Goal: Find specific page/section: Find specific page/section

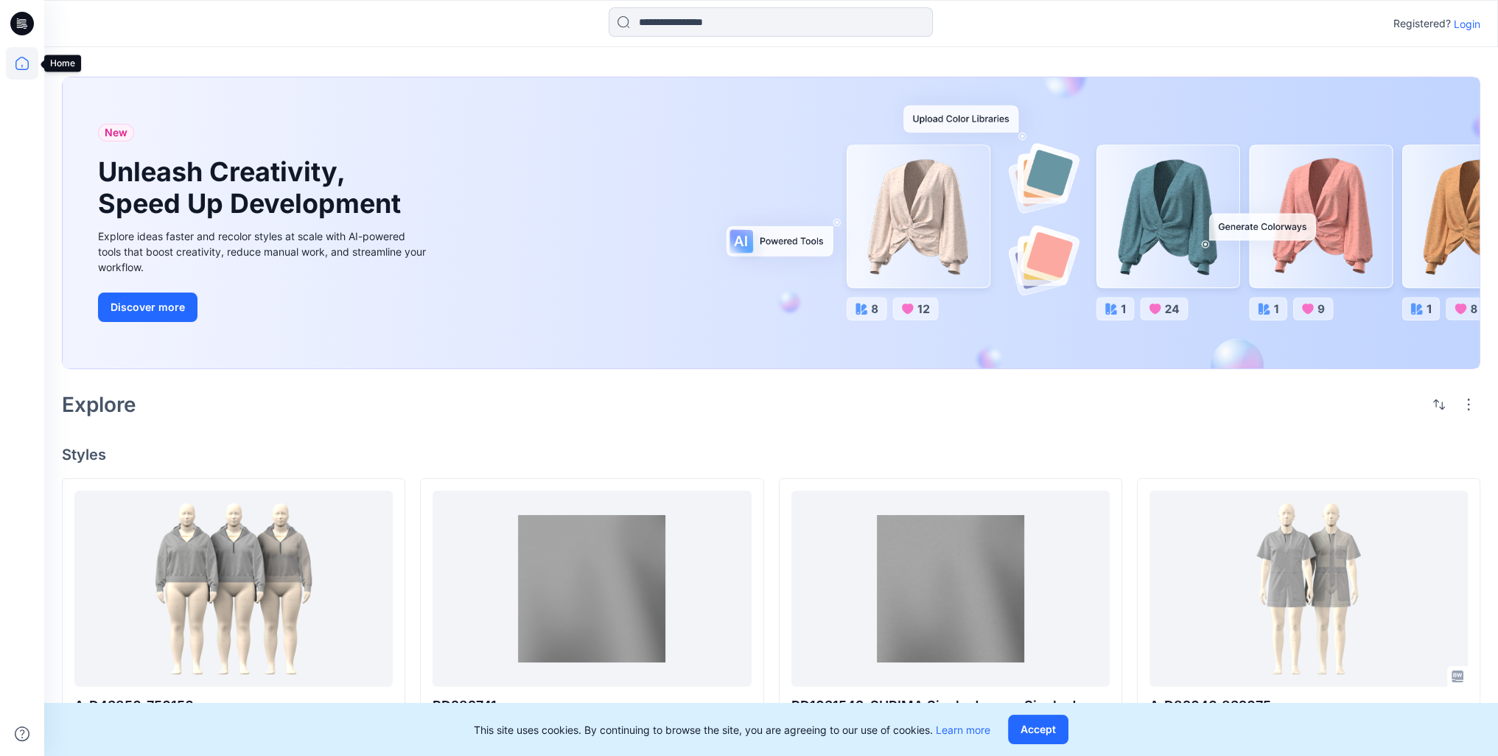
click at [23, 63] on icon at bounding box center [22, 63] width 32 height 32
click at [28, 63] on icon at bounding box center [21, 63] width 13 height 13
click at [24, 63] on icon at bounding box center [22, 63] width 32 height 32
click at [1460, 24] on p "Login" at bounding box center [1466, 23] width 27 height 15
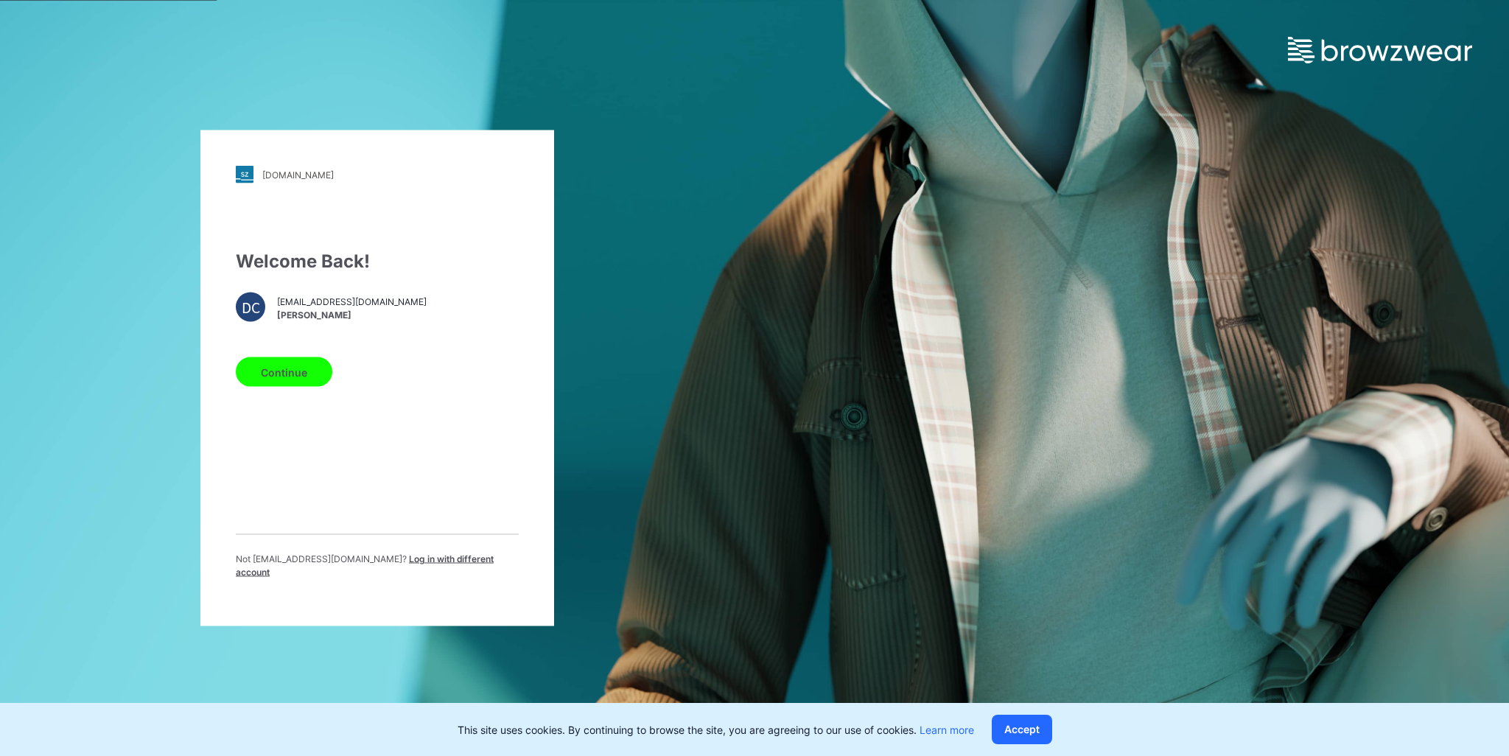
click at [290, 376] on button "Continue" at bounding box center [284, 371] width 96 height 29
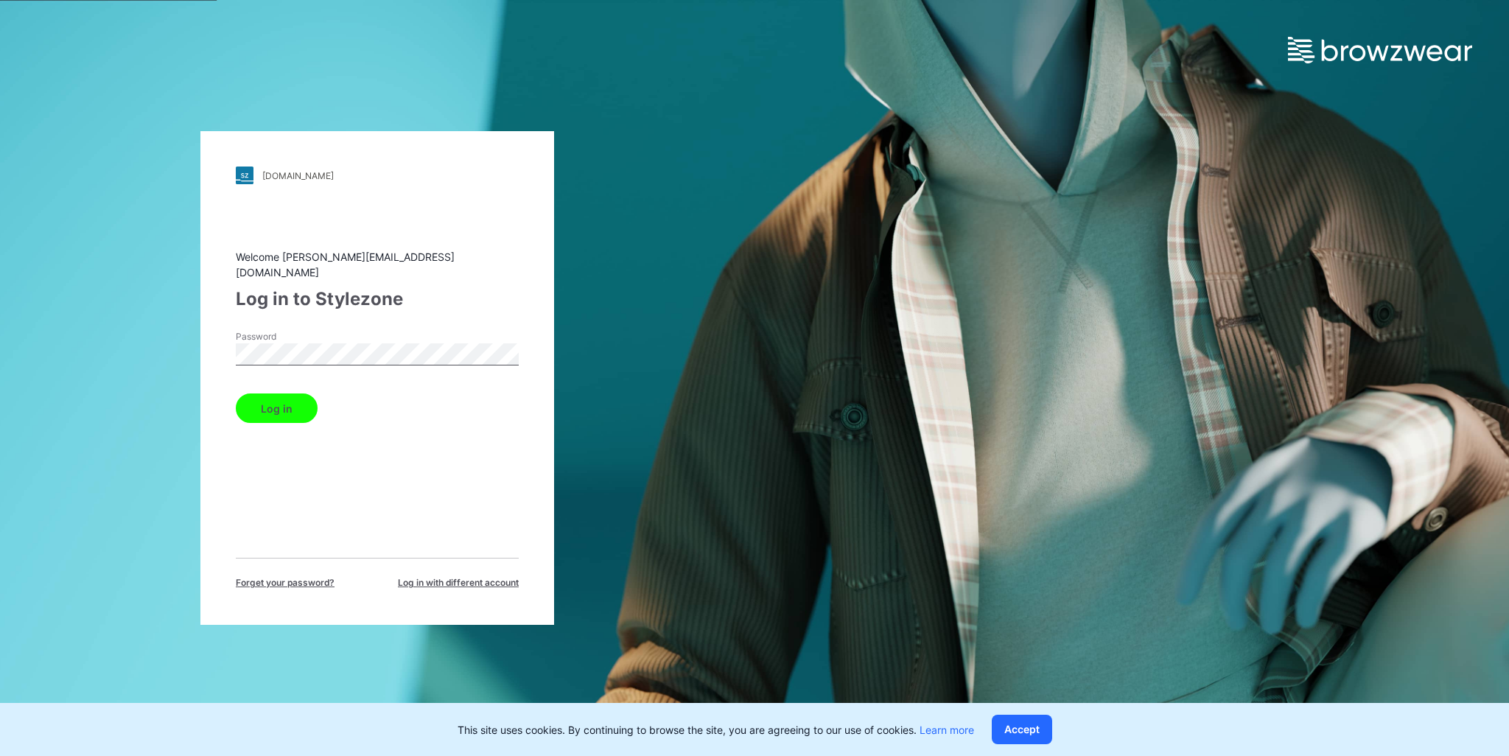
click at [288, 393] on button "Log in" at bounding box center [277, 407] width 82 height 29
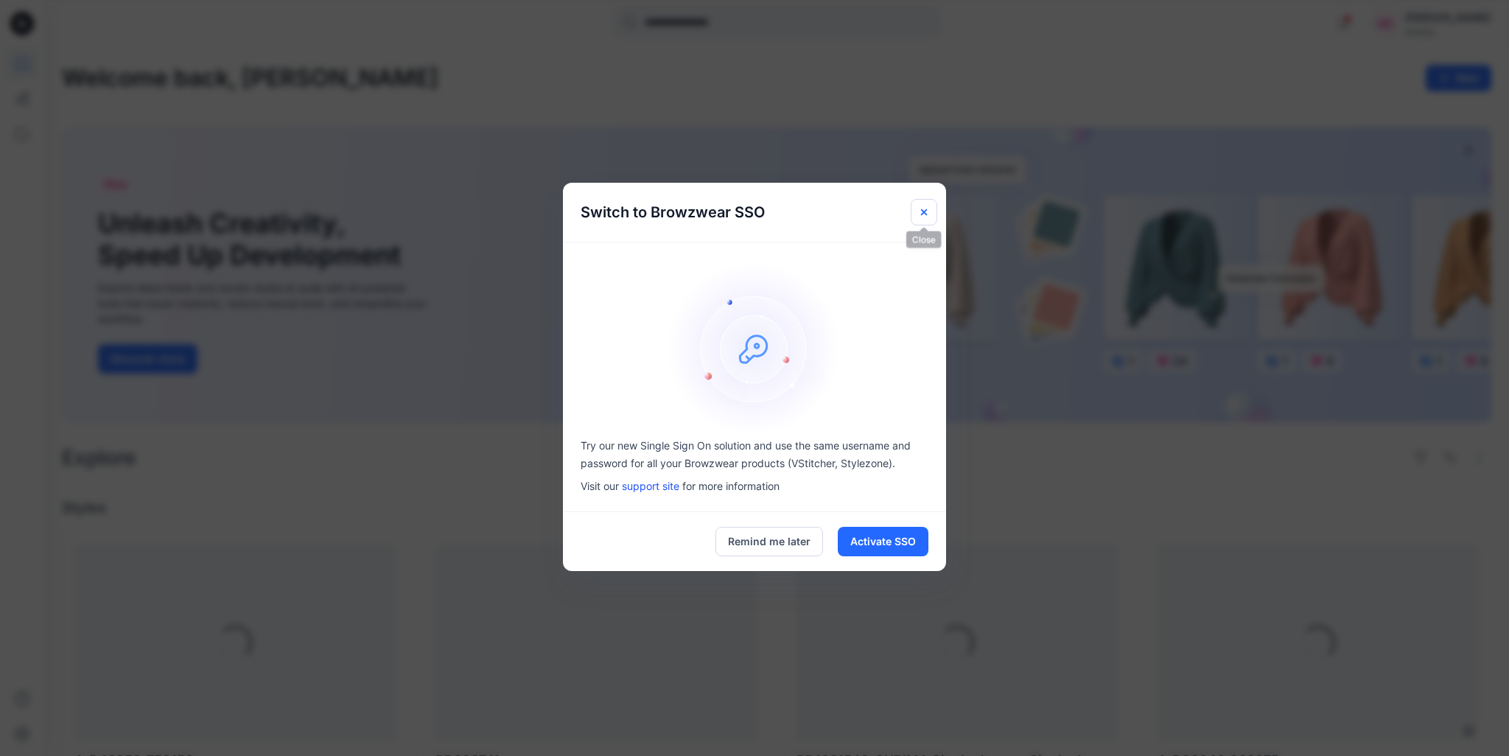
click at [929, 213] on icon "Close" at bounding box center [924, 212] width 12 height 12
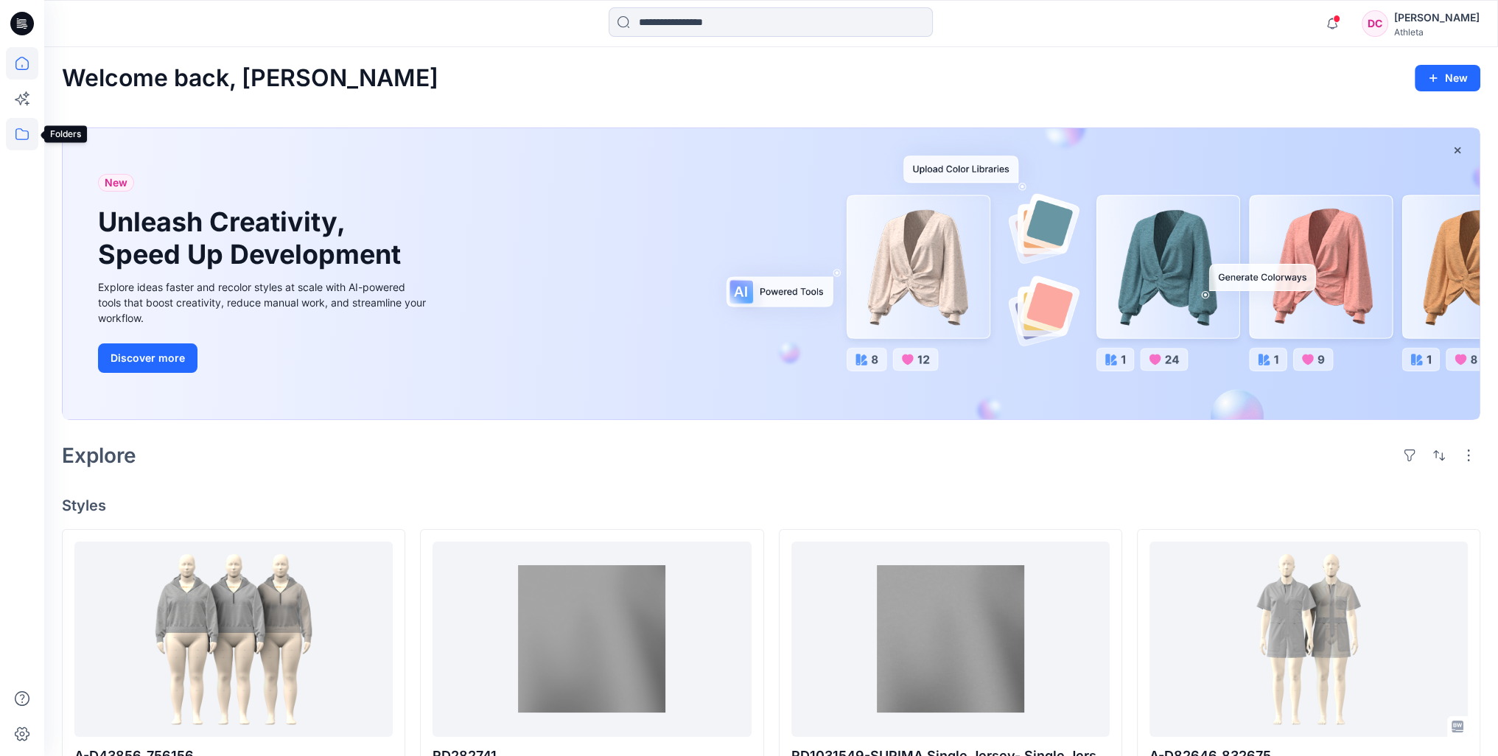
click at [24, 131] on icon at bounding box center [22, 134] width 32 height 32
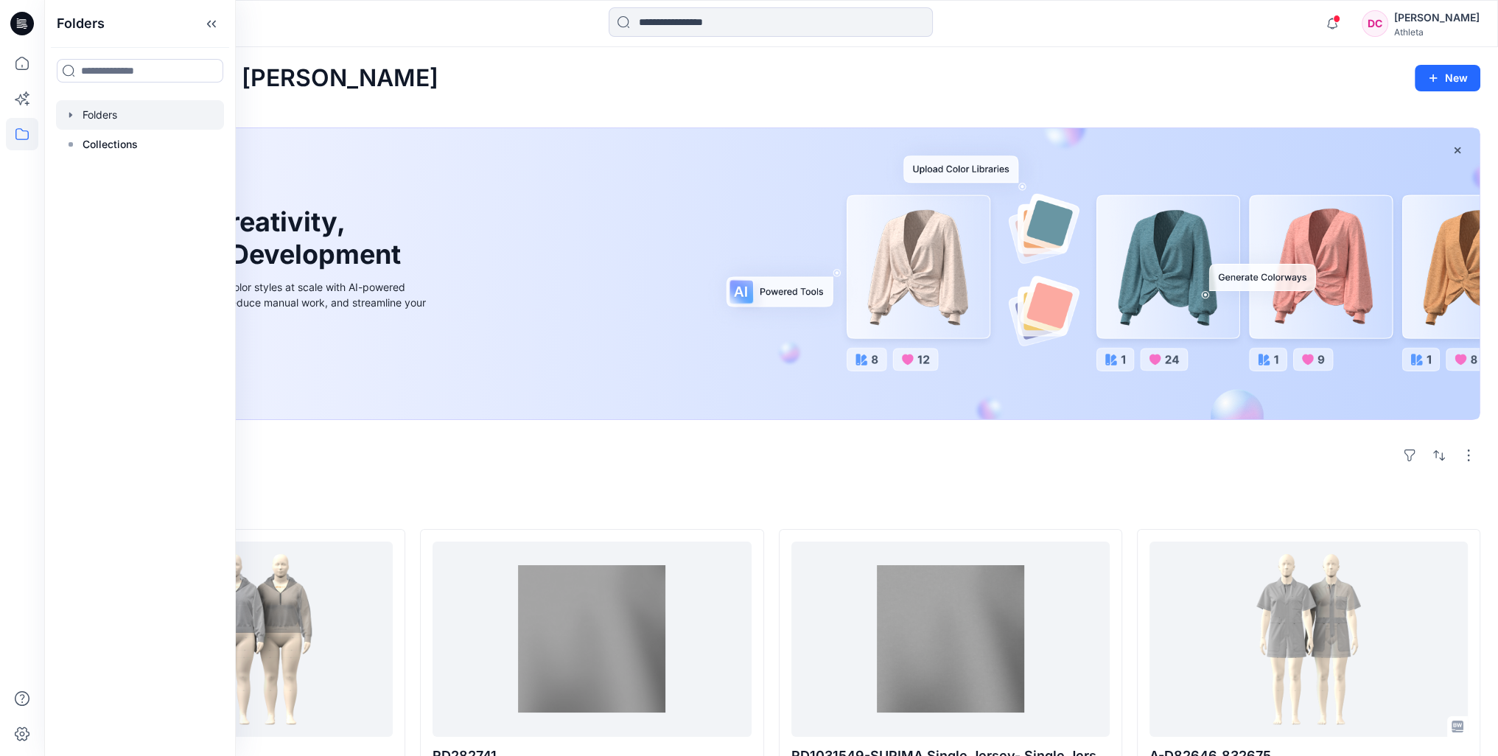
click at [106, 113] on div at bounding box center [140, 114] width 168 height 29
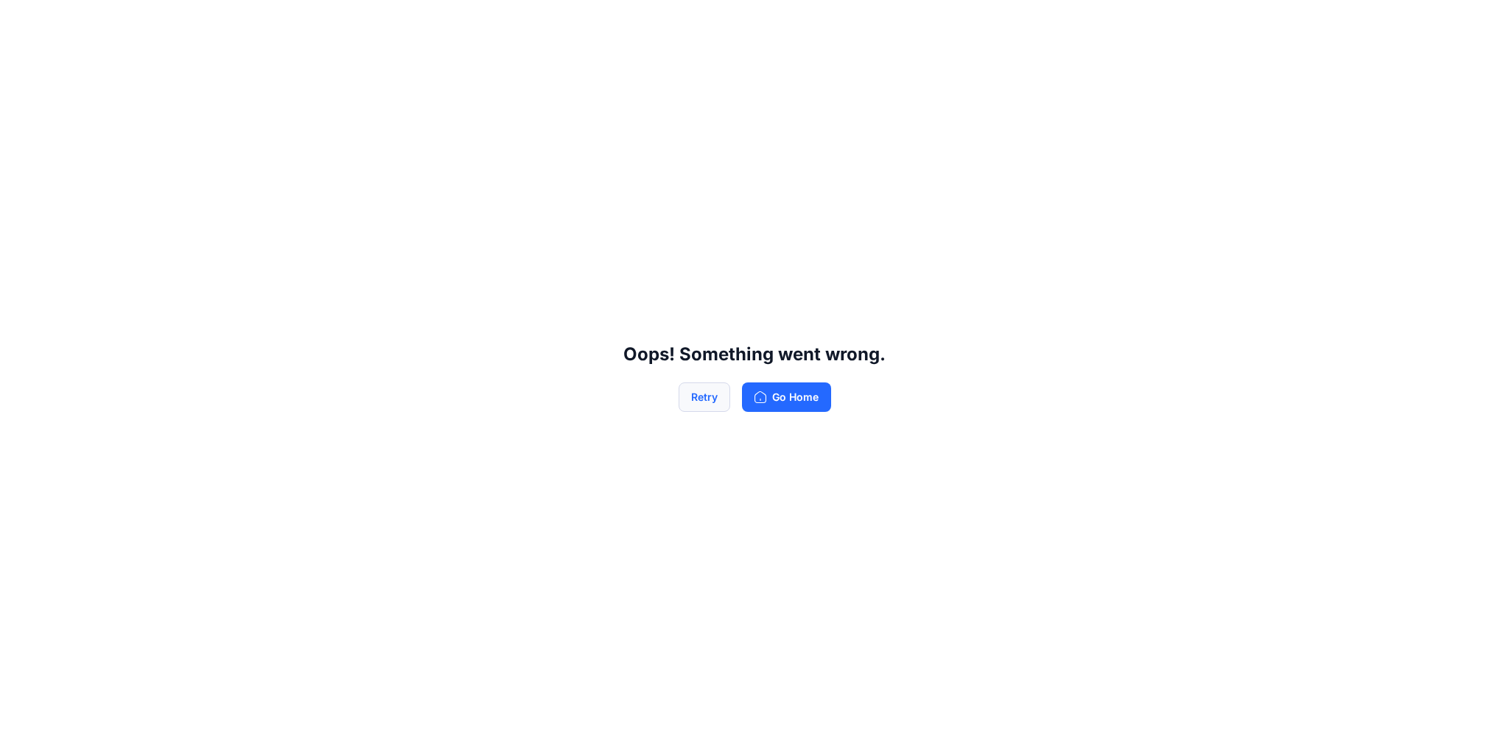
click at [709, 396] on button "Retry" at bounding box center [704, 396] width 52 height 29
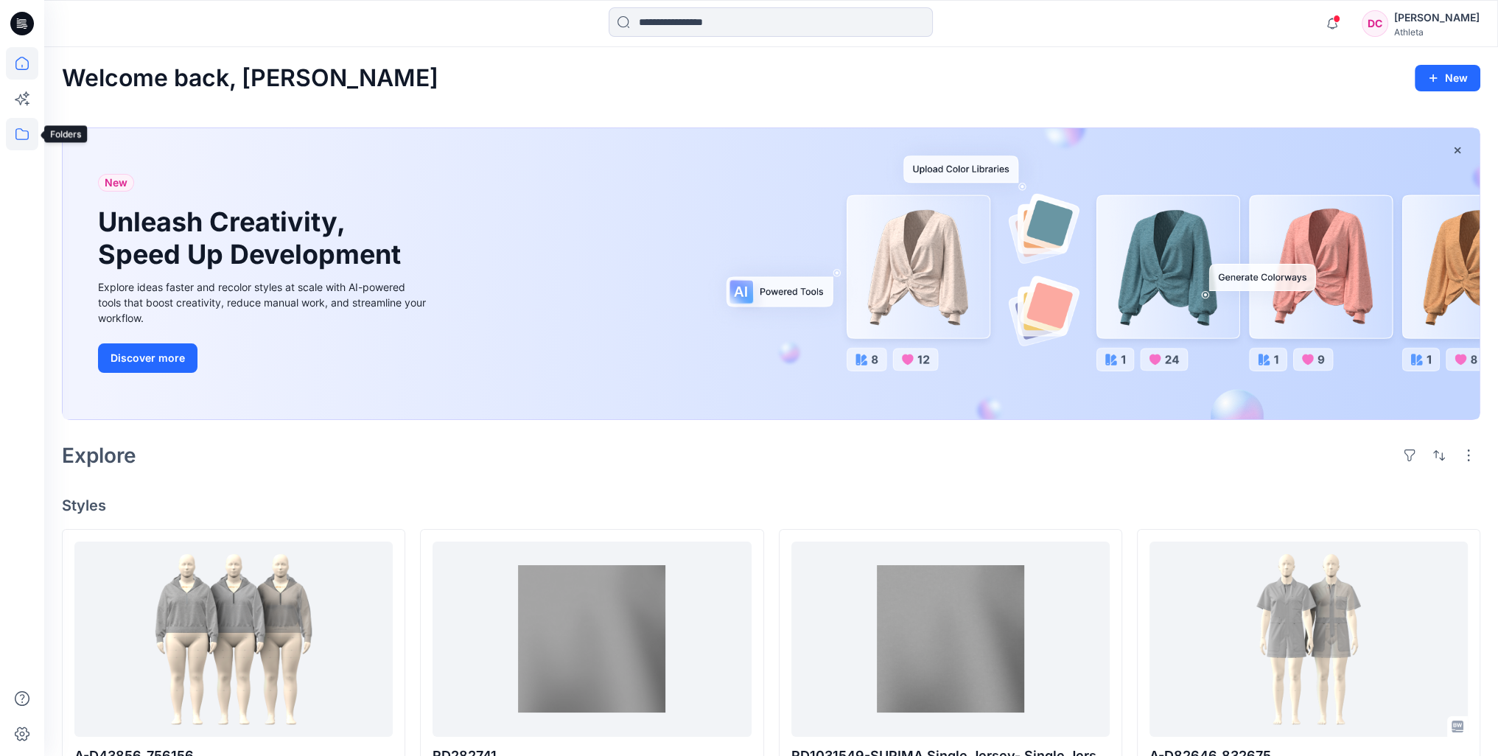
click at [30, 136] on icon at bounding box center [22, 134] width 32 height 32
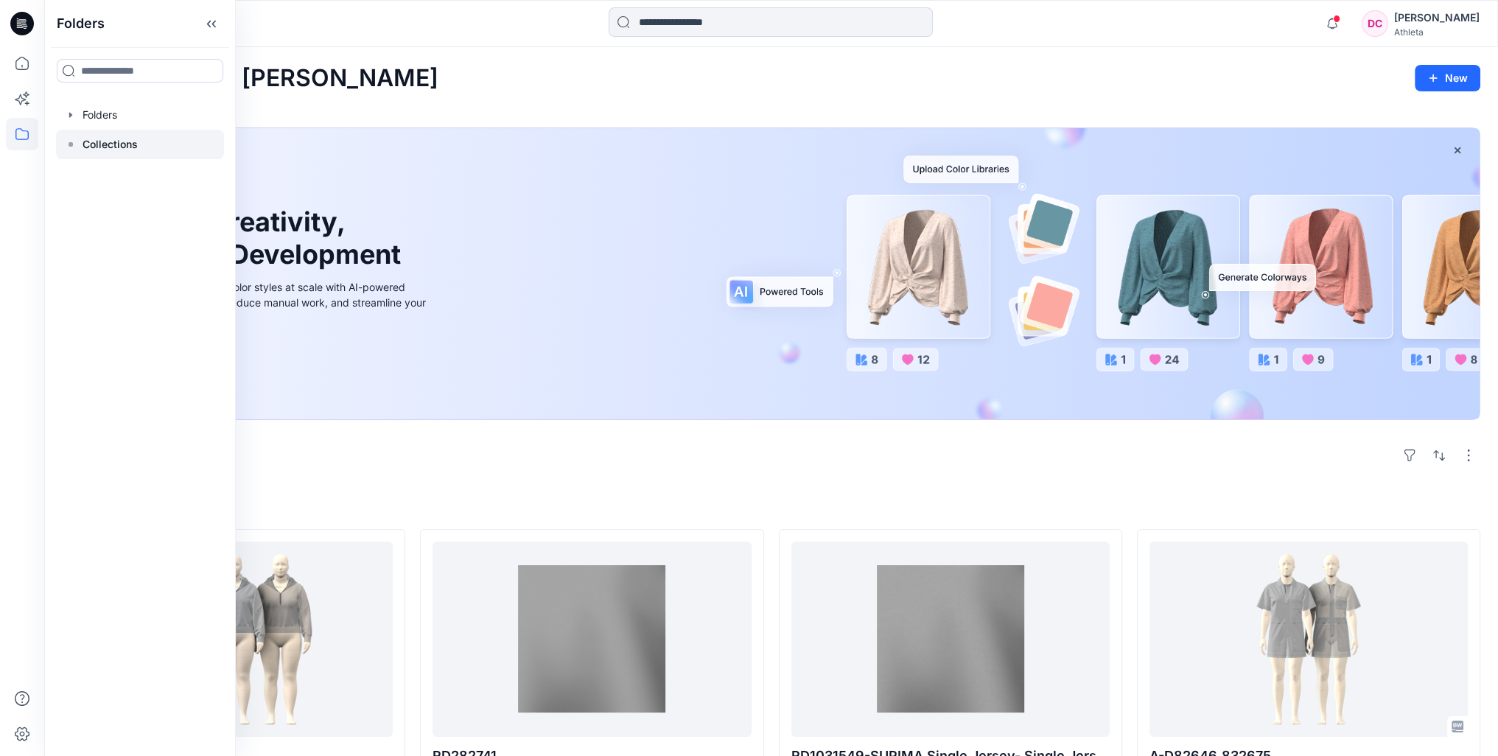
click at [129, 149] on p "Collections" at bounding box center [110, 145] width 55 height 18
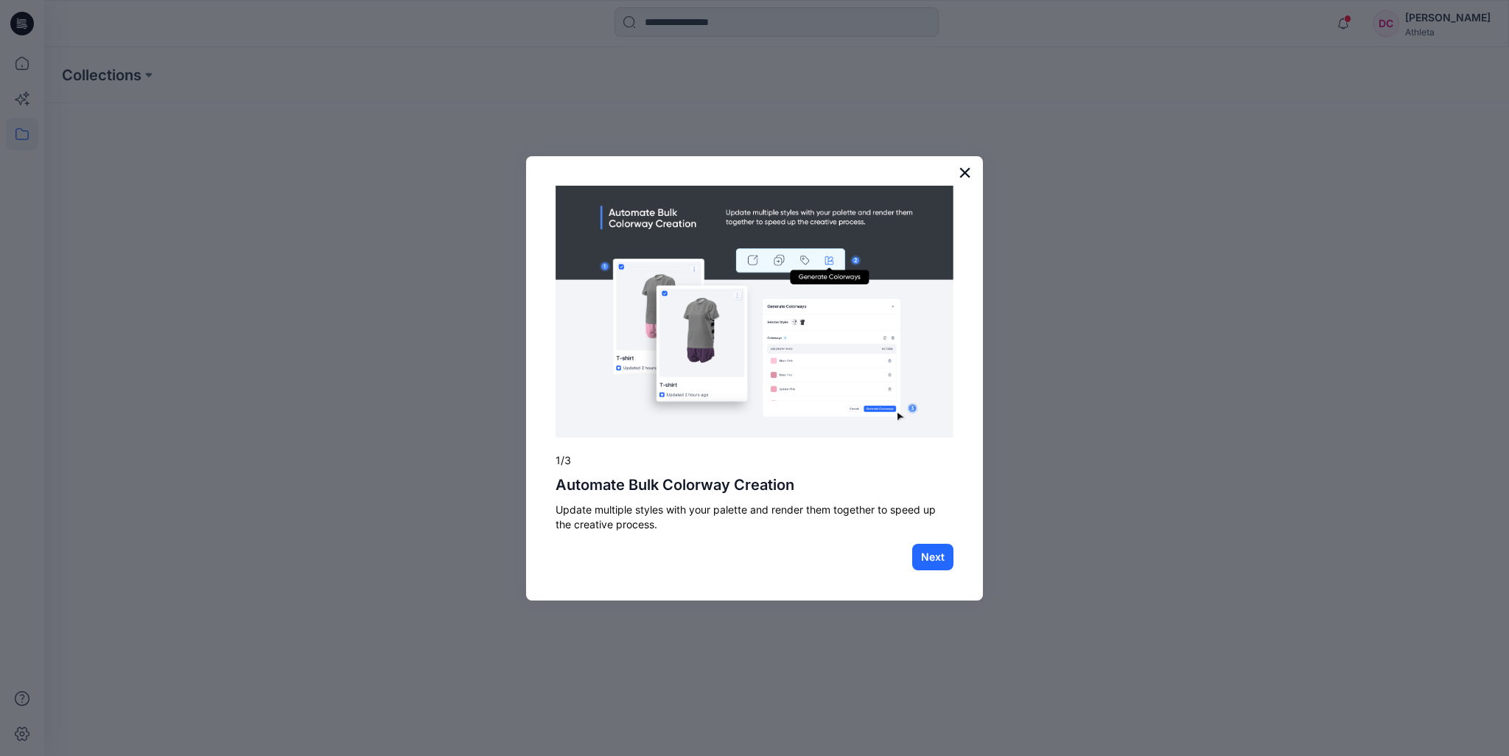
click at [967, 176] on button "×" at bounding box center [965, 173] width 14 height 24
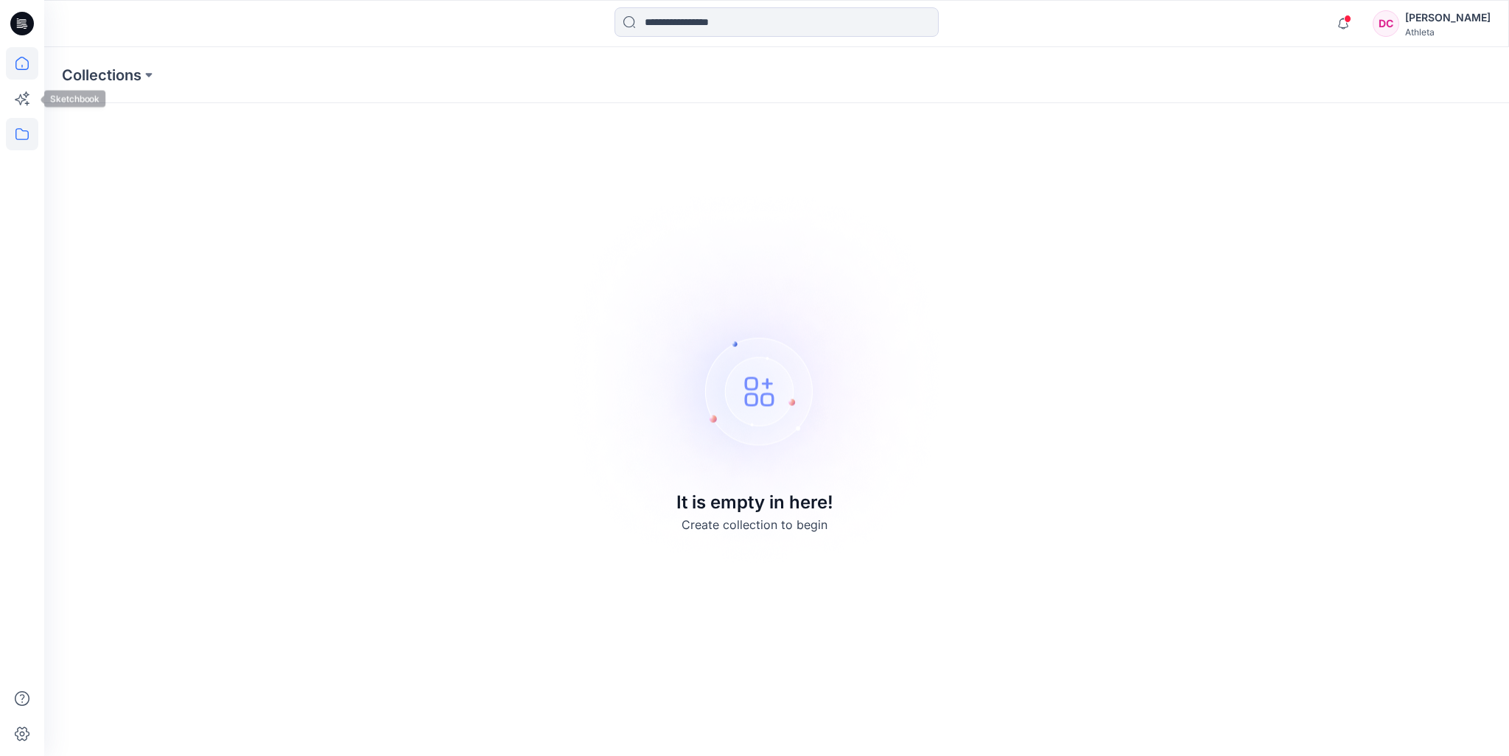
click at [15, 66] on icon at bounding box center [22, 63] width 32 height 32
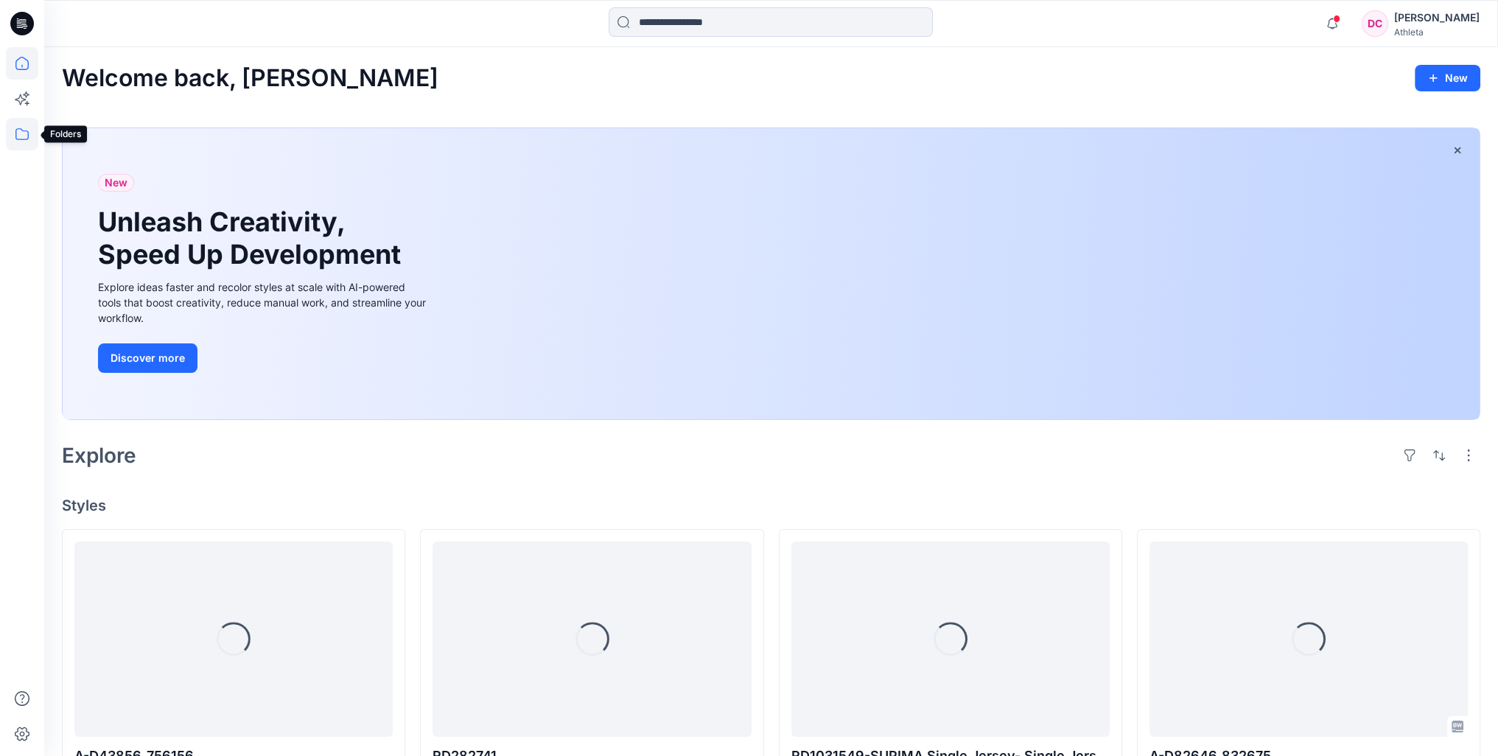
click at [19, 136] on icon at bounding box center [22, 134] width 32 height 32
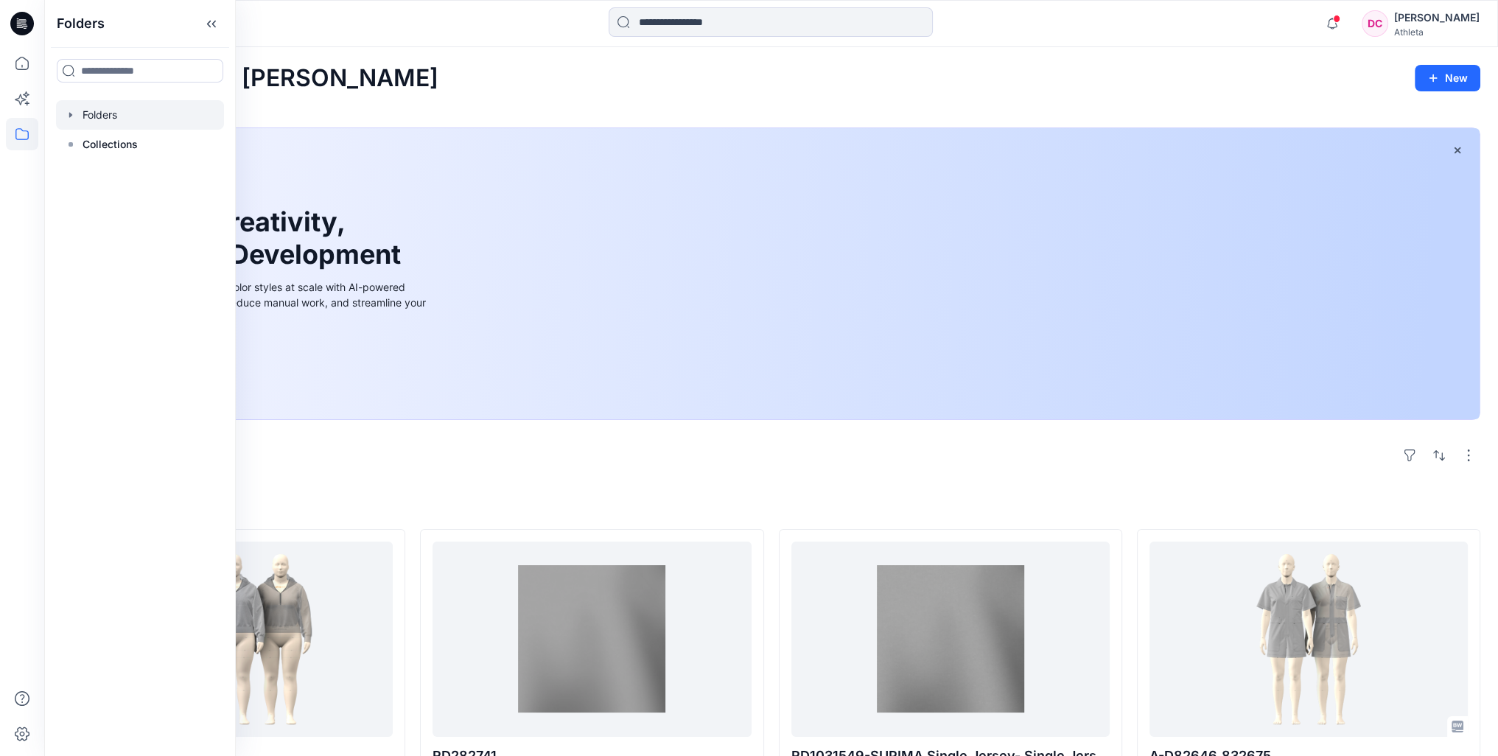
click at [71, 113] on icon "button" at bounding box center [71, 115] width 12 height 12
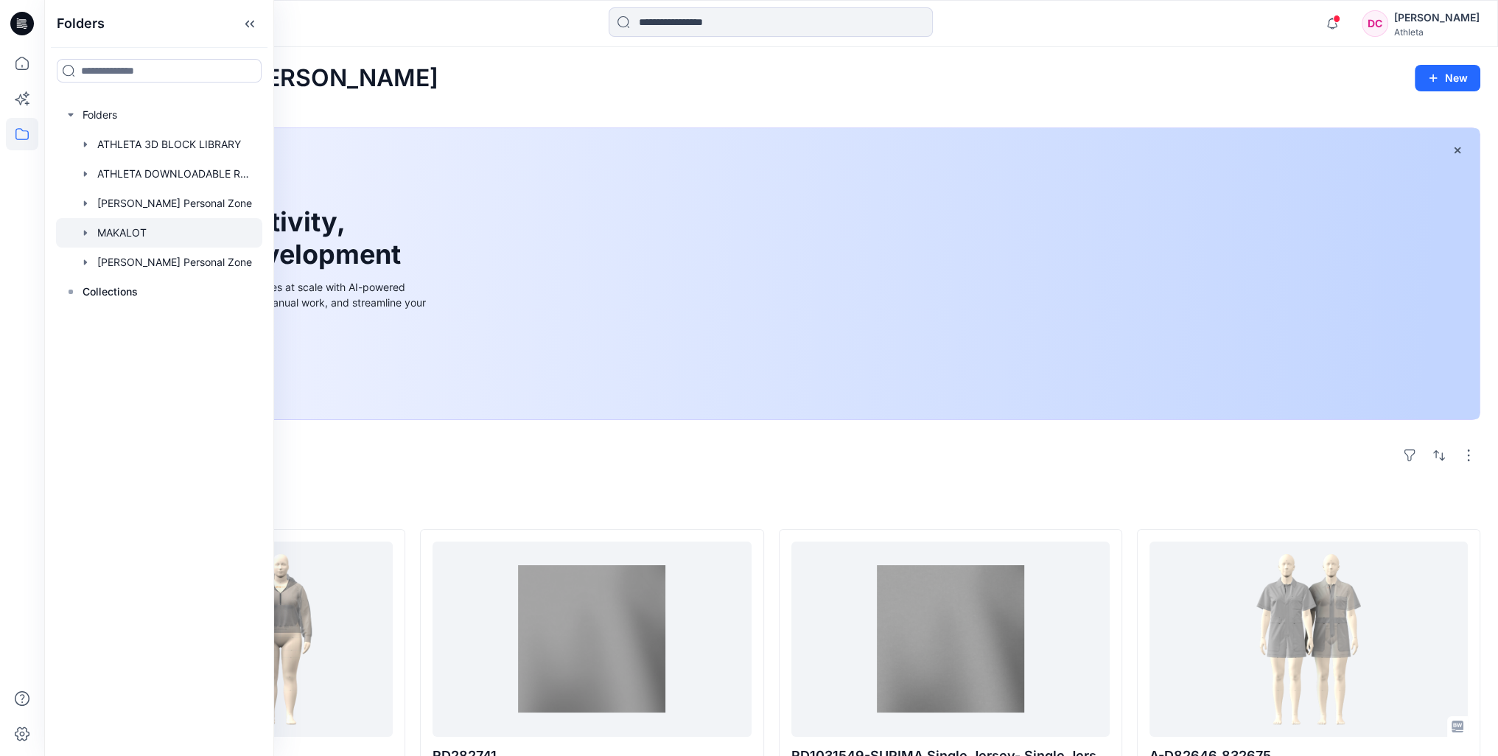
click at [85, 231] on icon "button" at bounding box center [85, 232] width 3 height 5
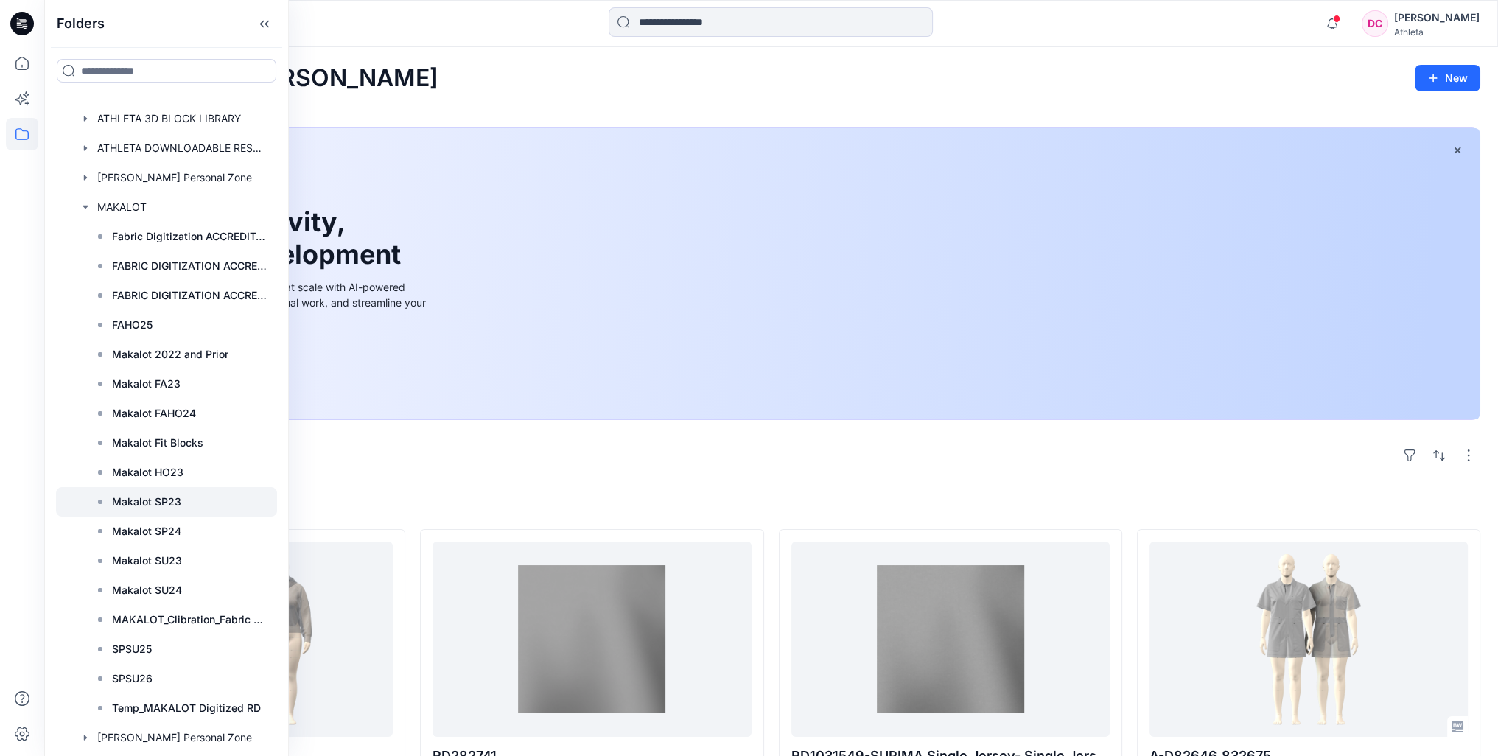
scroll to position [52, 0]
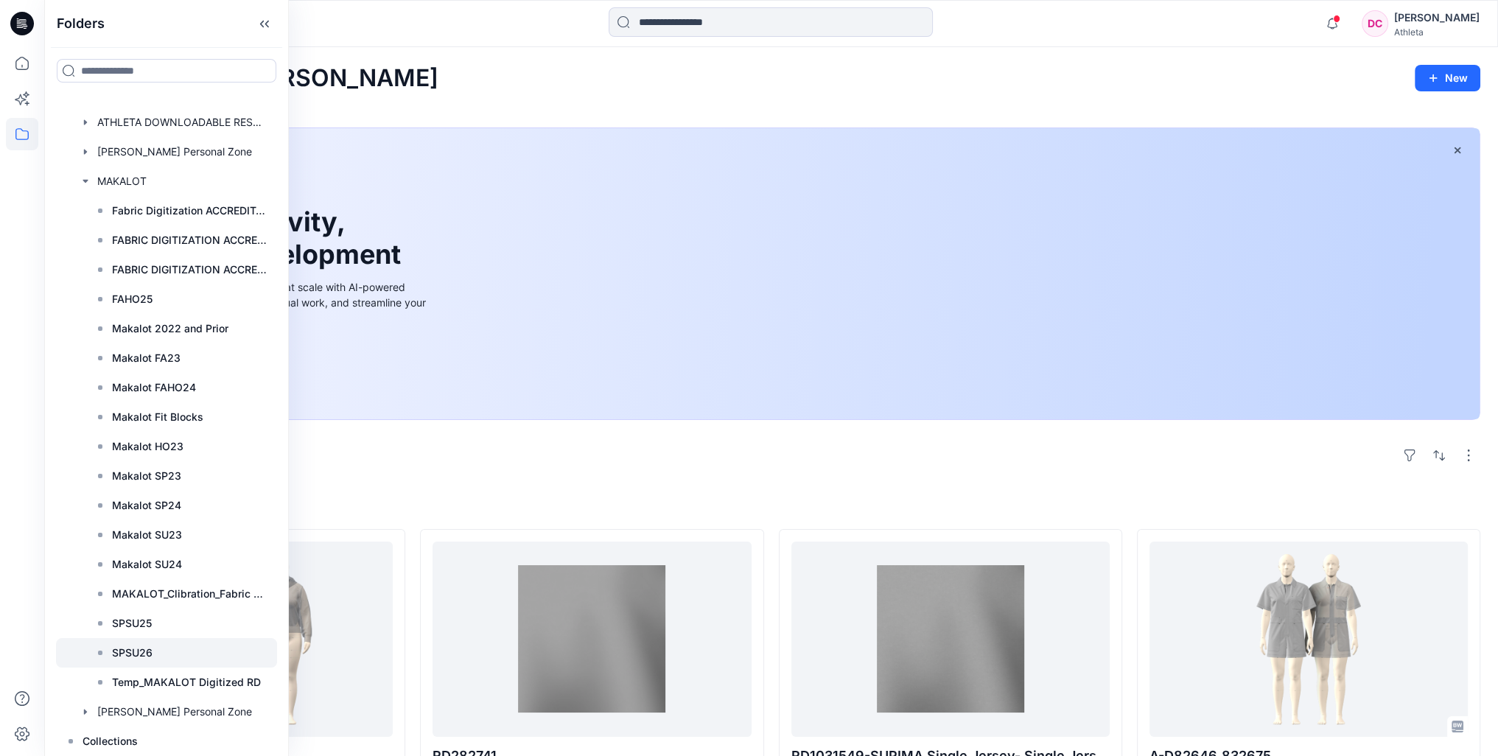
click at [117, 652] on p "SPSU26" at bounding box center [132, 653] width 41 height 18
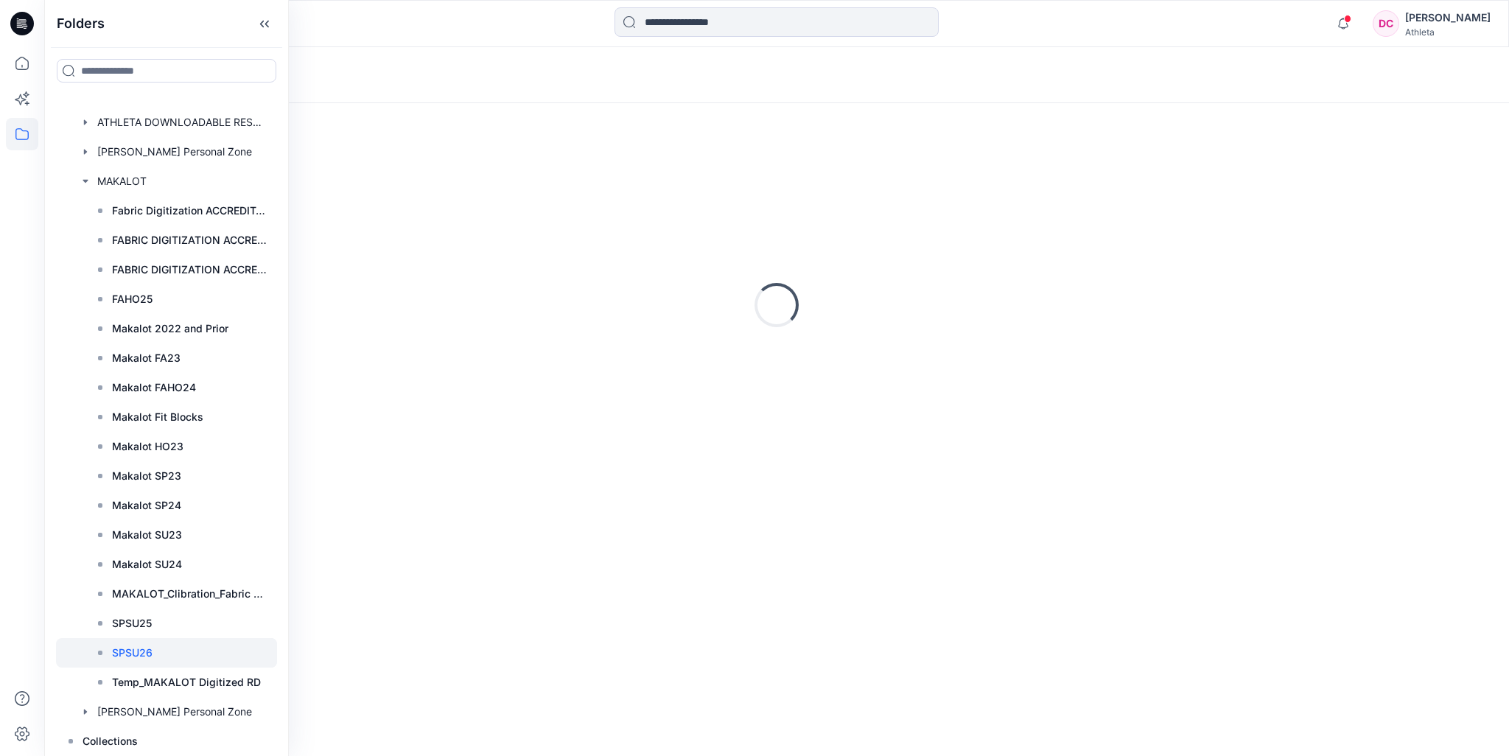
click at [133, 655] on p "SPSU26" at bounding box center [132, 653] width 41 height 18
click at [265, 24] on icon at bounding box center [265, 24] width 24 height 24
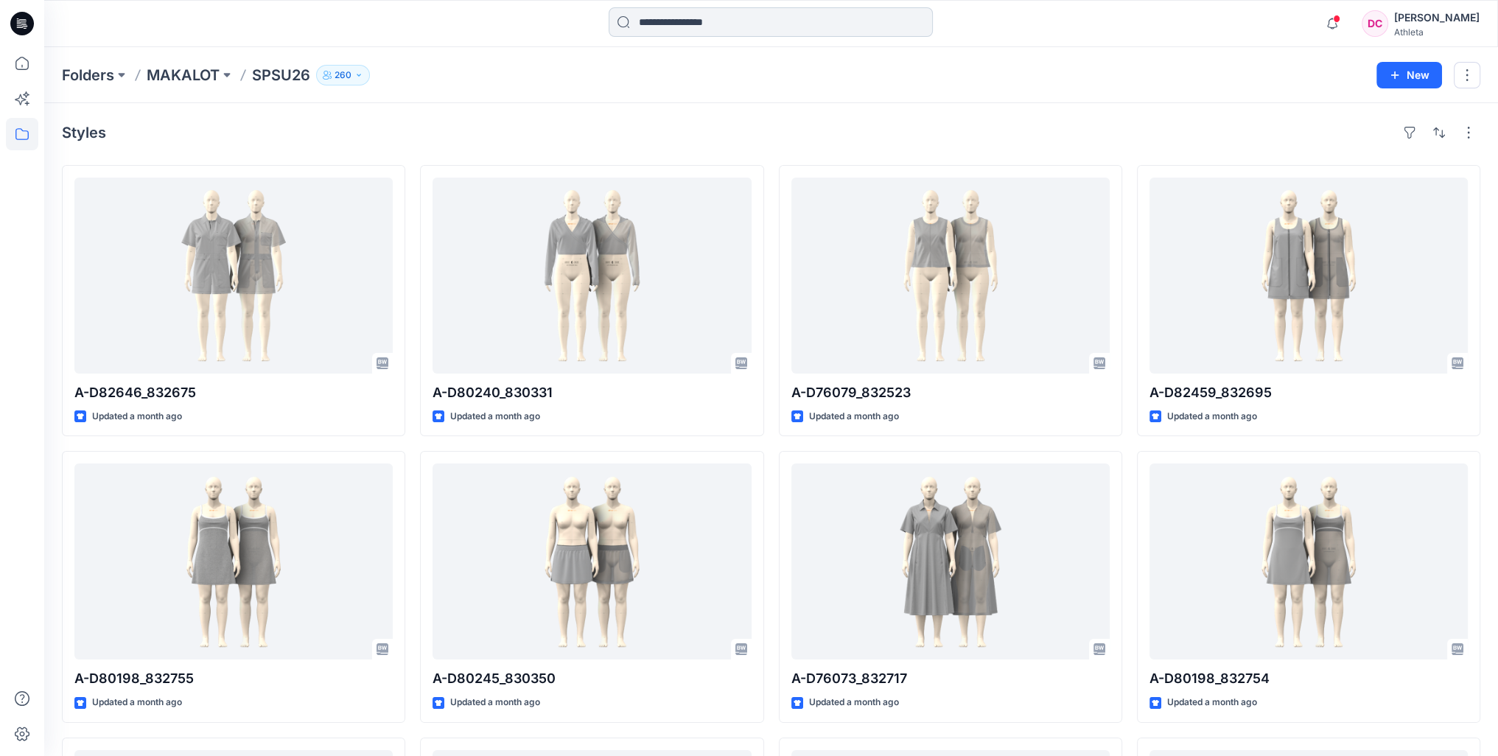
click at [692, 22] on input at bounding box center [770, 21] width 324 height 29
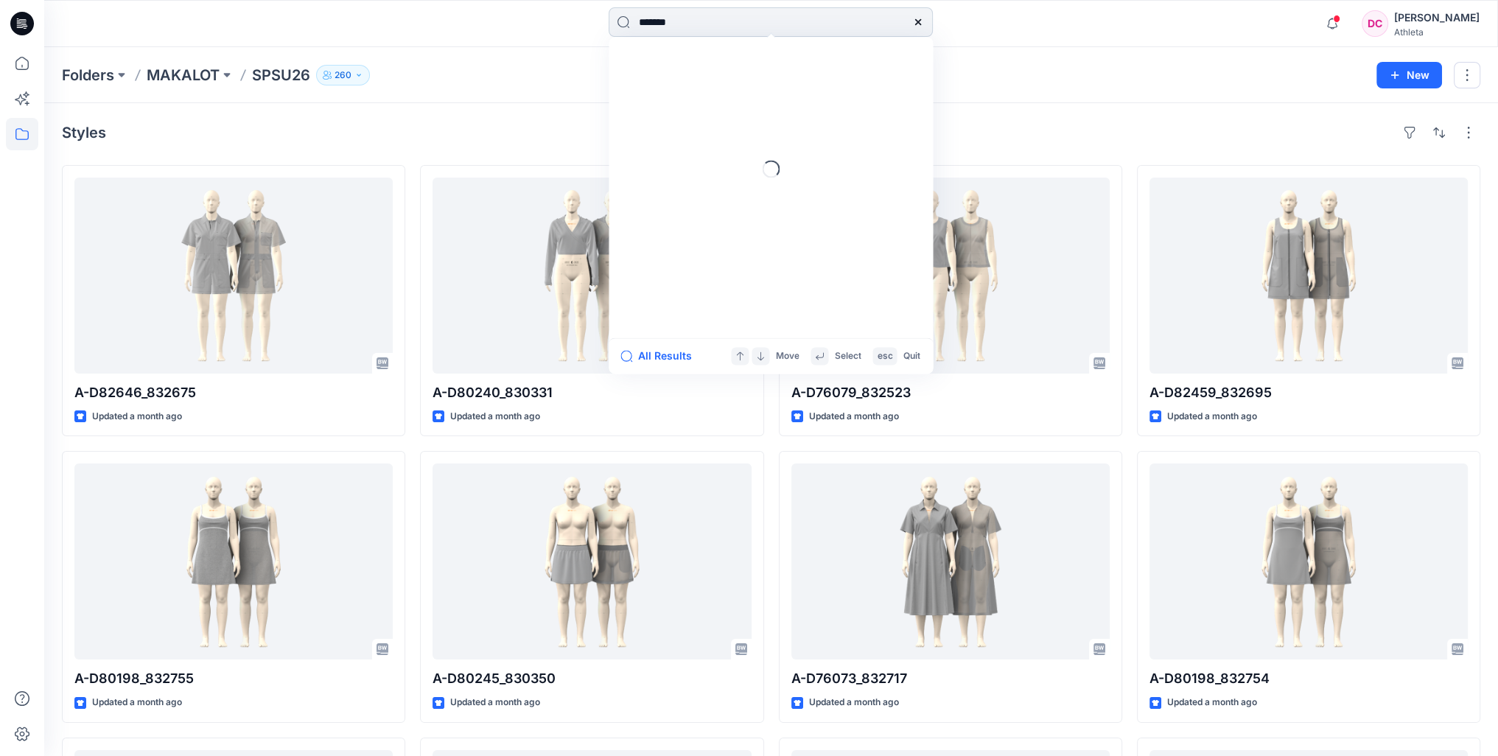
type input "******"
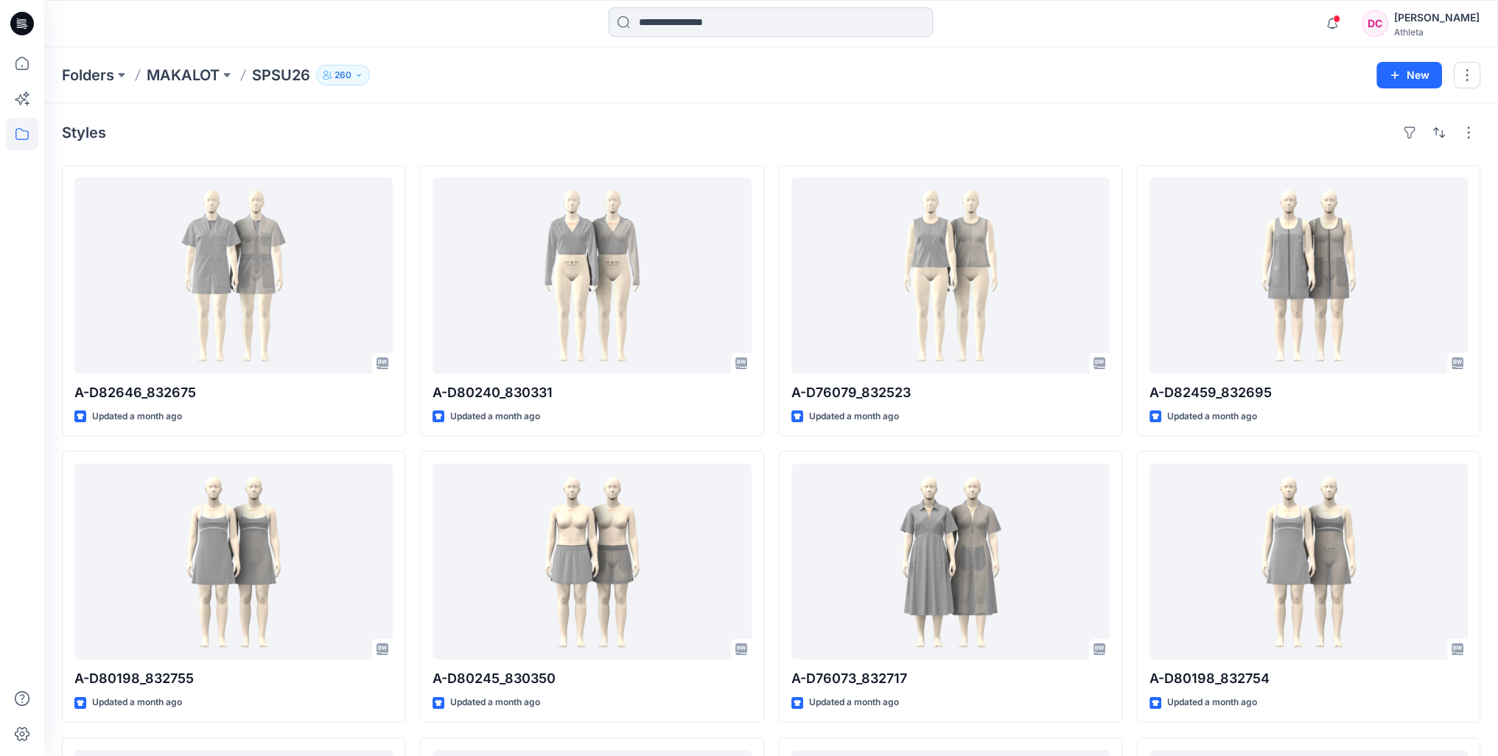
click at [636, 16] on input at bounding box center [770, 21] width 324 height 29
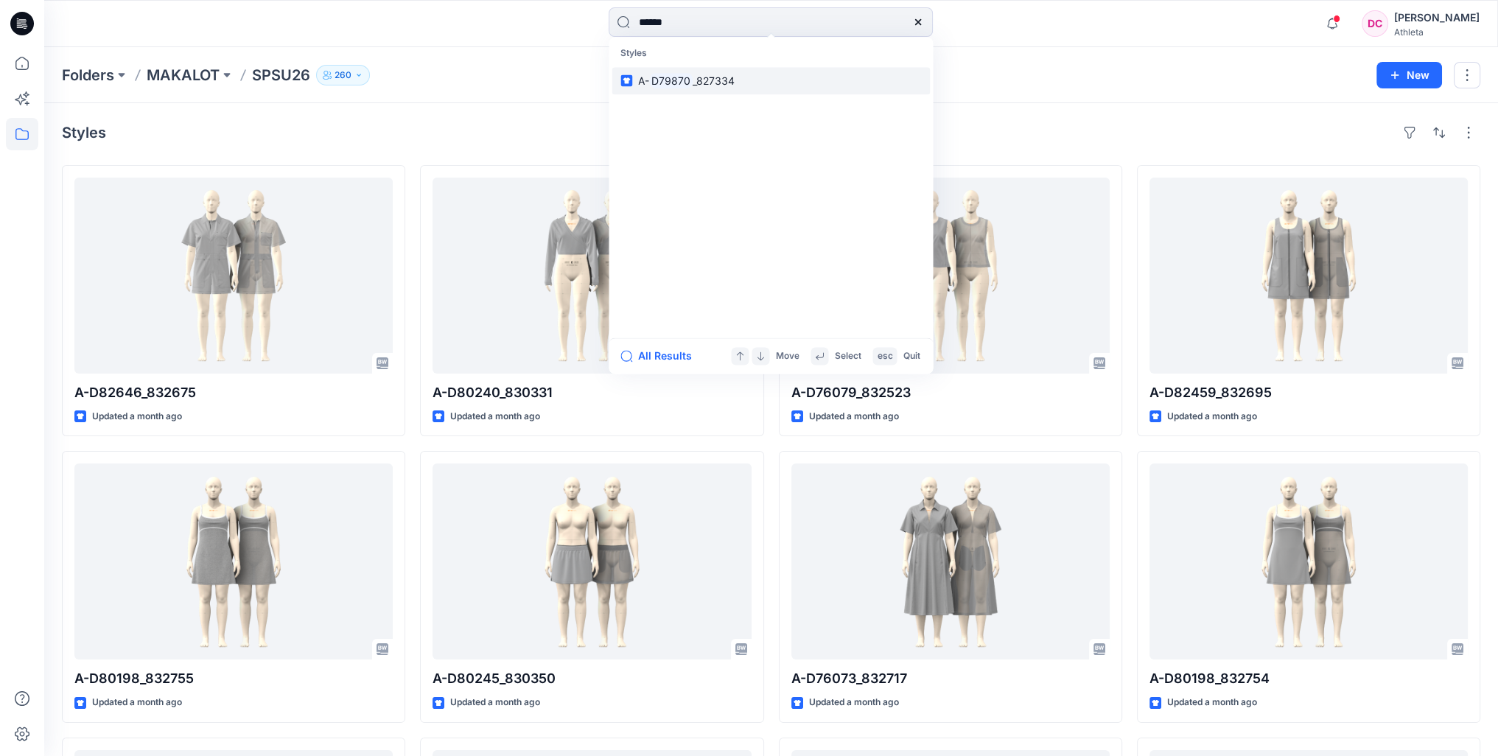
type input "******"
click at [713, 76] on span "_827334" at bounding box center [713, 80] width 42 height 13
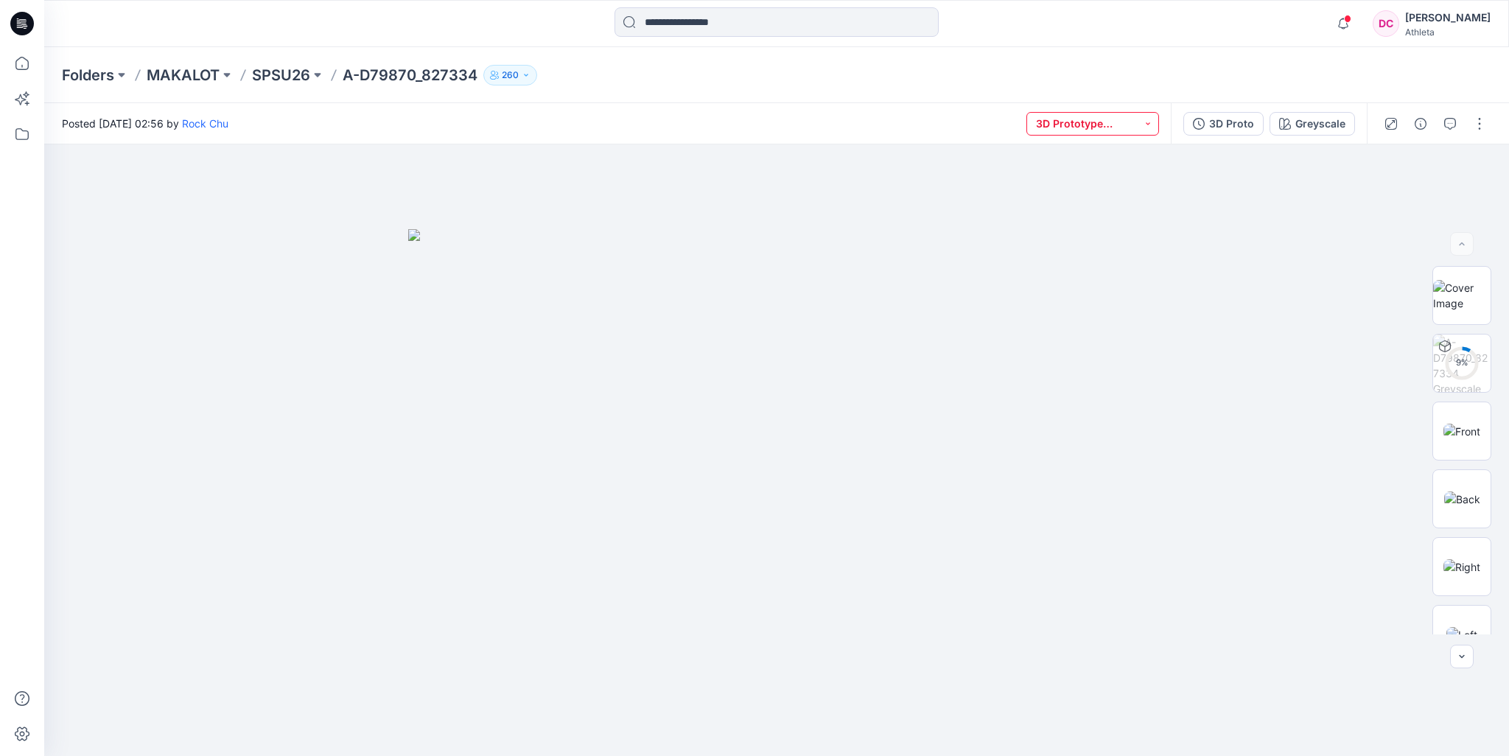
click at [1146, 124] on button "3D Prototype Sample(vendor)" at bounding box center [1092, 124] width 133 height 24
click at [1107, 228] on p "3D Line Adoption Sample (Vendor)" at bounding box center [1101, 224] width 83 height 19
click at [1137, 71] on div "Folders MAKALOT SPSU26 A-D79870_827334 260" at bounding box center [719, 75] width 1314 height 21
click at [1251, 128] on div "3D Proto" at bounding box center [1231, 124] width 45 height 16
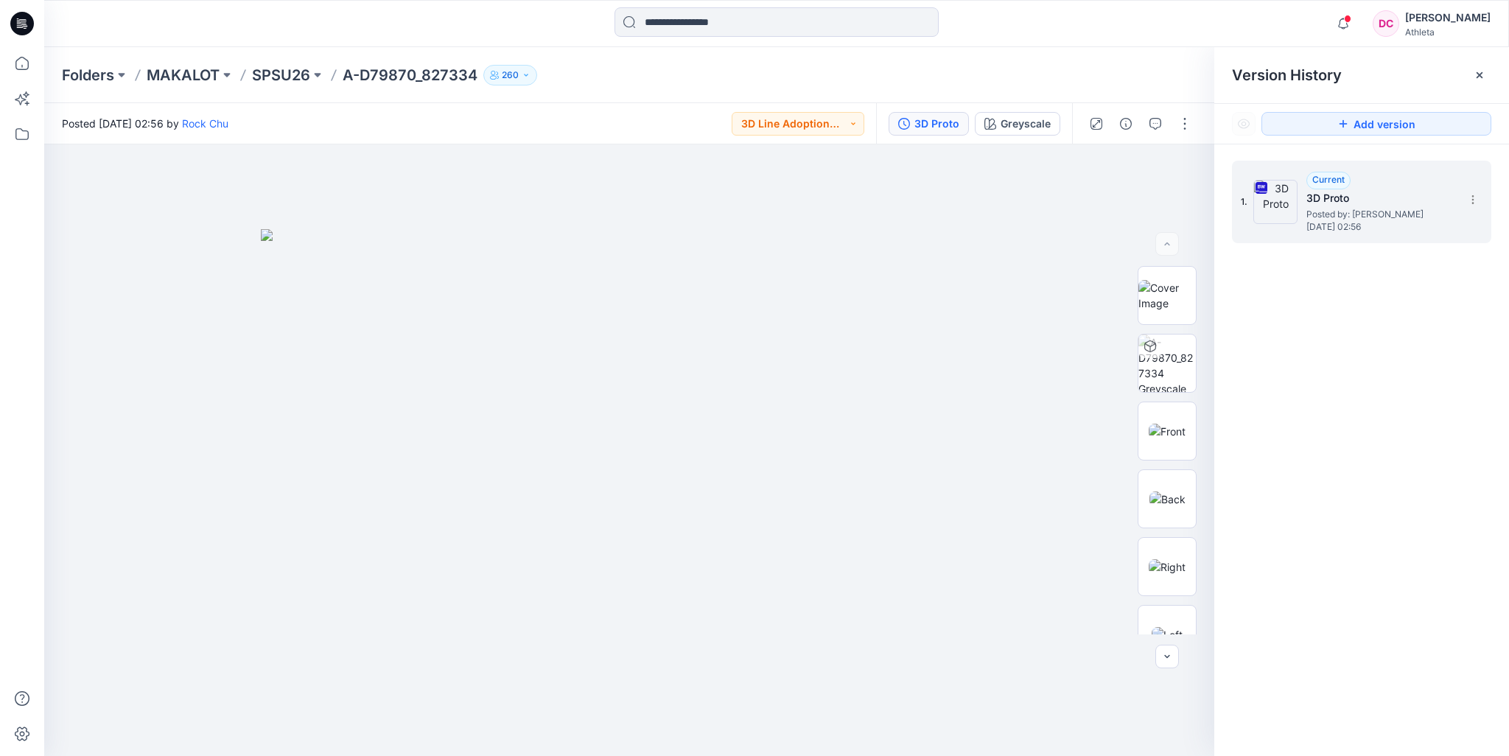
click at [1352, 200] on h5 "3D Proto" at bounding box center [1379, 198] width 147 height 18
click at [1317, 200] on h5 "3D Proto" at bounding box center [1379, 198] width 147 height 18
click at [1472, 203] on icon at bounding box center [1472, 203] width 1 height 1
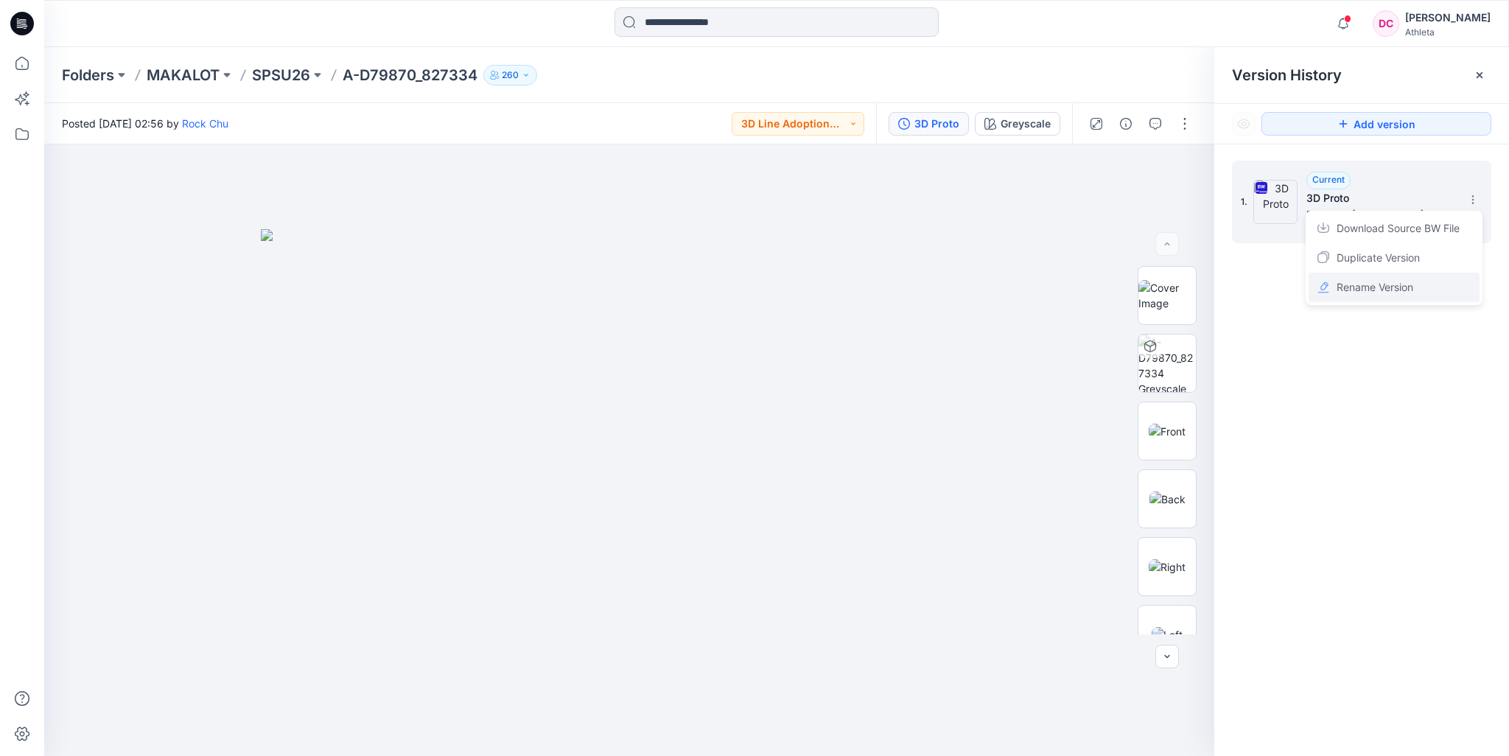
click at [1379, 291] on span "Rename Version" at bounding box center [1374, 287] width 77 height 18
click at [1378, 197] on input "********" at bounding box center [1400, 198] width 162 height 24
type input "*****"
click at [1408, 75] on div "Version History" at bounding box center [1361, 75] width 259 height 21
click at [1473, 200] on icon at bounding box center [1472, 200] width 1 height 1
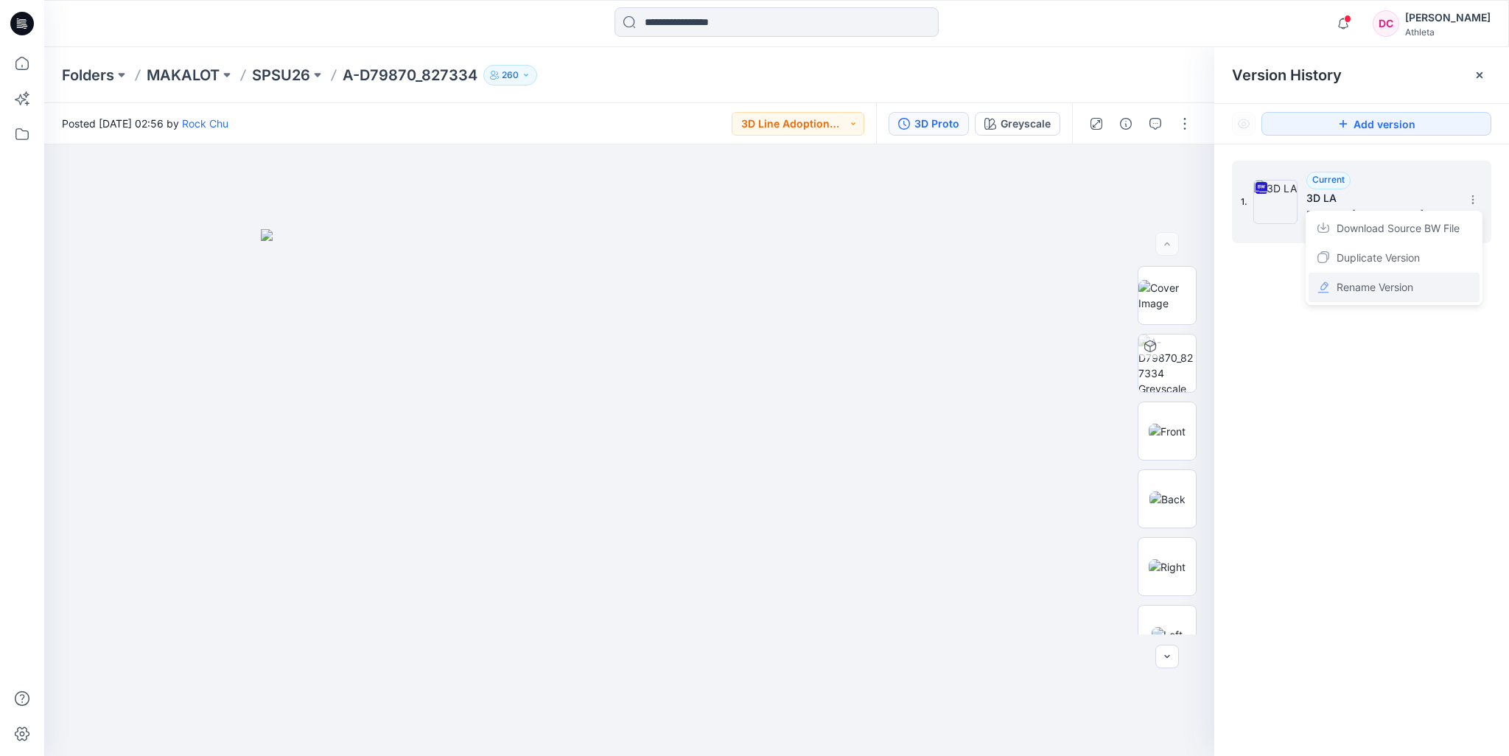
click at [1363, 295] on span "Rename Version" at bounding box center [1374, 287] width 77 height 18
click at [1372, 310] on div "1. *****" at bounding box center [1361, 460] width 295 height 633
click at [1126, 86] on div "Folders MAKALOT SPSU26 A-D79870_827334 260" at bounding box center [776, 75] width 1464 height 56
click at [292, 74] on p "SPSU26" at bounding box center [281, 75] width 58 height 21
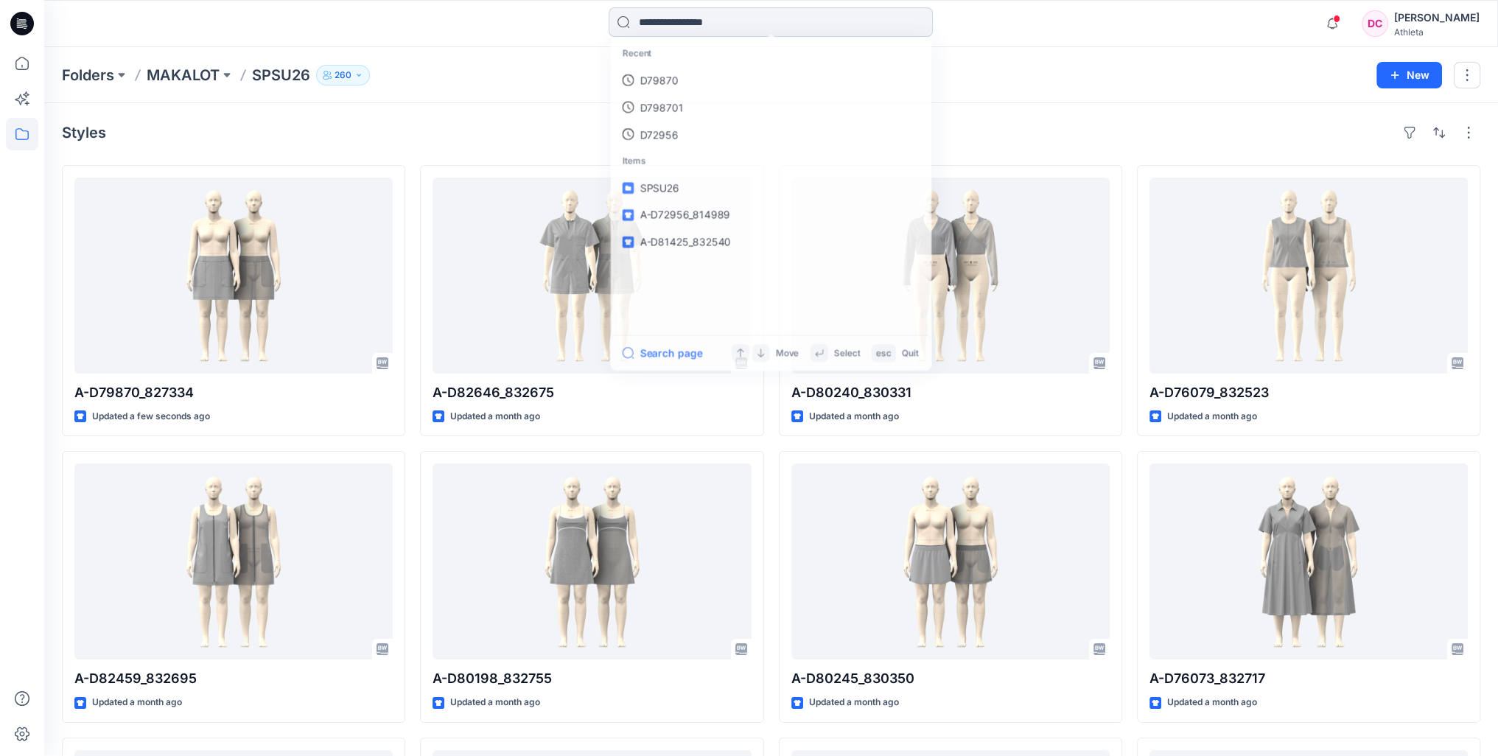
click at [753, 22] on input at bounding box center [770, 21] width 324 height 29
type input "******"
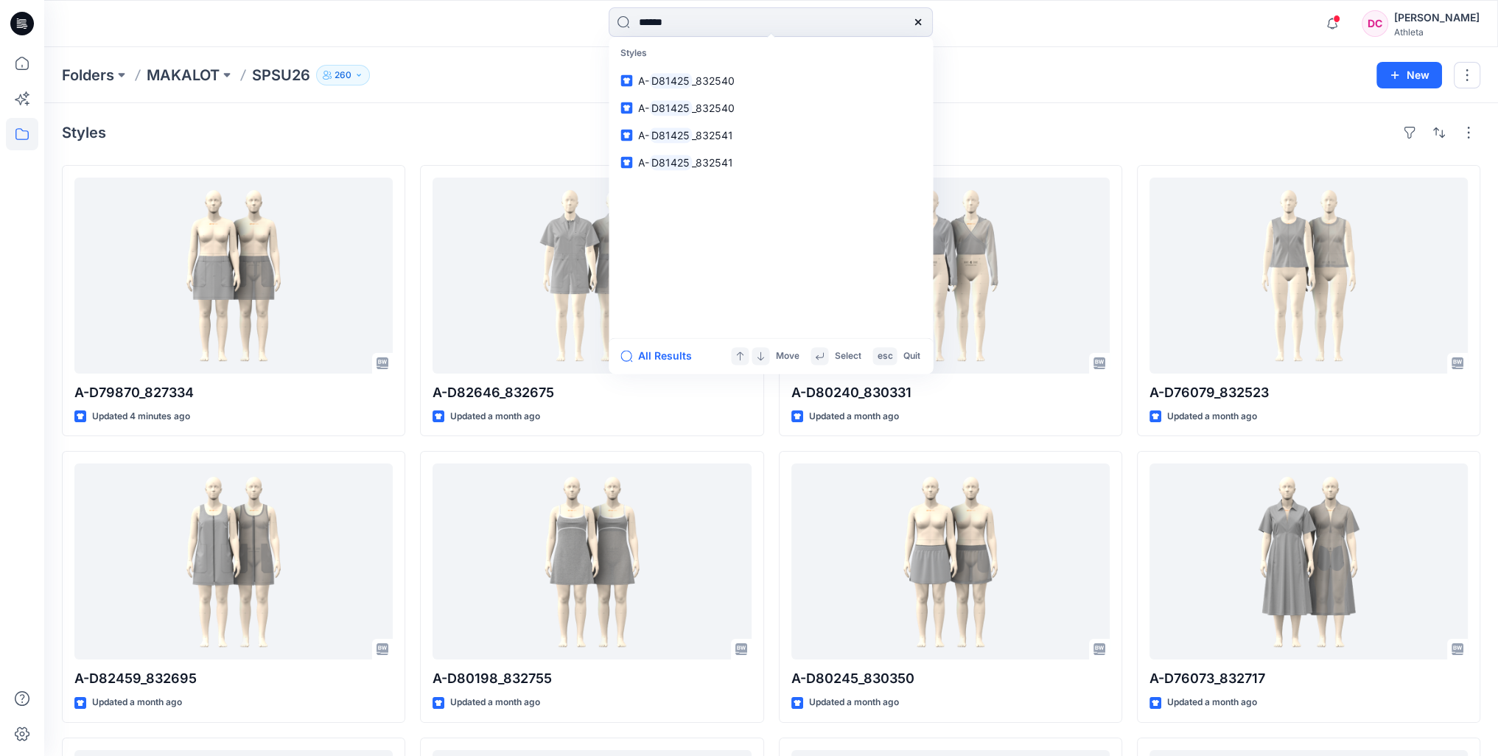
drag, startPoint x: 592, startPoint y: 31, endPoint x: 576, endPoint y: 29, distance: 16.4
click at [576, 29] on div "****** Styles A- D81425 _832540 A- D81425 _832540 A- D81425 _832541 A- D81425 _…" at bounding box center [770, 23] width 726 height 32
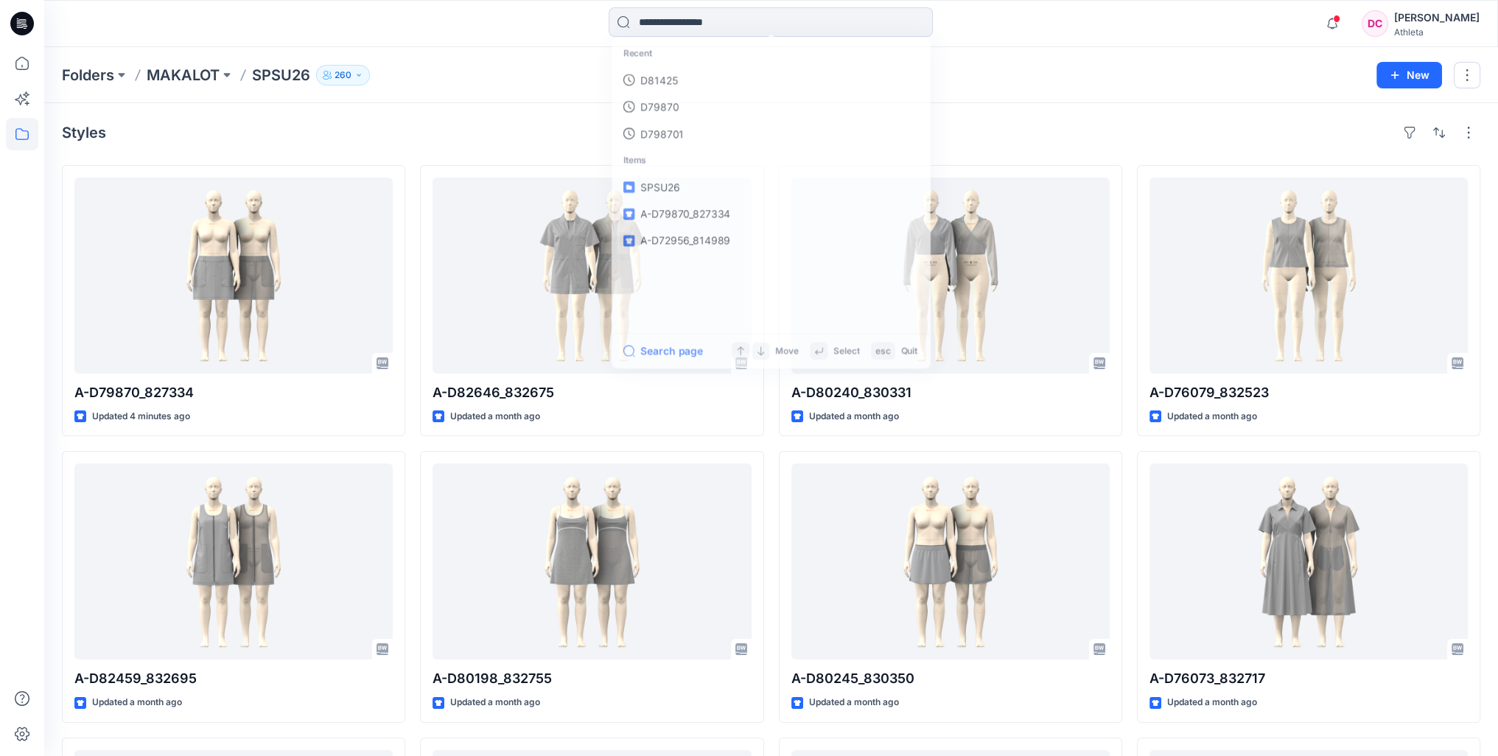
click at [536, 22] on div "Recent D81425 D79870 D798701 Items SPSU26 A-D79870_827334 A-D72956_814989 Searc…" at bounding box center [770, 23] width 726 height 32
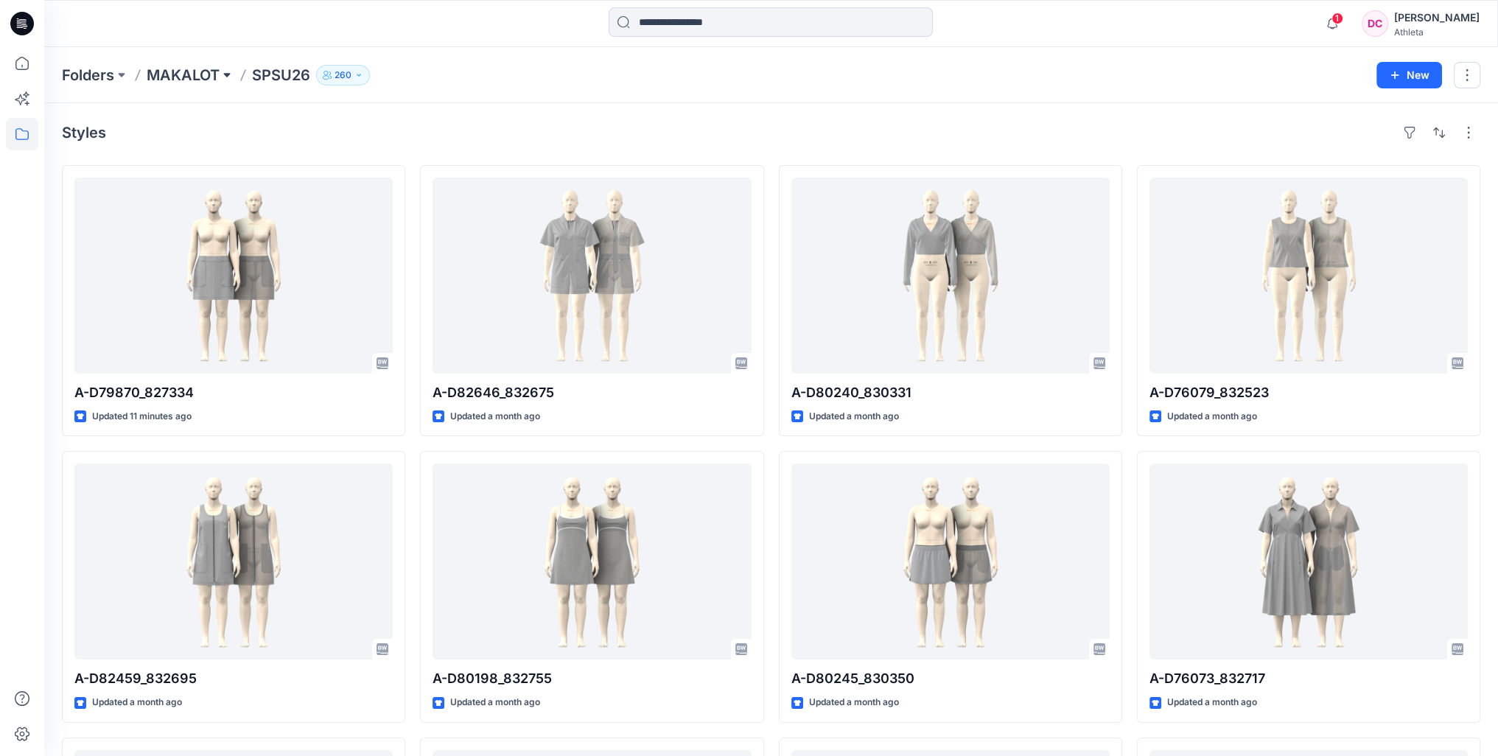
click at [228, 74] on button at bounding box center [227, 75] width 15 height 21
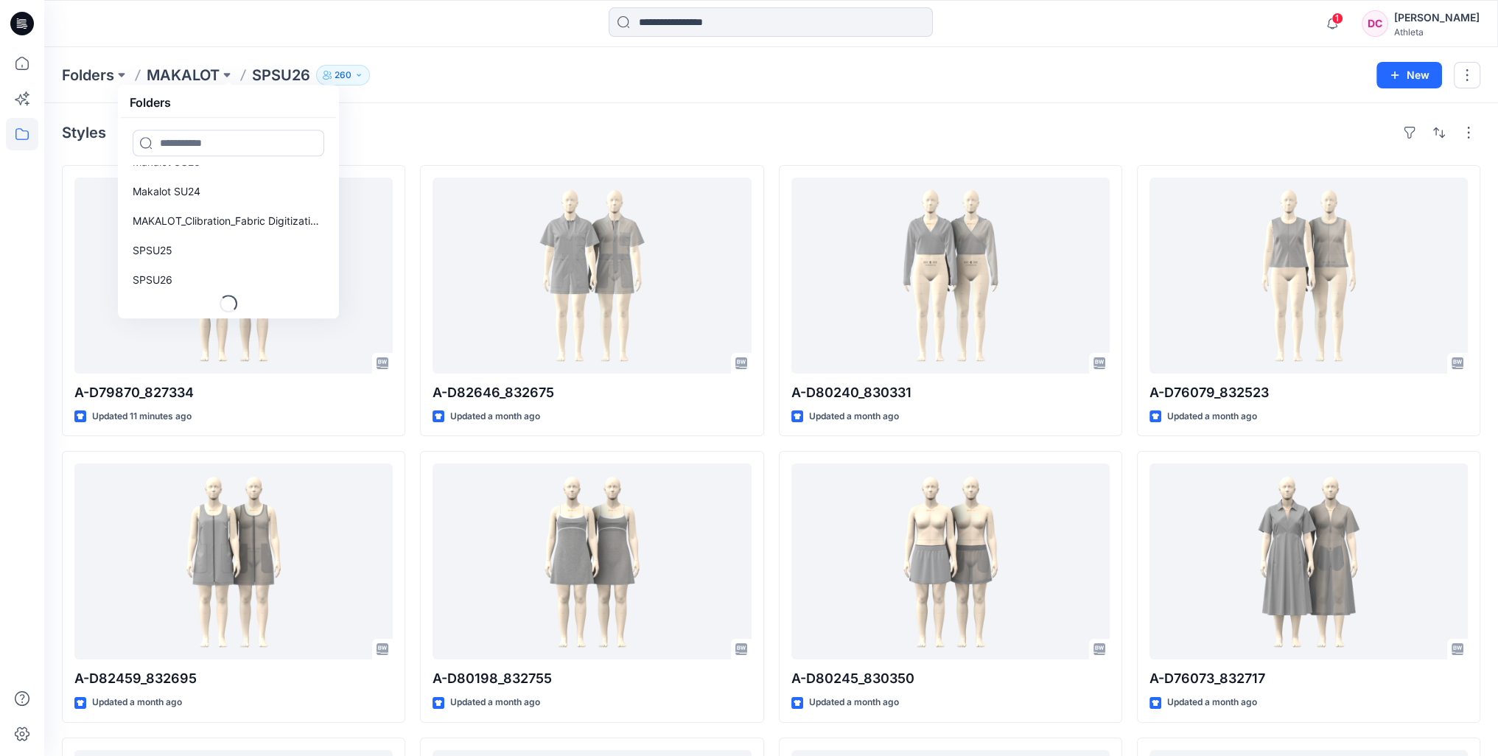
scroll to position [342, 0]
click at [164, 281] on p "SPSU26" at bounding box center [153, 280] width 40 height 18
click at [152, 278] on p "SPSU26" at bounding box center [153, 280] width 40 height 18
click at [485, 110] on div "Styles A-D79870_827334 Updated 17 minutes ago A-D82459_832695 Updated a month a…" at bounding box center [770, 591] width 1453 height 976
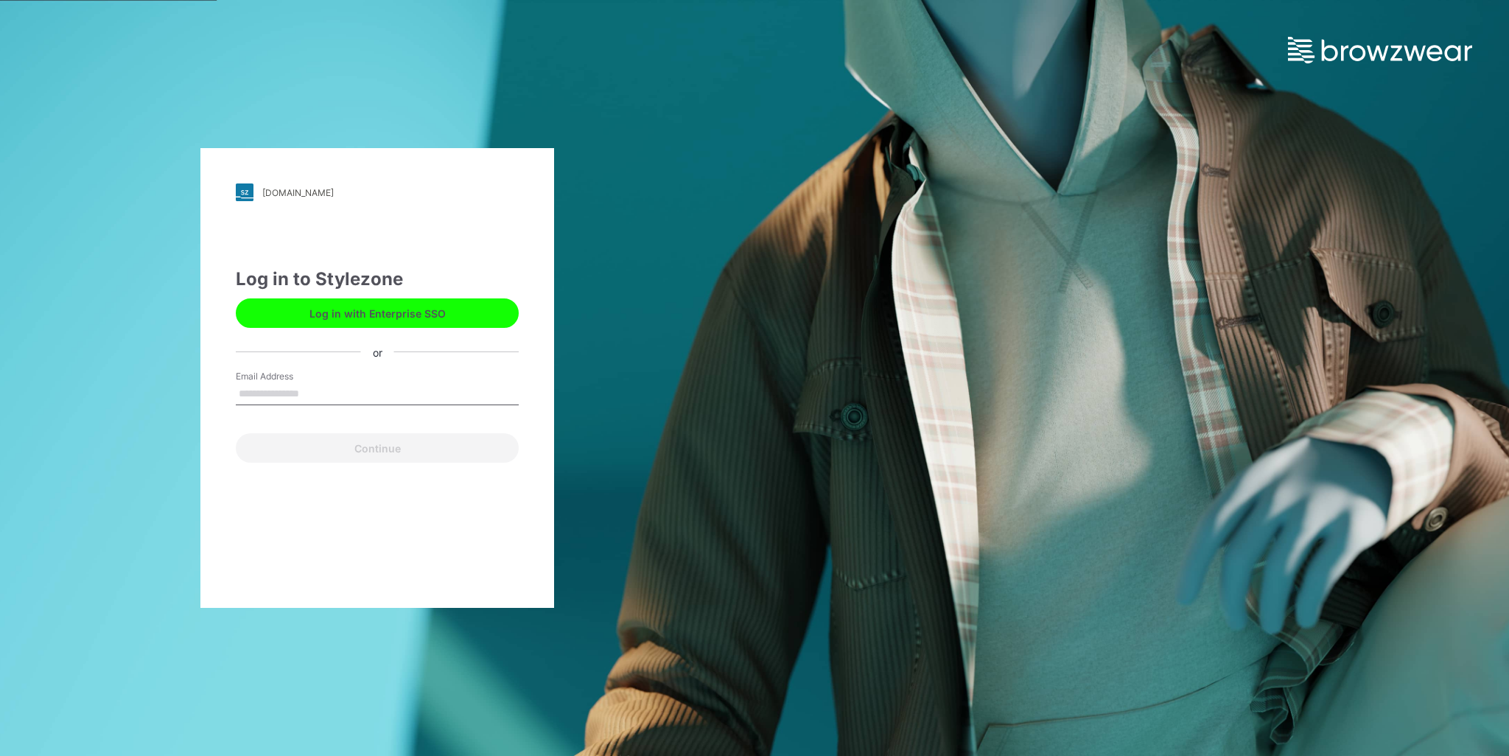
click at [342, 387] on input "Email Address" at bounding box center [377, 394] width 283 height 22
type input "**********"
click at [418, 438] on button "Continue" at bounding box center [377, 447] width 283 height 29
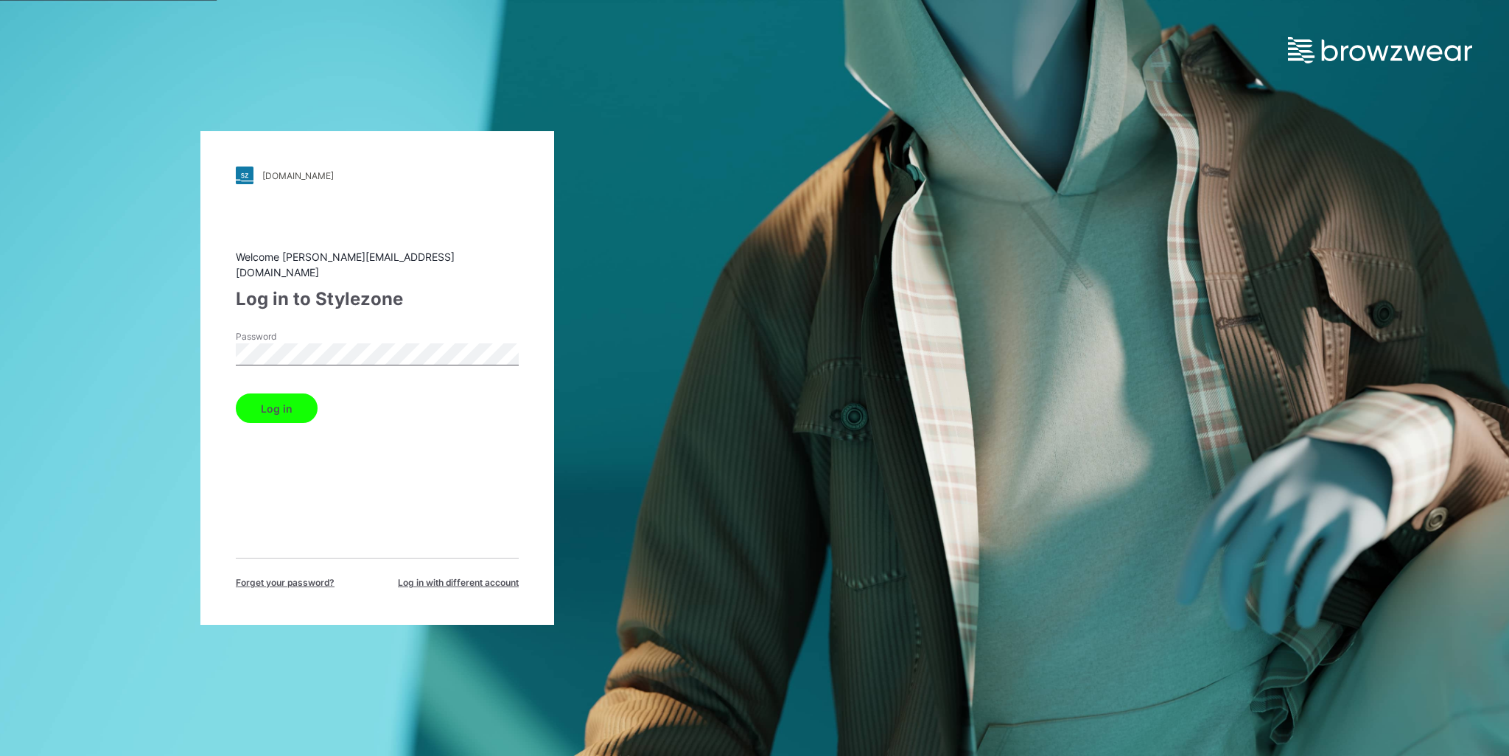
click at [261, 406] on button "Log in" at bounding box center [277, 407] width 82 height 29
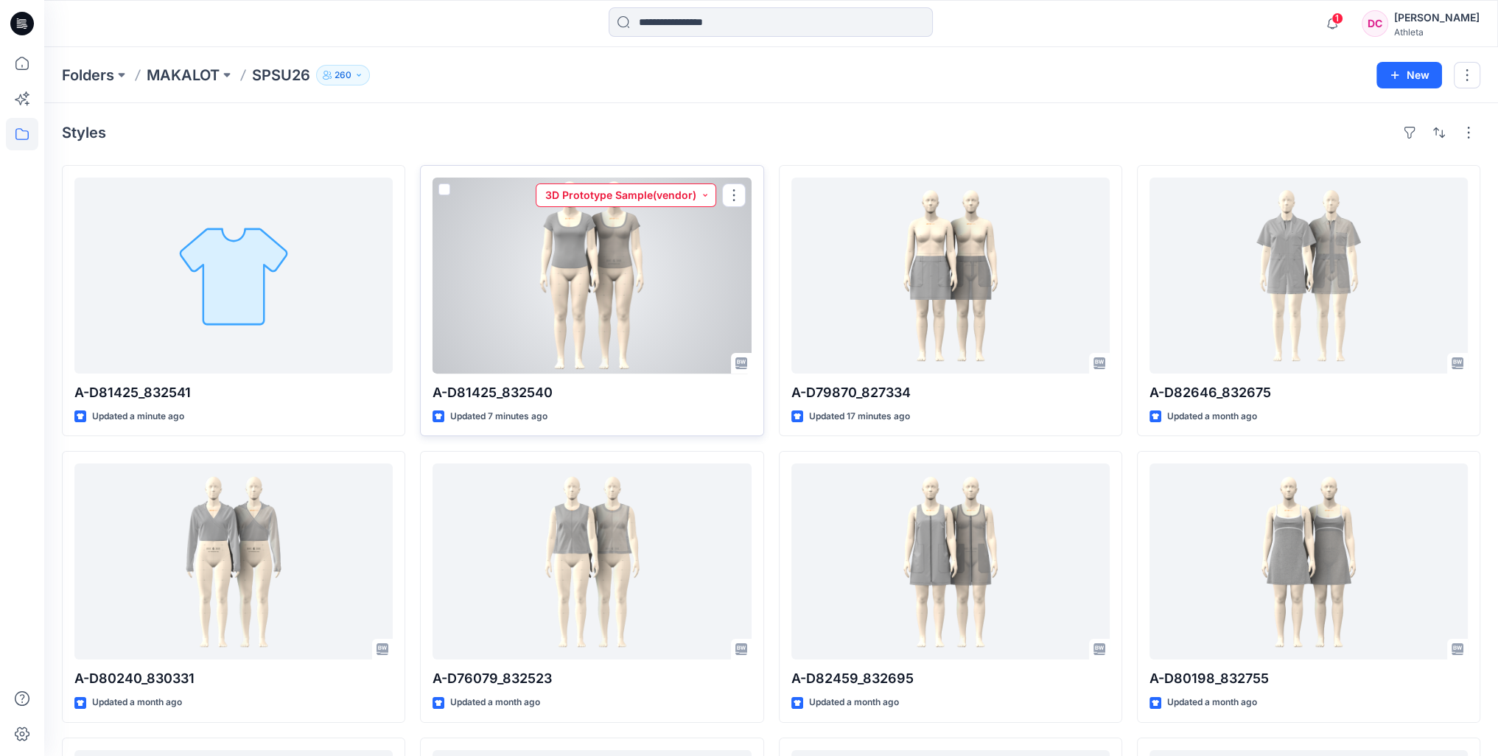
click at [701, 195] on button "3D Prototype Sample(vendor)" at bounding box center [626, 195] width 180 height 24
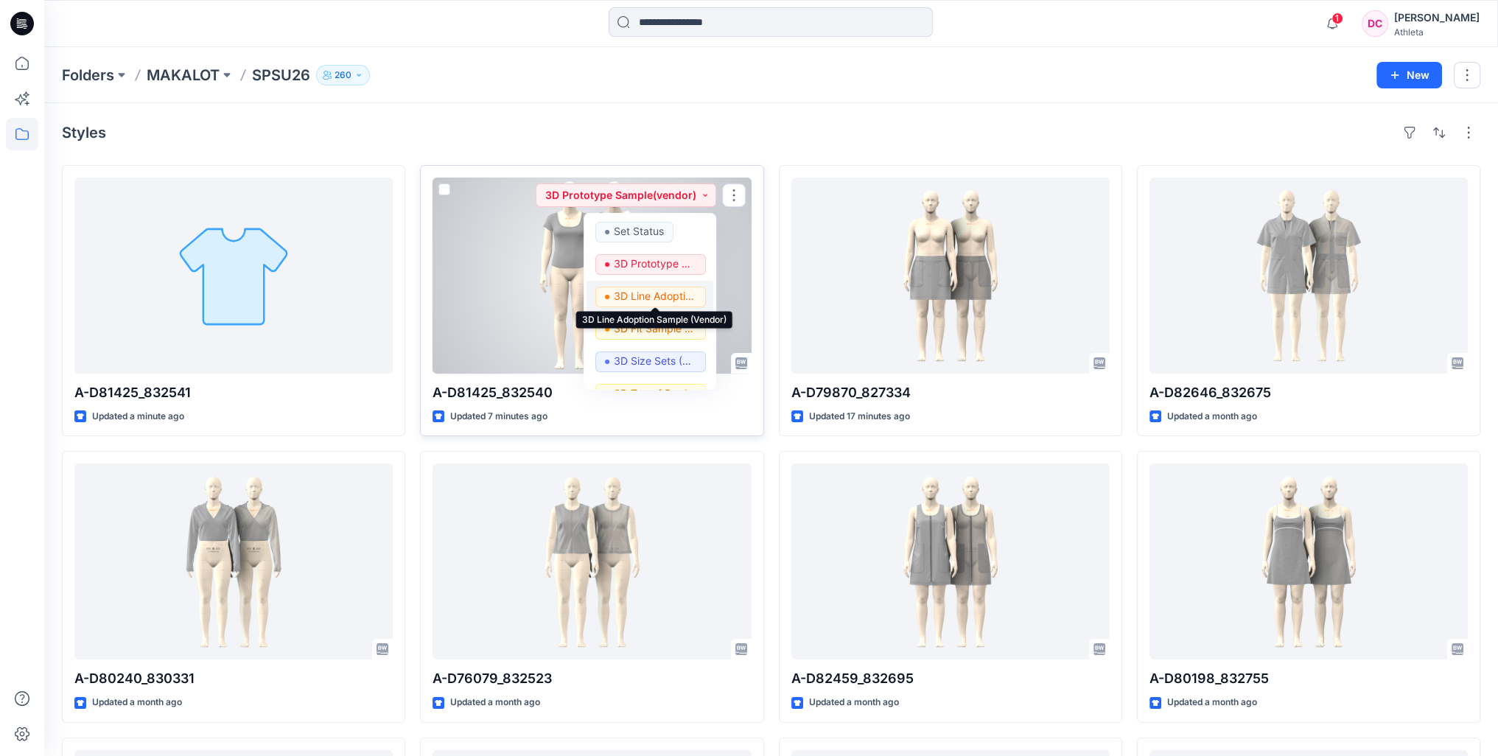
click at [662, 298] on p "3D Line Adoption Sample (Vendor)" at bounding box center [655, 296] width 83 height 19
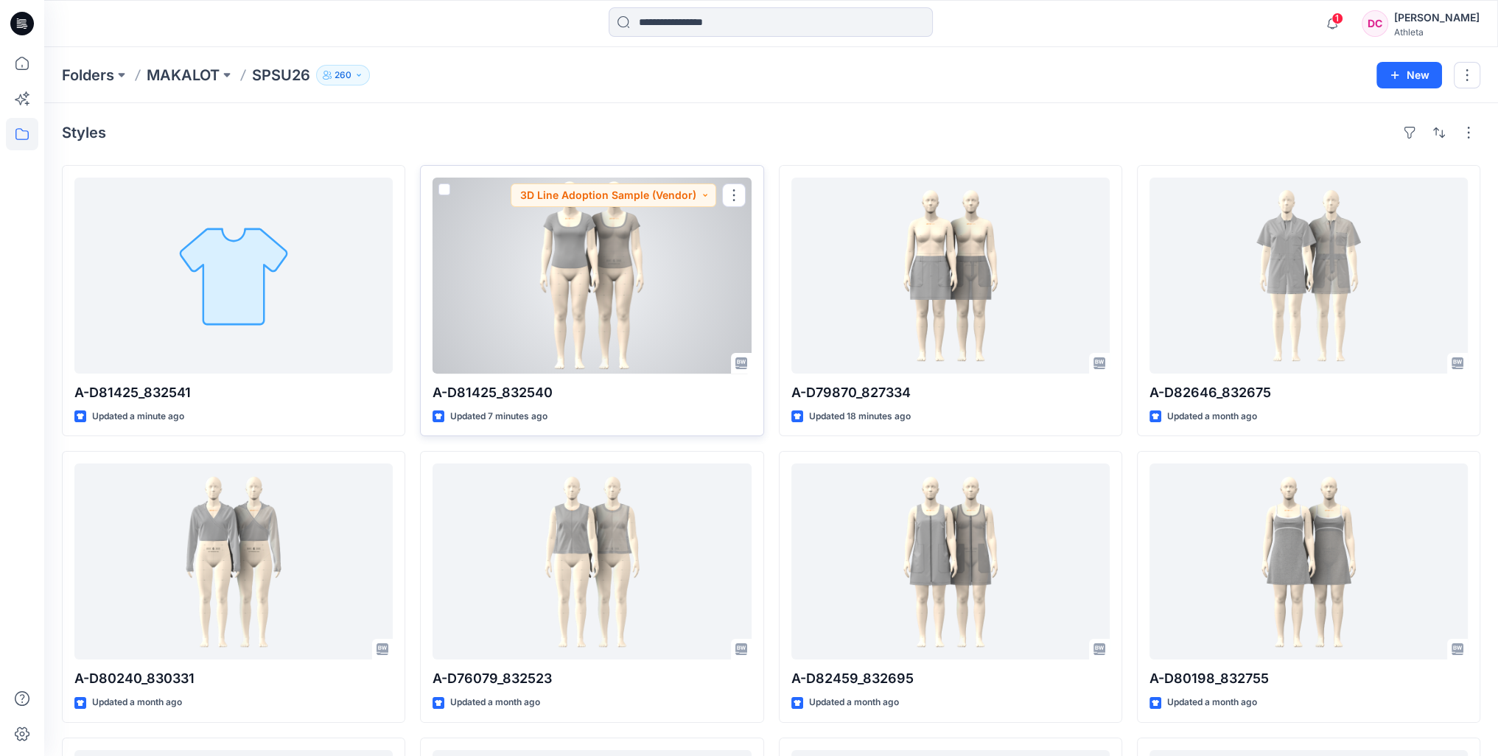
click at [598, 290] on div at bounding box center [591, 276] width 318 height 196
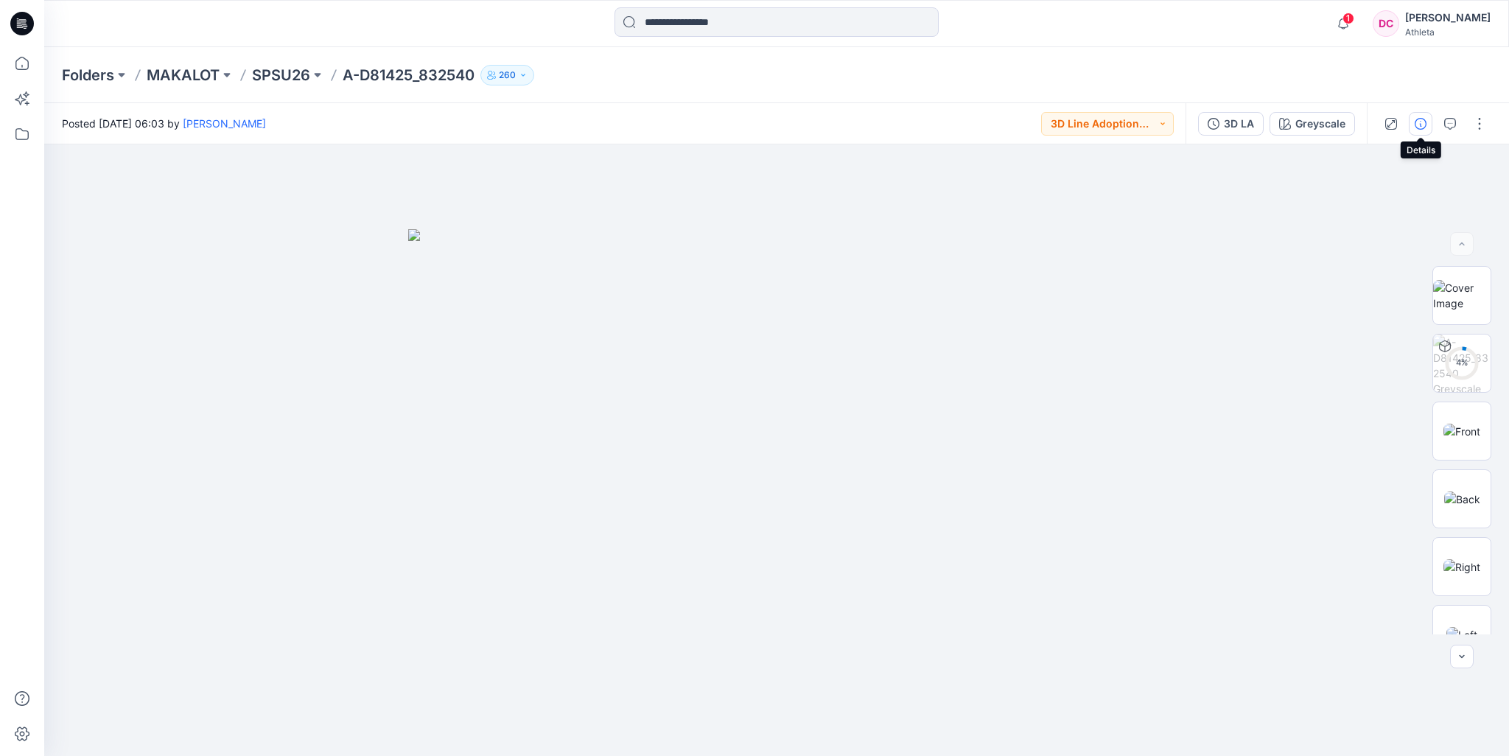
click at [1420, 124] on icon "button" at bounding box center [1420, 124] width 12 height 12
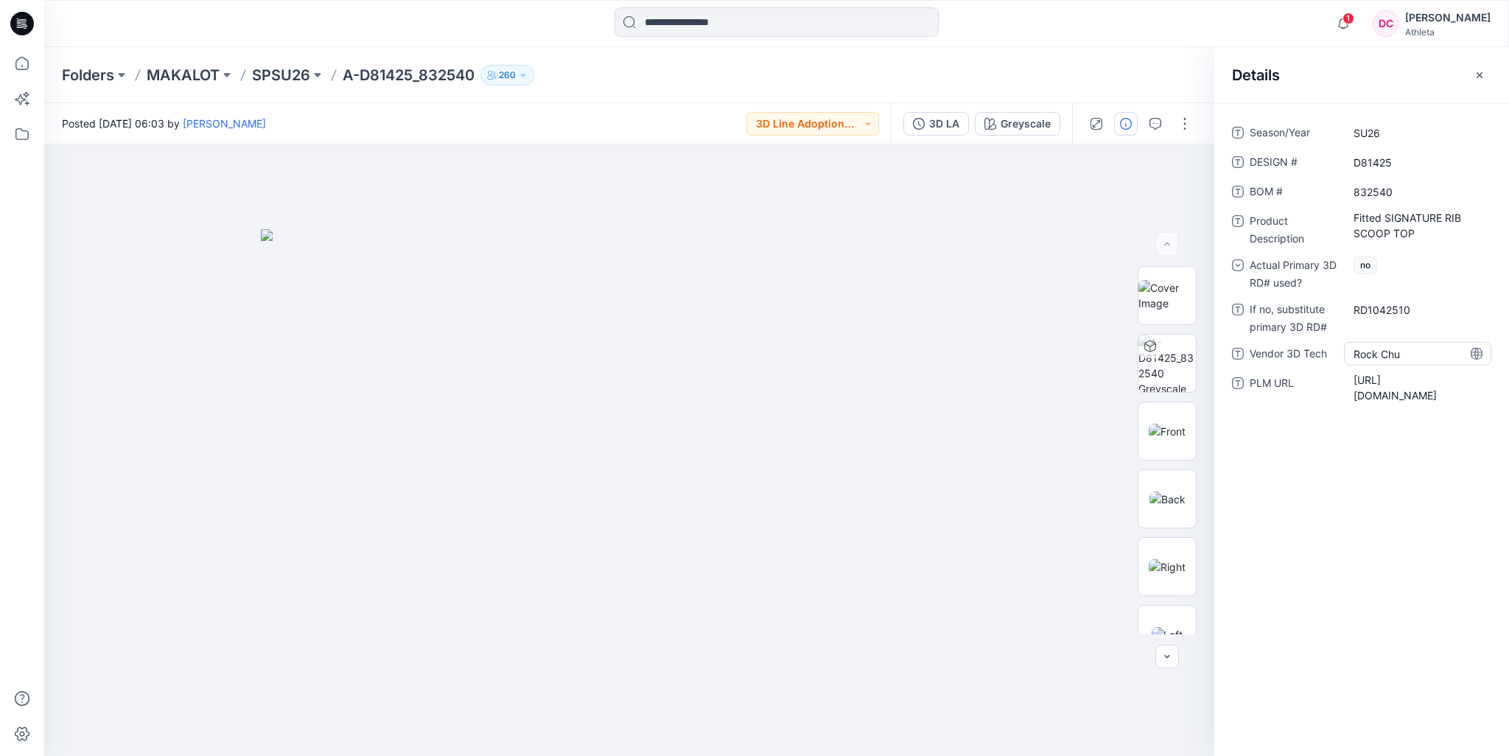
click at [1373, 352] on Tech "Rock Chu" at bounding box center [1417, 353] width 128 height 15
click at [1373, 354] on textarea "********" at bounding box center [1417, 354] width 147 height 24
drag, startPoint x: 1376, startPoint y: 351, endPoint x: 1336, endPoint y: 362, distance: 41.1
click at [1336, 362] on div "Vendor 3D Tech ********" at bounding box center [1361, 354] width 259 height 24
type textarea "**********"
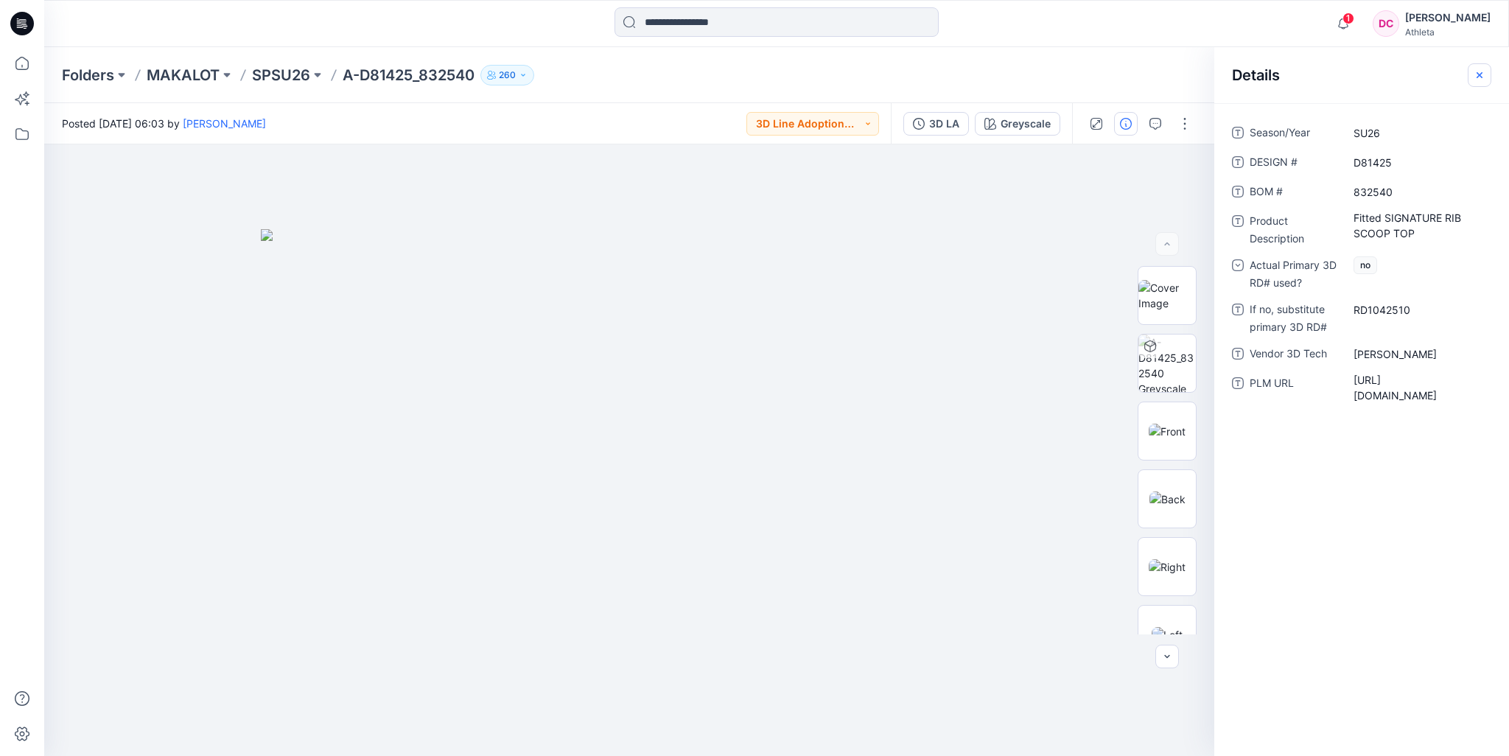
click at [1476, 74] on icon "button" at bounding box center [1479, 75] width 12 height 12
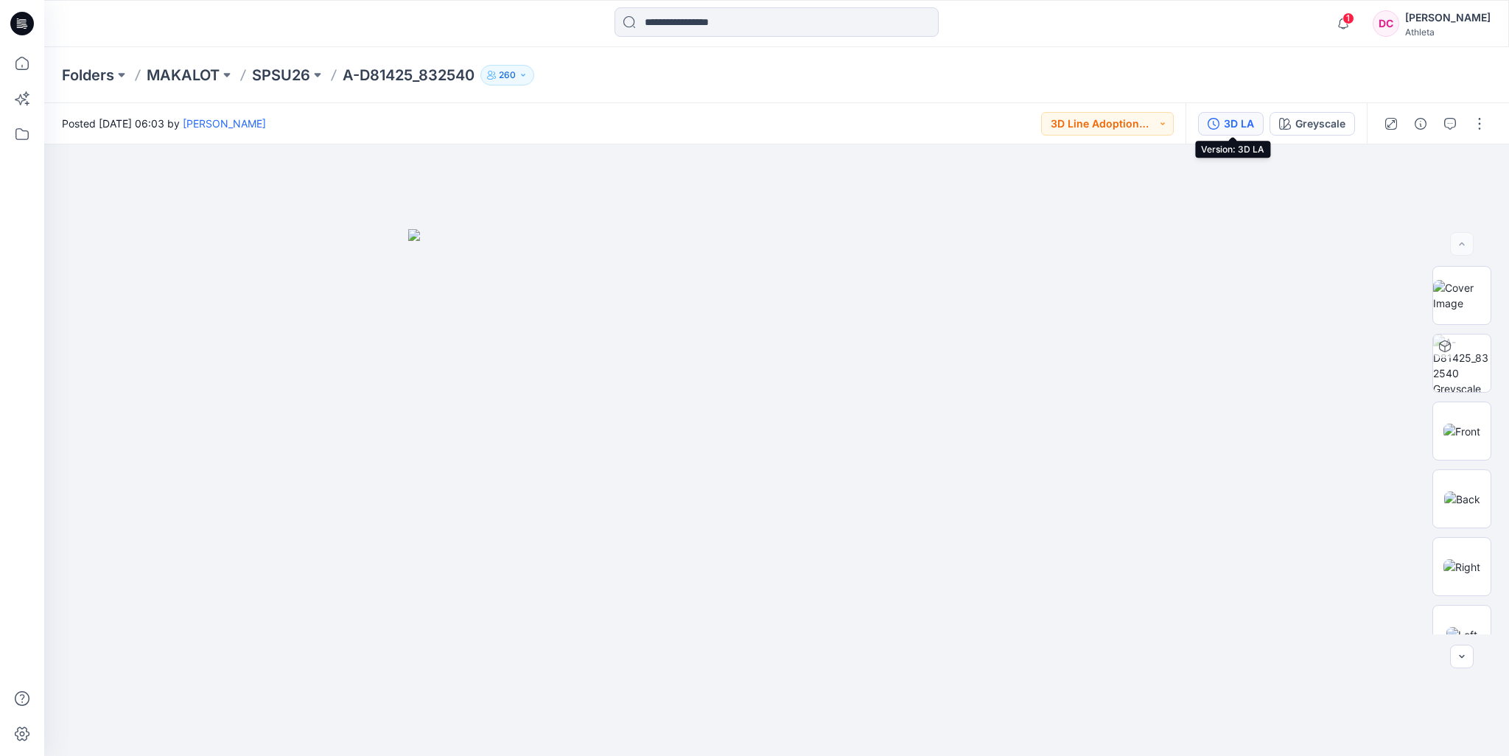
click at [1246, 127] on div "3D LA" at bounding box center [1239, 124] width 30 height 16
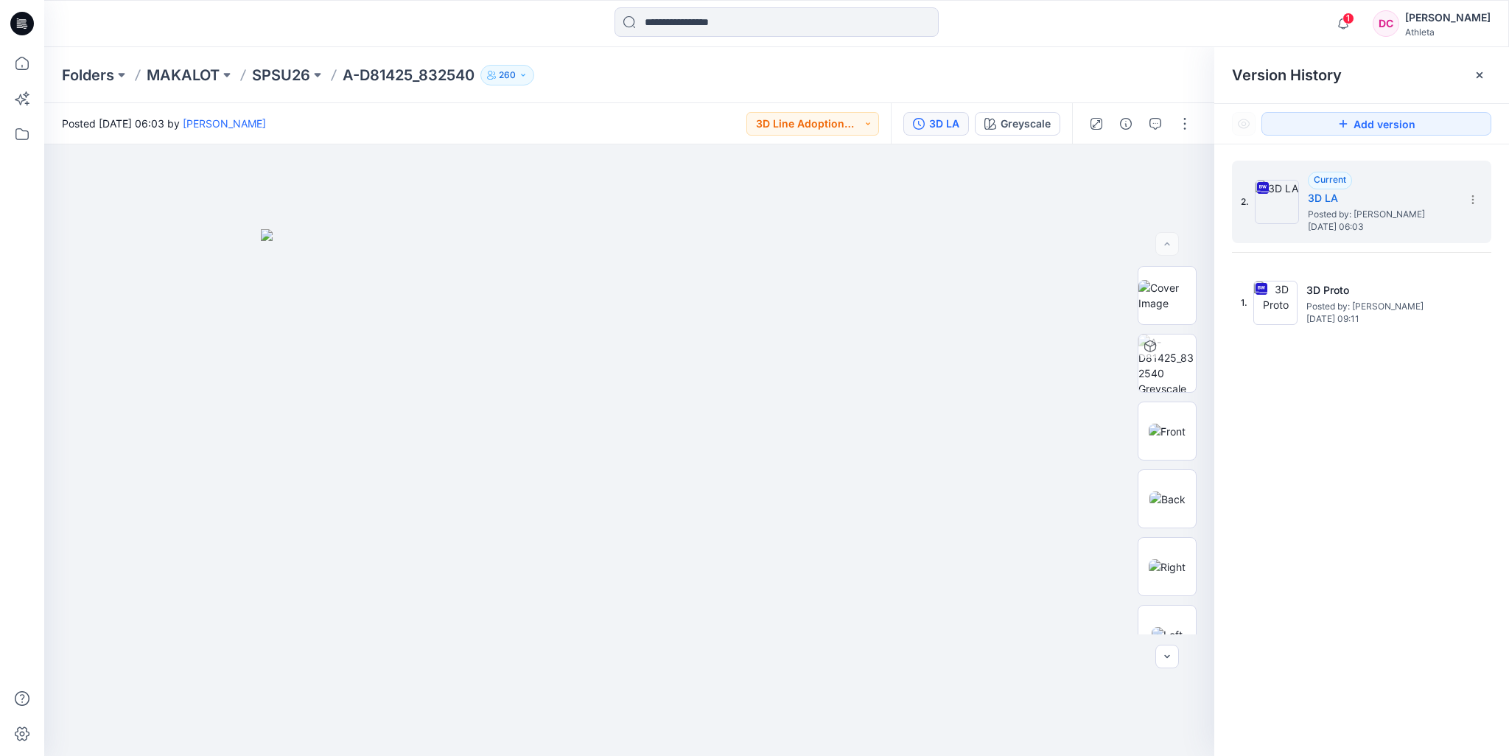
click at [1056, 49] on div "Folders MAKALOT SPSU26 A-D81425_832540 260" at bounding box center [776, 75] width 1464 height 56
click at [1058, 77] on div "Folders MAKALOT SPSU26 A-D81425_832540 260" at bounding box center [719, 75] width 1314 height 21
click at [1480, 74] on icon at bounding box center [1479, 75] width 12 height 12
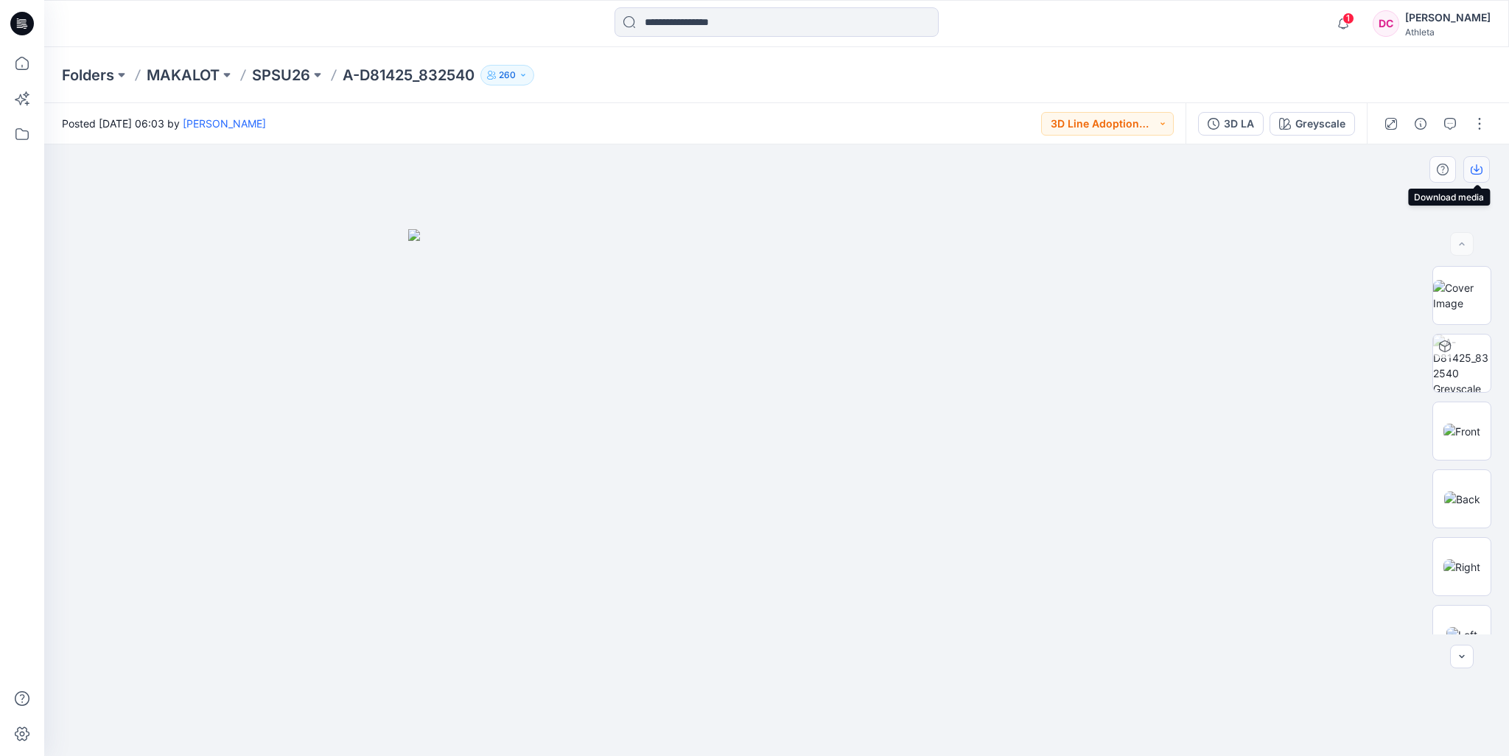
click at [1473, 169] on icon "button" at bounding box center [1476, 167] width 6 height 7
click at [306, 75] on p "SPSU26" at bounding box center [281, 75] width 58 height 21
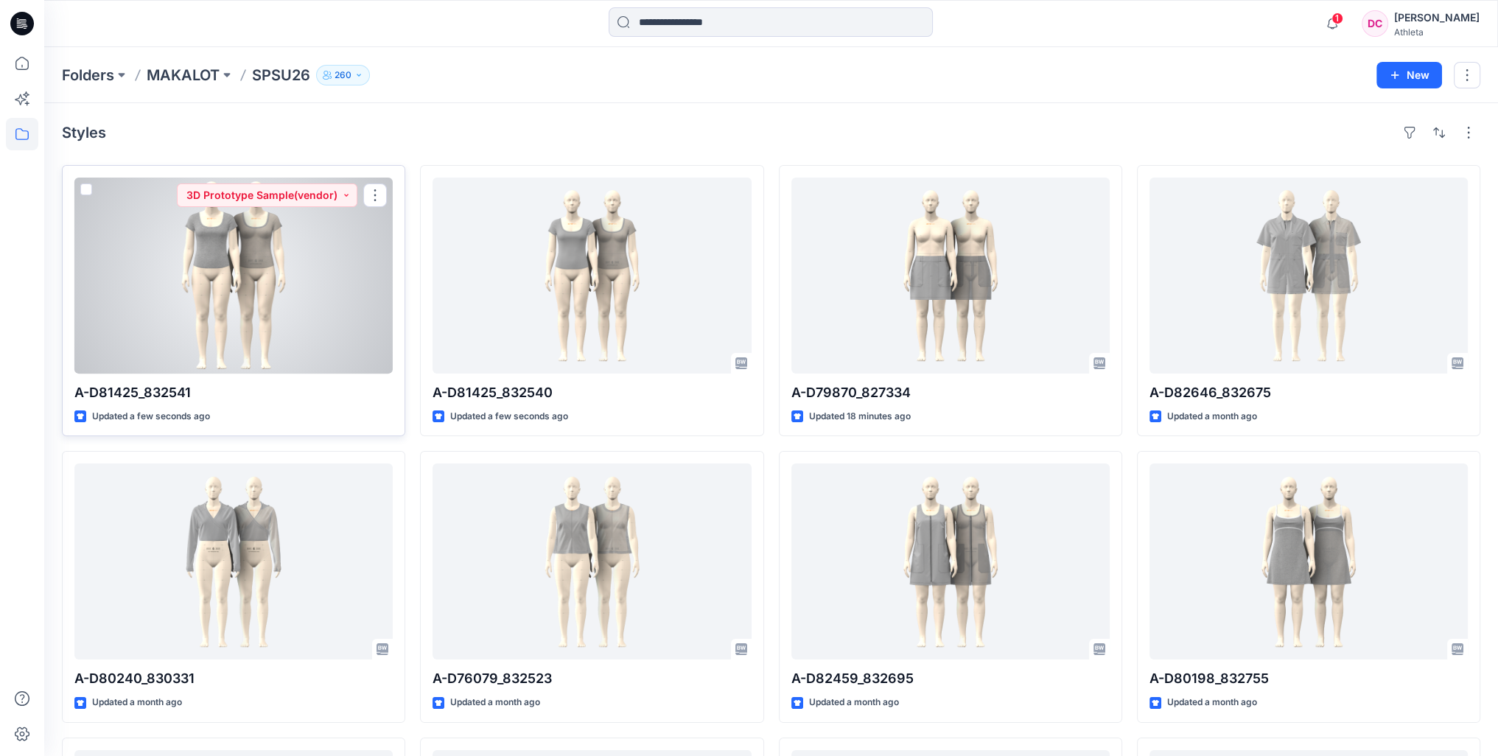
click at [263, 254] on div at bounding box center [233, 276] width 318 height 196
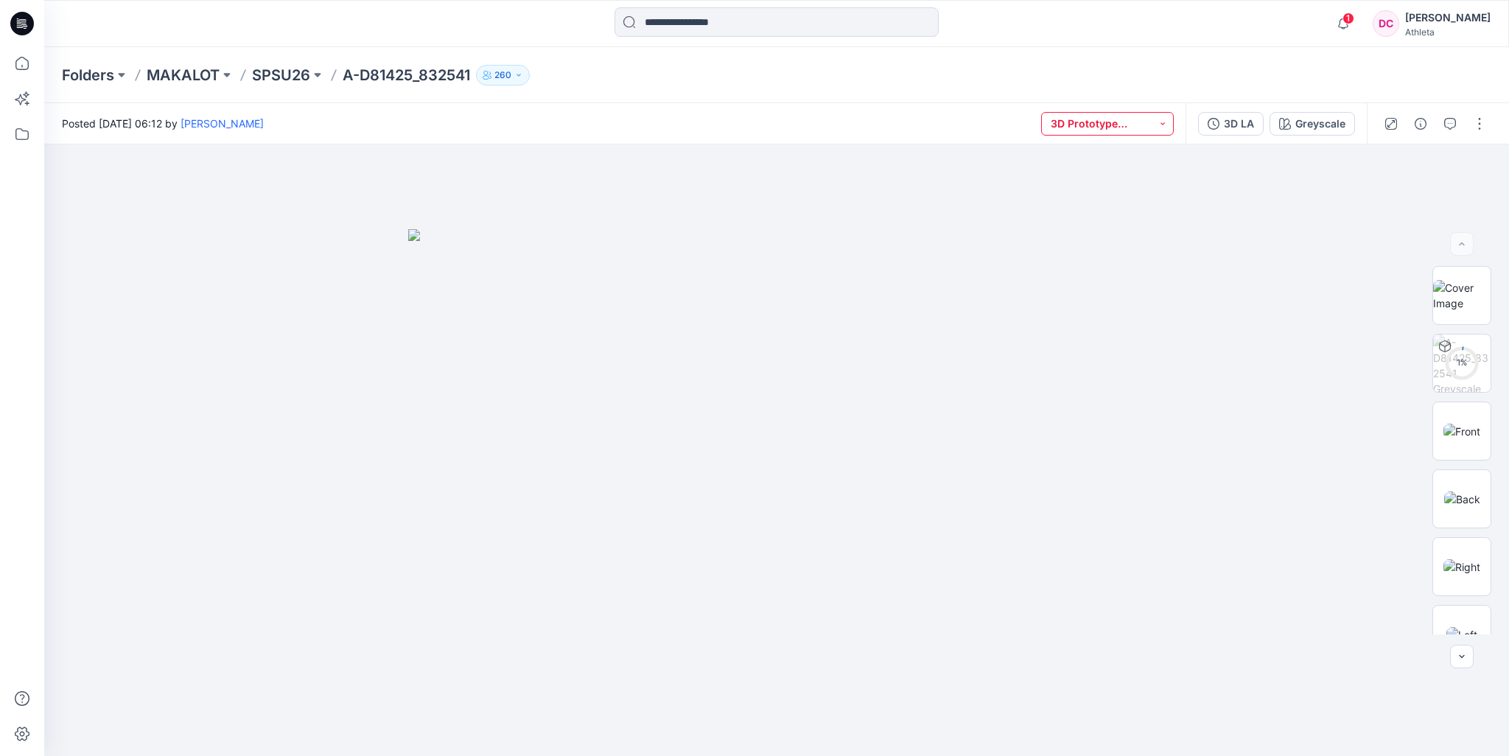
click at [1168, 125] on button "3D Prototype Sample(vendor)" at bounding box center [1107, 124] width 133 height 24
click at [1107, 222] on p "3D Line Adoption Sample (Vendor)" at bounding box center [1114, 224] width 83 height 19
click at [1299, 69] on div "Folders MAKALOT SPSU26 A-D81425_832541 260" at bounding box center [719, 75] width 1314 height 21
click at [1245, 123] on div "3D LA" at bounding box center [1239, 124] width 30 height 16
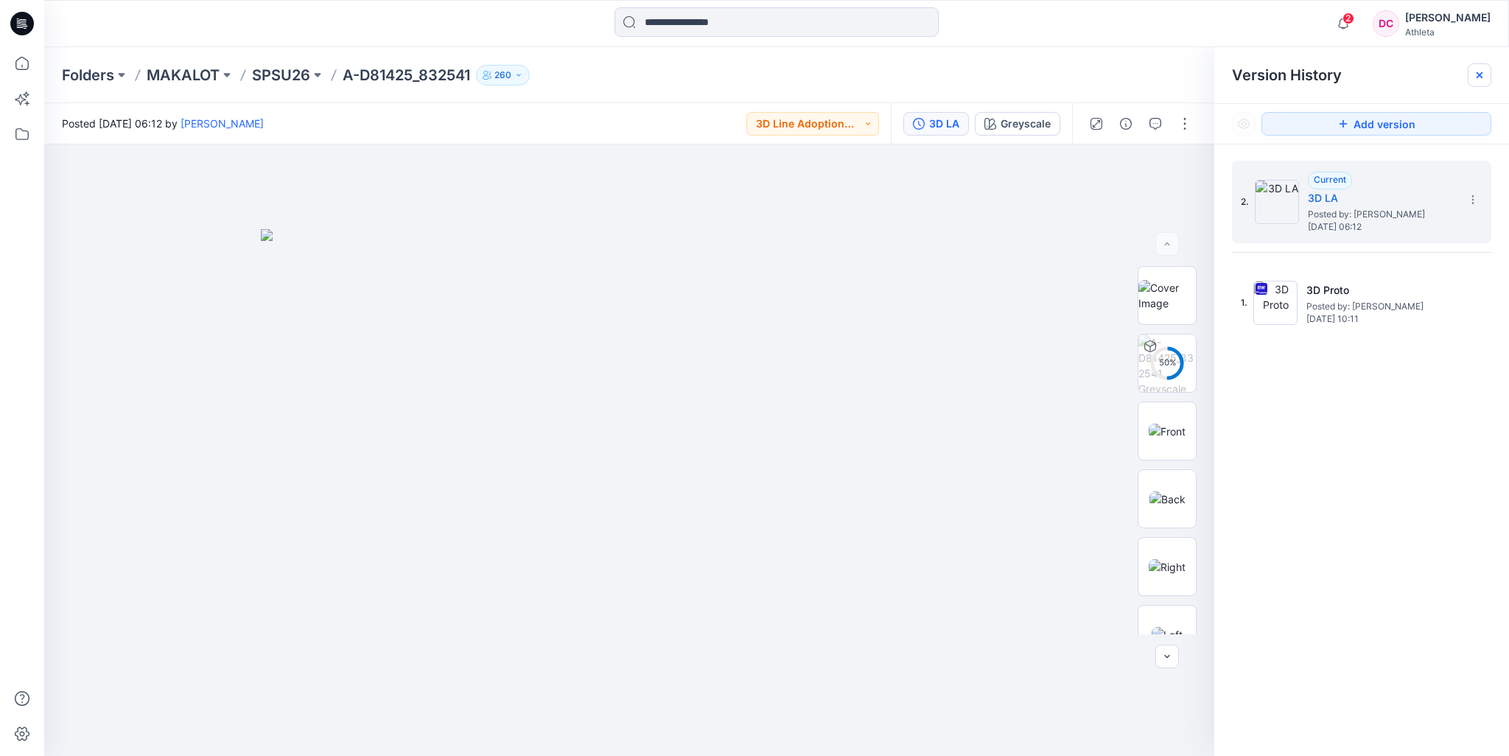
click at [1477, 72] on icon at bounding box center [1479, 75] width 6 height 6
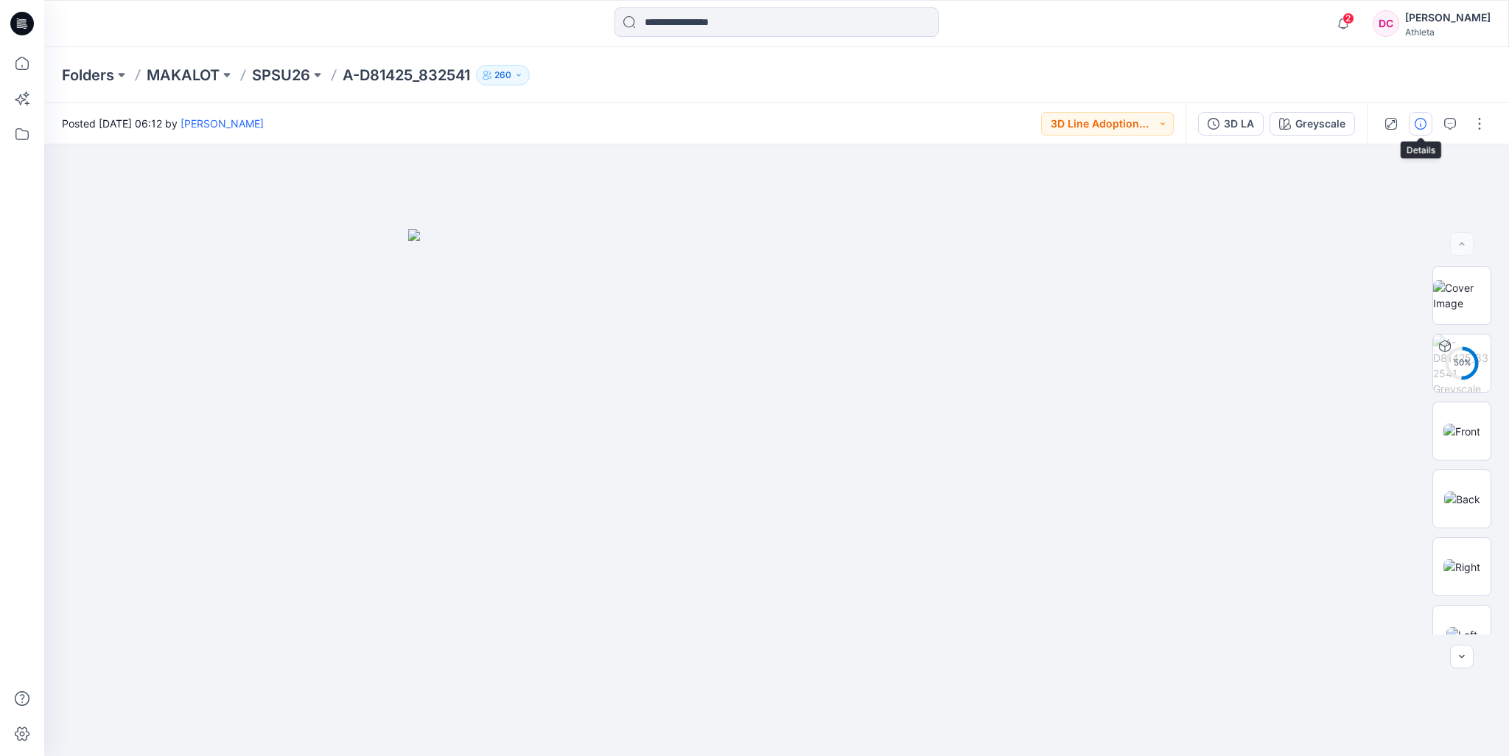
click at [1422, 118] on icon "button" at bounding box center [1420, 124] width 12 height 12
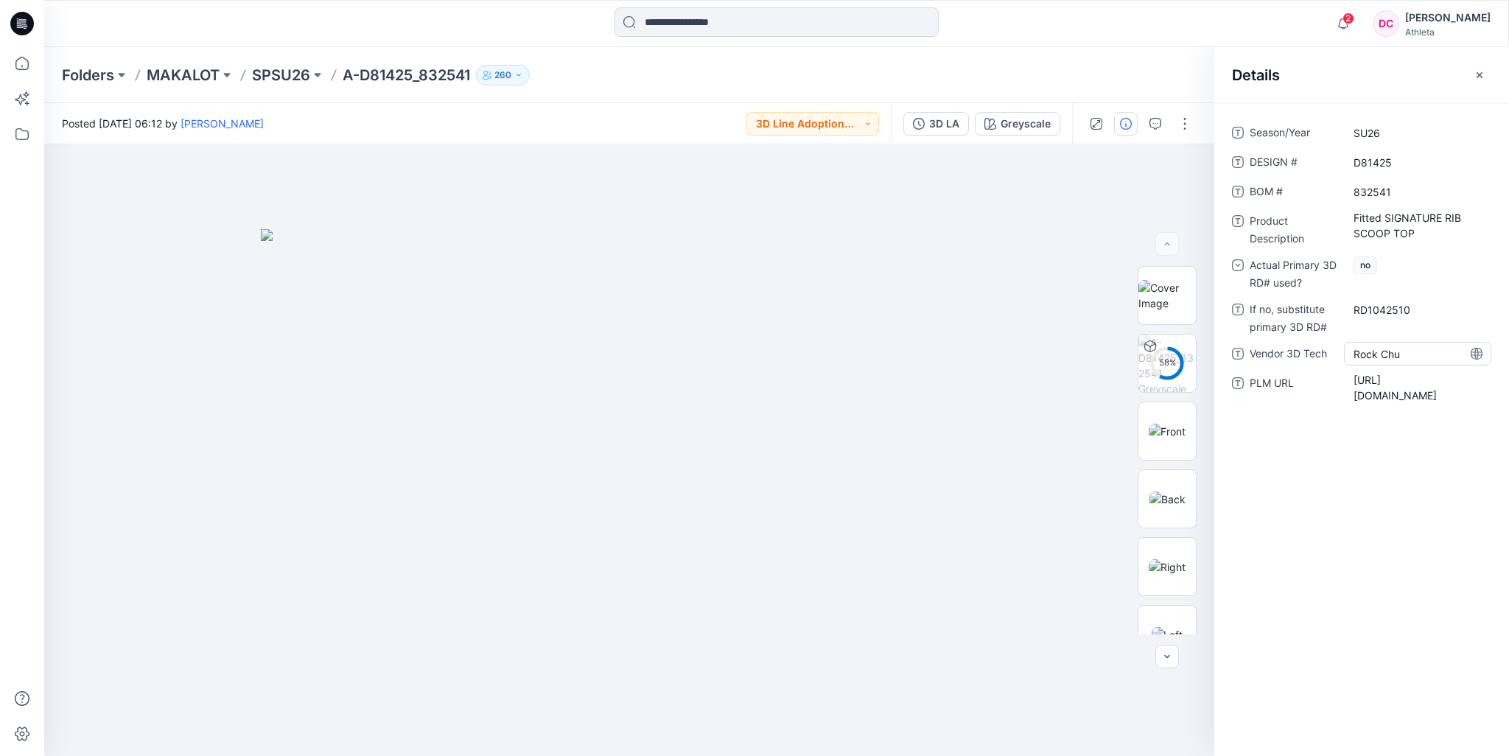
click at [1371, 352] on Tech "Rock Chu" at bounding box center [1417, 353] width 128 height 15
drag, startPoint x: 1377, startPoint y: 354, endPoint x: 1337, endPoint y: 351, distance: 39.9
click at [1350, 357] on textarea "********" at bounding box center [1417, 354] width 147 height 24
type textarea "**********"
click at [1173, 72] on div "Folders MAKALOT SPSU26 A-D81425_832541 260" at bounding box center [719, 75] width 1314 height 21
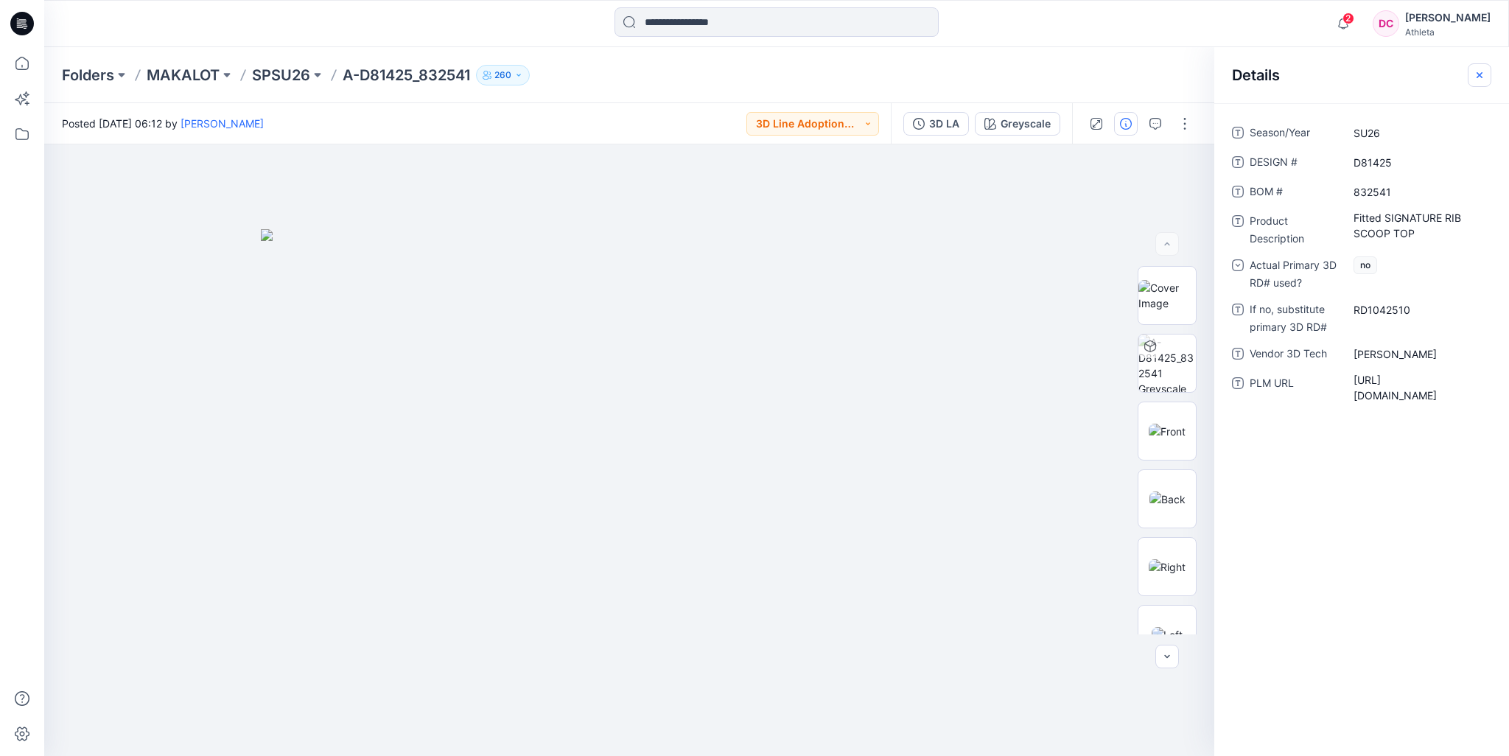
click at [1478, 77] on icon "button" at bounding box center [1479, 75] width 12 height 12
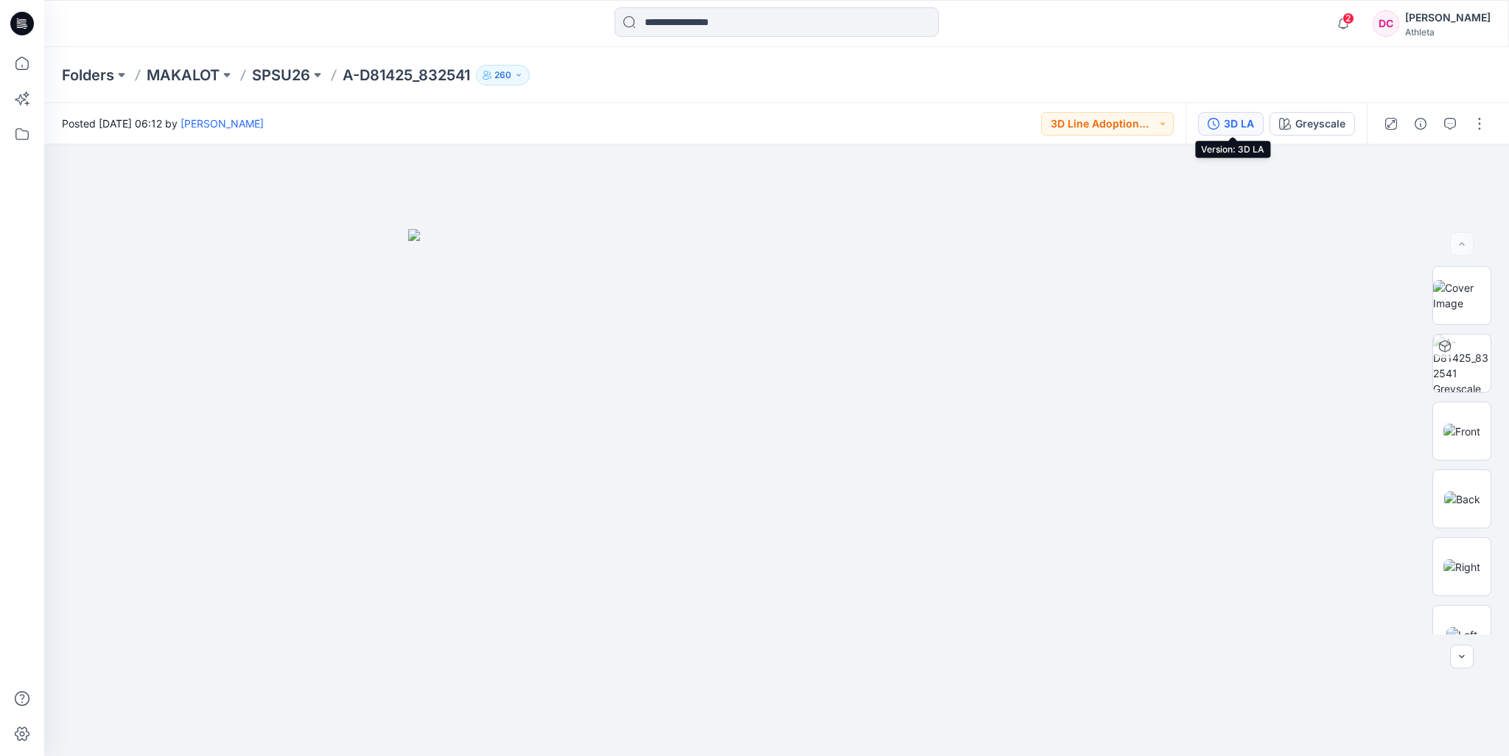
click at [1240, 116] on div "3D LA" at bounding box center [1239, 124] width 30 height 16
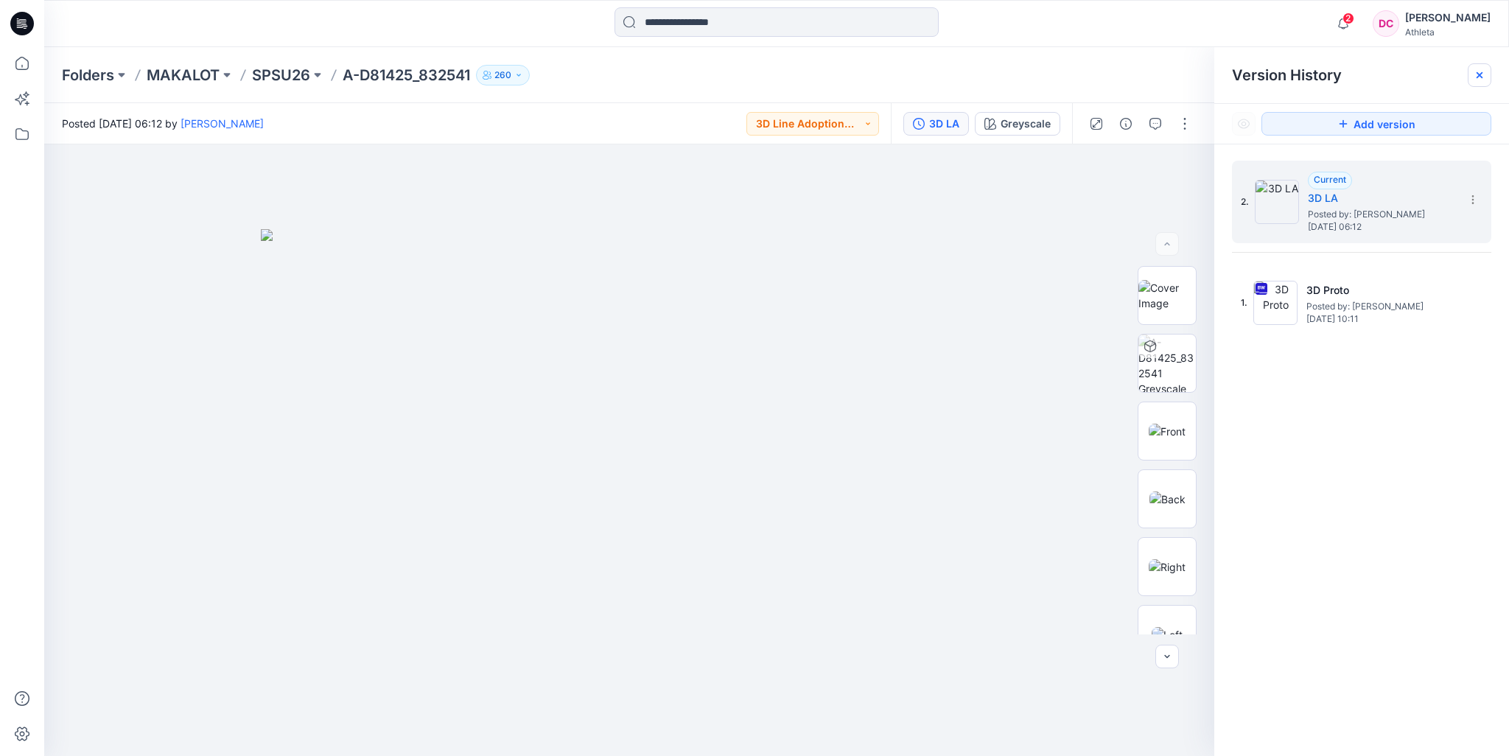
click at [1479, 74] on icon at bounding box center [1479, 75] width 12 height 12
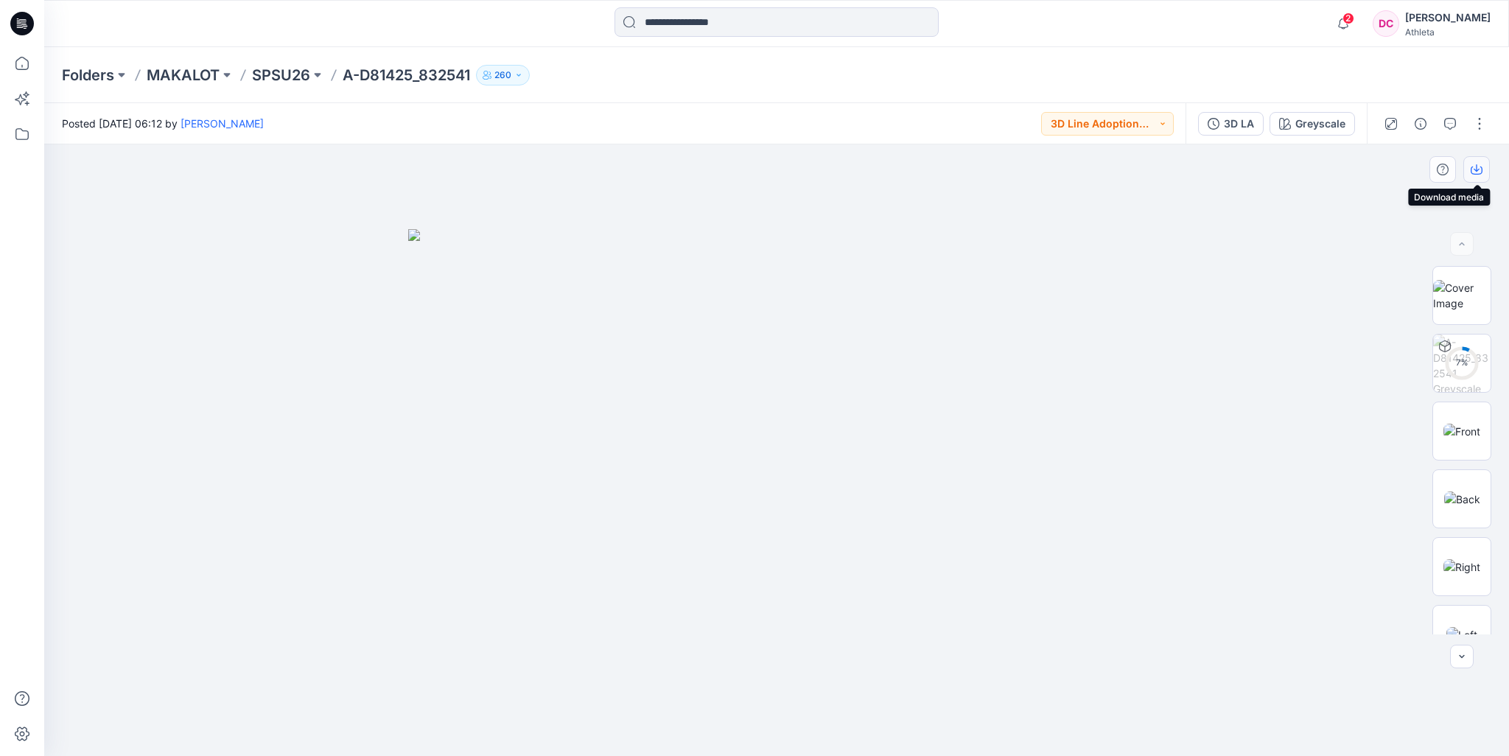
click at [1477, 169] on icon "button" at bounding box center [1476, 170] width 12 height 12
click at [1425, 75] on div "Folders MAKALOT SPSU26 A-D81425_832541 260" at bounding box center [776, 75] width 1464 height 56
click at [1235, 130] on div "3D LA" at bounding box center [1239, 124] width 30 height 16
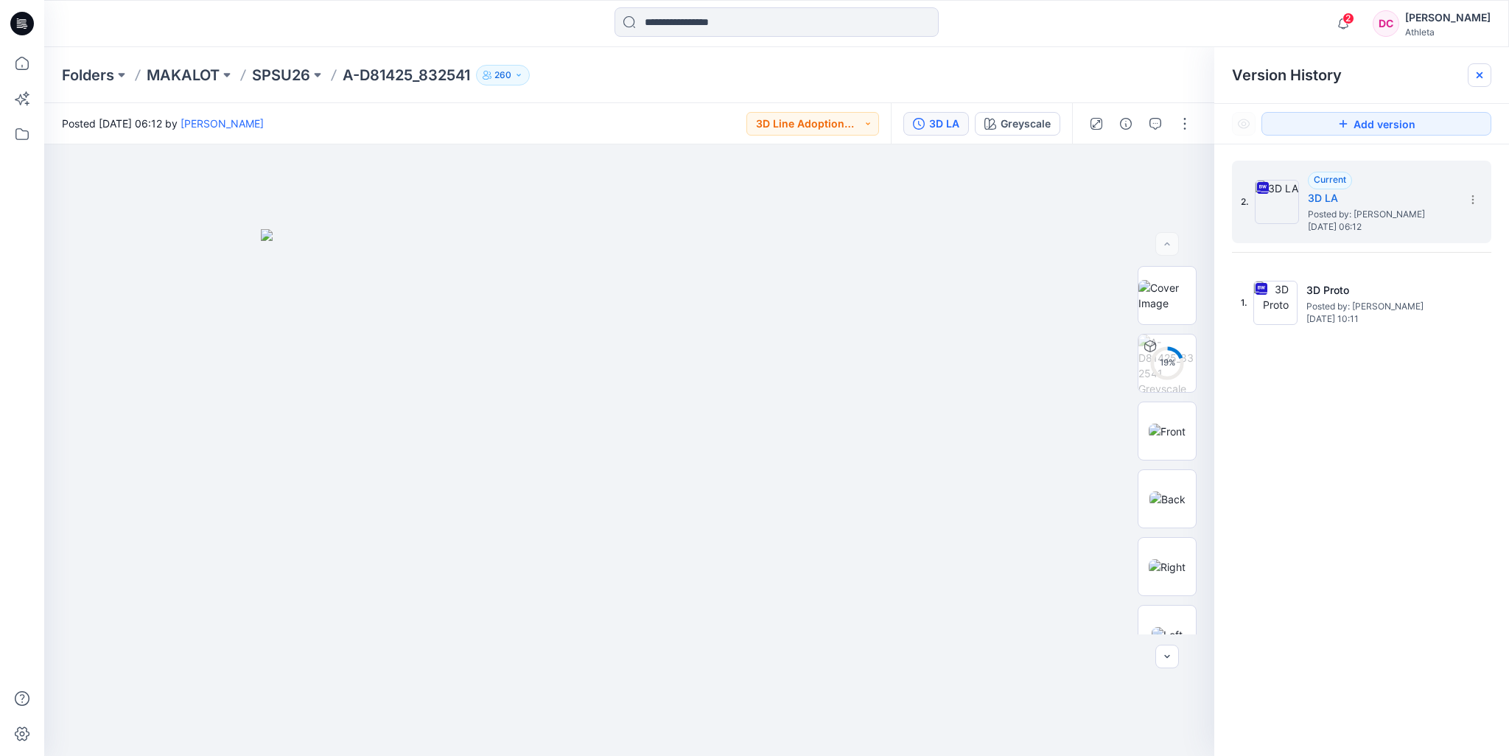
click at [1479, 78] on icon at bounding box center [1479, 75] width 12 height 12
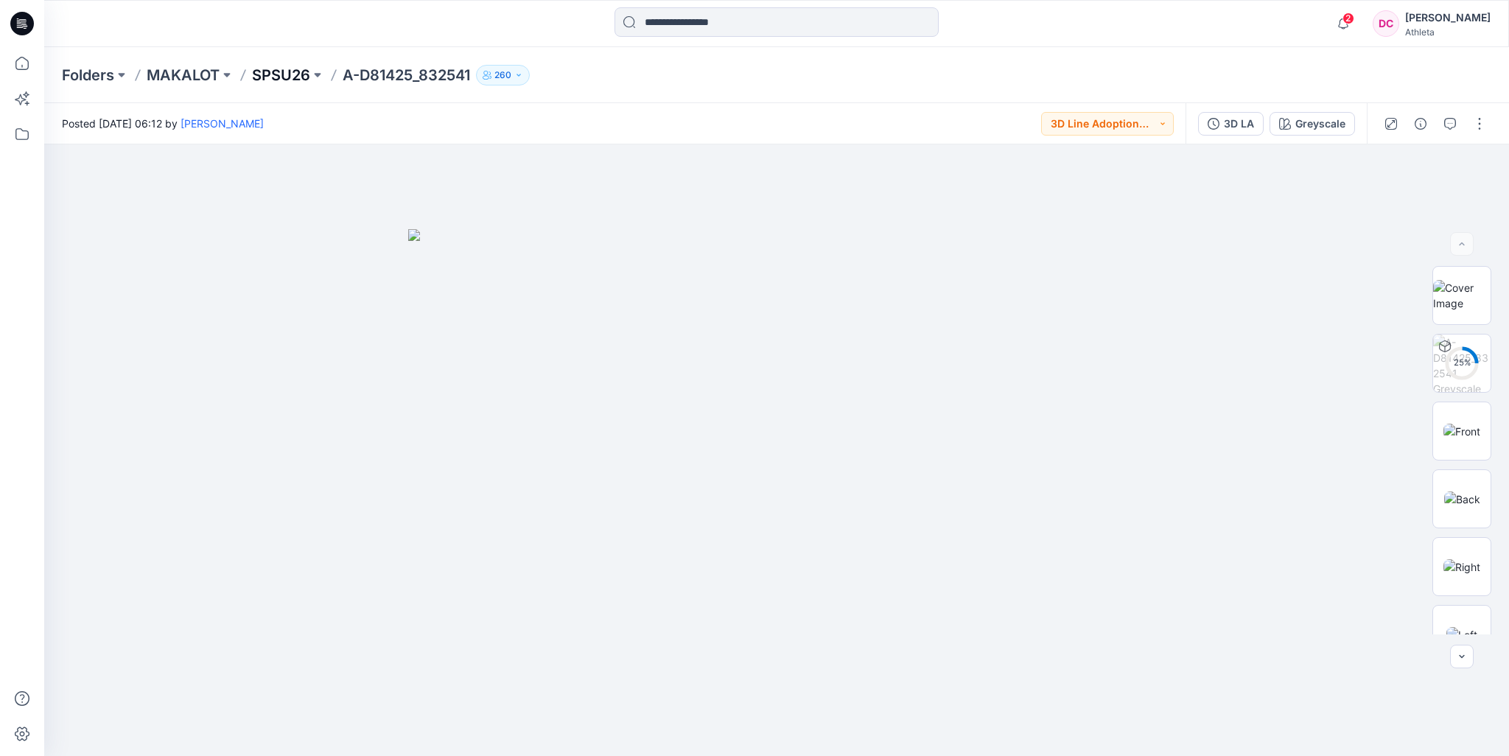
click at [284, 74] on p "SPSU26" at bounding box center [281, 75] width 58 height 21
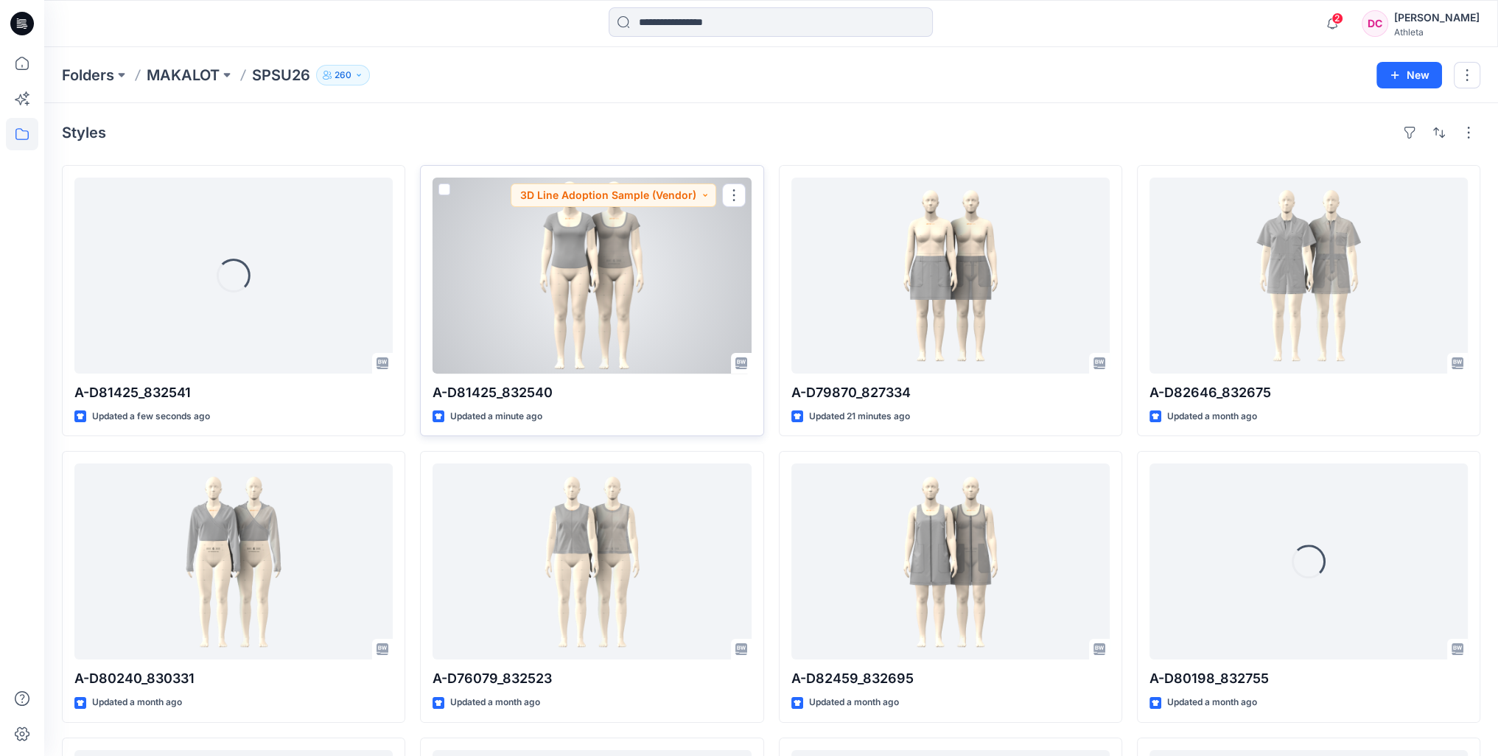
click at [608, 281] on div at bounding box center [591, 276] width 318 height 196
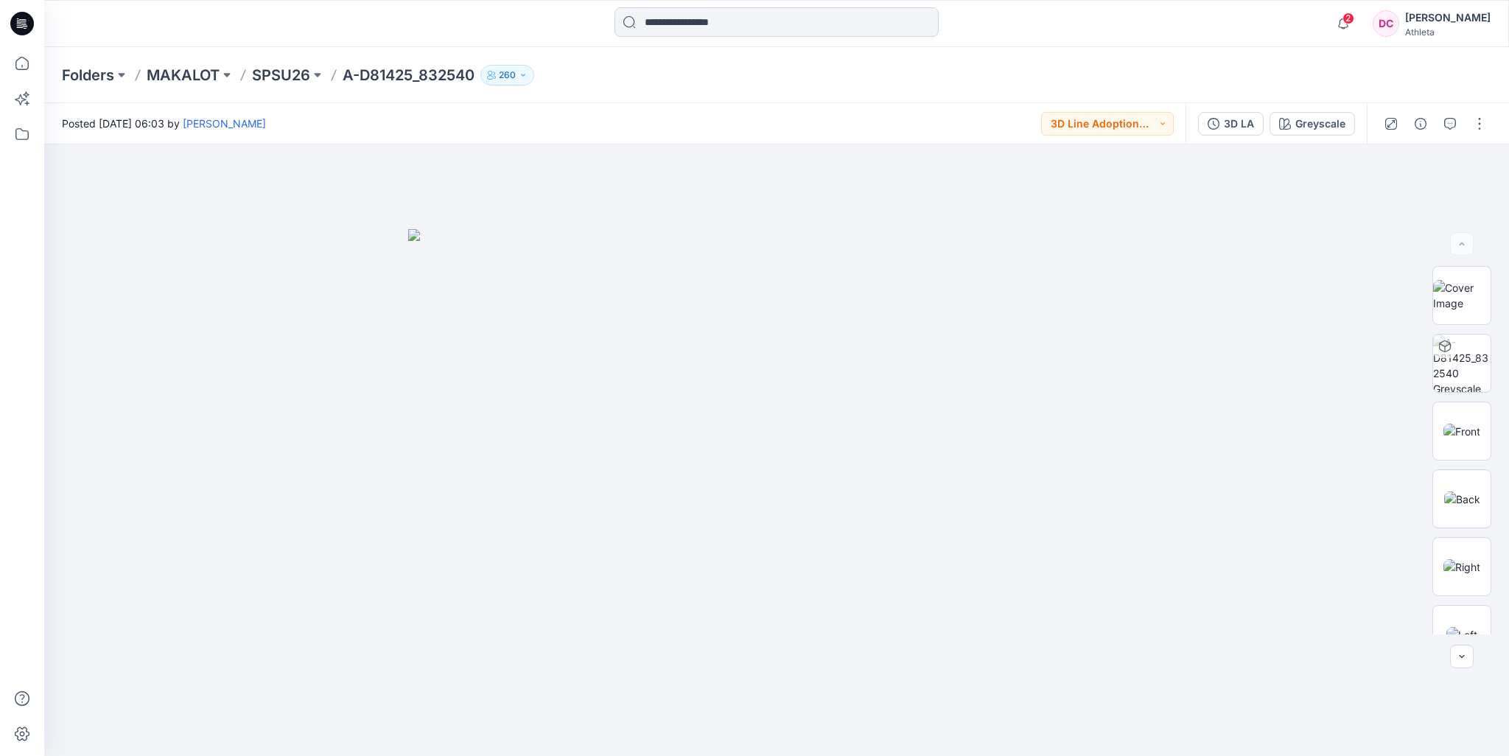
click at [686, 28] on input at bounding box center [776, 21] width 324 height 29
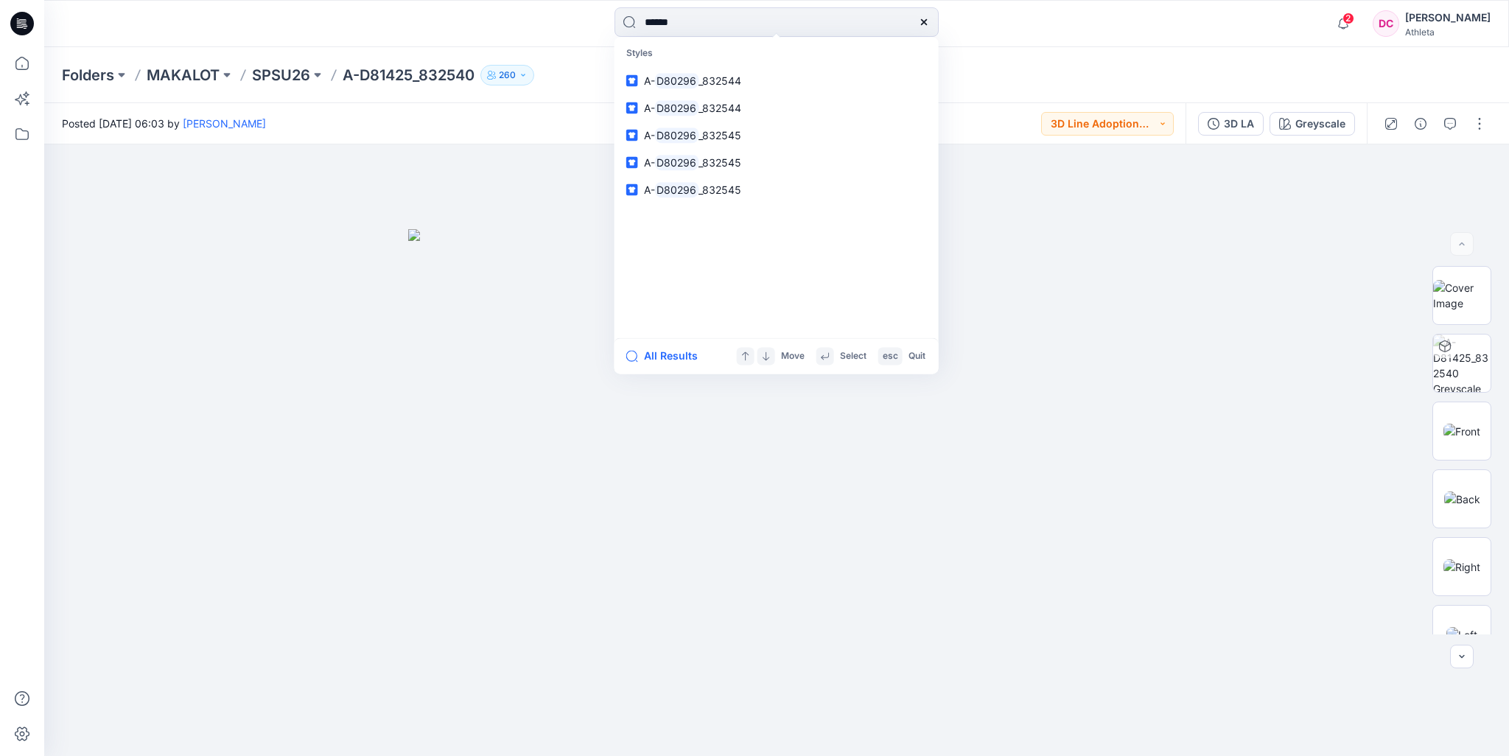
type input "******"
click at [1048, 32] on div "****** Styles A- D80296 _832544 A- D80296 _832544 A- D80296 _832545 A- D80296 _…" at bounding box center [776, 23] width 732 height 32
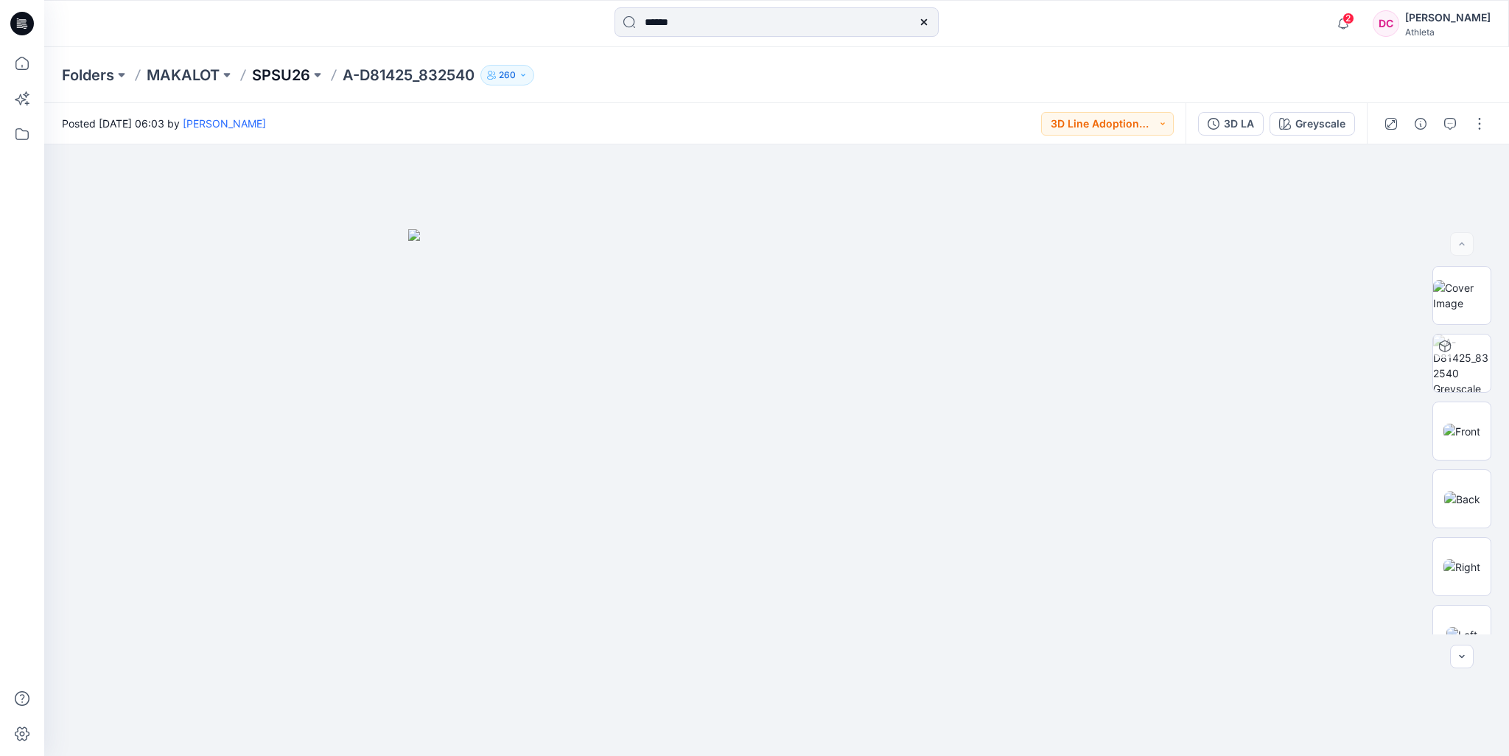
click at [310, 74] on p "SPSU26" at bounding box center [281, 75] width 58 height 21
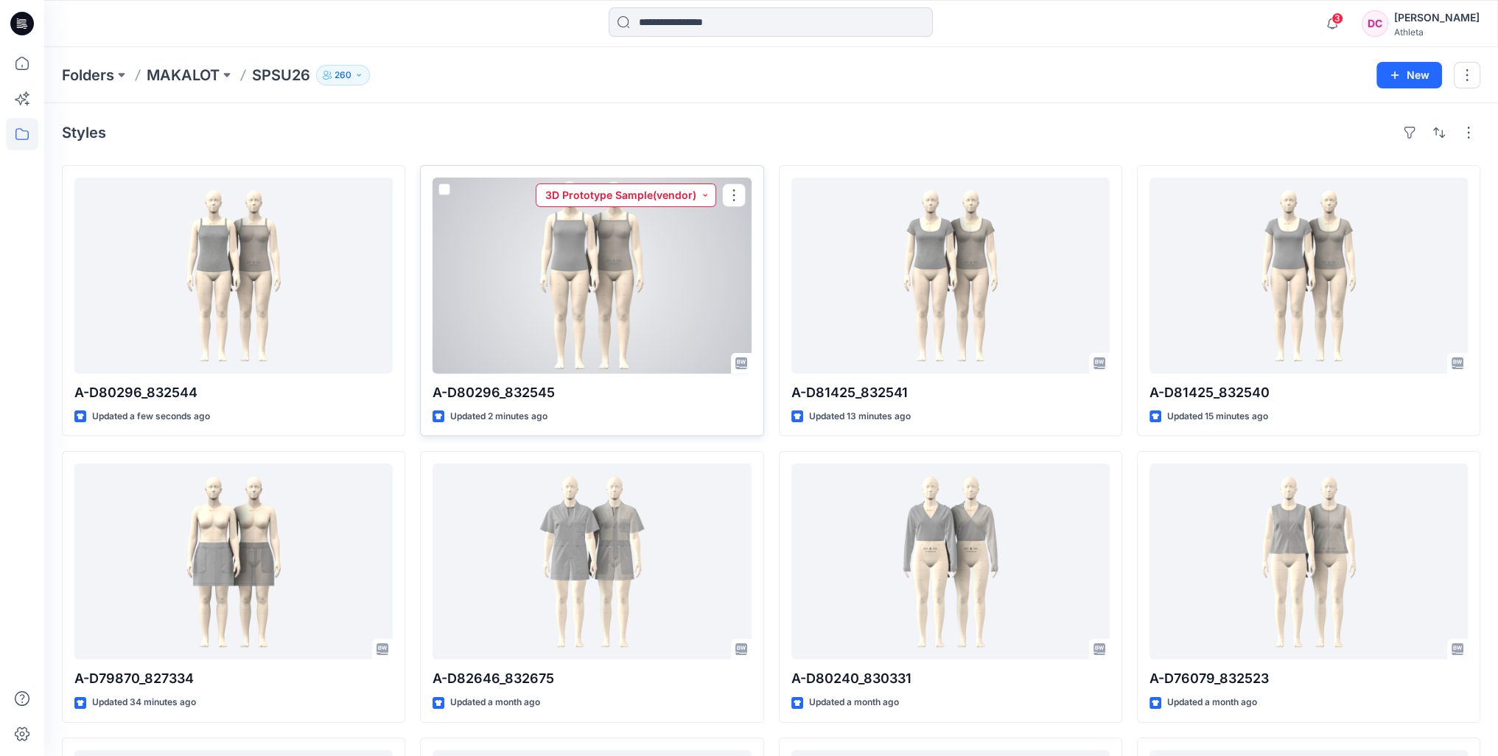
click at [704, 195] on button "3D Prototype Sample(vendor)" at bounding box center [626, 195] width 180 height 24
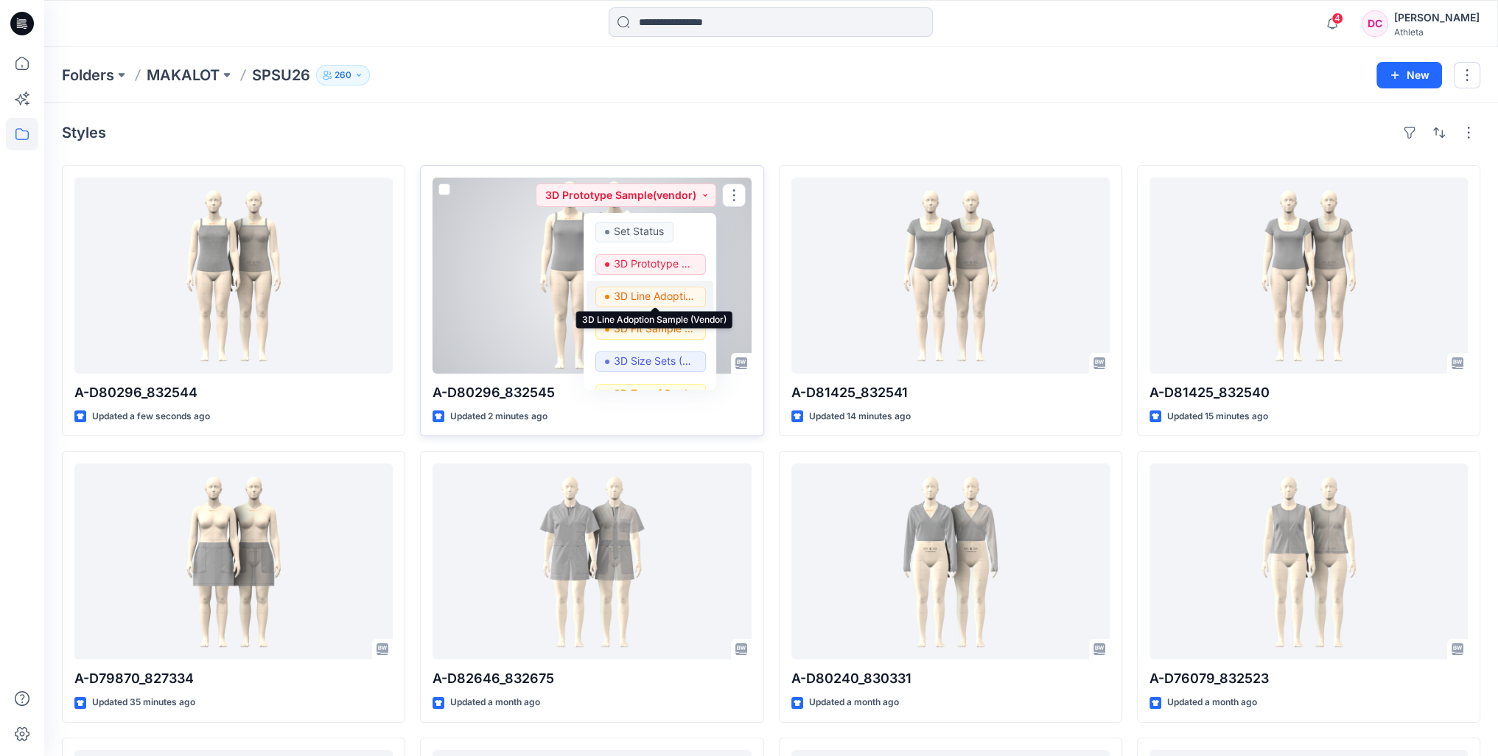
click at [660, 293] on p "3D Line Adoption Sample (Vendor)" at bounding box center [655, 296] width 83 height 19
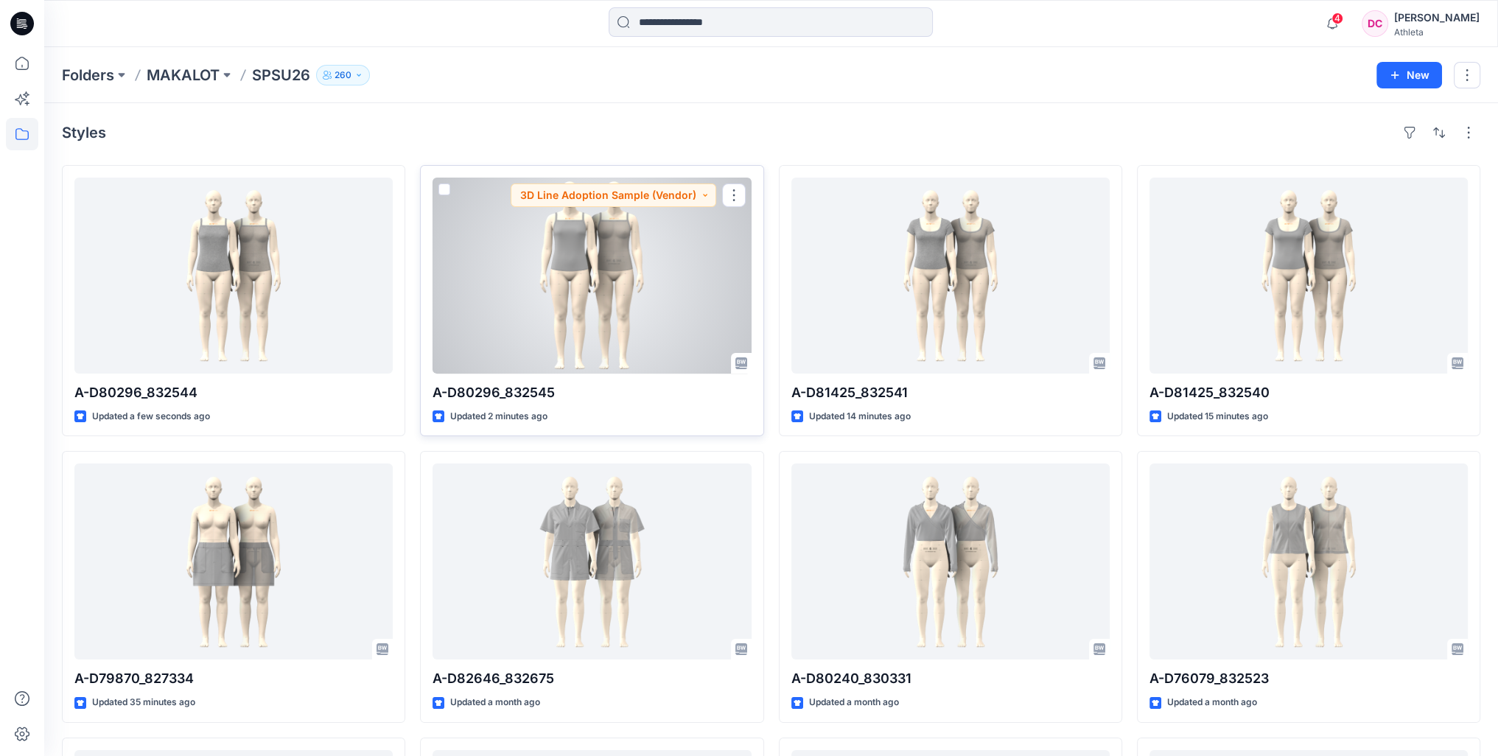
click at [613, 289] on div at bounding box center [591, 276] width 318 height 196
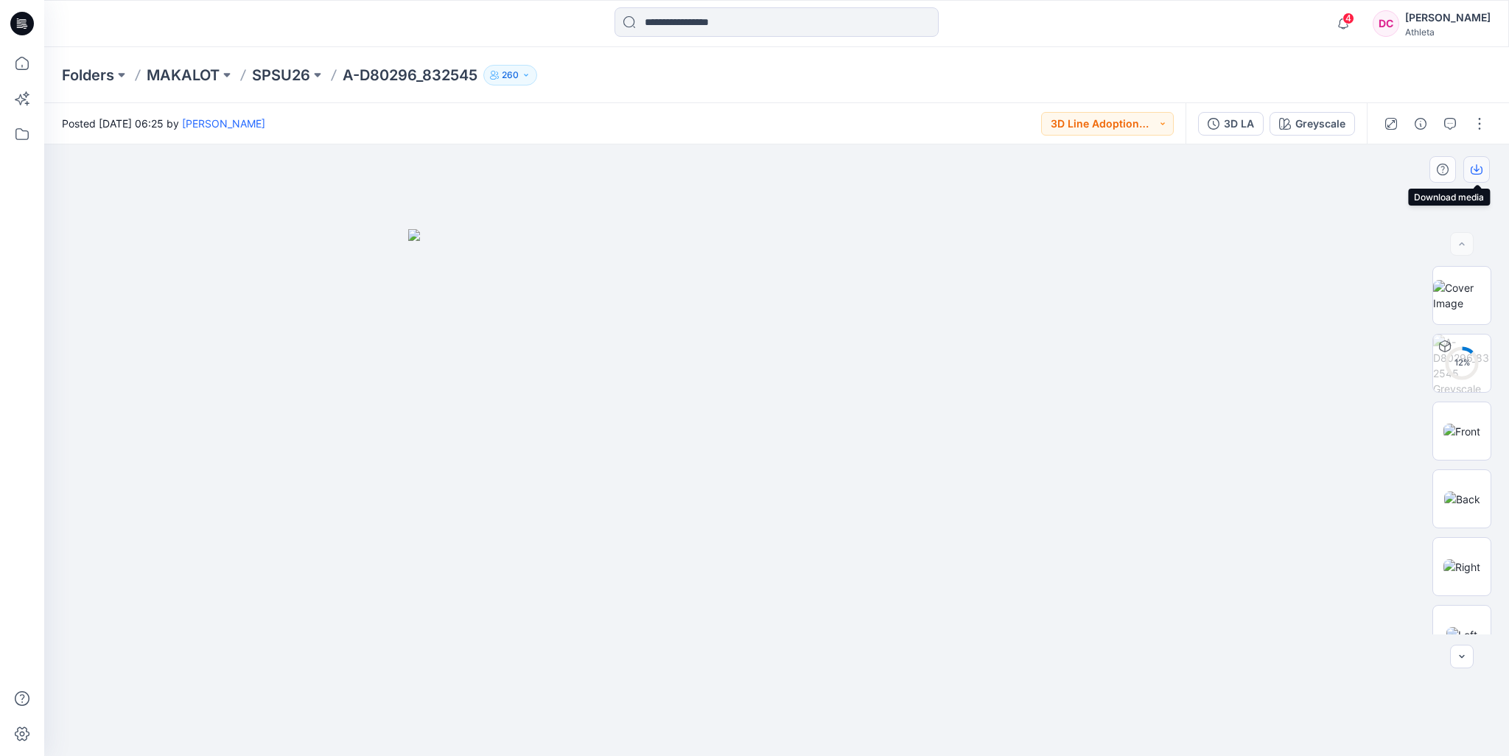
click at [1475, 175] on button "button" at bounding box center [1476, 169] width 27 height 27
click at [1419, 123] on icon "button" at bounding box center [1420, 124] width 12 height 12
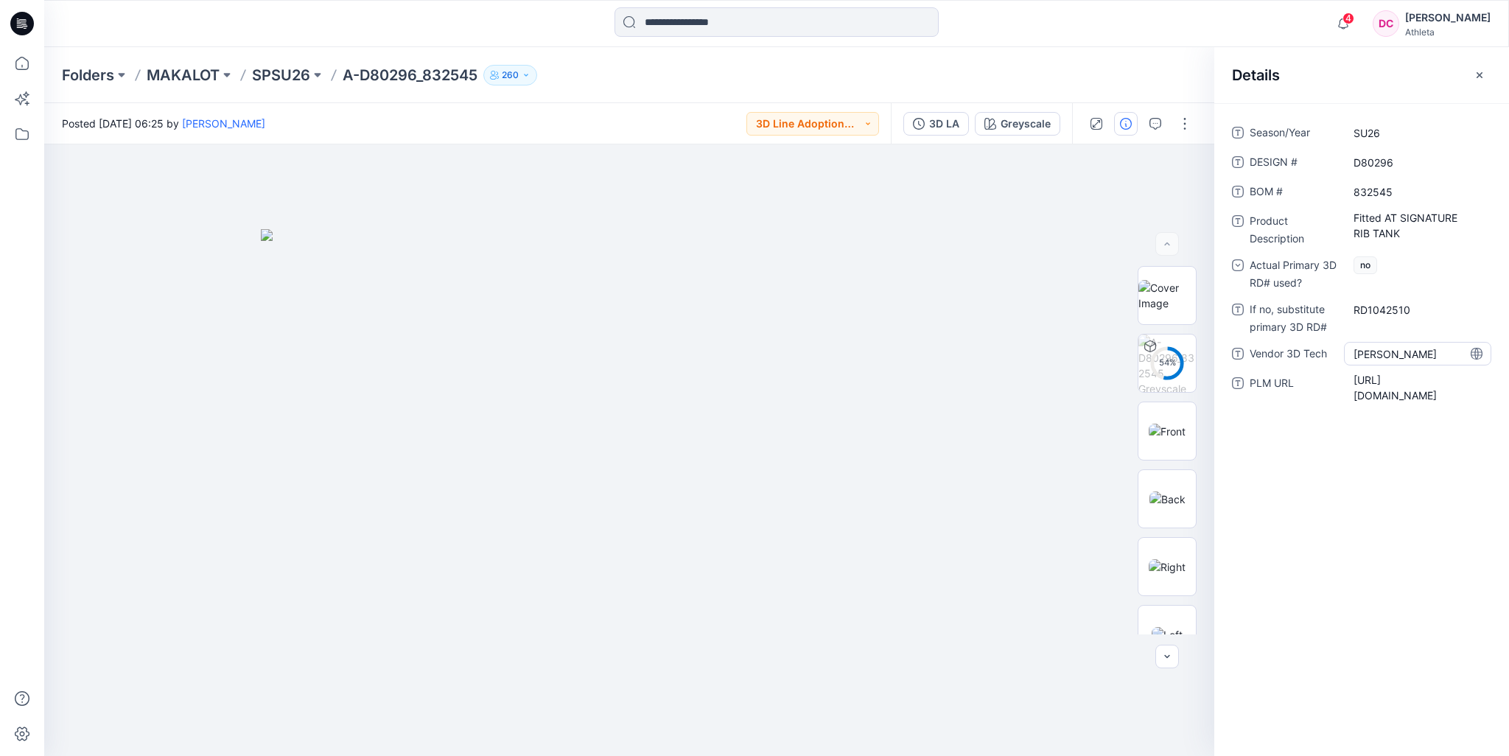
click at [1382, 351] on Tech "Sixian Wu" at bounding box center [1417, 353] width 128 height 15
drag, startPoint x: 1401, startPoint y: 351, endPoint x: 1285, endPoint y: 348, distance: 116.4
click at [1285, 348] on div "Vendor 3D Tech *********" at bounding box center [1361, 354] width 259 height 24
type textarea "**********"
click at [1478, 75] on icon "button" at bounding box center [1479, 74] width 6 height 6
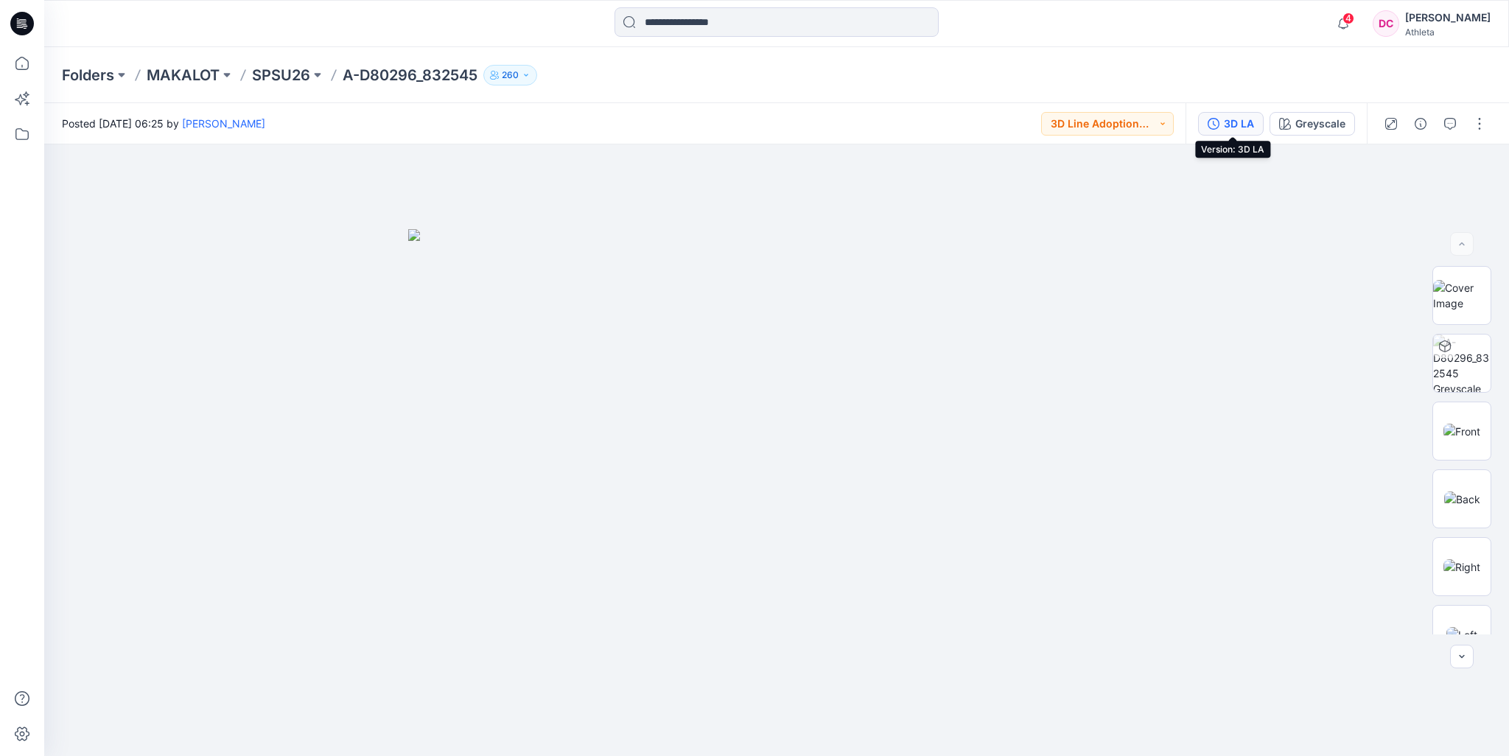
click at [1246, 123] on div "3D LA" at bounding box center [1239, 124] width 30 height 16
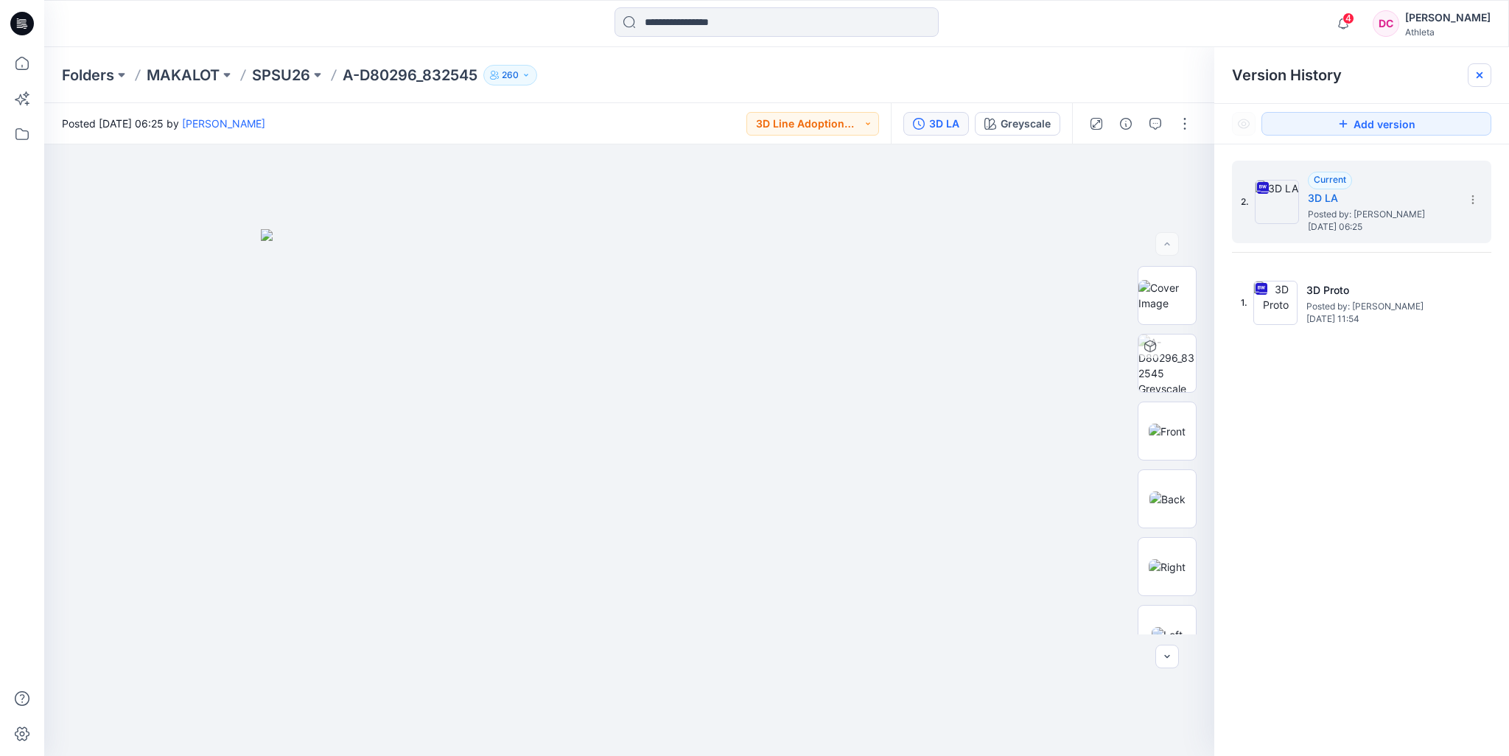
click at [1479, 71] on icon at bounding box center [1479, 75] width 12 height 12
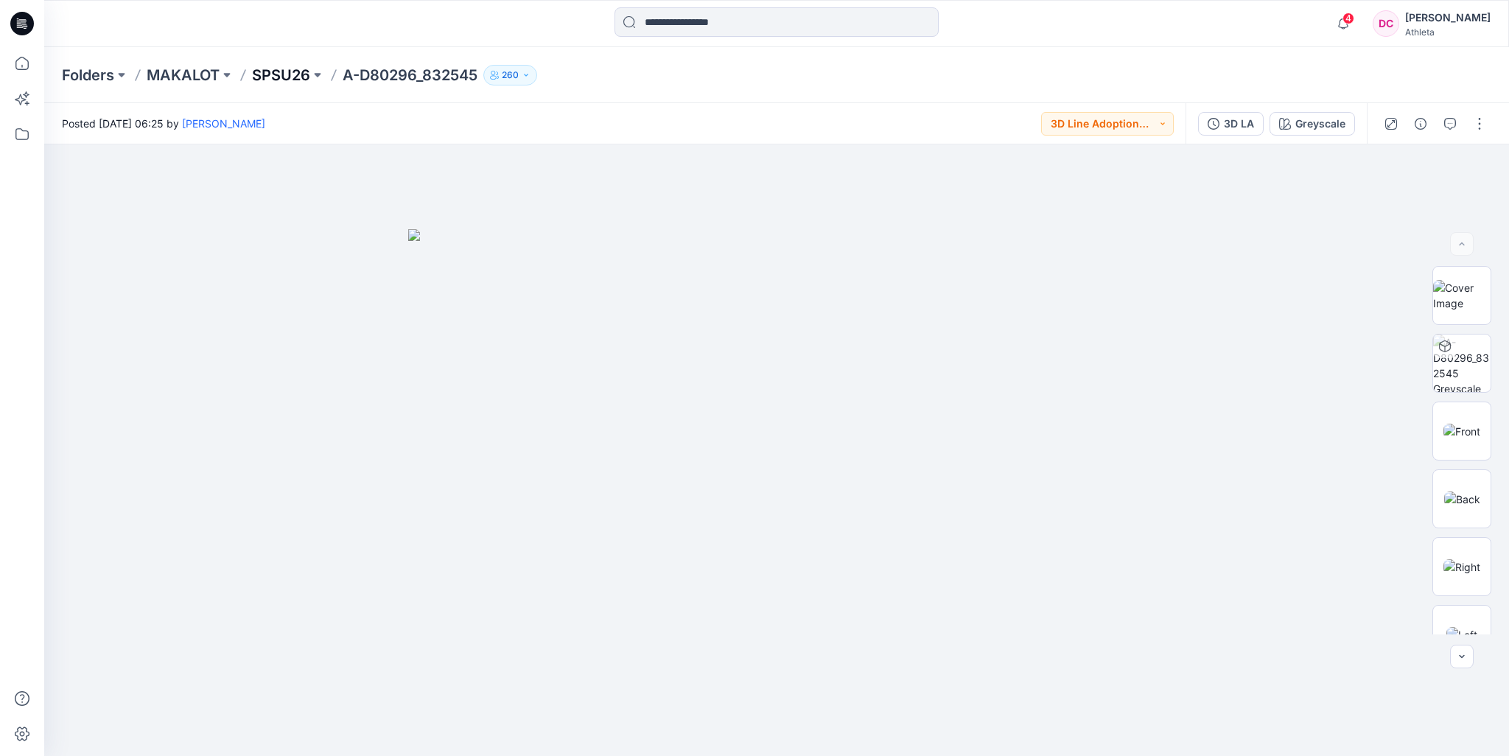
click at [286, 74] on p "SPSU26" at bounding box center [281, 75] width 58 height 21
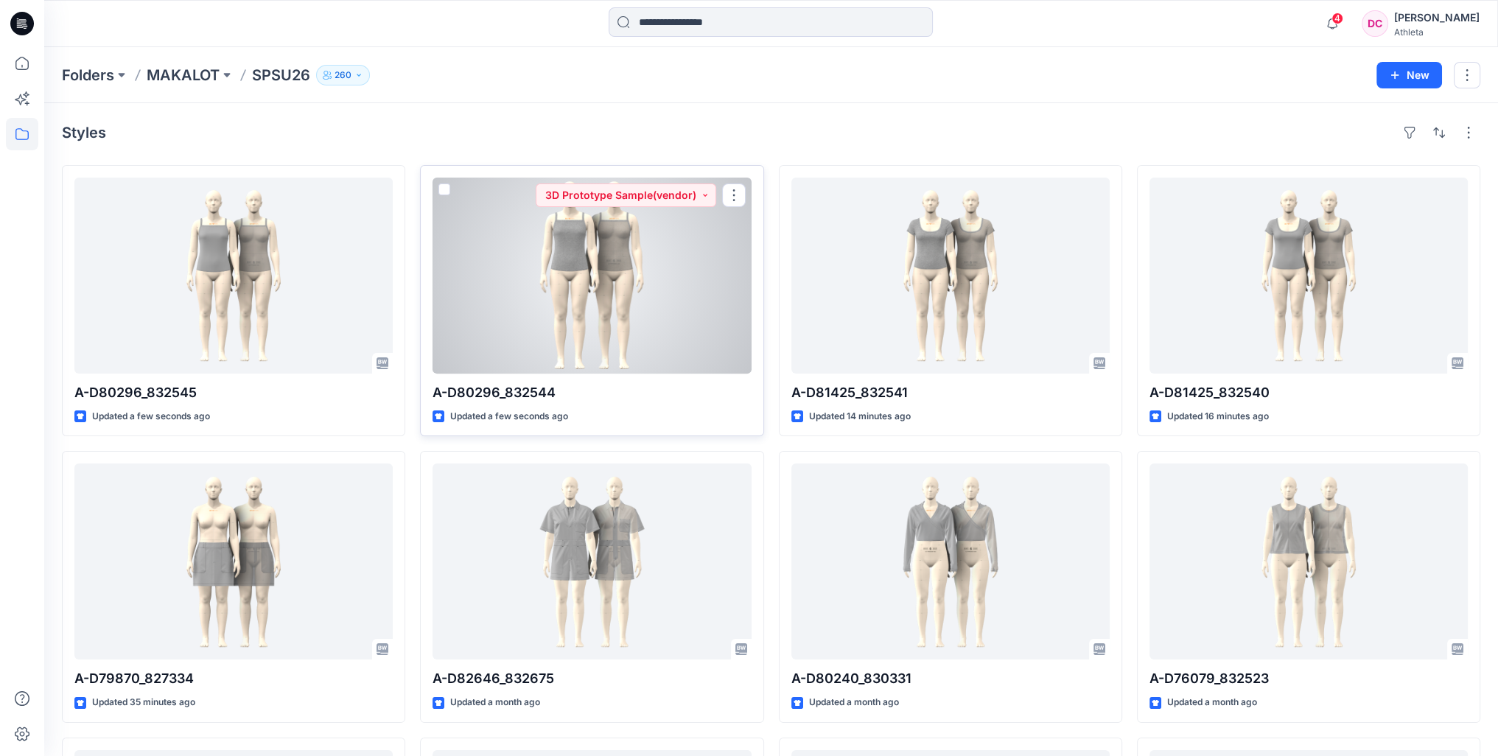
click at [639, 276] on div at bounding box center [591, 276] width 318 height 196
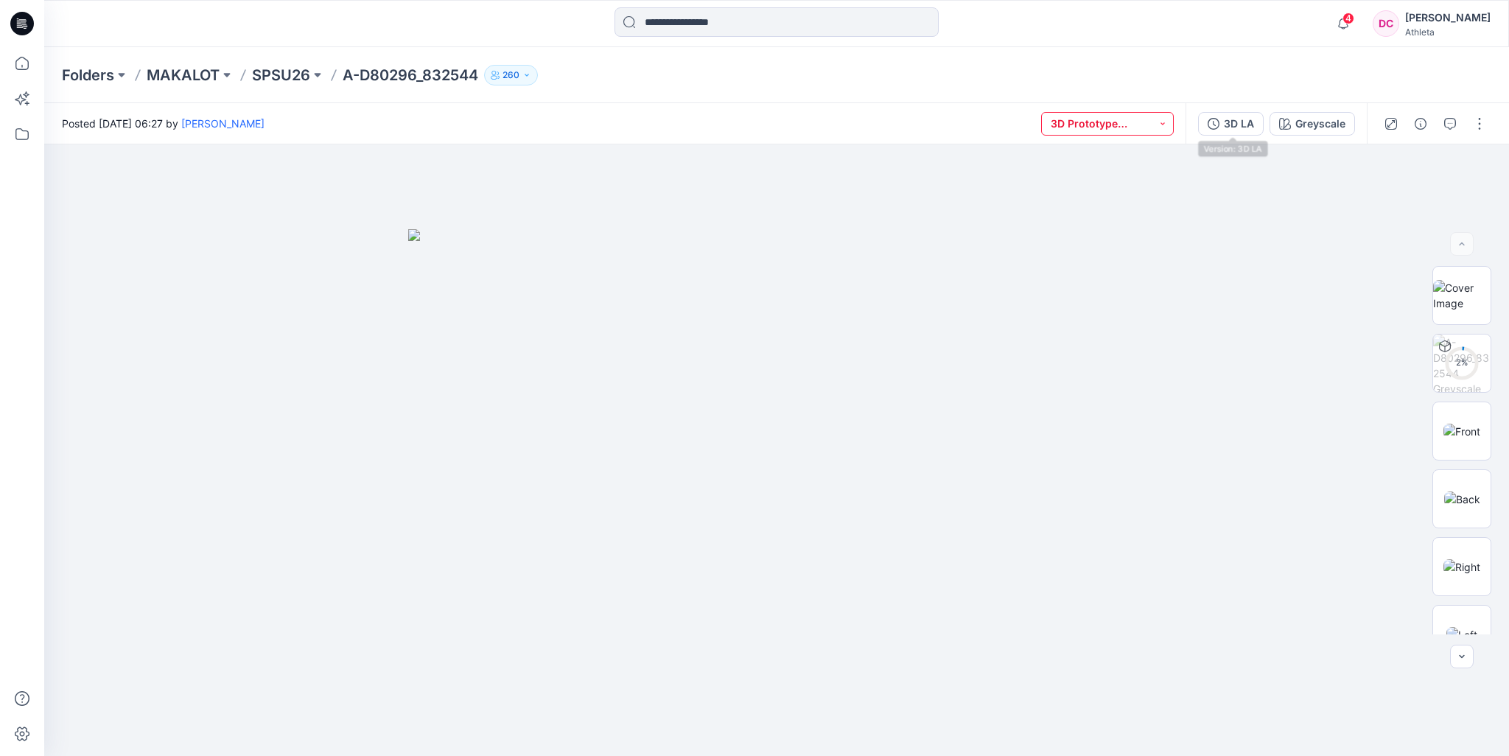
click at [1155, 124] on button "3D Prototype Sample(vendor)" at bounding box center [1107, 124] width 133 height 24
click at [1106, 225] on p "3D Line Adoption Sample (Vendor)" at bounding box center [1114, 224] width 83 height 19
click at [1092, 35] on div at bounding box center [776, 23] width 732 height 32
click at [1477, 172] on icon "button" at bounding box center [1476, 170] width 12 height 12
click at [849, 82] on div "Folders MAKALOT SPSU26 A-D80296_832544 260" at bounding box center [719, 75] width 1314 height 21
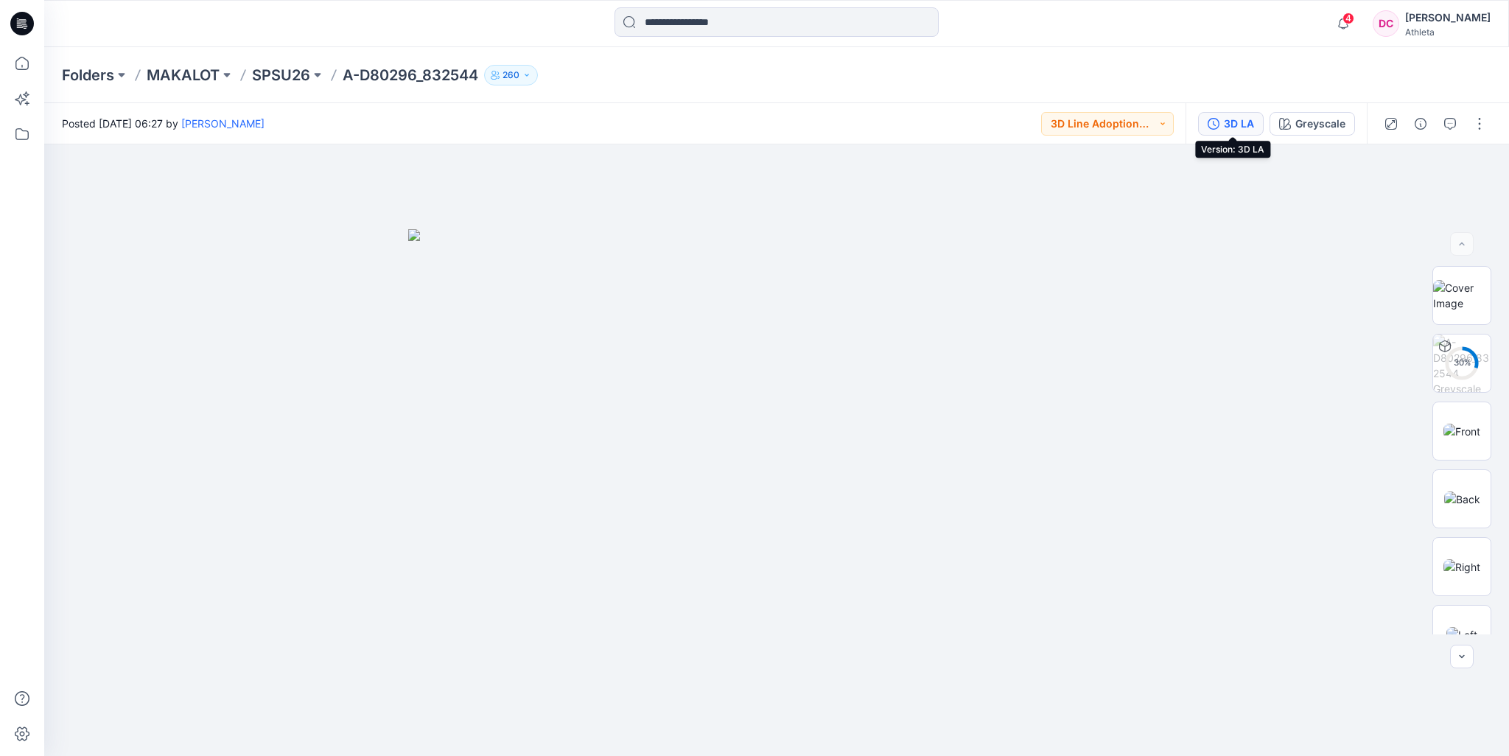
click at [1243, 123] on div "3D LA" at bounding box center [1239, 124] width 30 height 16
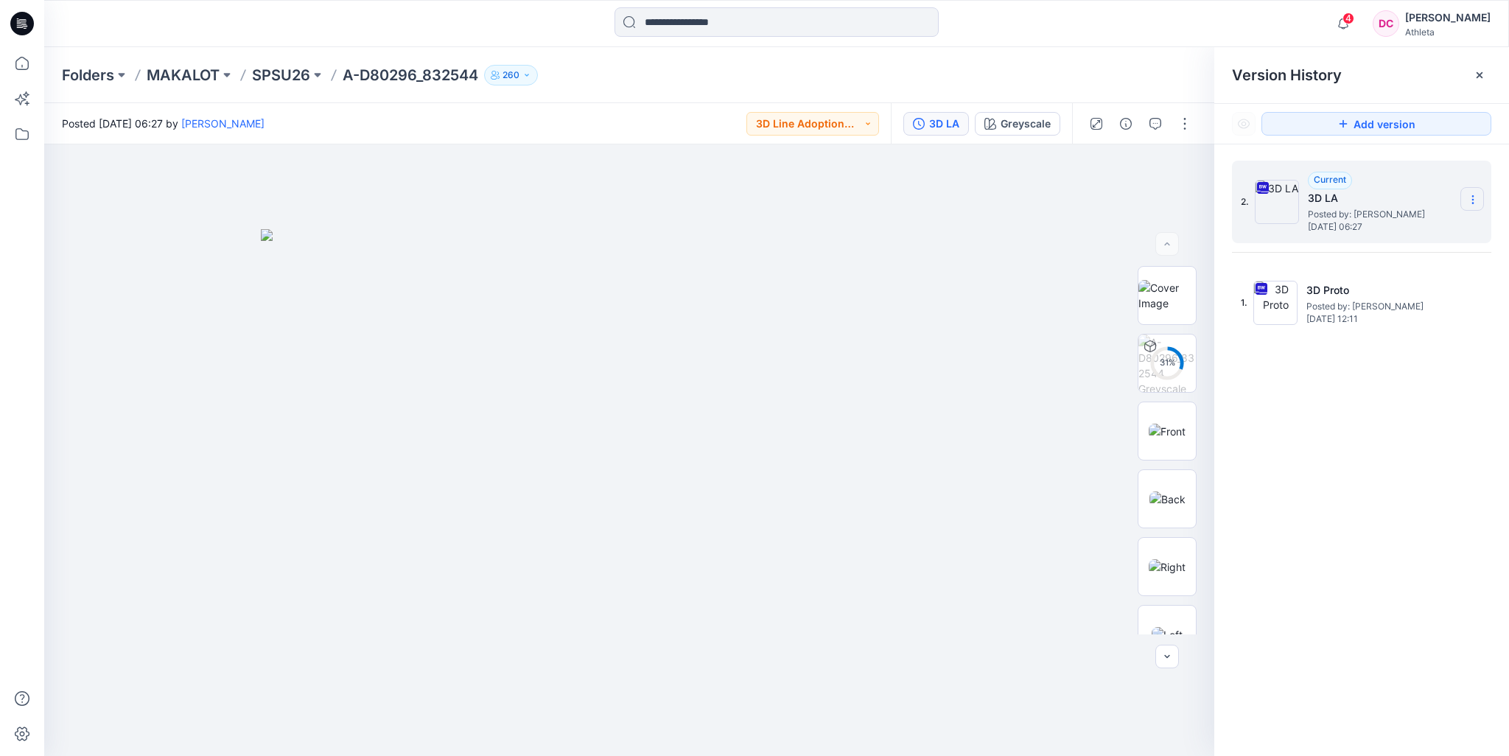
click at [1473, 201] on icon at bounding box center [1473, 200] width 12 height 12
click at [1482, 74] on icon at bounding box center [1479, 75] width 12 height 12
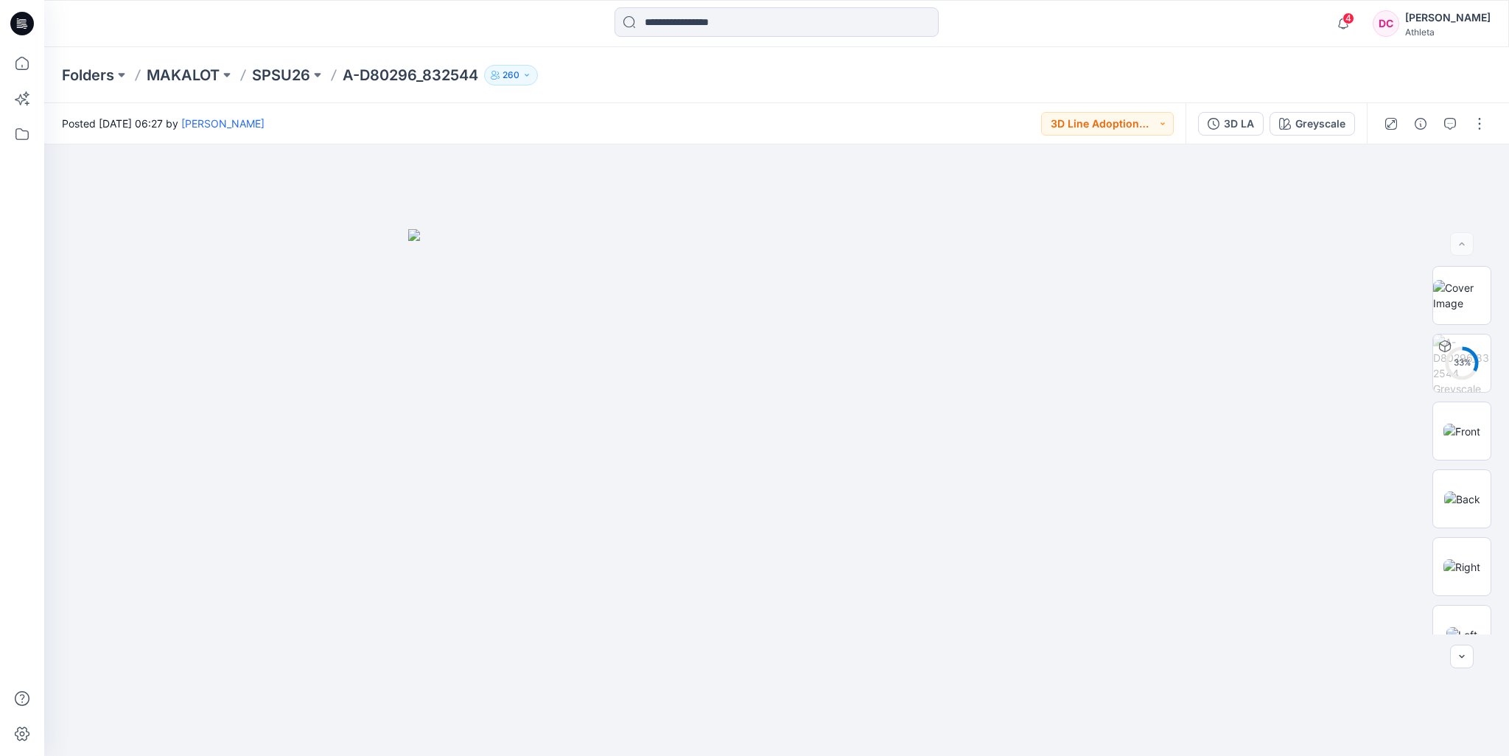
click at [1276, 83] on div "Folders MAKALOT SPSU26 A-D80296_832544 260" at bounding box center [719, 75] width 1314 height 21
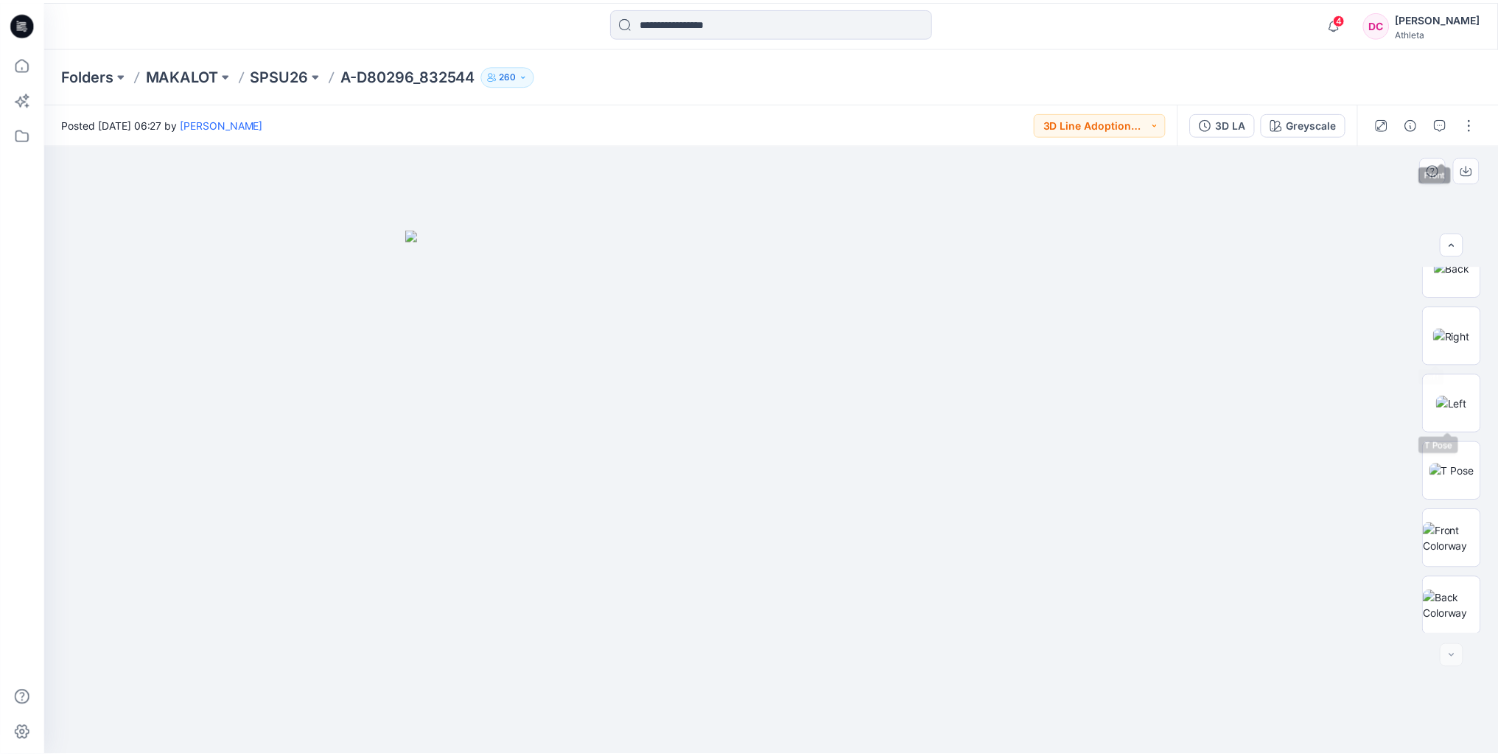
scroll to position [301, 0]
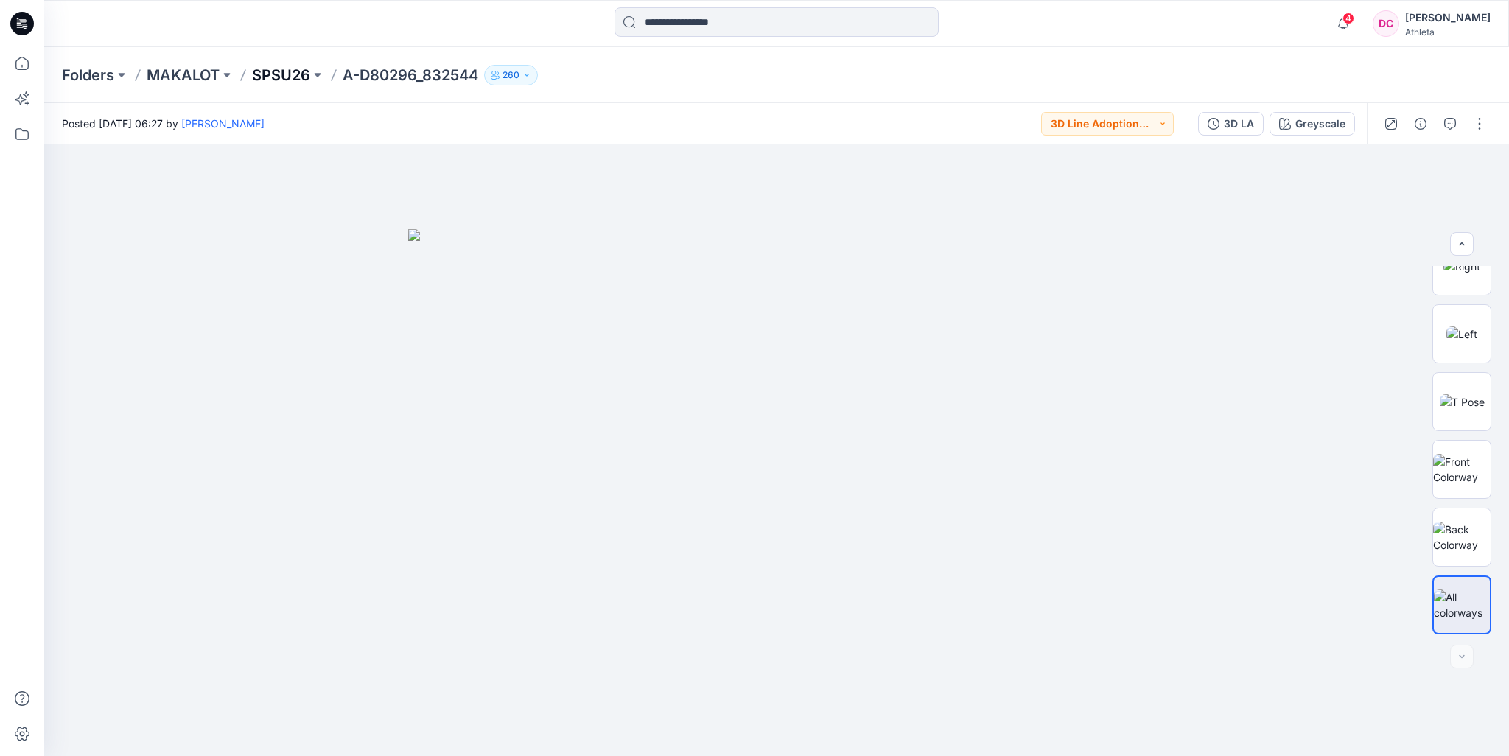
click at [287, 79] on p "SPSU26" at bounding box center [281, 75] width 58 height 21
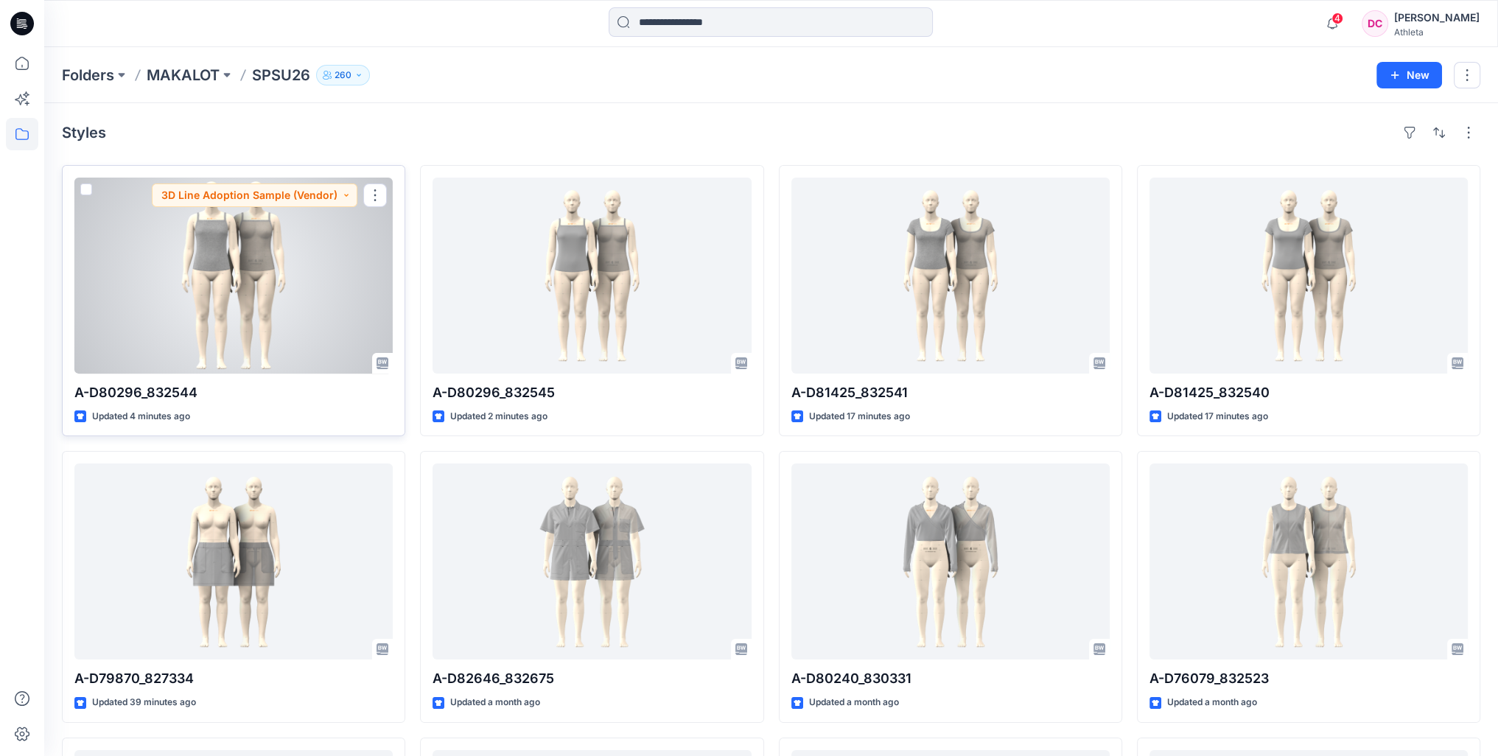
click at [312, 300] on div at bounding box center [233, 276] width 318 height 196
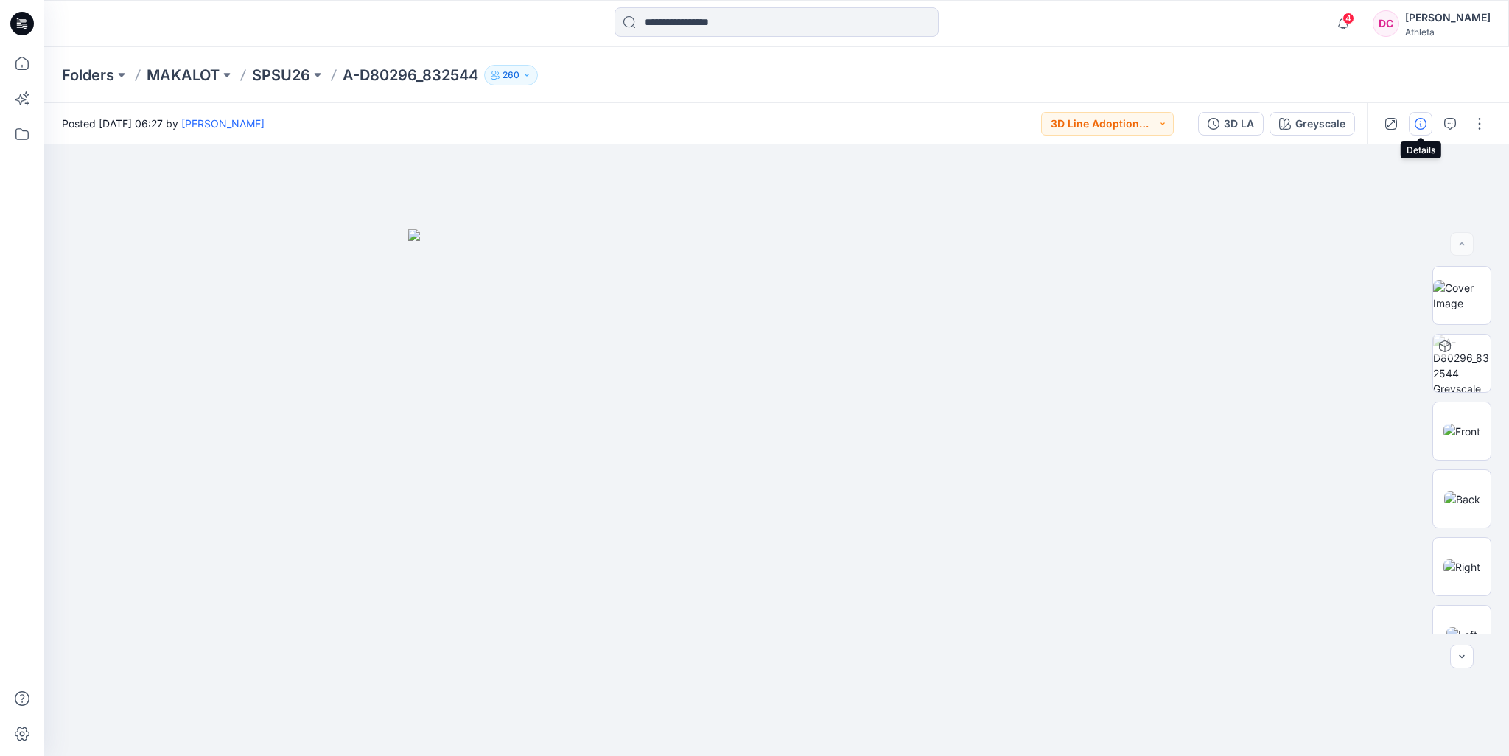
click at [1423, 122] on icon "button" at bounding box center [1420, 124] width 12 height 12
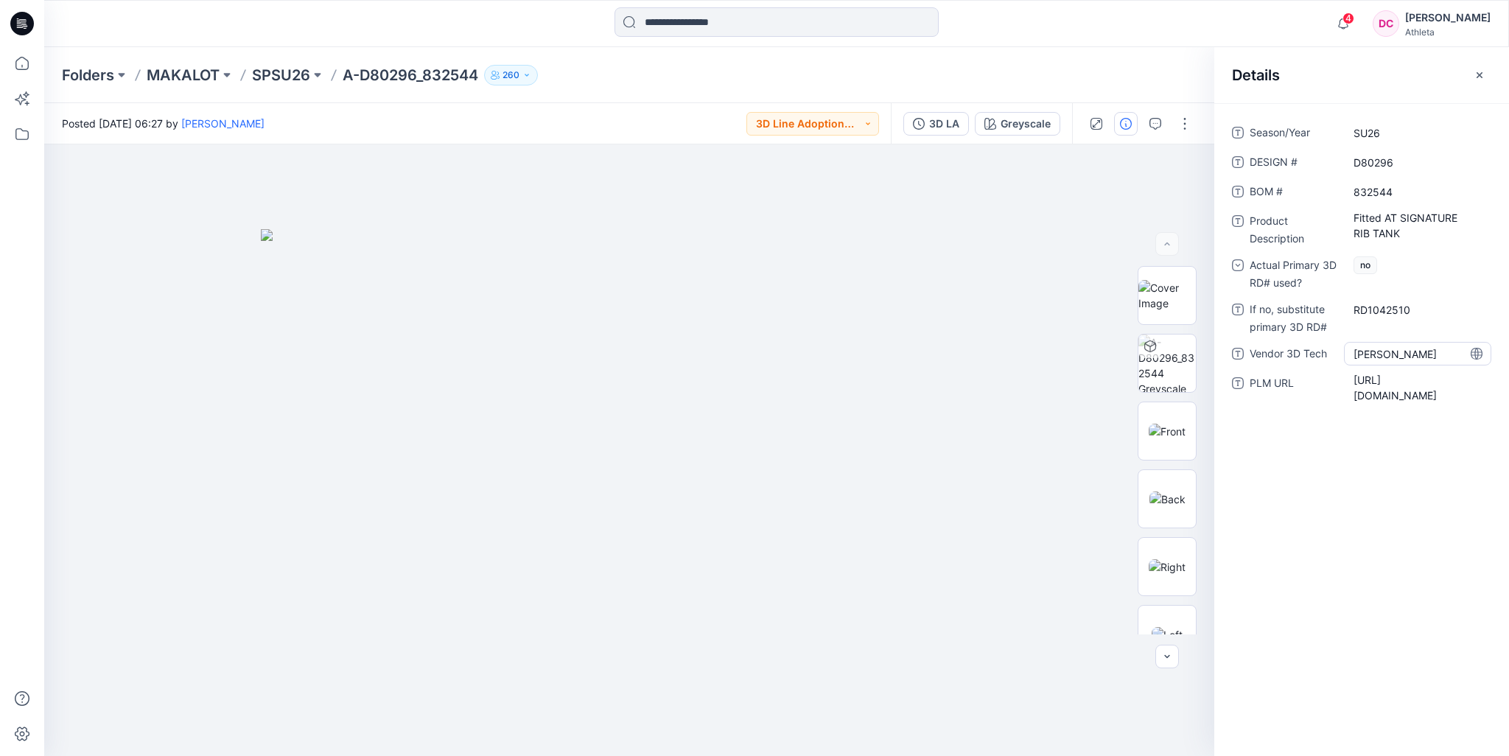
click at [1385, 352] on Tech "[PERSON_NAME]" at bounding box center [1417, 353] width 128 height 15
drag, startPoint x: 1400, startPoint y: 349, endPoint x: 1302, endPoint y: 348, distance: 98.7
click at [1312, 353] on div "Vendor 3D Tech *********" at bounding box center [1361, 354] width 259 height 24
type textarea "**********"
click at [1484, 73] on icon "button" at bounding box center [1479, 75] width 12 height 12
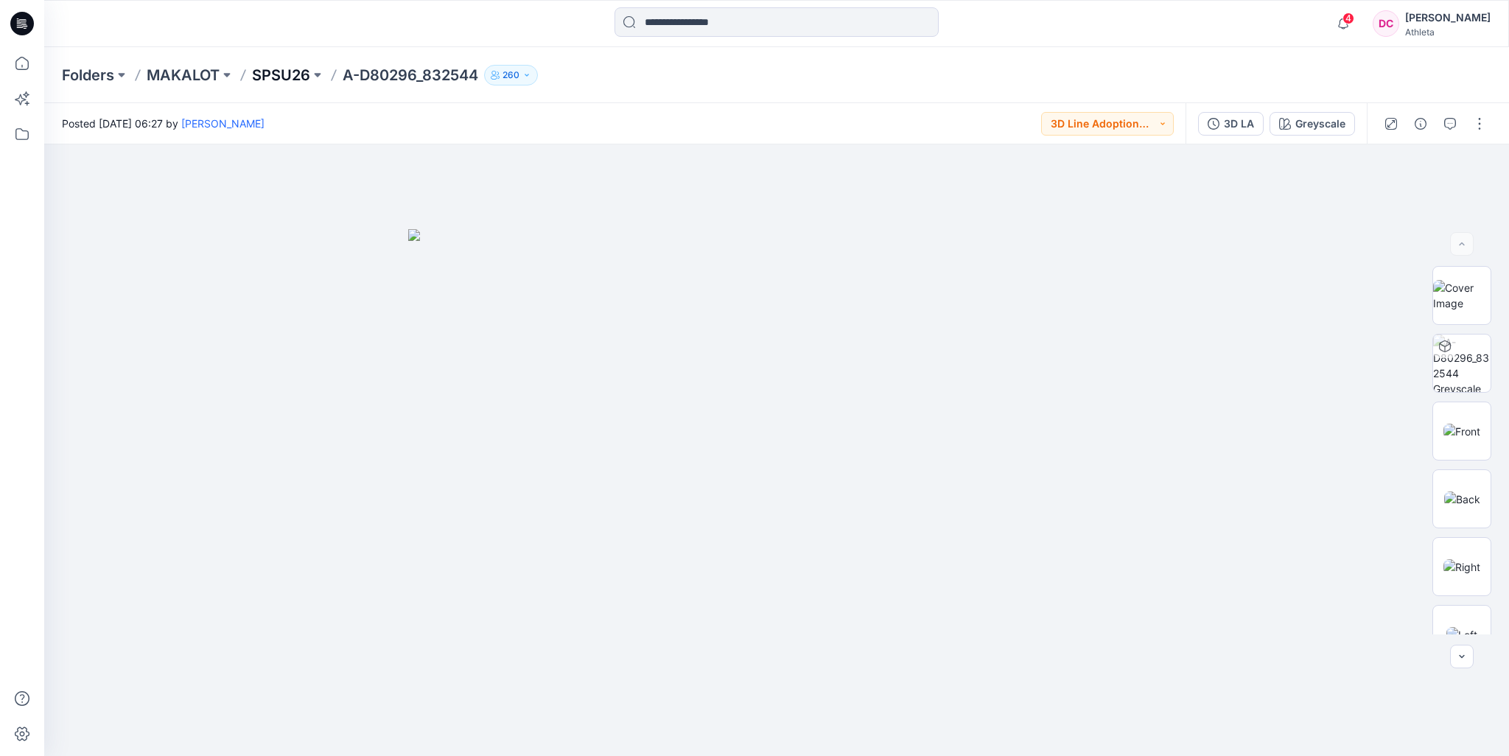
click at [285, 77] on p "SPSU26" at bounding box center [281, 75] width 58 height 21
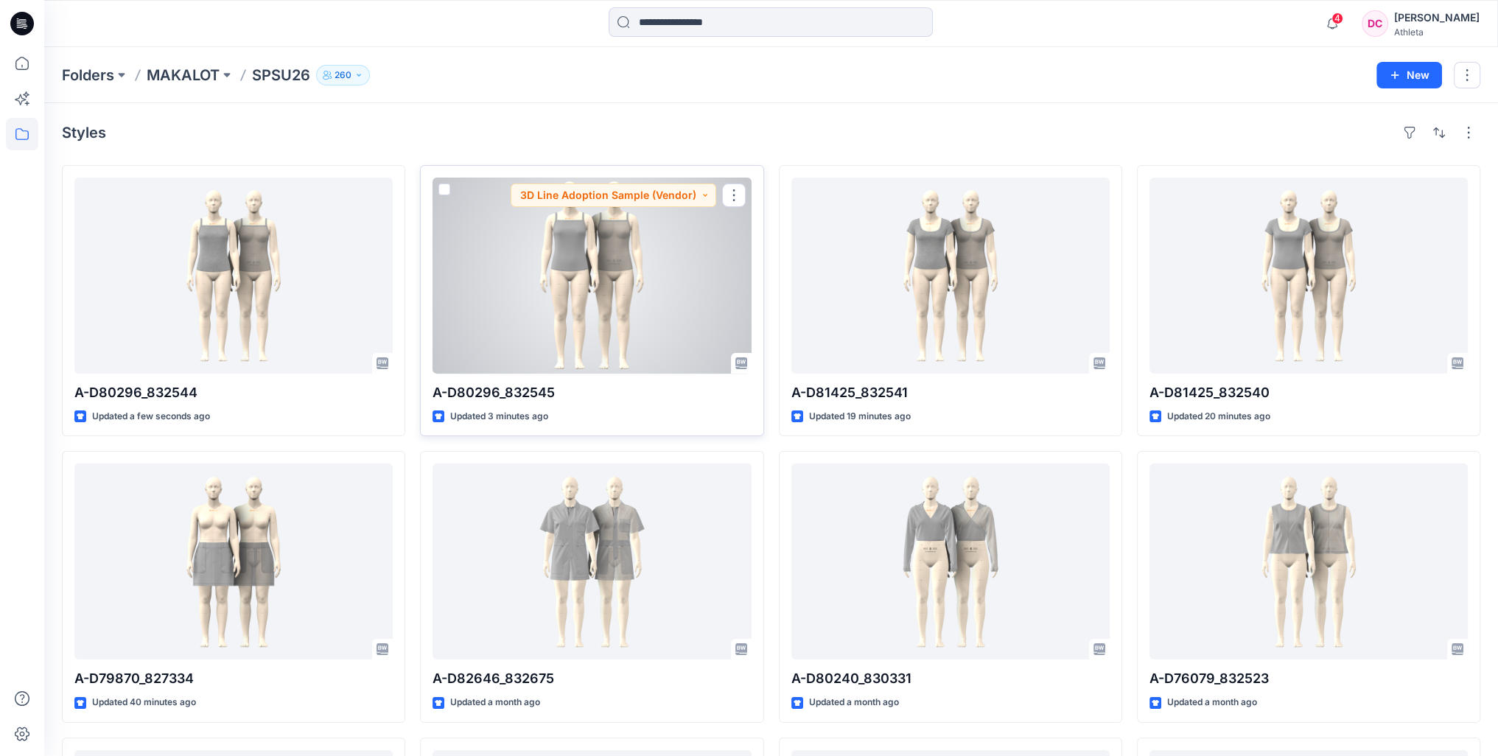
click at [654, 299] on div at bounding box center [591, 276] width 318 height 196
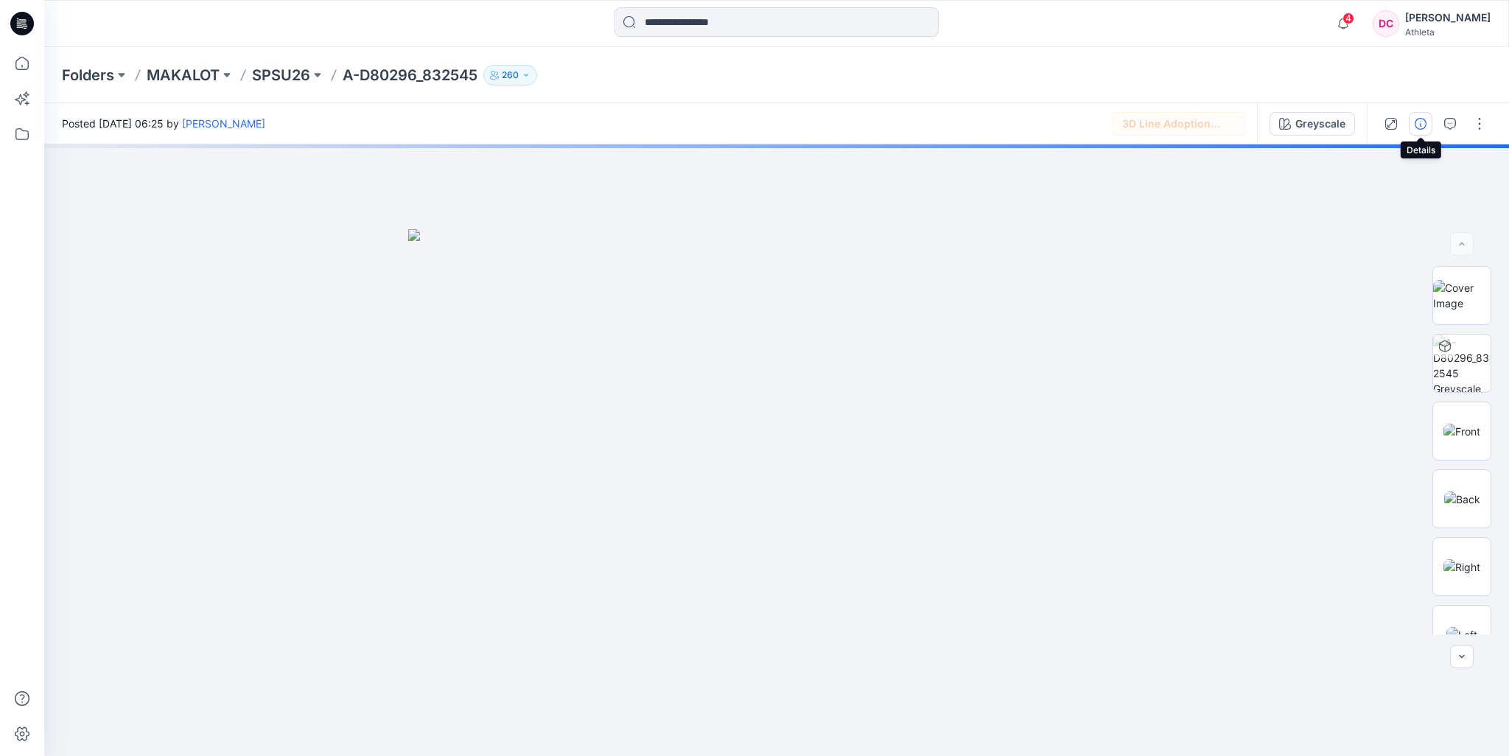
click at [1420, 122] on icon "button" at bounding box center [1420, 124] width 12 height 12
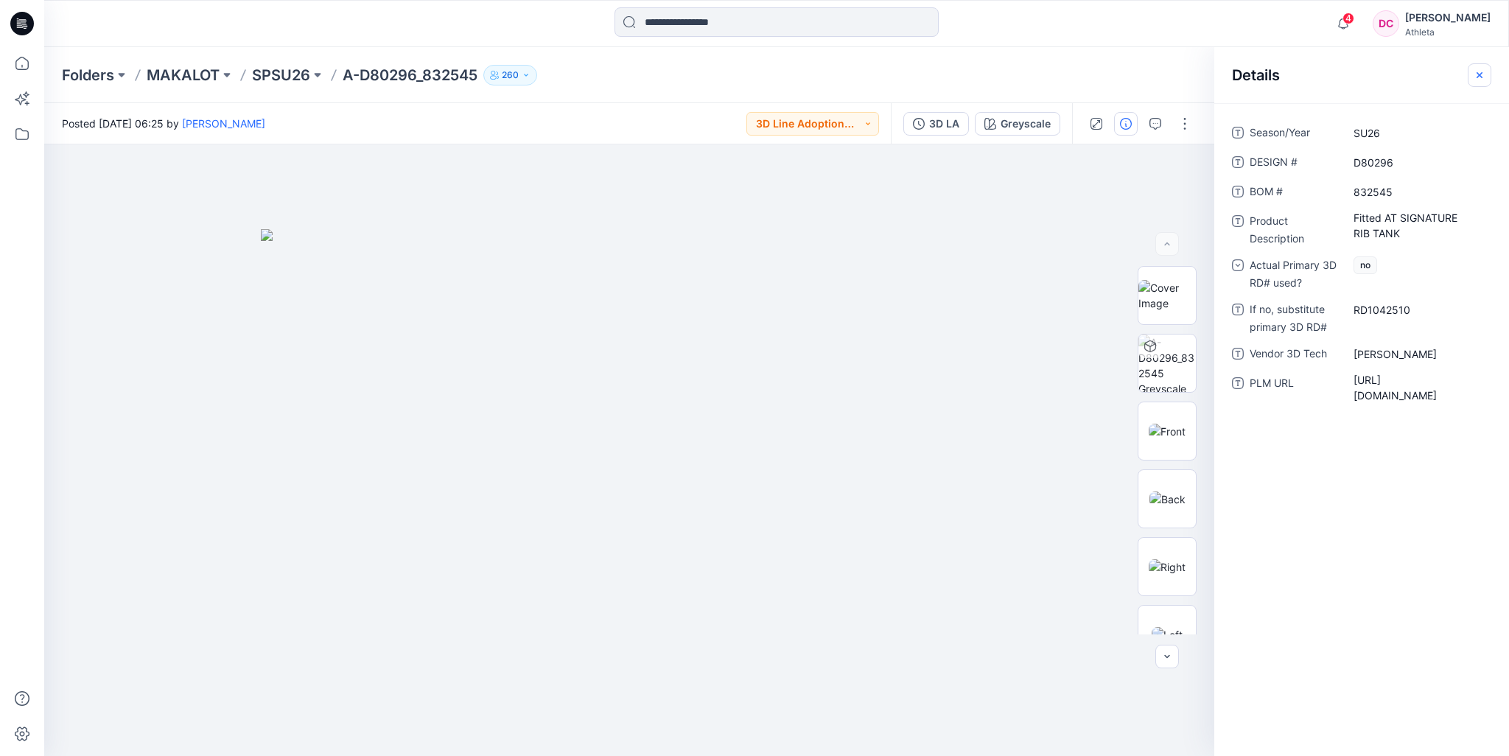
click at [1488, 70] on button "button" at bounding box center [1479, 75] width 24 height 24
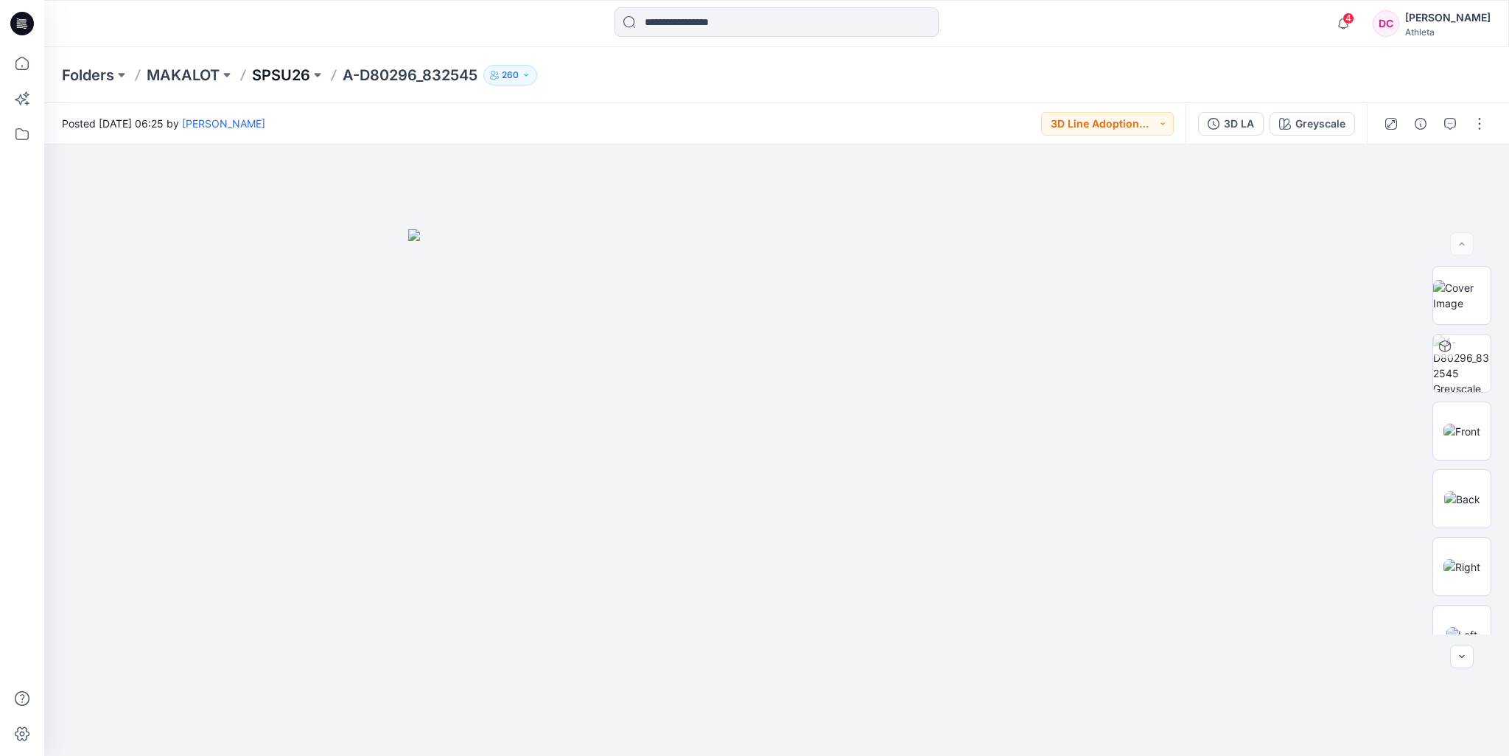
click at [292, 71] on p "SPSU26" at bounding box center [281, 75] width 58 height 21
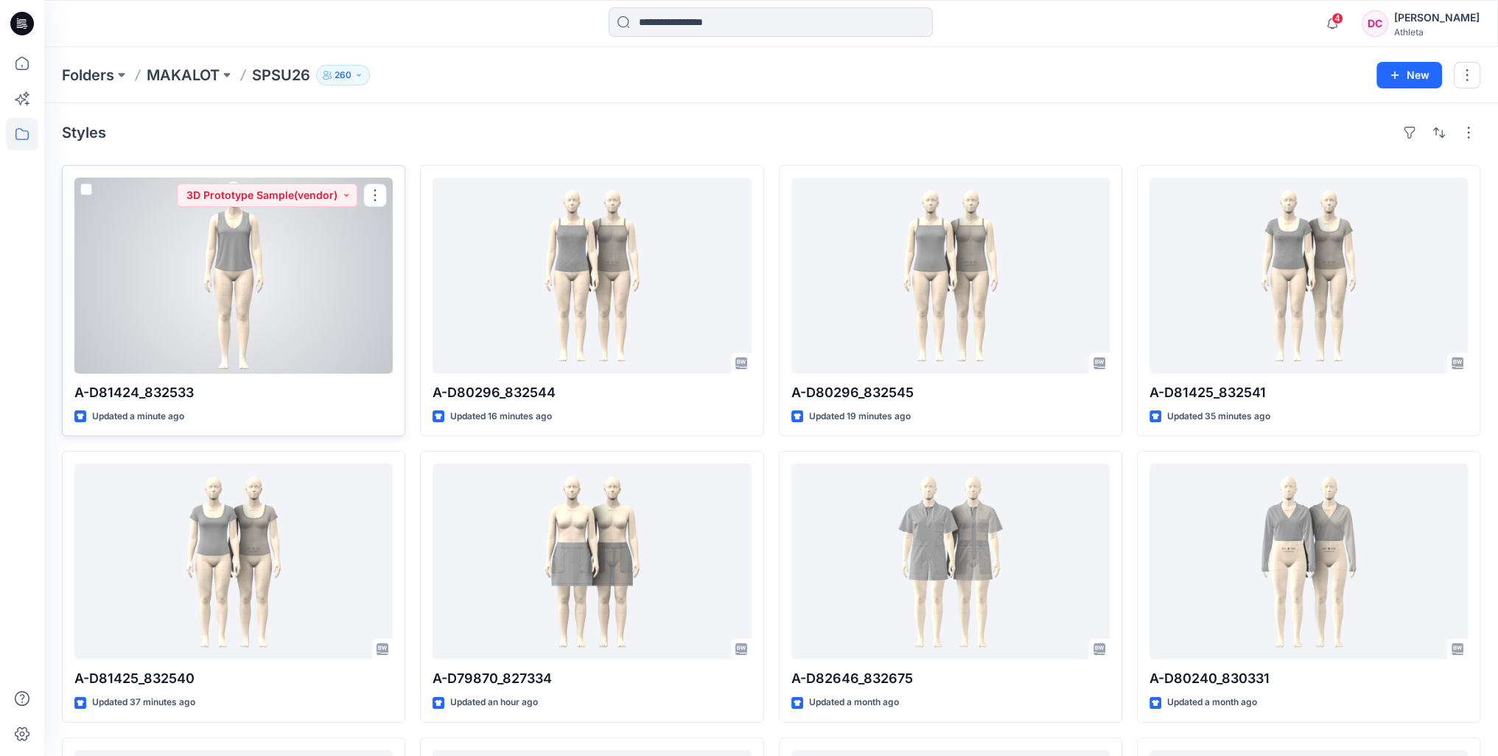
click at [304, 284] on div at bounding box center [233, 276] width 318 height 196
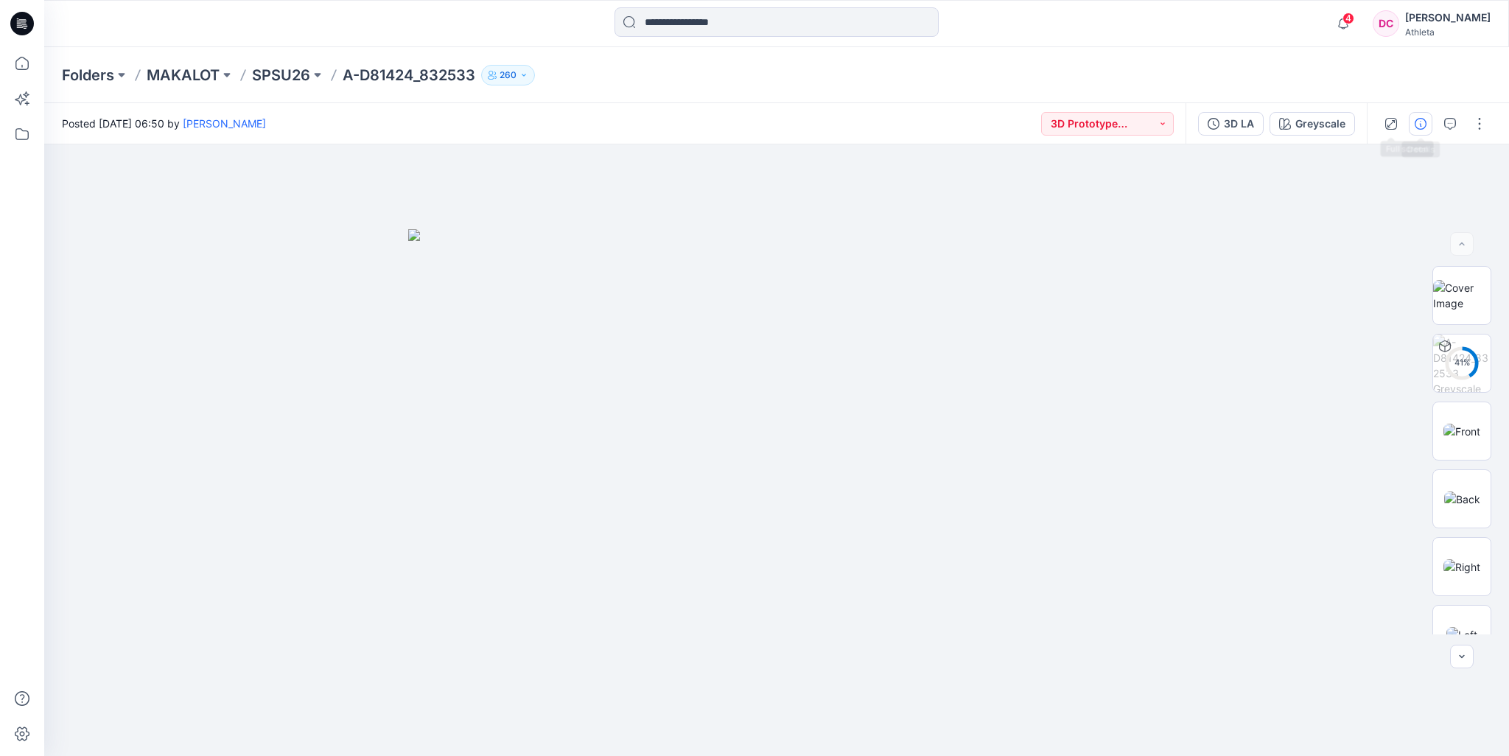
click at [1420, 122] on icon "button" at bounding box center [1420, 124] width 12 height 12
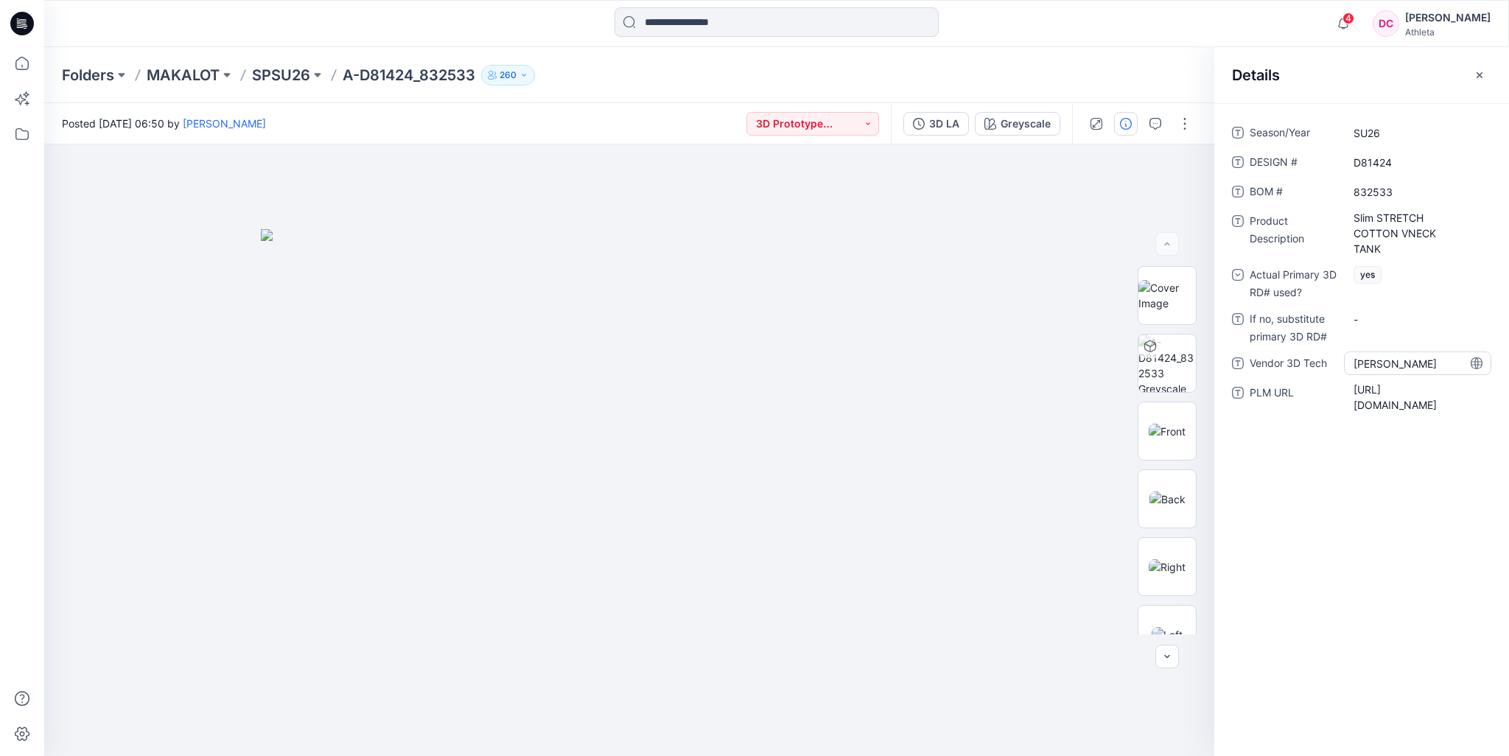
click at [1389, 362] on Tech "[PERSON_NAME]" at bounding box center [1417, 363] width 128 height 15
click at [1389, 362] on textarea "**********" at bounding box center [1417, 363] width 147 height 24
click at [1429, 366] on textarea "**********" at bounding box center [1417, 363] width 147 height 24
drag, startPoint x: 1386, startPoint y: 360, endPoint x: 1330, endPoint y: 362, distance: 56.8
click at [1337, 362] on div "**********" at bounding box center [1361, 363] width 259 height 24
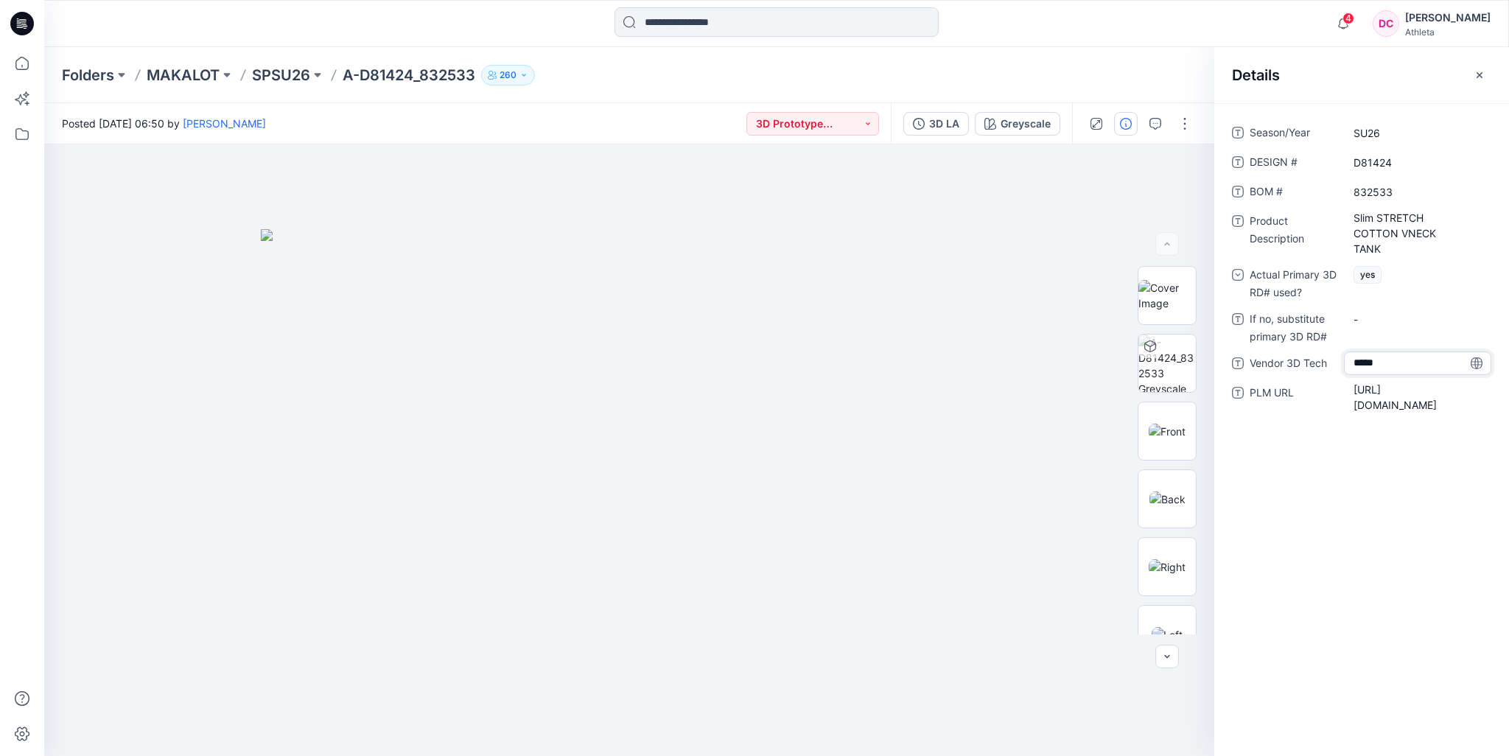
type textarea "******"
click at [1481, 74] on icon "button" at bounding box center [1479, 75] width 12 height 12
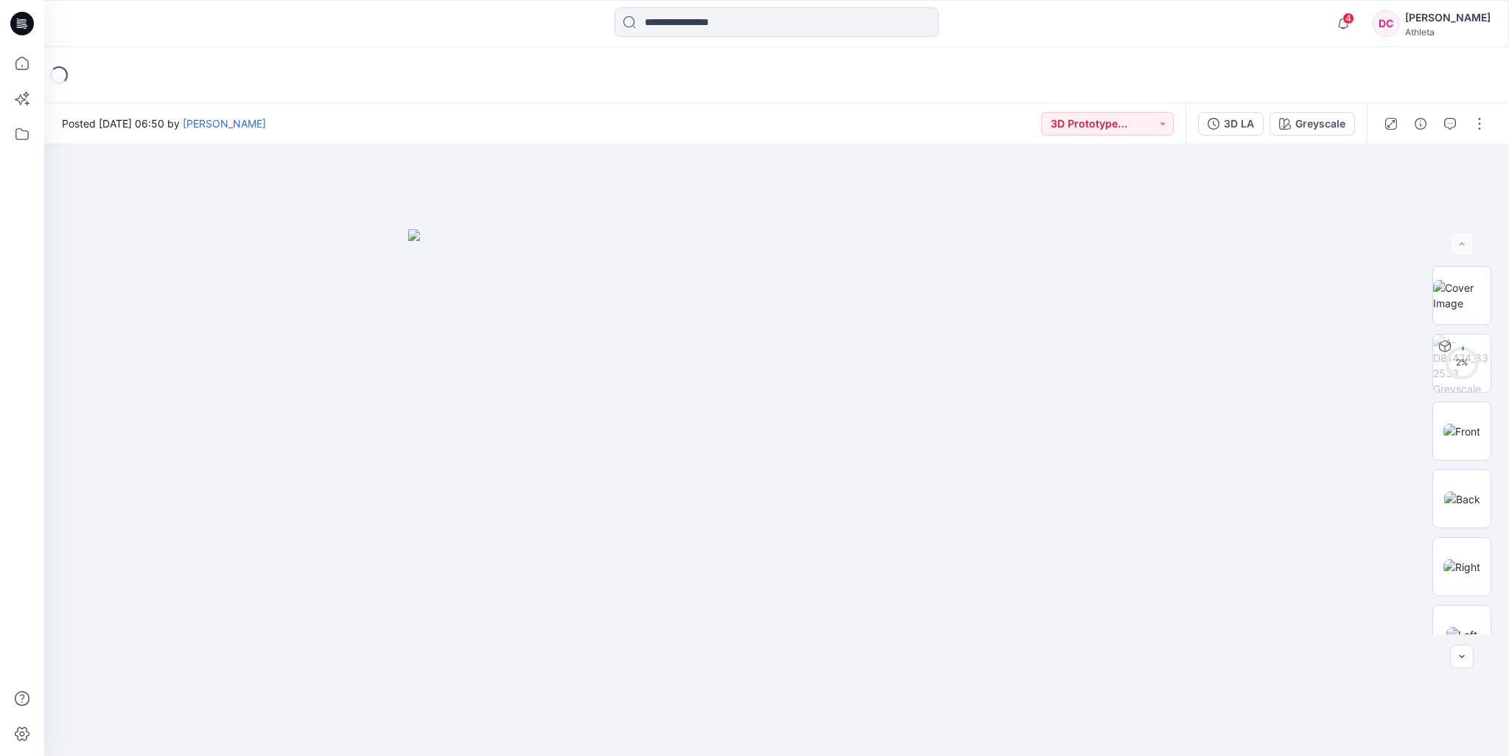
click at [1232, 75] on div "Loading..." at bounding box center [776, 75] width 1464 height 56
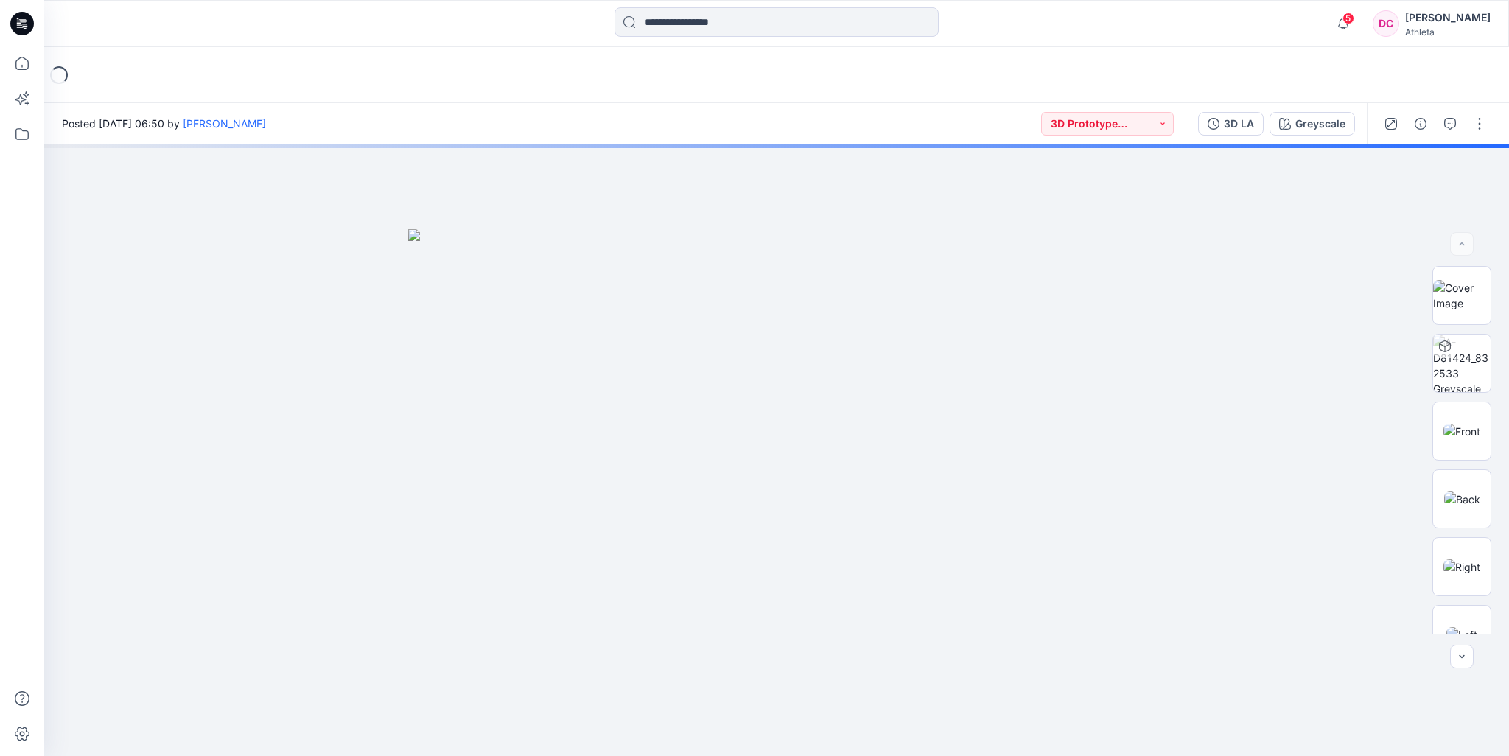
click at [1382, 75] on div "Loading..." at bounding box center [776, 75] width 1464 height 56
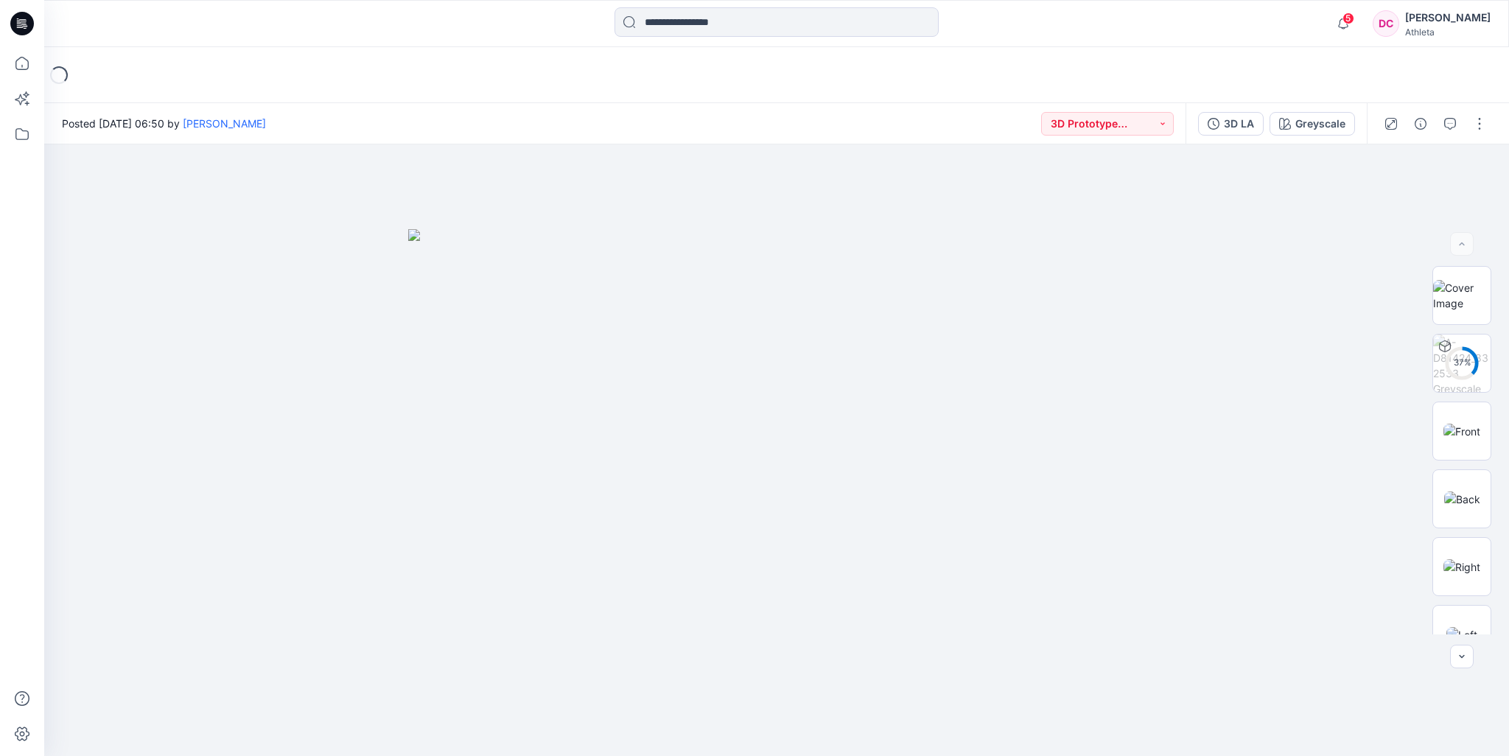
click at [1243, 82] on div "Loading..." at bounding box center [776, 75] width 1464 height 56
click at [1152, 121] on button "3D Prototype Sample(vendor)" at bounding box center [1107, 124] width 133 height 24
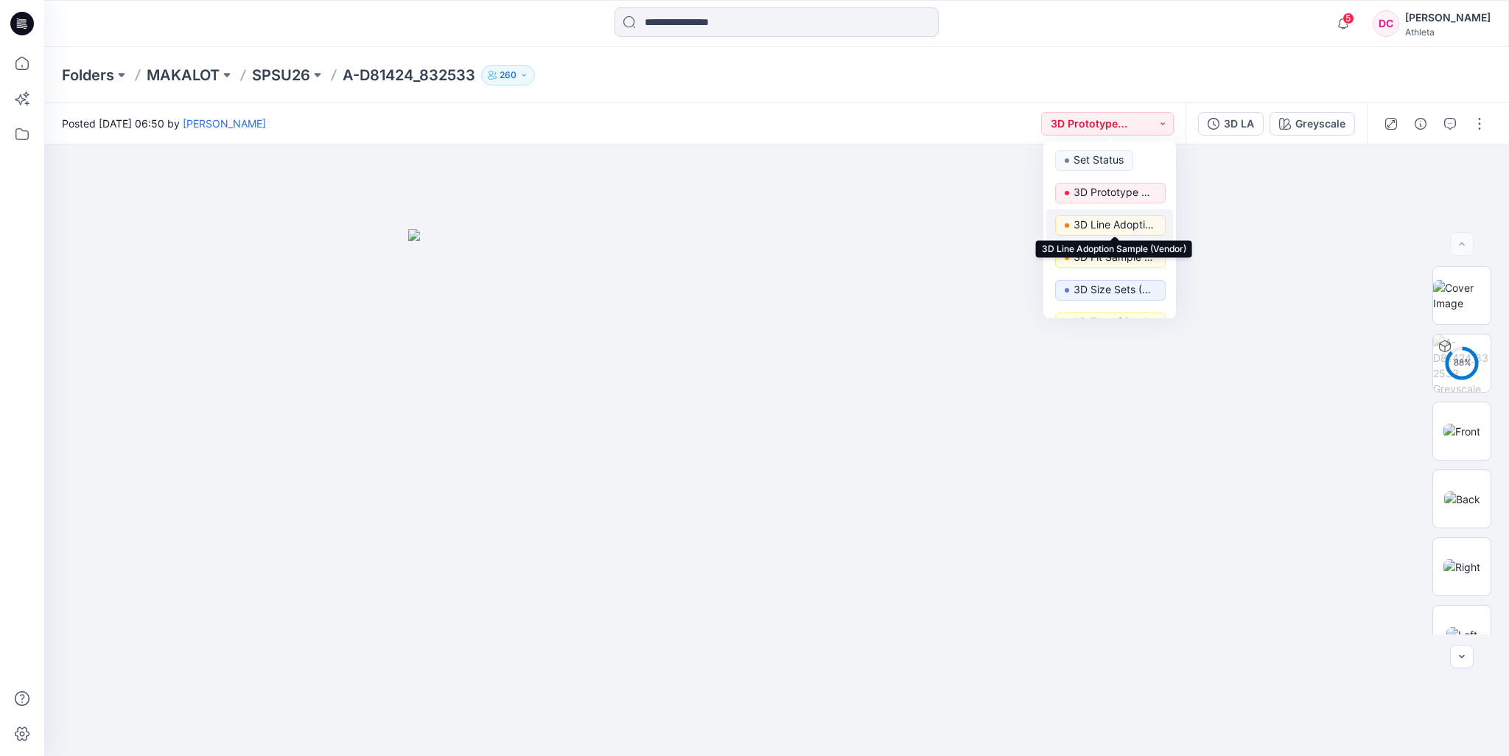
click at [1099, 223] on p "3D Line Adoption Sample (Vendor)" at bounding box center [1114, 224] width 83 height 19
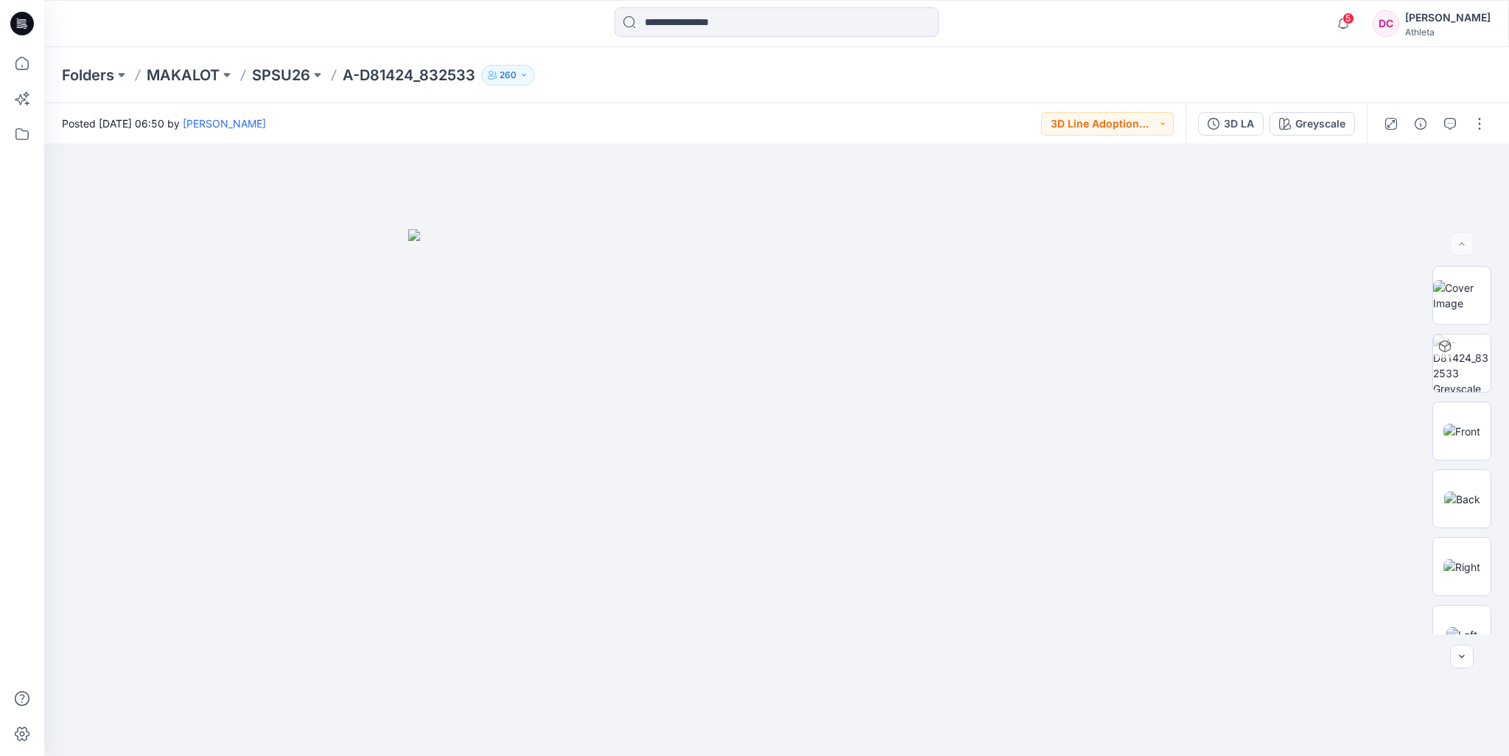
click at [1221, 60] on div "Folders MAKALOT SPSU26 A-D81424_832533 260" at bounding box center [776, 75] width 1464 height 56
click at [1470, 167] on icon "button" at bounding box center [1476, 170] width 12 height 8
click at [1428, 80] on div "Folders MAKALOT SPSU26 A-D81424_832533 260" at bounding box center [776, 75] width 1464 height 56
click at [1242, 124] on div "3D LA" at bounding box center [1239, 124] width 30 height 16
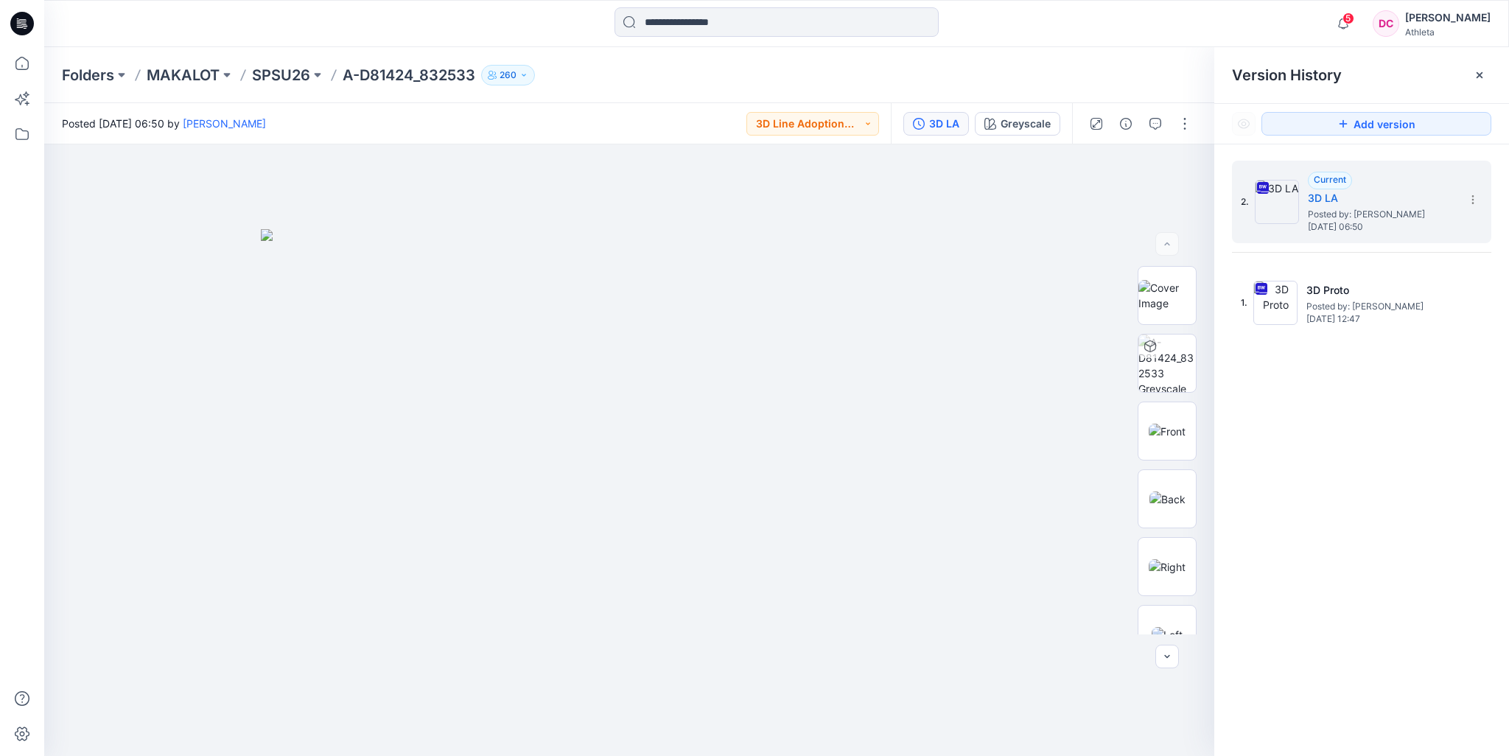
click at [1477, 74] on icon at bounding box center [1479, 75] width 6 height 6
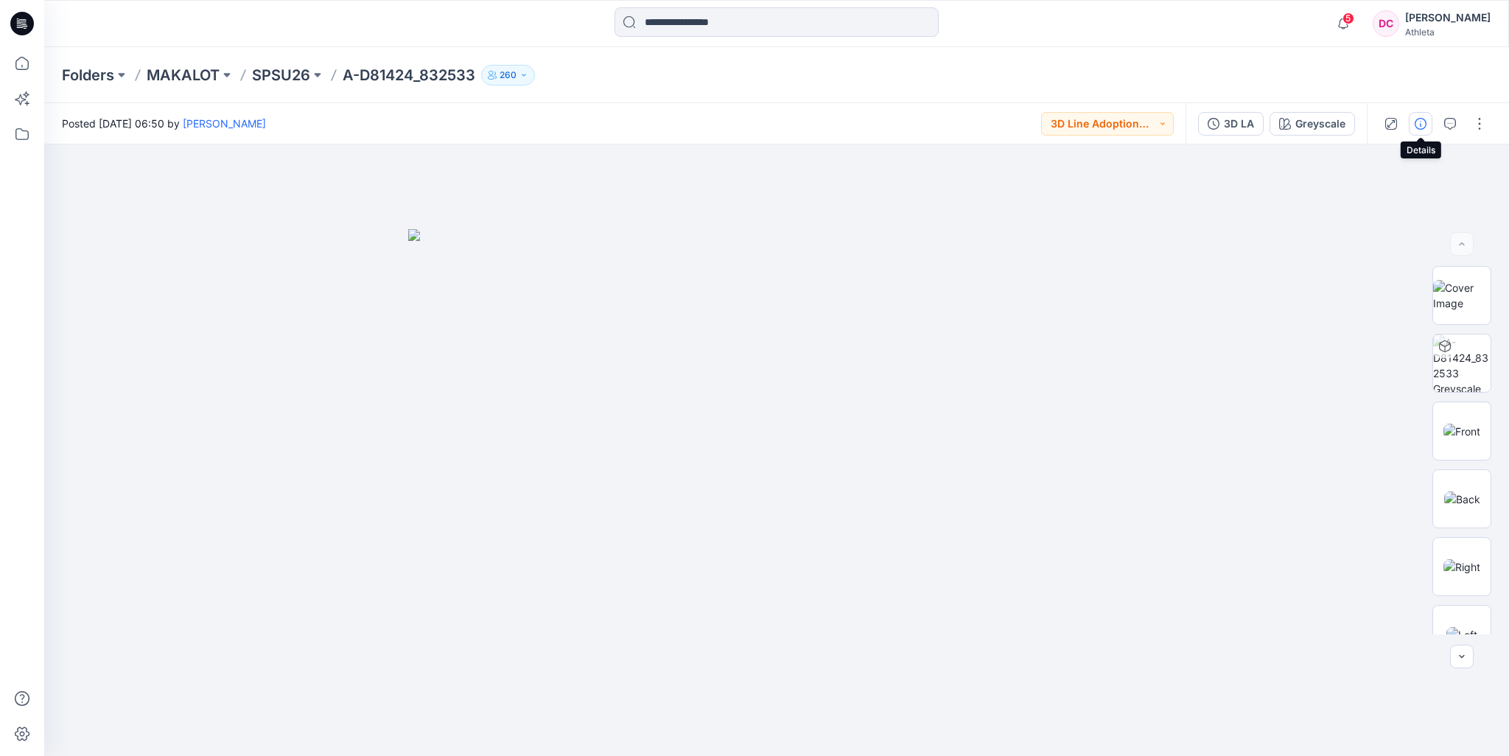
click at [1426, 124] on icon "button" at bounding box center [1420, 124] width 12 height 12
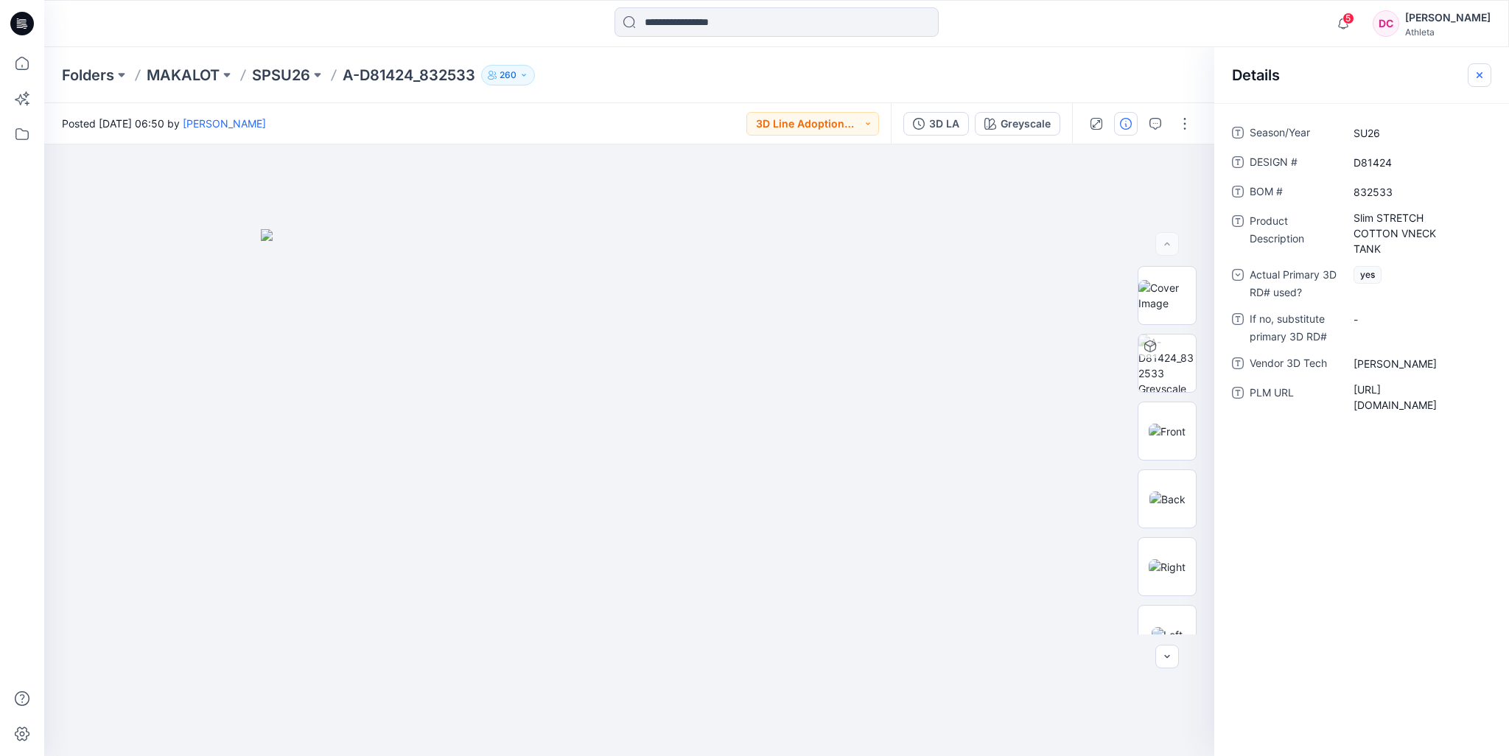
click at [1477, 80] on icon "button" at bounding box center [1479, 75] width 12 height 12
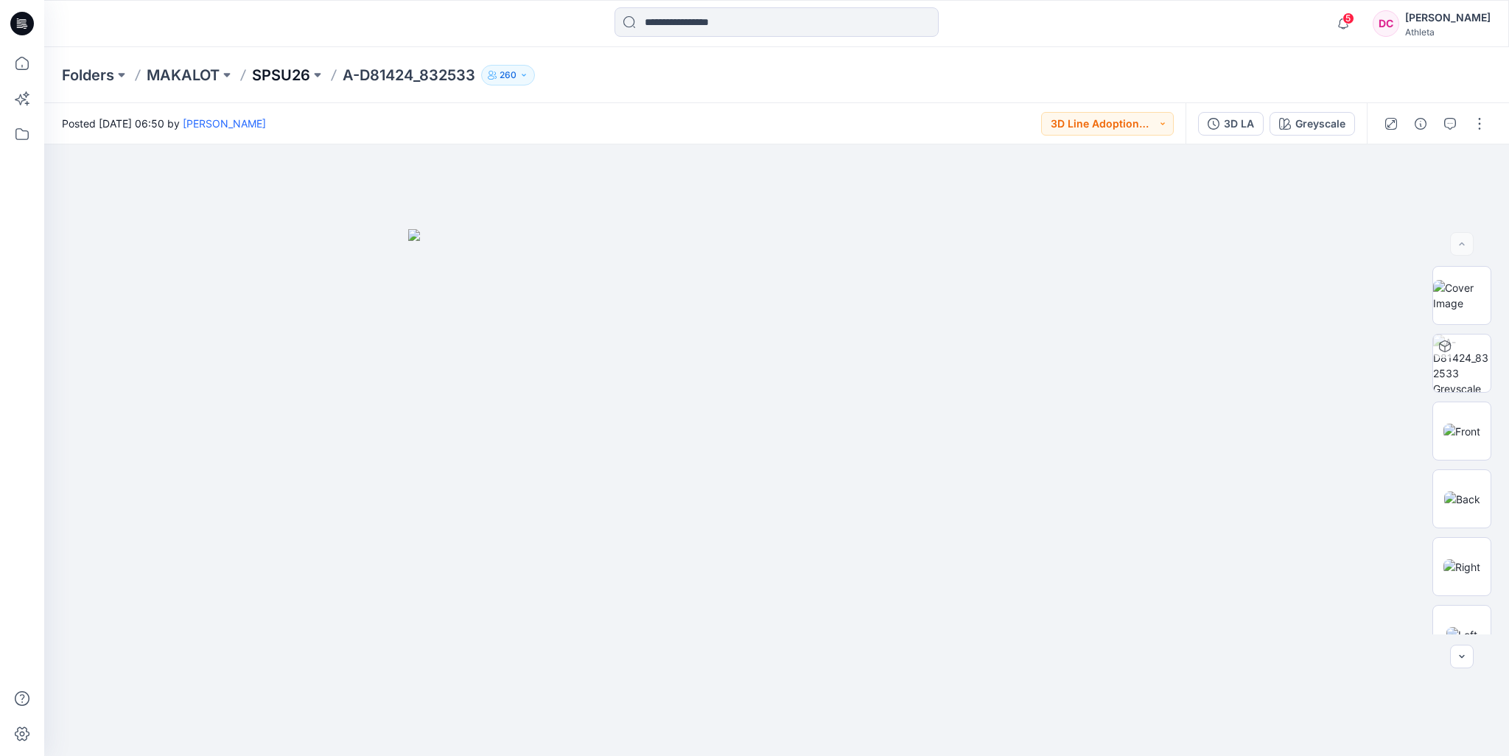
click at [302, 76] on p "SPSU26" at bounding box center [281, 75] width 58 height 21
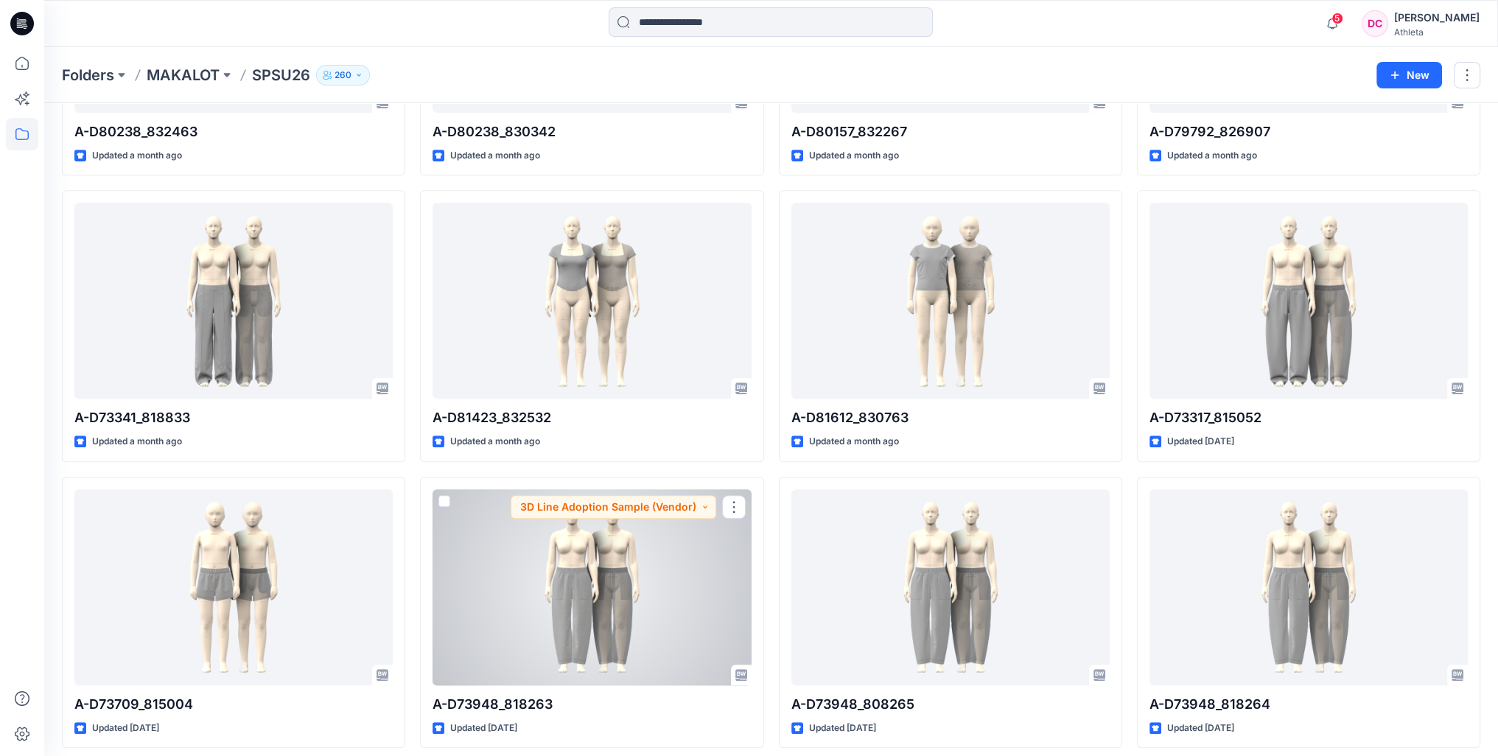
scroll to position [1694, 0]
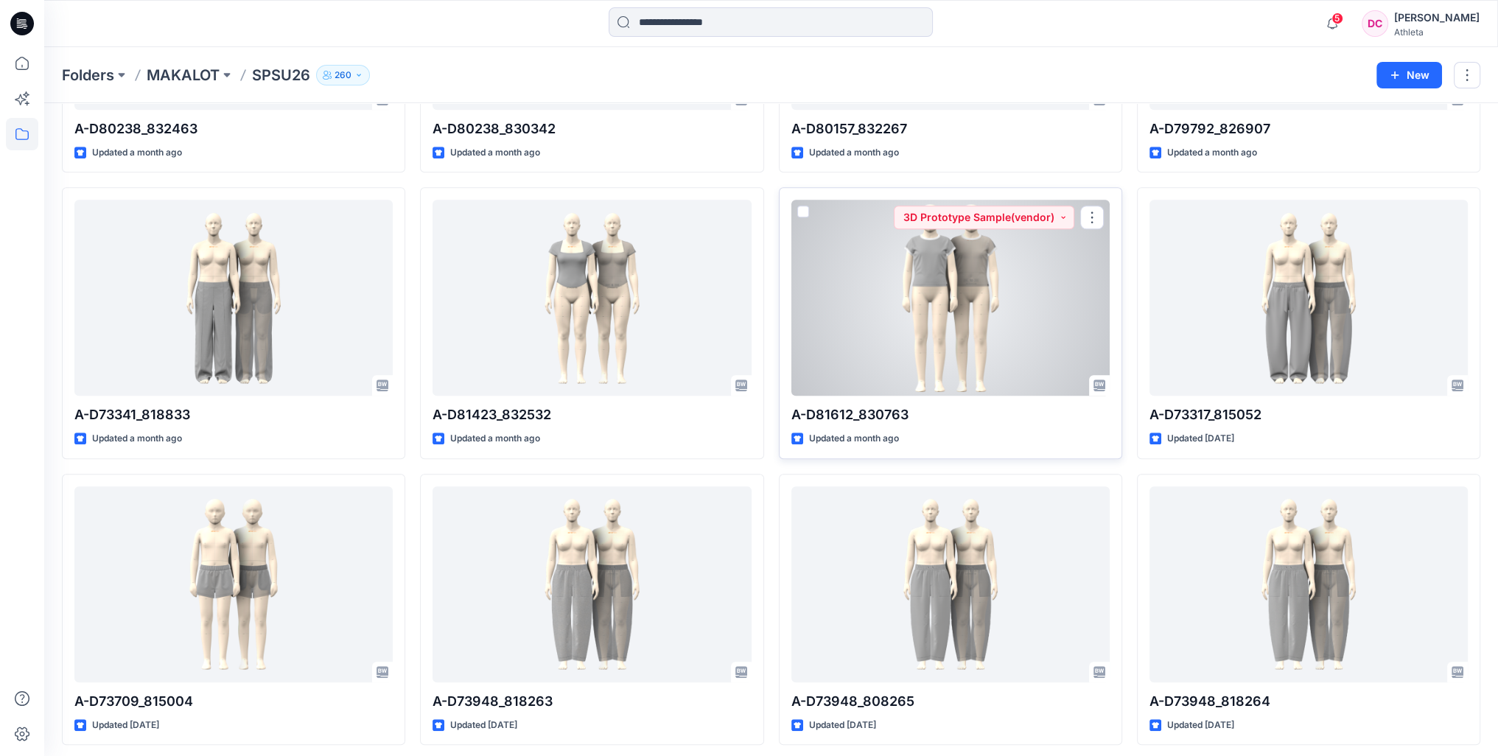
click at [957, 295] on div at bounding box center [950, 298] width 318 height 196
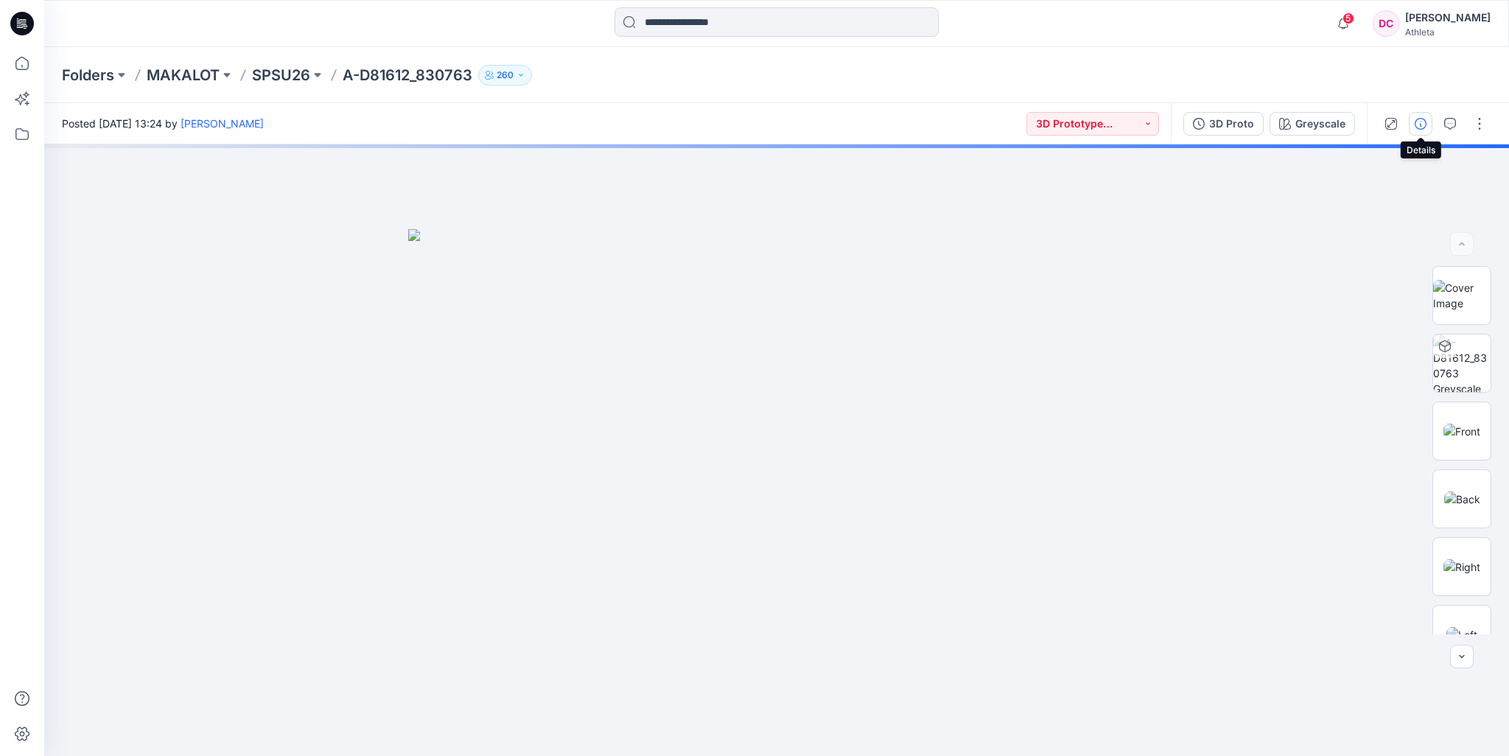
click at [1417, 122] on icon "button" at bounding box center [1420, 124] width 12 height 12
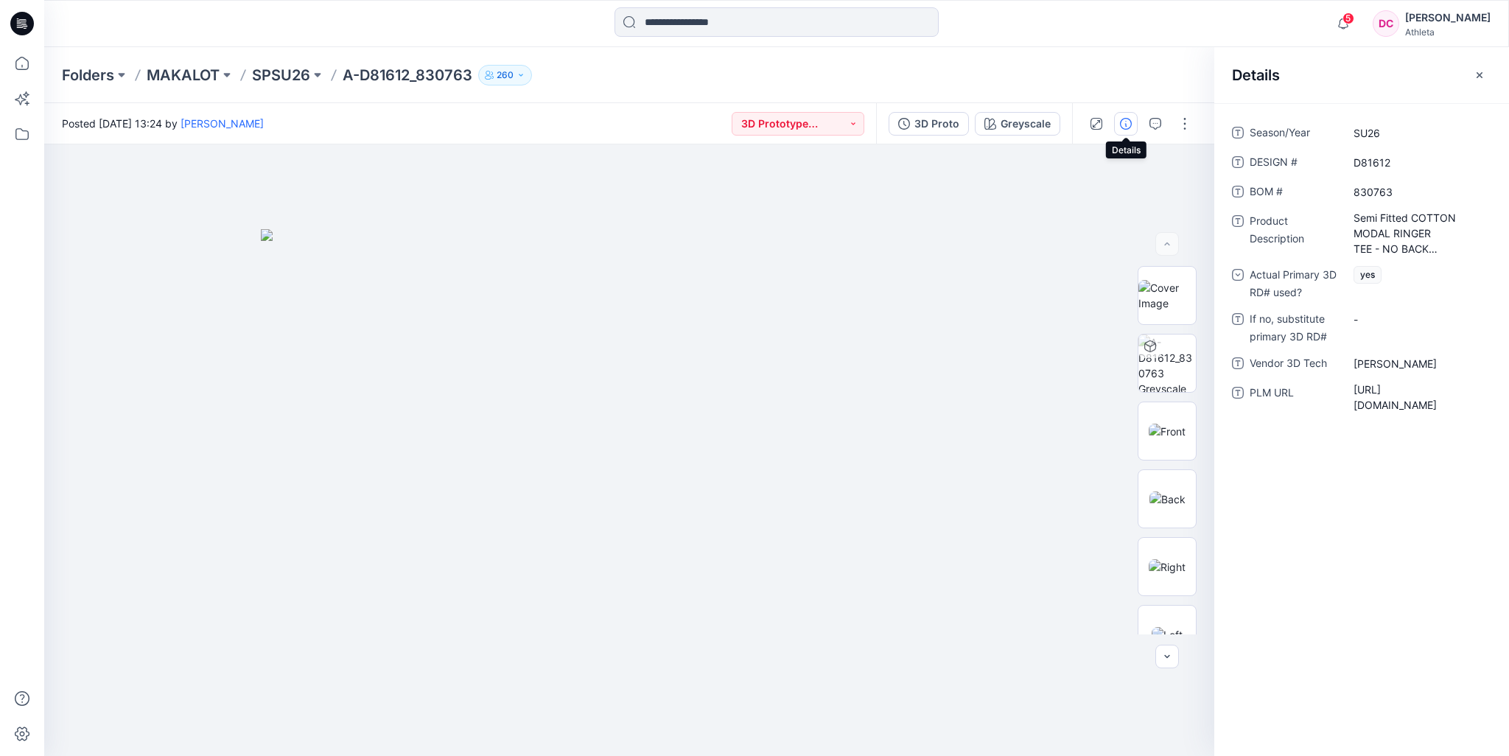
click at [1011, 75] on div "Folders MAKALOT SPSU26 A-D81612_830763 260" at bounding box center [719, 75] width 1314 height 21
click at [1477, 75] on icon "button" at bounding box center [1479, 75] width 12 height 12
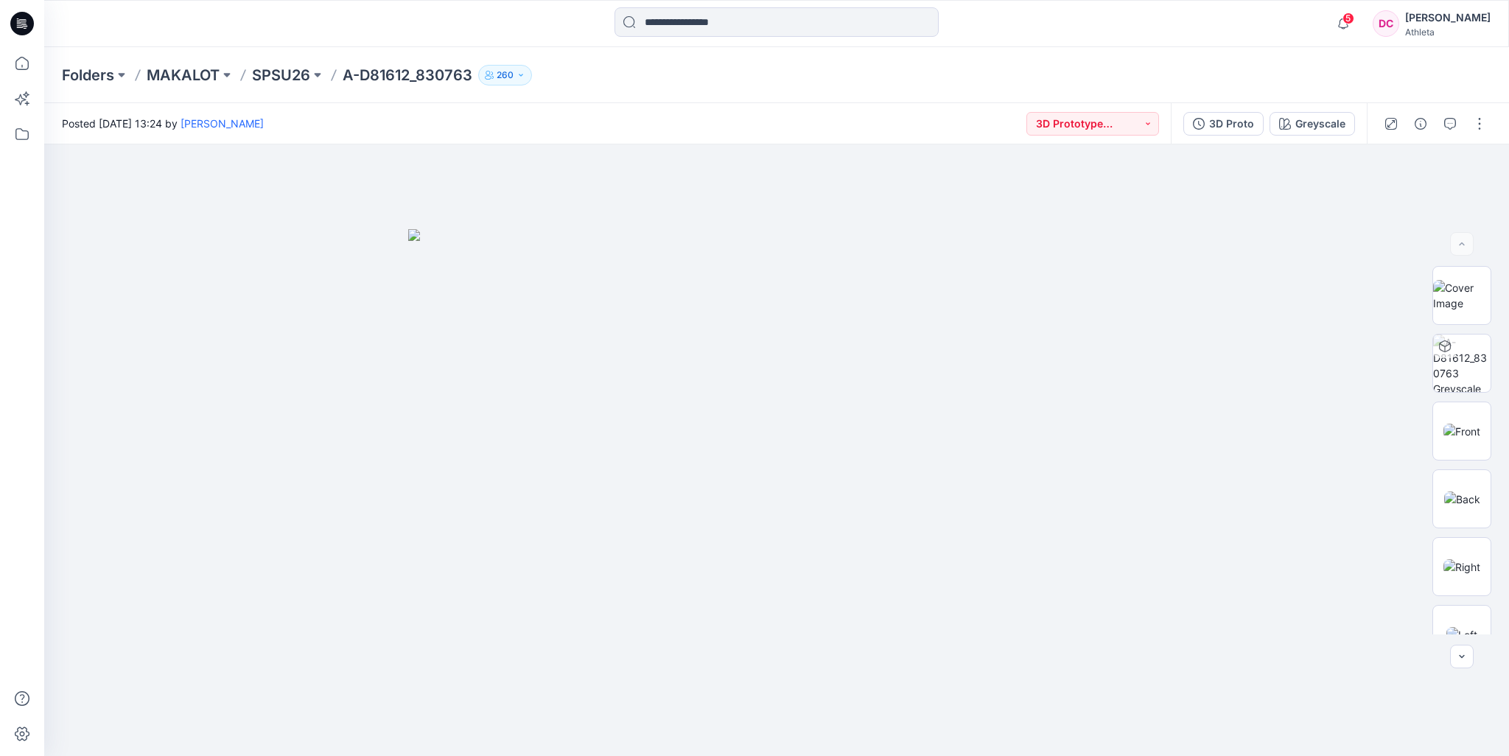
click at [1070, 43] on div "5 Notifications Your style A-D81424_832533 has been updated with 3D LA version …" at bounding box center [776, 23] width 1464 height 47
click at [1416, 127] on icon "button" at bounding box center [1420, 124] width 12 height 12
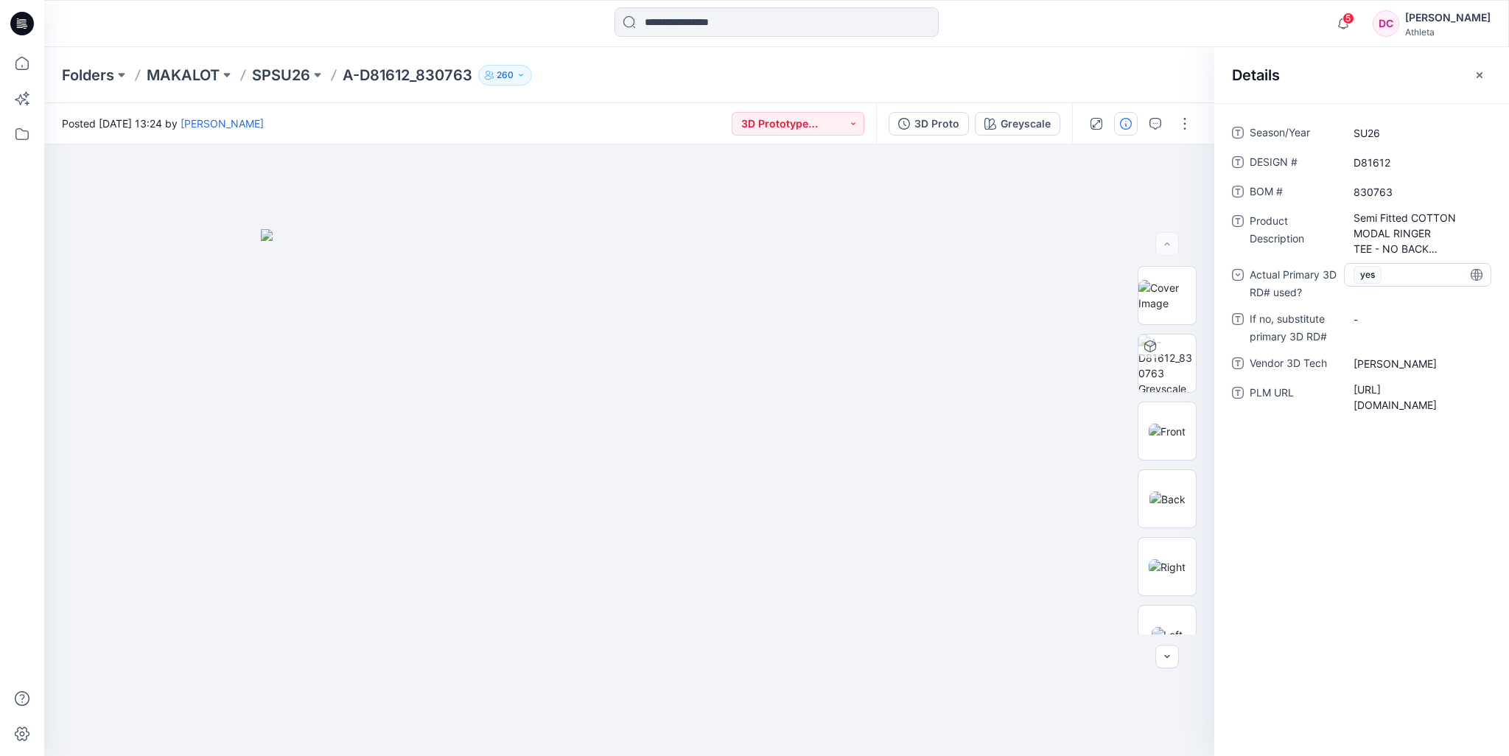
click at [1378, 280] on span "yes" at bounding box center [1367, 275] width 28 height 18
click at [1358, 366] on div "no" at bounding box center [1417, 365] width 141 height 29
click at [1375, 325] on RD\ "-" at bounding box center [1417, 319] width 128 height 15
type textarea "*********"
click at [1435, 245] on Description "Semi Fitted COTTON MODAL RINGER TEE - NO BACK SEAM_L1" at bounding box center [1417, 233] width 128 height 46
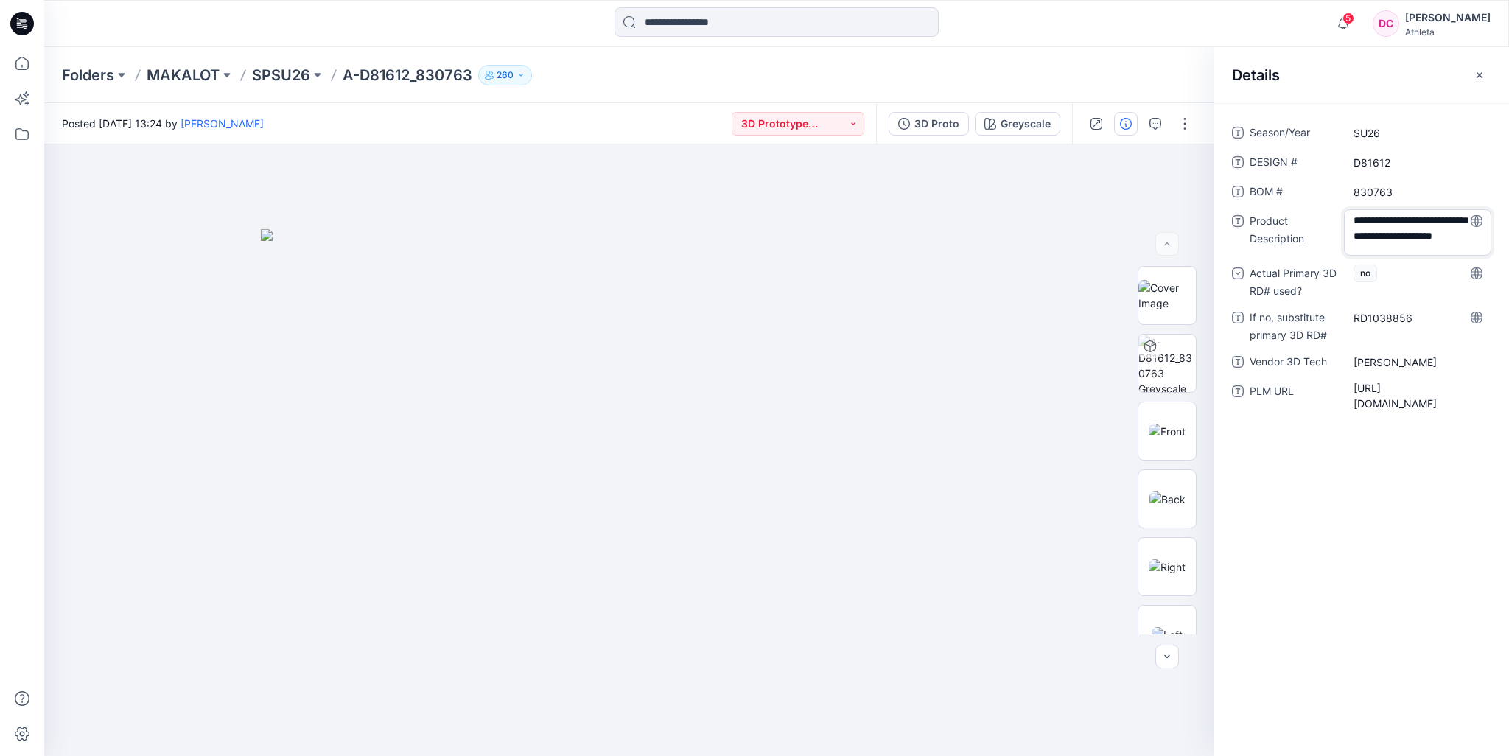
click at [1435, 245] on textarea "**********" at bounding box center [1417, 232] width 147 height 46
click at [1442, 243] on textarea "**********" at bounding box center [1417, 232] width 147 height 46
click at [1412, 366] on Tech "Tinely Wang" at bounding box center [1417, 363] width 128 height 15
drag, startPoint x: 1414, startPoint y: 365, endPoint x: 1285, endPoint y: 360, distance: 129.7
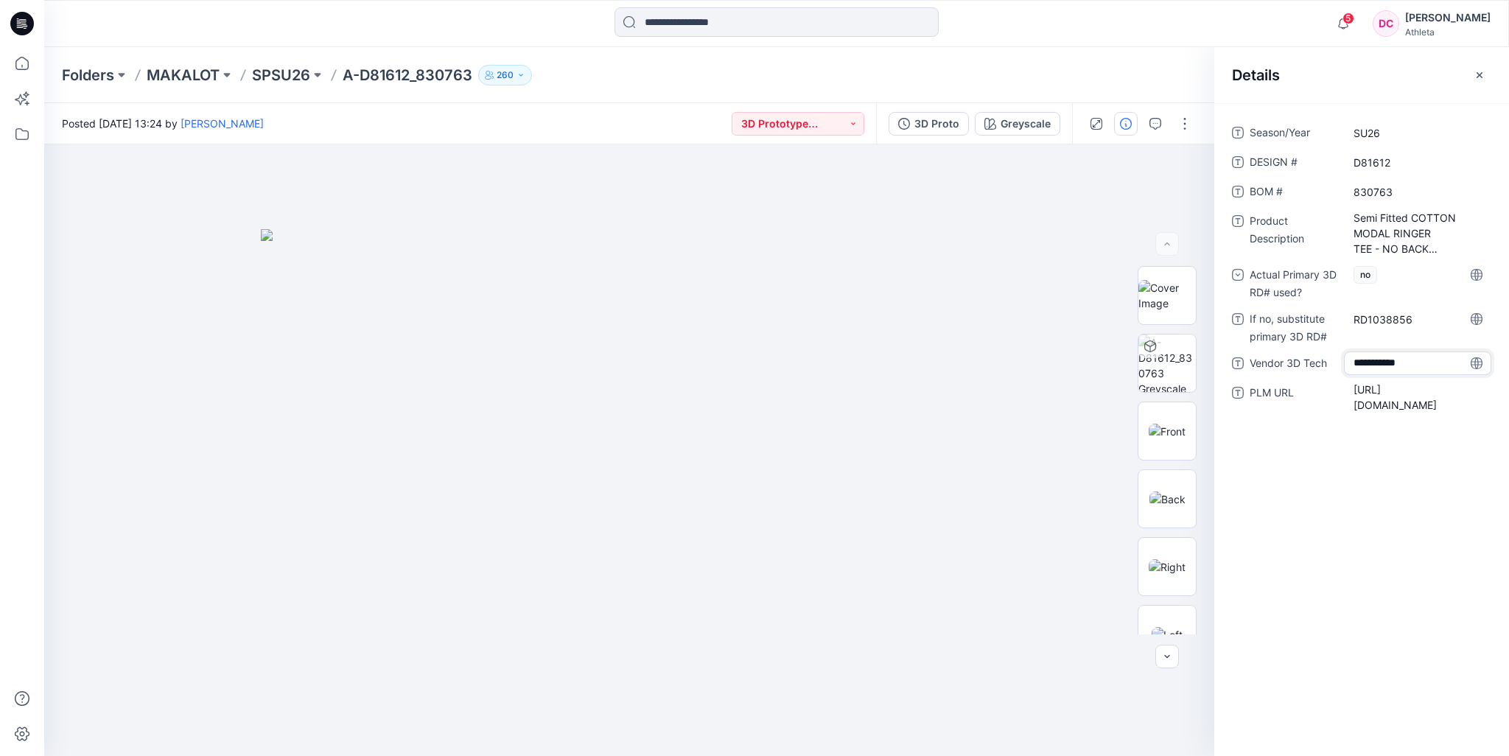
click at [1285, 360] on div "**********" at bounding box center [1361, 363] width 259 height 24
type textarea "******"
click at [1476, 74] on icon "button" at bounding box center [1479, 75] width 12 height 12
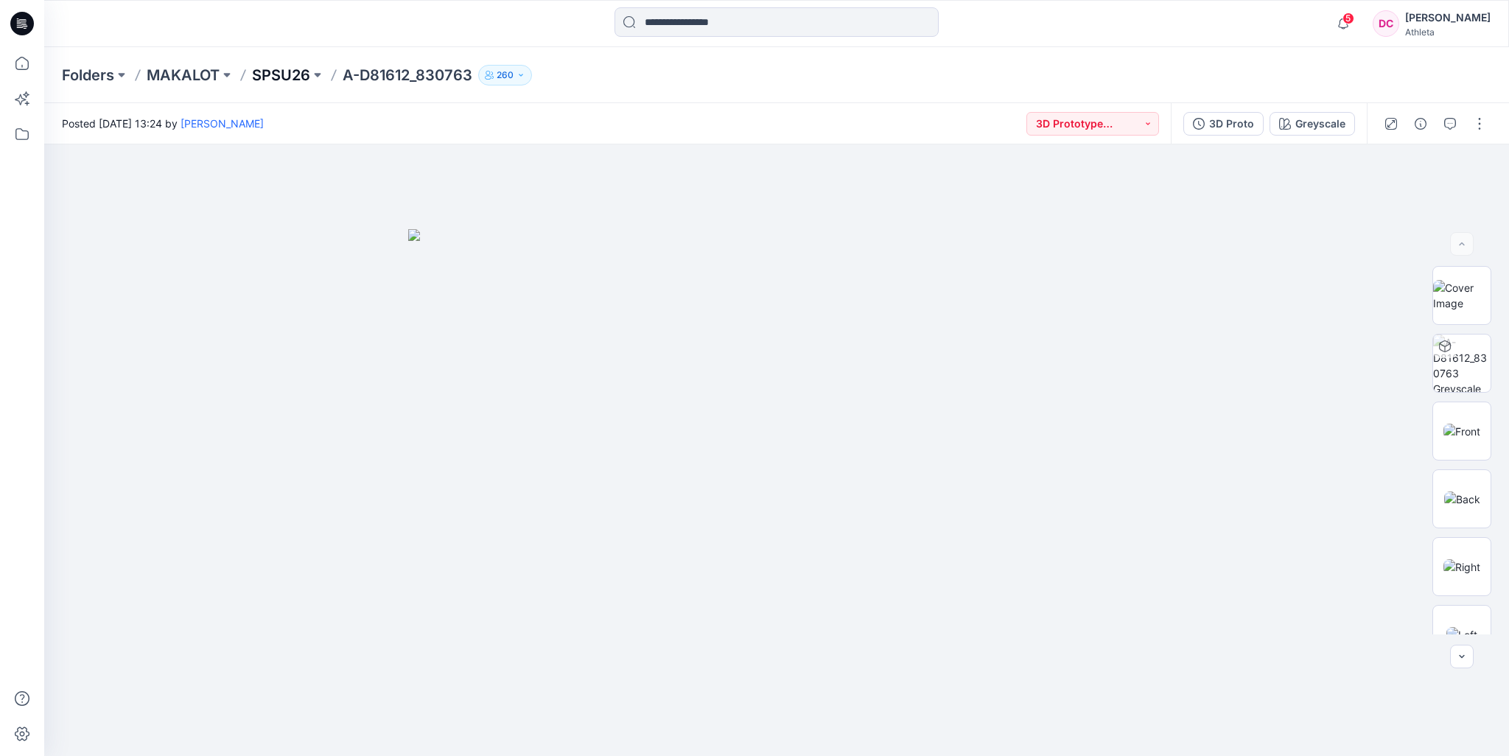
click at [289, 74] on p "SPSU26" at bounding box center [281, 75] width 58 height 21
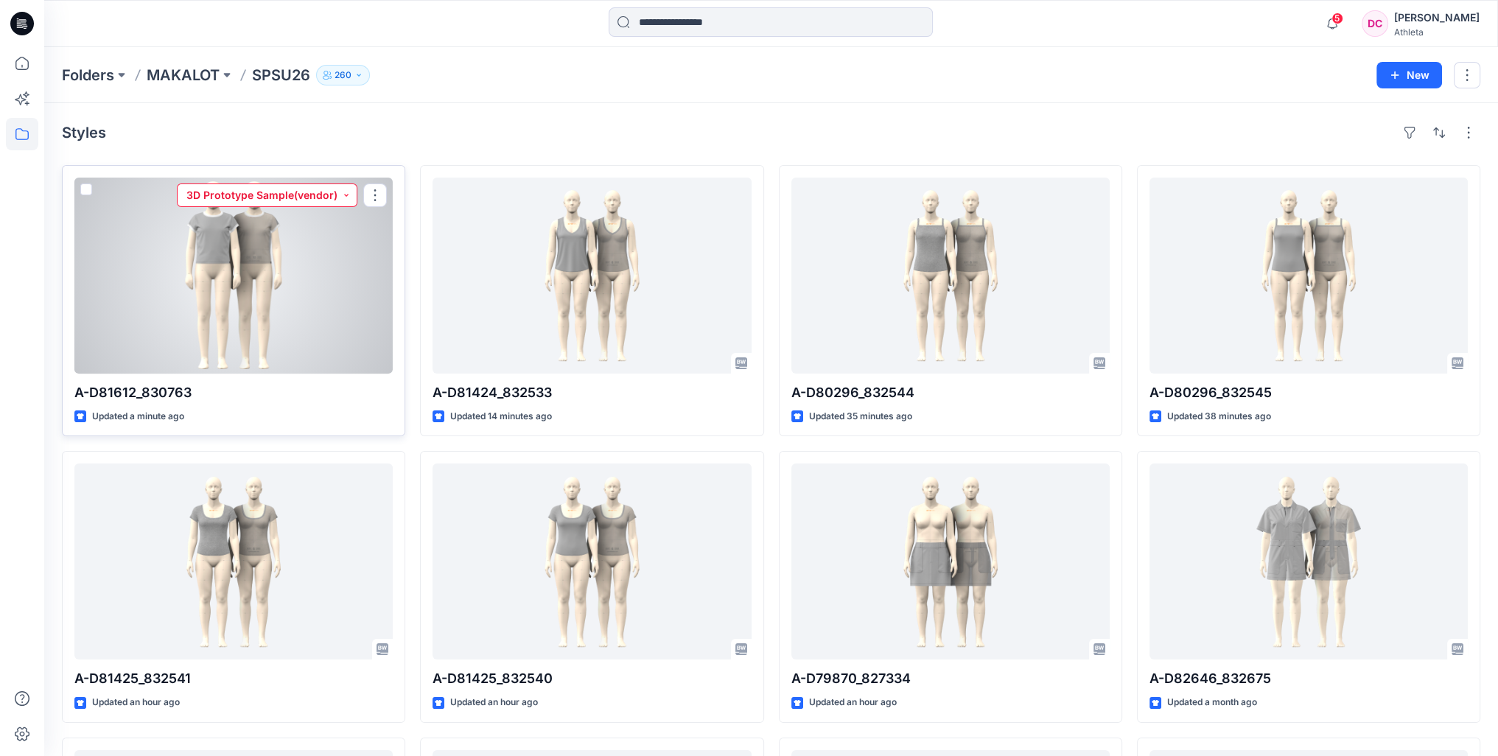
click at [343, 196] on button "3D Prototype Sample(vendor)" at bounding box center [267, 195] width 180 height 24
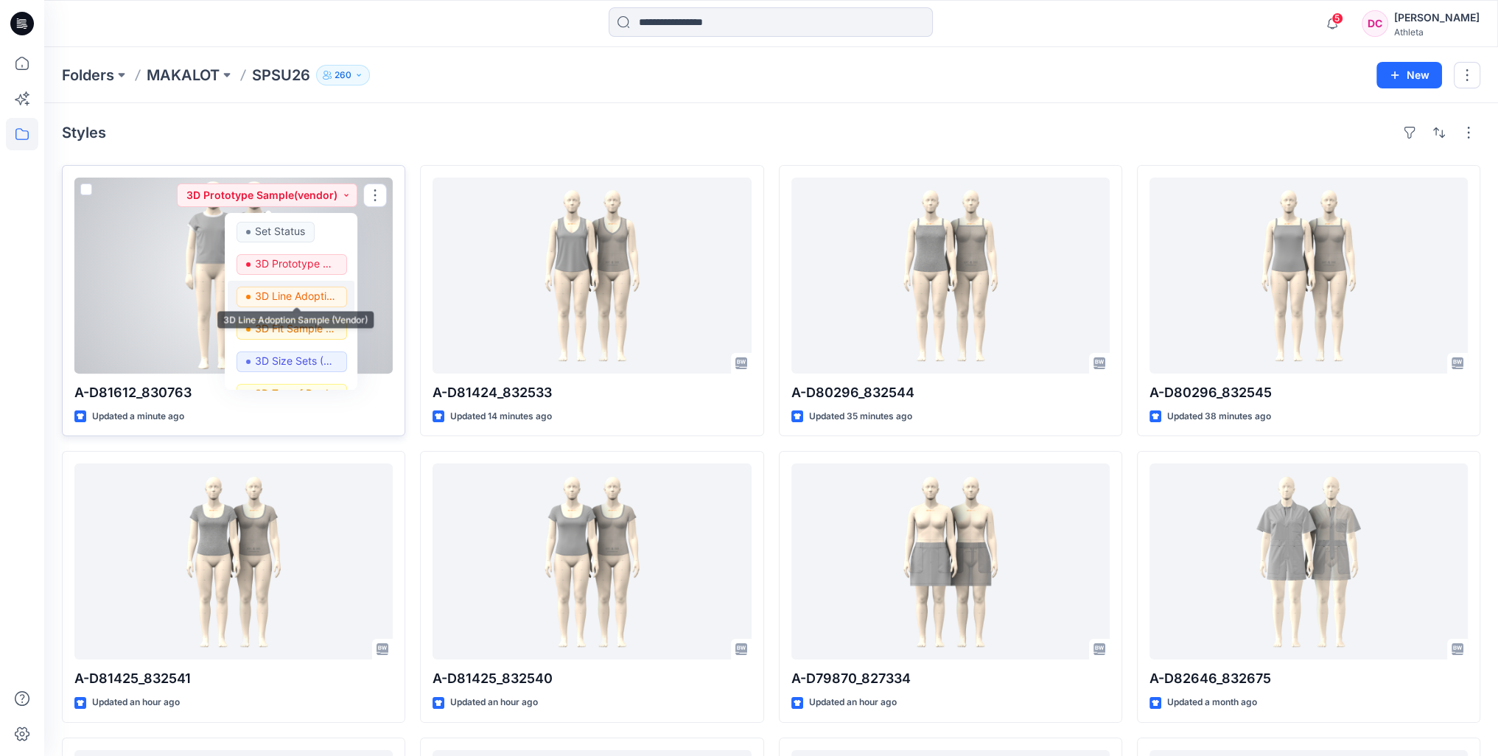
click at [309, 297] on p "3D Line Adoption Sample (Vendor)" at bounding box center [296, 296] width 83 height 19
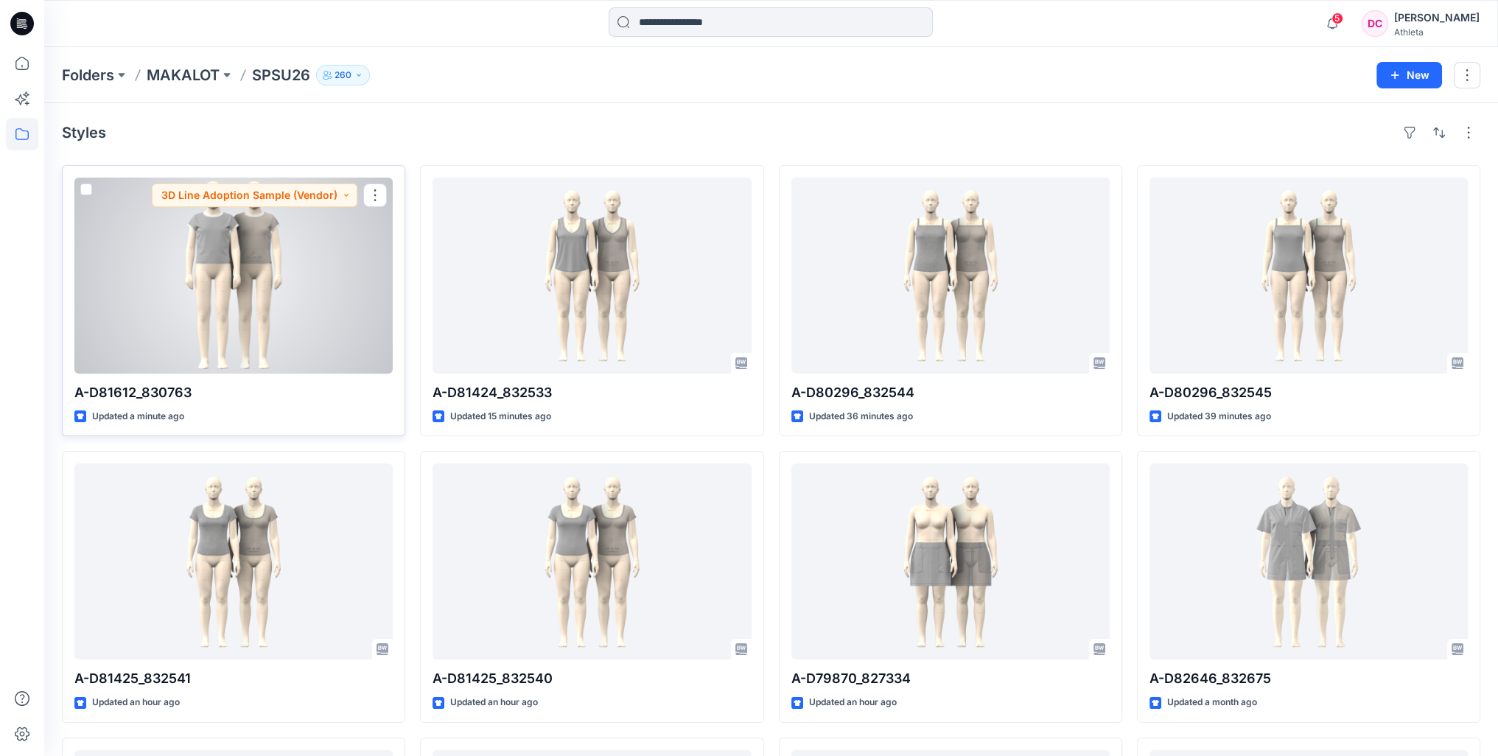
click at [289, 278] on div at bounding box center [233, 276] width 318 height 196
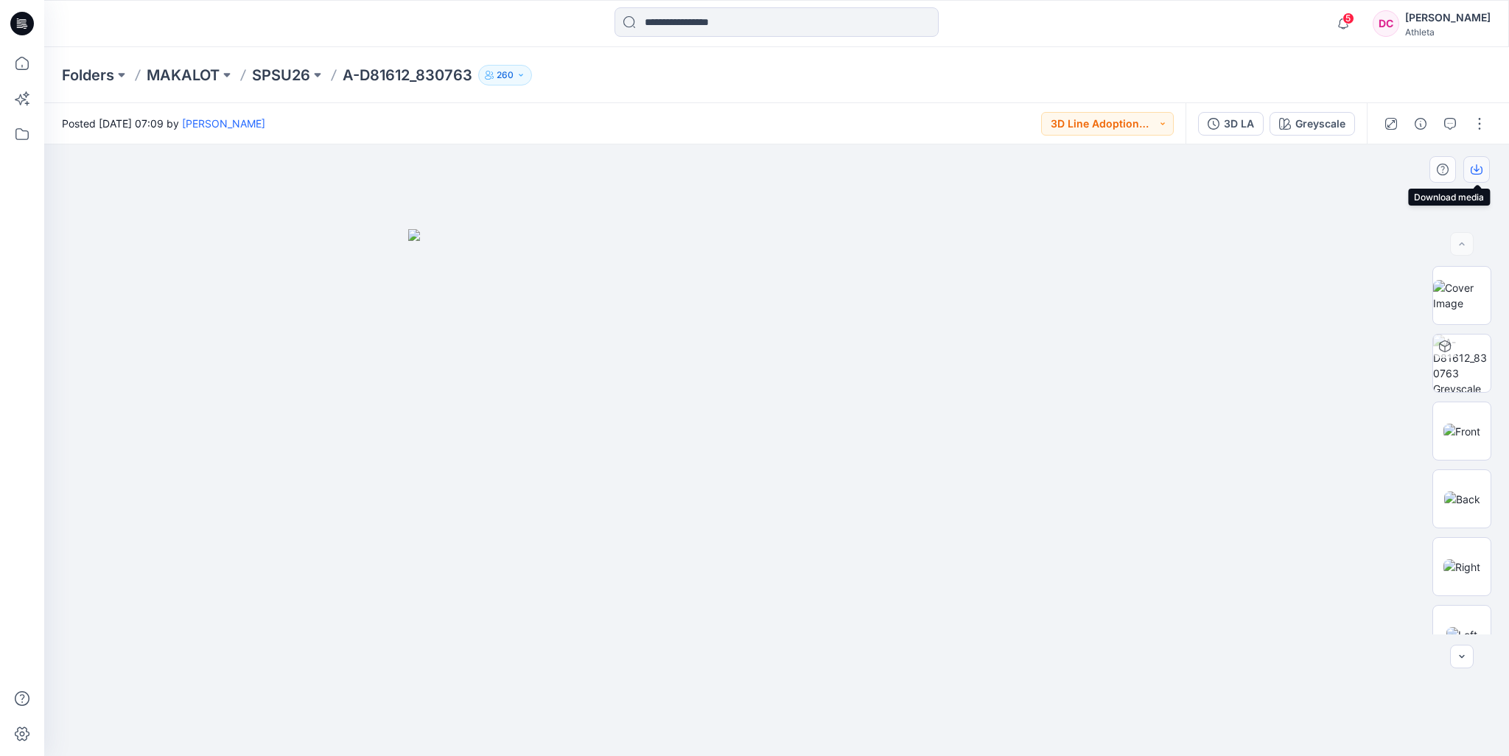
click at [1476, 169] on icon "button" at bounding box center [1476, 167] width 6 height 7
click at [1055, 74] on div "Folders MAKALOT SPSU26 A-D81612_830763 260" at bounding box center [719, 75] width 1314 height 21
click at [1337, 127] on div "Greyscale" at bounding box center [1320, 124] width 50 height 16
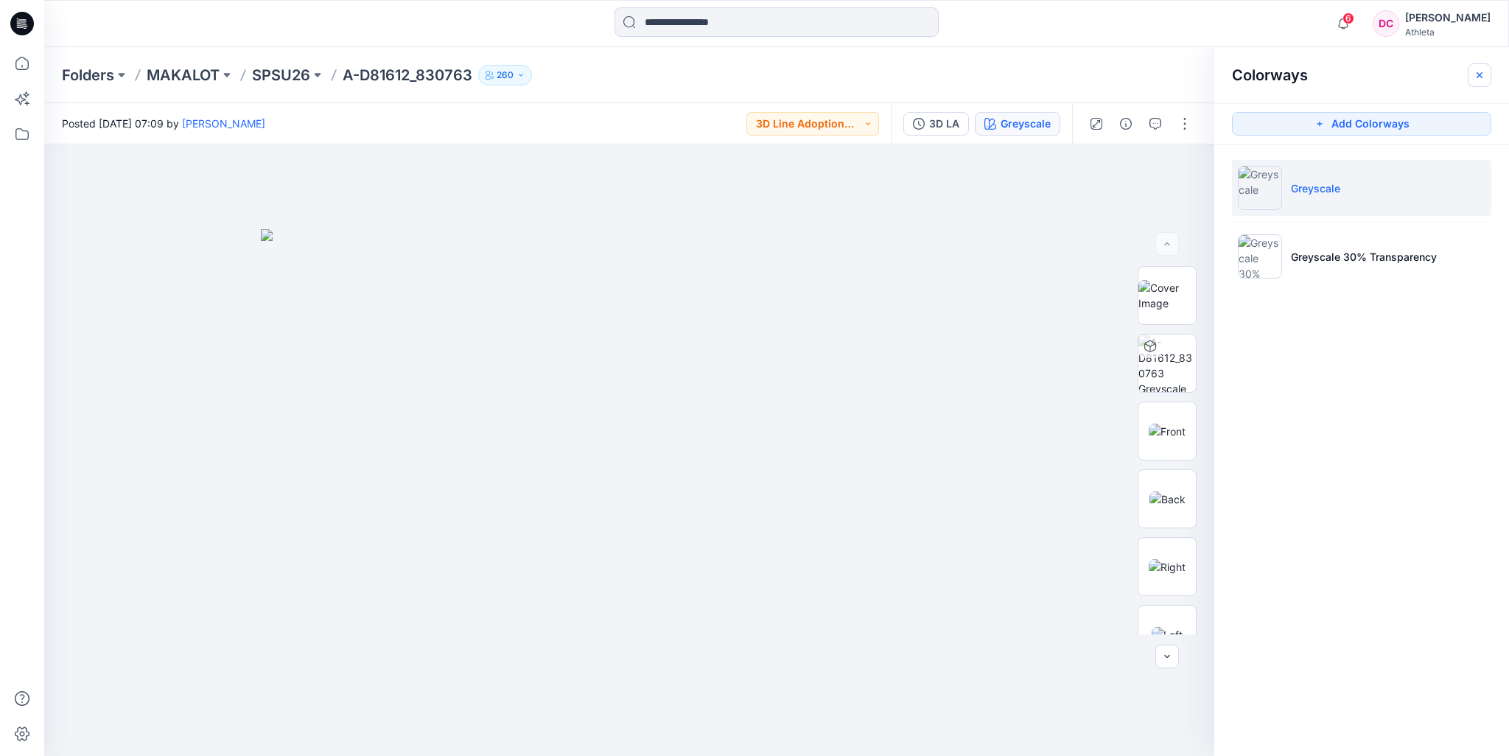
click at [1479, 73] on icon "button" at bounding box center [1479, 75] width 12 height 12
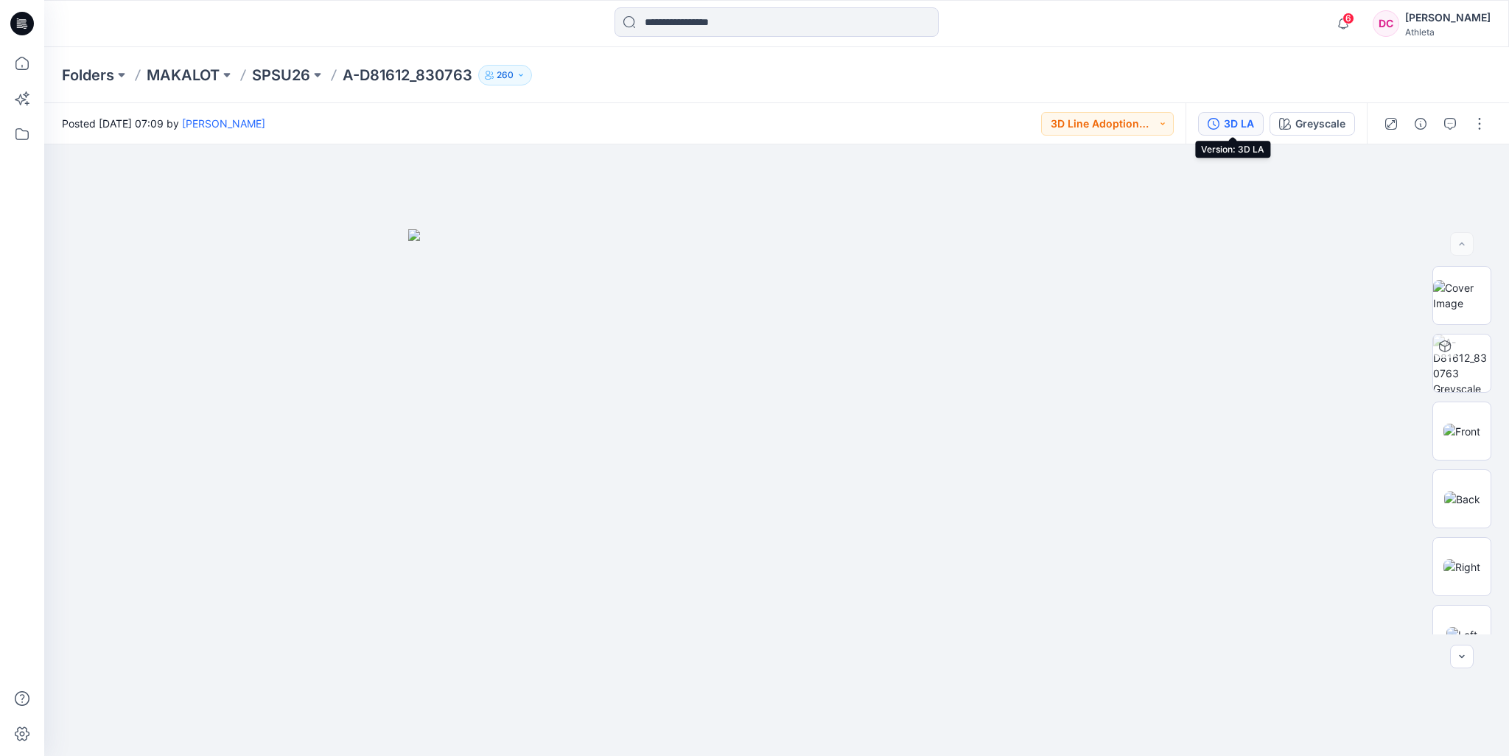
click at [1243, 127] on div "3D LA" at bounding box center [1239, 124] width 30 height 16
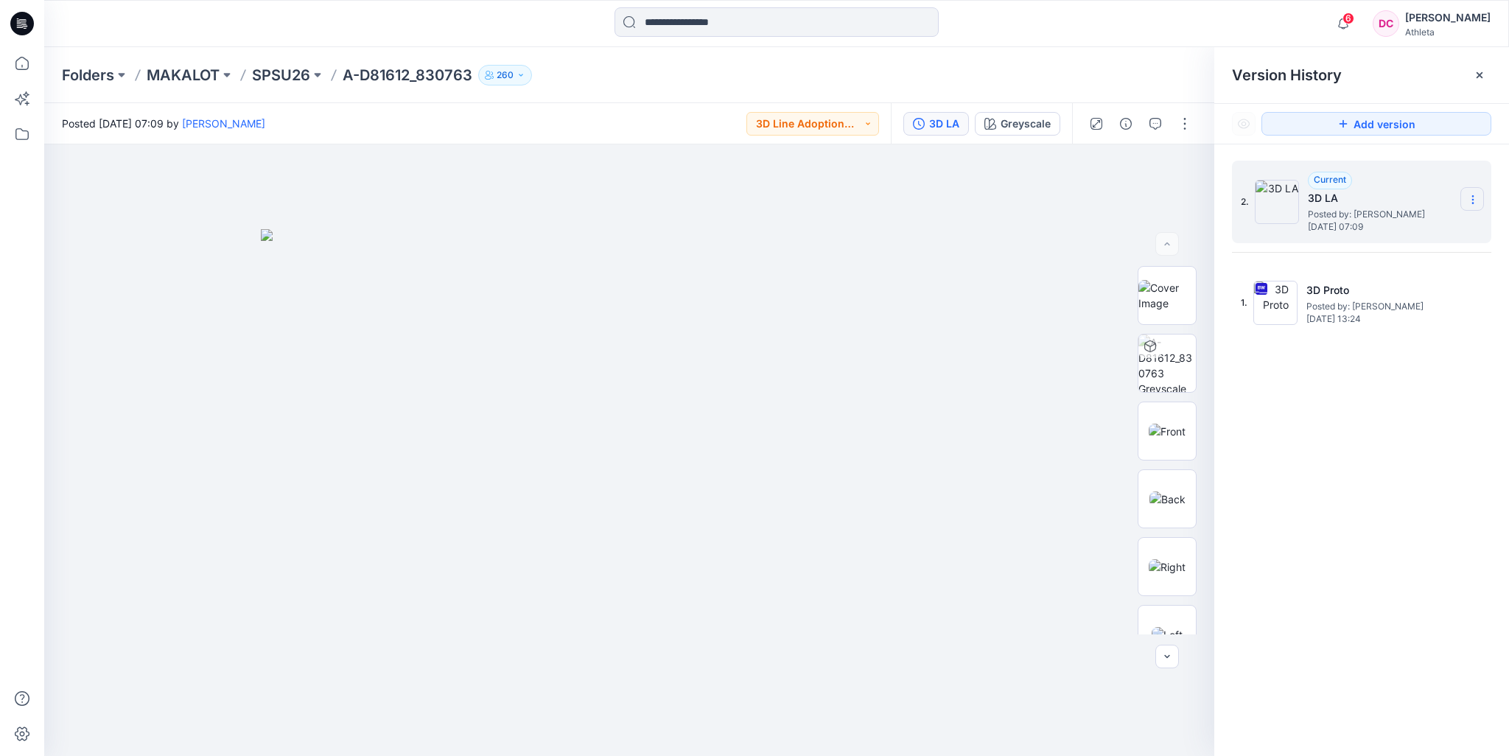
click at [1470, 199] on icon at bounding box center [1473, 200] width 12 height 12
click at [1056, 70] on div "Folders MAKALOT SPSU26 A-D81612_830763 260" at bounding box center [719, 75] width 1314 height 21
click at [1475, 71] on icon at bounding box center [1479, 75] width 12 height 12
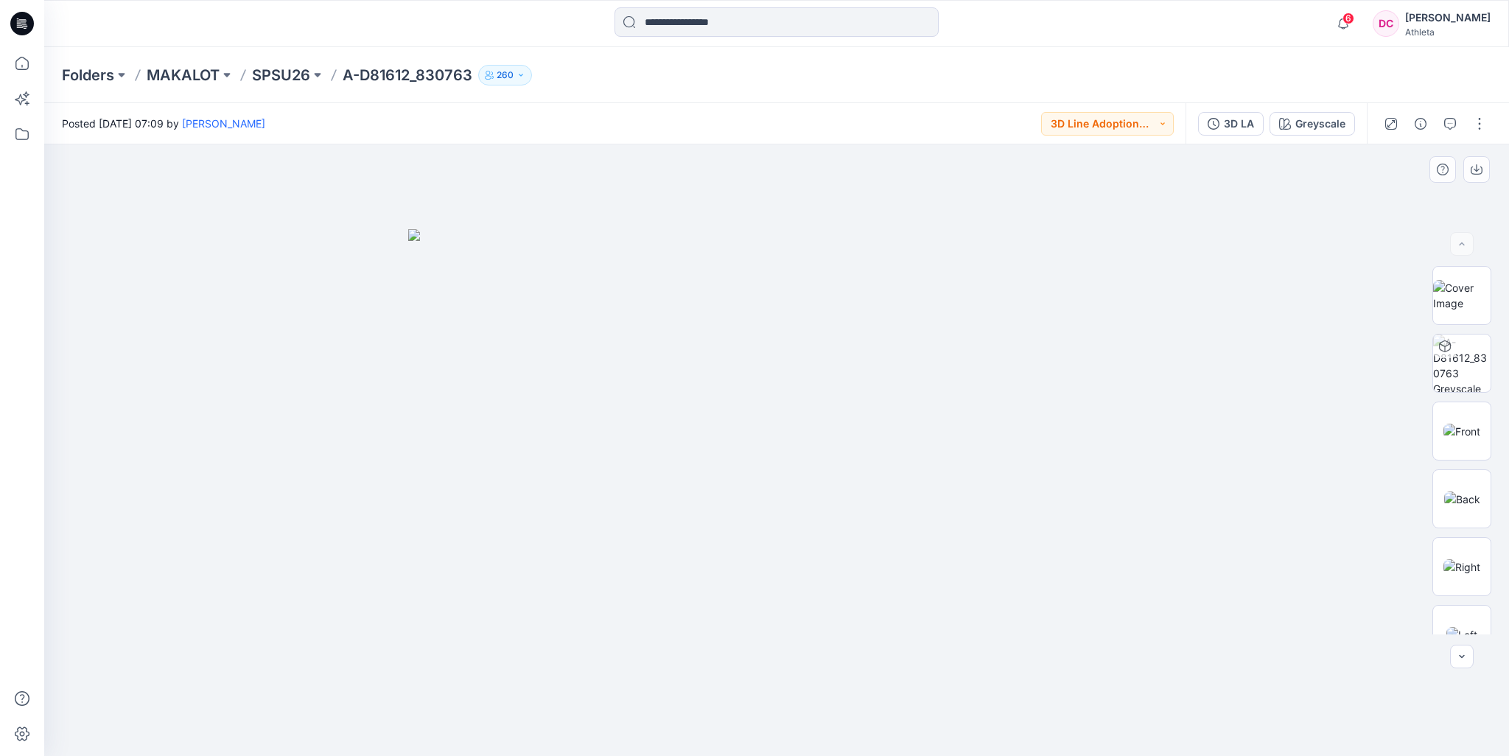
click at [992, 315] on img at bounding box center [776, 492] width 737 height 527
click at [299, 74] on p "SPSU26" at bounding box center [281, 75] width 58 height 21
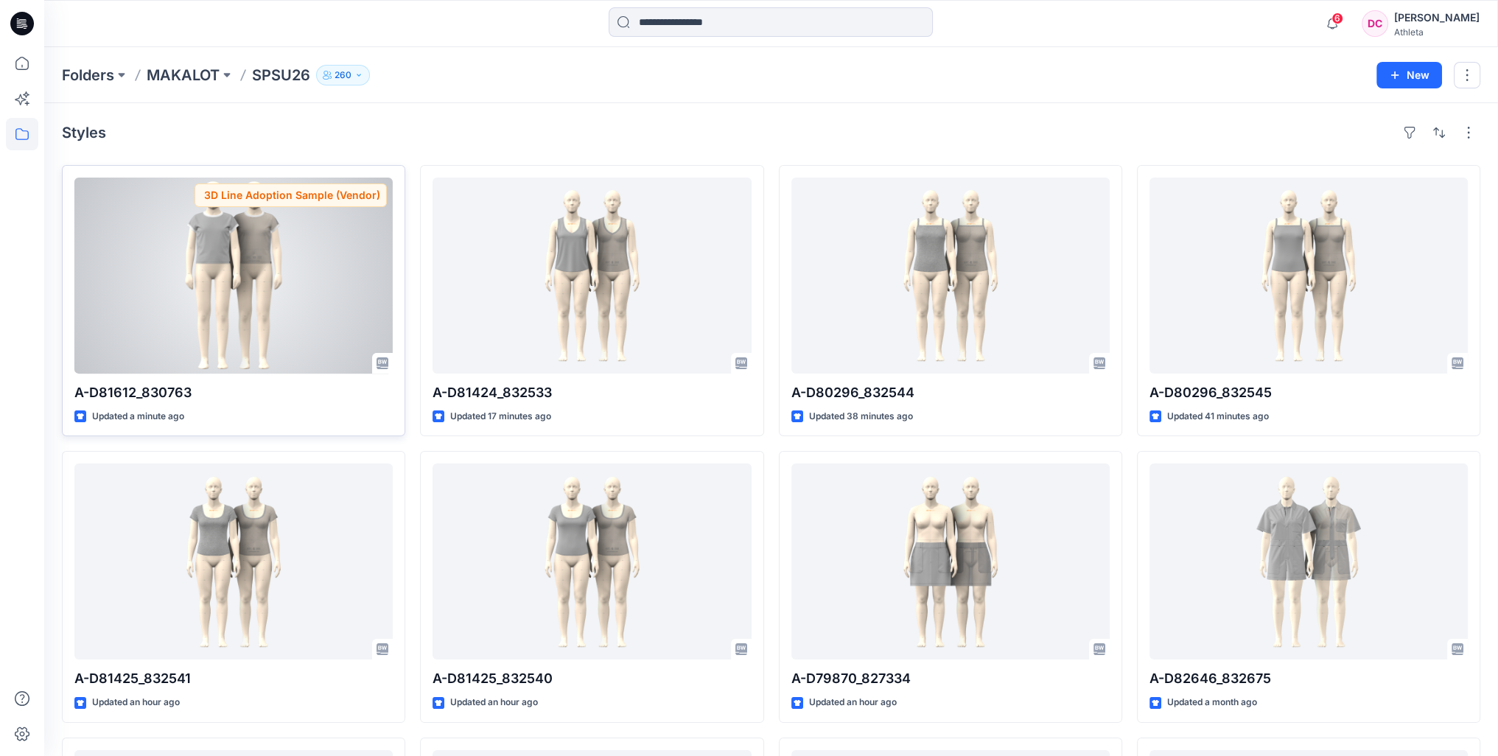
click at [271, 299] on div at bounding box center [233, 276] width 318 height 196
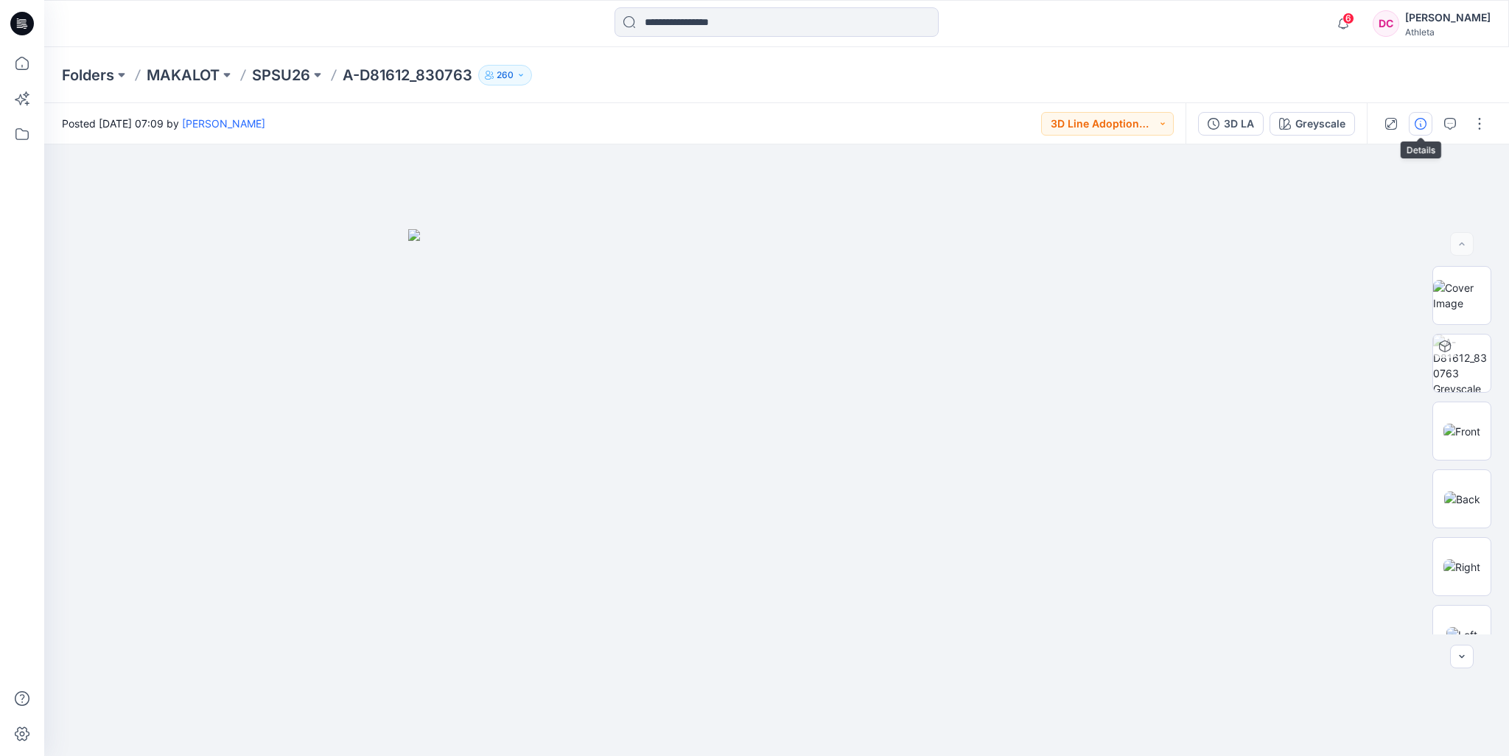
click at [1414, 122] on button "button" at bounding box center [1420, 124] width 24 height 24
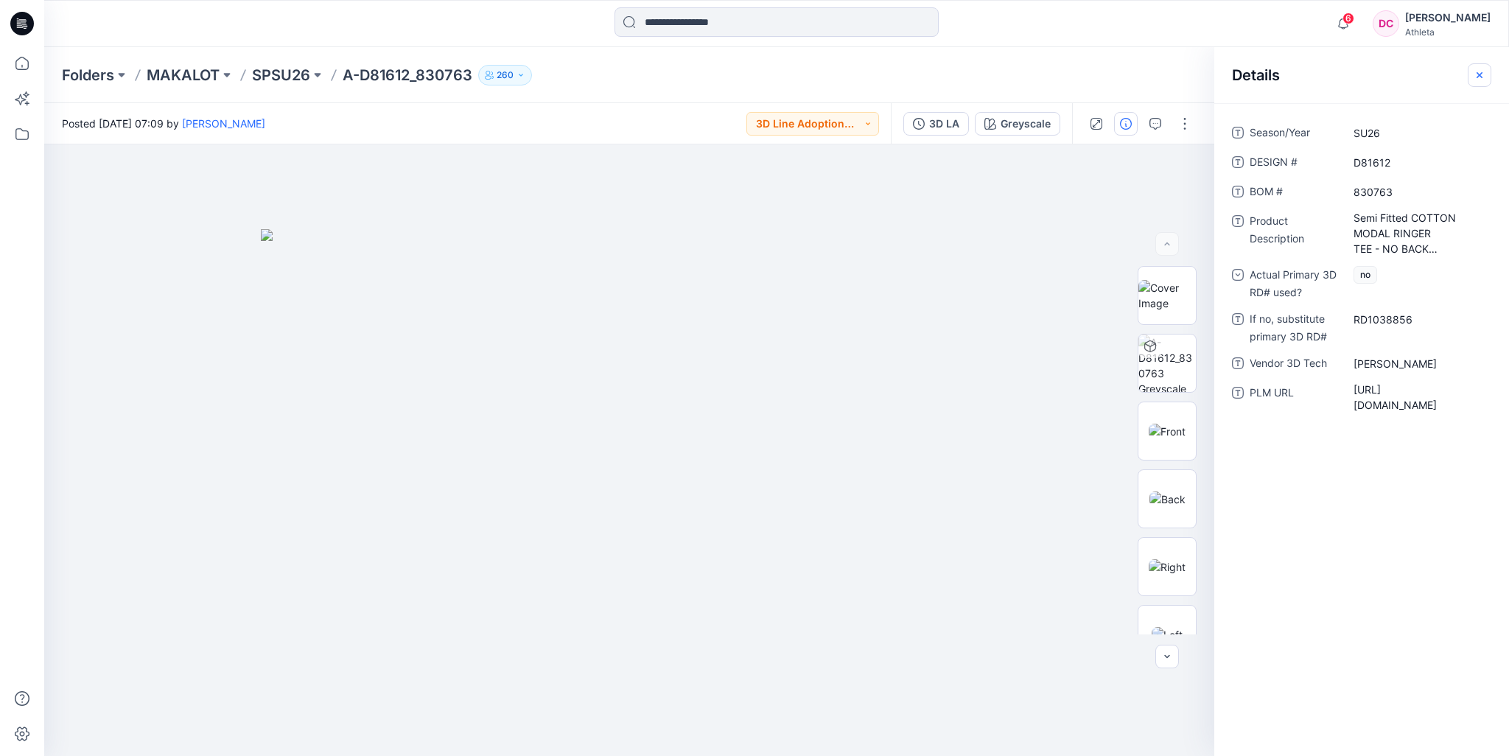
click at [1475, 76] on icon "button" at bounding box center [1479, 75] width 12 height 12
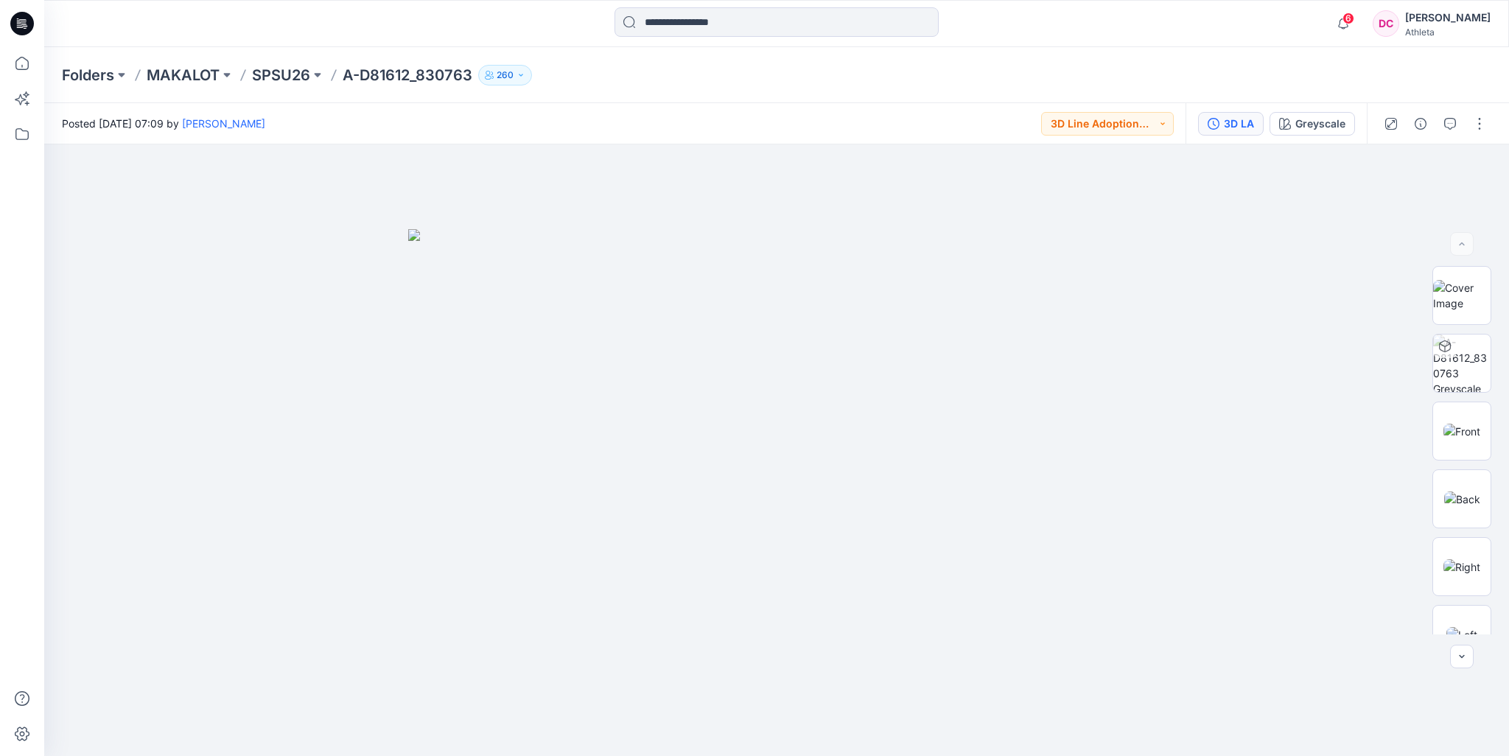
click at [1229, 125] on div "3D LA" at bounding box center [1239, 124] width 30 height 16
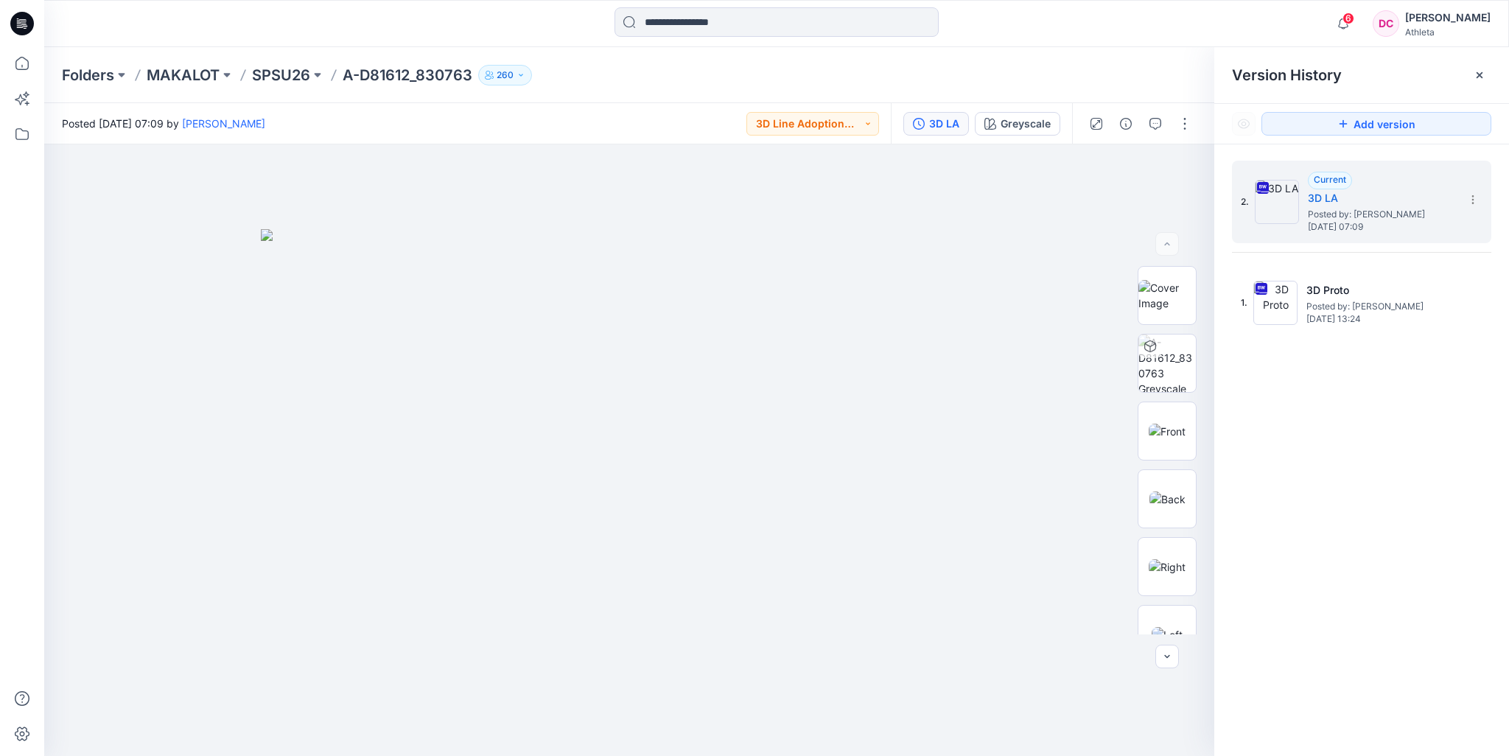
click at [1480, 74] on icon at bounding box center [1479, 75] width 12 height 12
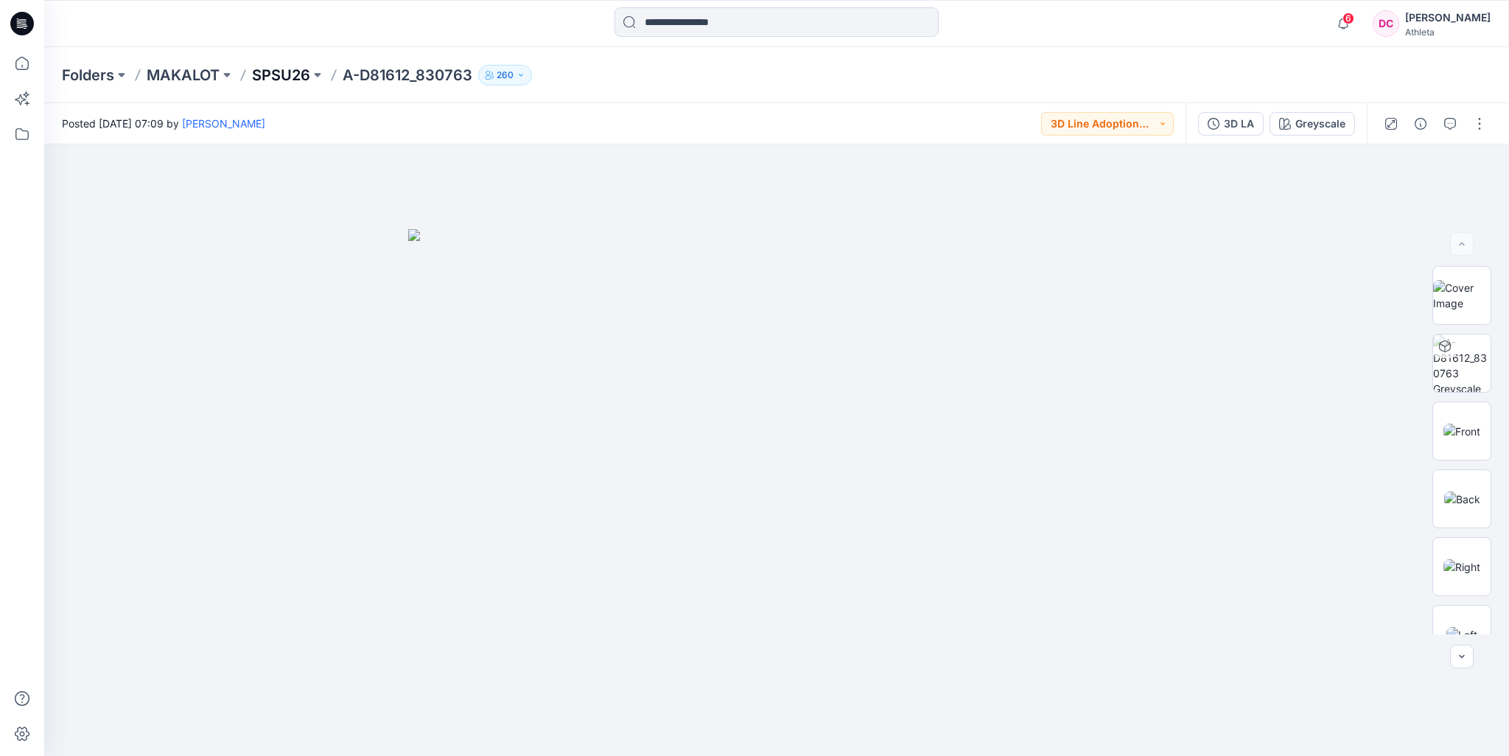
click at [277, 75] on p "SPSU26" at bounding box center [281, 75] width 58 height 21
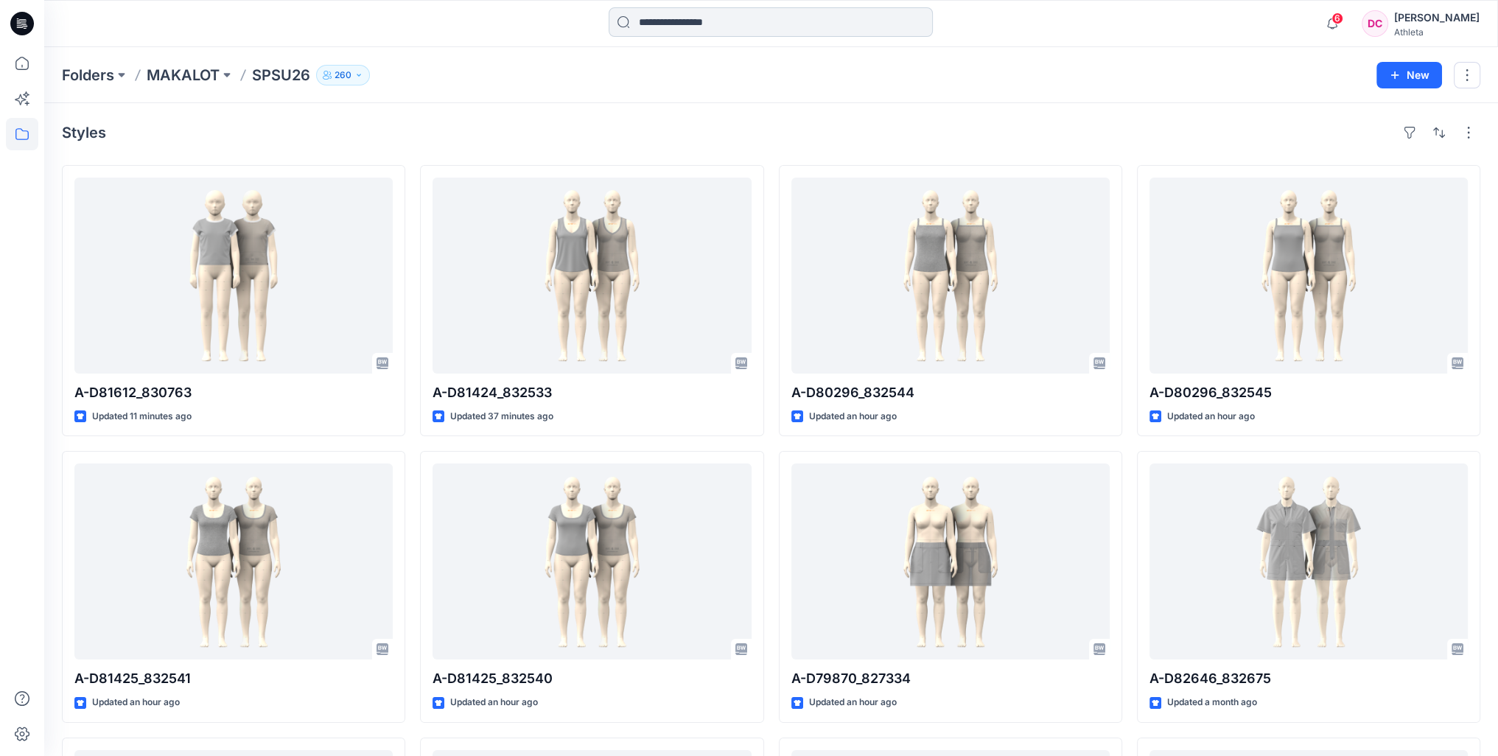
click at [694, 21] on input at bounding box center [770, 21] width 324 height 29
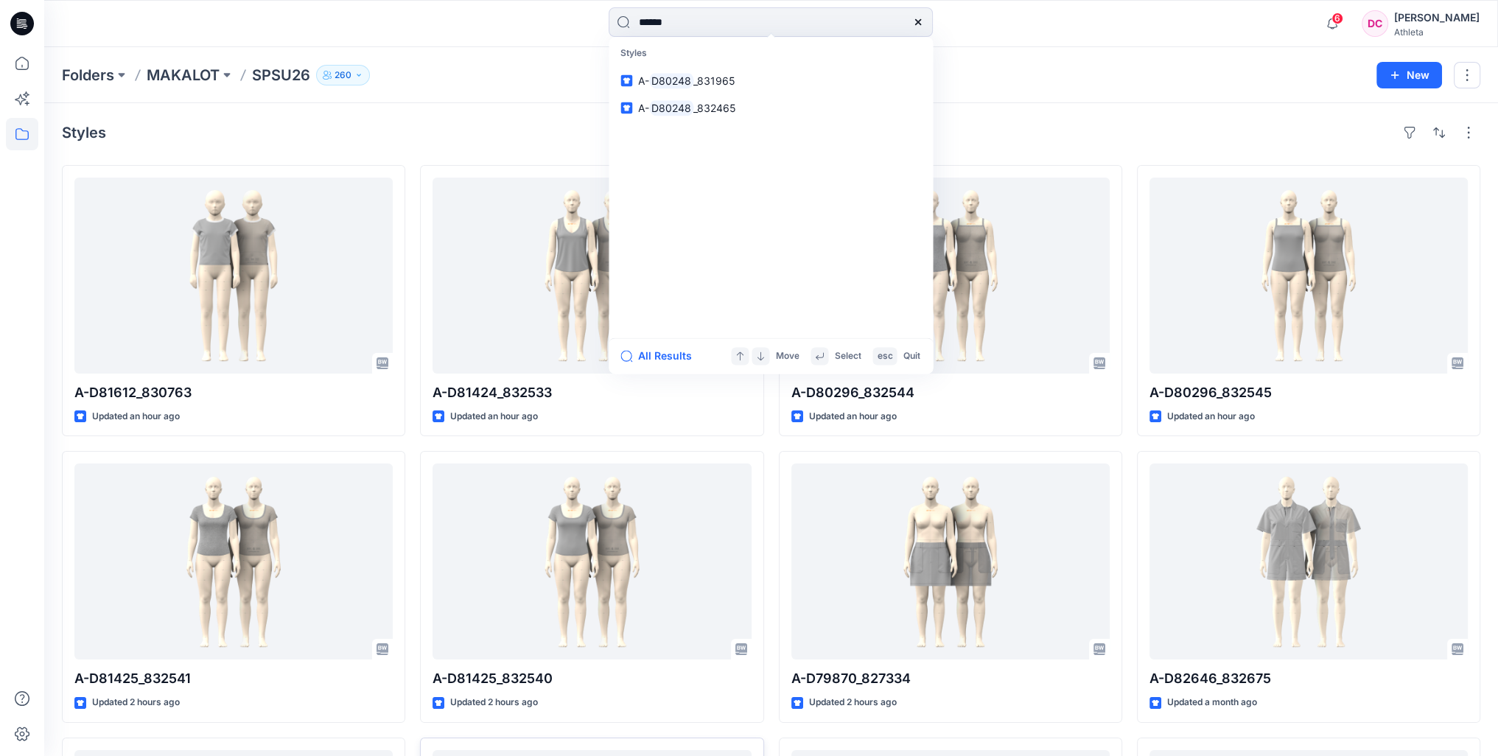
type input "******"
click at [455, 33] on div "****** Styles A- D80248 _831965 A- D80248 _832465 All Results Move Select esc Q…" at bounding box center [770, 23] width 726 height 32
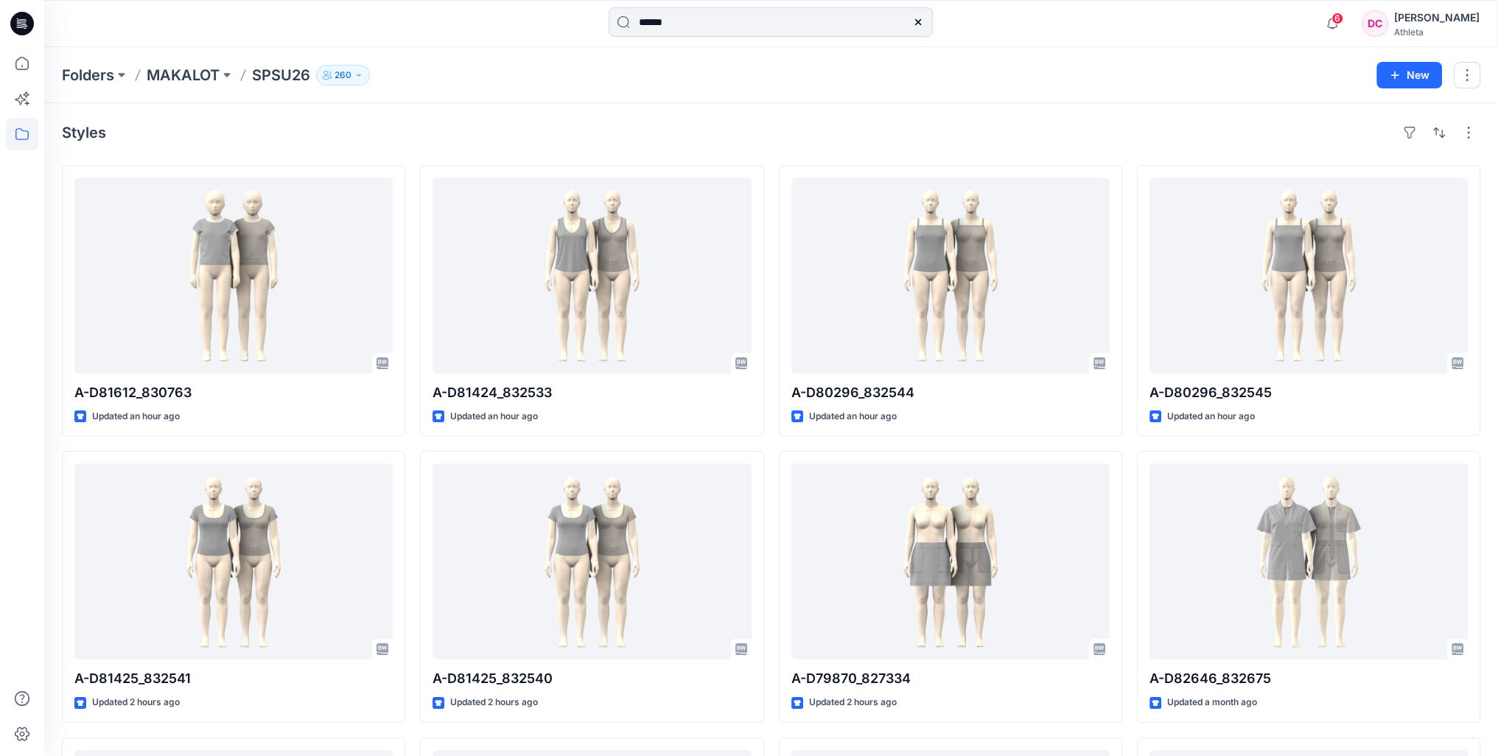
click at [277, 77] on p "SPSU26" at bounding box center [281, 75] width 58 height 21
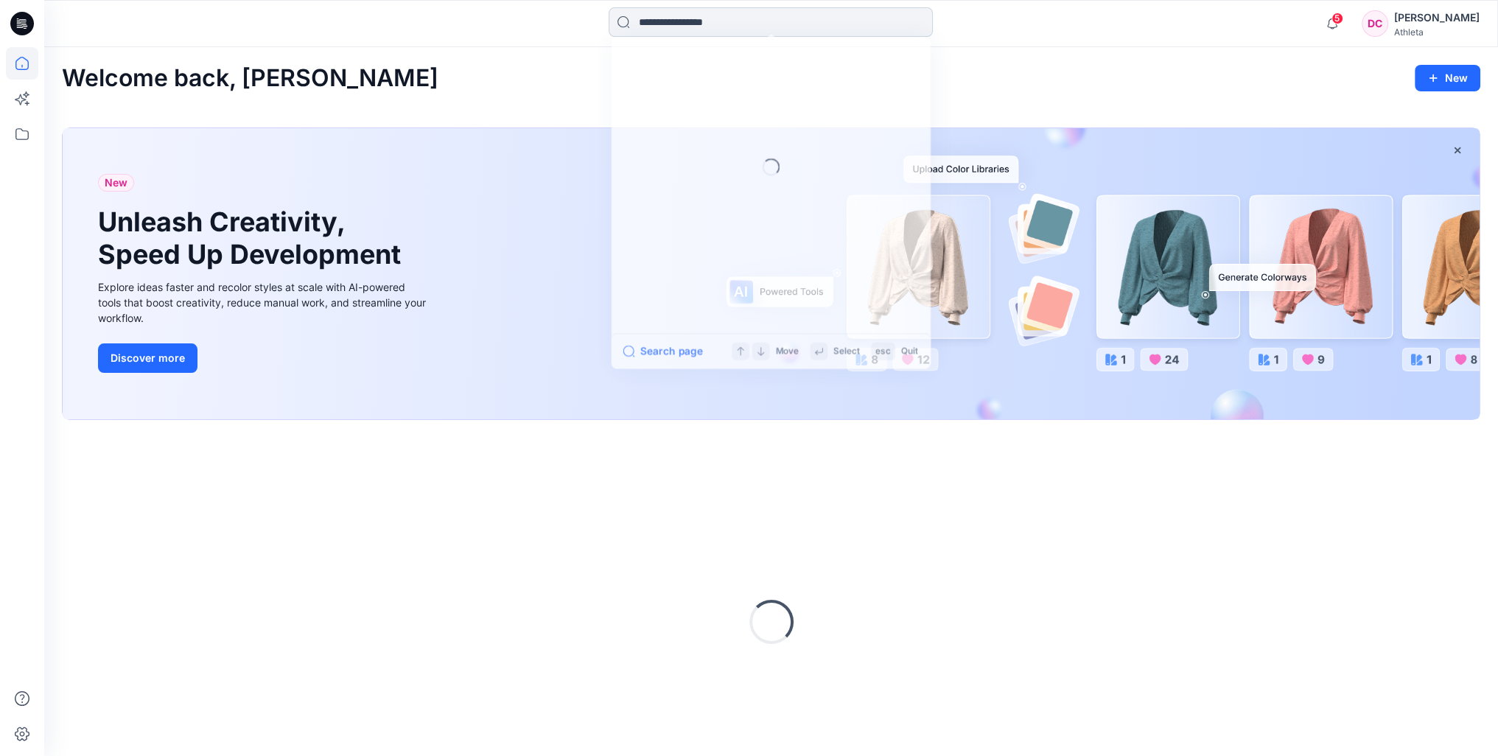
click at [713, 21] on input at bounding box center [770, 21] width 324 height 29
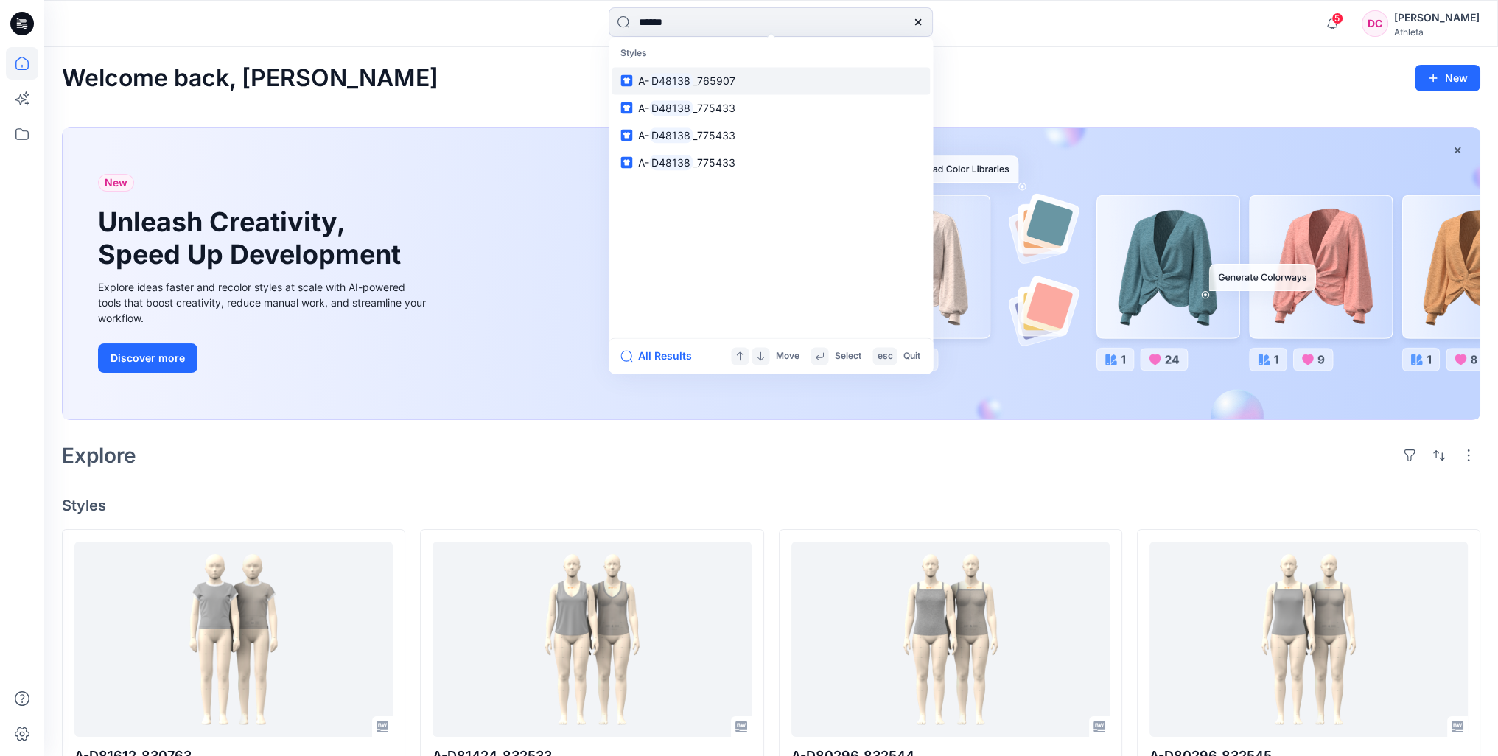
type input "******"
click at [669, 77] on mark "D48138" at bounding box center [670, 80] width 43 height 17
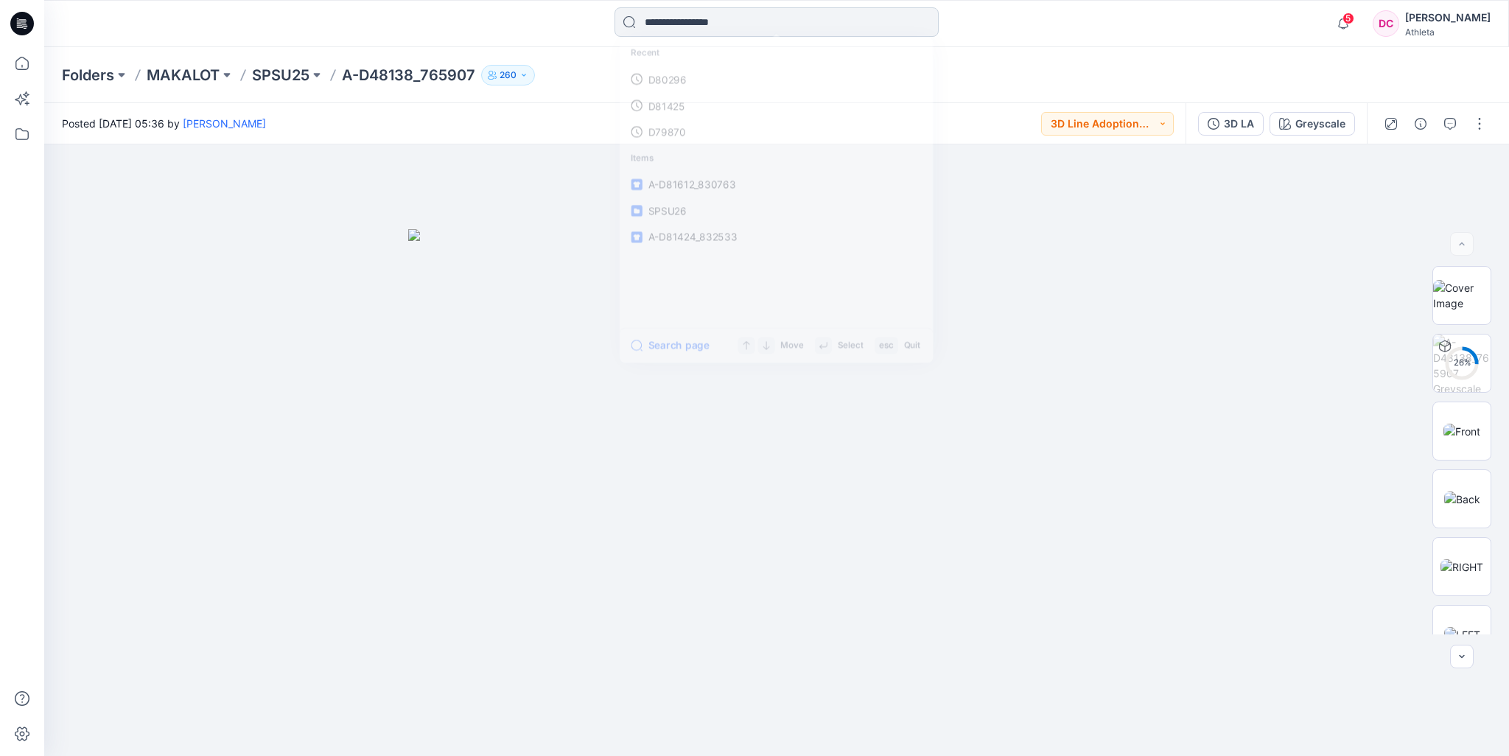
click at [687, 21] on input at bounding box center [776, 21] width 324 height 29
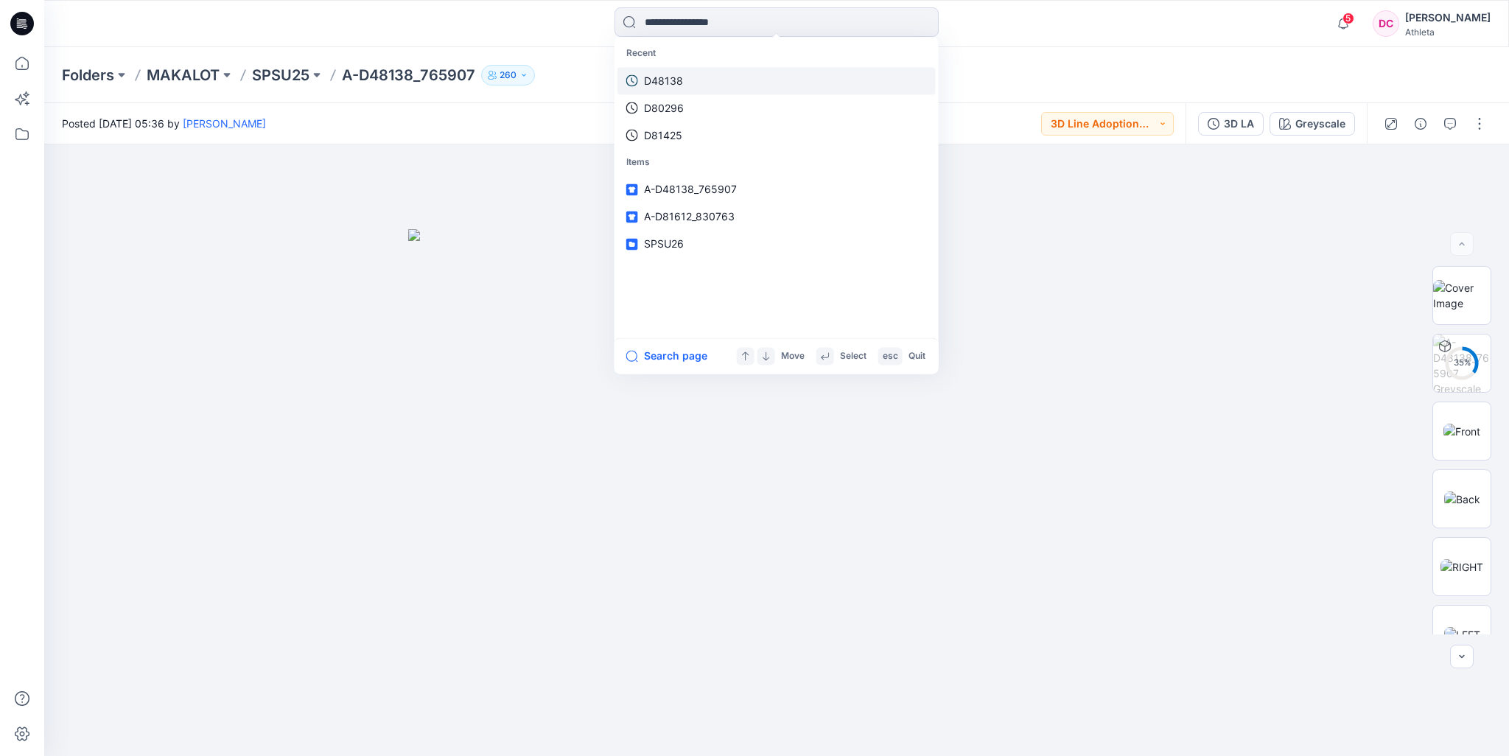
click at [672, 83] on p "D48138" at bounding box center [663, 80] width 39 height 15
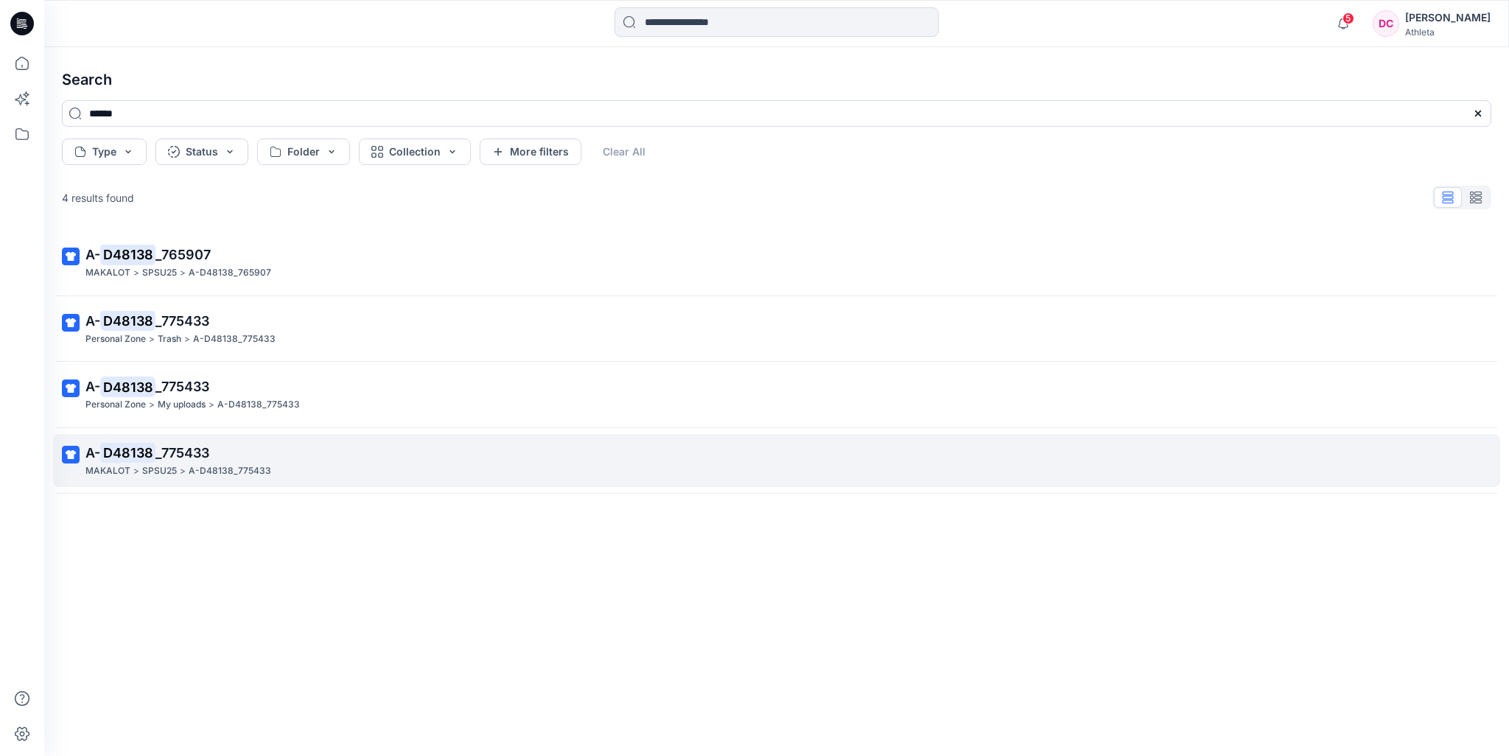
click at [253, 463] on p "A-D48138_775433" at bounding box center [230, 470] width 83 height 15
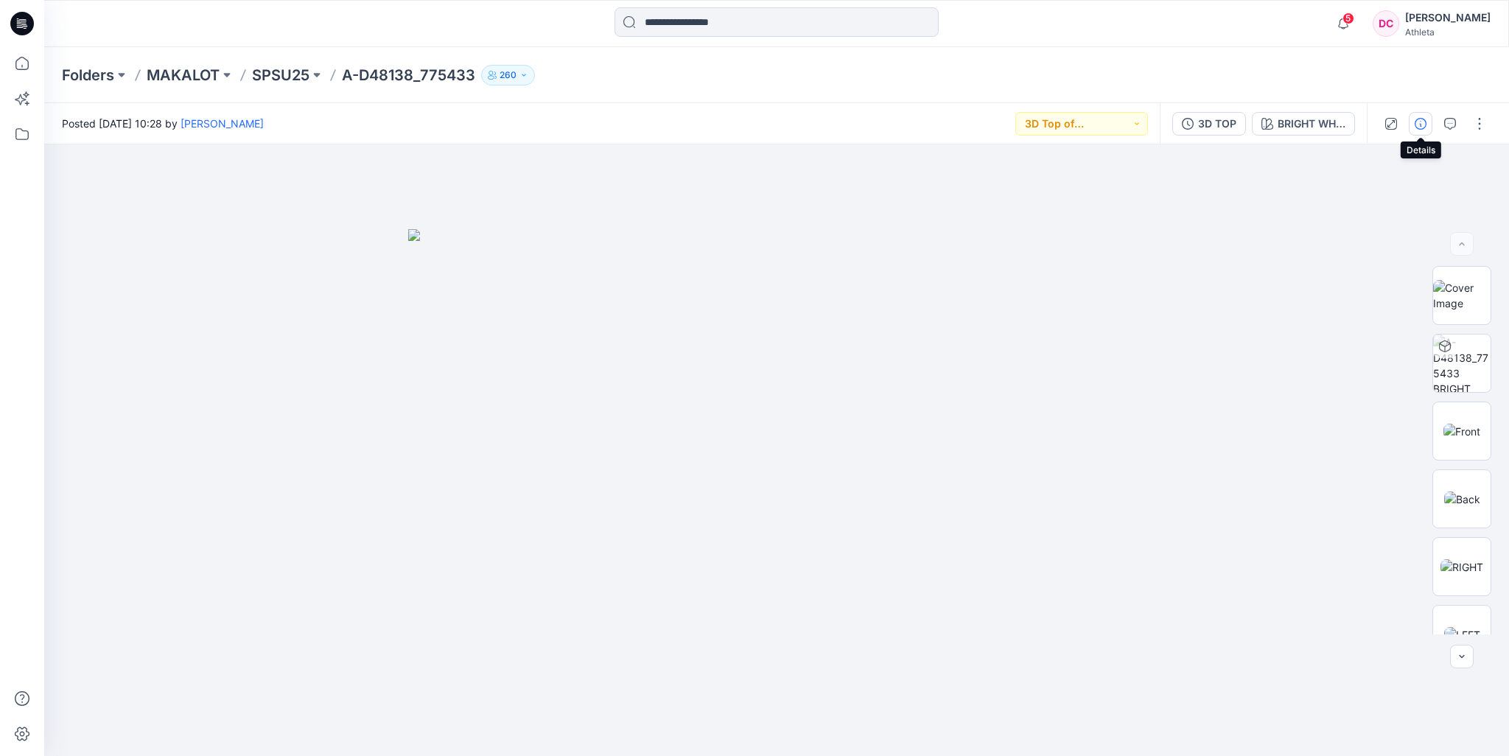
click at [1428, 130] on button "button" at bounding box center [1420, 124] width 24 height 24
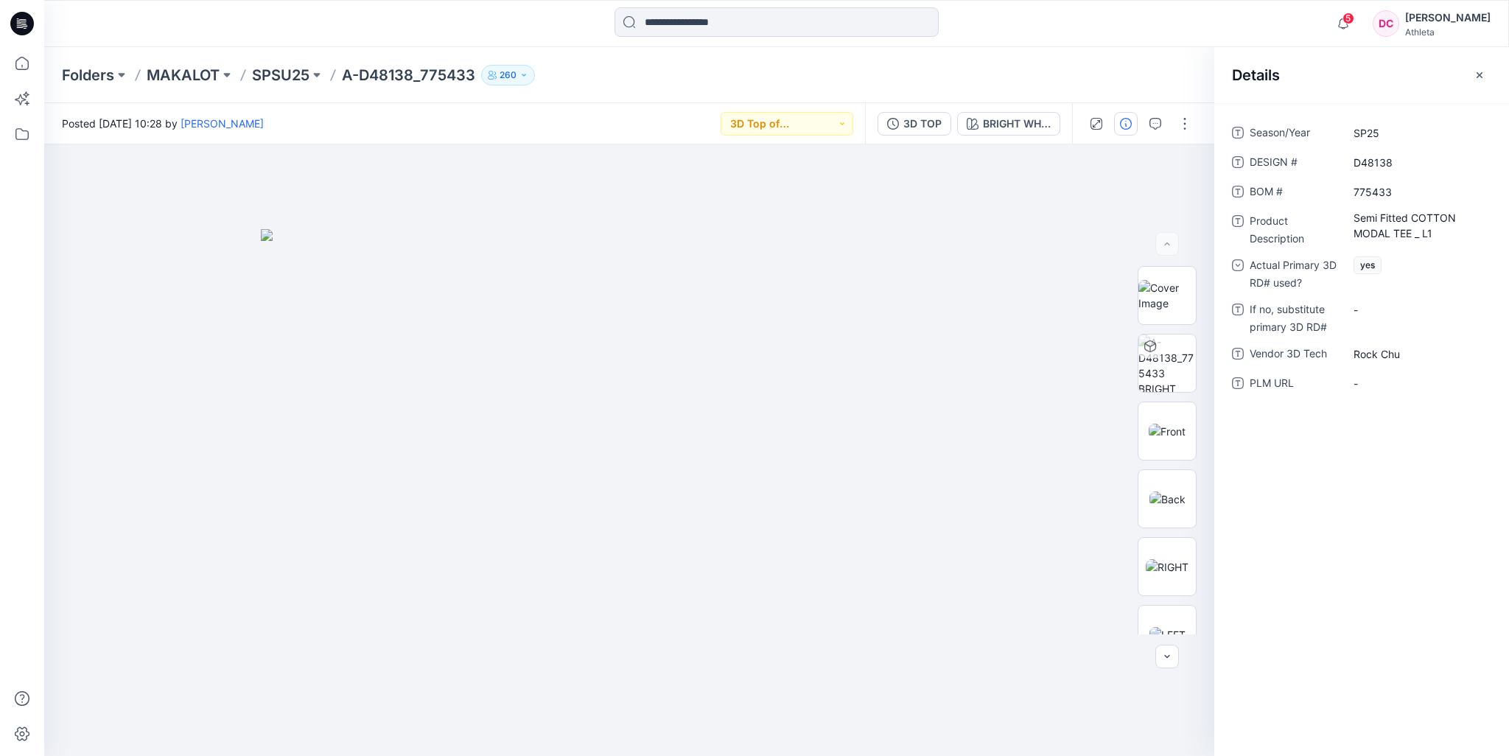
click at [1022, 77] on div "Folders MAKALOT SPSU25 A-D48138_775433 260" at bounding box center [719, 75] width 1314 height 21
click at [1474, 80] on icon "button" at bounding box center [1479, 75] width 12 height 12
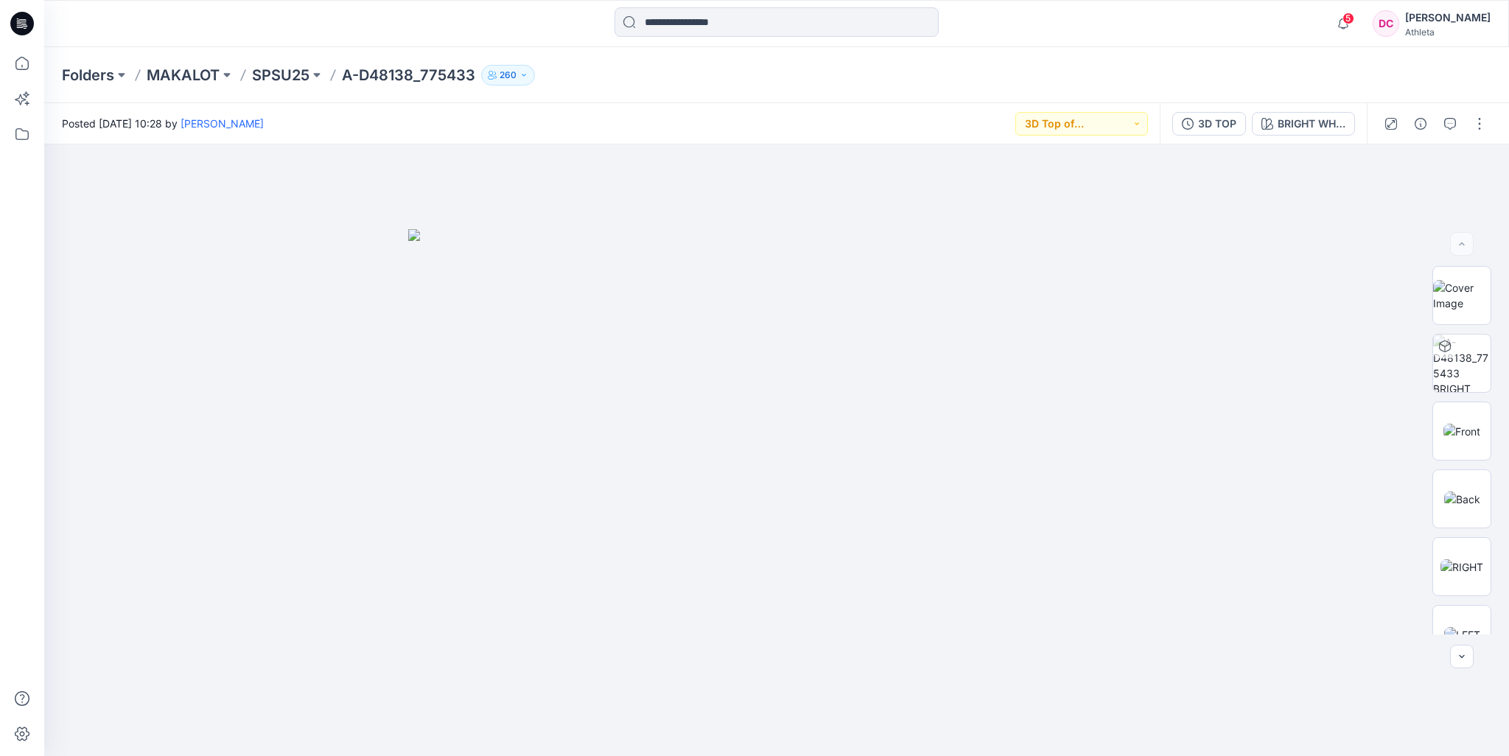
click at [643, 84] on div "Folders MAKALOT SPSU25 A-D48138_775433 260" at bounding box center [719, 75] width 1314 height 21
click at [20, 133] on icon at bounding box center [22, 134] width 32 height 32
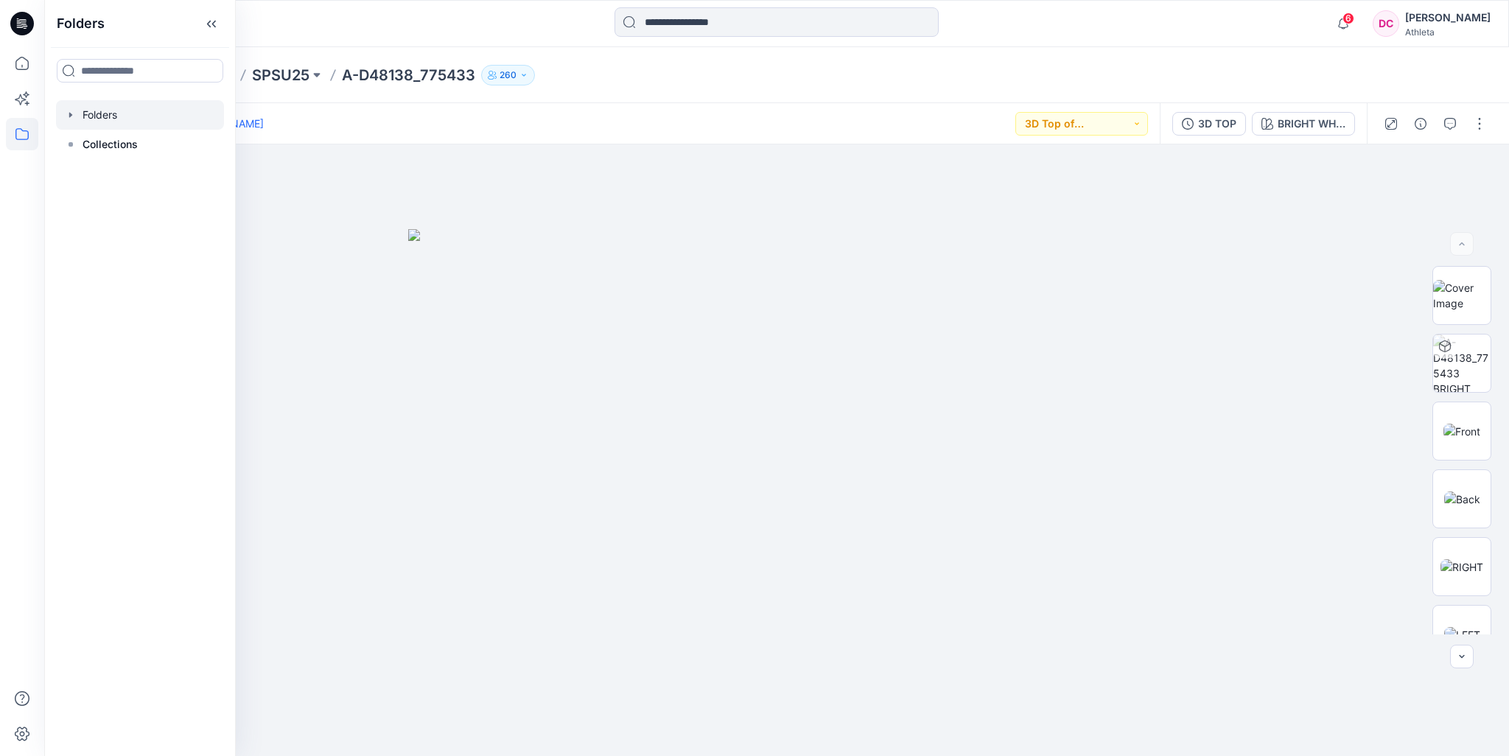
click at [75, 113] on icon "button" at bounding box center [71, 115] width 12 height 12
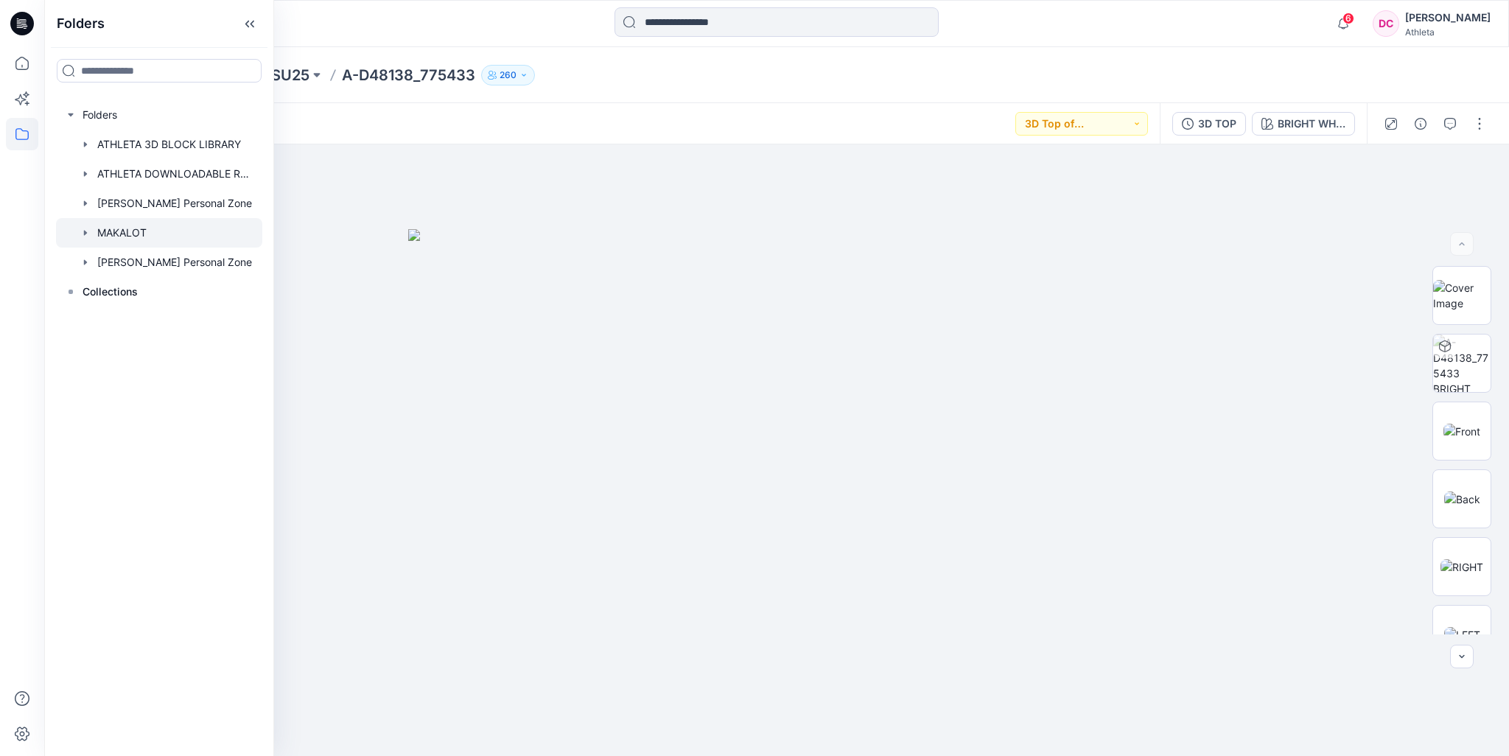
click at [117, 231] on div at bounding box center [159, 232] width 206 height 29
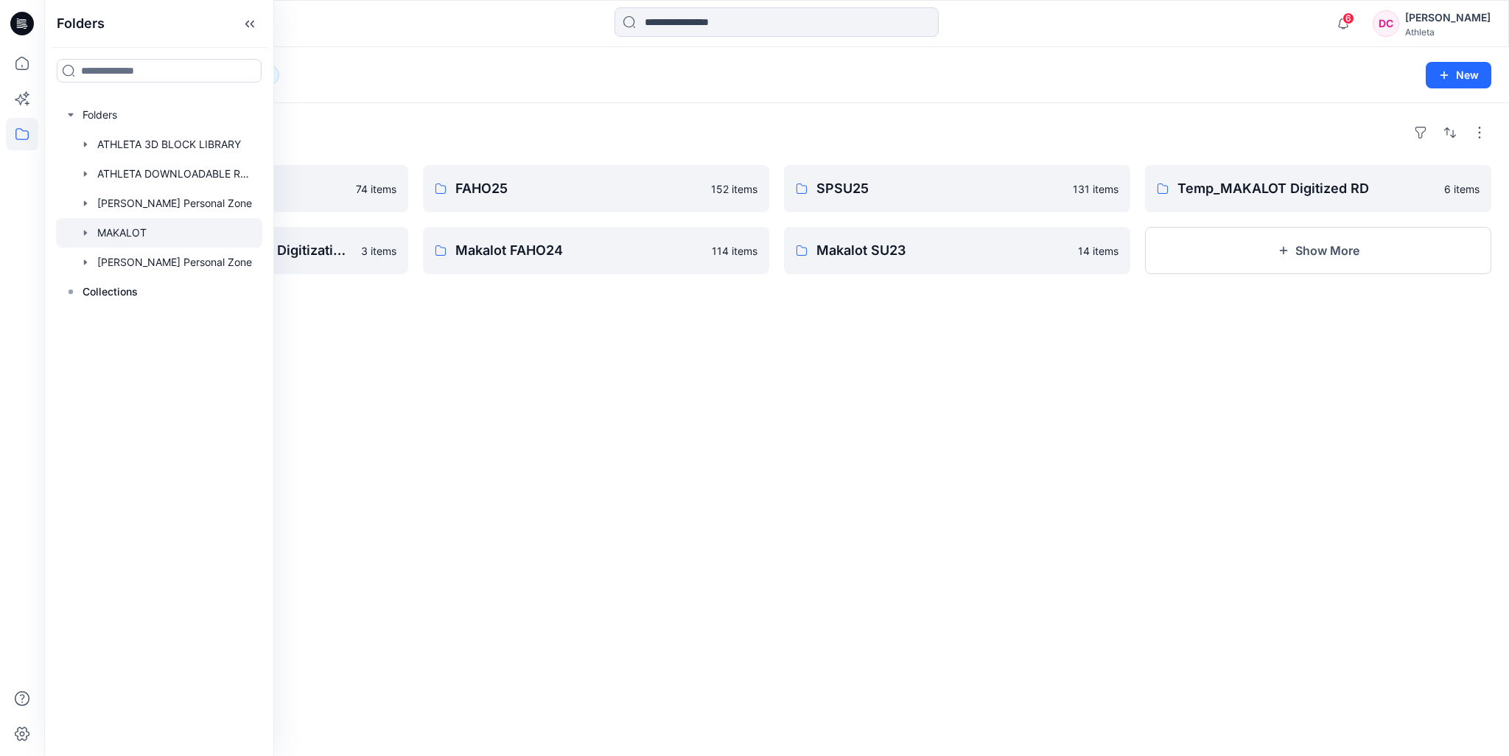
click at [85, 231] on icon "button" at bounding box center [85, 232] width 3 height 5
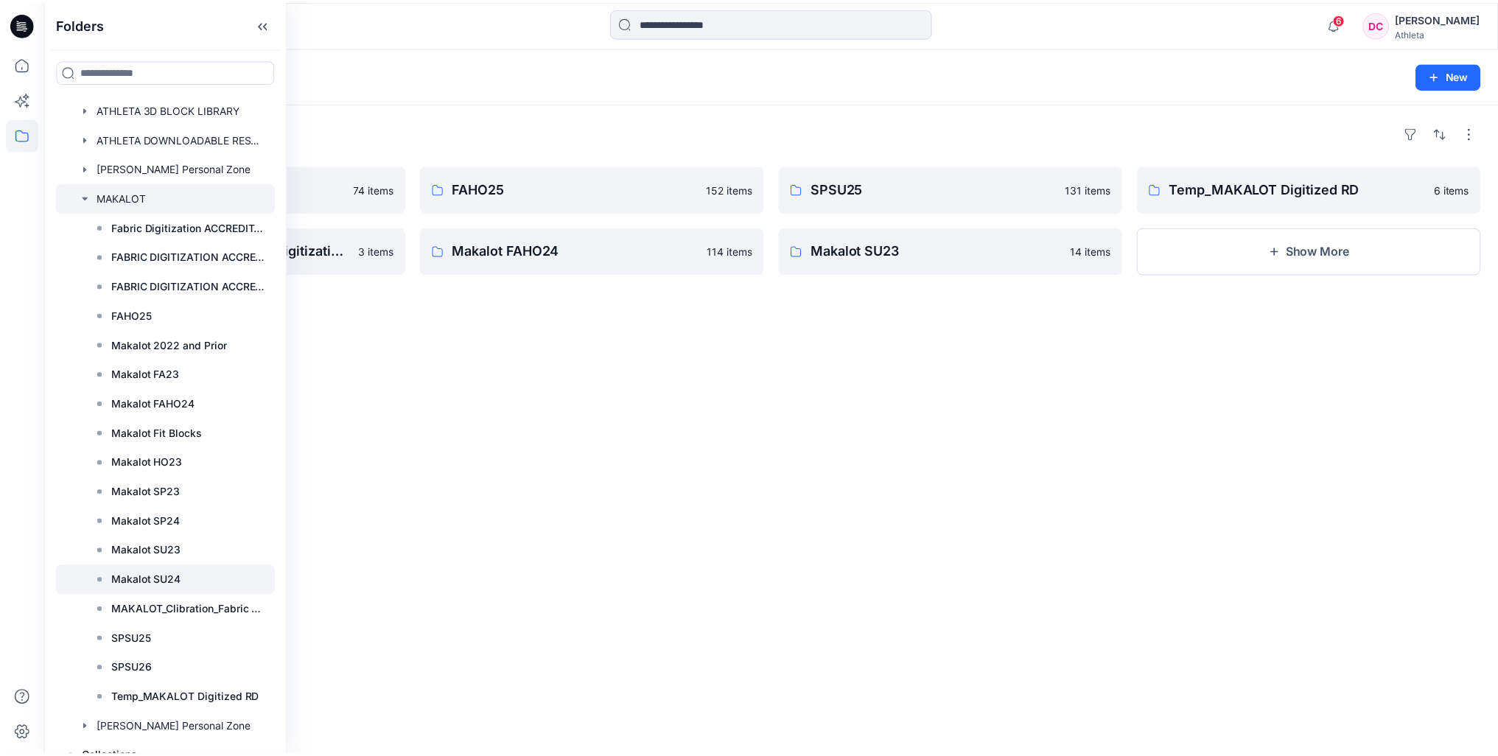
scroll to position [52, 0]
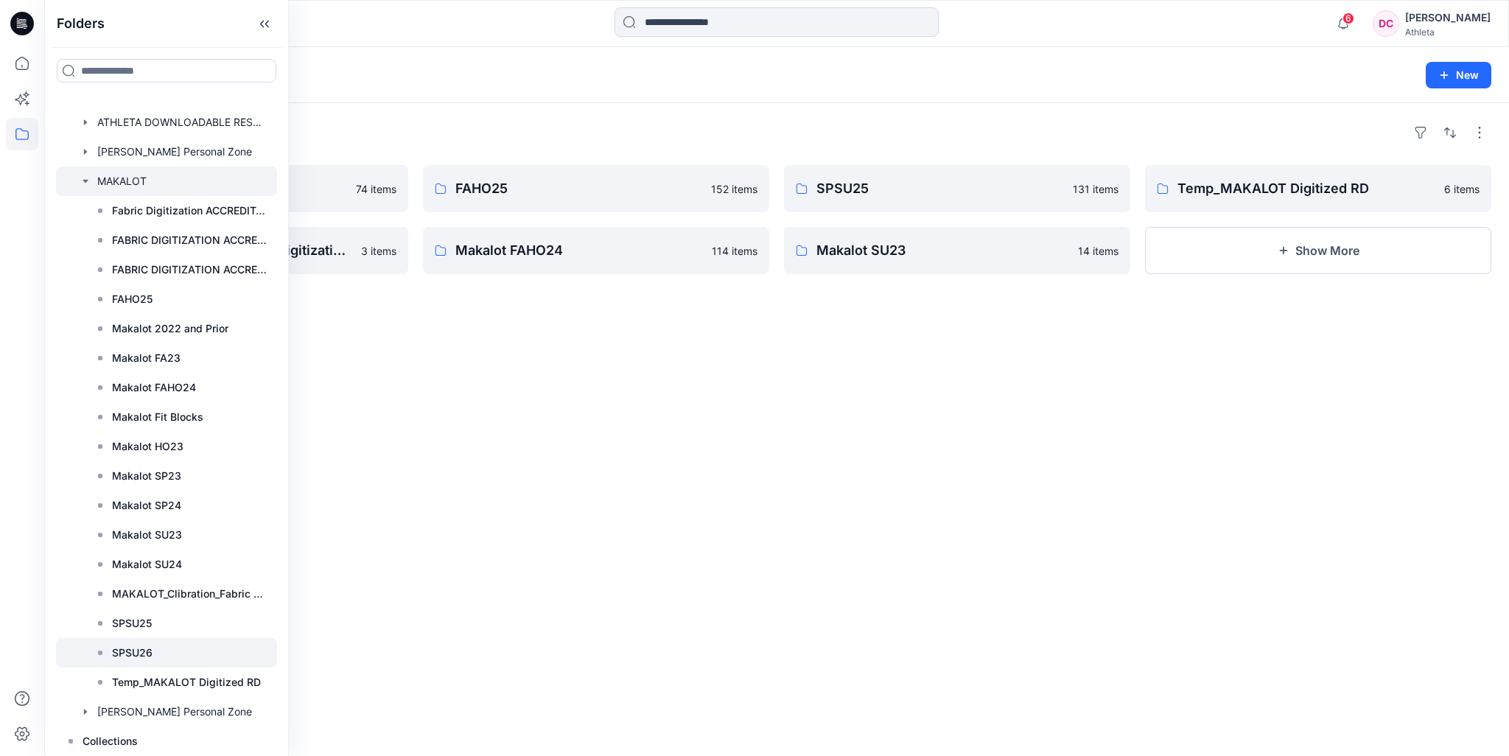
click at [127, 654] on p "SPSU26" at bounding box center [132, 653] width 41 height 18
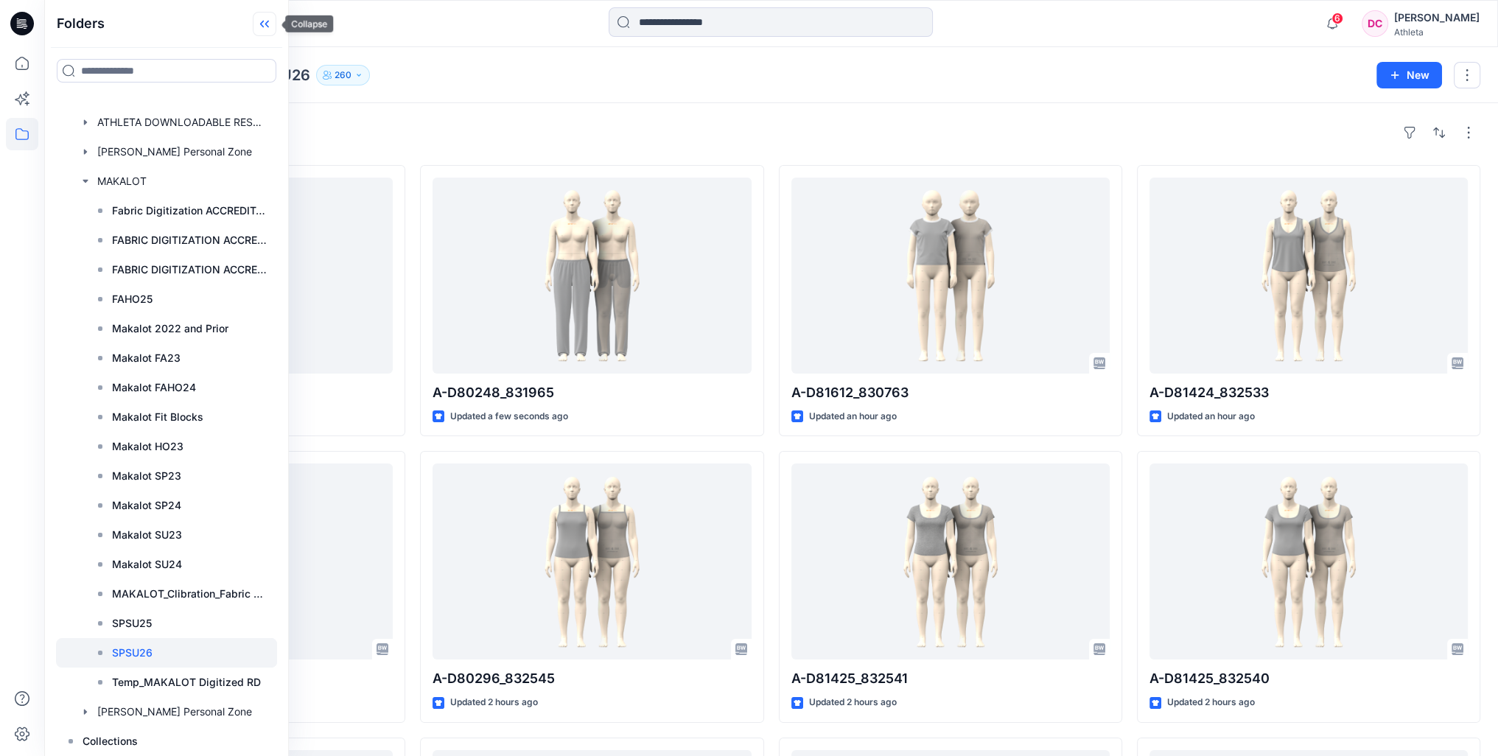
click at [262, 24] on icon at bounding box center [262, 24] width 4 height 7
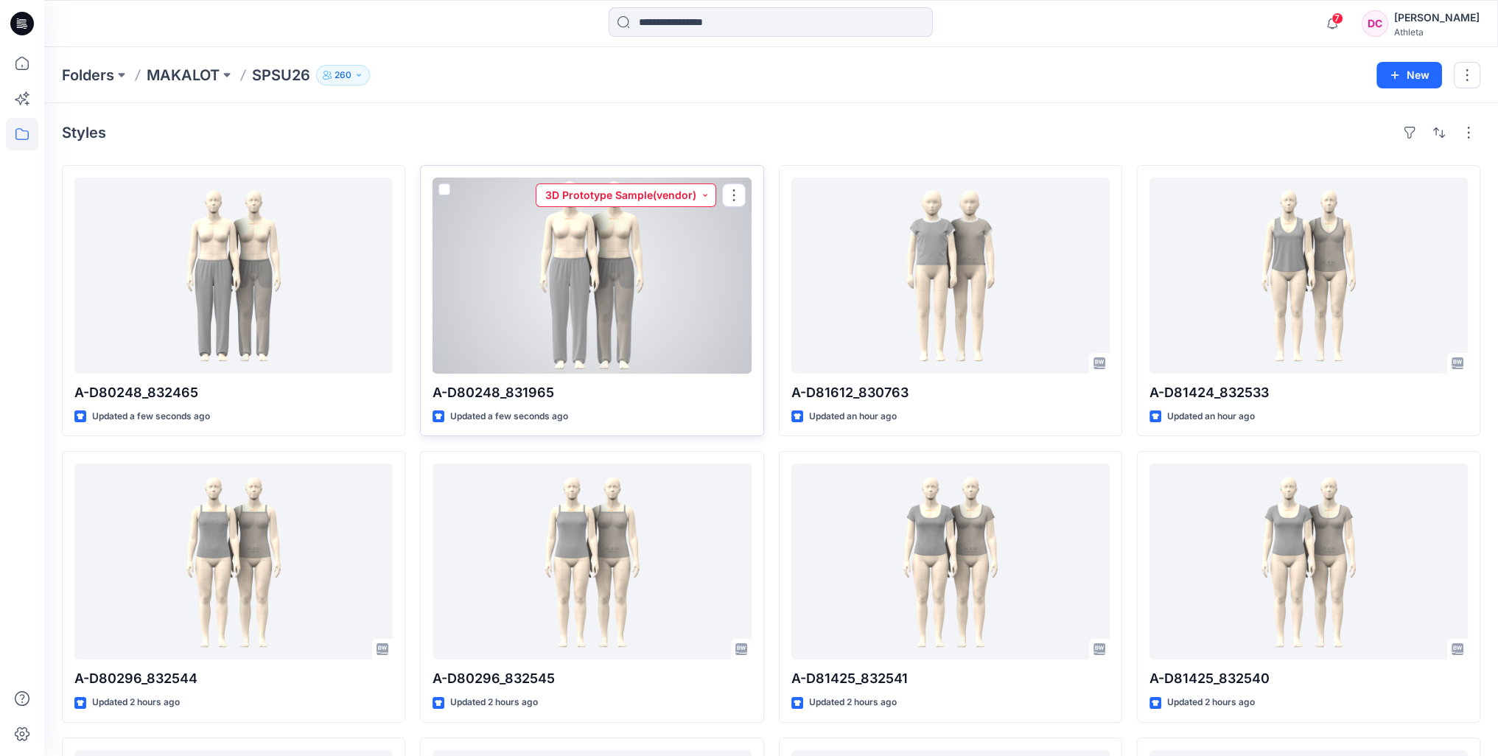
click at [703, 195] on button "3D Prototype Sample(vendor)" at bounding box center [626, 195] width 180 height 24
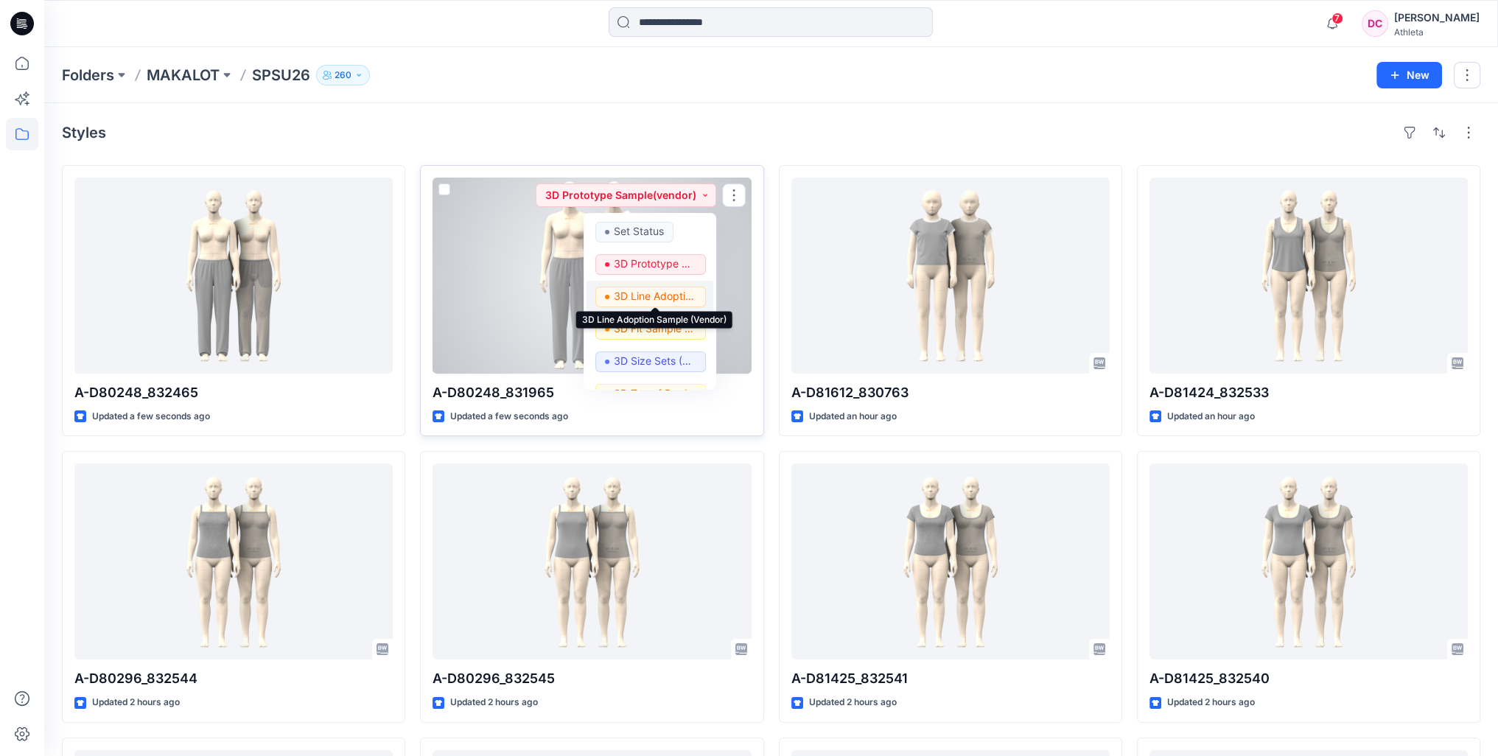
click at [669, 300] on p "3D Line Adoption Sample (Vendor)" at bounding box center [655, 296] width 83 height 19
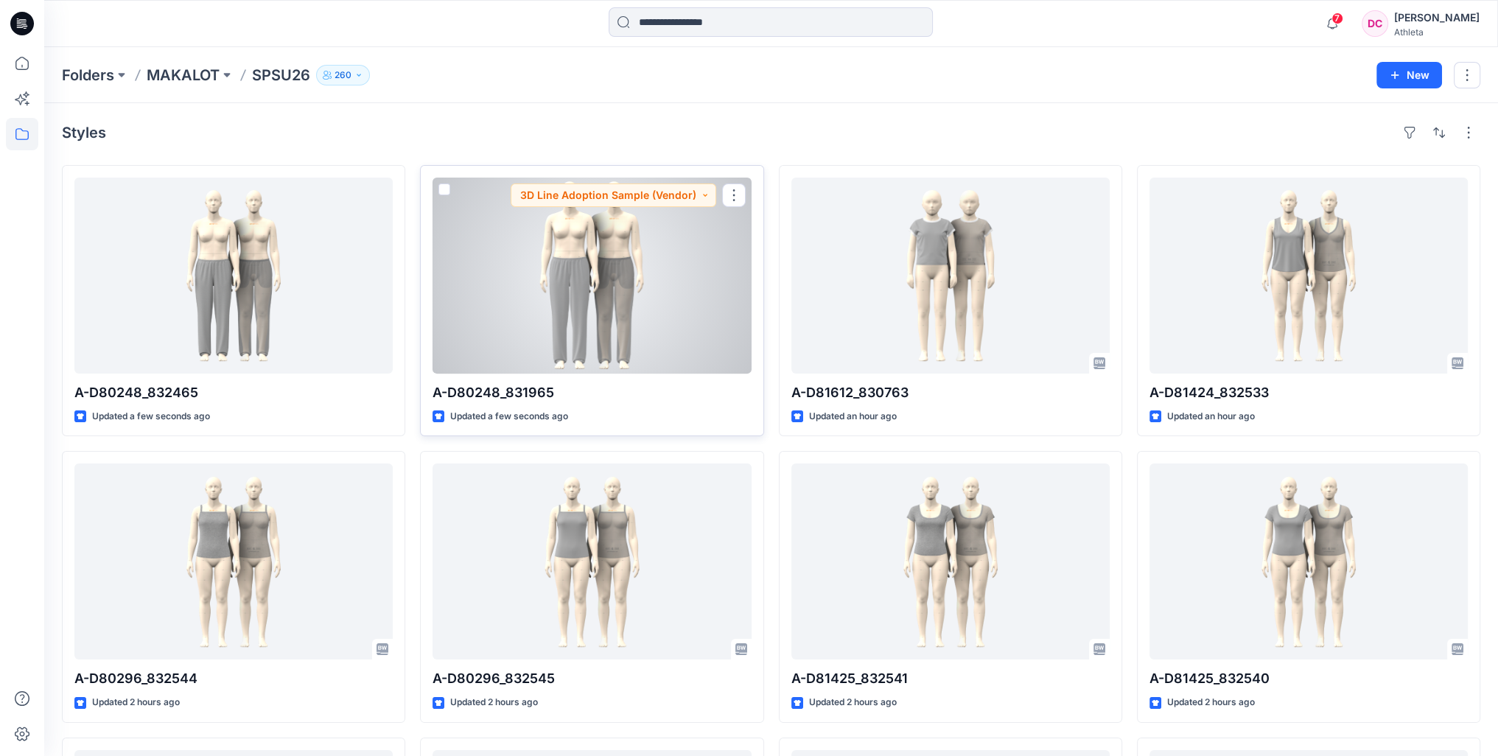
click at [589, 316] on div at bounding box center [591, 276] width 318 height 196
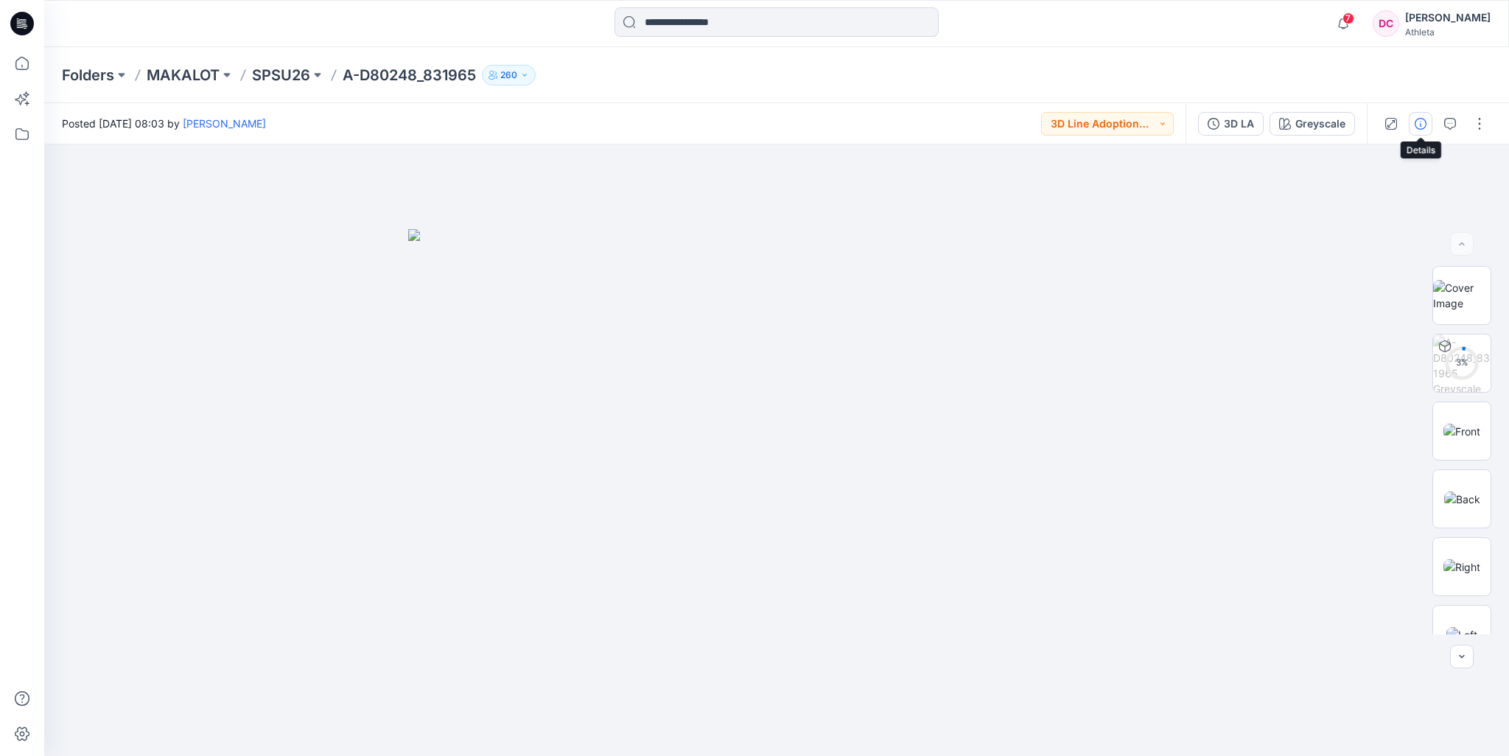
click at [1421, 127] on icon "button" at bounding box center [1420, 124] width 12 height 12
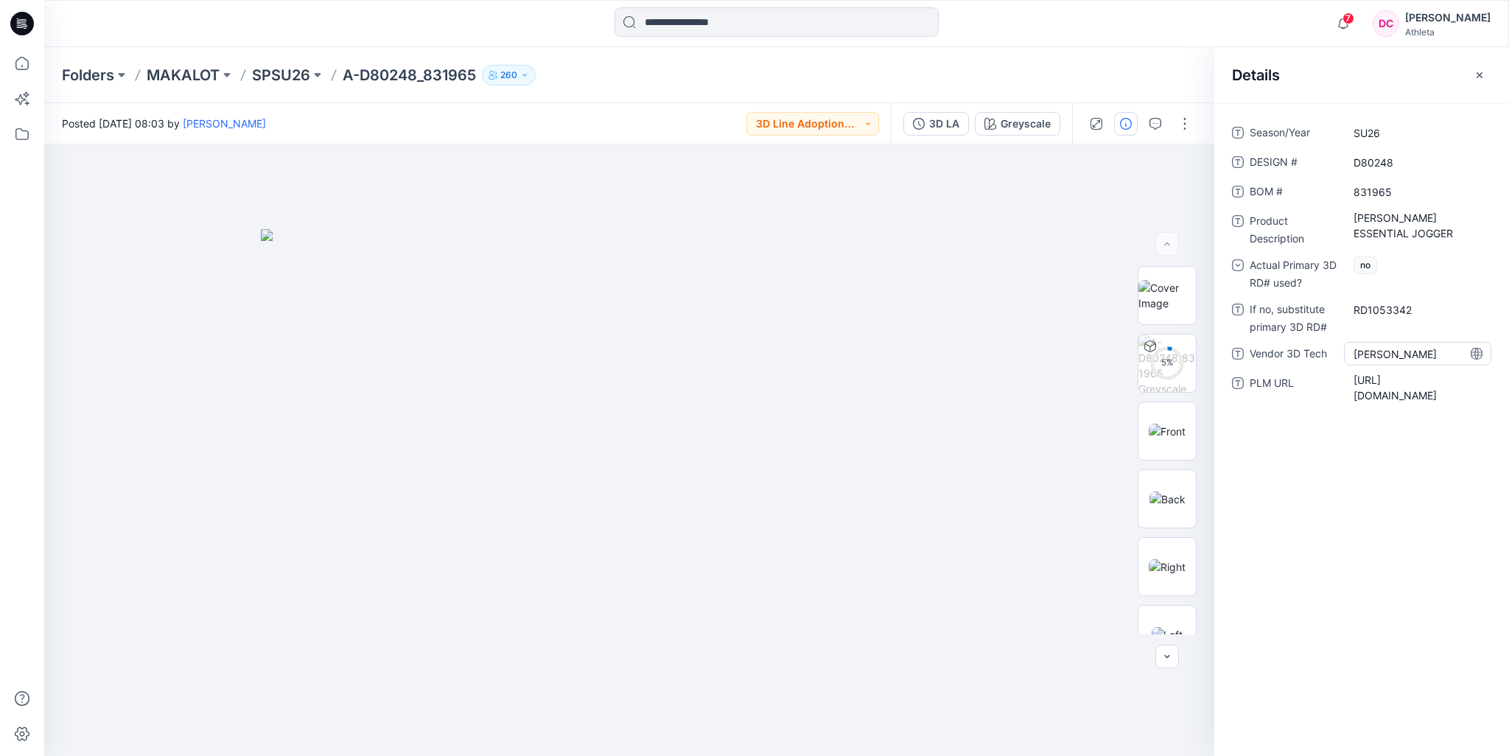
click at [1423, 353] on Tech "Tinley Wang" at bounding box center [1417, 353] width 128 height 15
drag, startPoint x: 1423, startPoint y: 353, endPoint x: 1261, endPoint y: 357, distance: 162.1
click at [1261, 357] on div "**********" at bounding box center [1361, 354] width 259 height 24
type textarea "******"
click at [1479, 72] on icon "button" at bounding box center [1479, 75] width 12 height 12
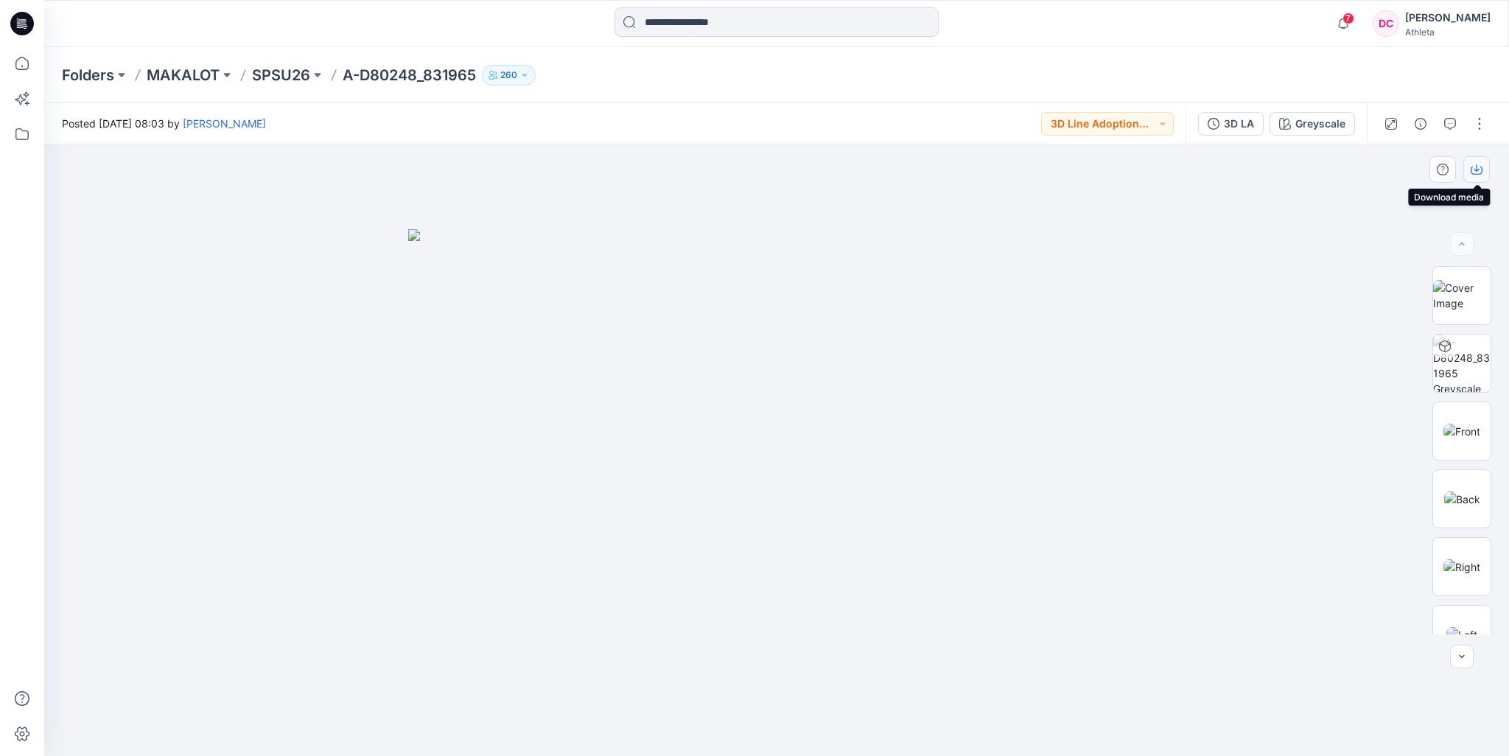
click at [1476, 169] on icon "button" at bounding box center [1476, 167] width 6 height 7
click at [306, 77] on p "SPSU26" at bounding box center [281, 75] width 58 height 21
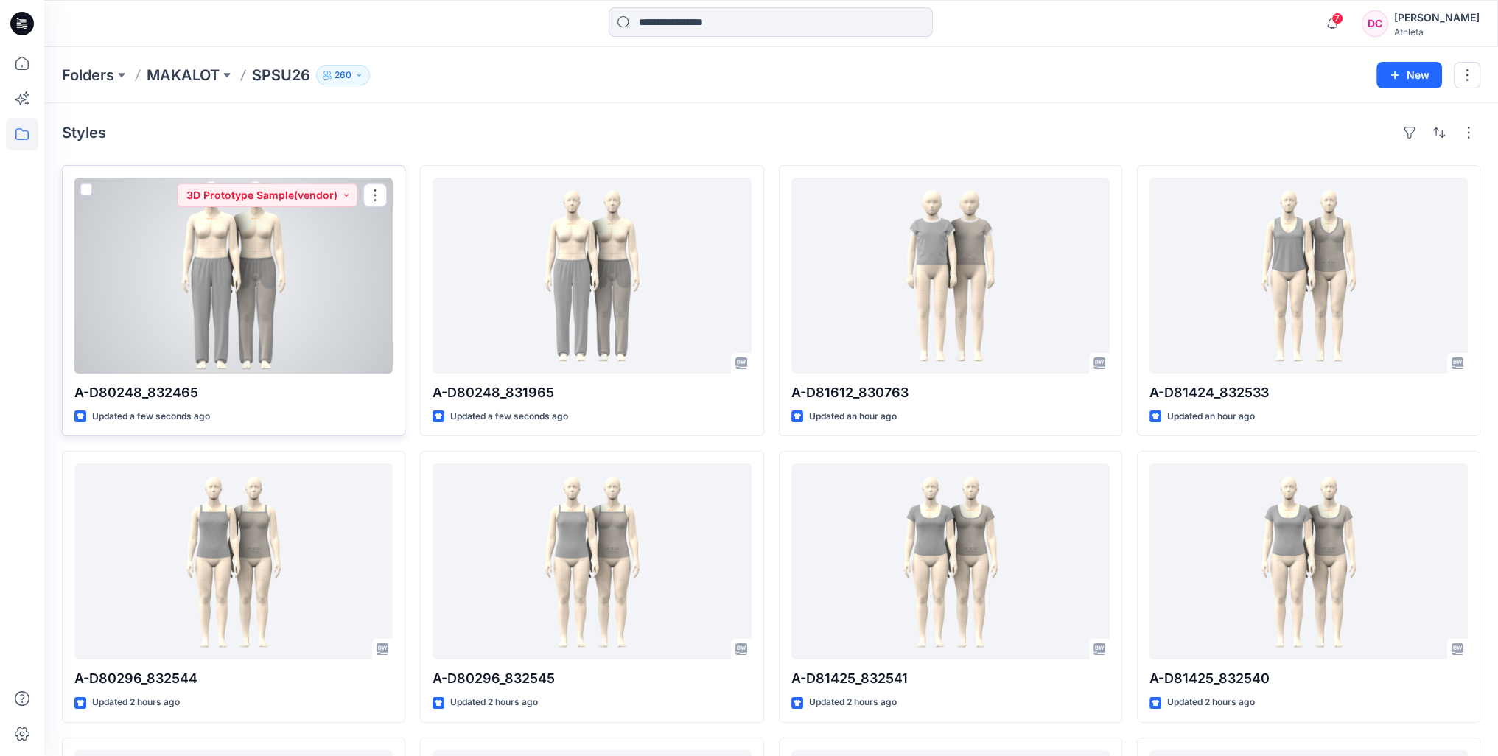
click at [303, 262] on div at bounding box center [233, 276] width 318 height 196
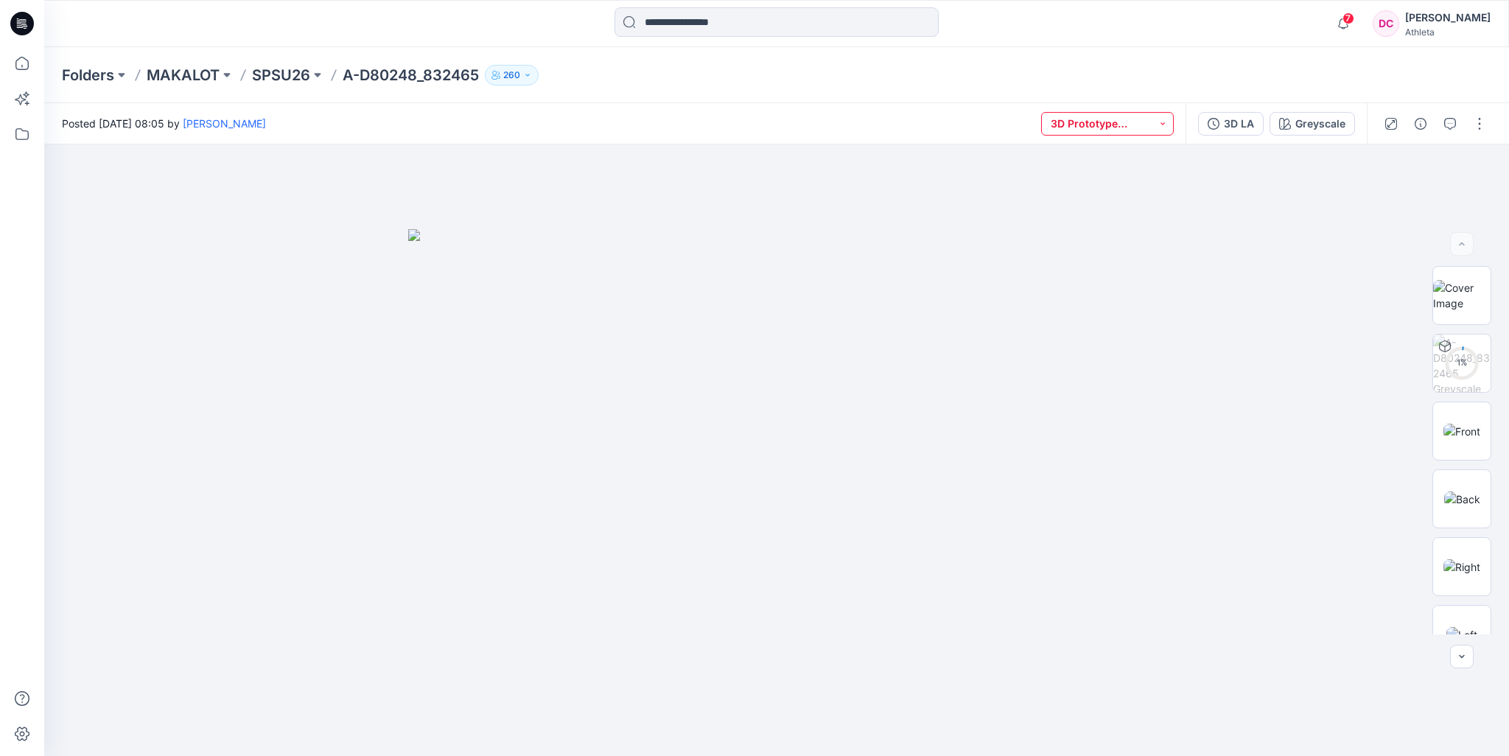
click at [1159, 125] on button "3D Prototype Sample(vendor)" at bounding box center [1107, 124] width 133 height 24
click at [1114, 231] on p "3D Line Adoption Sample (Vendor)" at bounding box center [1114, 224] width 83 height 19
click at [1476, 172] on icon "button" at bounding box center [1476, 170] width 12 height 12
click at [1415, 126] on icon "button" at bounding box center [1420, 124] width 12 height 12
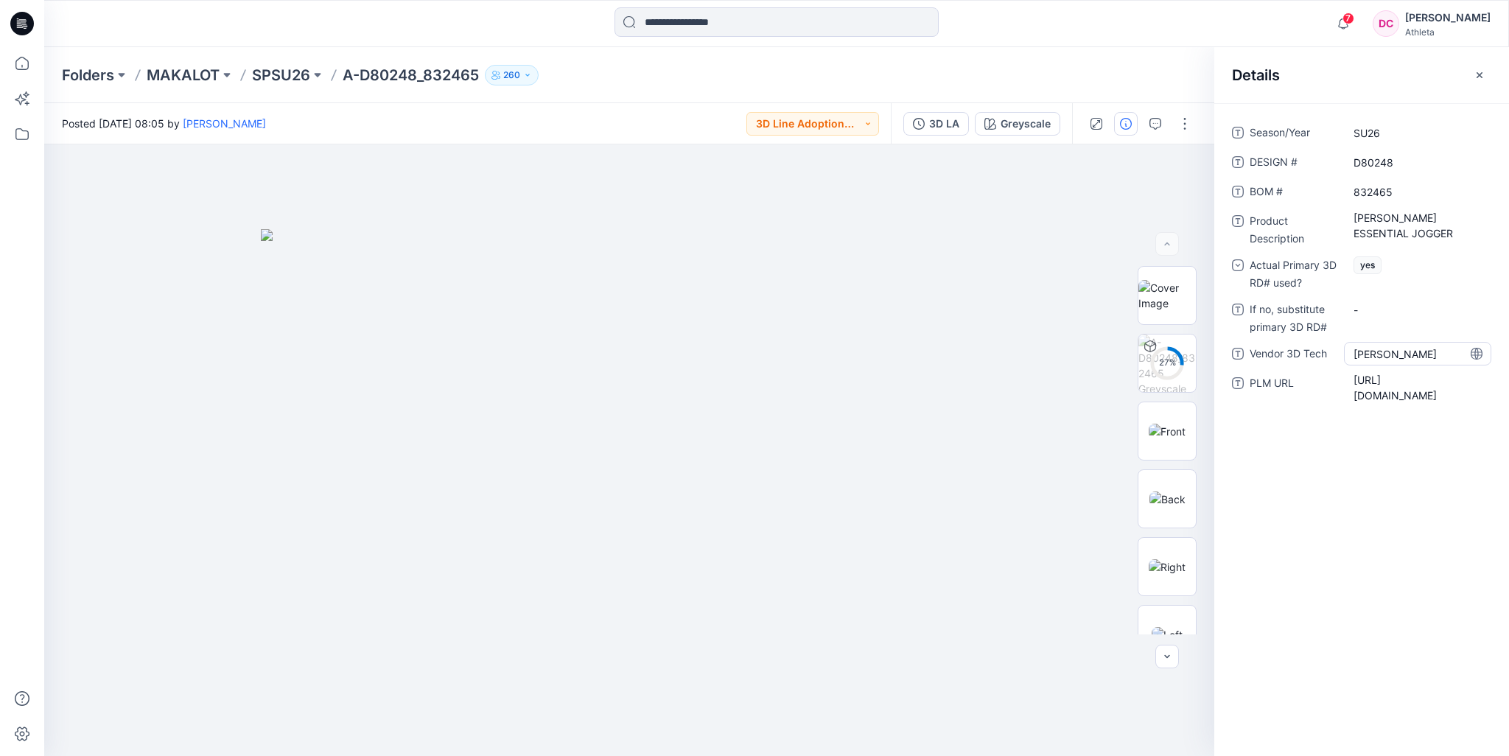
click at [1417, 354] on Tech "Tinley Wang" at bounding box center [1417, 353] width 128 height 15
drag, startPoint x: 1423, startPoint y: 351, endPoint x: 1235, endPoint y: 332, distance: 188.8
click at [1220, 357] on div "**********" at bounding box center [1361, 271] width 295 height 301
type textarea "******"
click at [1482, 74] on icon "button" at bounding box center [1479, 75] width 12 height 12
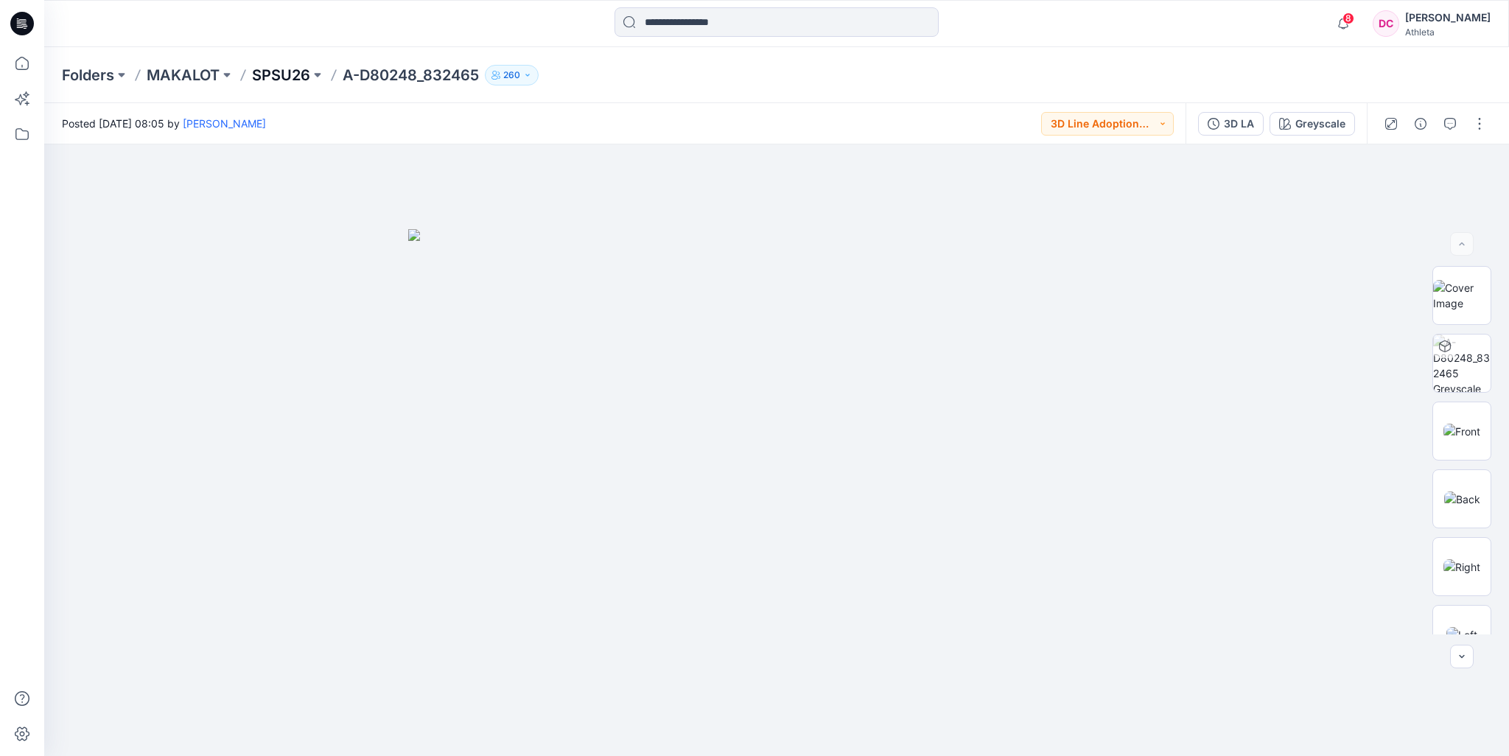
click at [297, 75] on p "SPSU26" at bounding box center [281, 75] width 58 height 21
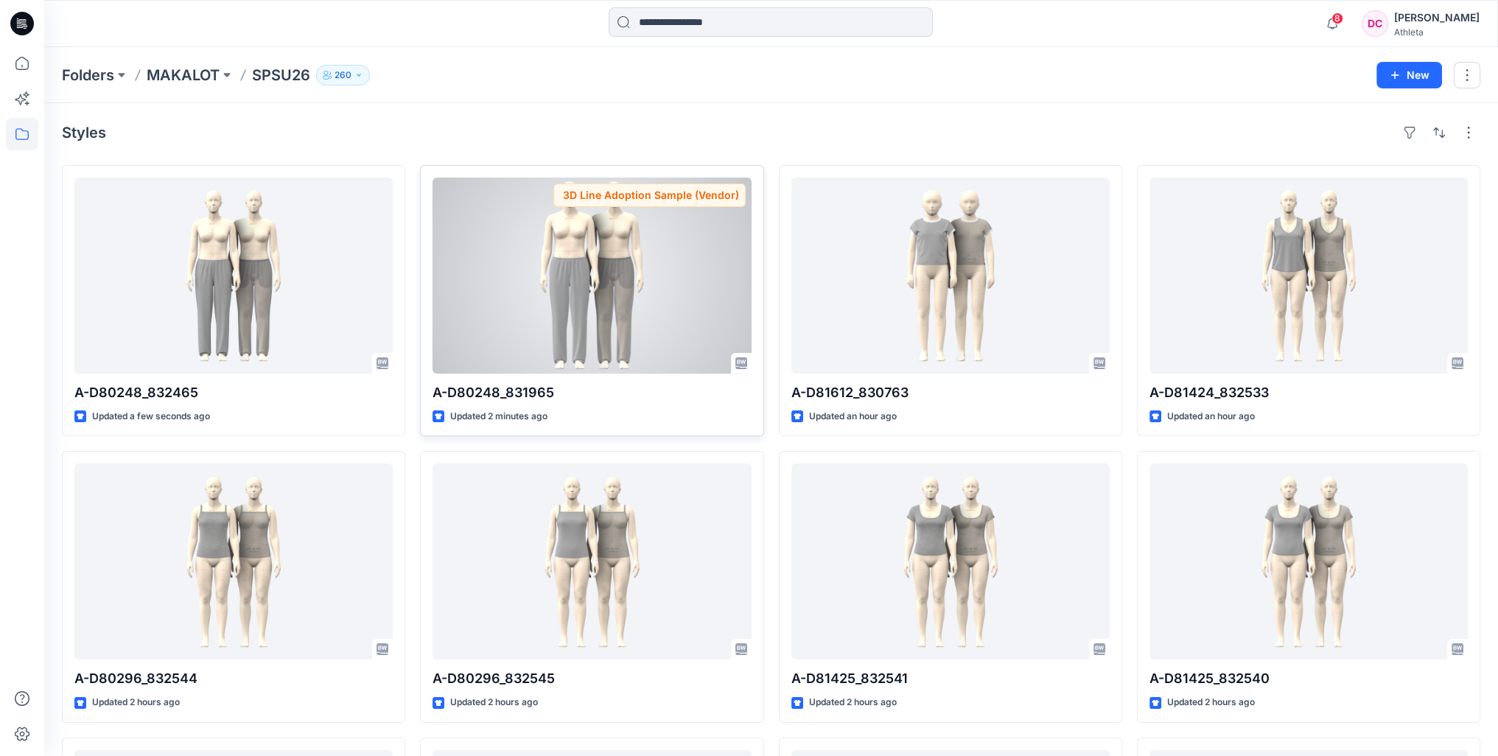
click at [635, 281] on div at bounding box center [591, 276] width 318 height 196
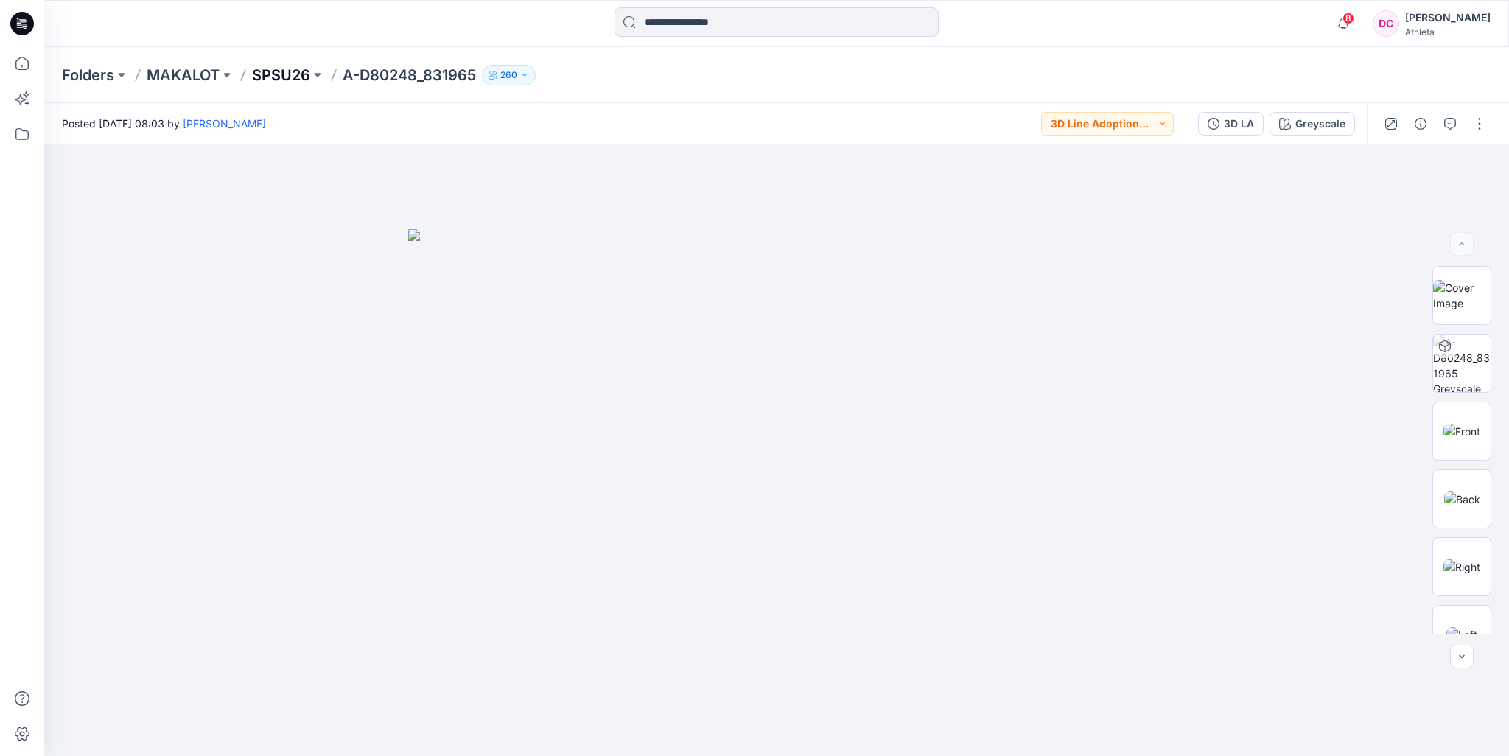
click at [281, 74] on p "SPSU26" at bounding box center [281, 75] width 58 height 21
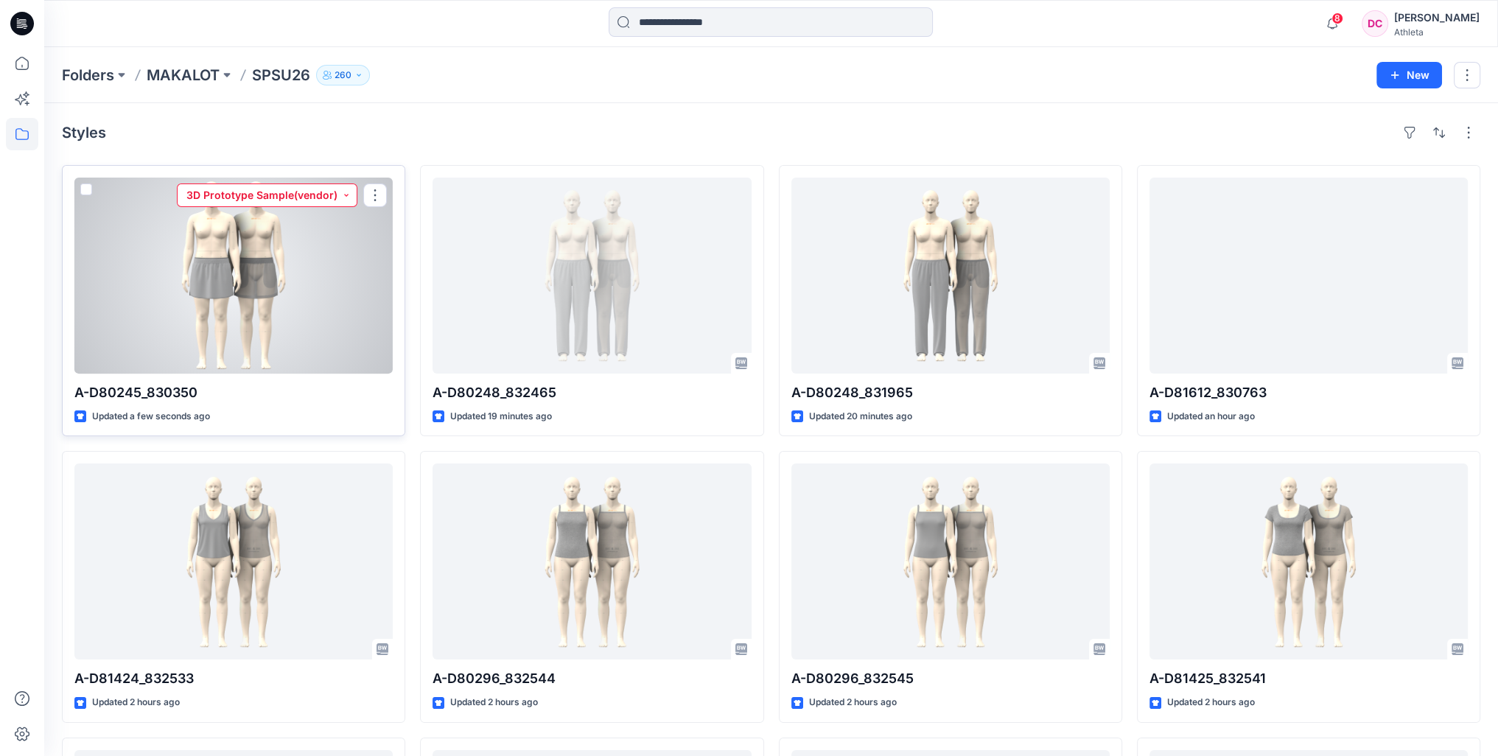
click at [351, 195] on button "3D Prototype Sample(vendor)" at bounding box center [267, 195] width 180 height 24
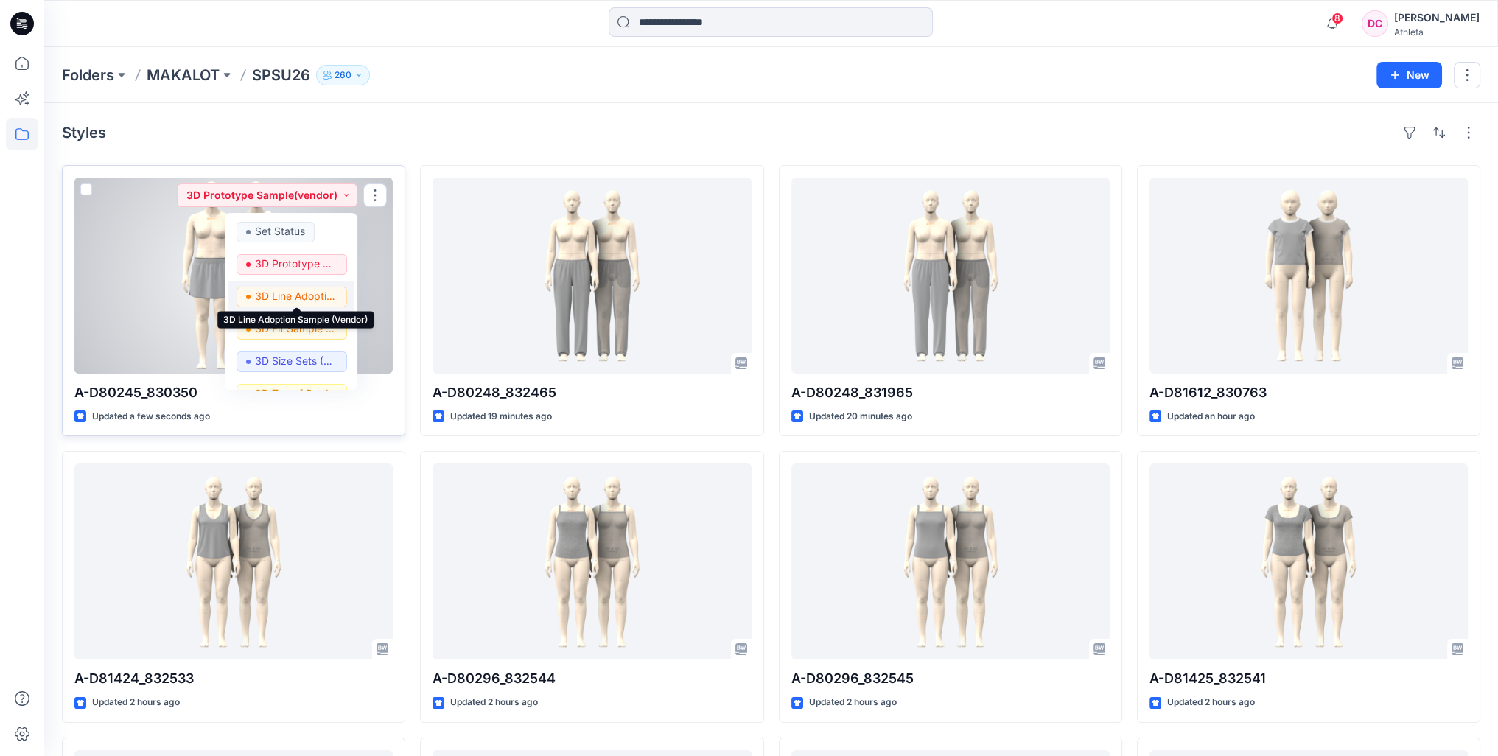
click at [301, 299] on p "3D Line Adoption Sample (Vendor)" at bounding box center [296, 296] width 83 height 19
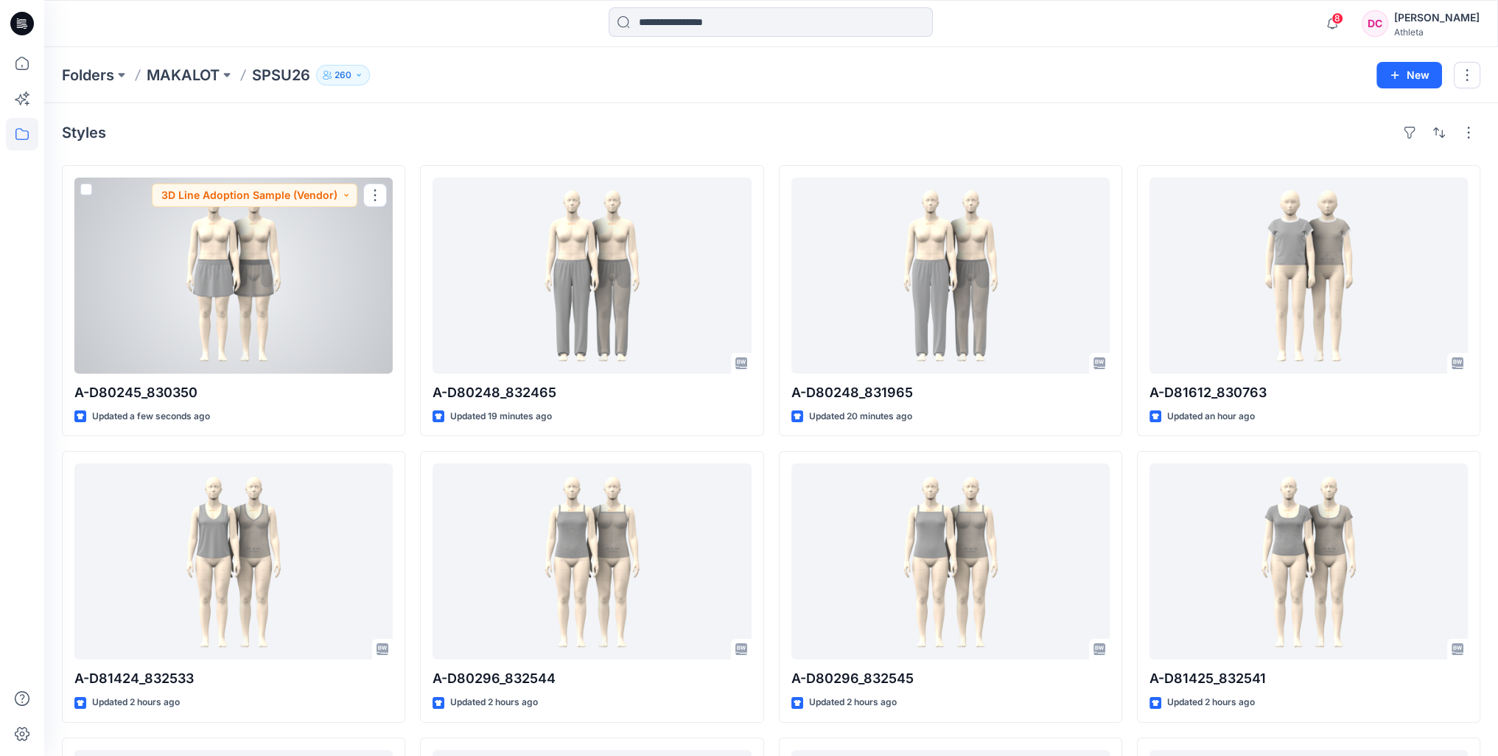
click at [332, 268] on div at bounding box center [233, 276] width 318 height 196
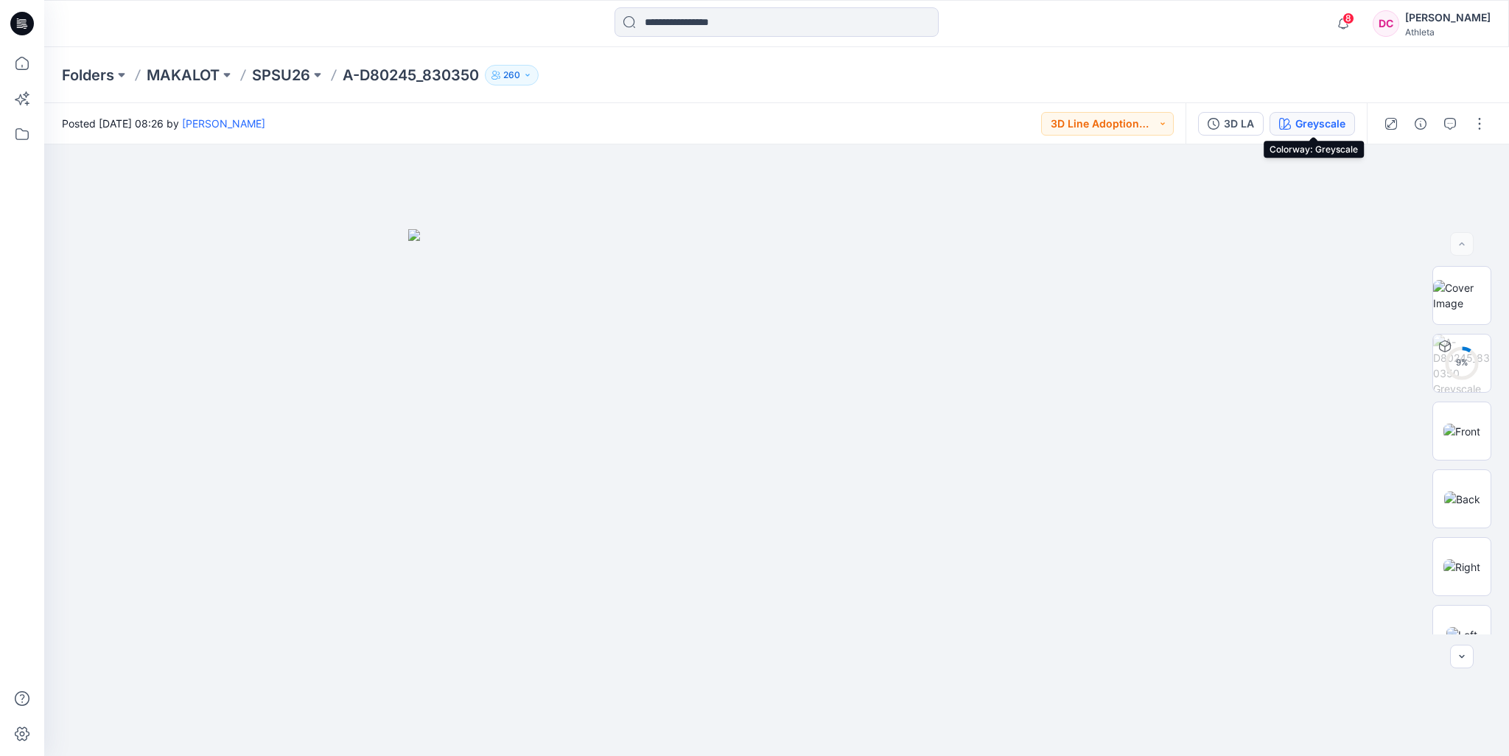
click at [1319, 127] on div "Greyscale" at bounding box center [1320, 124] width 50 height 16
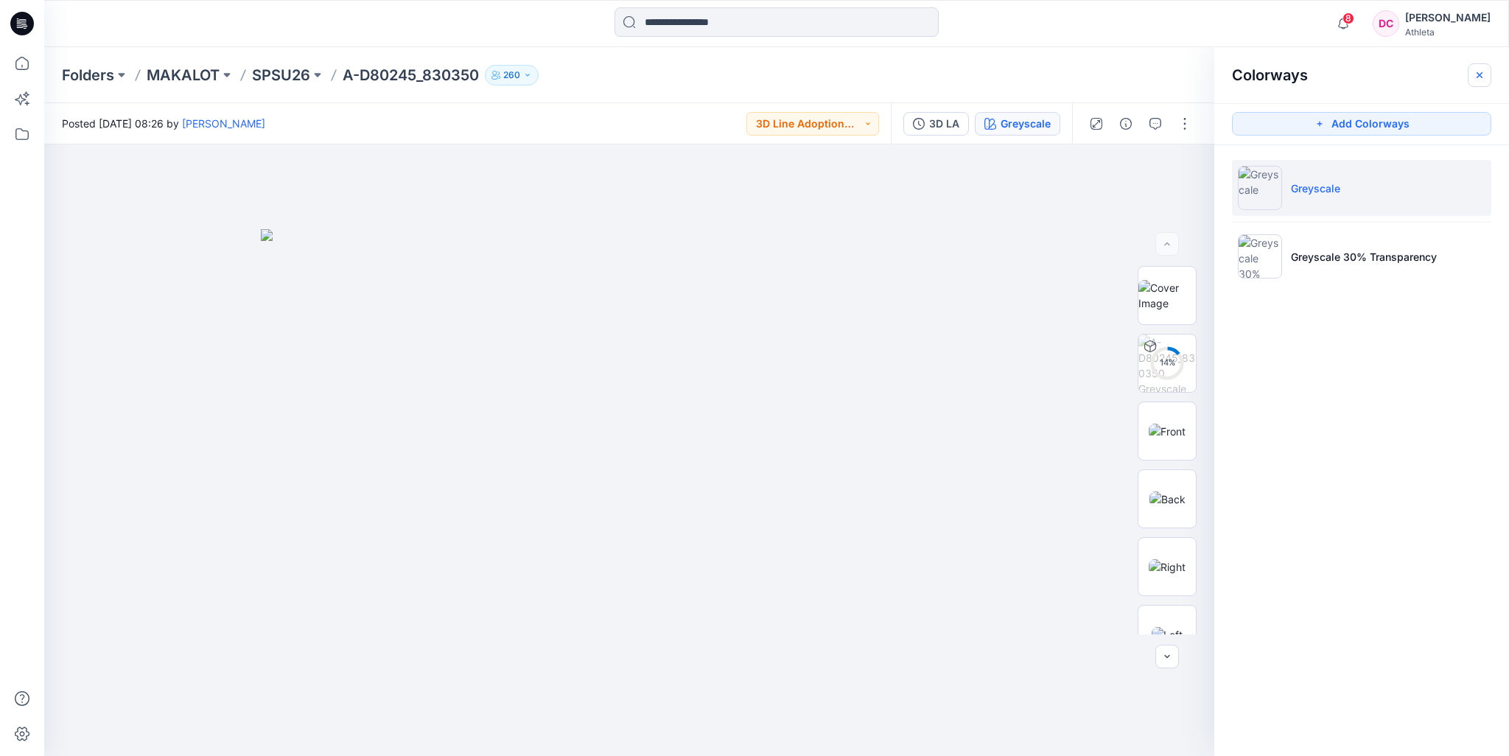
click at [1476, 69] on icon "button" at bounding box center [1479, 75] width 12 height 12
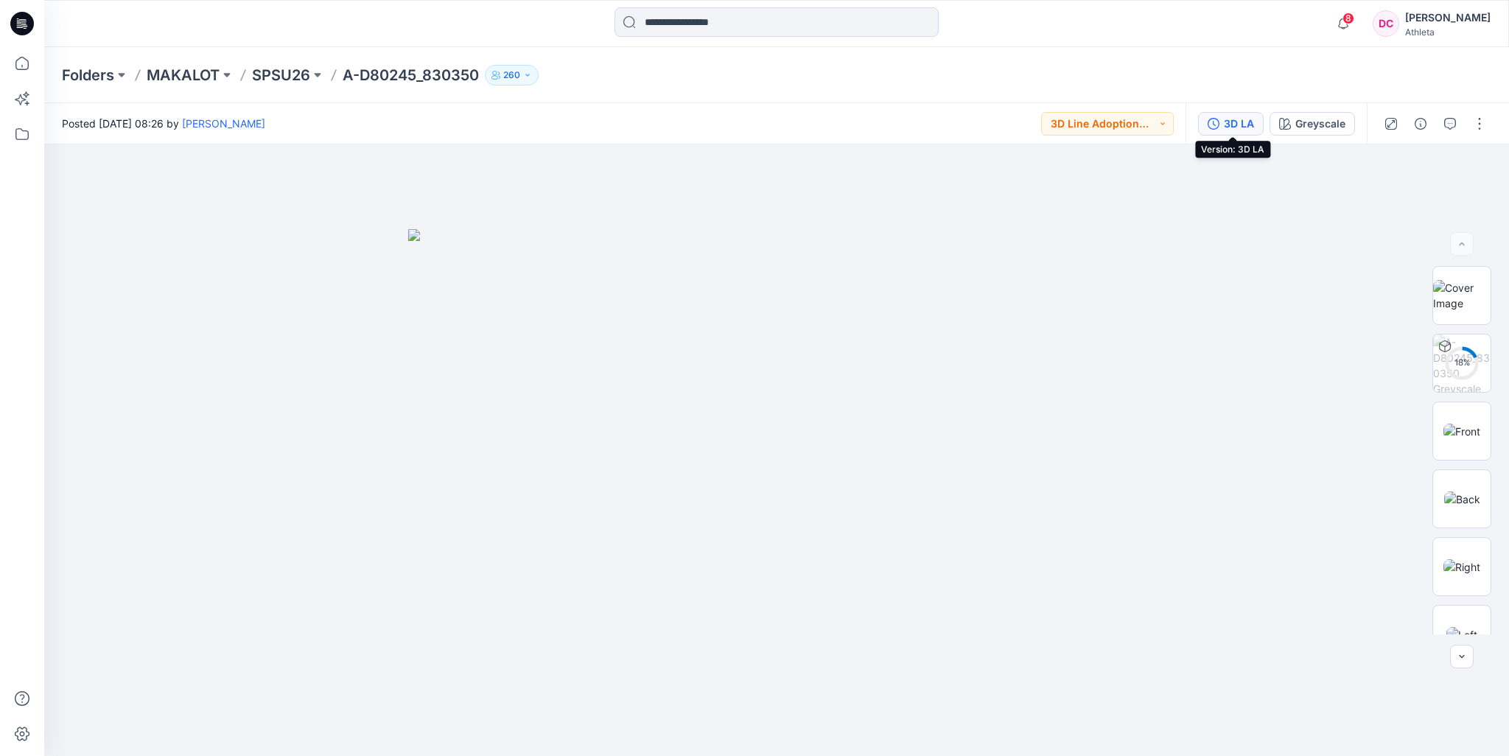
click at [1247, 129] on div "3D LA" at bounding box center [1239, 124] width 30 height 16
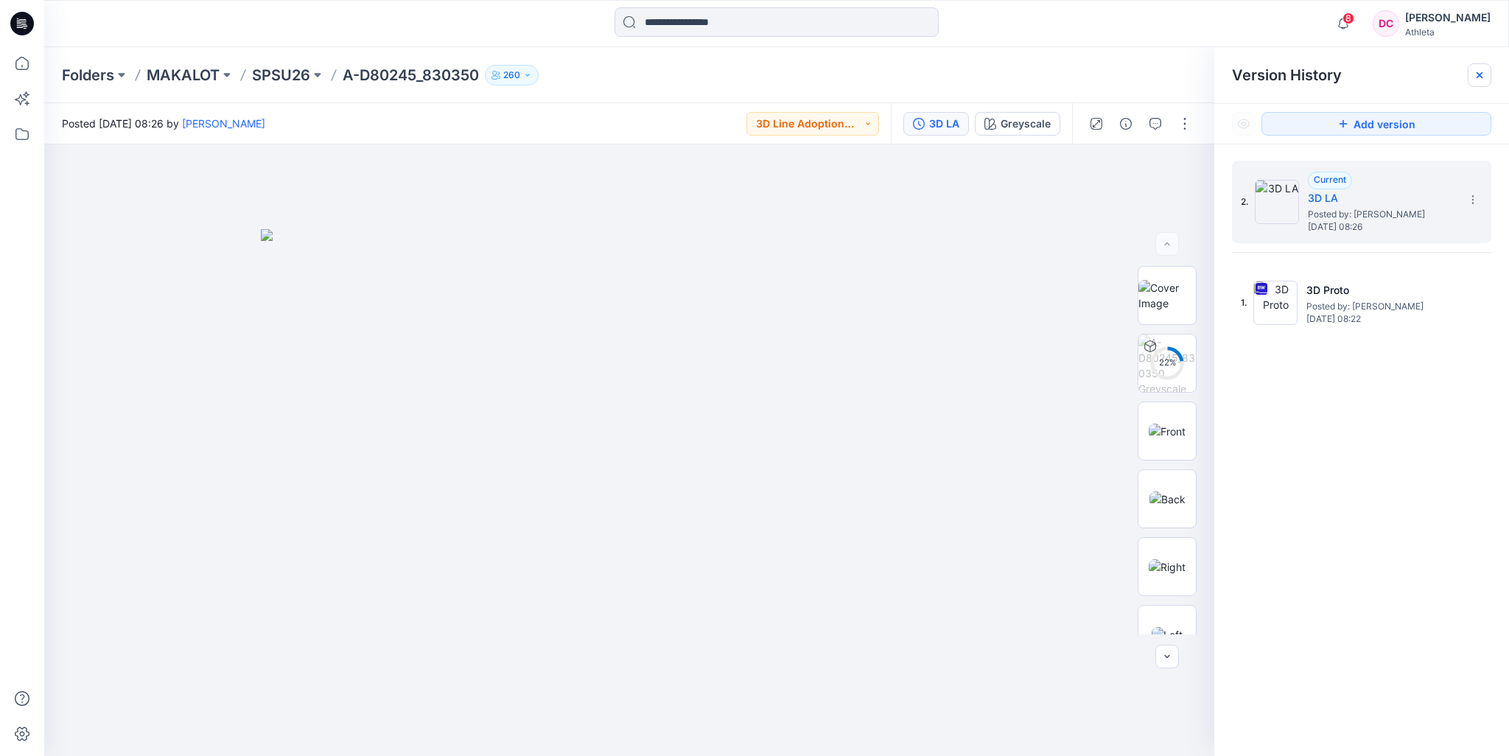
click at [1479, 74] on icon at bounding box center [1479, 75] width 6 height 6
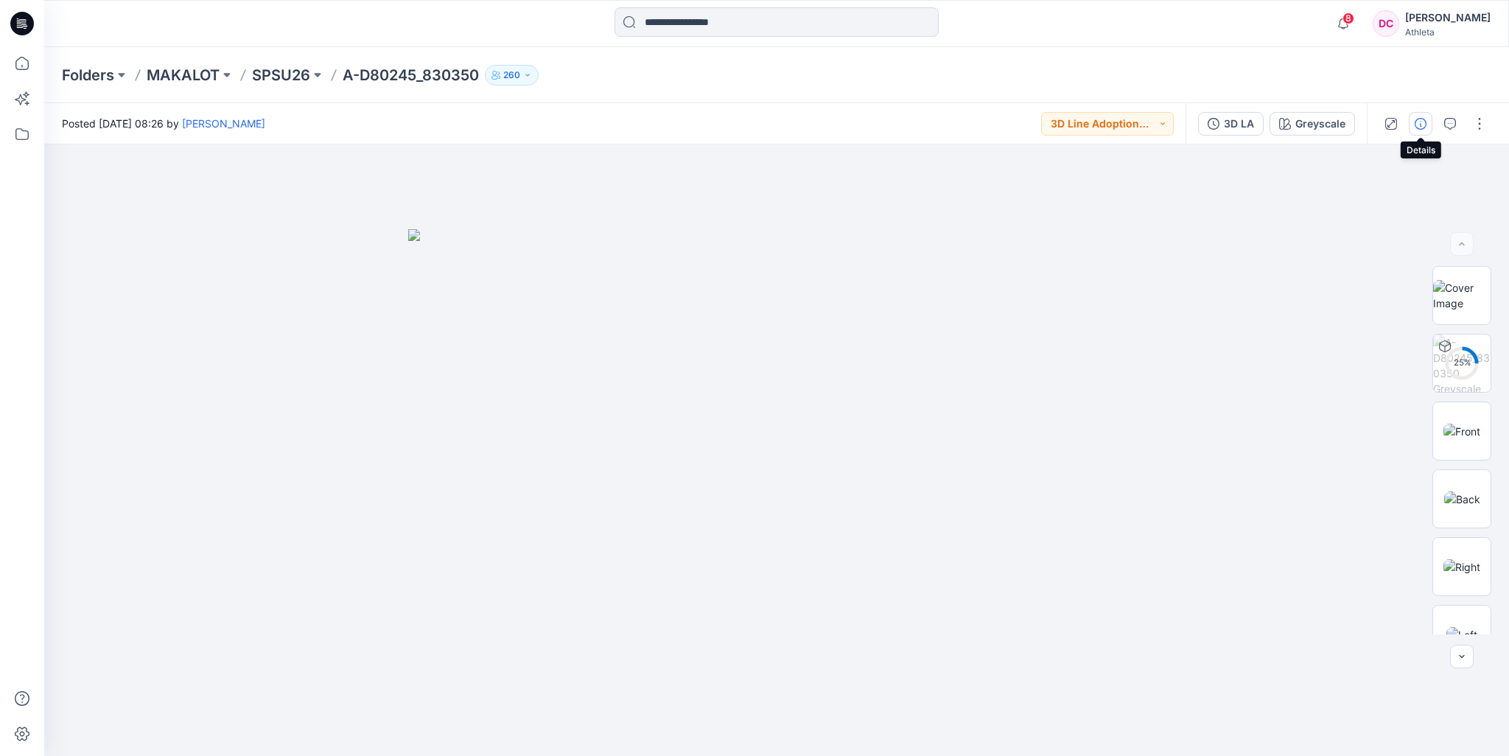
click at [1425, 125] on icon "button" at bounding box center [1420, 124] width 12 height 12
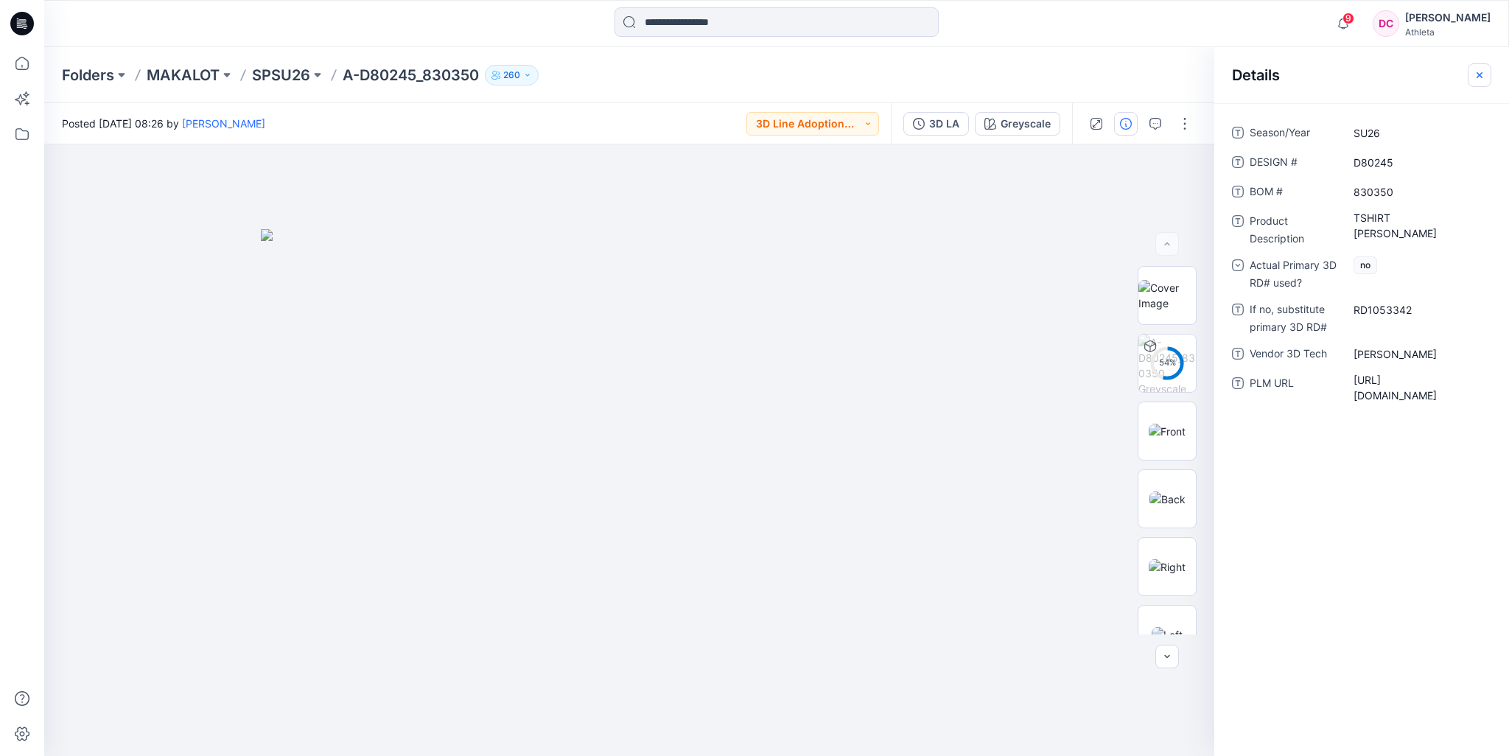
click at [1484, 77] on icon "button" at bounding box center [1479, 75] width 12 height 12
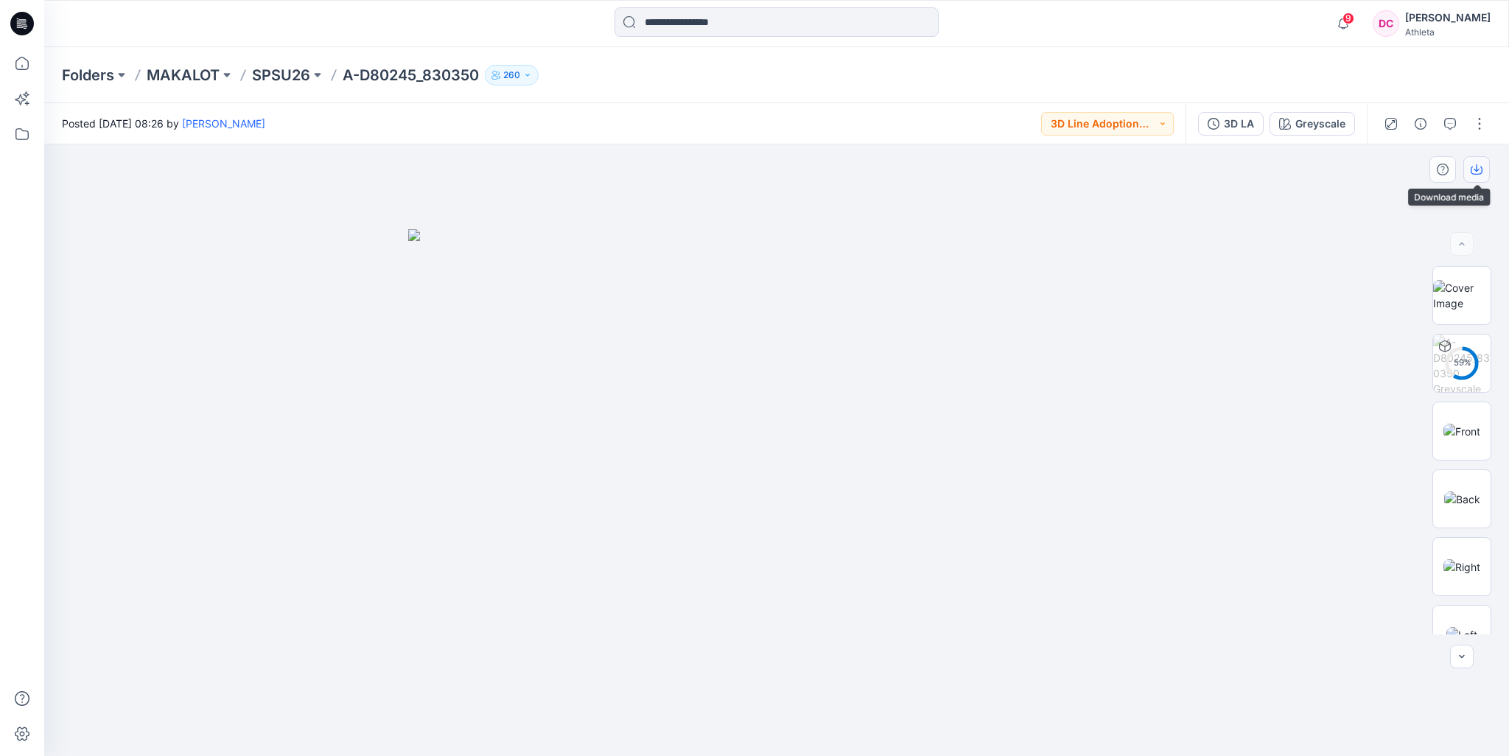
click at [1479, 173] on icon "button" at bounding box center [1476, 170] width 12 height 12
click at [1060, 80] on div "Folders MAKALOT SPSU26 A-D80245_830350 260" at bounding box center [719, 75] width 1314 height 21
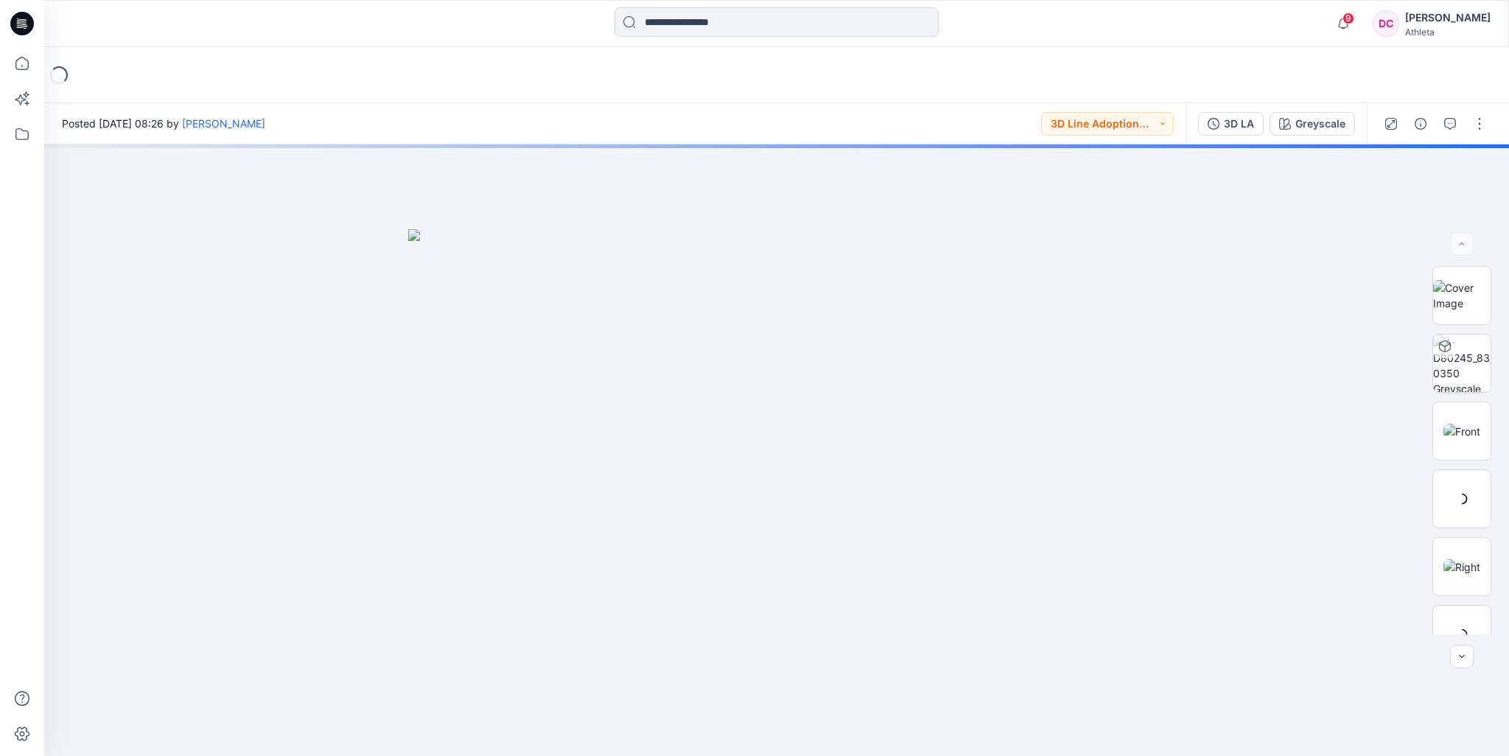
click at [1417, 64] on div "Loading..." at bounding box center [776, 75] width 1464 height 56
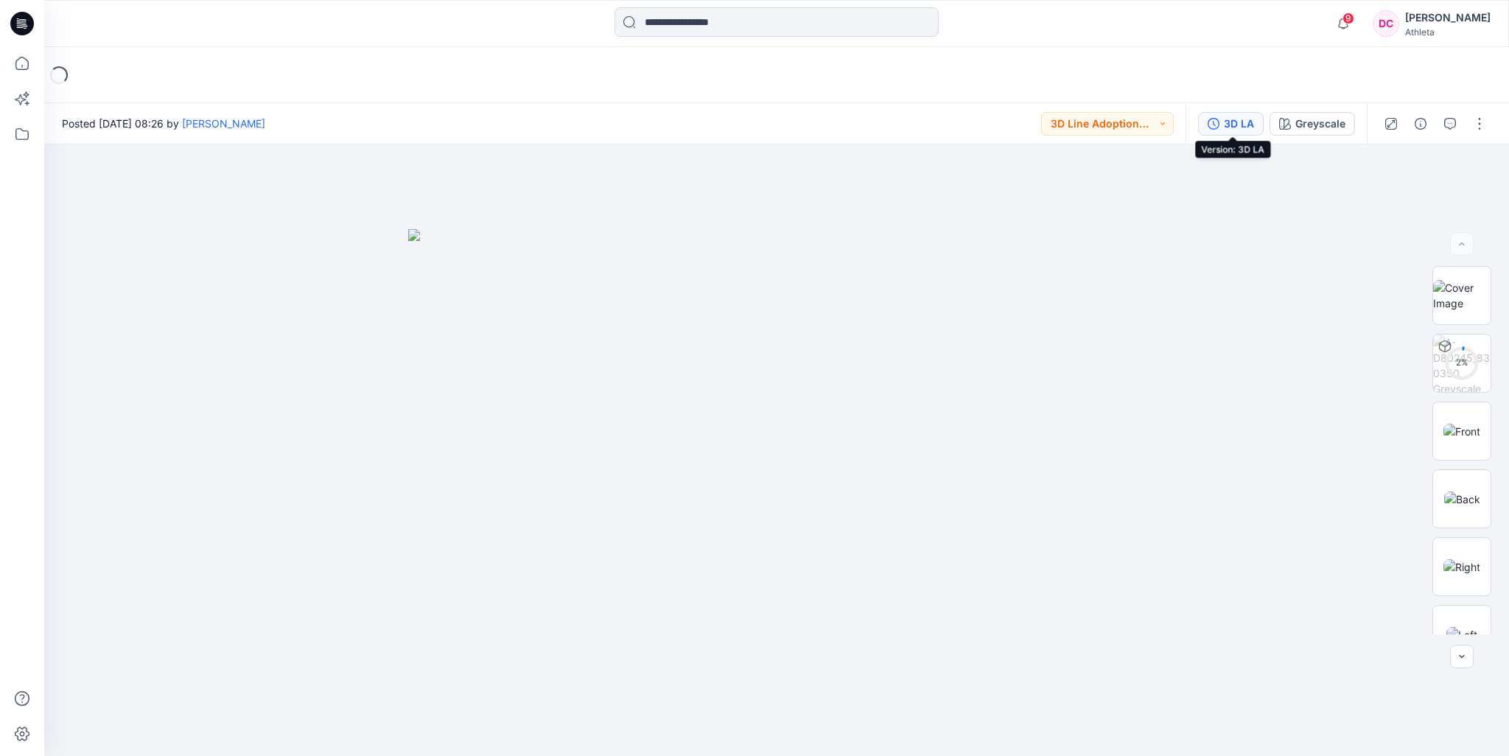
click at [1243, 122] on div "3D LA" at bounding box center [1239, 124] width 30 height 16
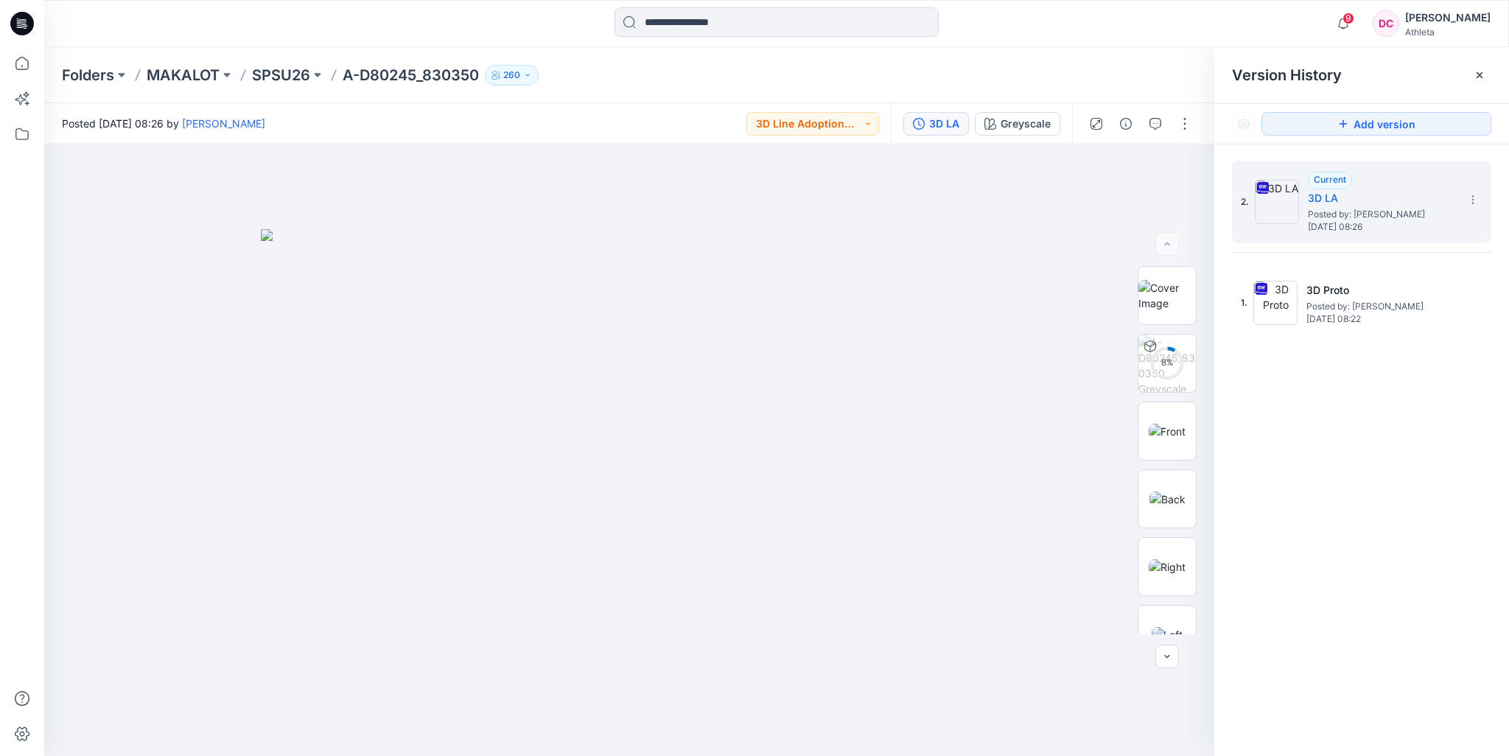
click at [1475, 70] on icon at bounding box center [1479, 75] width 12 height 12
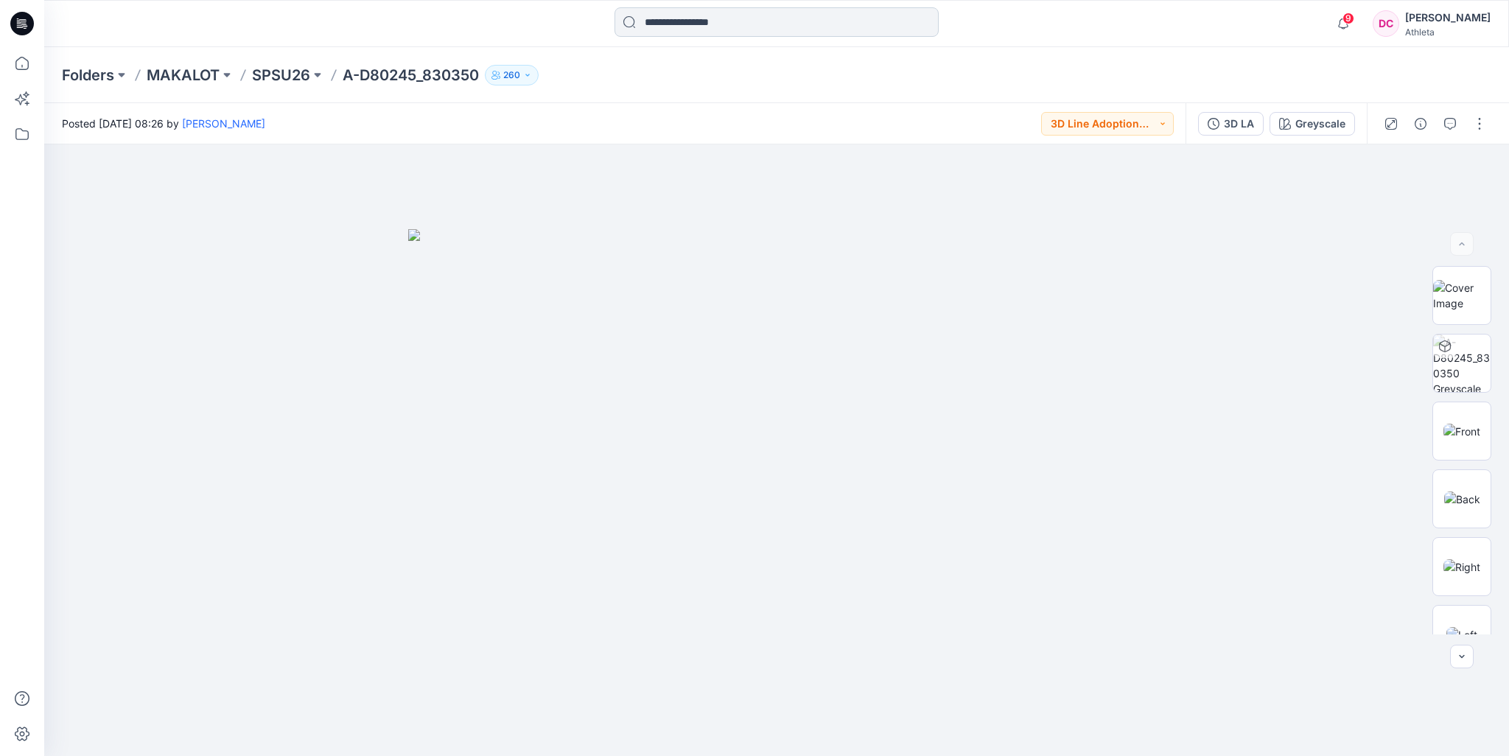
click at [672, 18] on input at bounding box center [776, 21] width 324 height 29
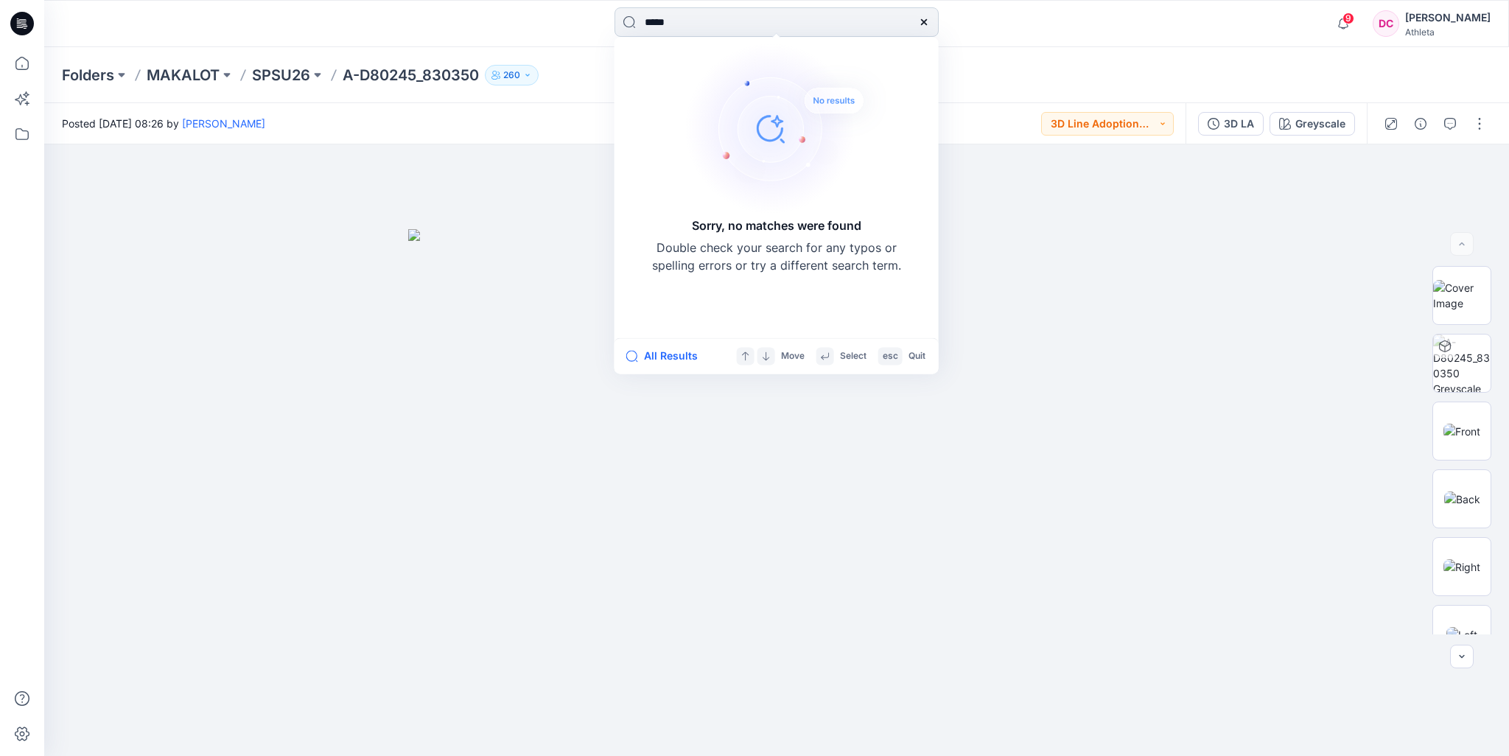
type input "******"
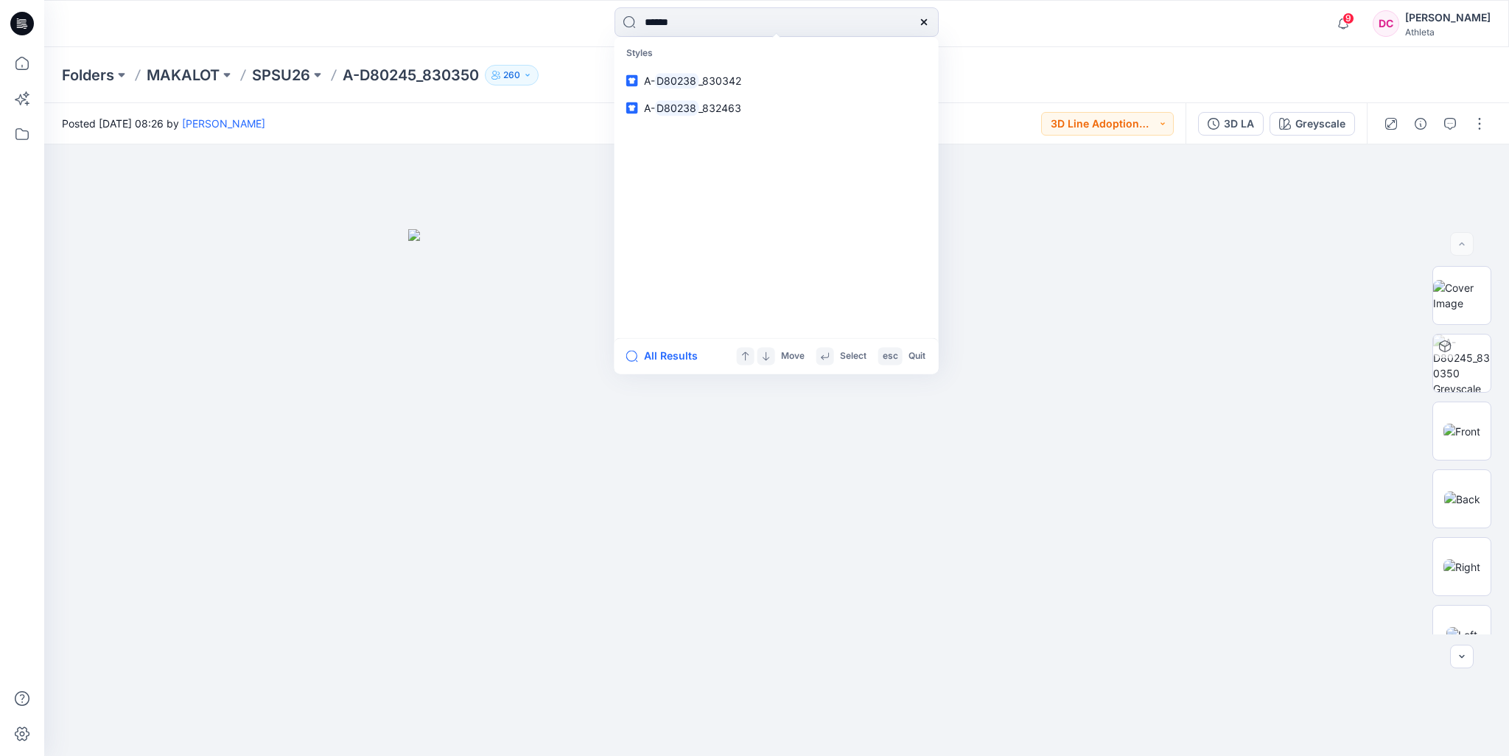
drag, startPoint x: 695, startPoint y: 21, endPoint x: 569, endPoint y: 34, distance: 126.6
click at [569, 36] on div "****** Styles A- D80238 _830342 A- D80238 _832463 All Results Move Select esc Q…" at bounding box center [776, 23] width 732 height 32
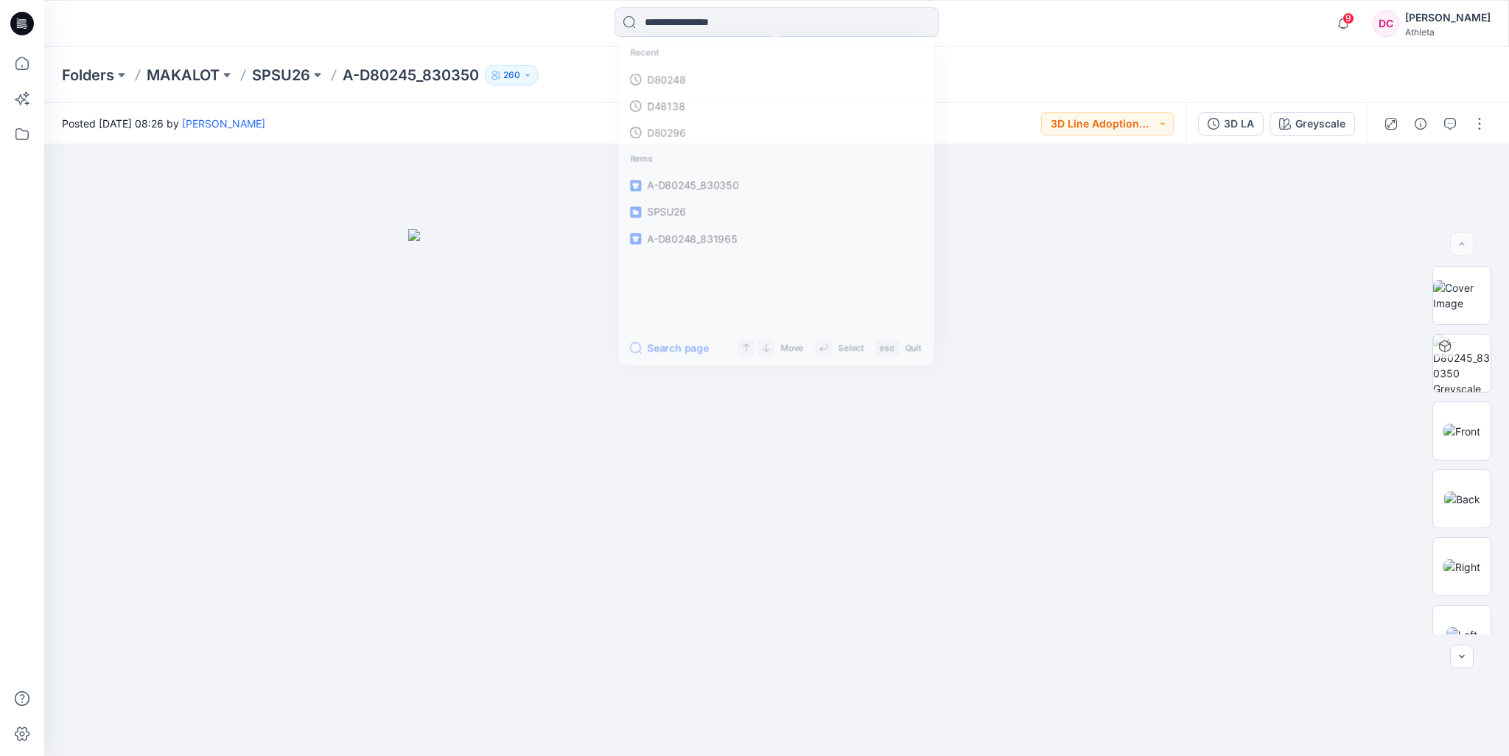
click at [488, 42] on div "Recent D80248 D48138 D80296 Items A-D80245_830350 SPSU26 A-D80248_831965 Search…" at bounding box center [776, 23] width 1464 height 47
click at [281, 71] on p "SPSU26" at bounding box center [281, 75] width 58 height 21
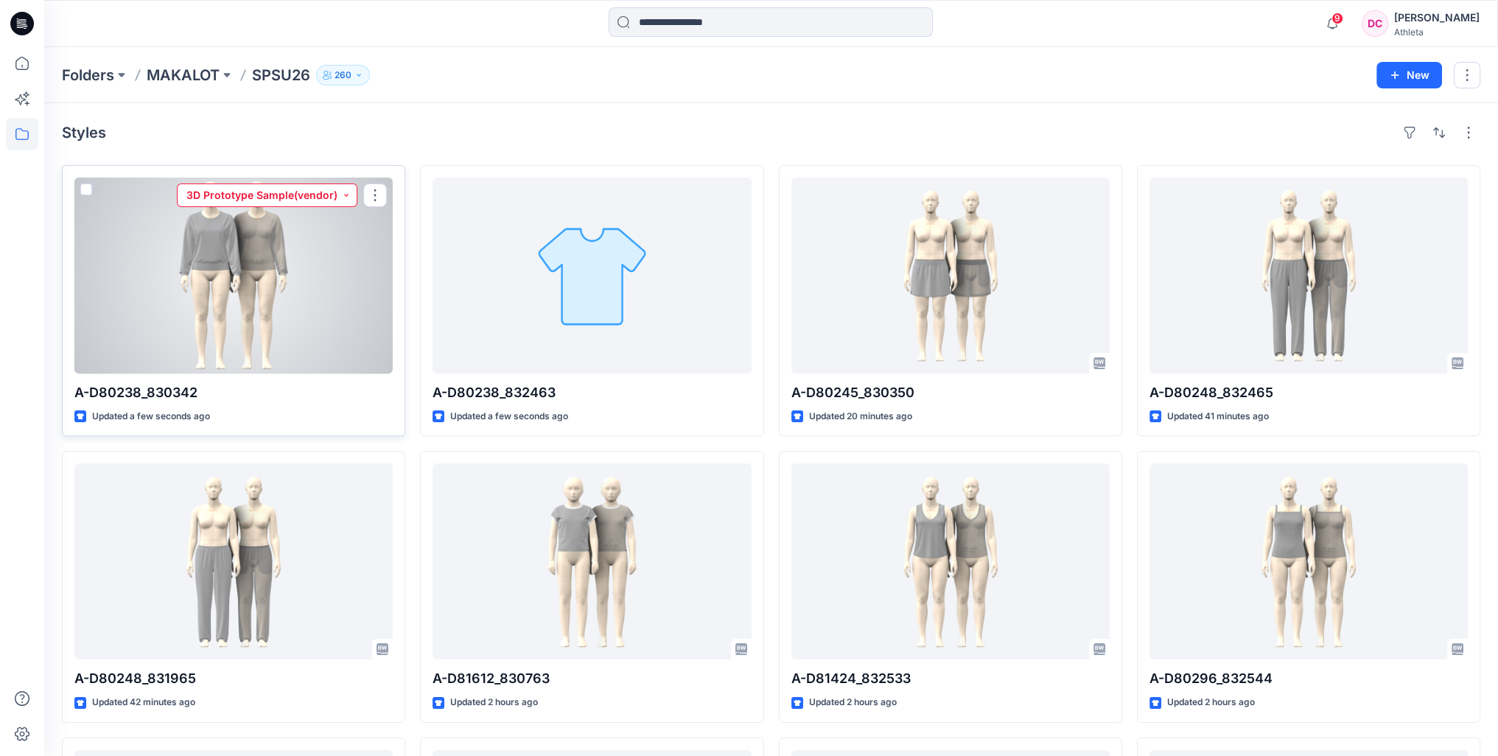
click at [343, 197] on button "3D Prototype Sample(vendor)" at bounding box center [267, 195] width 180 height 24
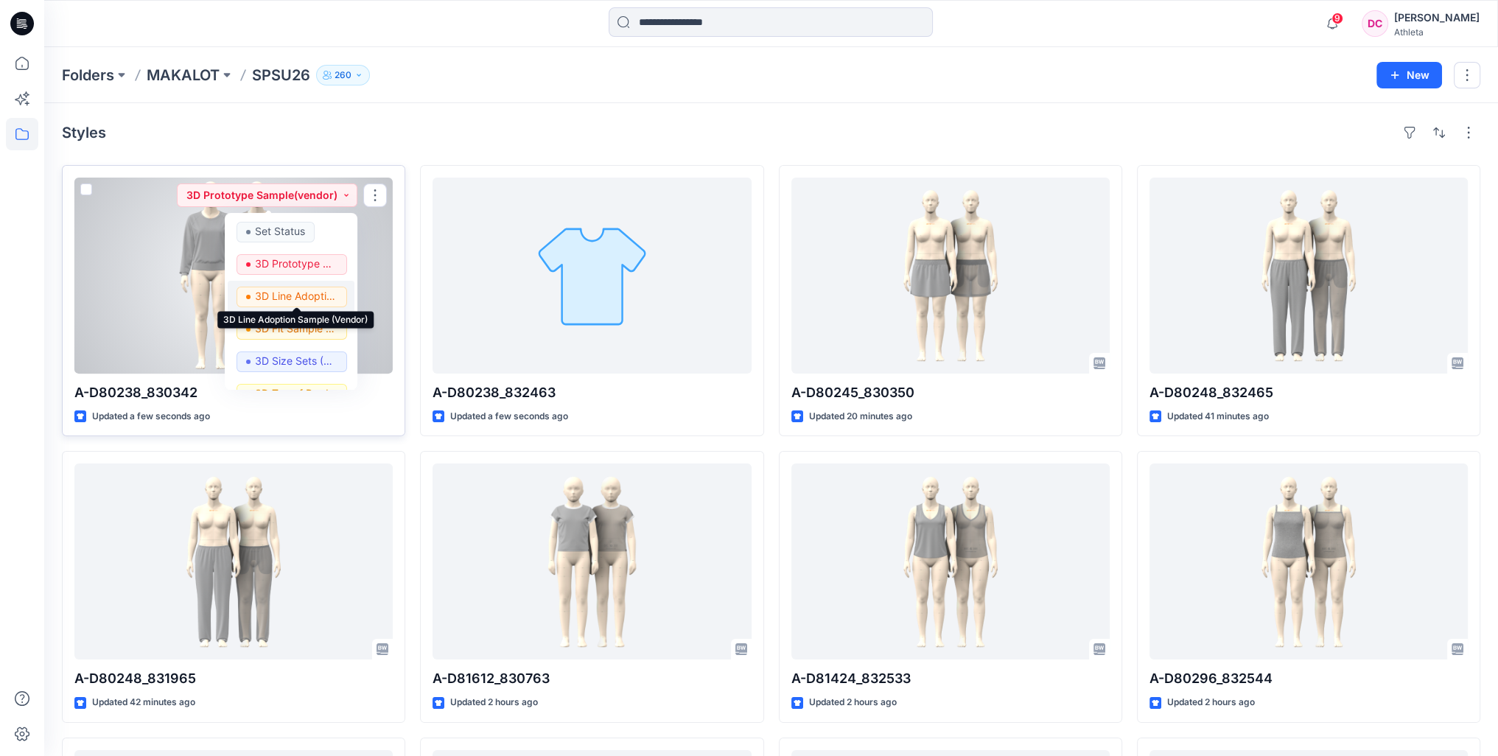
click at [282, 293] on p "3D Line Adoption Sample (Vendor)" at bounding box center [296, 296] width 83 height 19
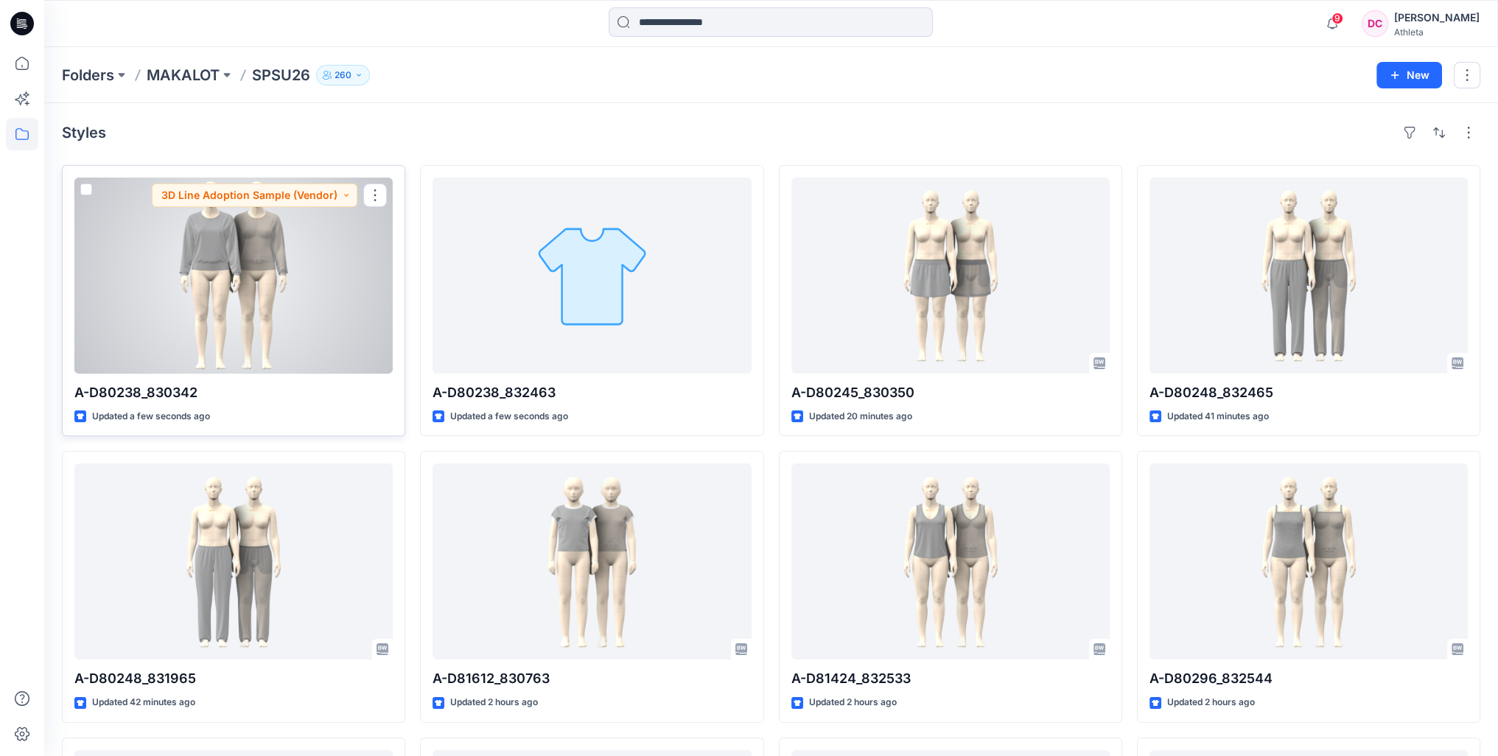
click at [257, 281] on div at bounding box center [233, 276] width 318 height 196
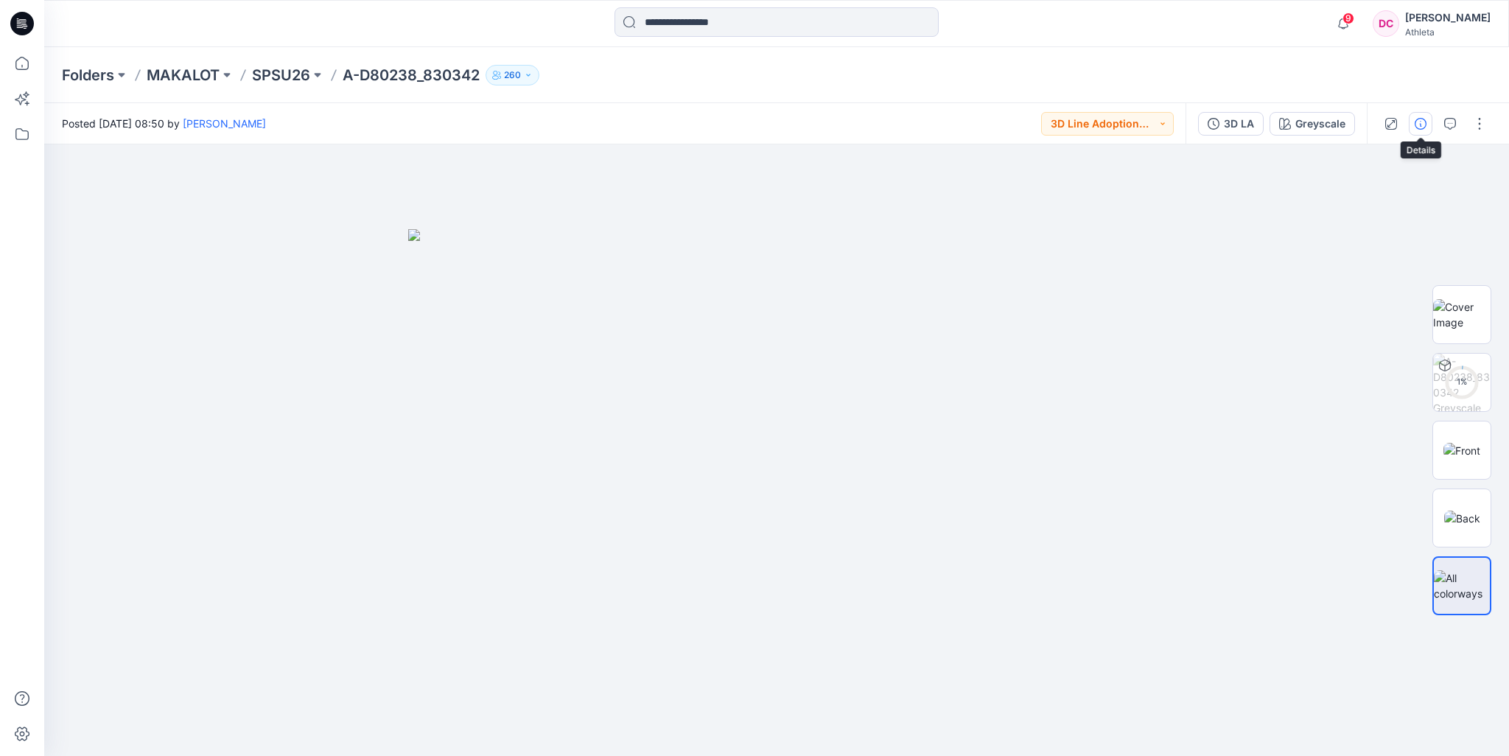
click at [1421, 126] on icon "button" at bounding box center [1420, 124] width 12 height 12
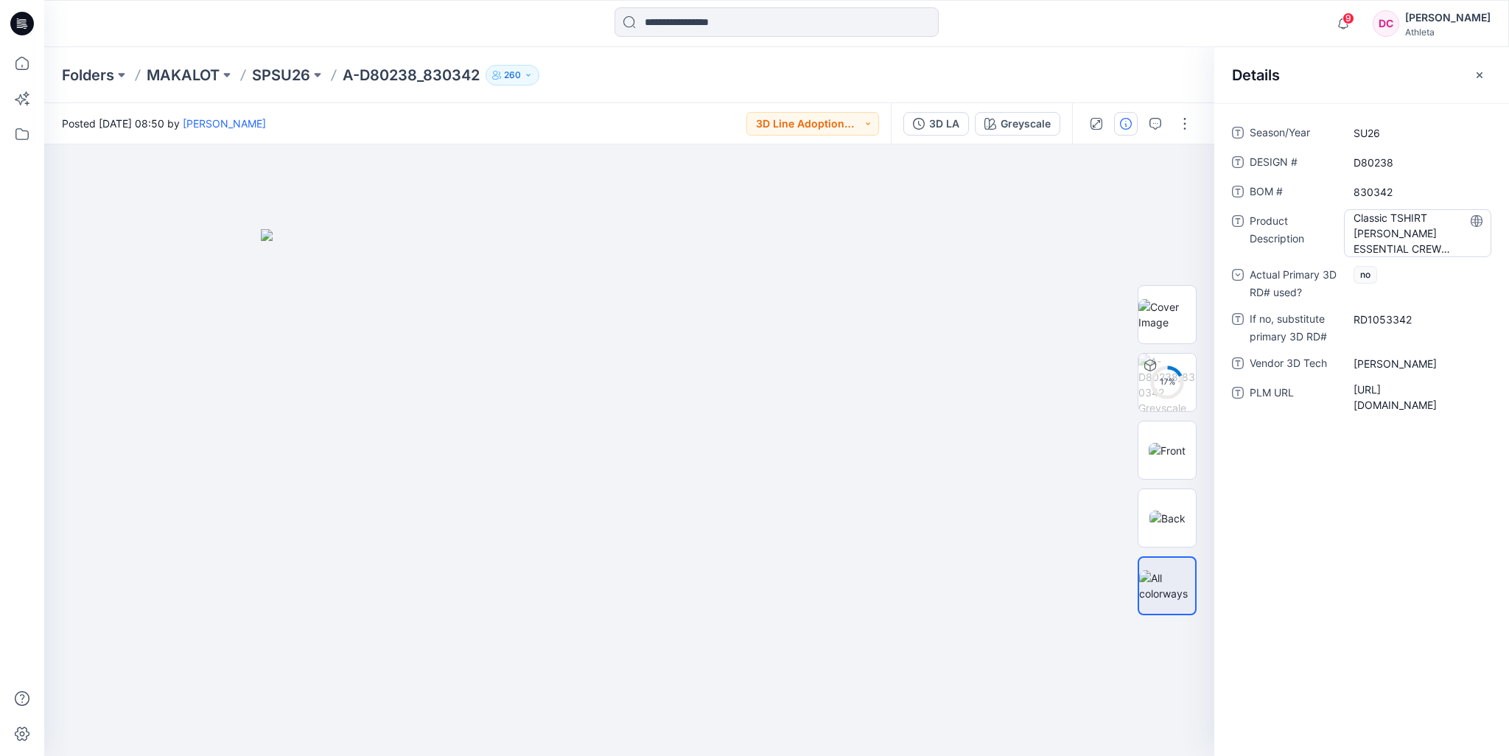
click at [1417, 249] on Description "Classic TSHIRT TERRY ESSENTIAL CREW SWEATSHIRT" at bounding box center [1417, 233] width 128 height 46
click at [1383, 365] on Tech "Tinley Wang" at bounding box center [1417, 361] width 128 height 15
drag, startPoint x: 1414, startPoint y: 366, endPoint x: 1278, endPoint y: 365, distance: 136.3
click at [1278, 368] on div "**********" at bounding box center [1361, 363] width 259 height 24
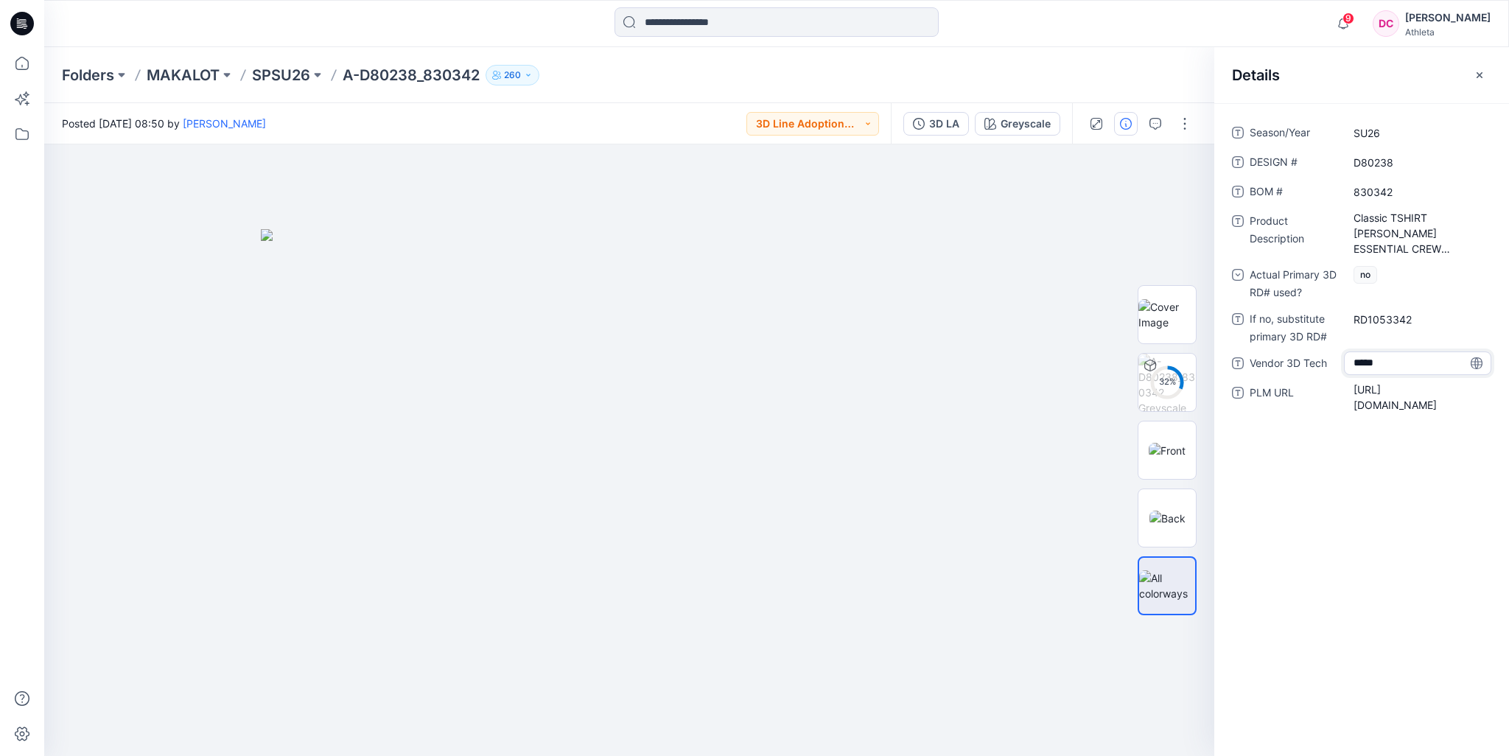
type textarea "******"
click at [1481, 69] on icon "button" at bounding box center [1479, 75] width 12 height 12
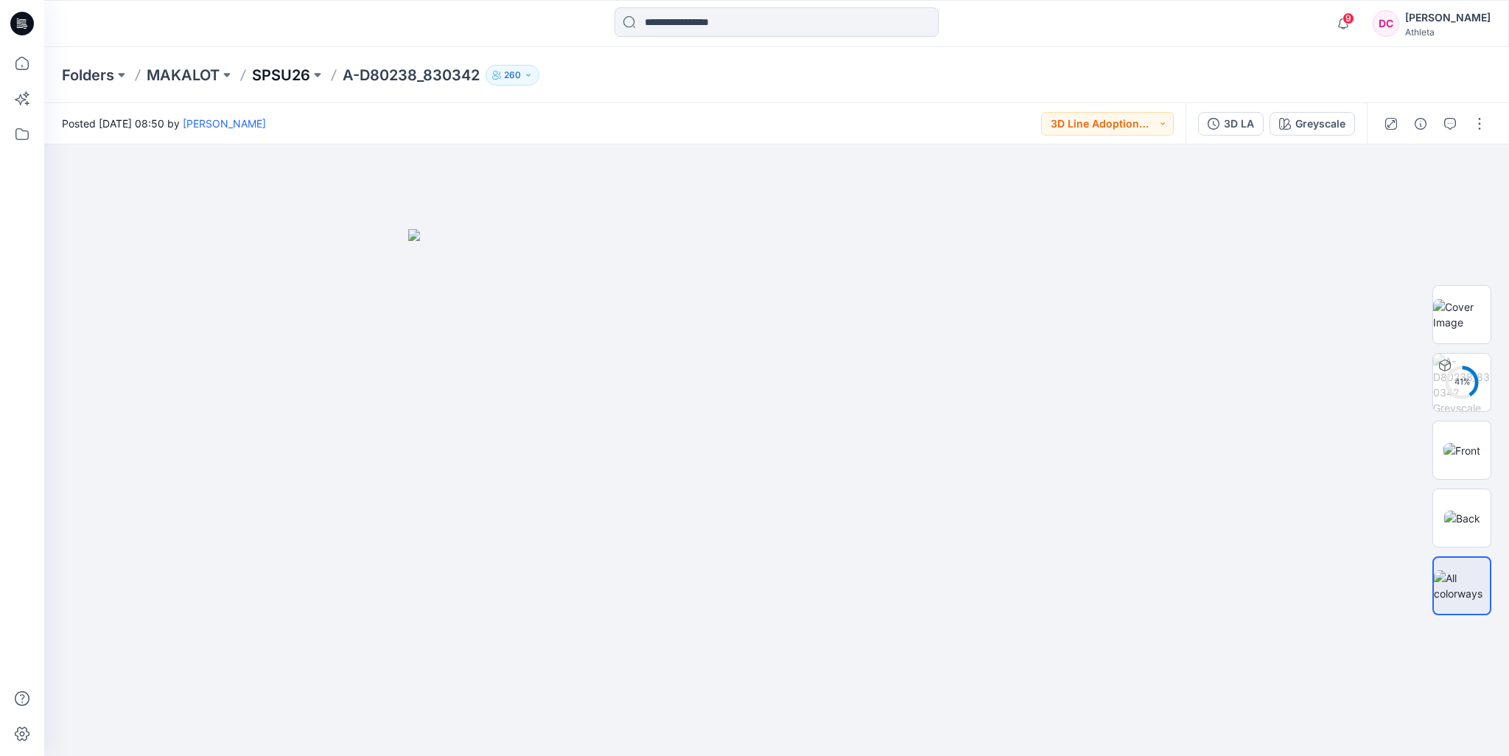
click at [287, 76] on p "SPSU26" at bounding box center [281, 75] width 58 height 21
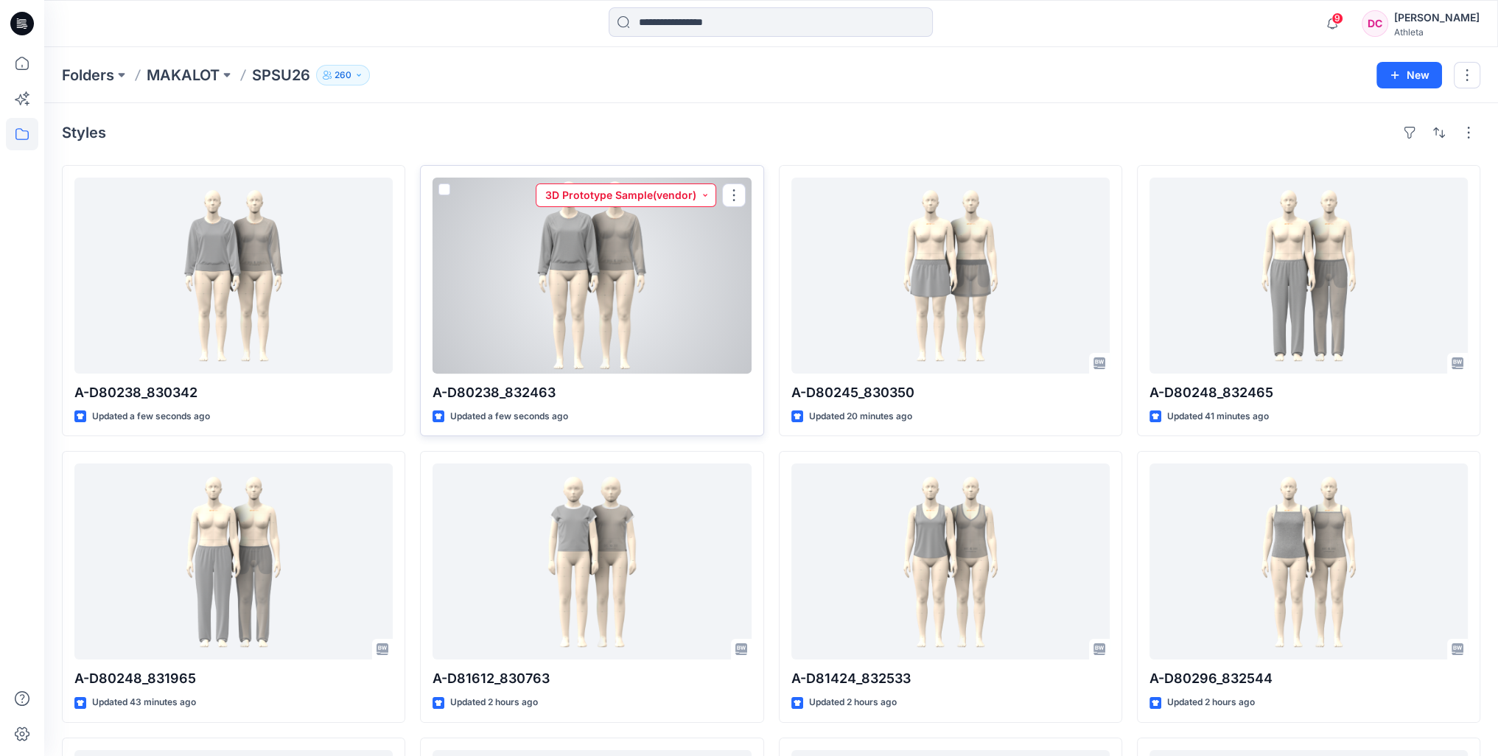
click at [702, 197] on button "3D Prototype Sample(vendor)" at bounding box center [626, 195] width 180 height 24
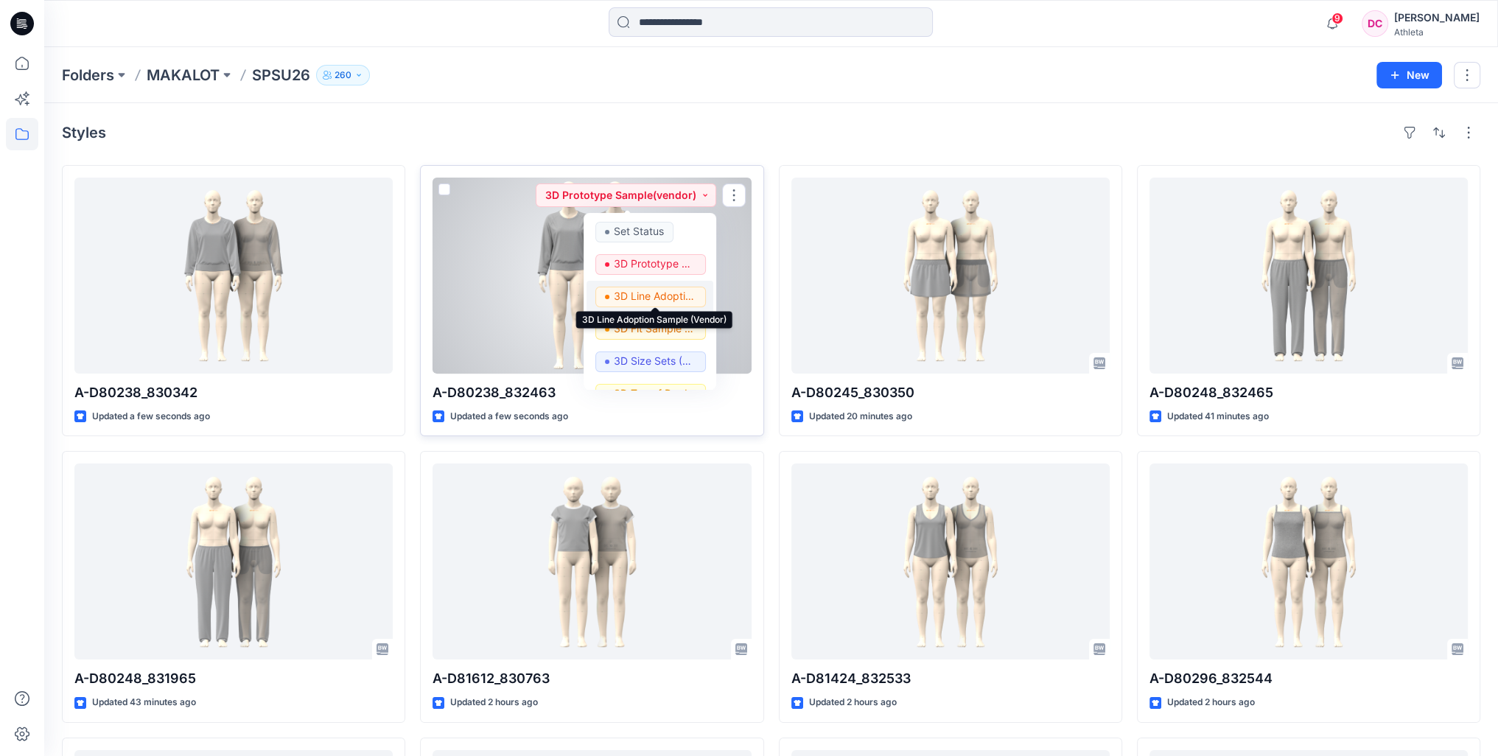
click at [656, 295] on p "3D Line Adoption Sample (Vendor)" at bounding box center [655, 296] width 83 height 19
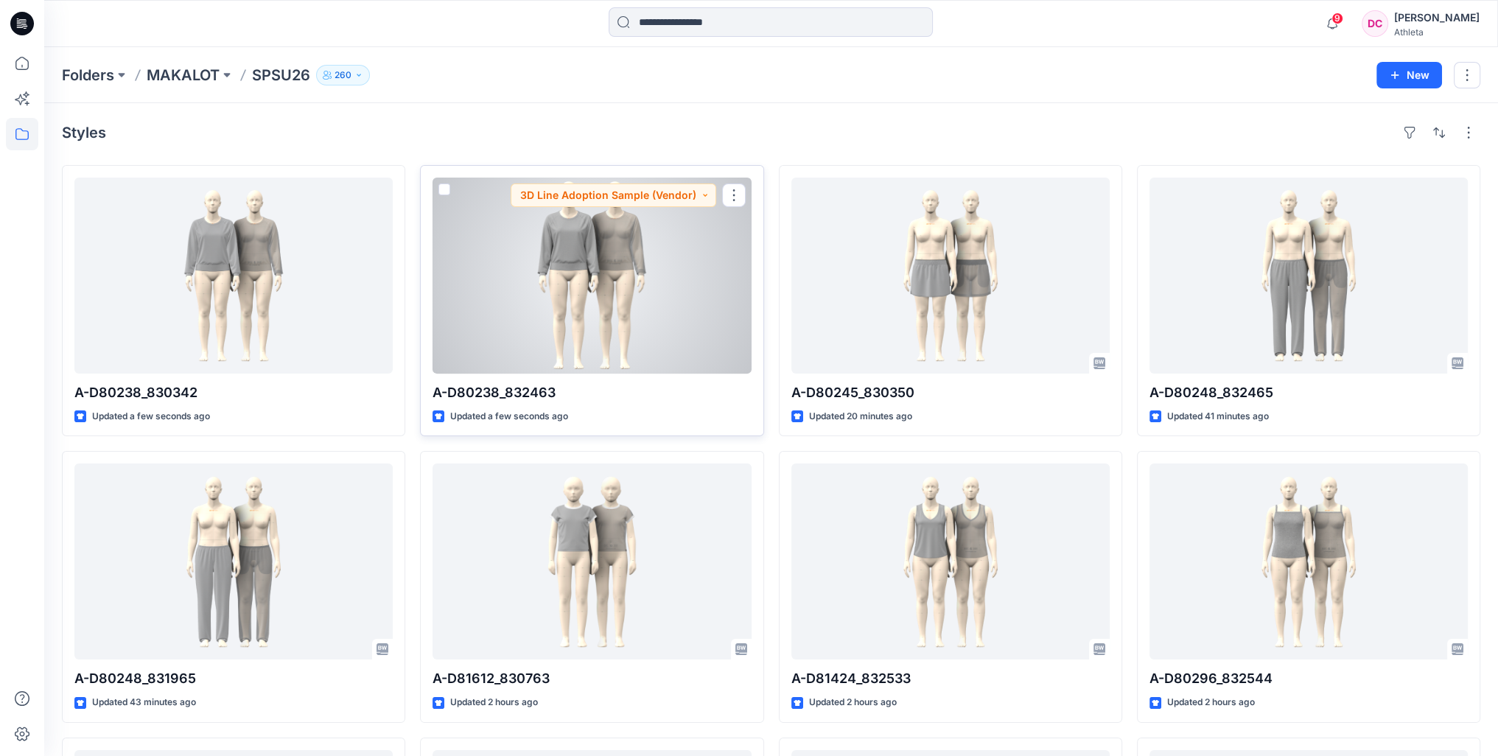
click at [620, 279] on div at bounding box center [591, 276] width 318 height 196
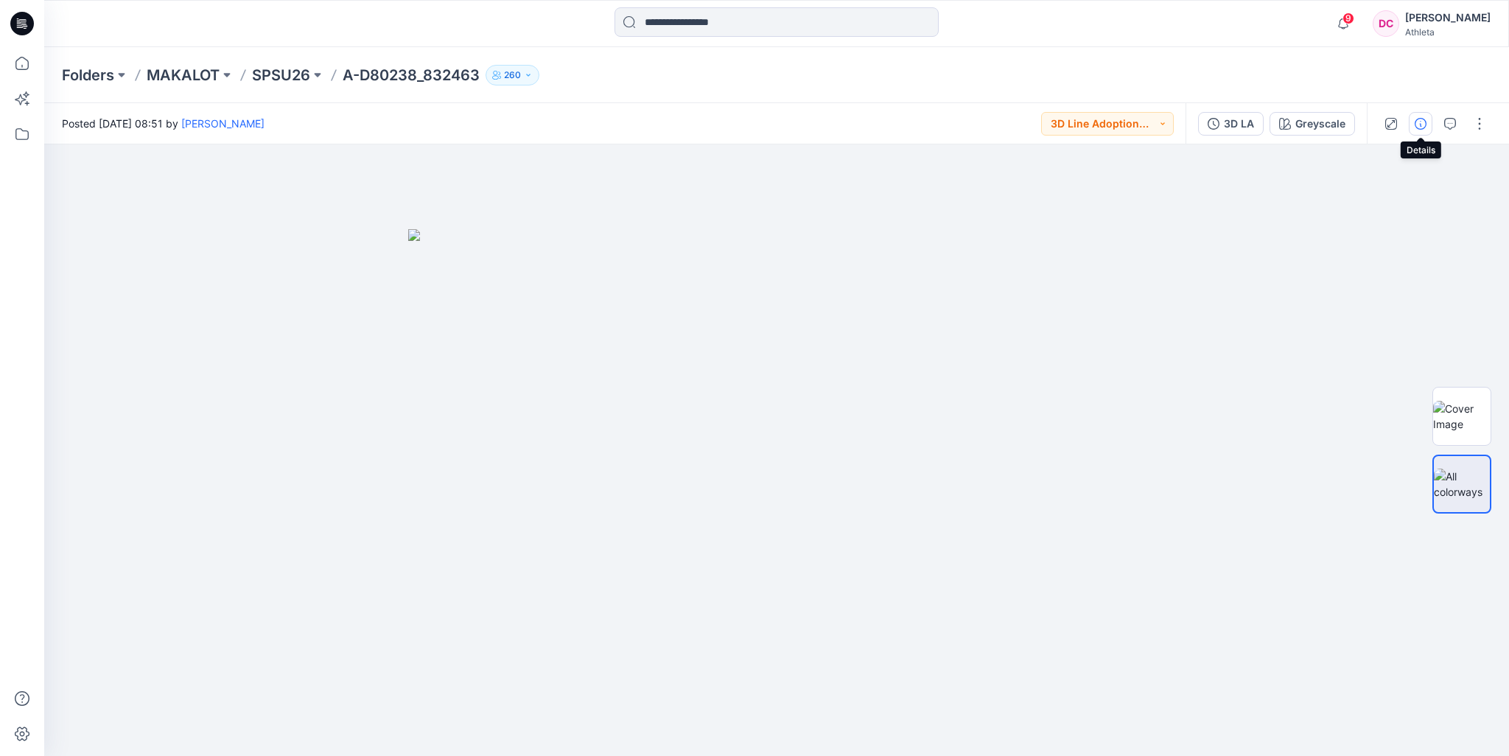
click at [1424, 127] on icon "button" at bounding box center [1420, 124] width 12 height 12
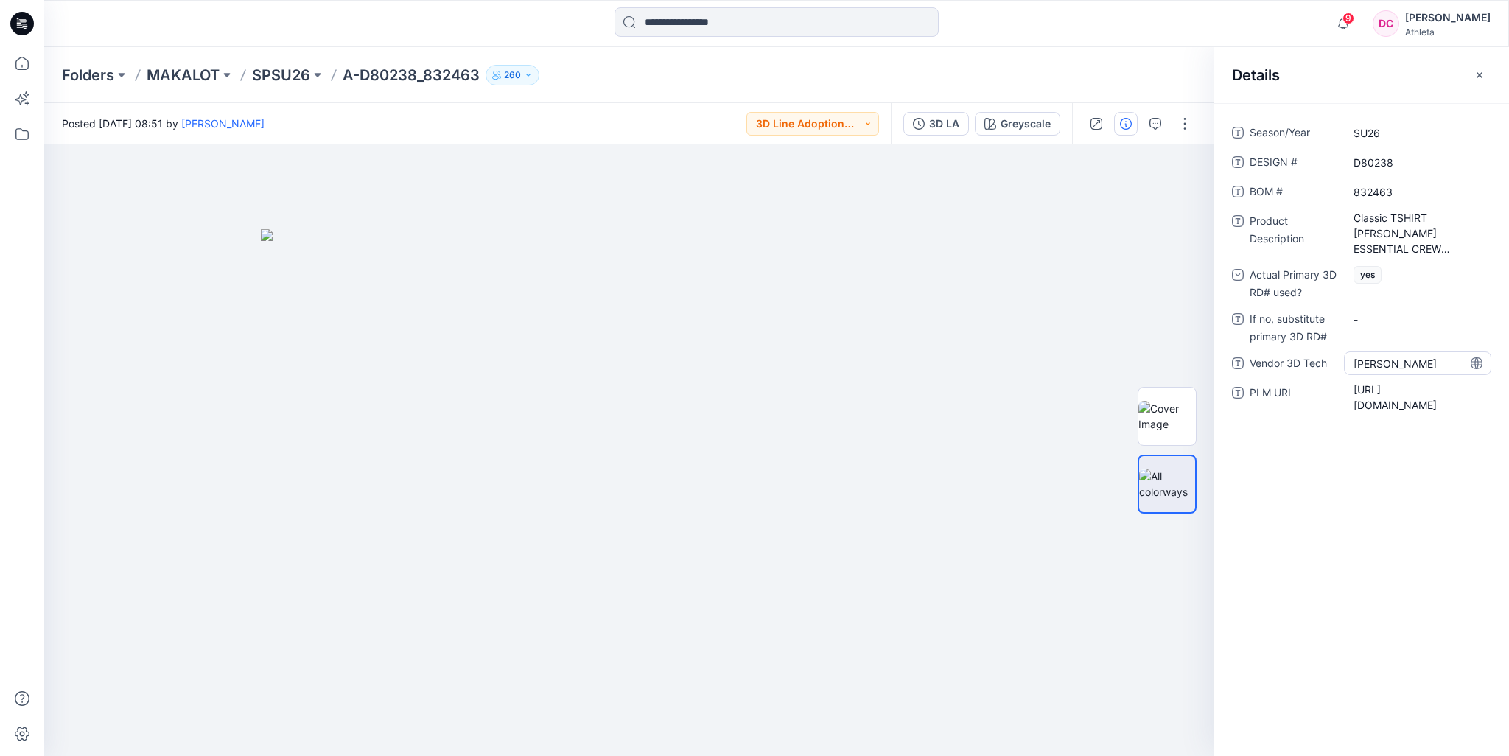
click at [1420, 360] on Tech "Tinley Wang" at bounding box center [1417, 363] width 128 height 15
drag, startPoint x: 1277, startPoint y: 366, endPoint x: 1236, endPoint y: 364, distance: 40.6
click at [1238, 370] on div "**********" at bounding box center [1361, 363] width 259 height 24
type textarea "******"
click at [1478, 77] on icon "button" at bounding box center [1479, 75] width 12 height 12
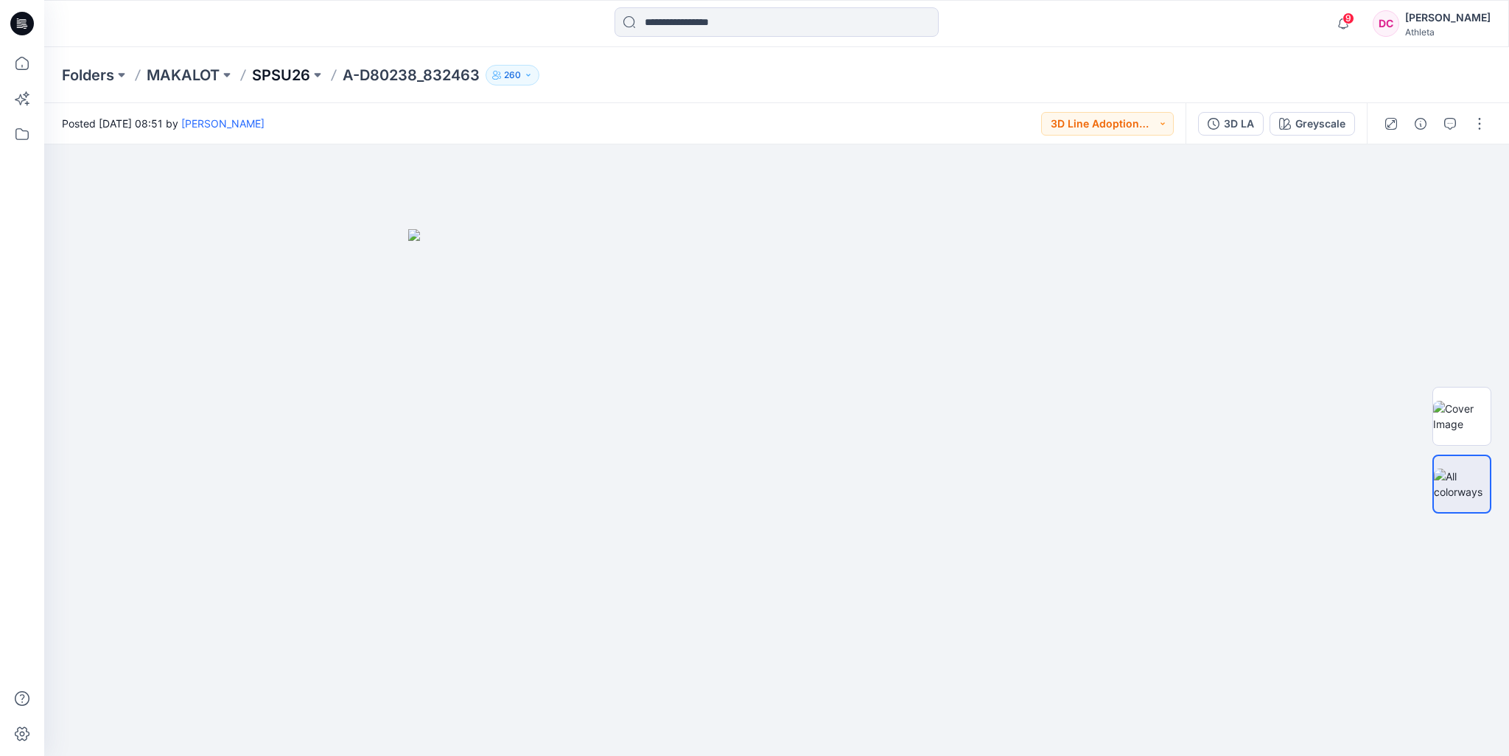
click at [300, 74] on p "SPSU26" at bounding box center [281, 75] width 58 height 21
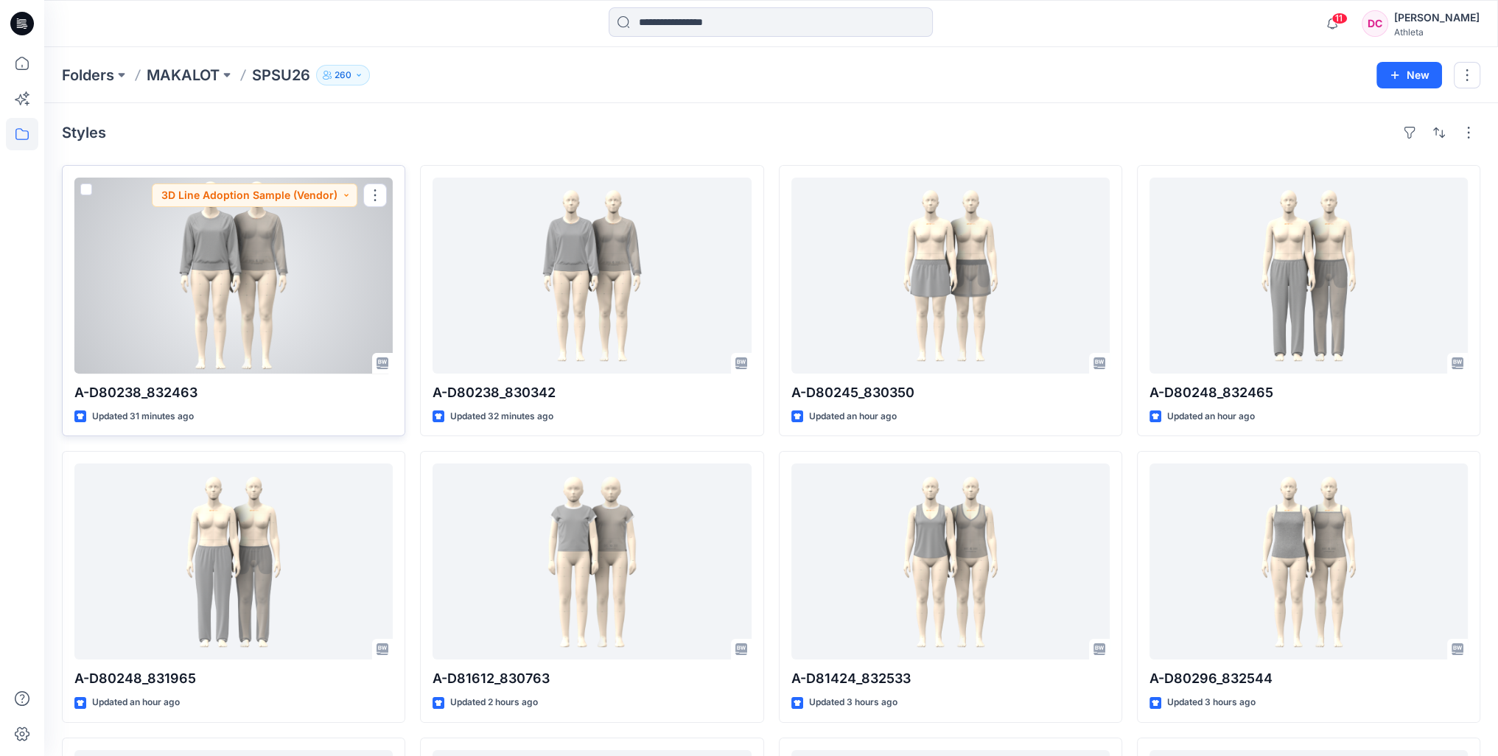
click at [207, 260] on div at bounding box center [233, 276] width 318 height 196
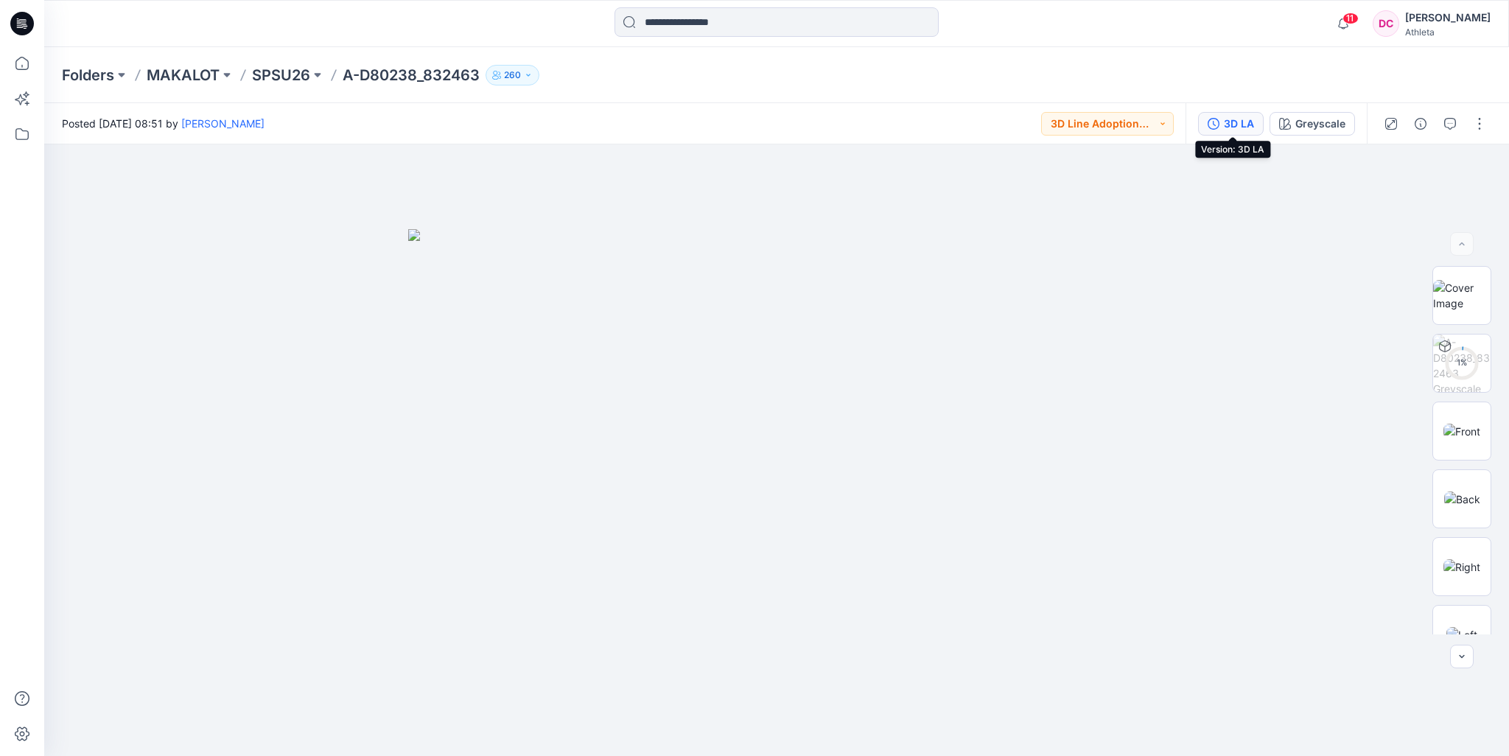
click at [1232, 127] on div "3D LA" at bounding box center [1239, 124] width 30 height 16
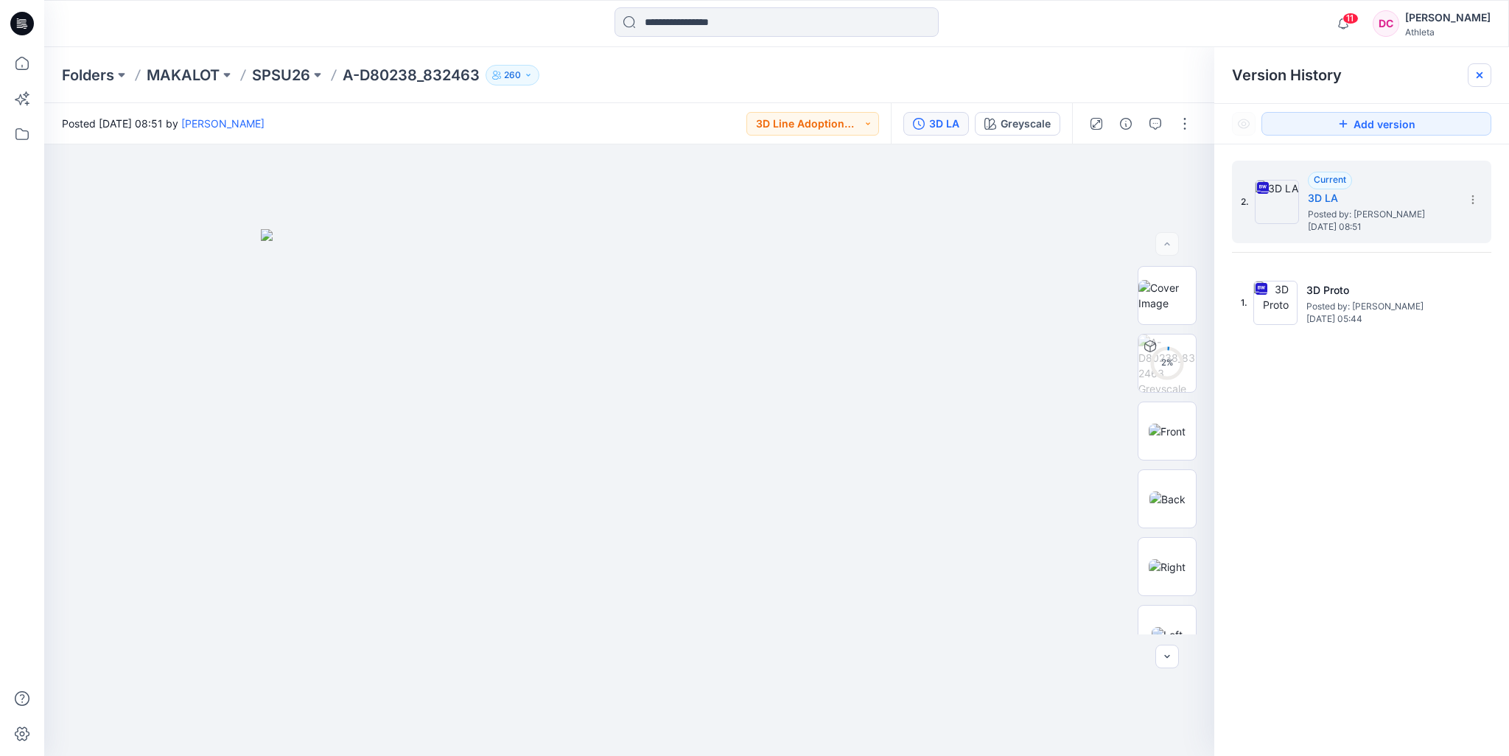
click at [1478, 74] on icon at bounding box center [1479, 75] width 6 height 6
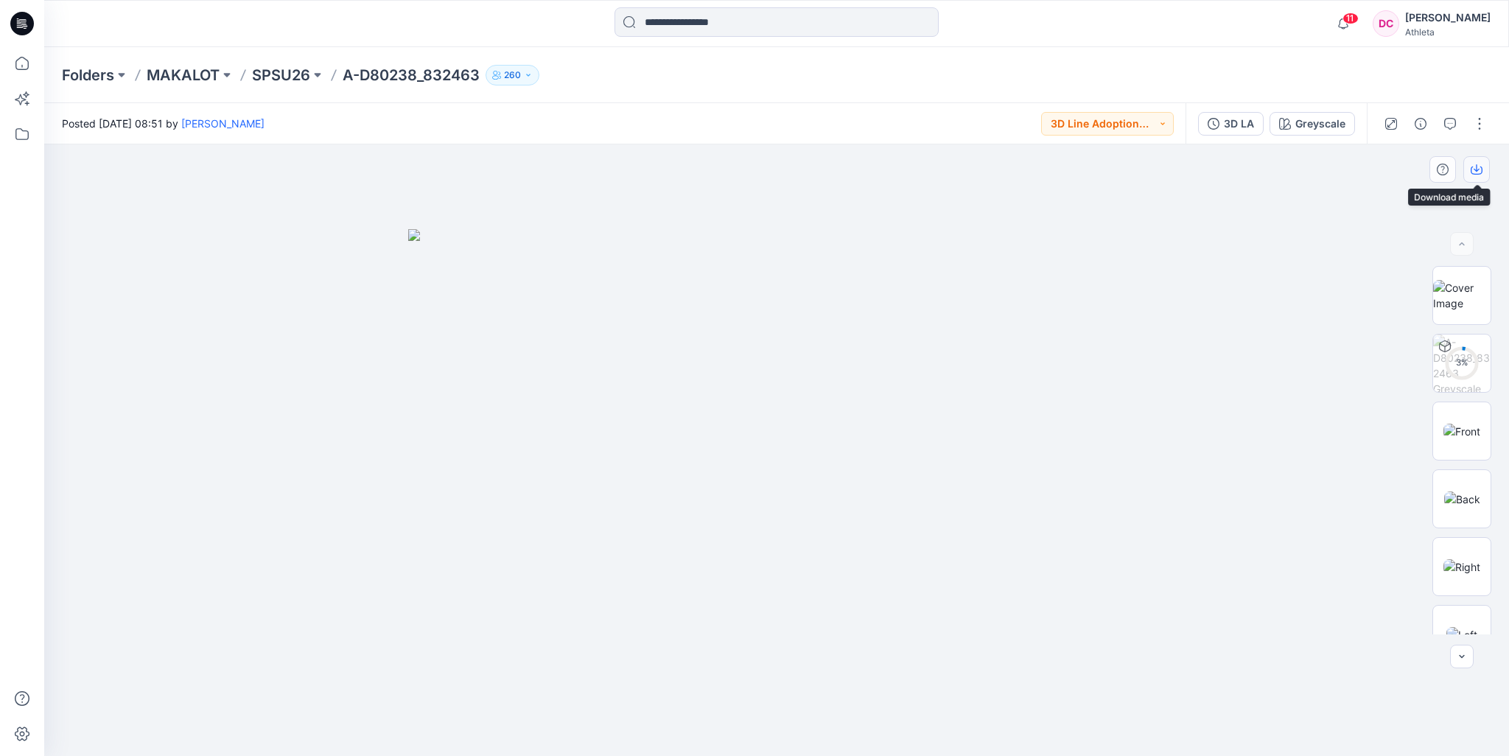
click at [1477, 169] on icon "button" at bounding box center [1476, 170] width 12 height 12
click at [1470, 431] on img at bounding box center [1461, 431] width 37 height 15
click at [293, 77] on p "SPSU26" at bounding box center [281, 75] width 58 height 21
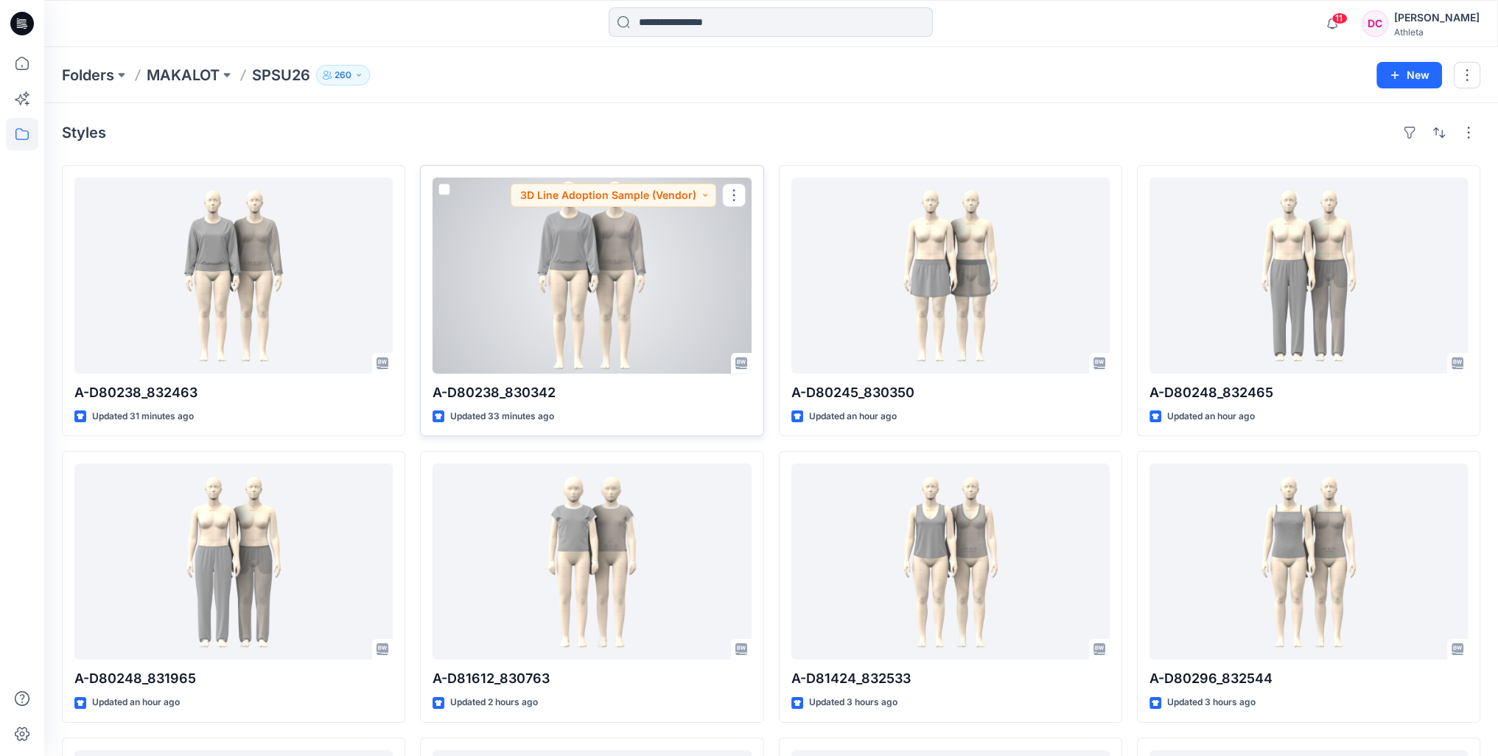
click at [616, 287] on div at bounding box center [591, 276] width 318 height 196
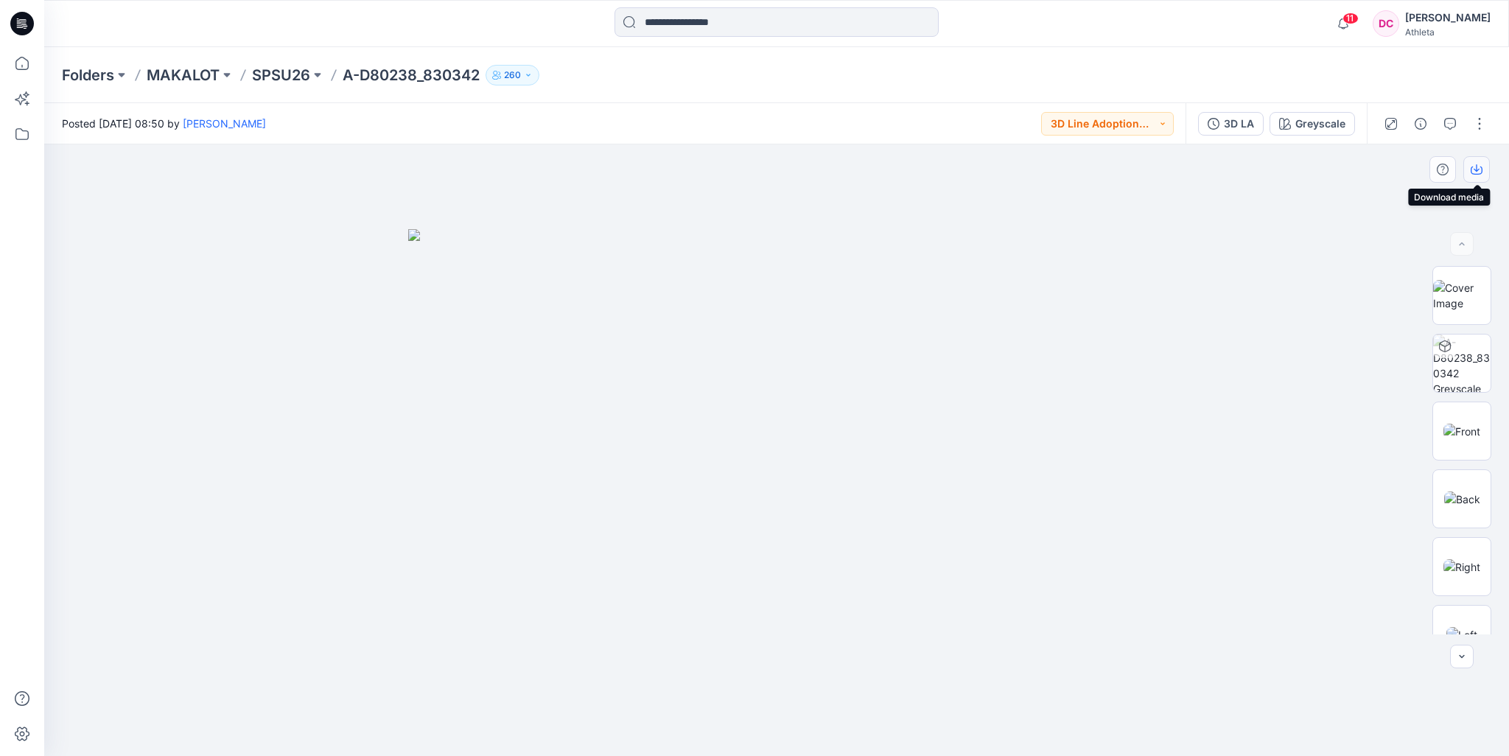
click at [1477, 170] on icon "button" at bounding box center [1476, 167] width 6 height 7
click at [1238, 126] on div "3D LA" at bounding box center [1239, 124] width 30 height 16
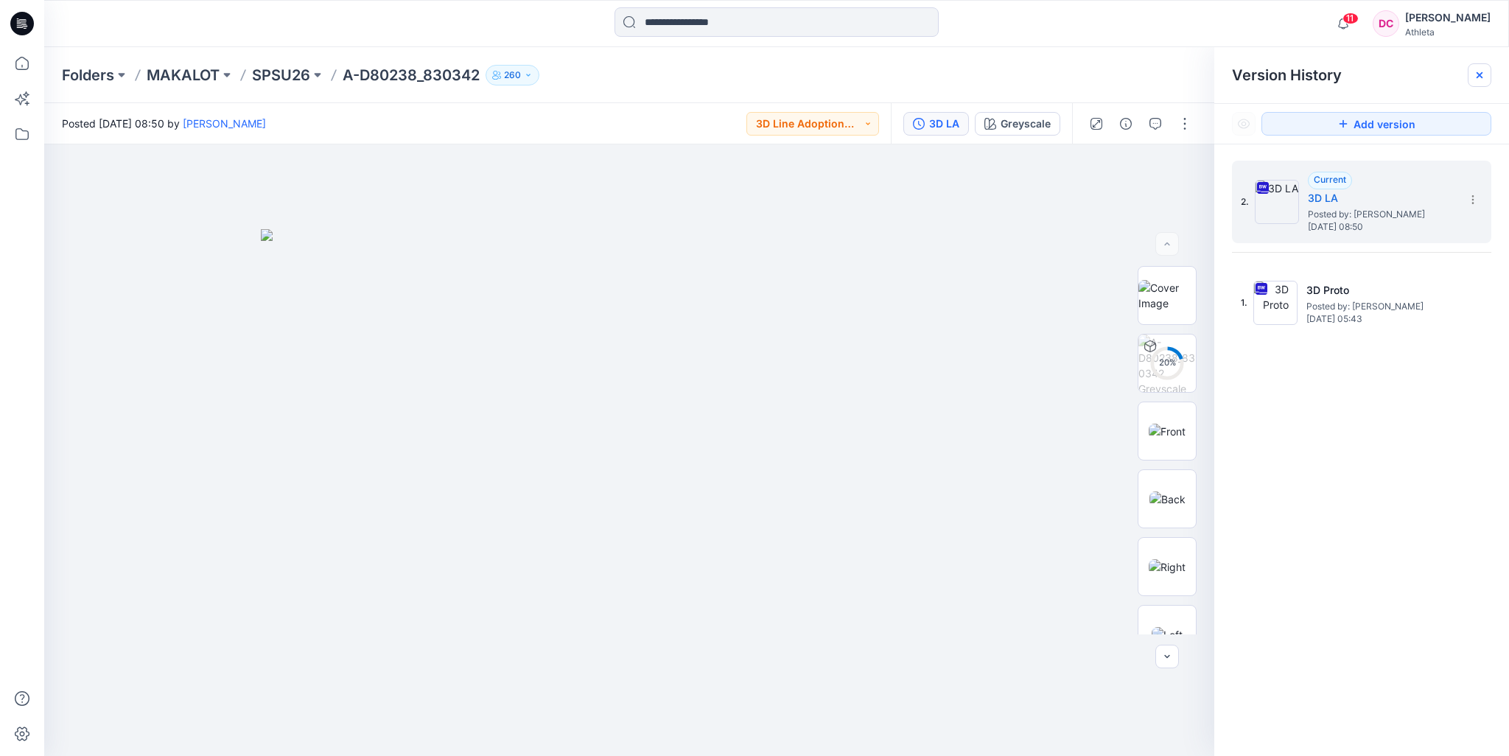
click at [1478, 76] on icon at bounding box center [1479, 75] width 6 height 6
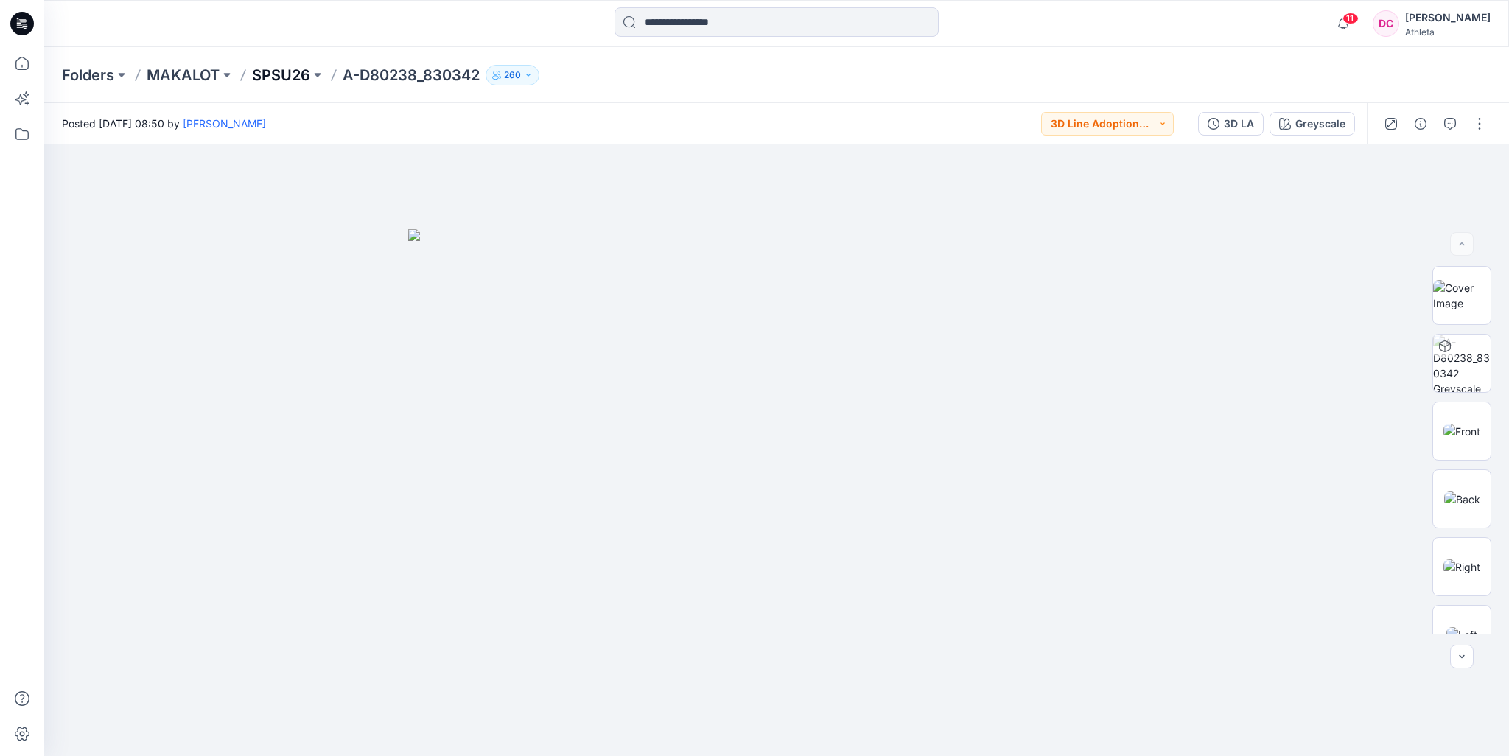
click at [287, 80] on p "SPSU26" at bounding box center [281, 75] width 58 height 21
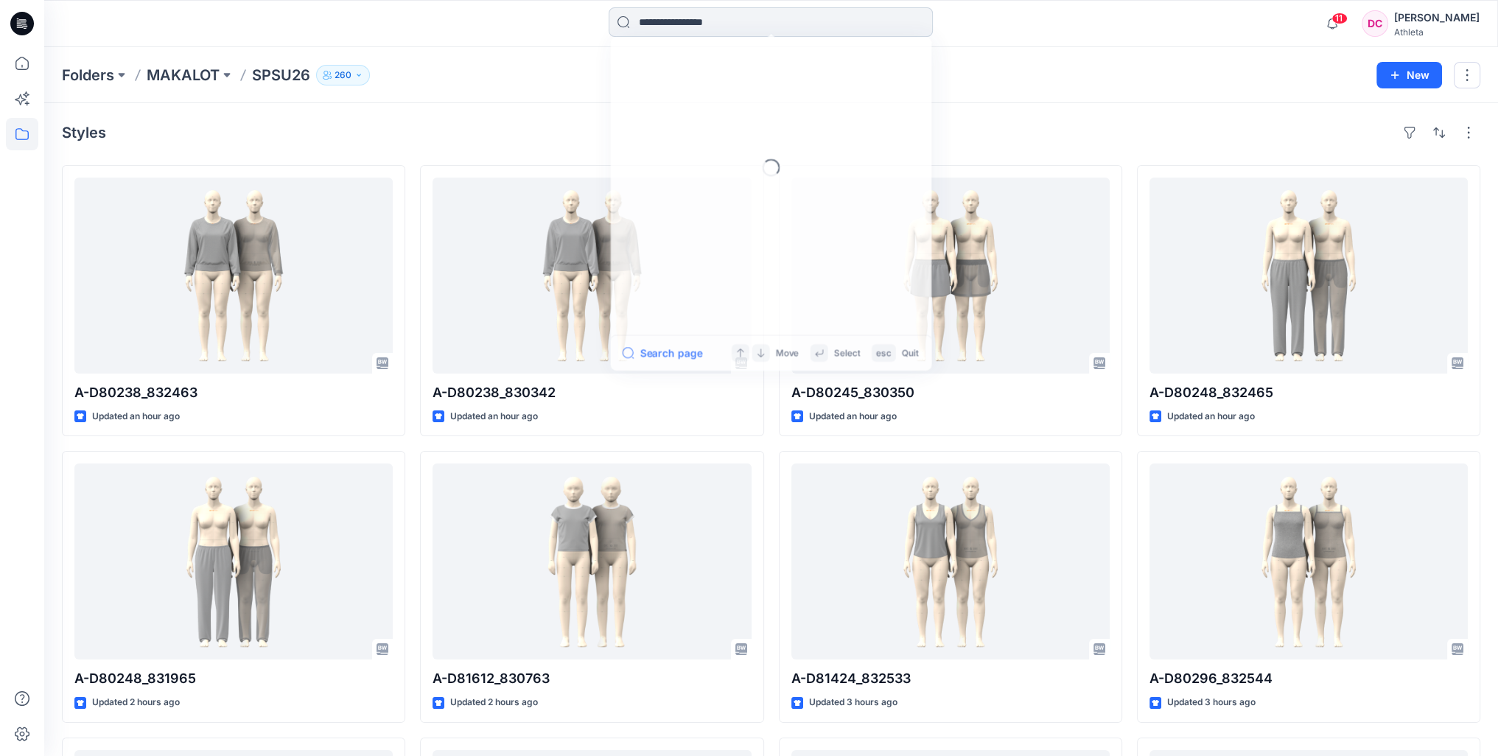
click at [681, 15] on input at bounding box center [770, 21] width 324 height 29
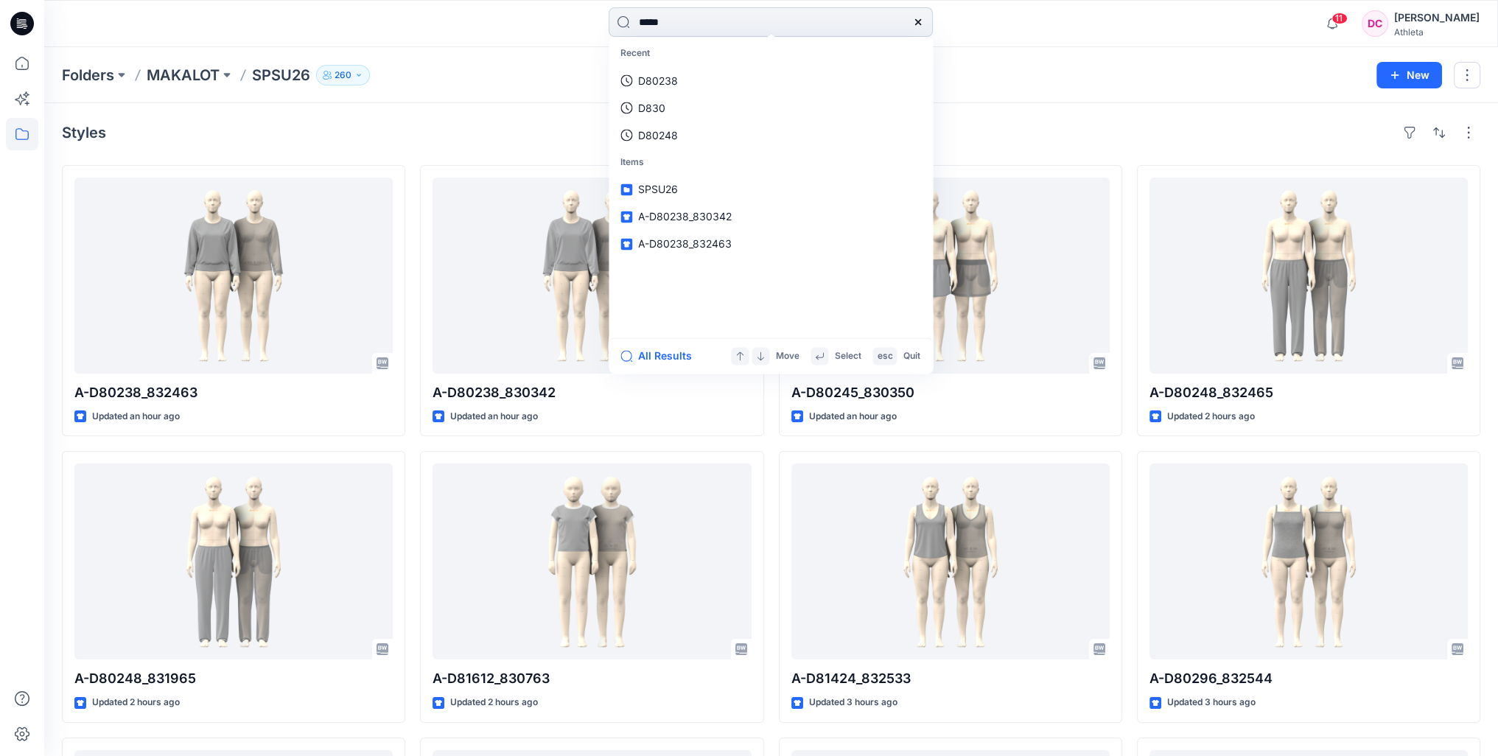
type input "******"
drag, startPoint x: 692, startPoint y: 19, endPoint x: 533, endPoint y: -8, distance: 161.4
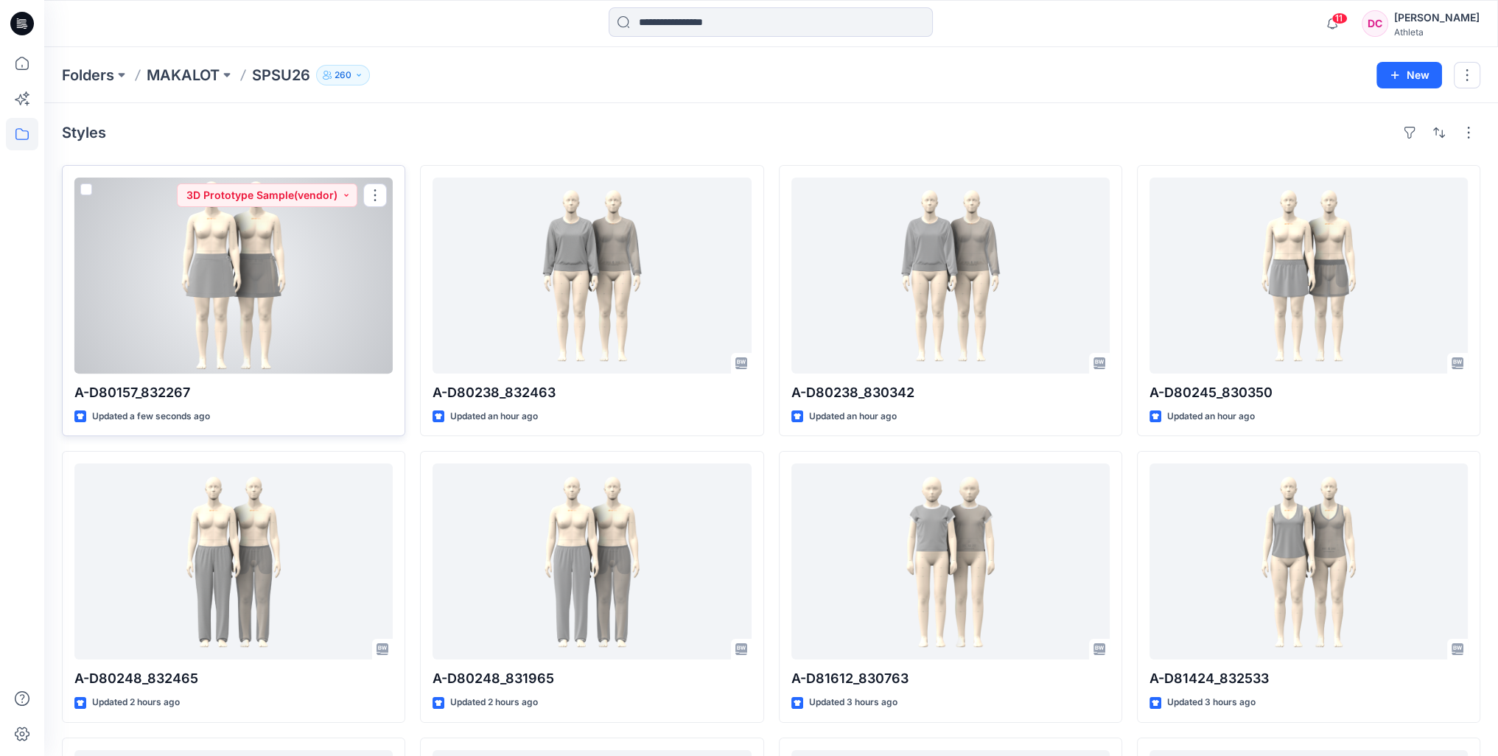
click at [289, 274] on div at bounding box center [233, 276] width 318 height 196
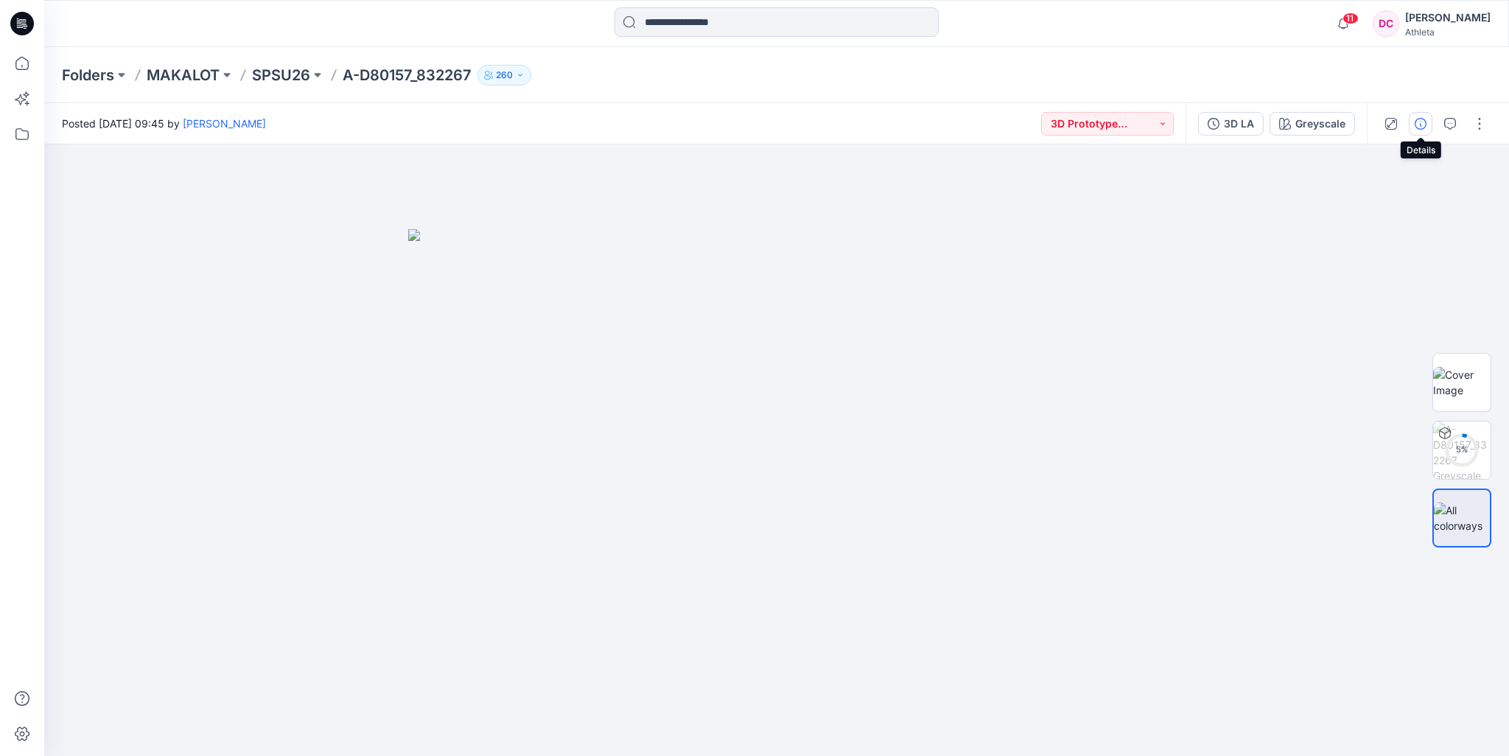
click at [1417, 122] on icon "button" at bounding box center [1420, 124] width 12 height 12
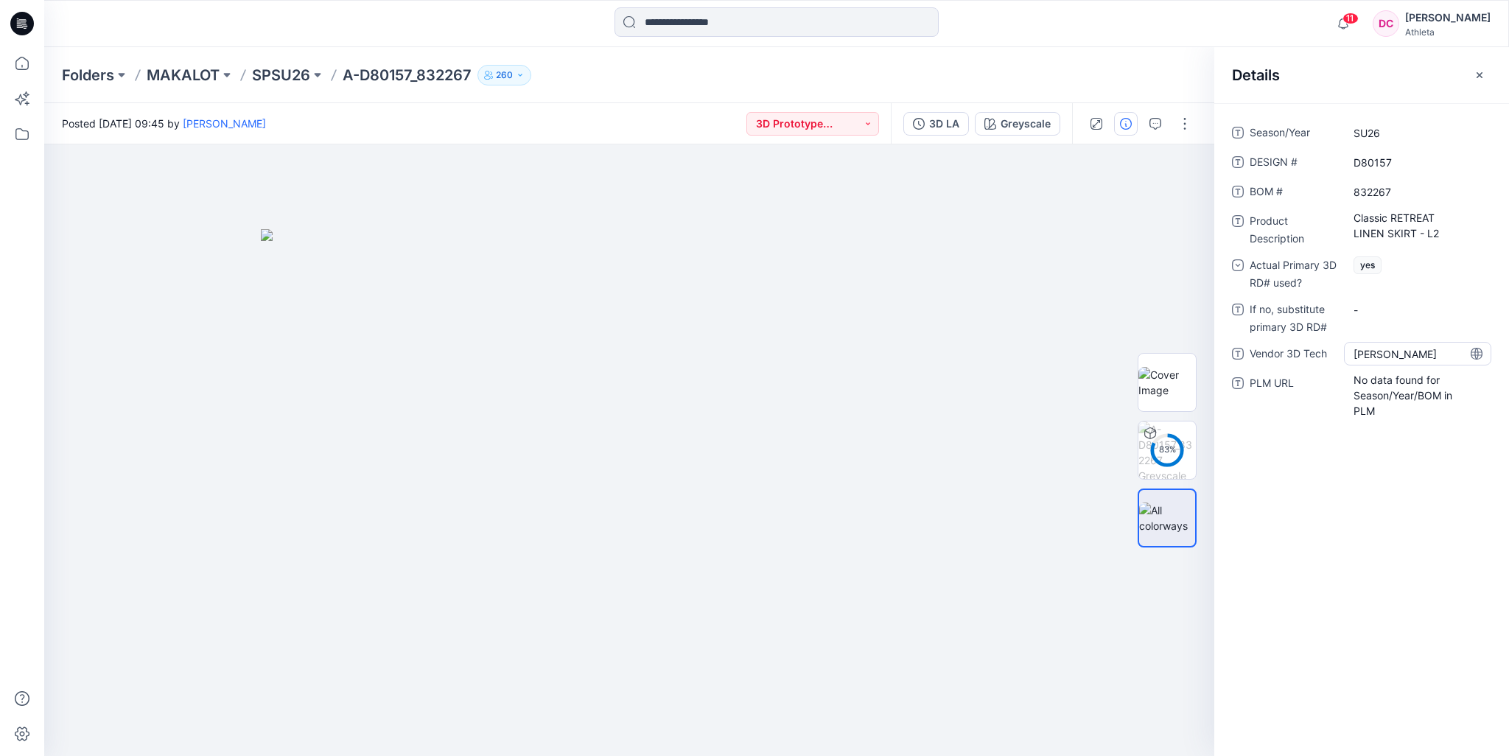
click at [1409, 355] on Tech "[PERSON_NAME]" at bounding box center [1417, 353] width 128 height 15
drag, startPoint x: 1407, startPoint y: 354, endPoint x: 1319, endPoint y: 360, distance: 88.6
click at [1319, 360] on div "Vendor 3D Tech *********" at bounding box center [1361, 354] width 259 height 24
click at [1076, 63] on div "Folders MAKALOT SPSU26 A-D80157_832267 260" at bounding box center [776, 75] width 1464 height 56
click at [1475, 74] on icon "button" at bounding box center [1479, 75] width 12 height 12
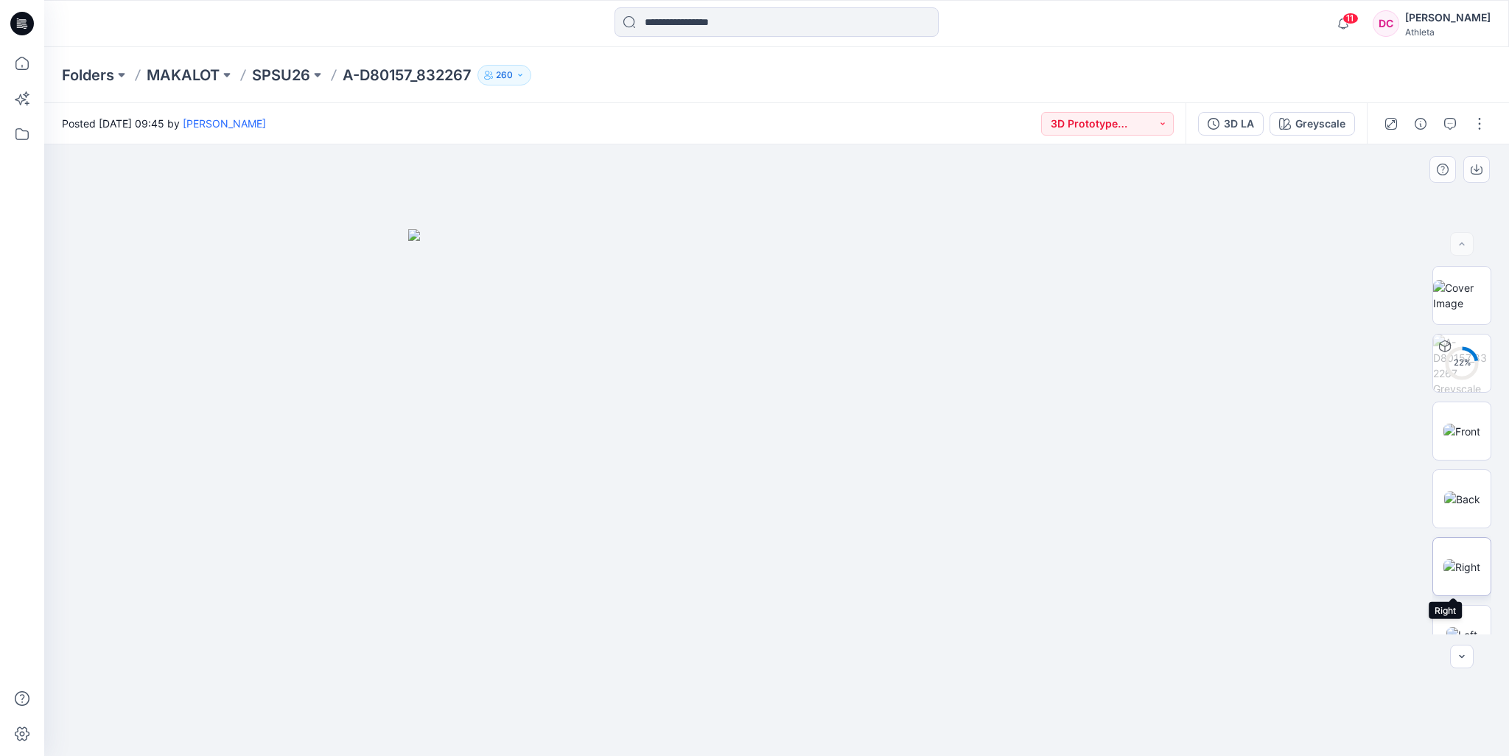
click at [1466, 559] on img at bounding box center [1461, 566] width 37 height 15
click at [1473, 627] on img at bounding box center [1461, 634] width 31 height 15
click at [1463, 295] on img at bounding box center [1461, 295] width 57 height 31
click at [1167, 125] on button "3D Prototype Sample(vendor)" at bounding box center [1107, 124] width 133 height 24
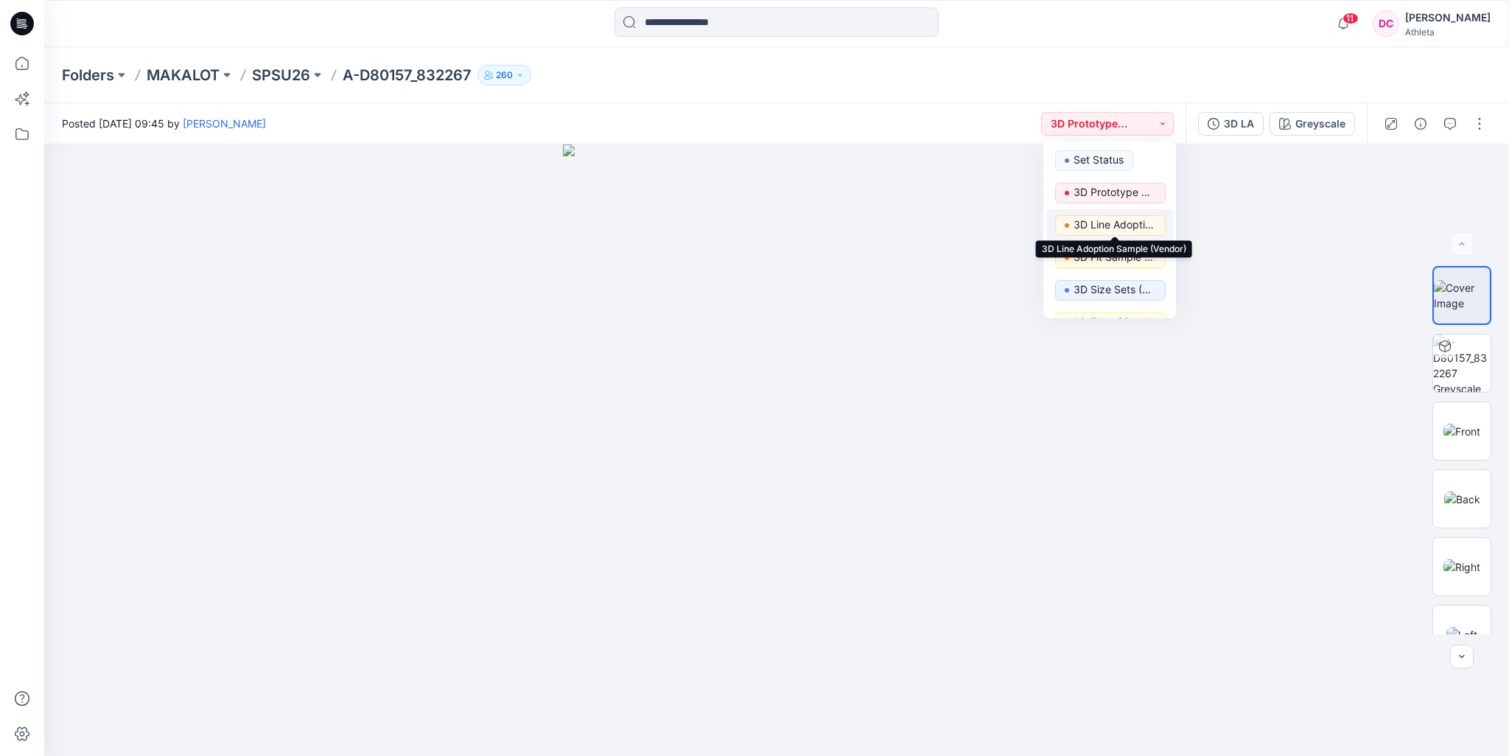
click at [1117, 225] on p "3D Line Adoption Sample (Vendor)" at bounding box center [1114, 224] width 83 height 19
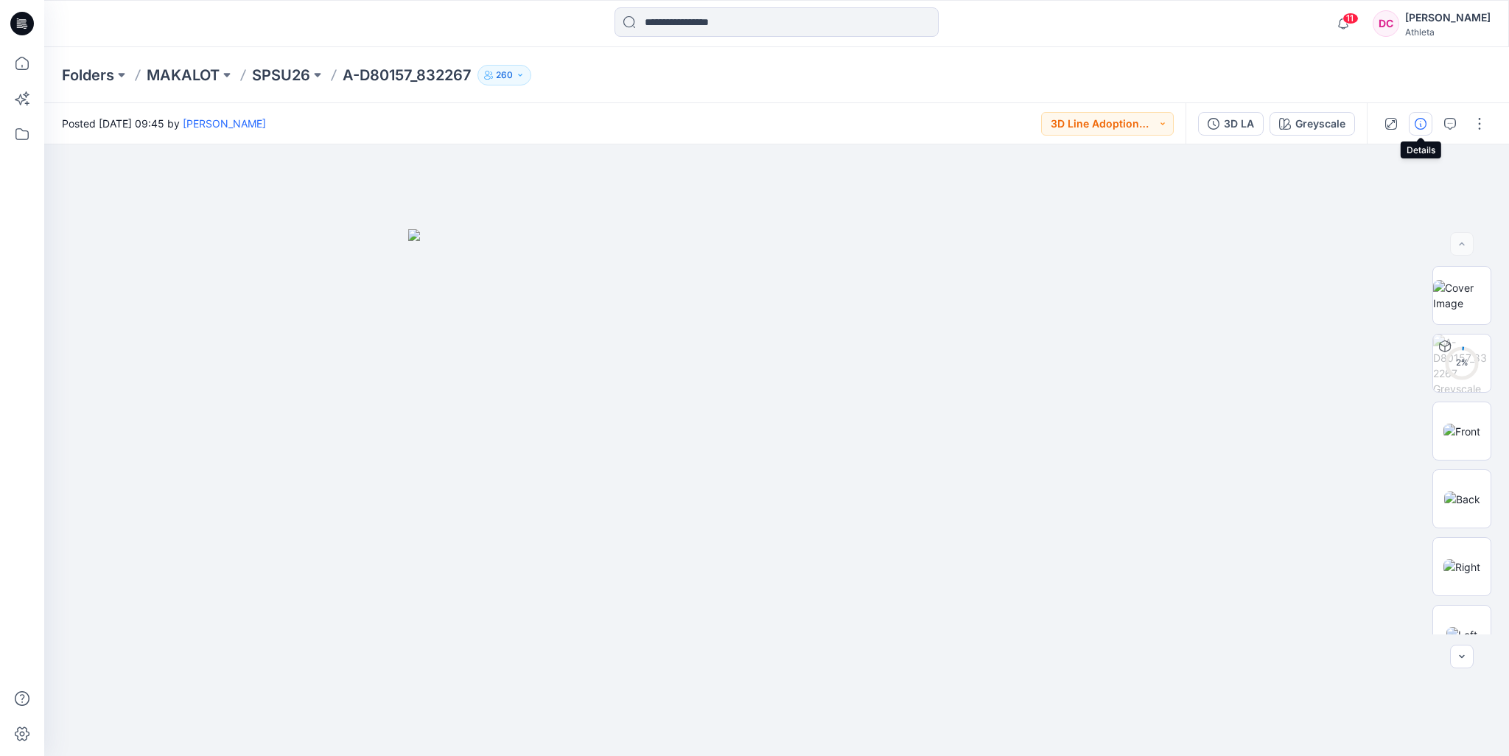
click at [1419, 122] on icon "button" at bounding box center [1420, 124] width 12 height 12
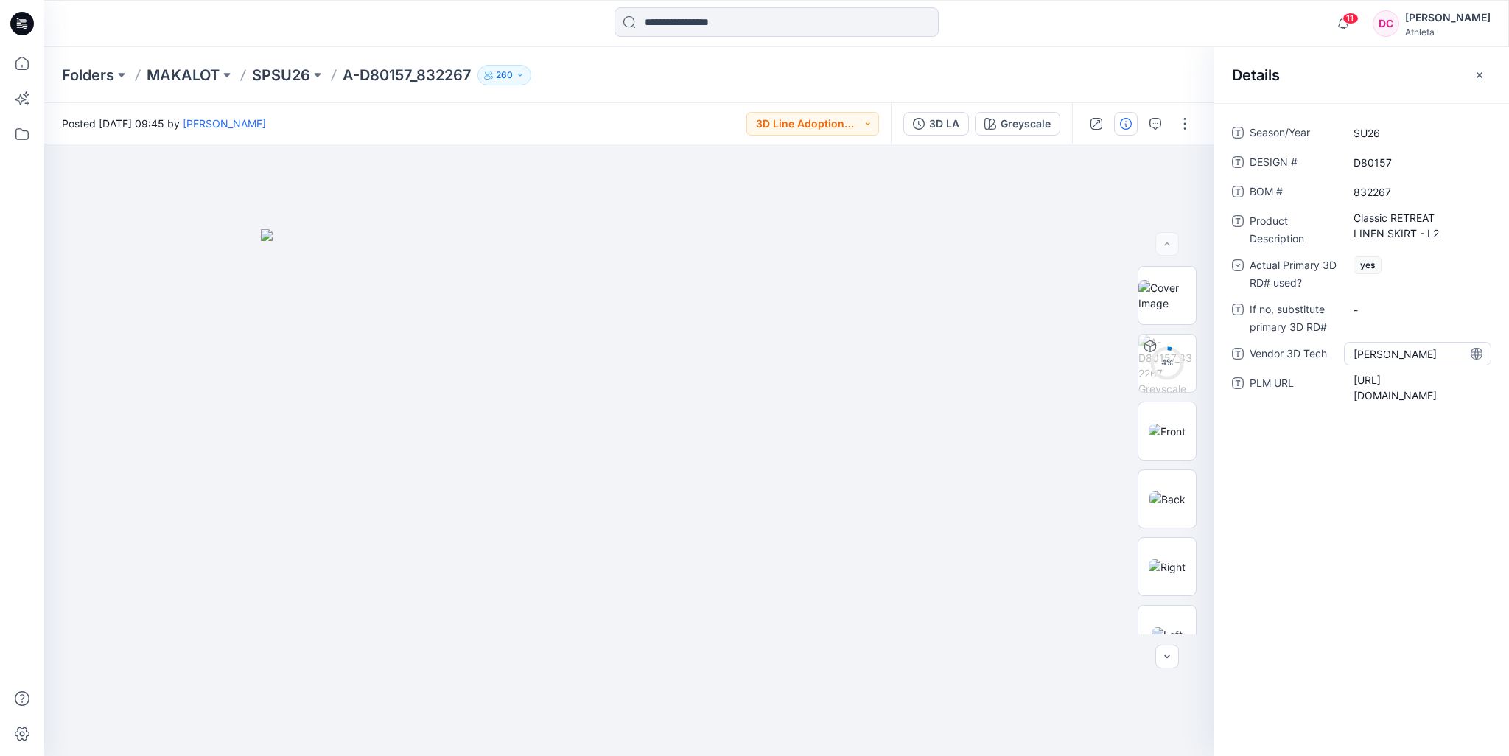
click at [1409, 351] on Tech "[PERSON_NAME]" at bounding box center [1417, 353] width 128 height 15
drag, startPoint x: 1355, startPoint y: 365, endPoint x: 1223, endPoint y: 354, distance: 133.1
click at [1224, 361] on div "Season/Year SU26 DESIGN # D80157 BOM # 832267 Product Description Classic RETRE…" at bounding box center [1361, 271] width 295 height 301
type textarea "**********"
click at [1482, 74] on icon "button" at bounding box center [1479, 75] width 12 height 12
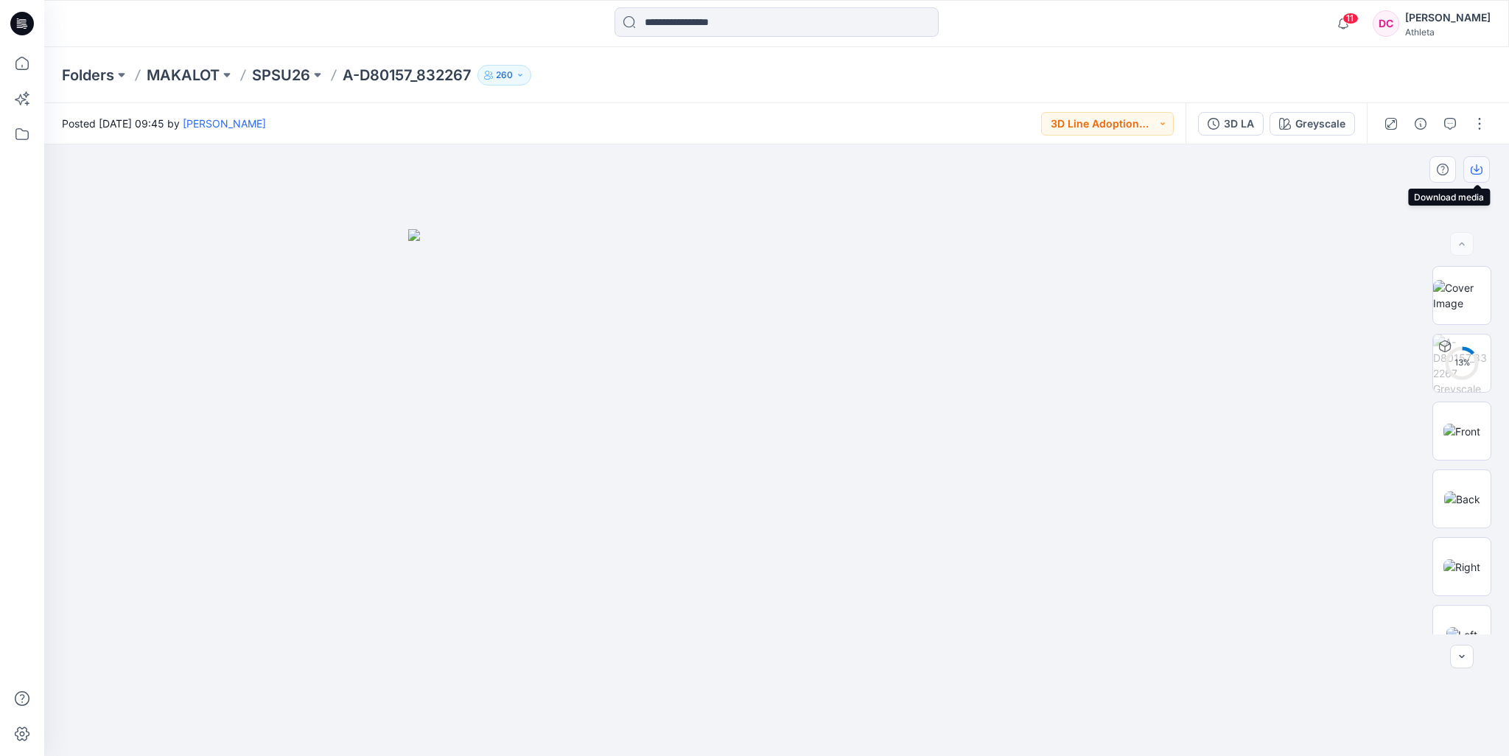
click at [1476, 172] on icon "button" at bounding box center [1476, 170] width 12 height 12
click at [1095, 82] on div "Folders MAKALOT SPSU26 A-D80157_832267 260" at bounding box center [719, 75] width 1314 height 21
click at [1242, 76] on div "Folders MAKALOT SPSU26 A-D80157_832267 260" at bounding box center [719, 75] width 1314 height 21
click at [292, 69] on p "SPSU26" at bounding box center [281, 75] width 58 height 21
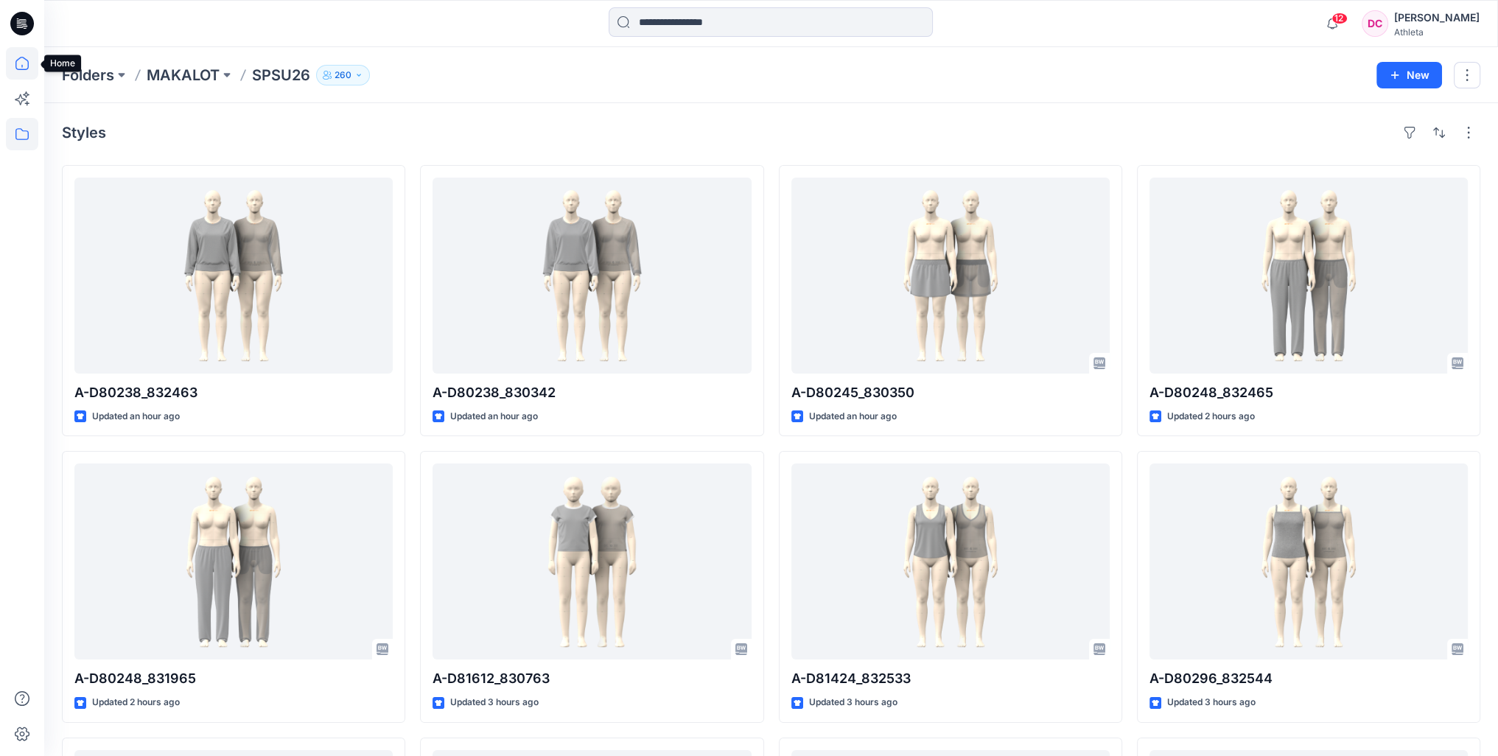
click at [21, 60] on icon at bounding box center [22, 63] width 32 height 32
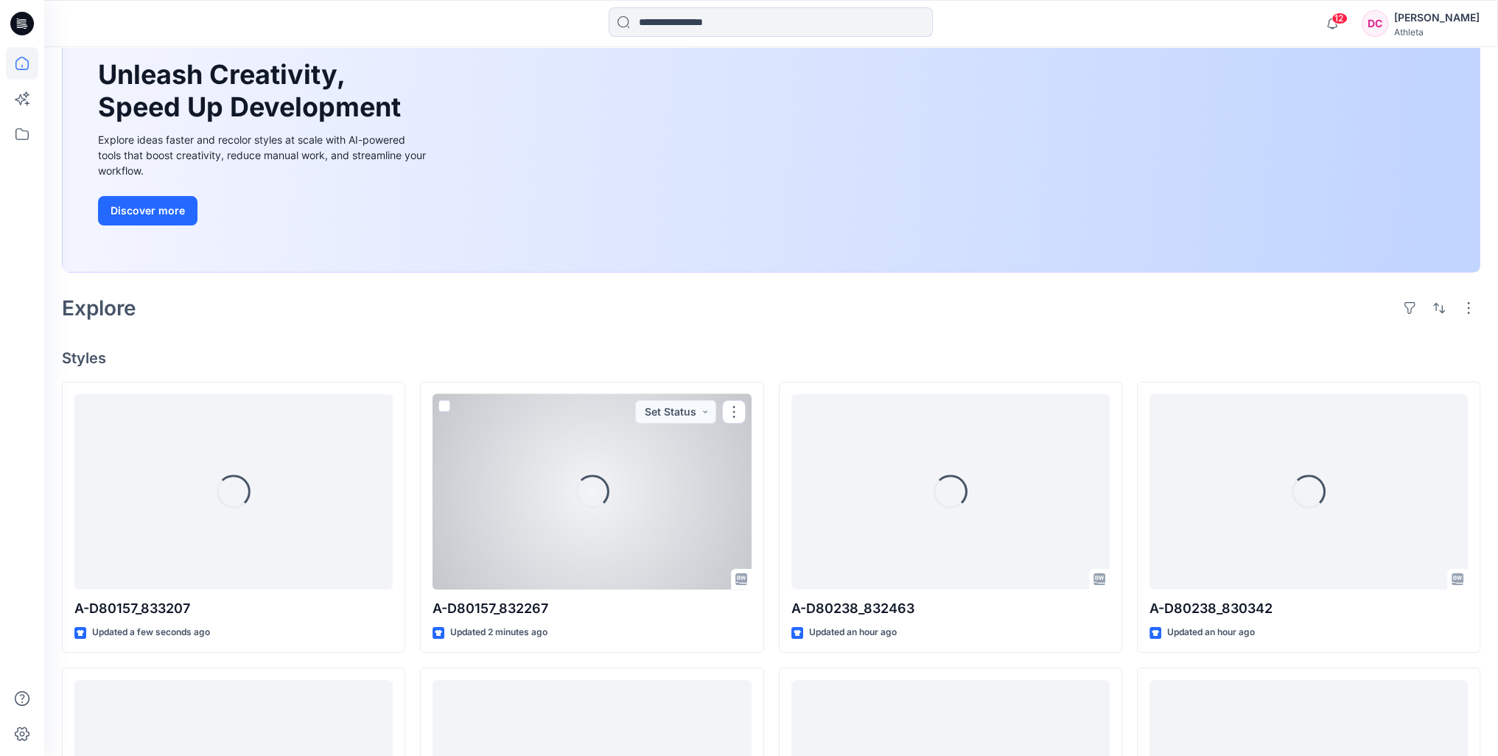
scroll to position [295, 0]
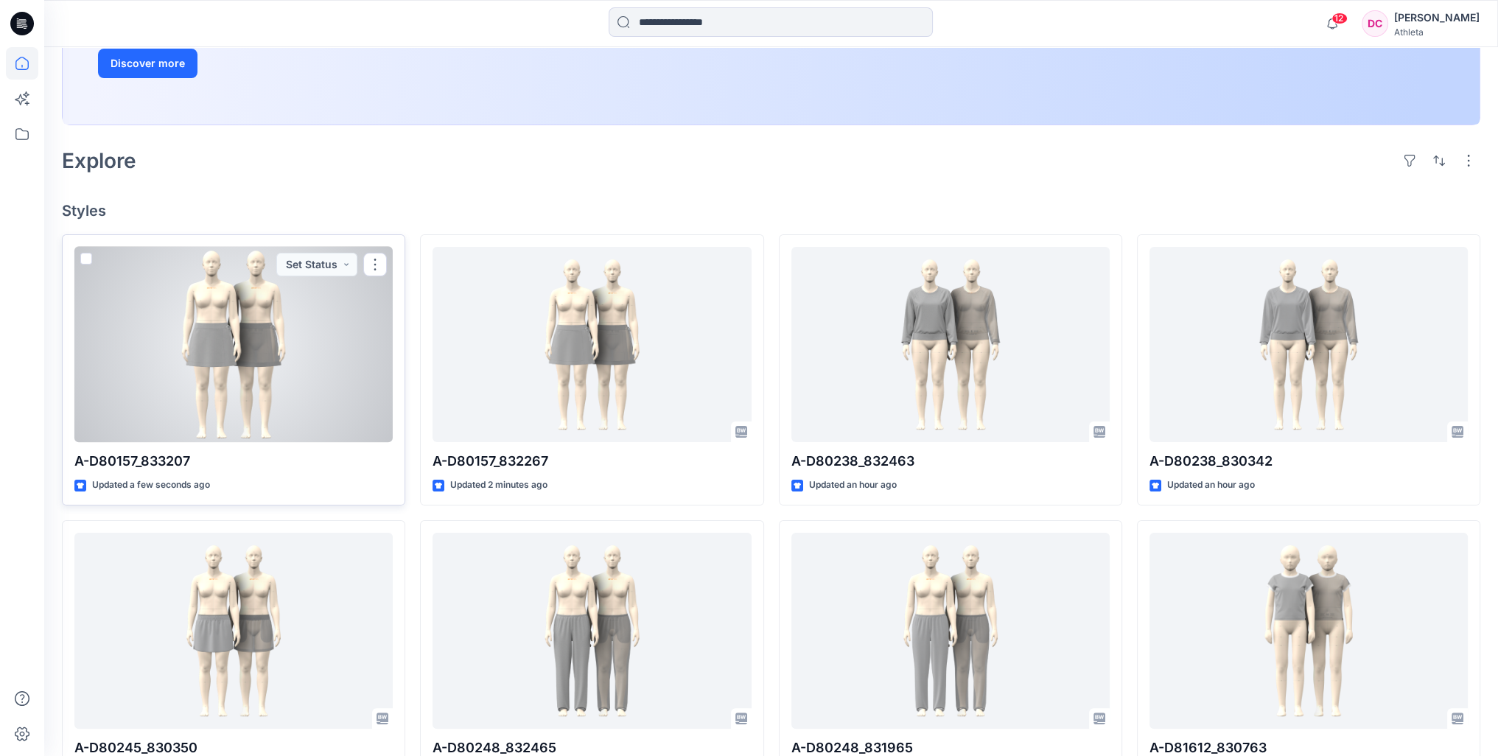
click at [253, 359] on div at bounding box center [233, 345] width 318 height 196
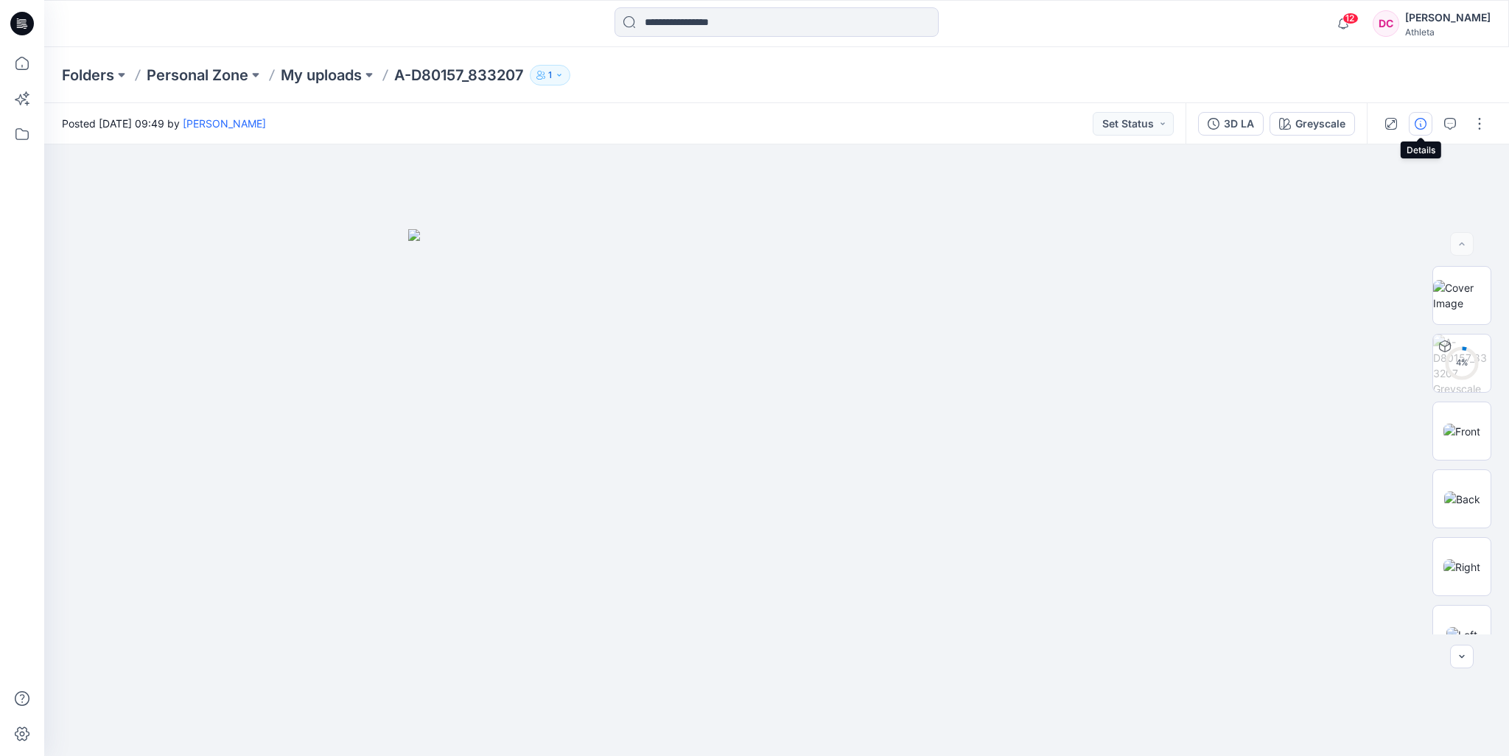
click at [1420, 124] on icon "button" at bounding box center [1420, 124] width 12 height 12
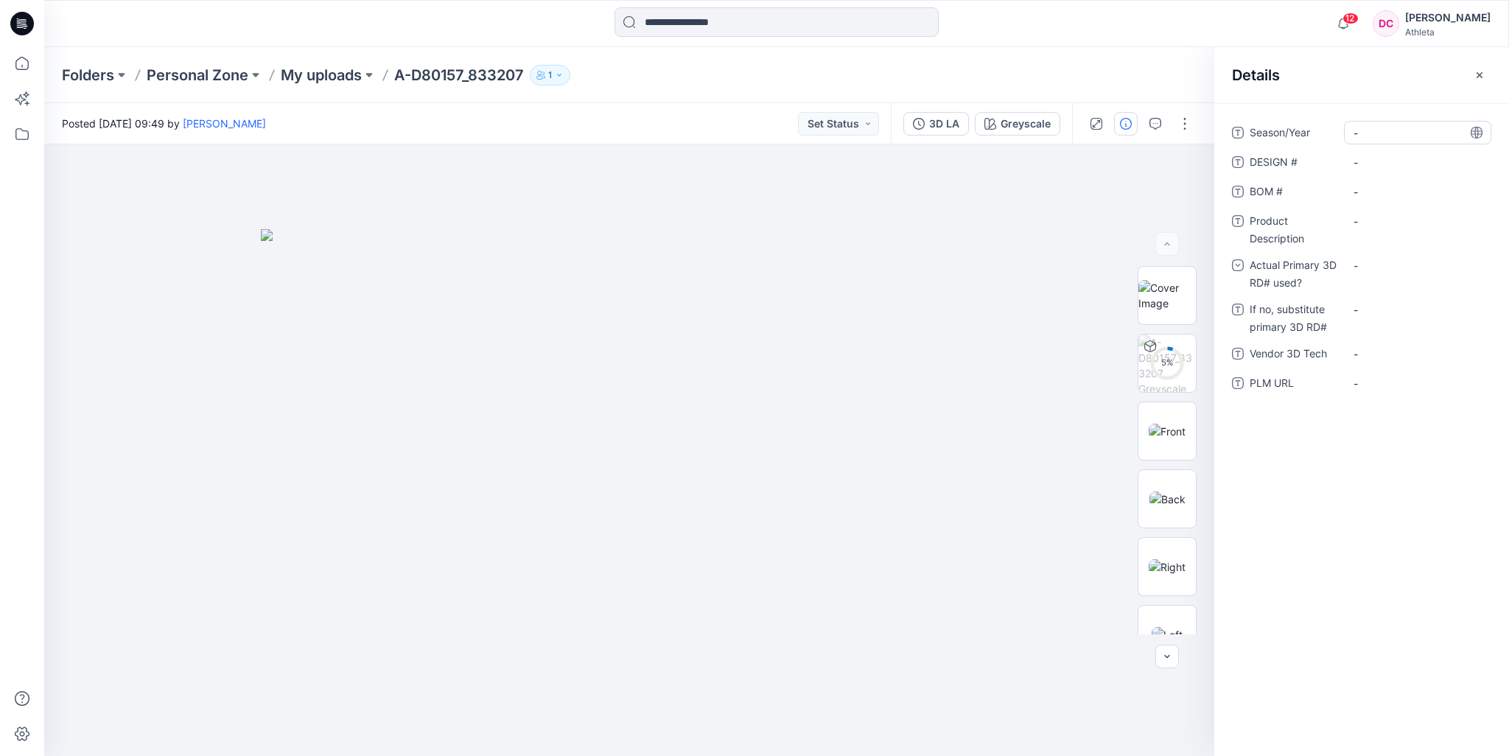
click at [1381, 129] on span "-" at bounding box center [1417, 132] width 128 height 15
type textarea "**"
click at [1397, 133] on span "SU" at bounding box center [1417, 132] width 128 height 15
type textarea "****"
click at [1396, 162] on \ "-" at bounding box center [1417, 162] width 128 height 15
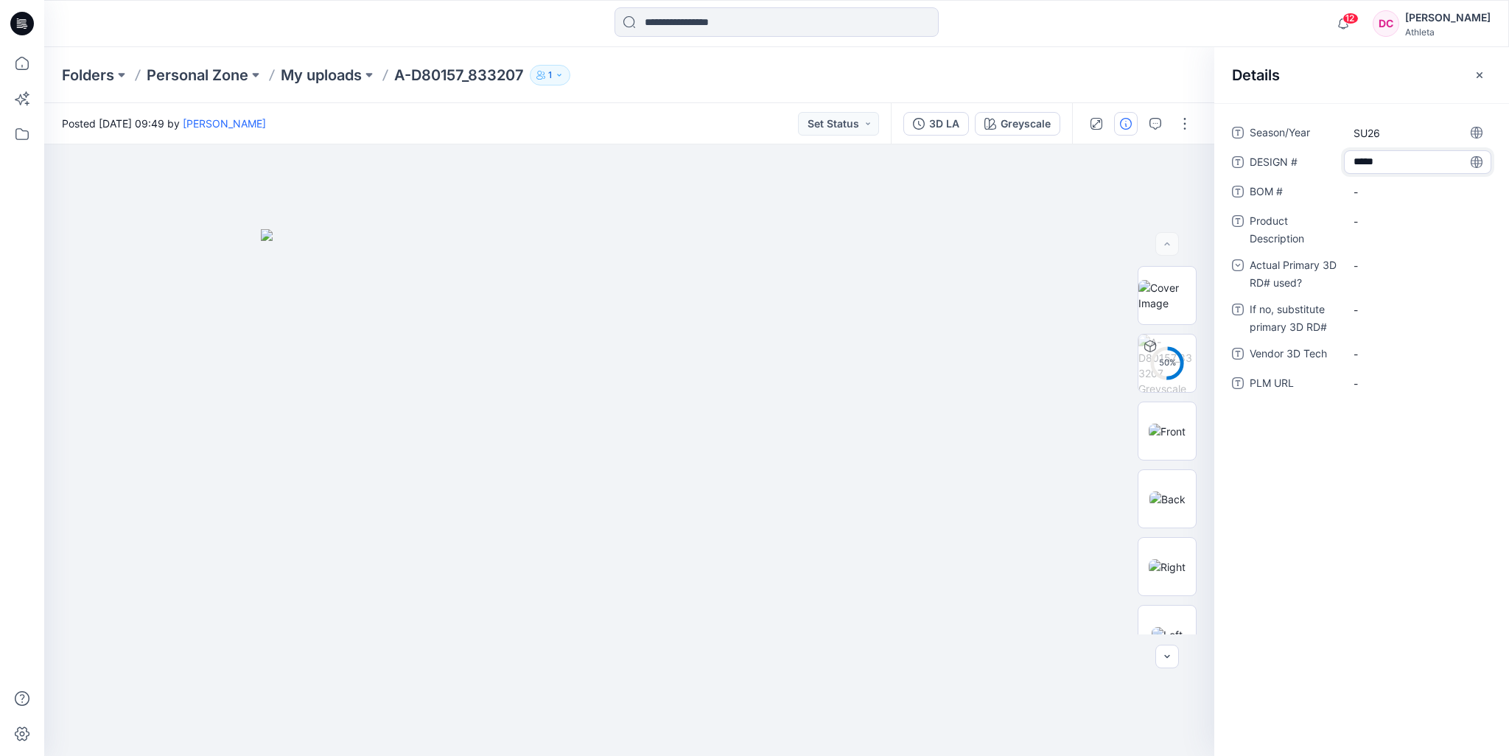
type textarea "******"
click at [1392, 186] on \ "-" at bounding box center [1417, 191] width 128 height 15
type textarea "******"
click at [1376, 220] on Description "-" at bounding box center [1417, 221] width 128 height 15
type textarea "**********"
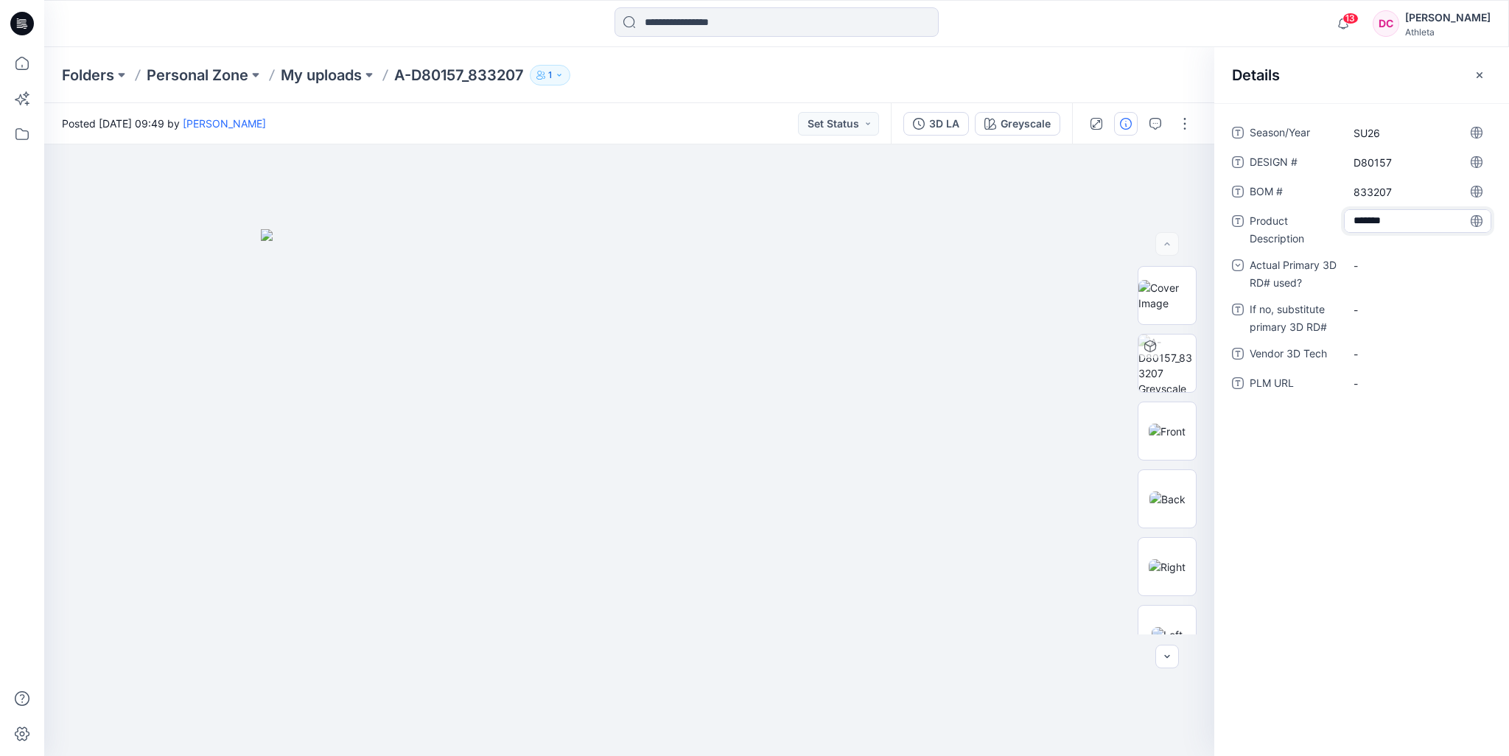
scroll to position [41, 0]
click at [1409, 243] on Description "Classic RETREAT LINEN SKIRT - L2" at bounding box center [1417, 233] width 128 height 46
click at [1377, 247] on textarea "**********" at bounding box center [1417, 232] width 147 height 46
click at [1350, 240] on textarea "**********" at bounding box center [1417, 232] width 147 height 46
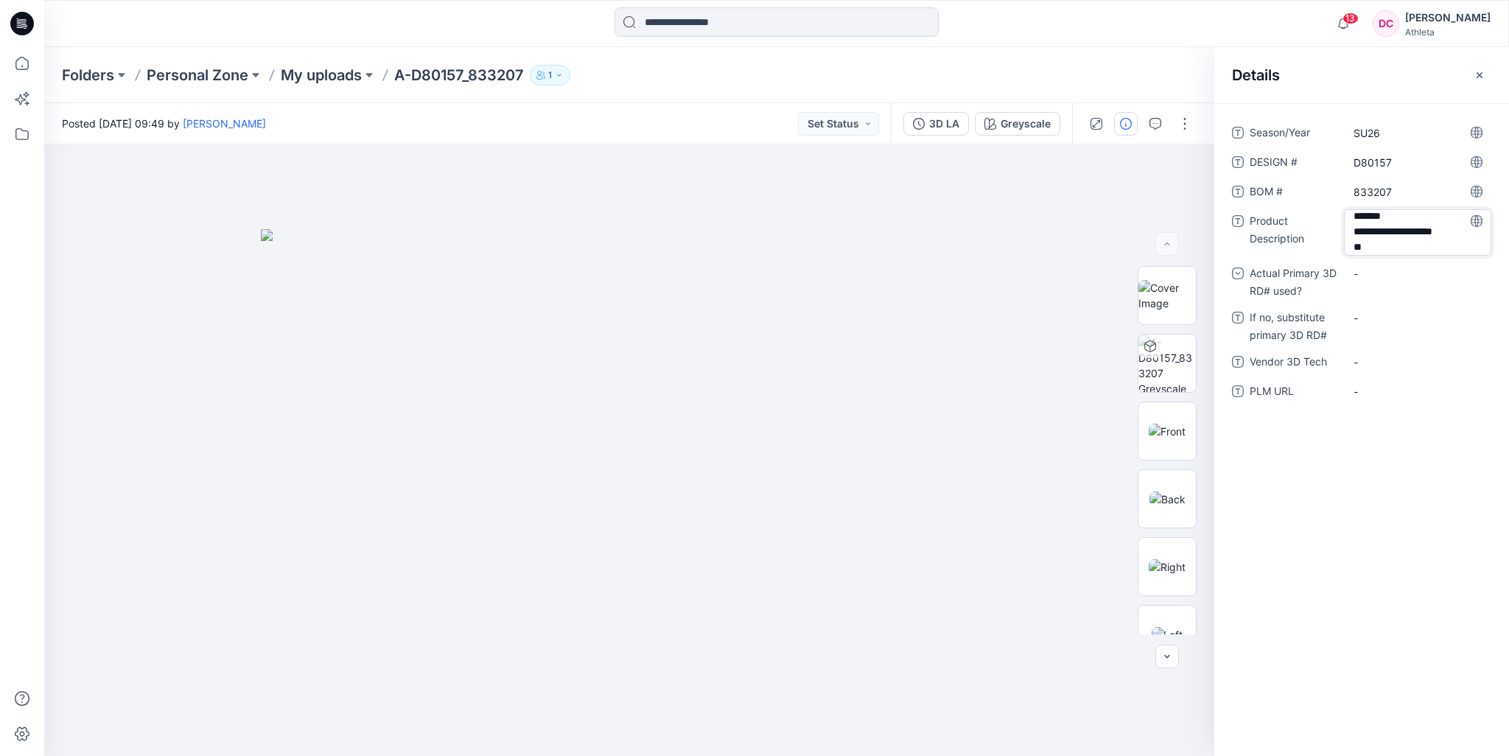
type textarea "**********"
click at [1384, 277] on div "-" at bounding box center [1417, 275] width 147 height 24
click at [1375, 337] on div "yes" at bounding box center [1417, 336] width 141 height 29
click at [1366, 360] on Tech "-" at bounding box center [1417, 363] width 128 height 15
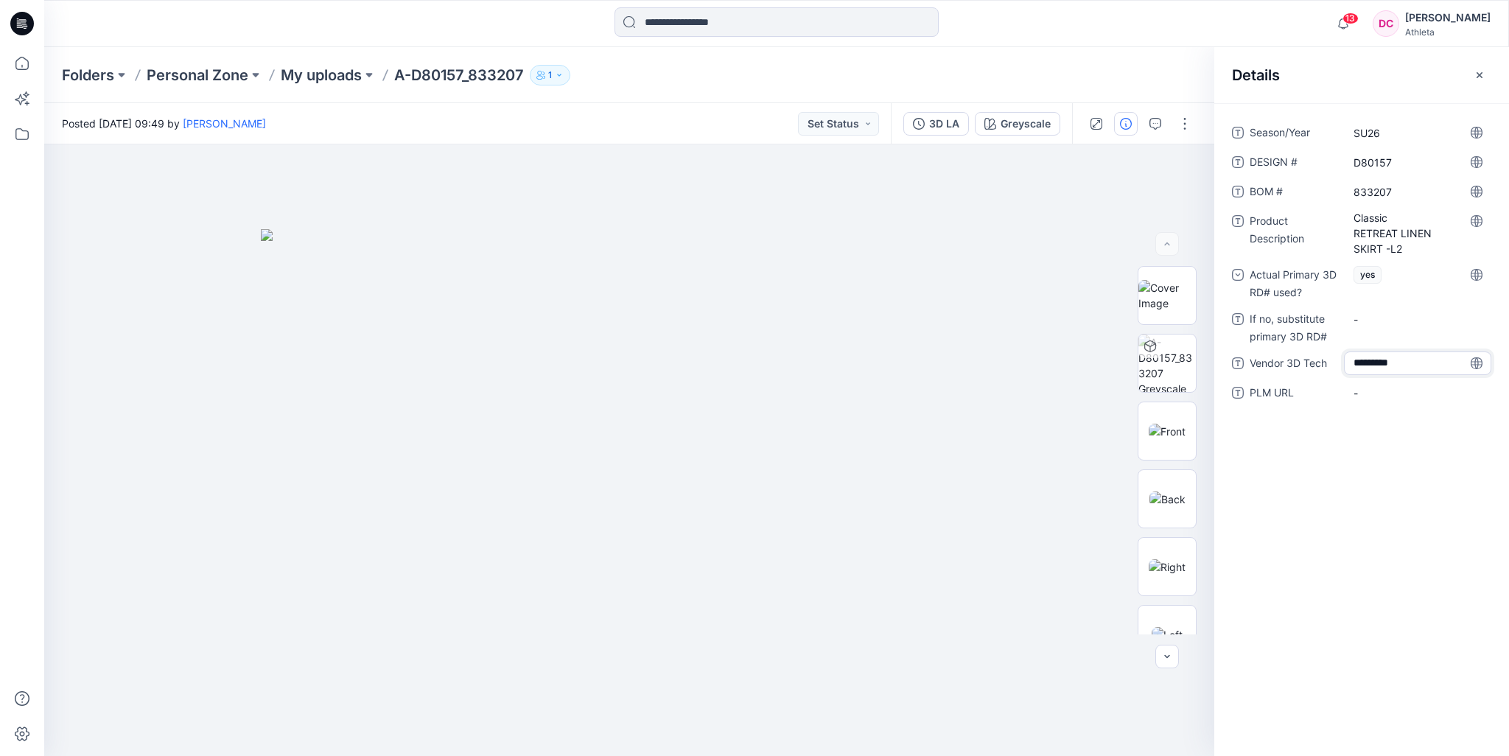
type textarea "**********"
click at [1475, 69] on icon "button" at bounding box center [1479, 75] width 12 height 12
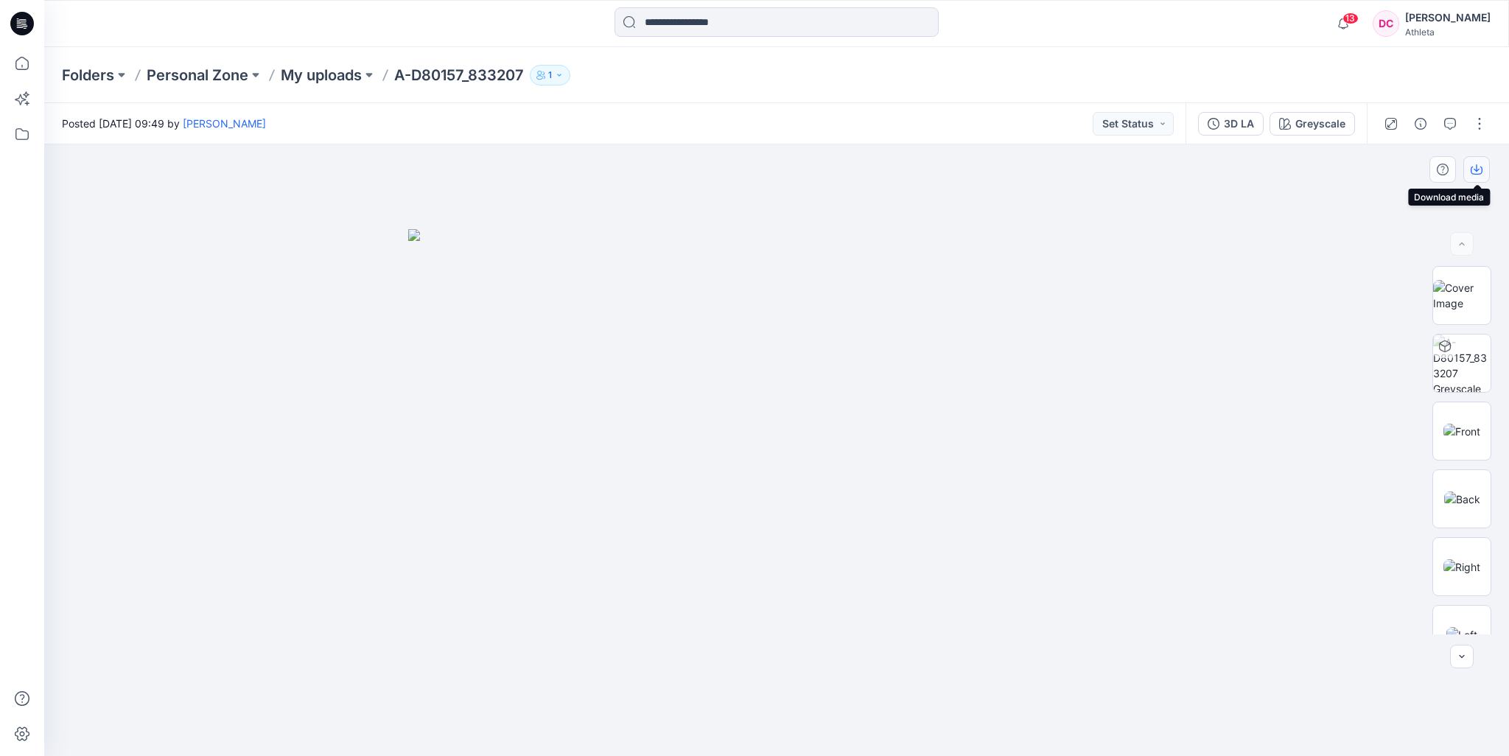
click at [1473, 172] on icon "button" at bounding box center [1476, 170] width 12 height 12
click at [1067, 66] on div "Folders Personal Zone My uploads A-D80157_833207 1" at bounding box center [719, 75] width 1314 height 21
click at [1249, 123] on div "3D LA" at bounding box center [1239, 124] width 30 height 16
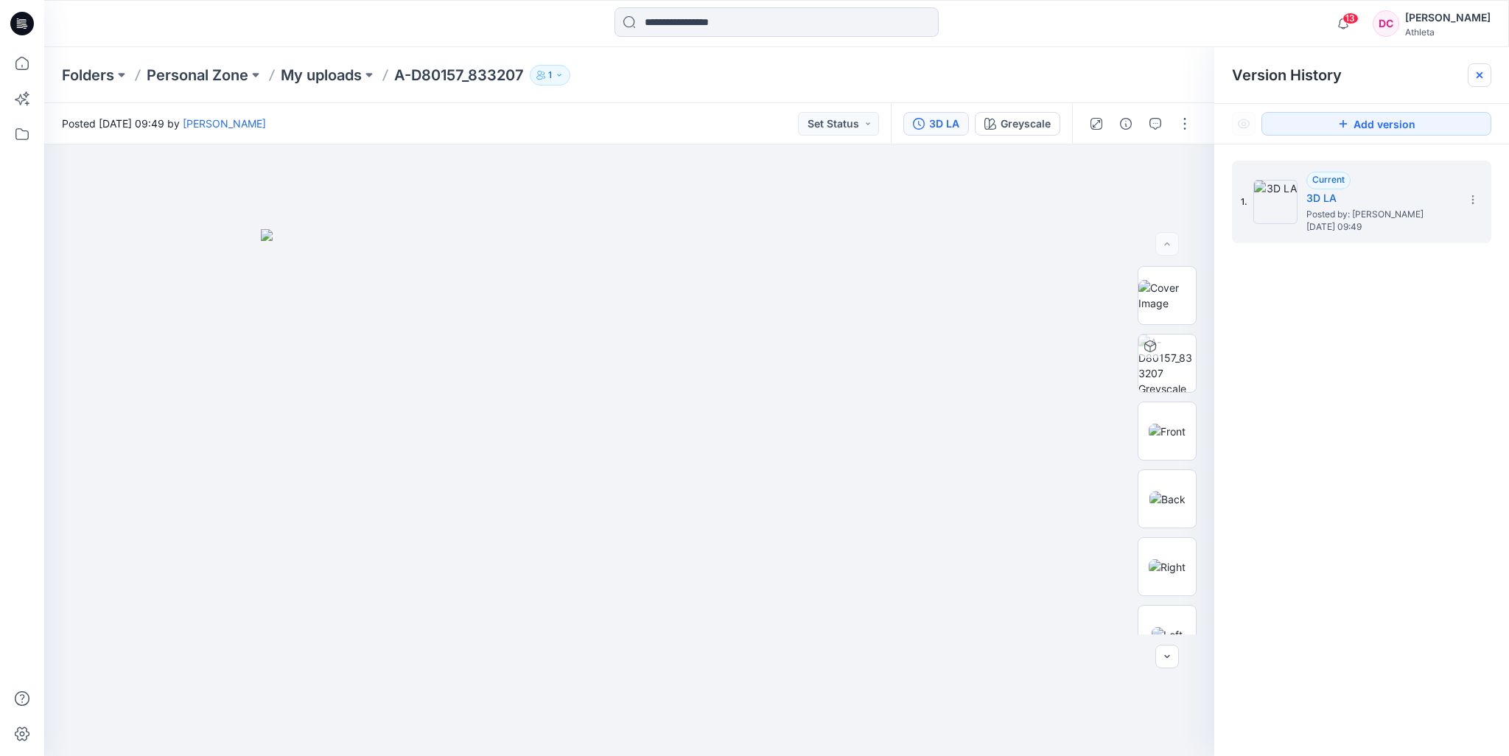
click at [1480, 74] on icon at bounding box center [1479, 75] width 6 height 6
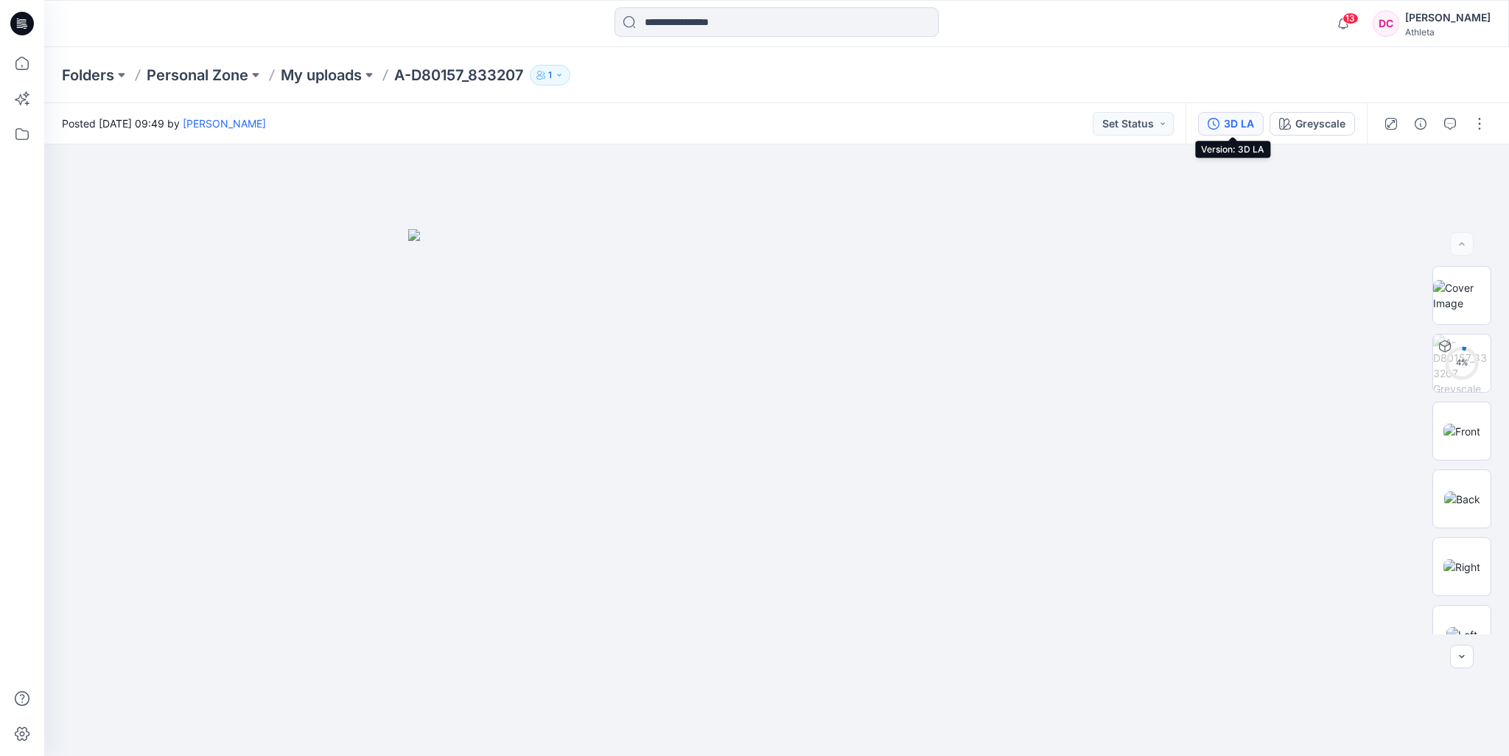
click at [1246, 124] on div "3D LA" at bounding box center [1239, 124] width 30 height 16
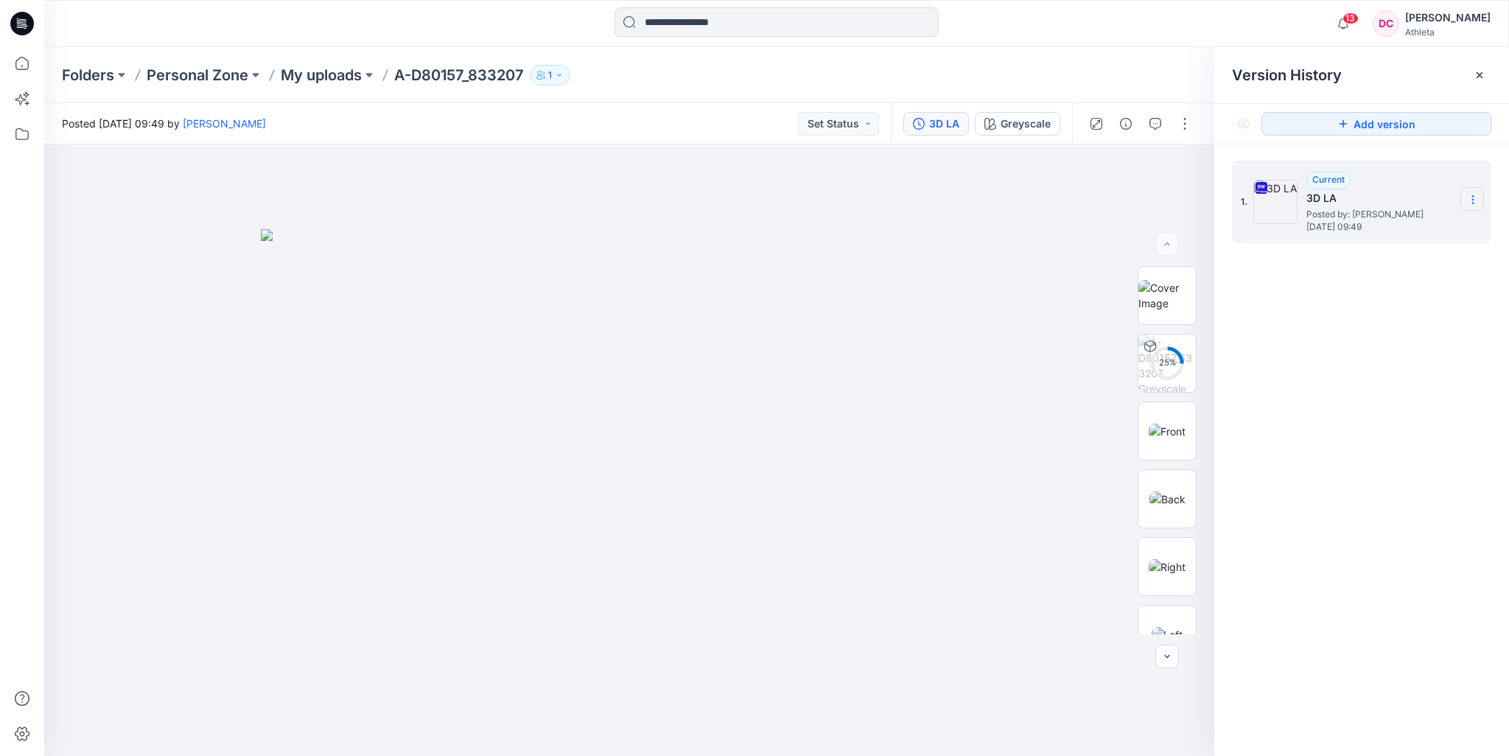
click at [1470, 198] on icon at bounding box center [1473, 200] width 12 height 12
click at [1479, 75] on icon at bounding box center [1479, 75] width 6 height 6
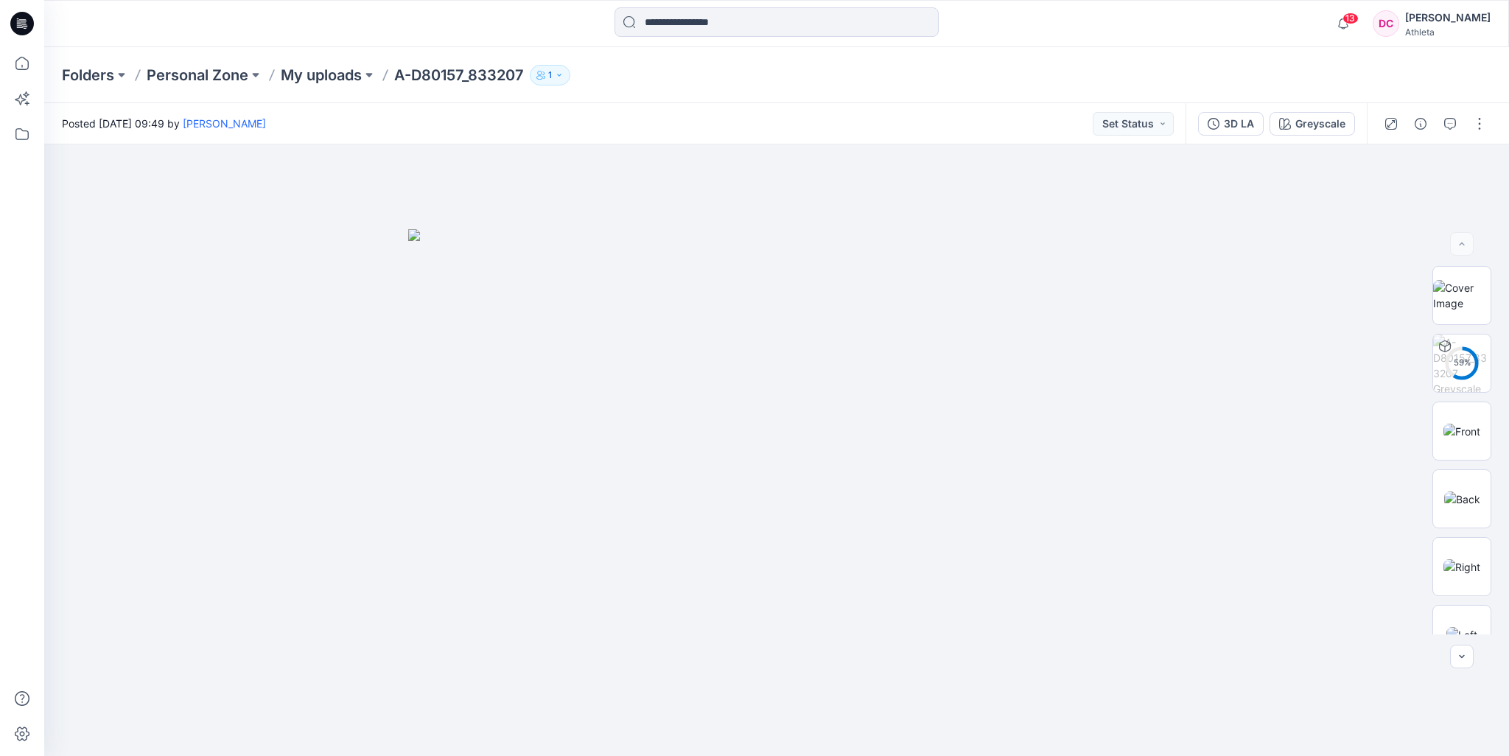
click at [1223, 63] on div "Folders Personal Zone My uploads A-D80157_833207 1" at bounding box center [776, 75] width 1464 height 56
click at [1252, 124] on div "3D LA" at bounding box center [1239, 124] width 30 height 16
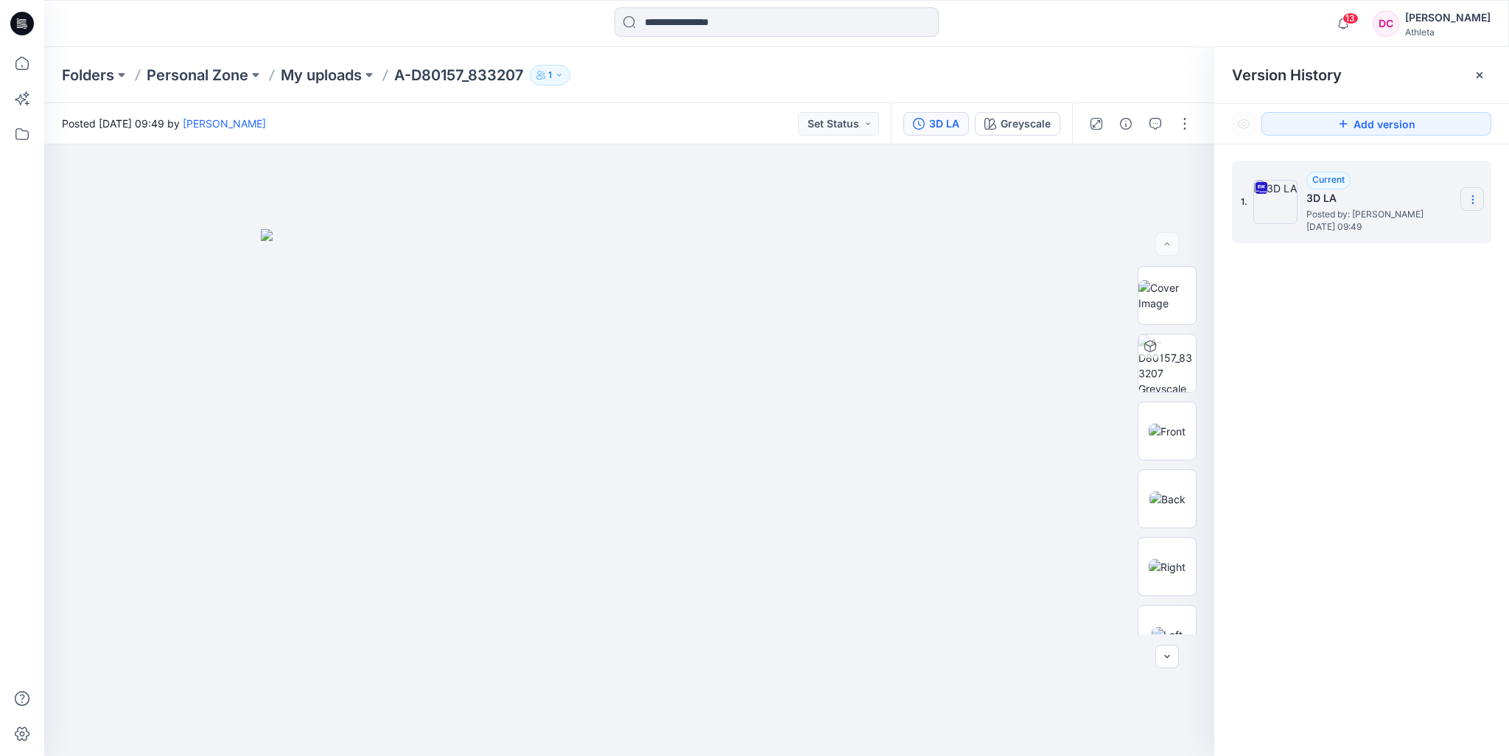
click at [1470, 197] on icon at bounding box center [1473, 200] width 12 height 12
click at [1476, 74] on icon at bounding box center [1479, 75] width 12 height 12
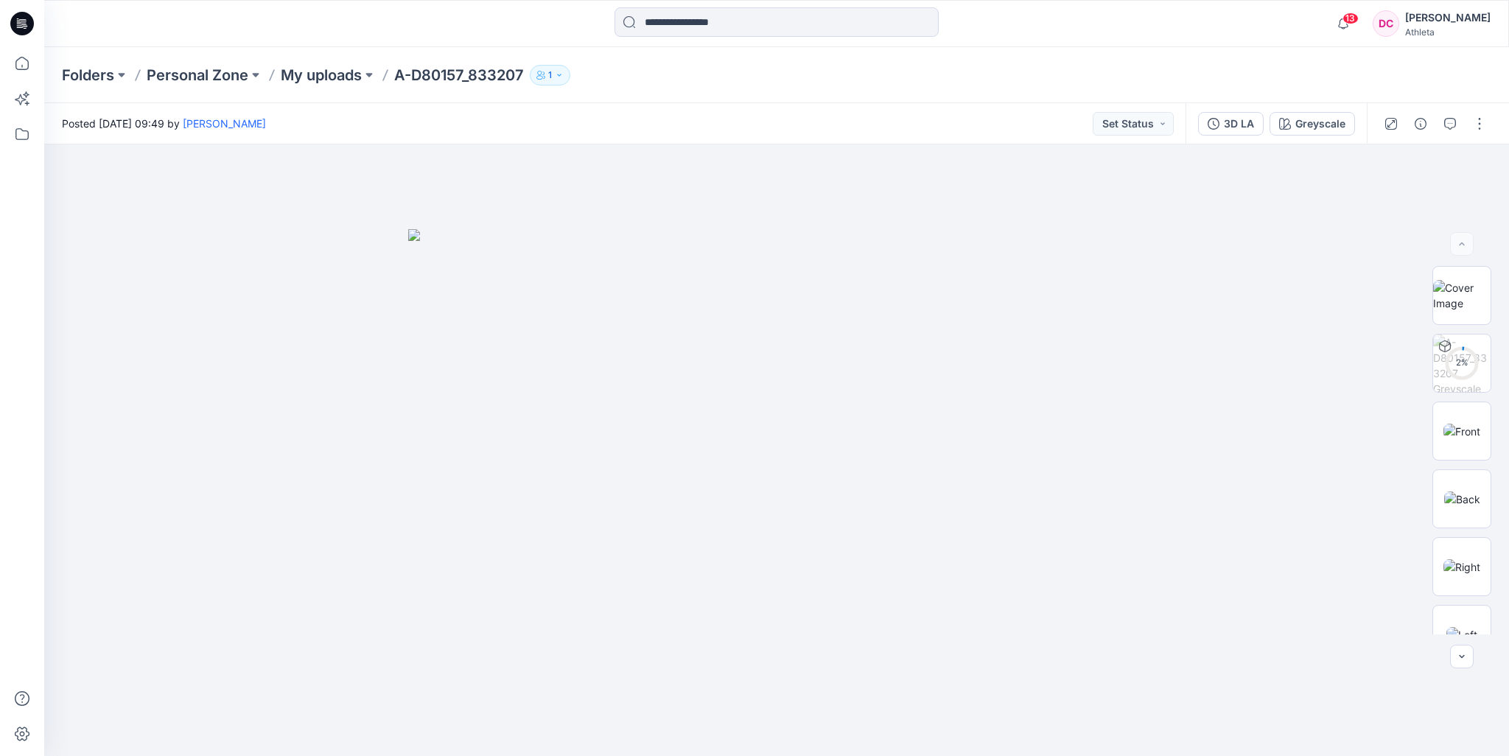
click at [1052, 68] on div "Folders Personal Zone My uploads A-D80157_833207 1" at bounding box center [719, 75] width 1314 height 21
click at [1272, 130] on button "Greyscale" at bounding box center [1311, 124] width 85 height 24
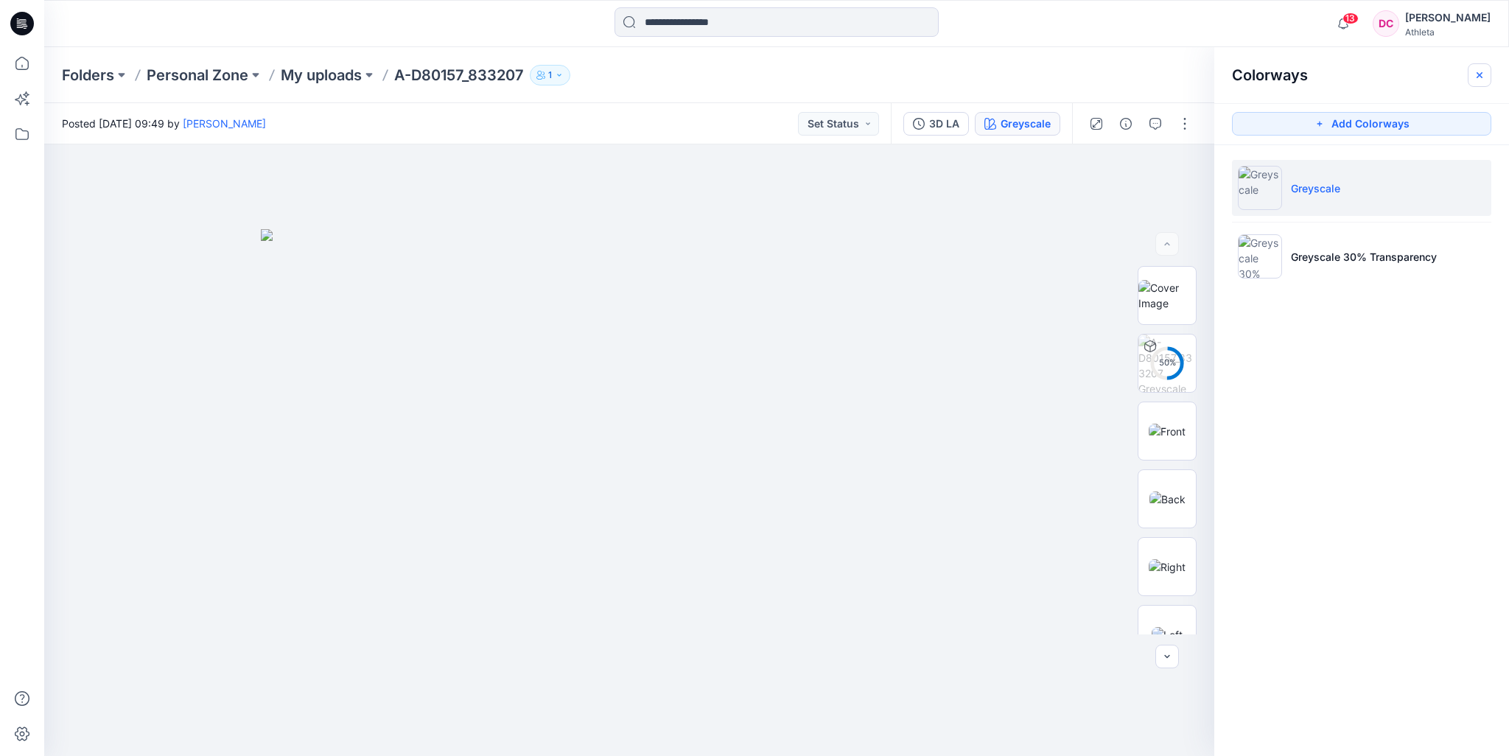
click at [1480, 71] on icon "button" at bounding box center [1479, 75] width 12 height 12
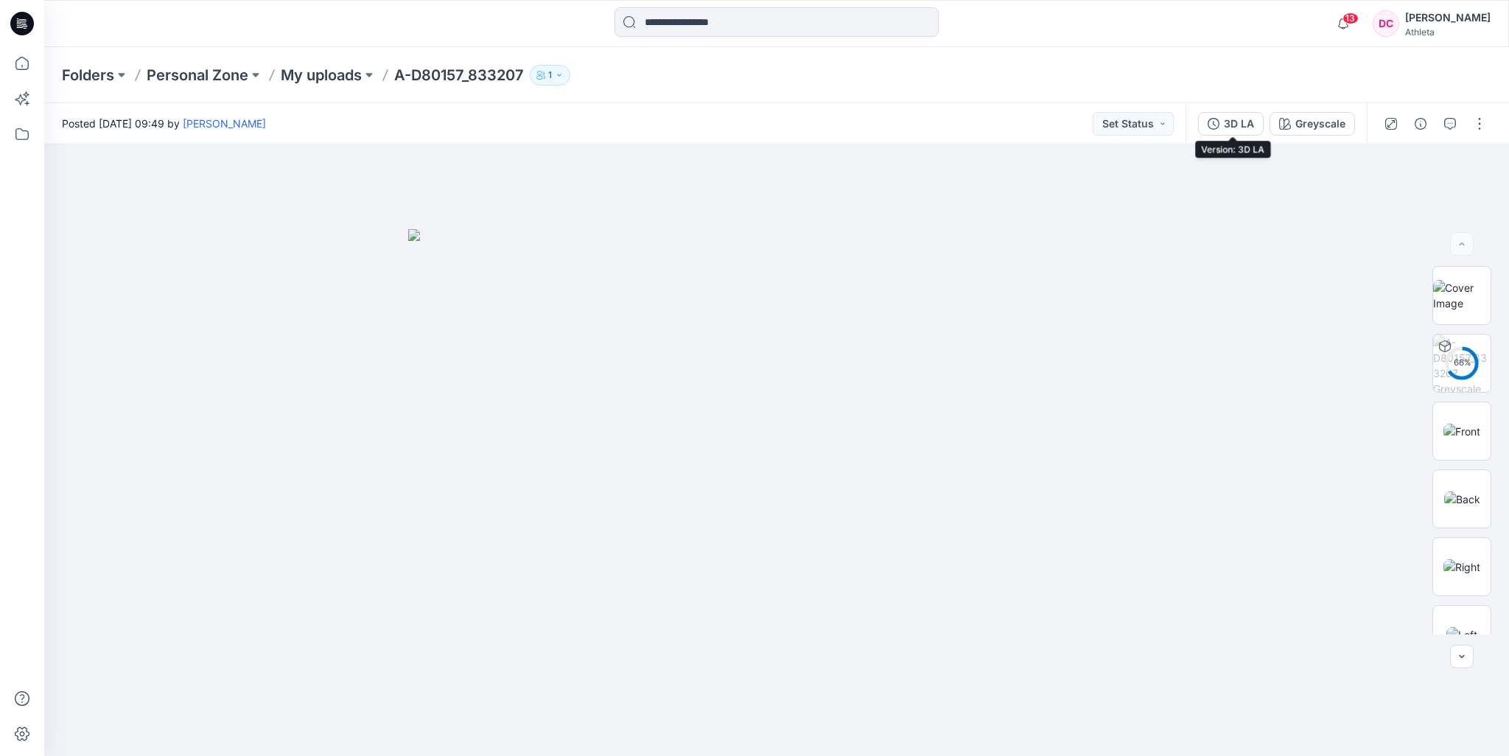
click at [1235, 124] on div "3D LA" at bounding box center [1239, 124] width 30 height 16
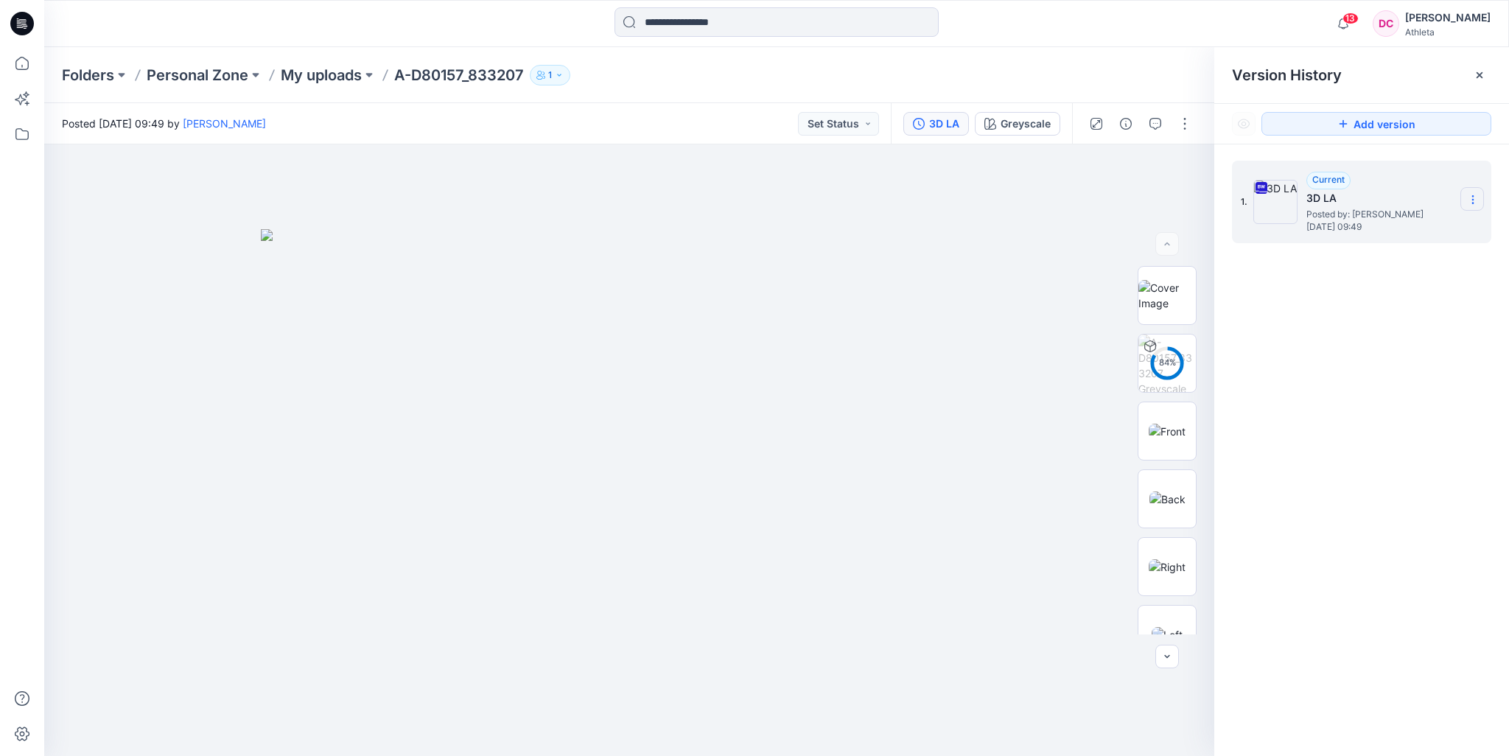
click at [1475, 198] on icon at bounding box center [1473, 200] width 12 height 12
click at [1478, 74] on icon at bounding box center [1479, 75] width 6 height 6
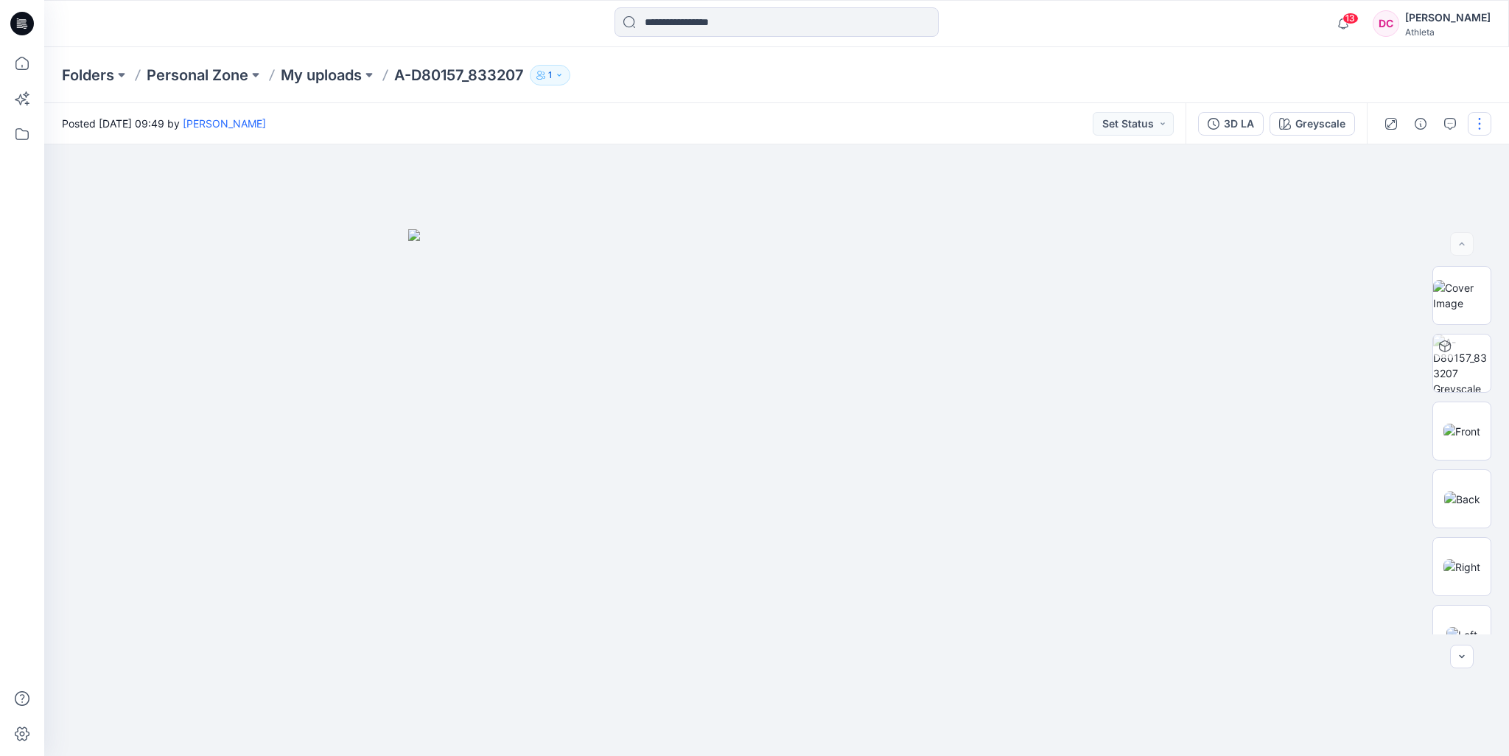
click at [1475, 126] on button "button" at bounding box center [1479, 124] width 24 height 24
click at [1428, 281] on p "Duplicate to..." at bounding box center [1409, 280] width 67 height 15
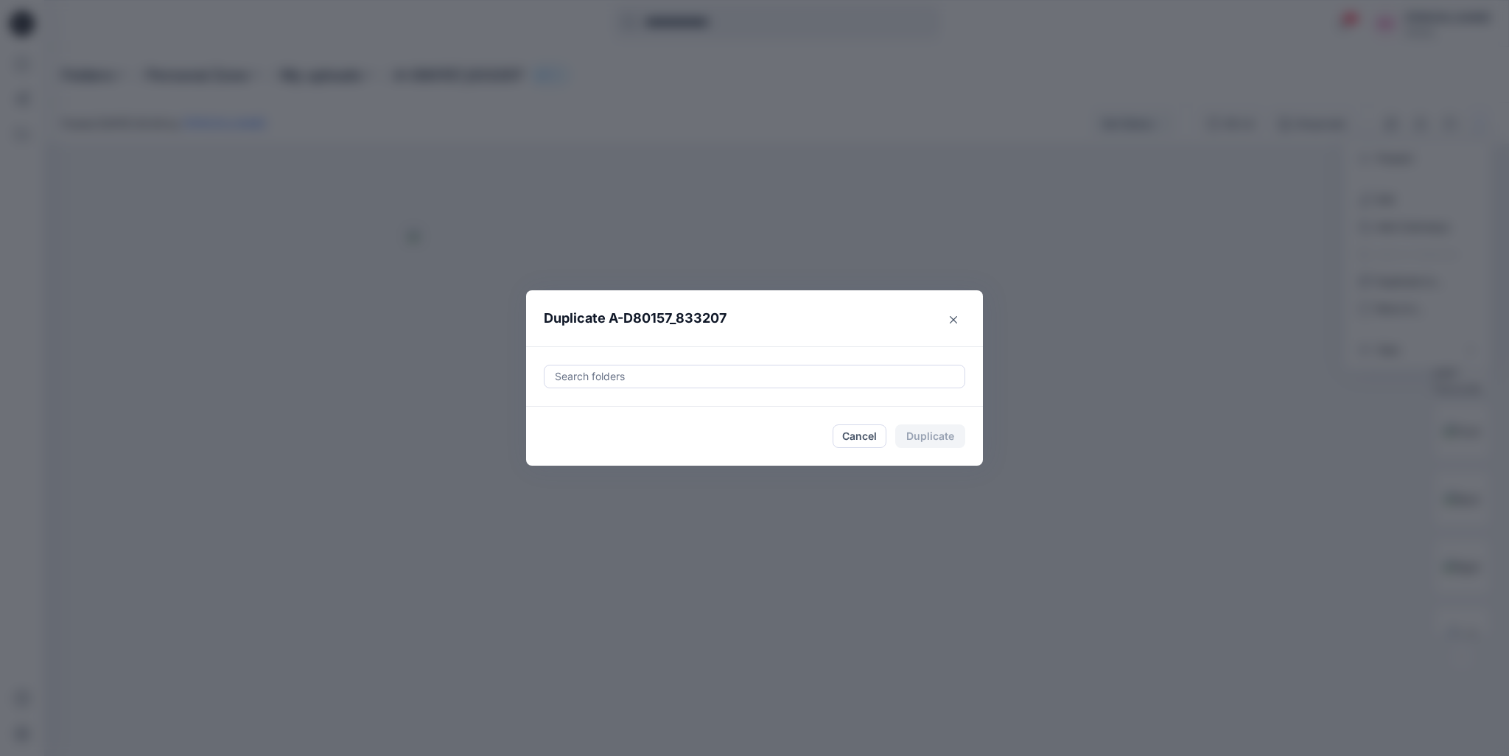
click at [749, 377] on div at bounding box center [754, 377] width 402 height 18
click at [644, 429] on p "MAKALOT" at bounding box center [643, 429] width 43 height 15
type input "******"
click at [787, 328] on header "Duplicate A-D80157_833207" at bounding box center [739, 318] width 427 height 56
click at [928, 435] on button "Duplicate" at bounding box center [930, 436] width 70 height 24
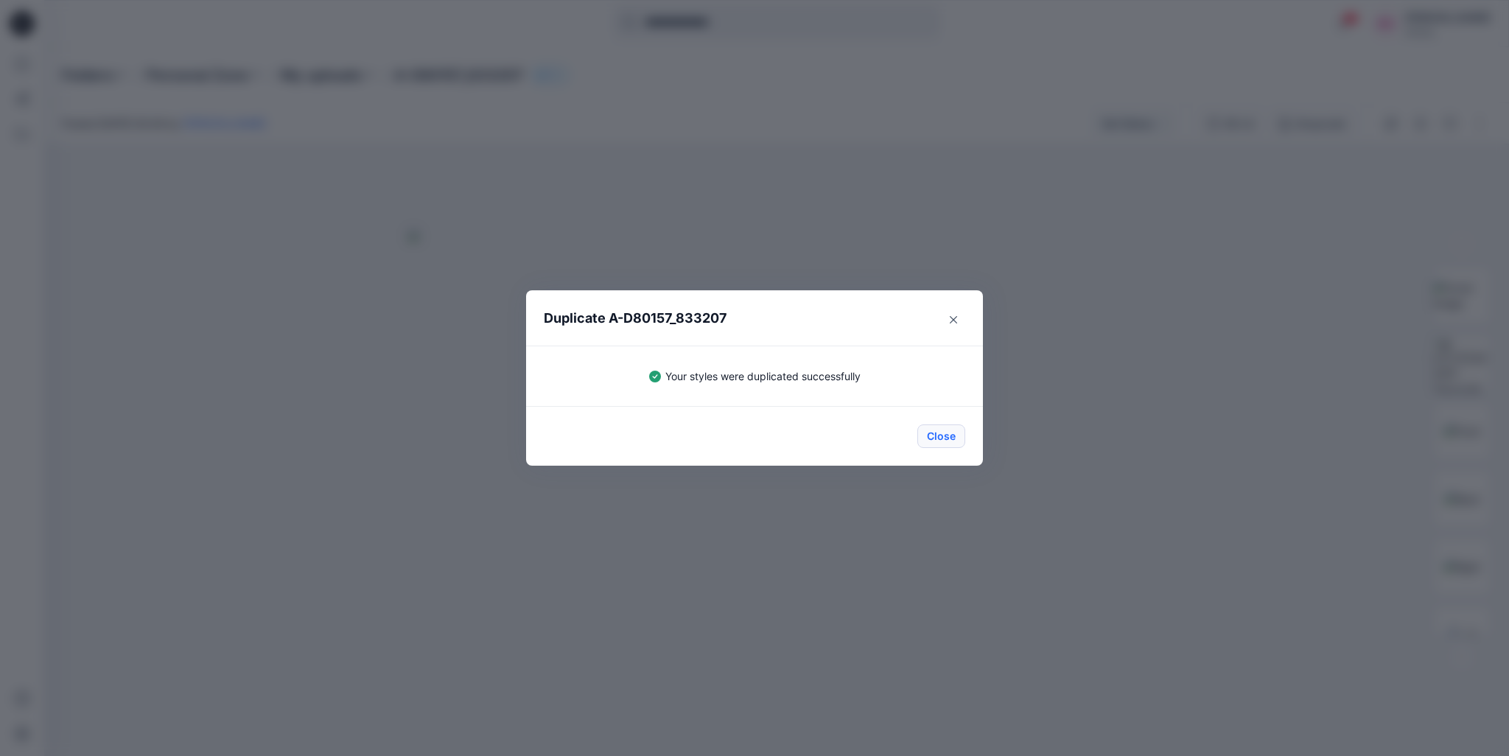
click at [952, 438] on button "Close" at bounding box center [941, 436] width 48 height 24
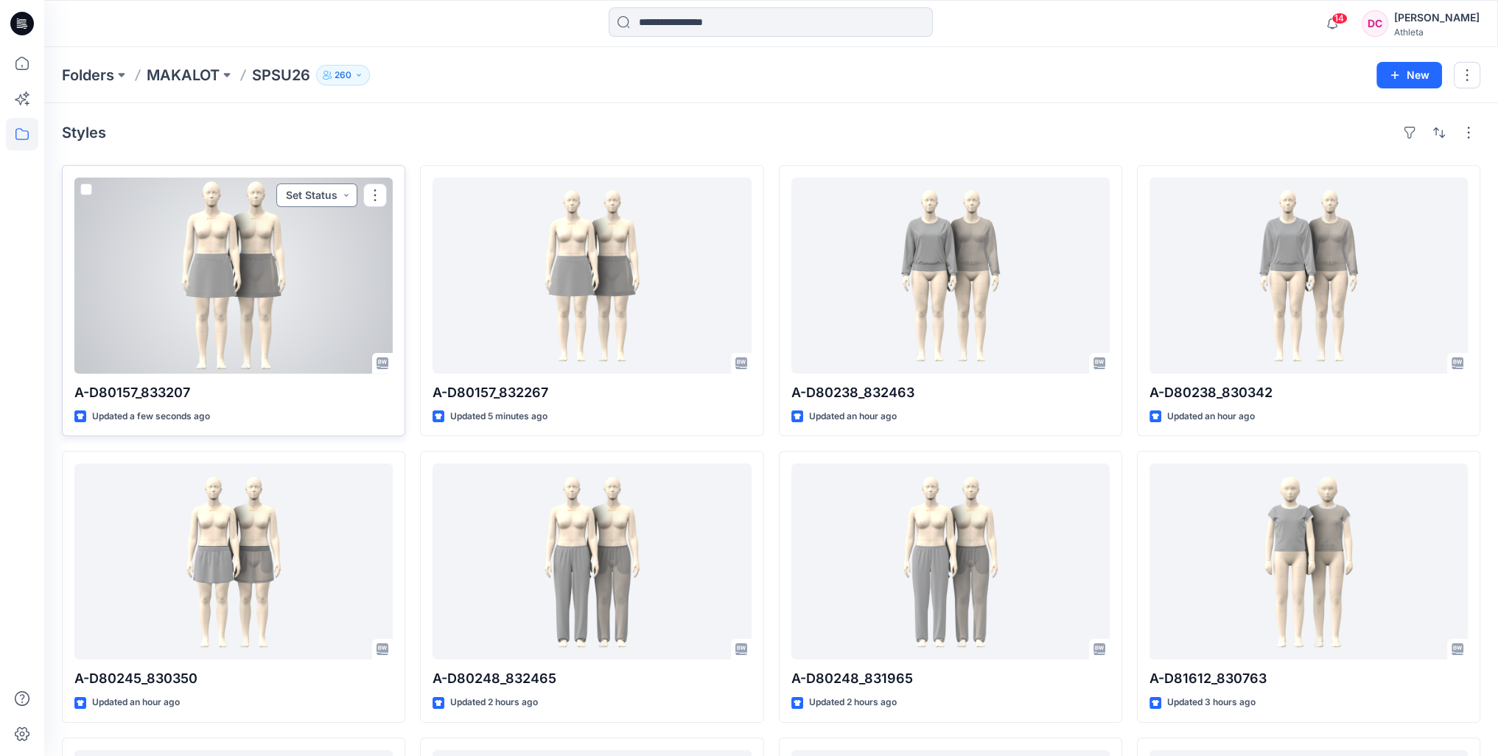
click at [343, 192] on button "Set Status" at bounding box center [316, 195] width 81 height 24
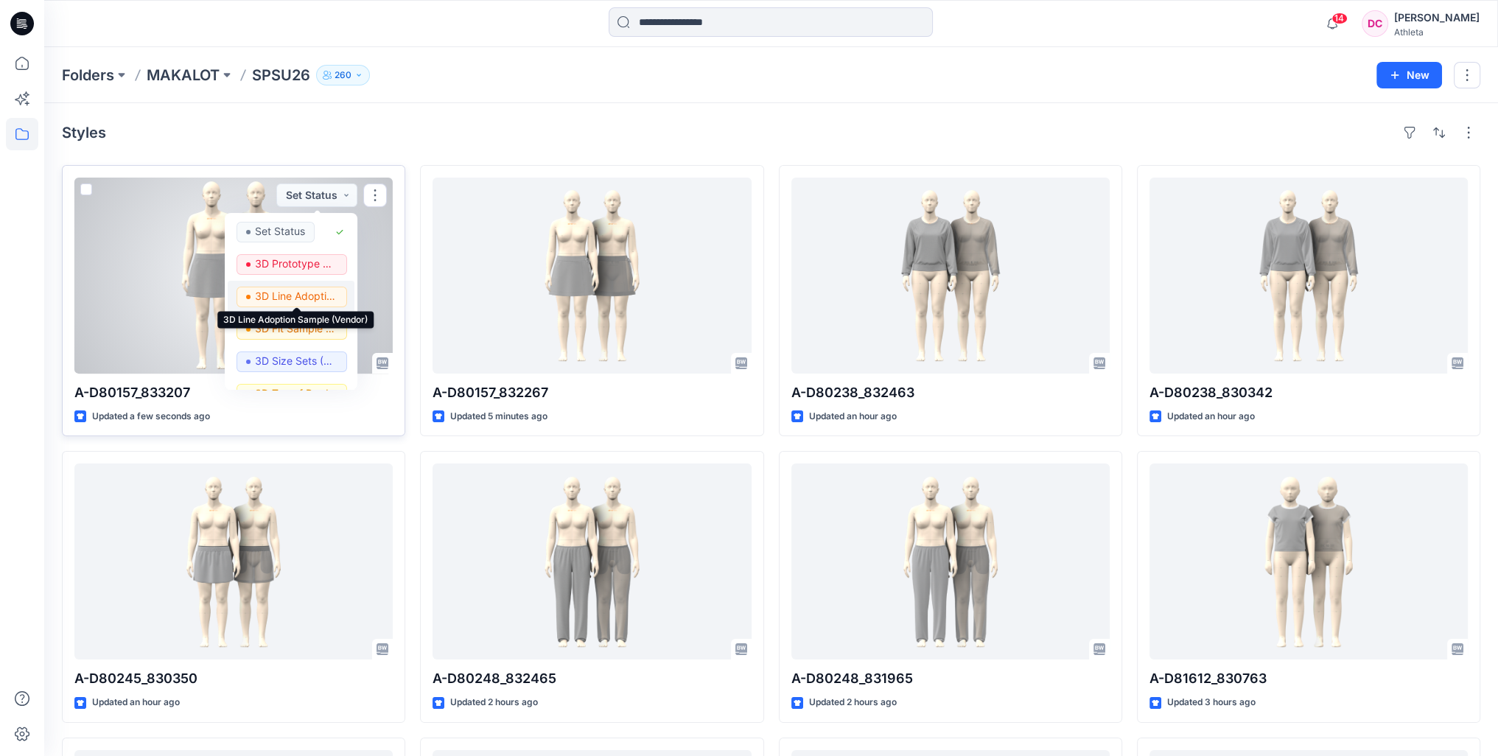
click at [318, 292] on p "3D Line Adoption Sample (Vendor)" at bounding box center [296, 296] width 83 height 19
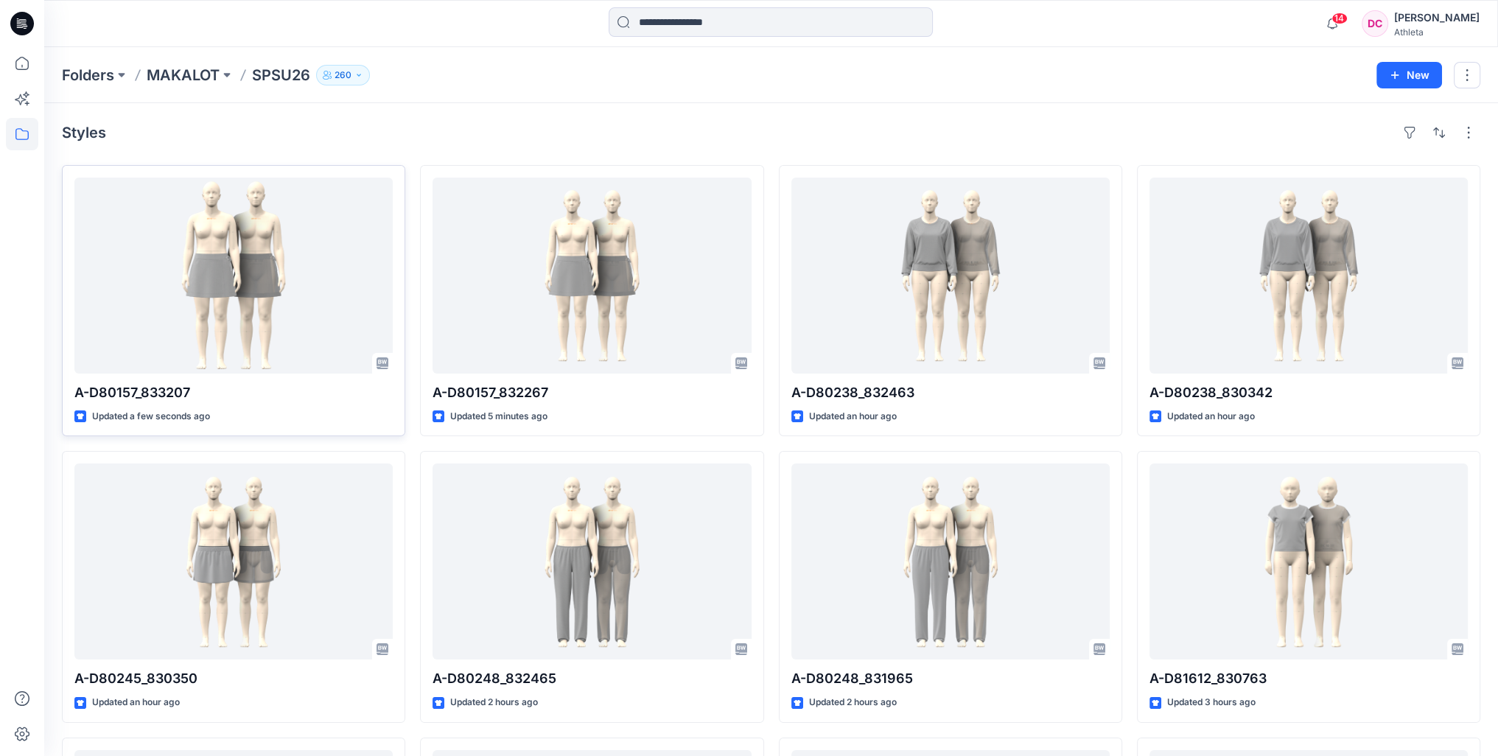
drag, startPoint x: 478, startPoint y: 129, endPoint x: 468, endPoint y: 139, distance: 14.6
click at [480, 129] on div "Styles" at bounding box center [771, 133] width 1418 height 24
click at [804, 121] on div "Styles" at bounding box center [771, 133] width 1418 height 24
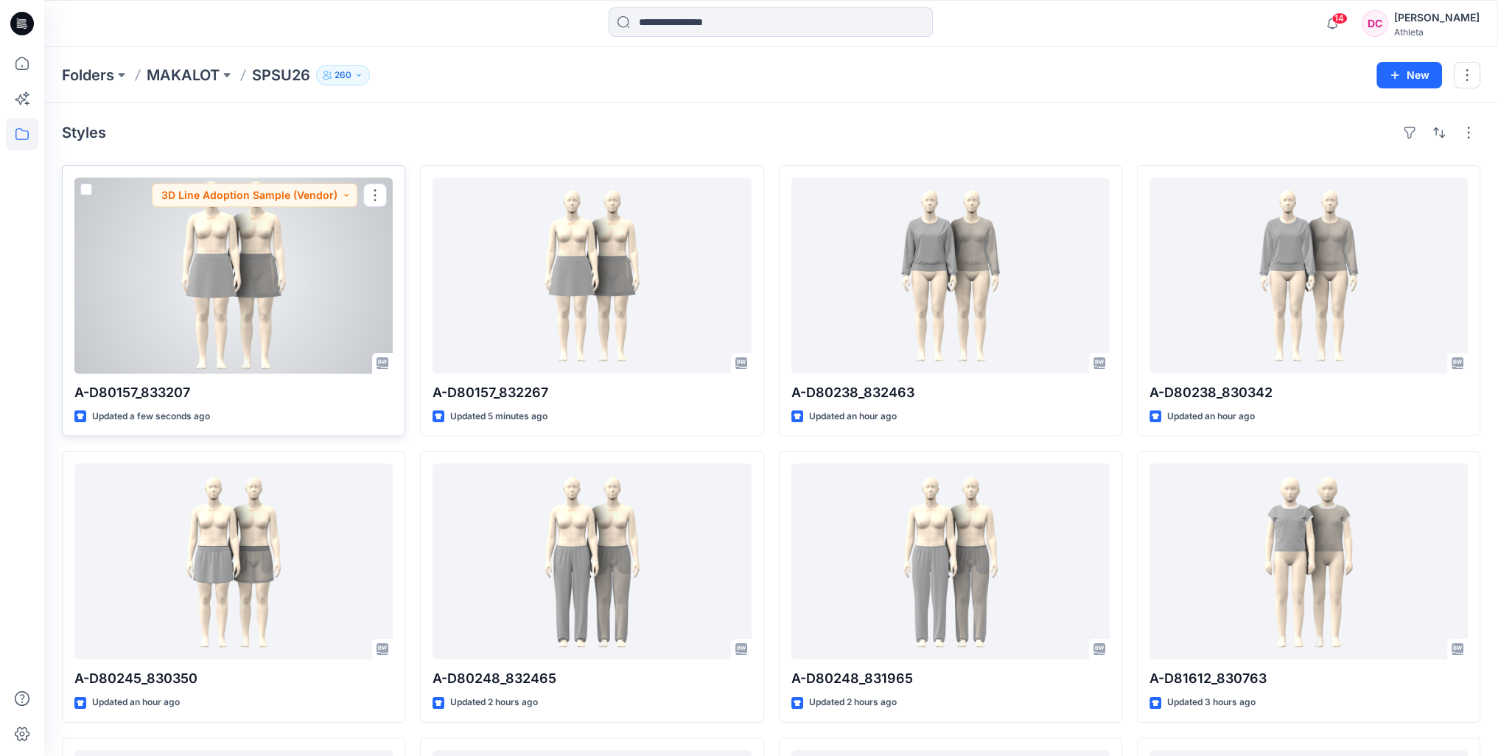
click at [245, 271] on div at bounding box center [233, 276] width 318 height 196
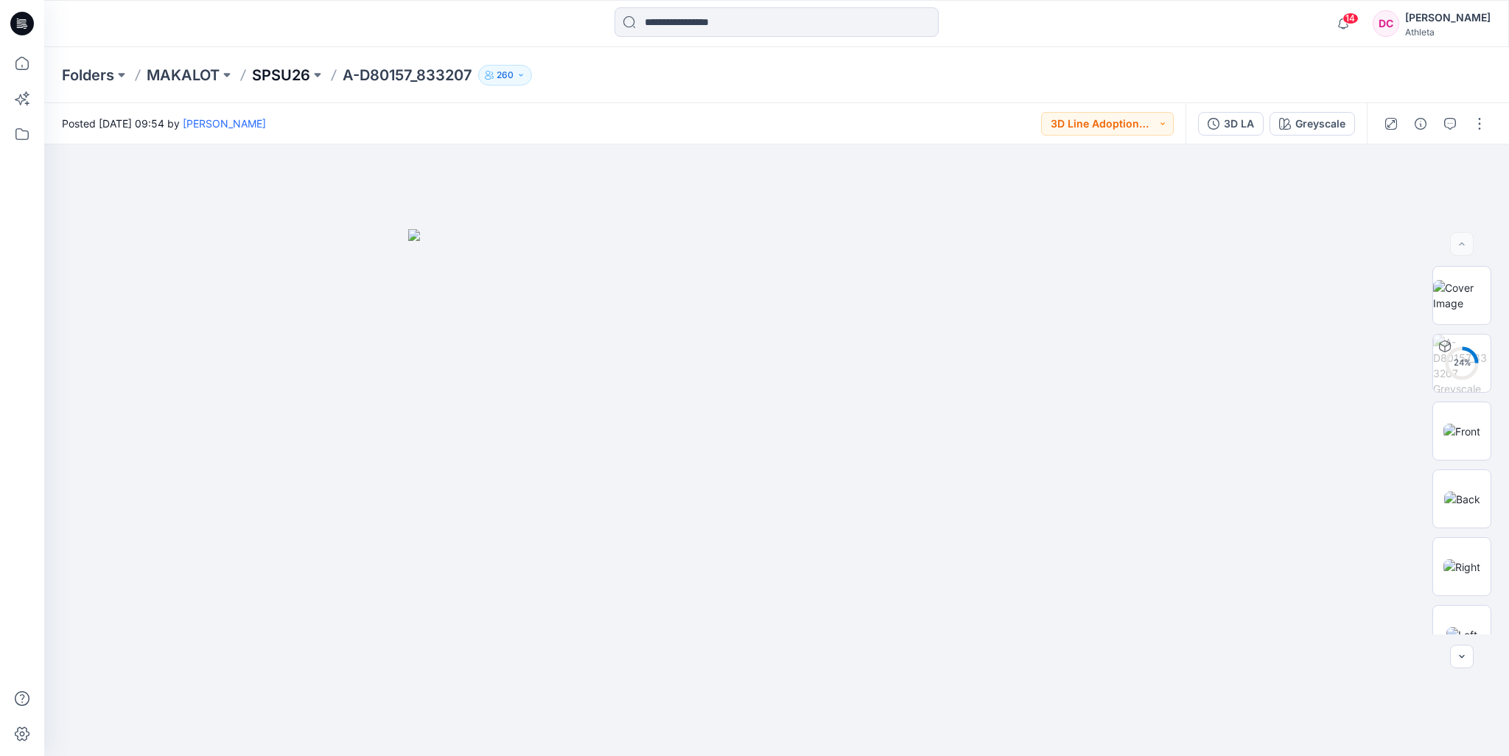
click at [280, 74] on p "SPSU26" at bounding box center [281, 75] width 58 height 21
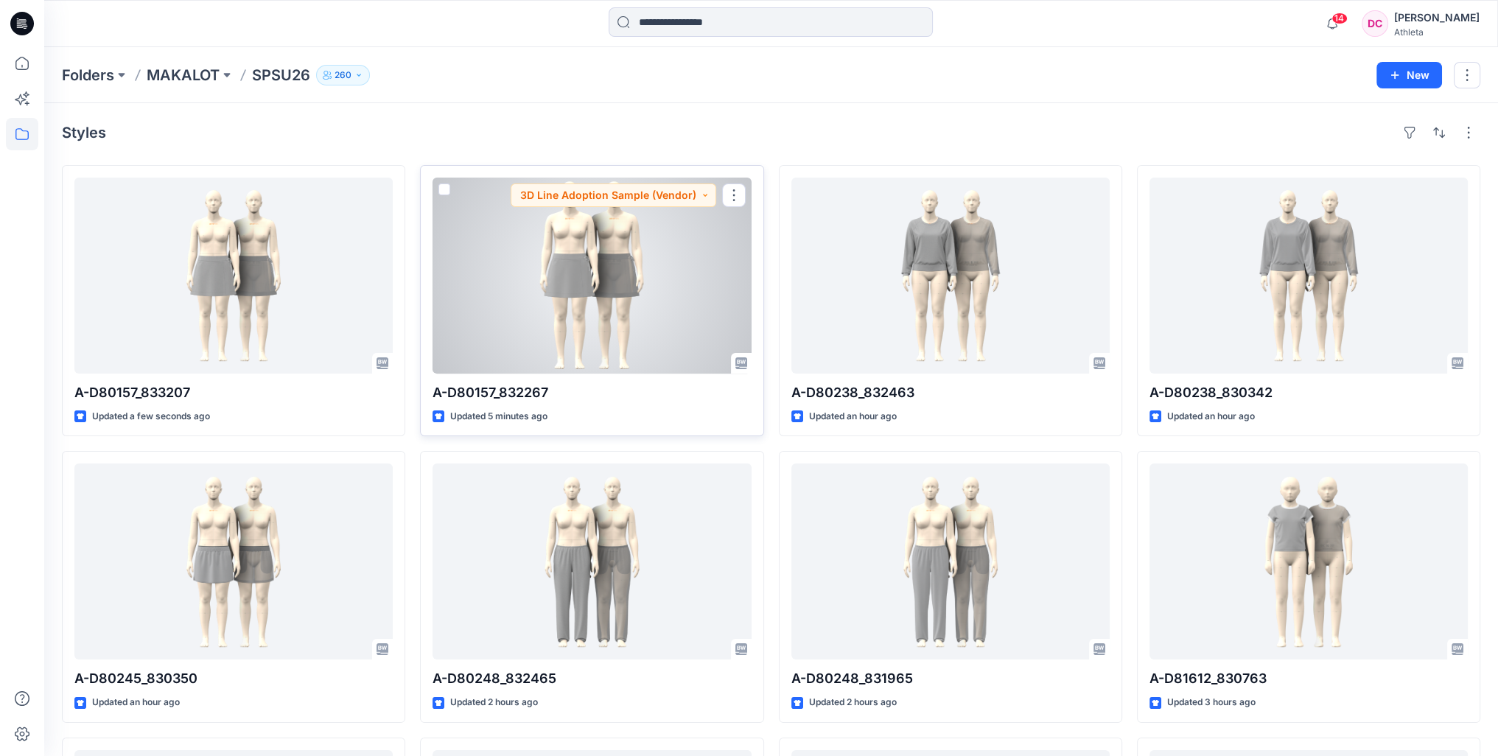
click at [617, 256] on div at bounding box center [591, 276] width 318 height 196
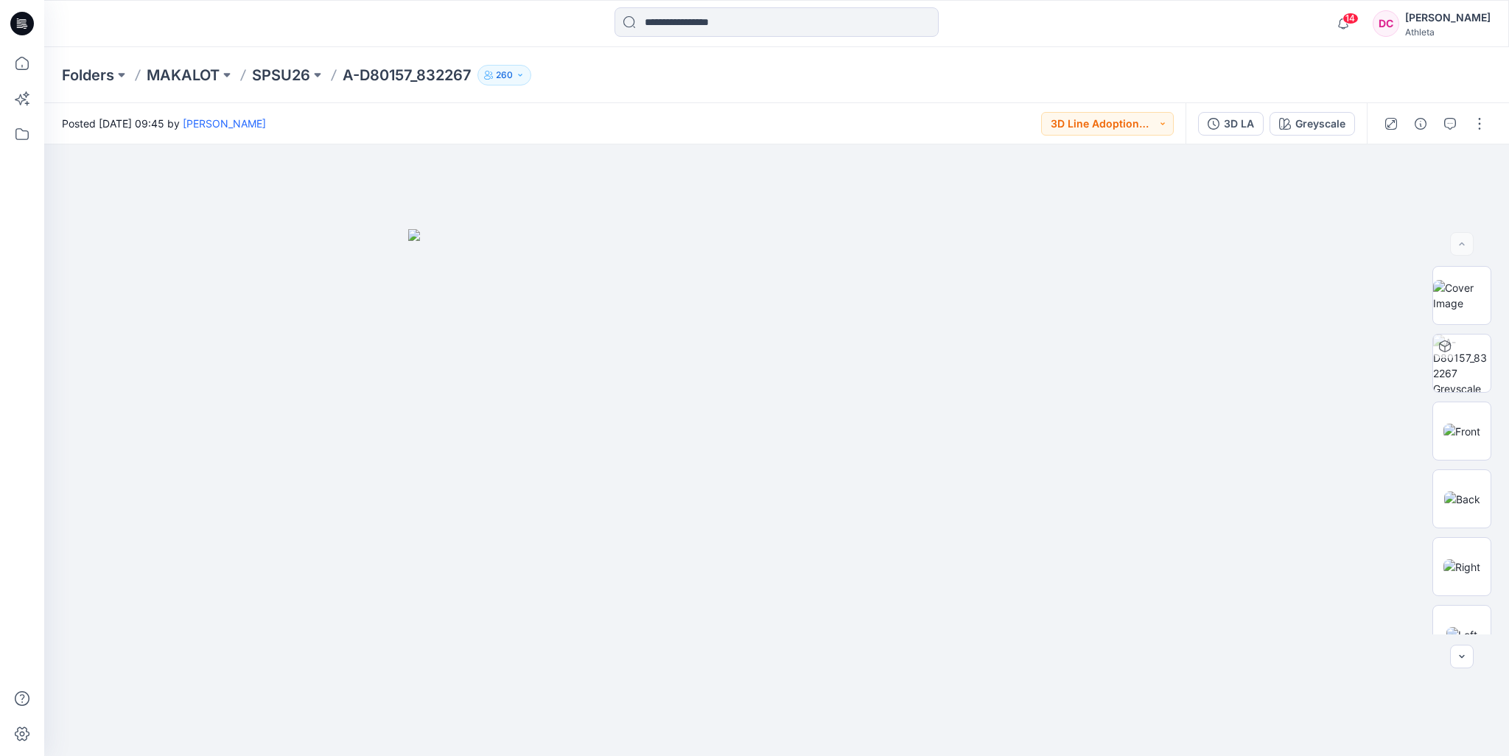
click at [229, 22] on div at bounding box center [227, 23] width 366 height 32
click at [254, 71] on p "SPSU26" at bounding box center [281, 75] width 58 height 21
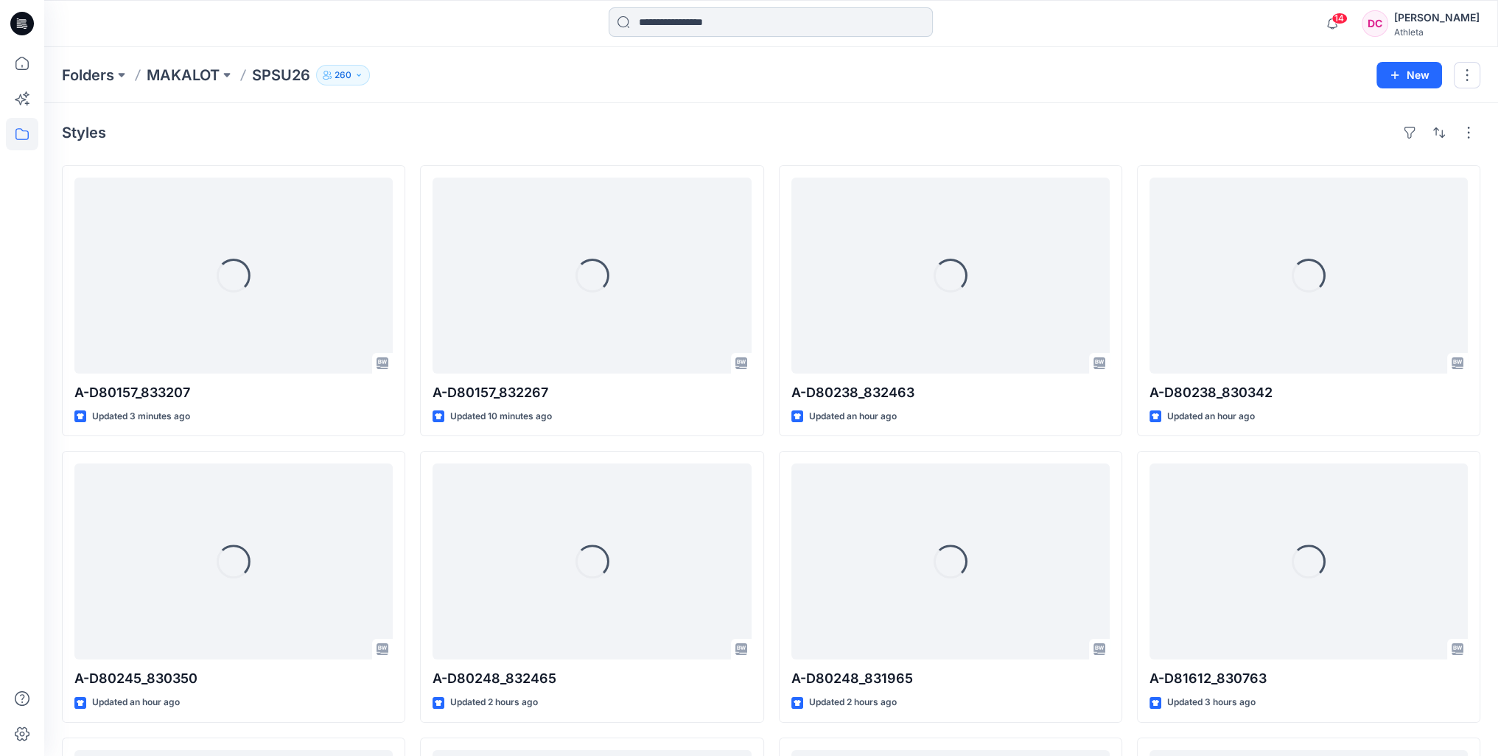
click at [719, 22] on input at bounding box center [770, 21] width 324 height 29
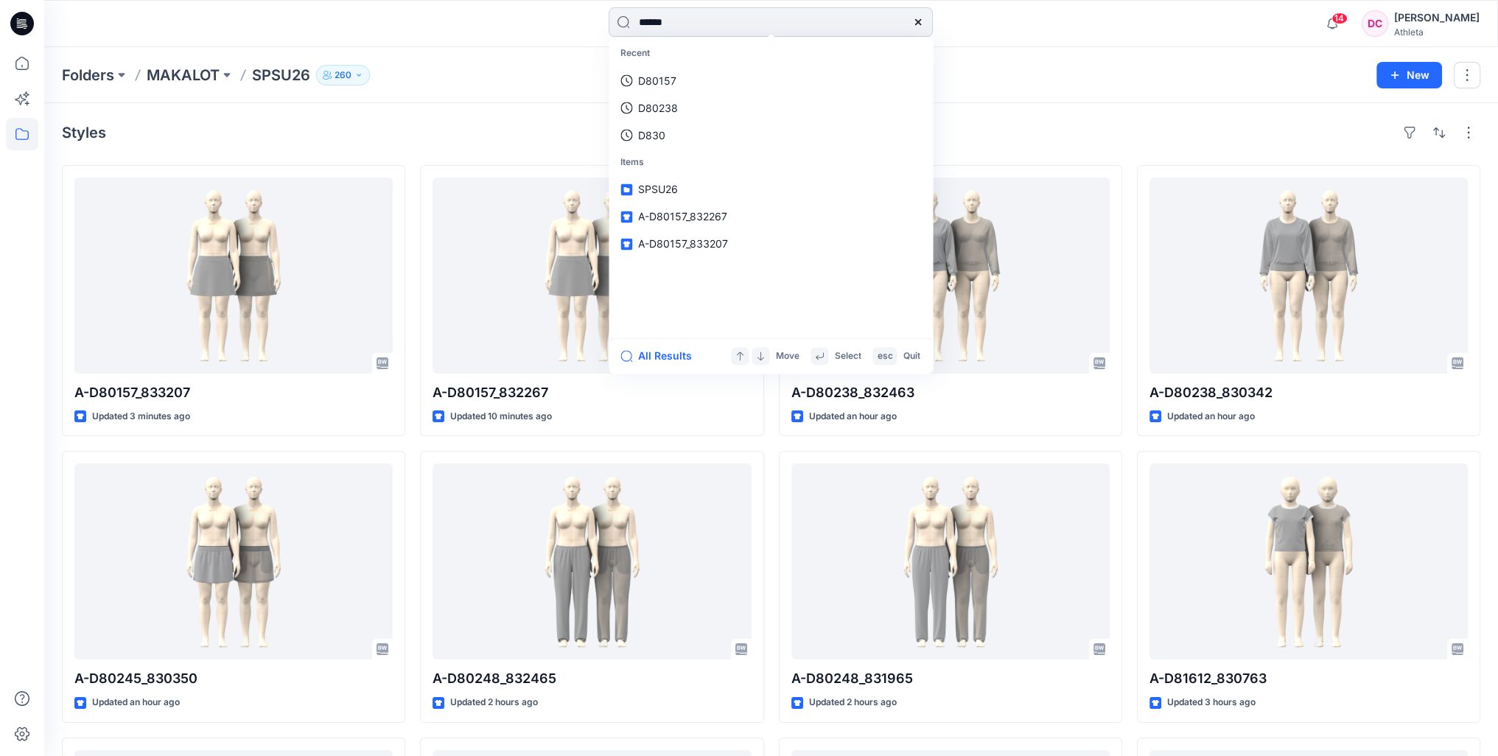
type input "******"
drag, startPoint x: 709, startPoint y: 20, endPoint x: 589, endPoint y: 9, distance: 121.3
click at [578, 15] on div "****** Styles A- D79871 _827411 A- D79871 _828164 A- D79871 _828165 All Results…" at bounding box center [770, 23] width 726 height 32
click at [536, 83] on div "Folders MAKALOT SPSU26 260" at bounding box center [713, 75] width 1303 height 21
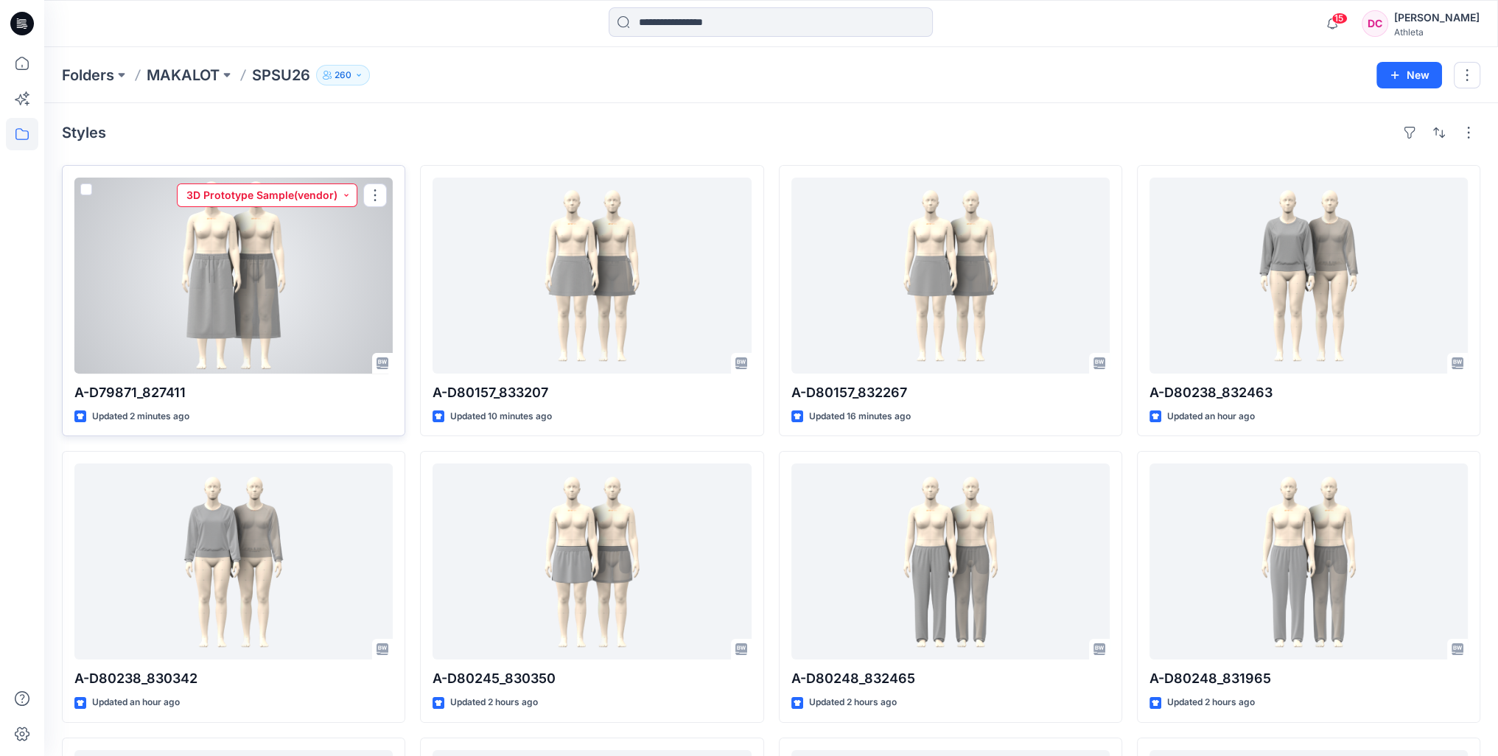
click at [344, 194] on button "3D Prototype Sample(vendor)" at bounding box center [267, 195] width 180 height 24
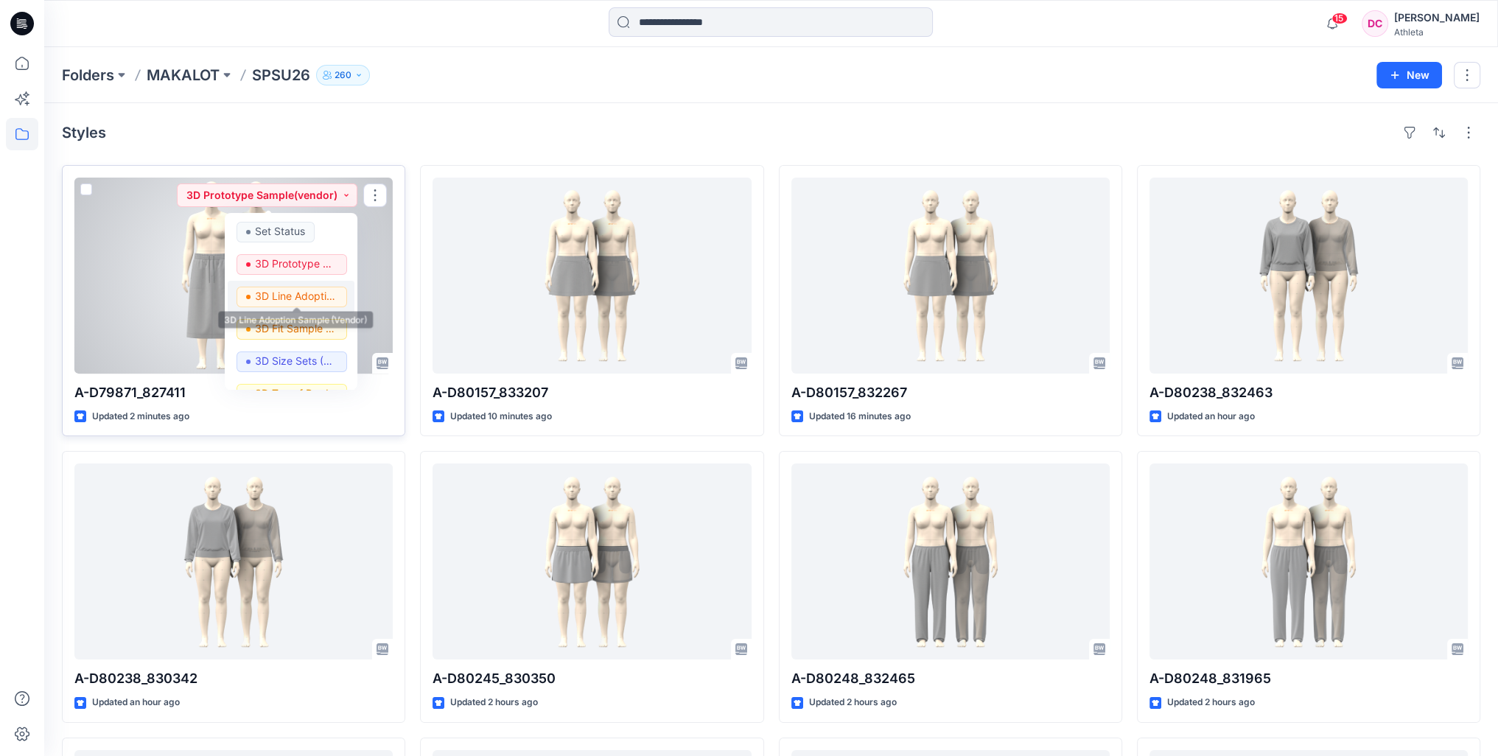
click at [304, 300] on p "3D Line Adoption Sample (Vendor)" at bounding box center [296, 296] width 83 height 19
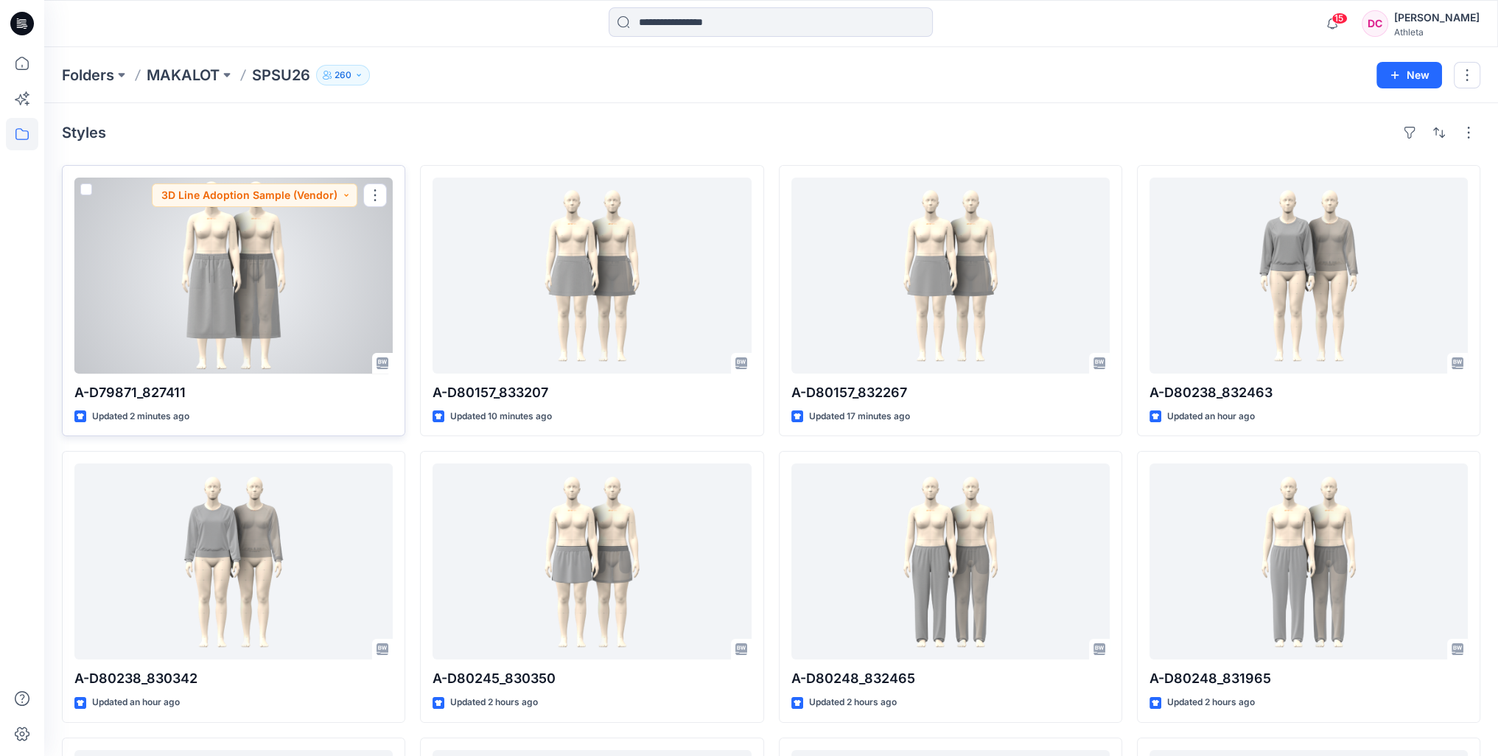
click at [245, 297] on div at bounding box center [233, 276] width 318 height 196
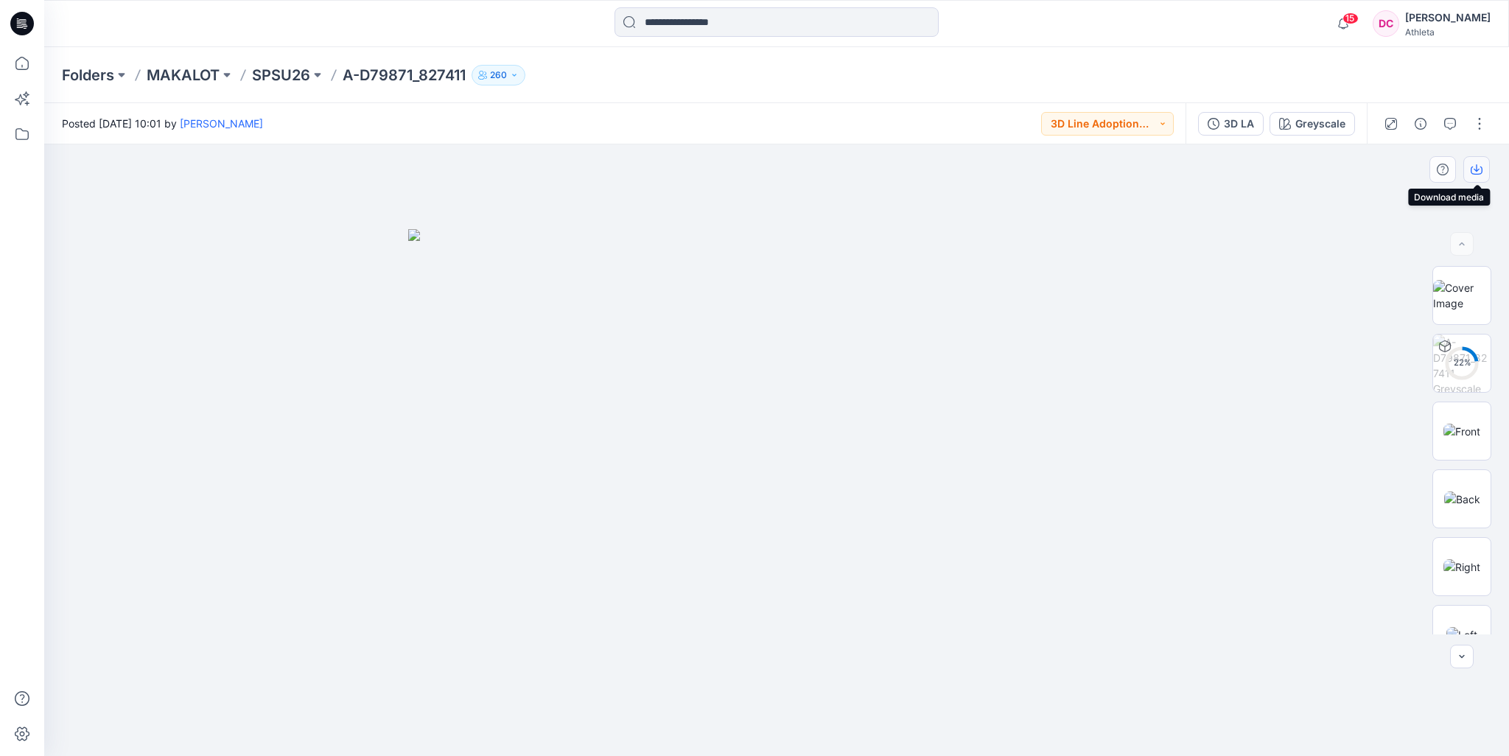
click at [1475, 169] on icon "button" at bounding box center [1476, 170] width 12 height 12
click at [1237, 124] on div "3D LA" at bounding box center [1239, 124] width 30 height 16
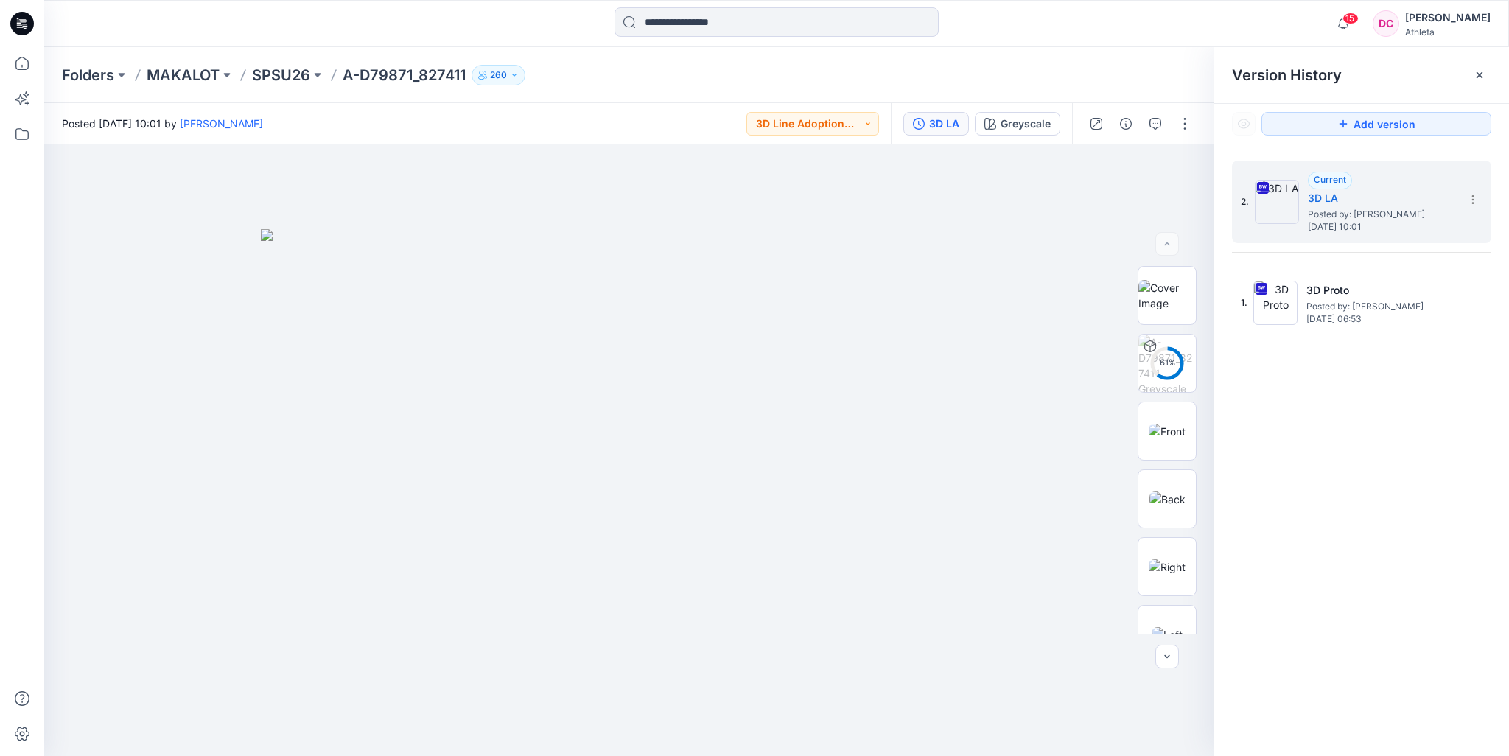
click at [1426, 77] on div "Version History" at bounding box center [1361, 75] width 259 height 21
click at [1476, 199] on icon at bounding box center [1473, 200] width 12 height 12
click at [1479, 76] on icon at bounding box center [1479, 75] width 12 height 12
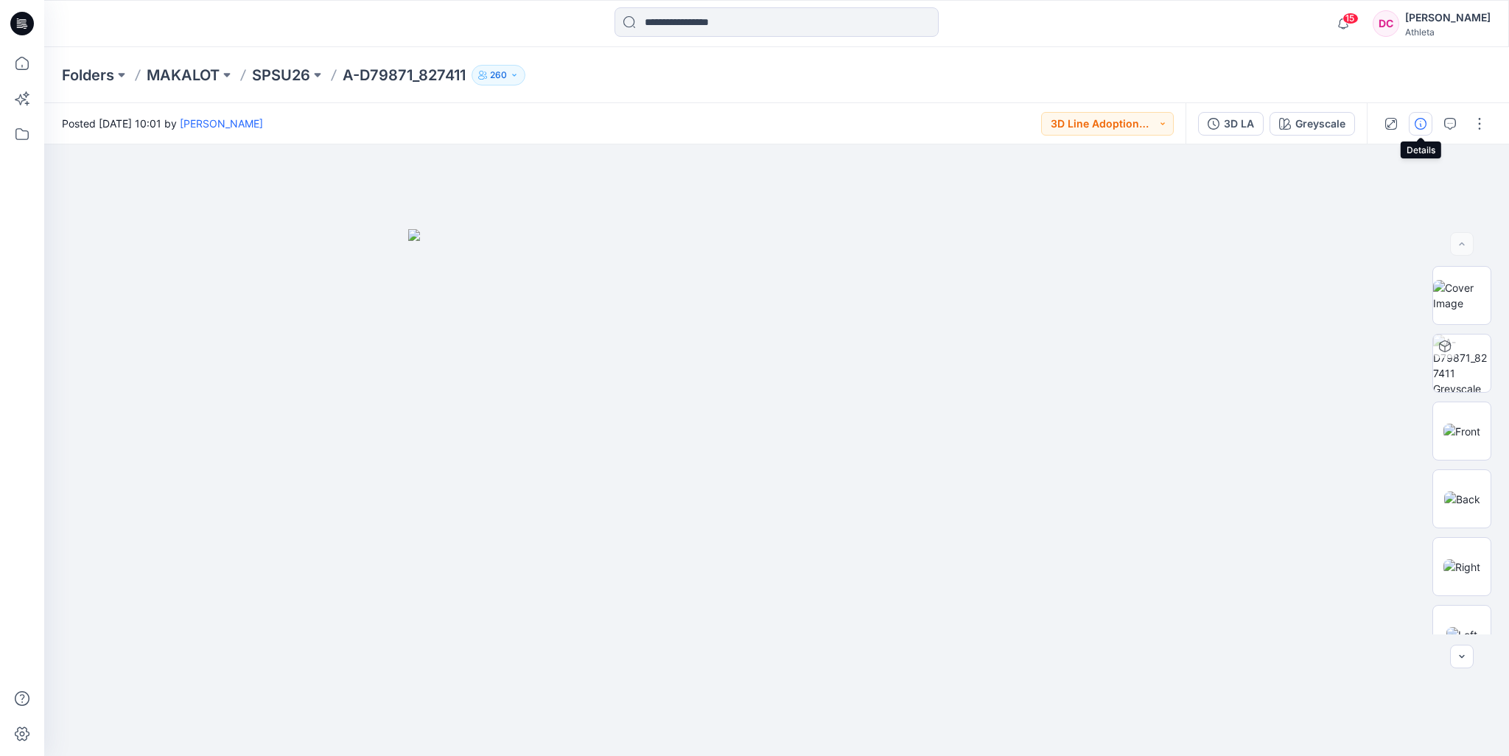
click at [1424, 124] on icon "button" at bounding box center [1420, 124] width 12 height 12
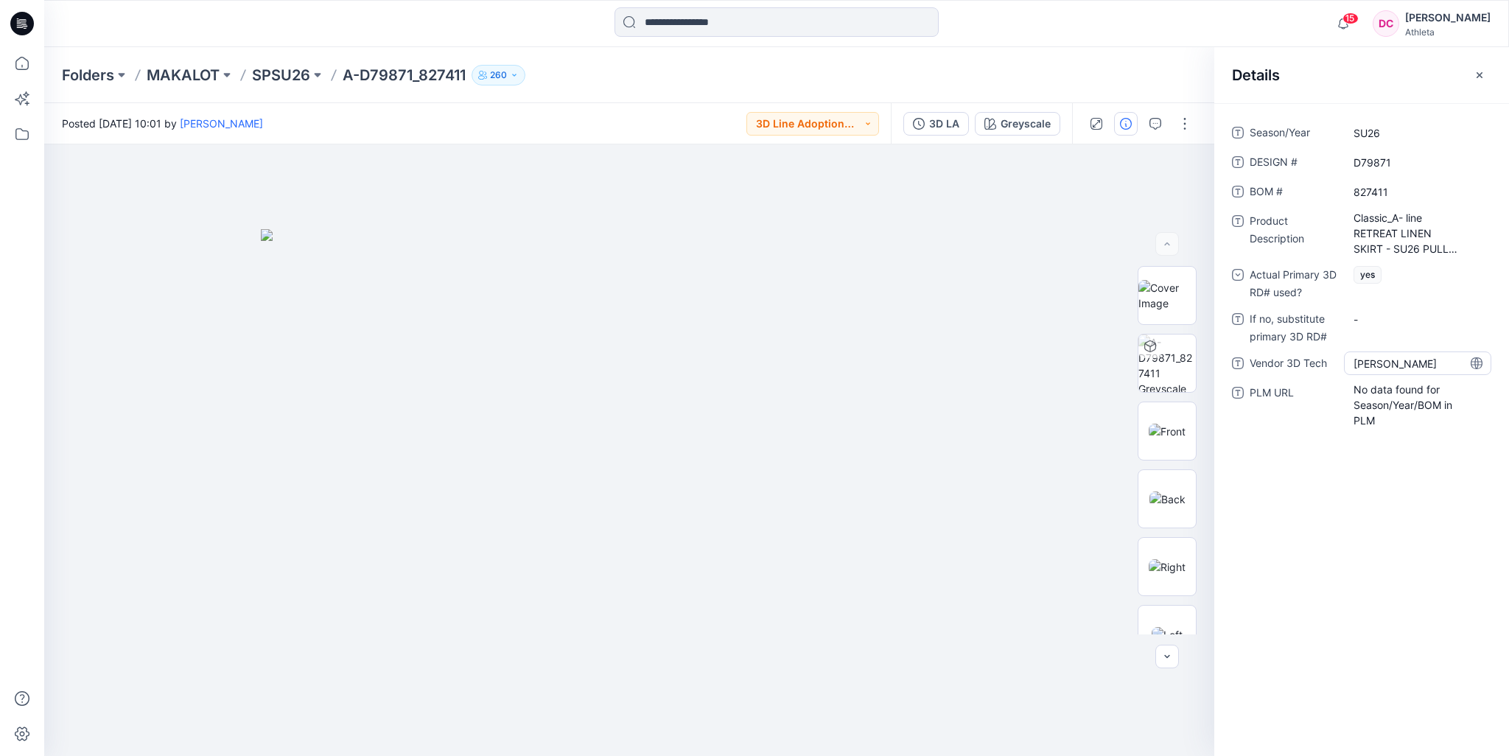
click at [1399, 359] on Tech "Rou Lin" at bounding box center [1417, 363] width 128 height 15
drag, startPoint x: 1294, startPoint y: 357, endPoint x: 1280, endPoint y: 357, distance: 14.0
click at [1280, 357] on div "Vendor 3D Tech *******" at bounding box center [1361, 363] width 259 height 24
type textarea "**********"
drag, startPoint x: 1394, startPoint y: 216, endPoint x: 1432, endPoint y: 216, distance: 37.6
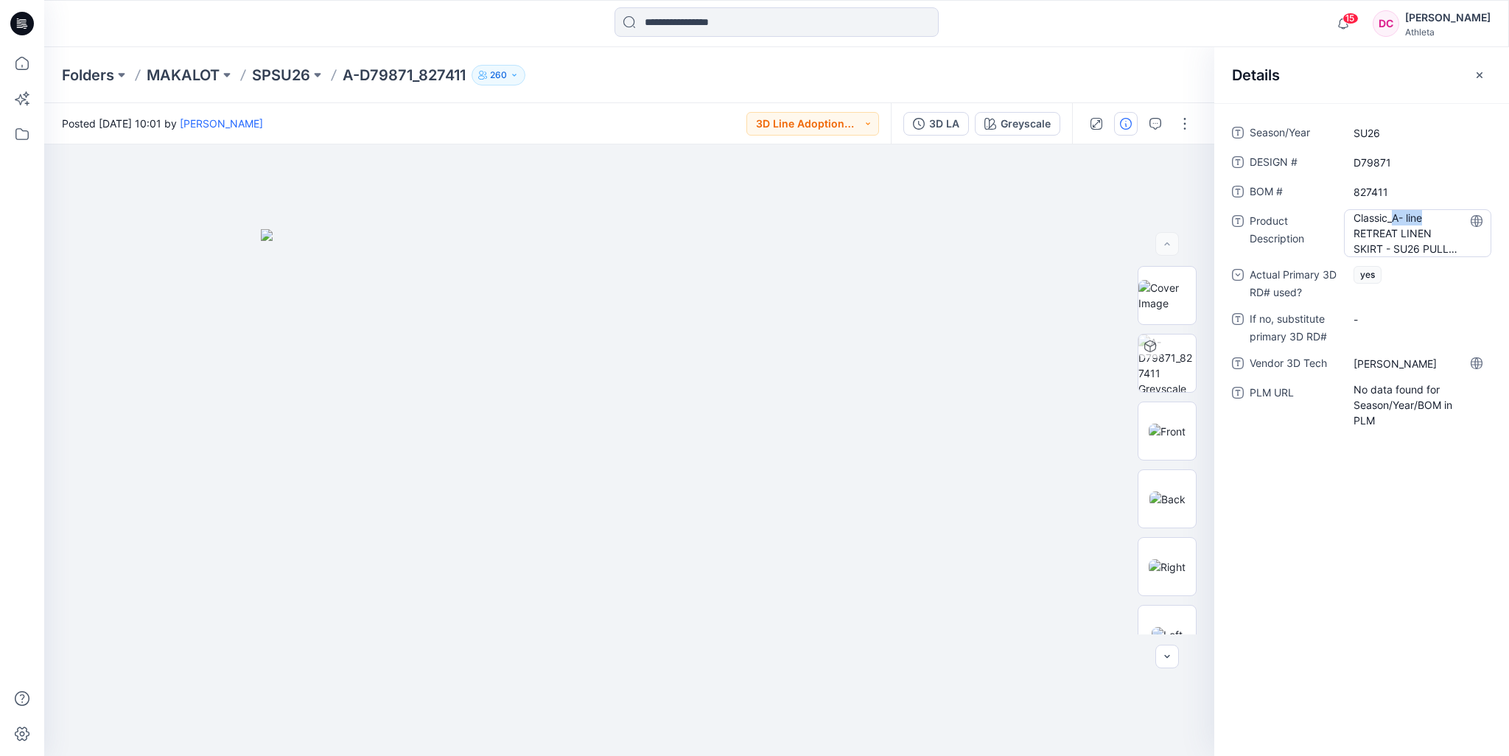
click at [1432, 216] on Description "Classic_A- line RETREAT LINEN SKIRT - SU26 PULL UP - L2" at bounding box center [1417, 233] width 128 height 46
click at [1454, 214] on textarea "**********" at bounding box center [1417, 232] width 147 height 46
type textarea "**********"
drag, startPoint x: 1429, startPoint y: 247, endPoint x: 1341, endPoint y: 186, distance: 106.9
click at [1341, 186] on div "**********" at bounding box center [1361, 283] width 259 height 324
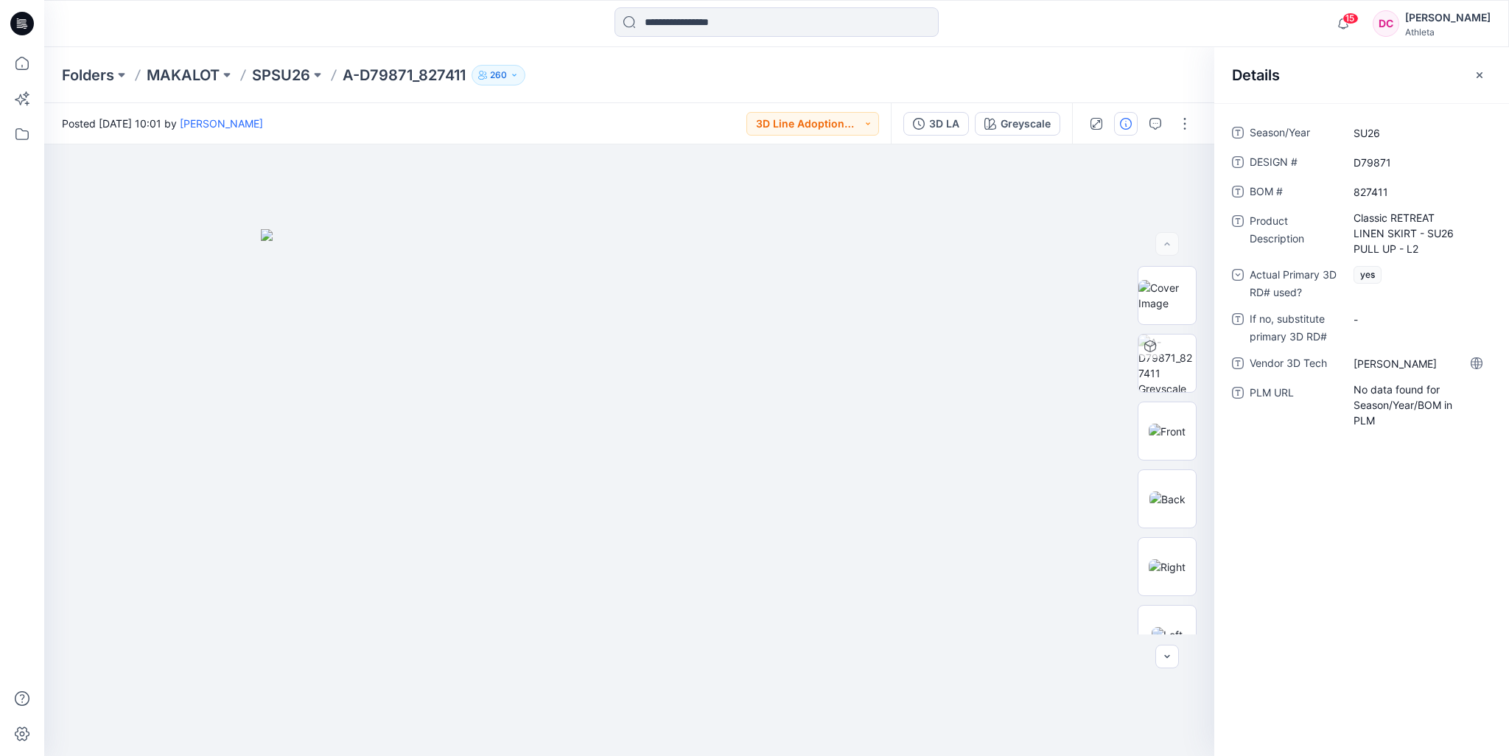
click at [1462, 611] on div "Season/Year SU26 DESIGN # D79871 BOM # 827411 Product Description Classic RETRE…" at bounding box center [1361, 429] width 295 height 653
click at [1479, 73] on icon "button" at bounding box center [1479, 75] width 12 height 12
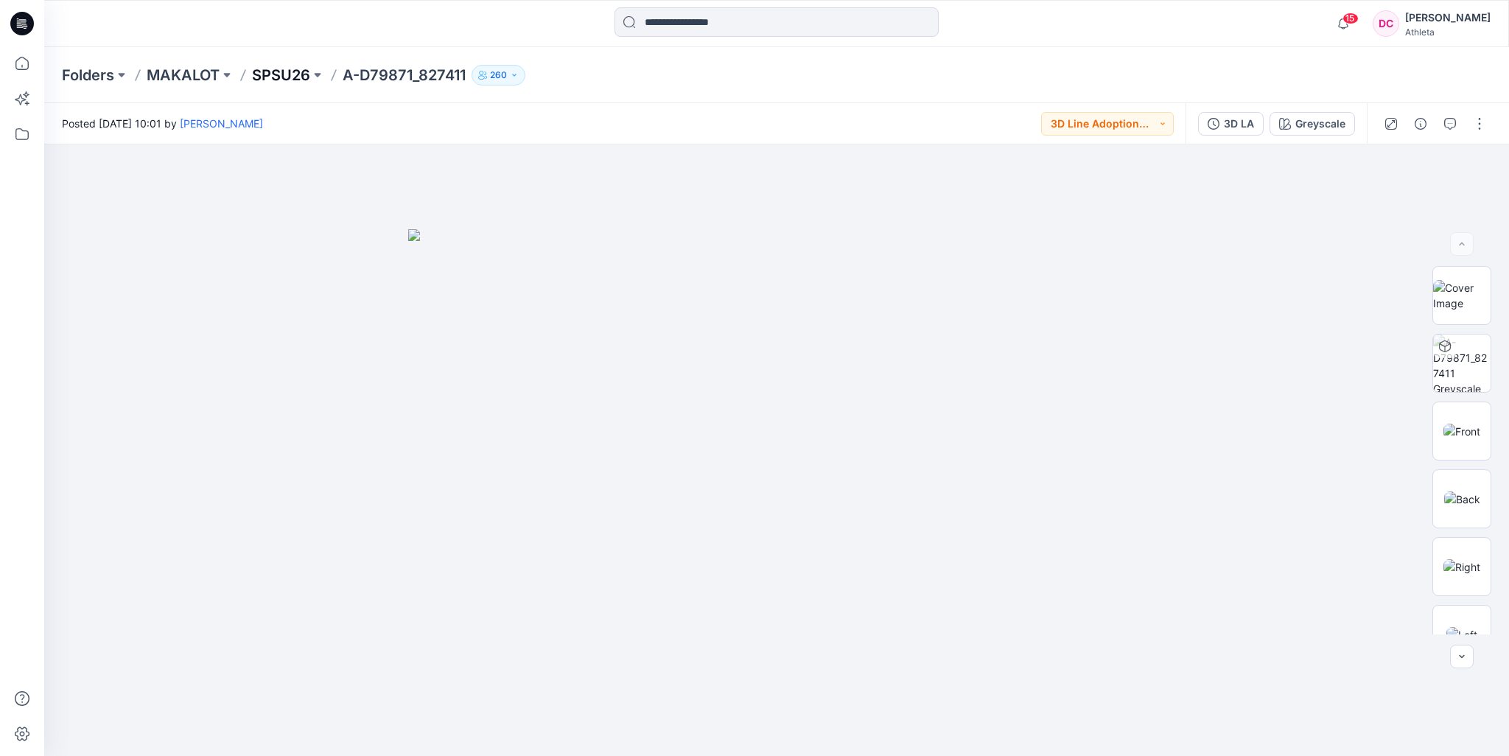
click at [284, 72] on p "SPSU26" at bounding box center [281, 75] width 58 height 21
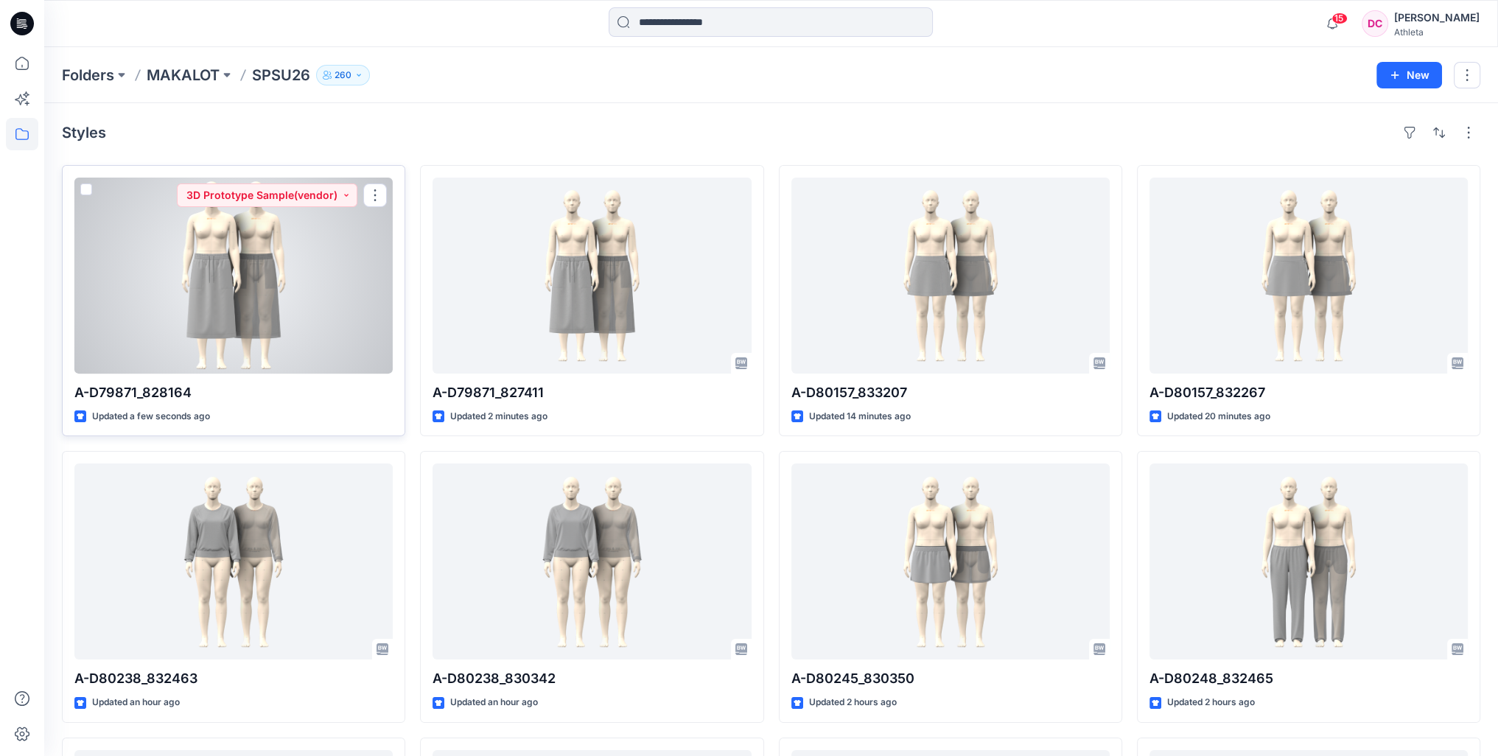
click at [256, 290] on div at bounding box center [233, 276] width 318 height 196
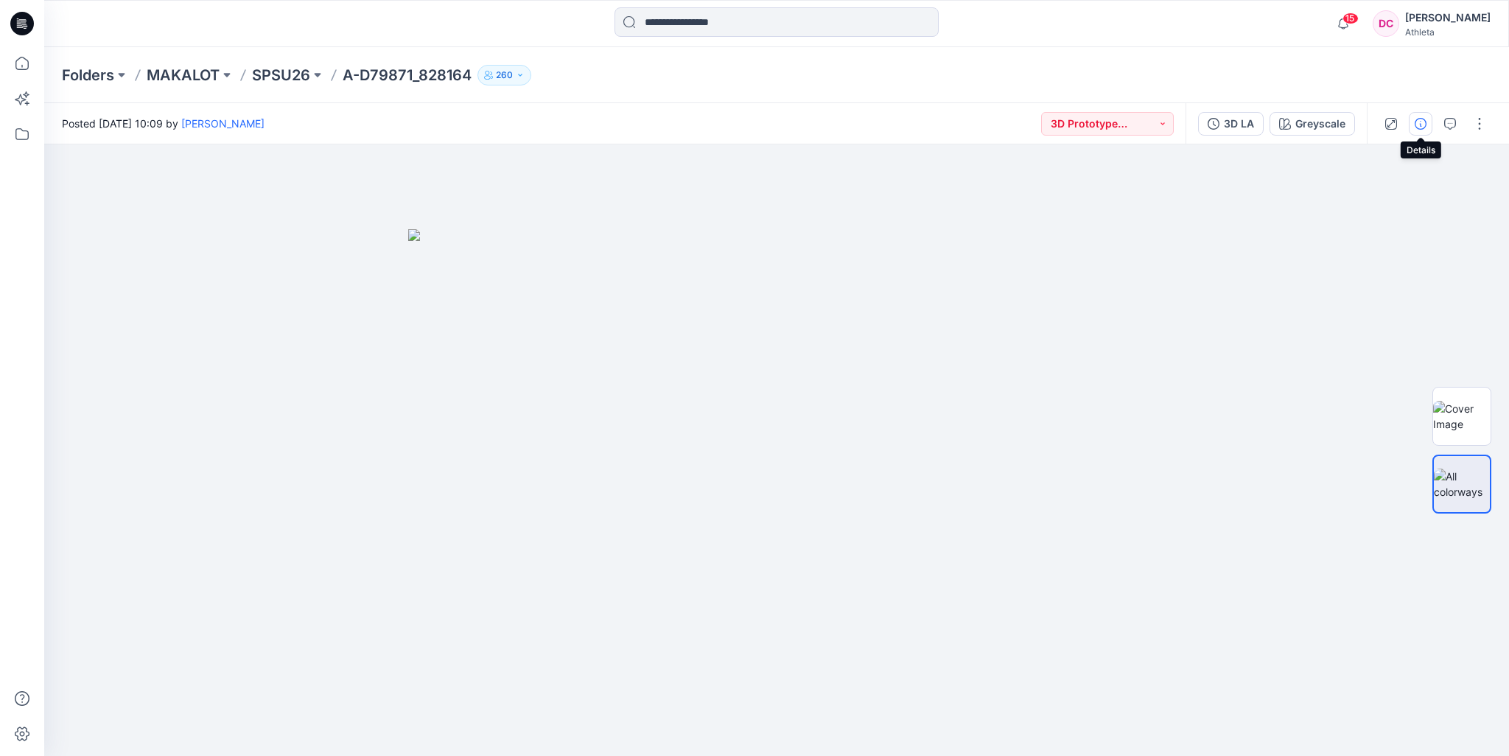
click at [1419, 116] on button "button" at bounding box center [1420, 124] width 24 height 24
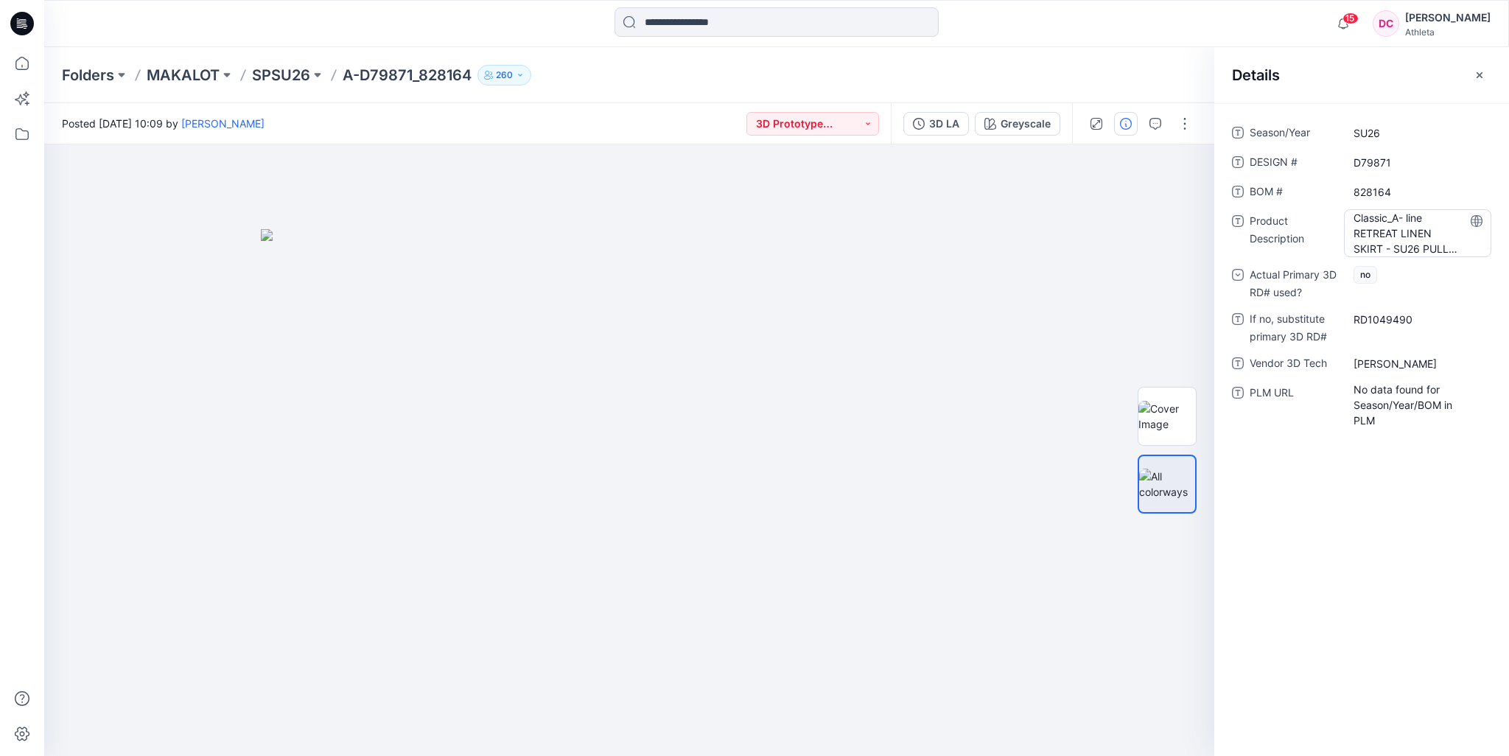
click at [1420, 217] on Description "Classic_A- line RETREAT LINEN SKIRT - SU26 PULL UP - L2" at bounding box center [1417, 233] width 128 height 46
drag, startPoint x: 1355, startPoint y: 222, endPoint x: 1460, endPoint y: 251, distance: 108.7
click at [1460, 251] on textarea "**********" at bounding box center [1417, 232] width 147 height 46
type textarea "**********"
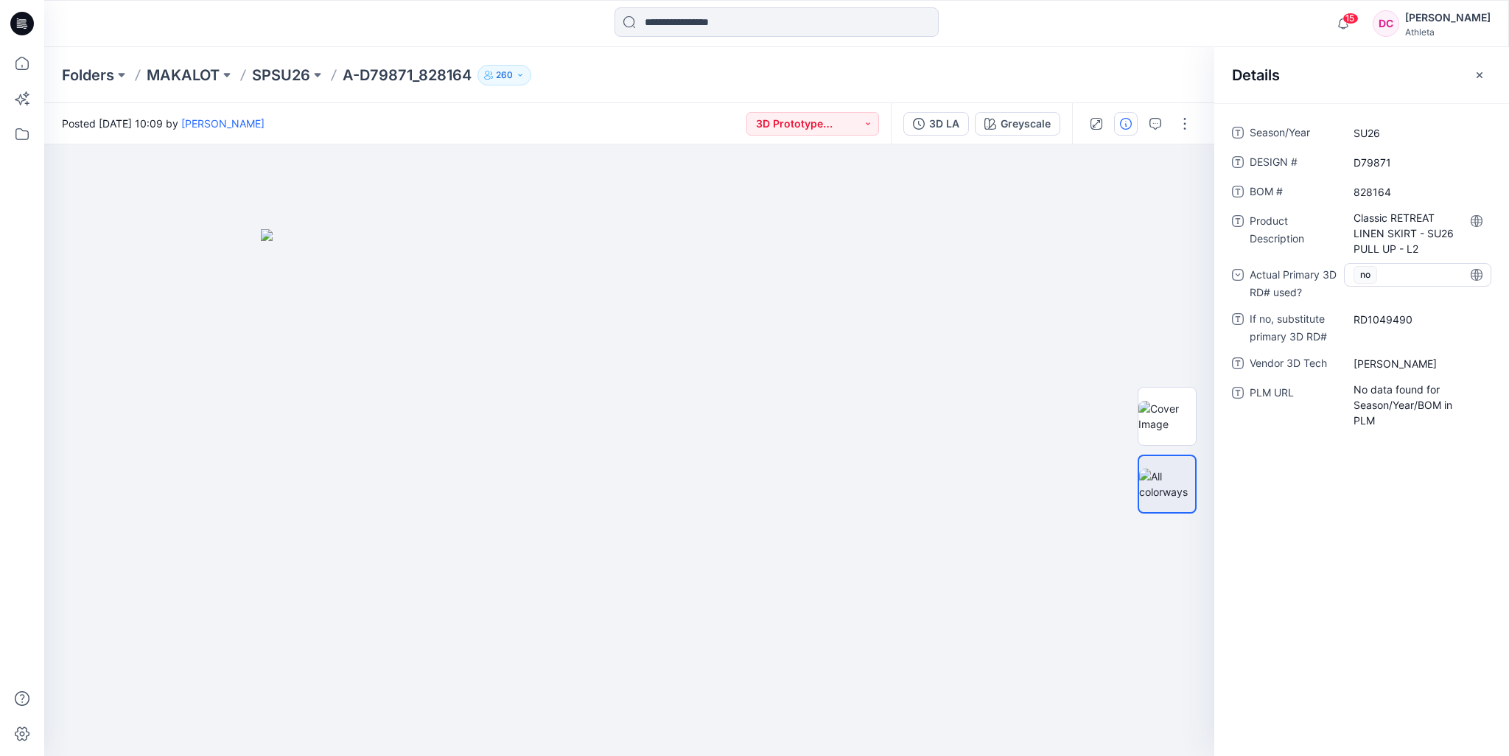
click at [1386, 277] on div "no" at bounding box center [1373, 275] width 41 height 22
click at [1383, 334] on div "yes" at bounding box center [1417, 336] width 141 height 29
drag, startPoint x: 1389, startPoint y: 316, endPoint x: 1252, endPoint y: 319, distance: 137.0
click at [1252, 319] on div "If no, substitute primary 3D RD# RD1049490" at bounding box center [1361, 326] width 259 height 38
click at [1432, 317] on RD\ "RD1049490" at bounding box center [1417, 319] width 128 height 15
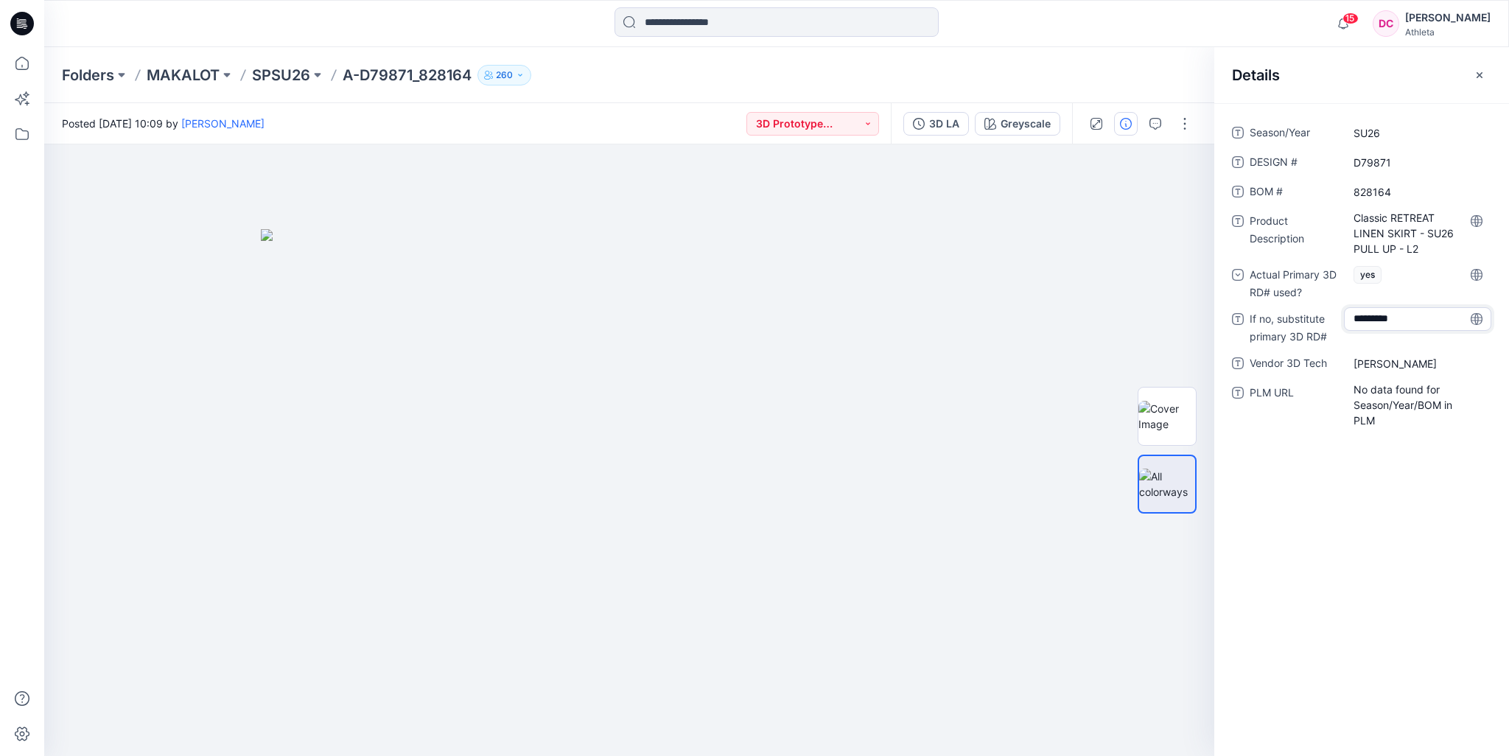
drag, startPoint x: 1423, startPoint y: 318, endPoint x: 1285, endPoint y: 320, distance: 137.8
click at [1285, 320] on div "If no, substitute primary 3D RD# *********" at bounding box center [1361, 326] width 259 height 38
click at [1422, 318] on RD\ "RD1049490" at bounding box center [1417, 319] width 128 height 15
type textarea "*"
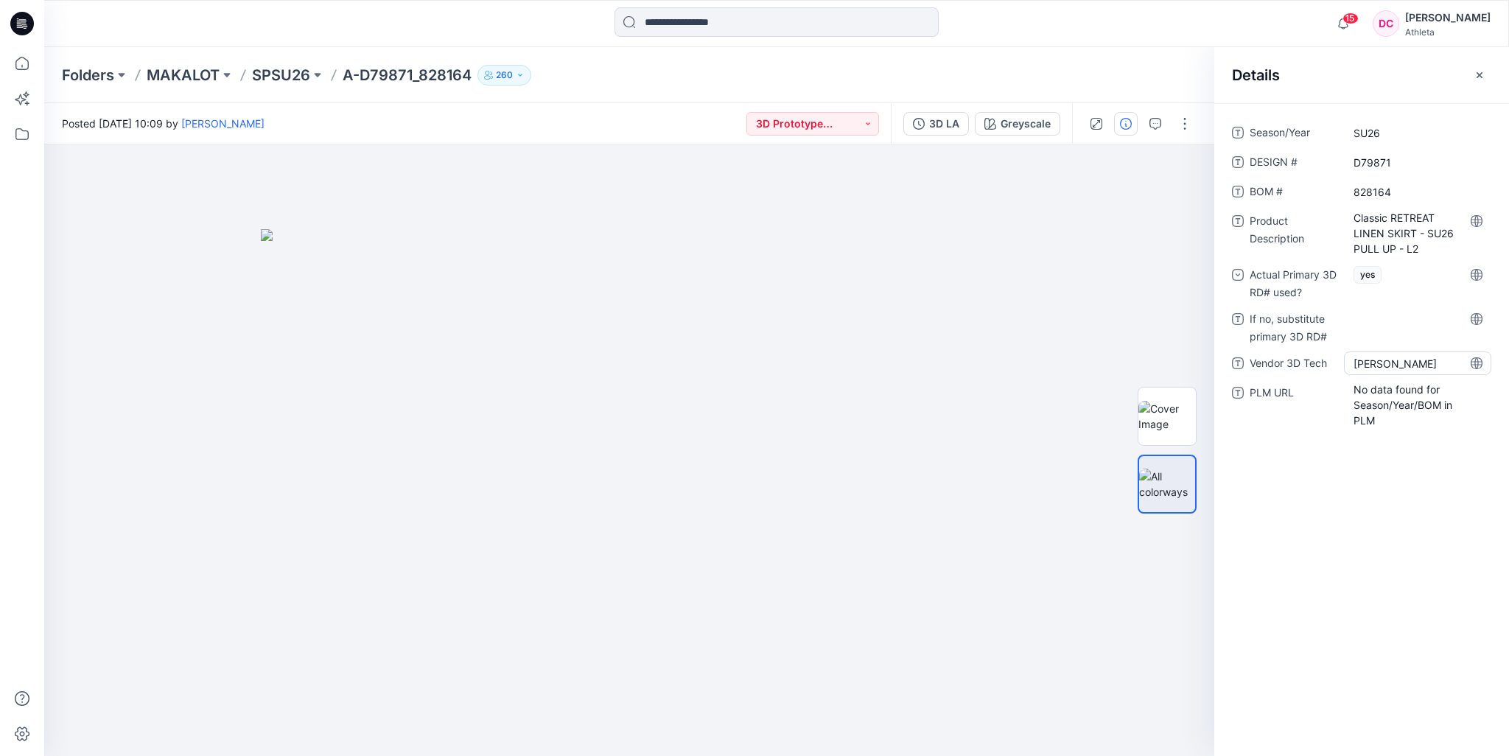
click at [1395, 357] on Tech "[PERSON_NAME]" at bounding box center [1417, 363] width 128 height 15
drag, startPoint x: 1395, startPoint y: 357, endPoint x: 1284, endPoint y: 360, distance: 111.3
click at [1285, 363] on div "Vendor 3D Tech *******" at bounding box center [1361, 363] width 259 height 24
type textarea "**********"
click at [1419, 357] on Tech "Debbie CHu" at bounding box center [1417, 363] width 128 height 15
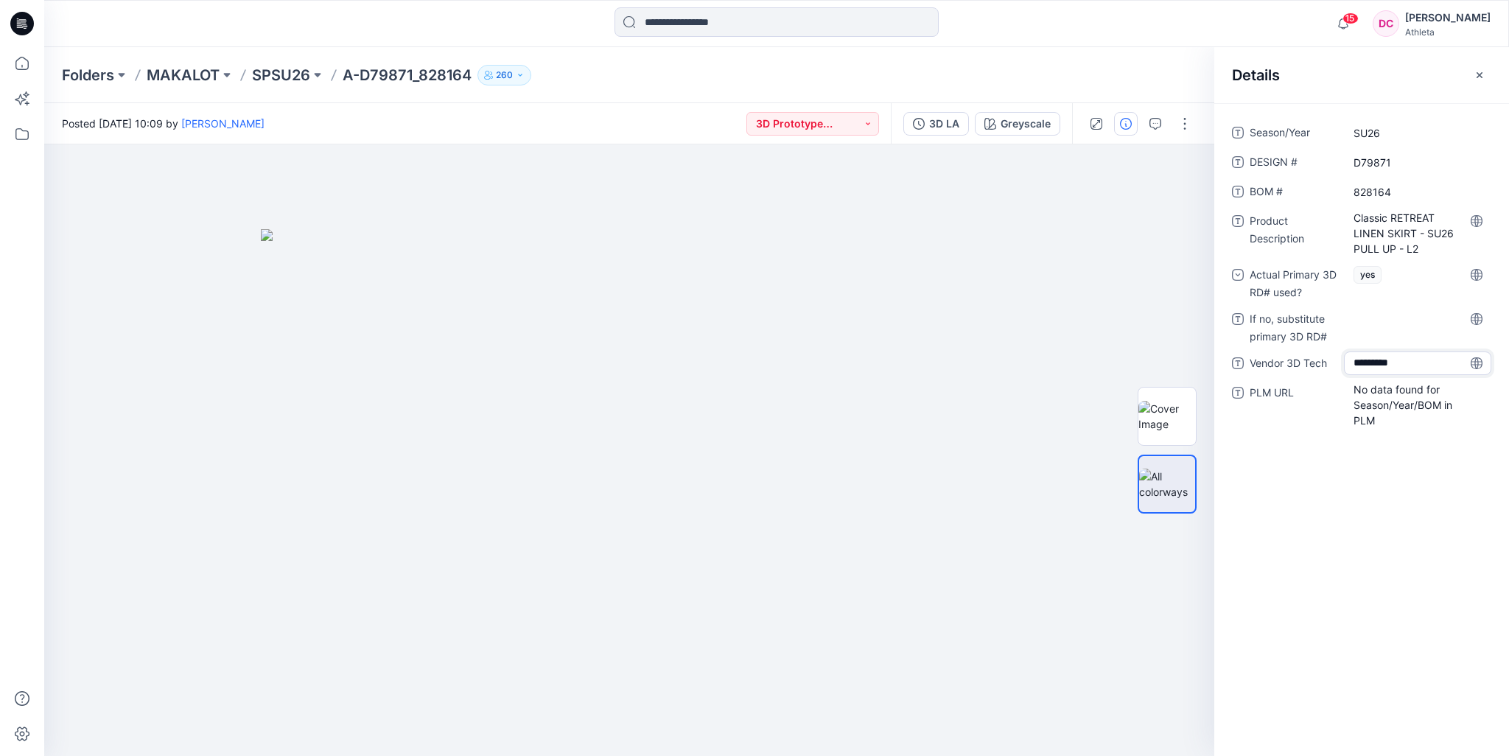
type textarea "**********"
click at [1407, 474] on div "Season/Year SU26 DESIGN # D79871 BOM # 828164 Product Description Classic RETRE…" at bounding box center [1361, 429] width 295 height 653
click at [1481, 71] on icon "button" at bounding box center [1479, 74] width 6 height 6
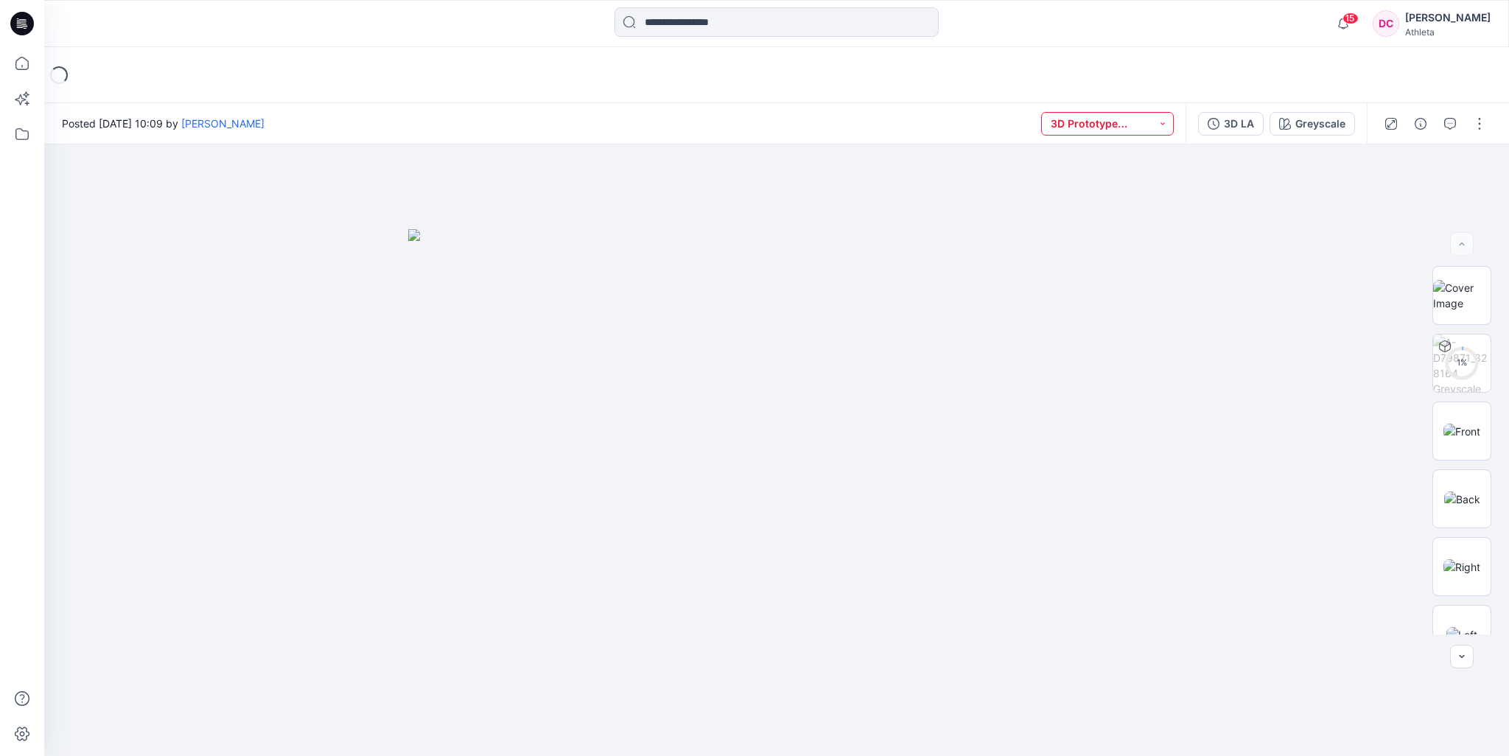
click at [1162, 125] on button "3D Prototype Sample(vendor)" at bounding box center [1107, 124] width 133 height 24
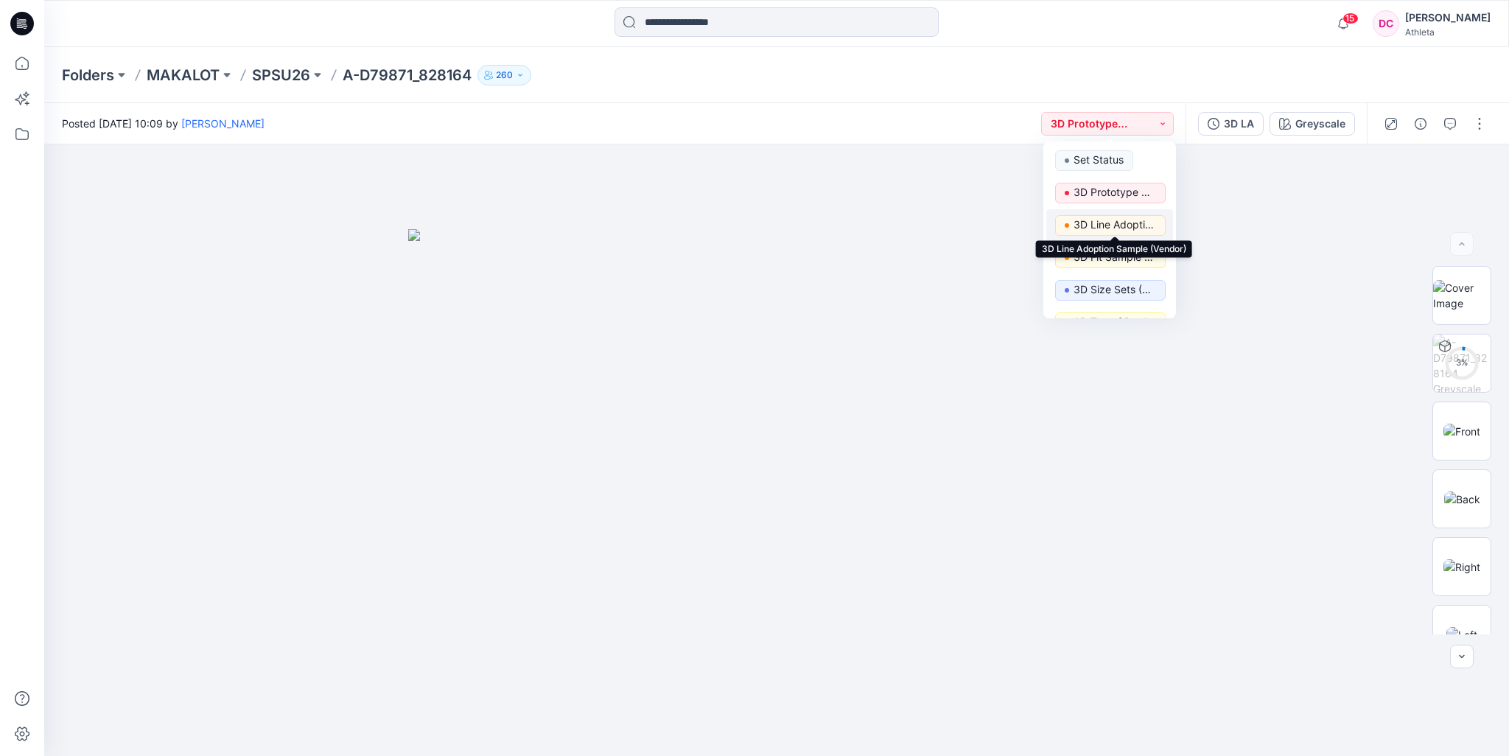
click at [1114, 220] on p "3D Line Adoption Sample (Vendor)" at bounding box center [1114, 224] width 83 height 19
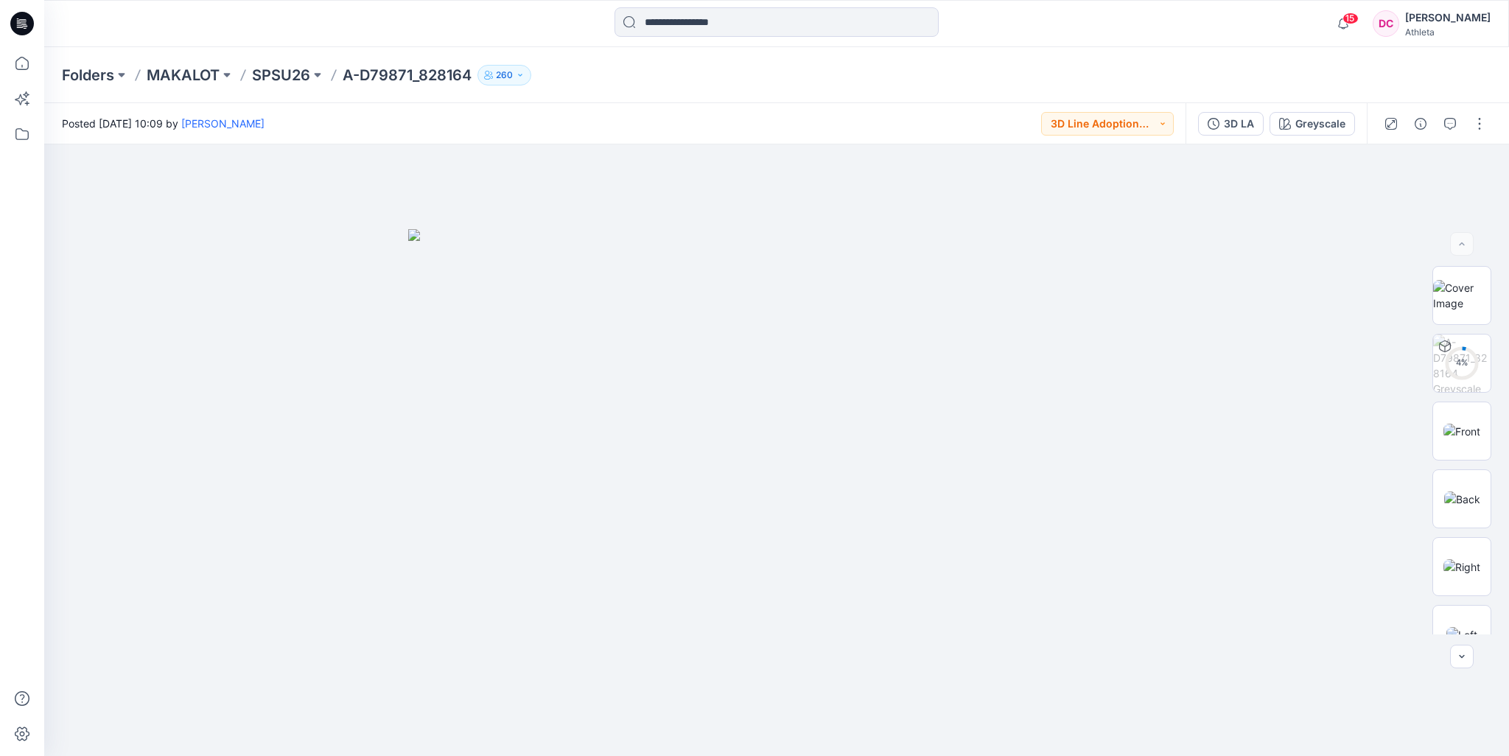
click at [1187, 77] on div "Folders MAKALOT SPSU26 A-D79871_828164 260" at bounding box center [719, 75] width 1314 height 21
click at [1477, 169] on icon "button" at bounding box center [1476, 170] width 12 height 12
click at [1355, 66] on div "Folders MAKALOT SPSU26 A-D79871_828164 260" at bounding box center [719, 75] width 1314 height 21
click at [1259, 122] on button "3D LA" at bounding box center [1231, 124] width 66 height 24
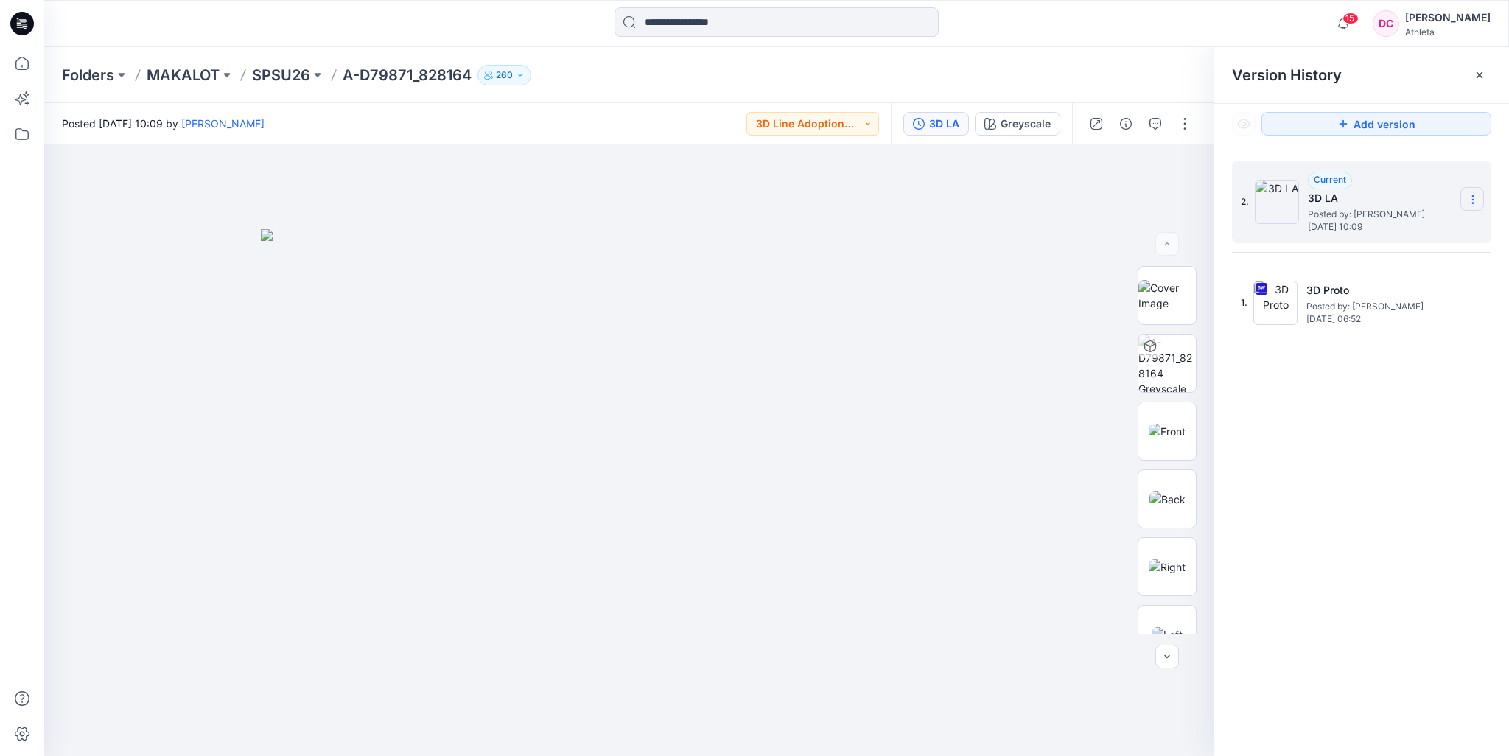
click at [1479, 204] on section at bounding box center [1472, 199] width 24 height 24
click at [1481, 69] on icon at bounding box center [1479, 75] width 12 height 12
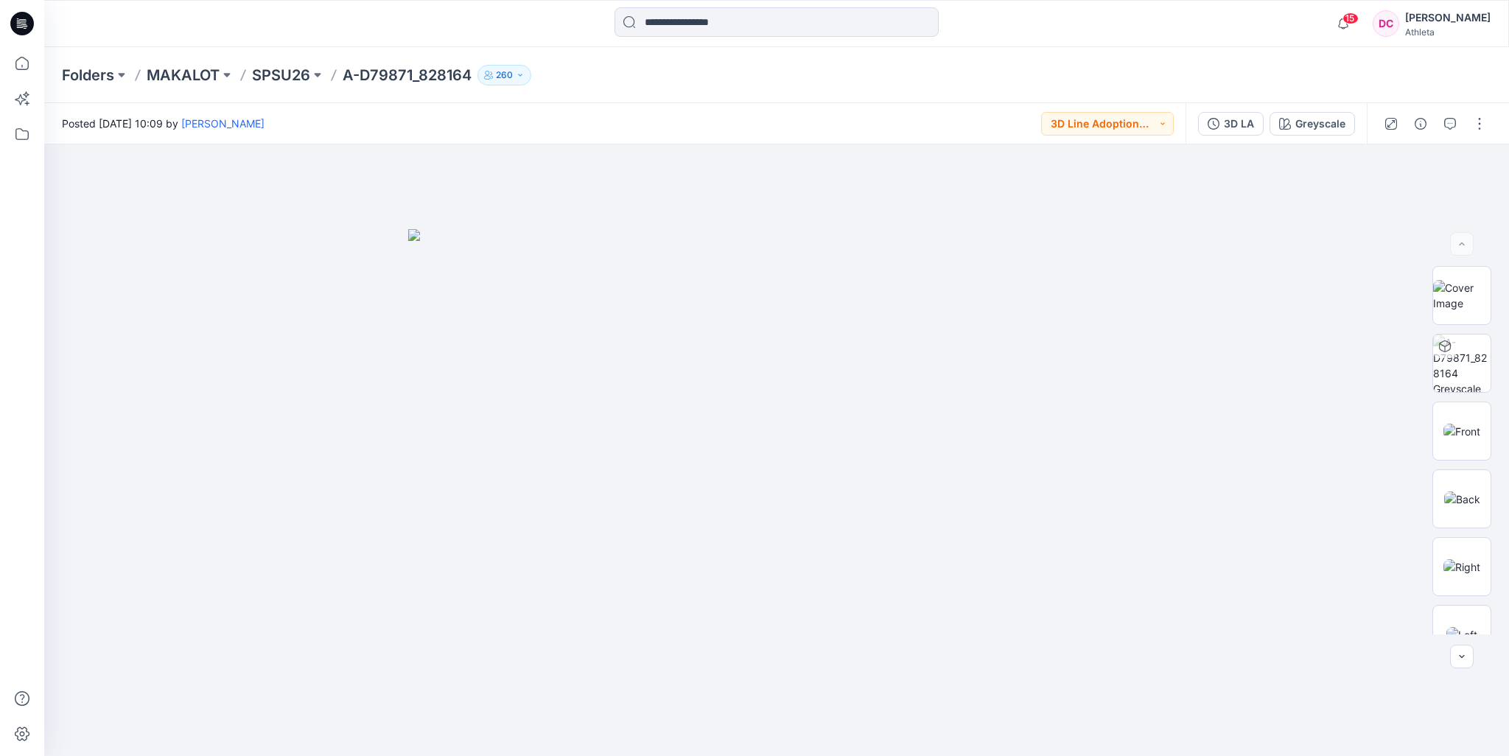
click at [1112, 63] on div "Folders MAKALOT SPSU26 A-D79871_828164 260" at bounding box center [776, 75] width 1464 height 56
click at [295, 77] on p "SPSU26" at bounding box center [281, 75] width 58 height 21
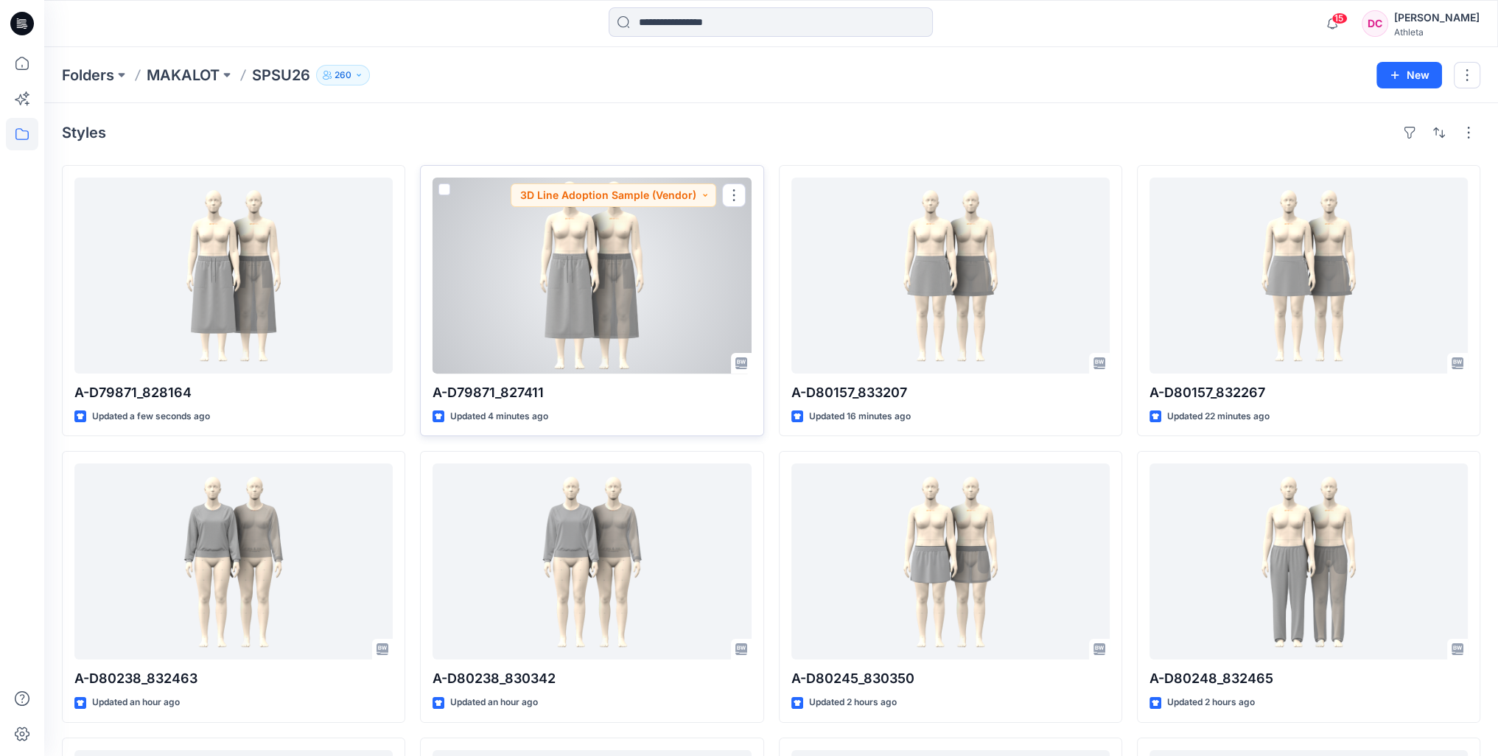
click at [606, 301] on div at bounding box center [591, 276] width 318 height 196
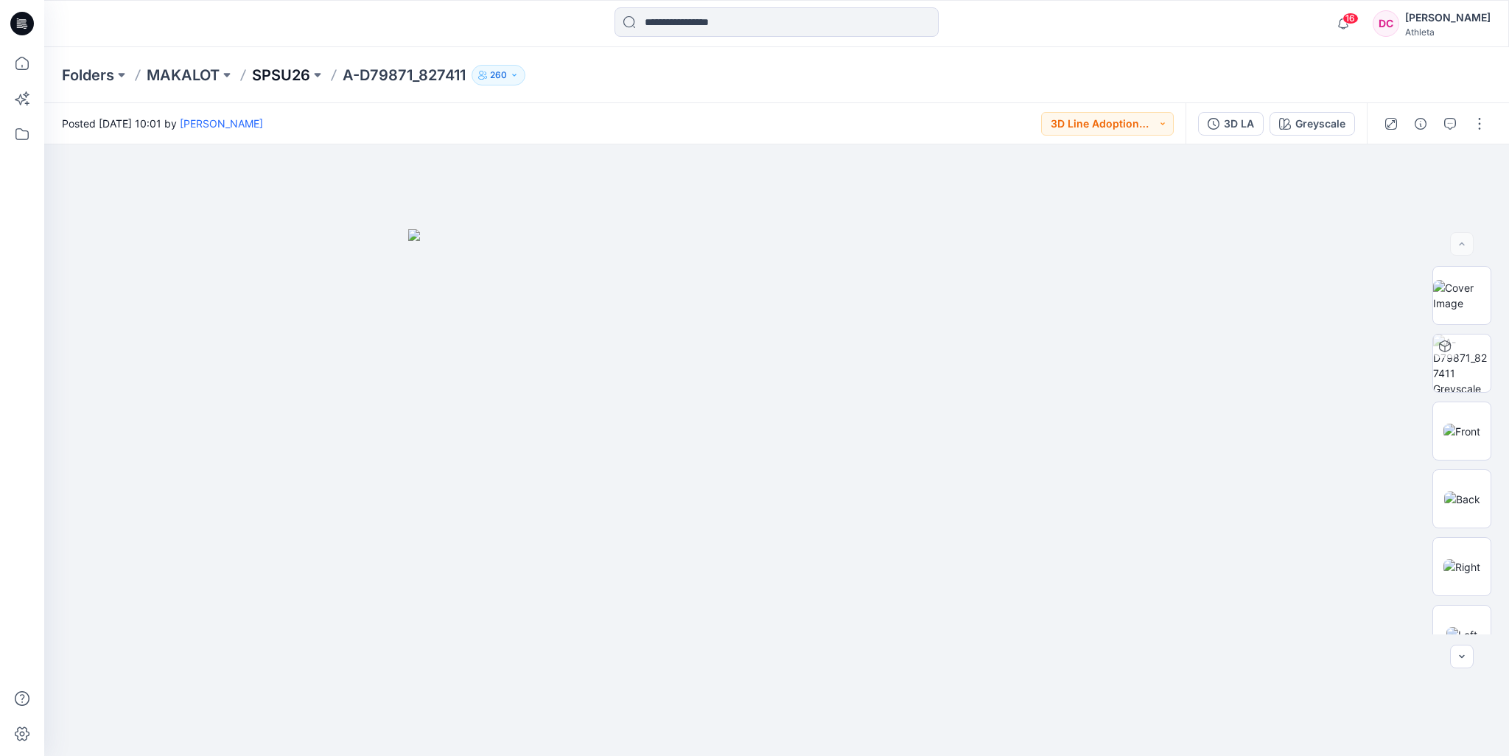
click at [275, 75] on p "SPSU26" at bounding box center [281, 75] width 58 height 21
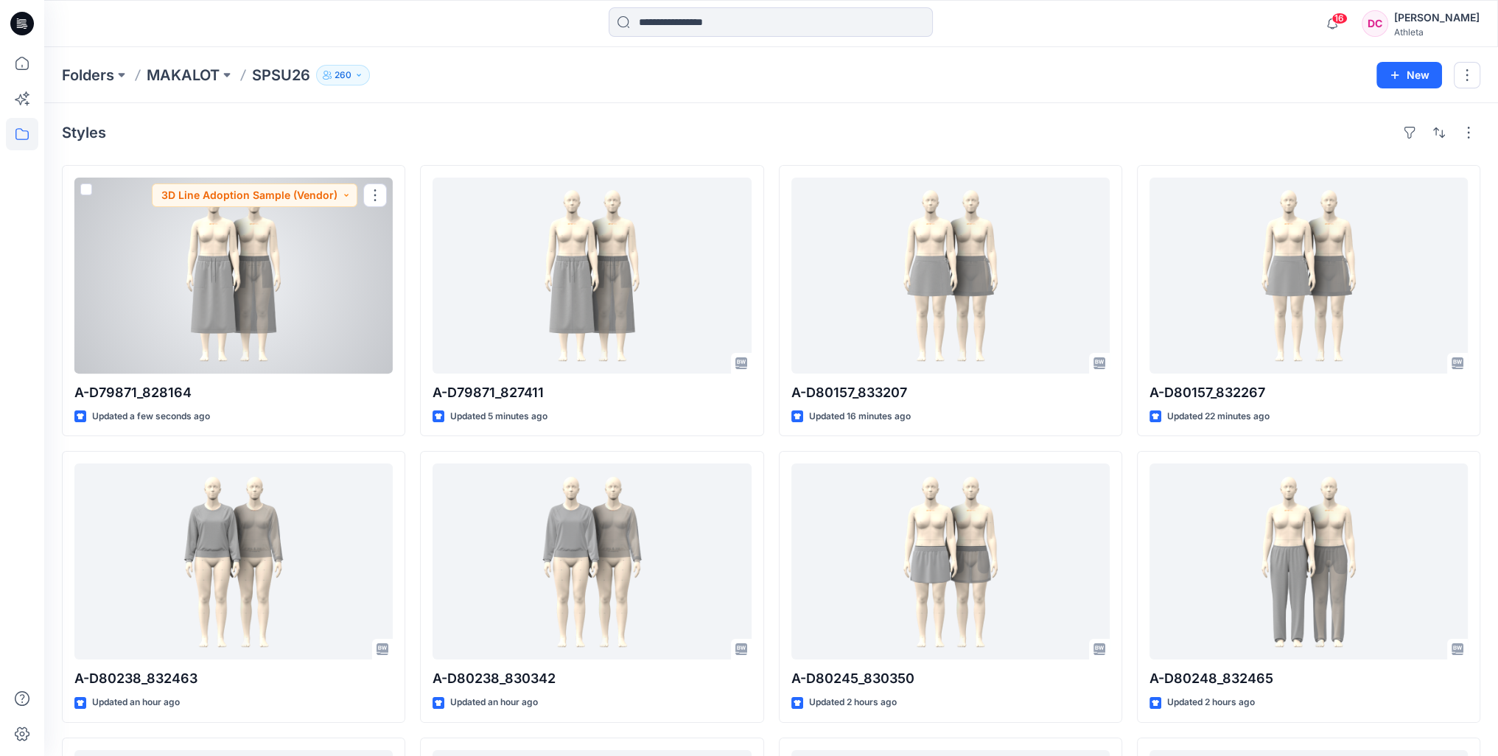
click at [271, 290] on div at bounding box center [233, 276] width 318 height 196
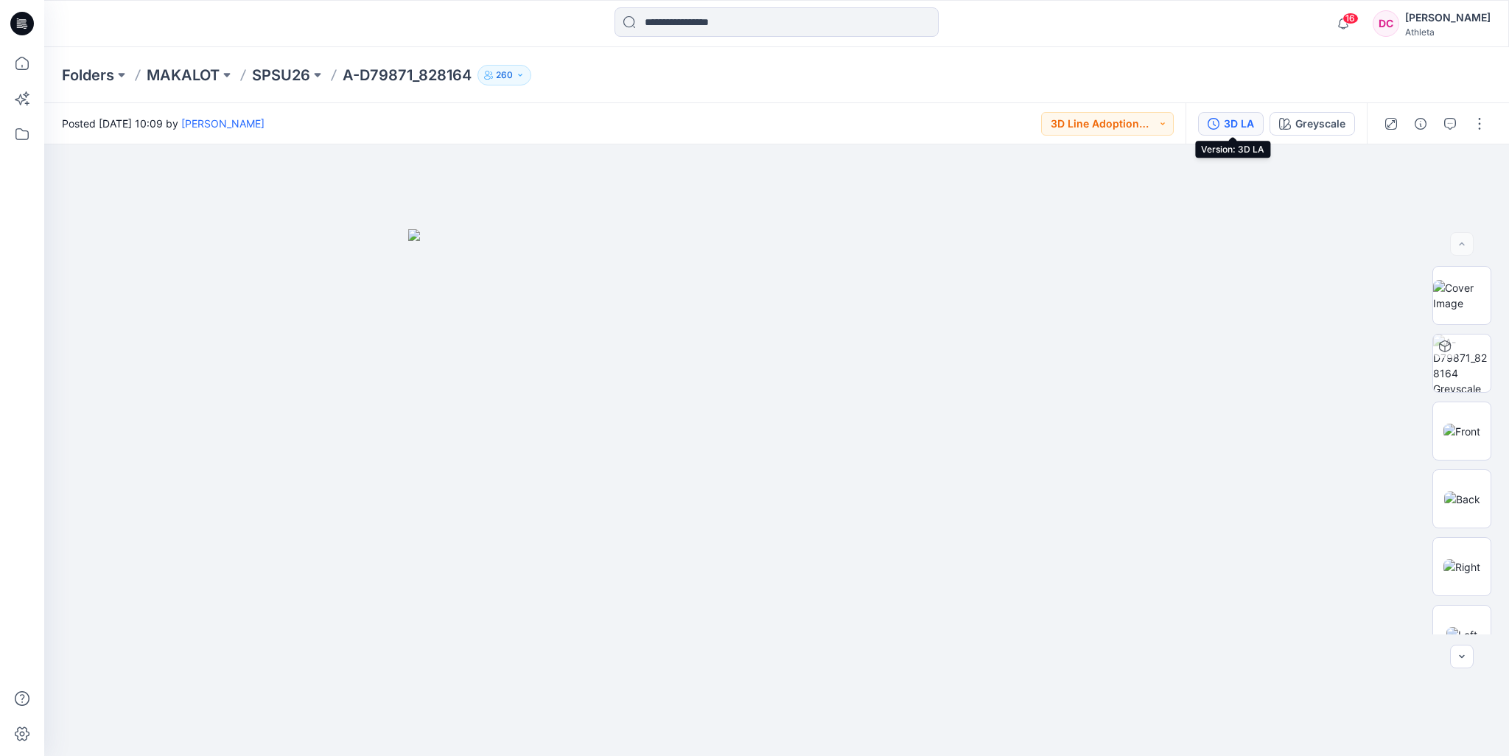
click at [1234, 122] on div "3D LA" at bounding box center [1239, 124] width 30 height 16
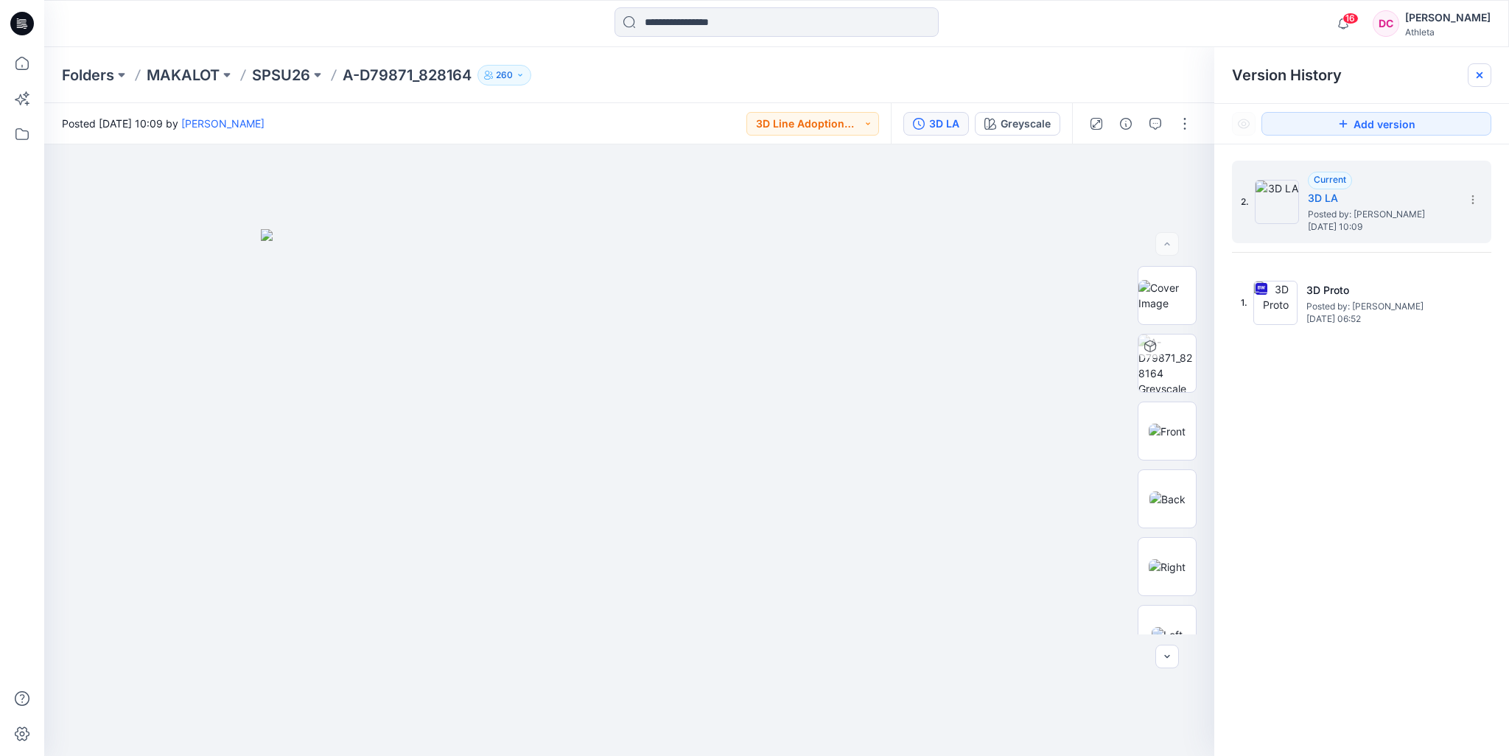
click at [1481, 75] on icon at bounding box center [1479, 75] width 12 height 12
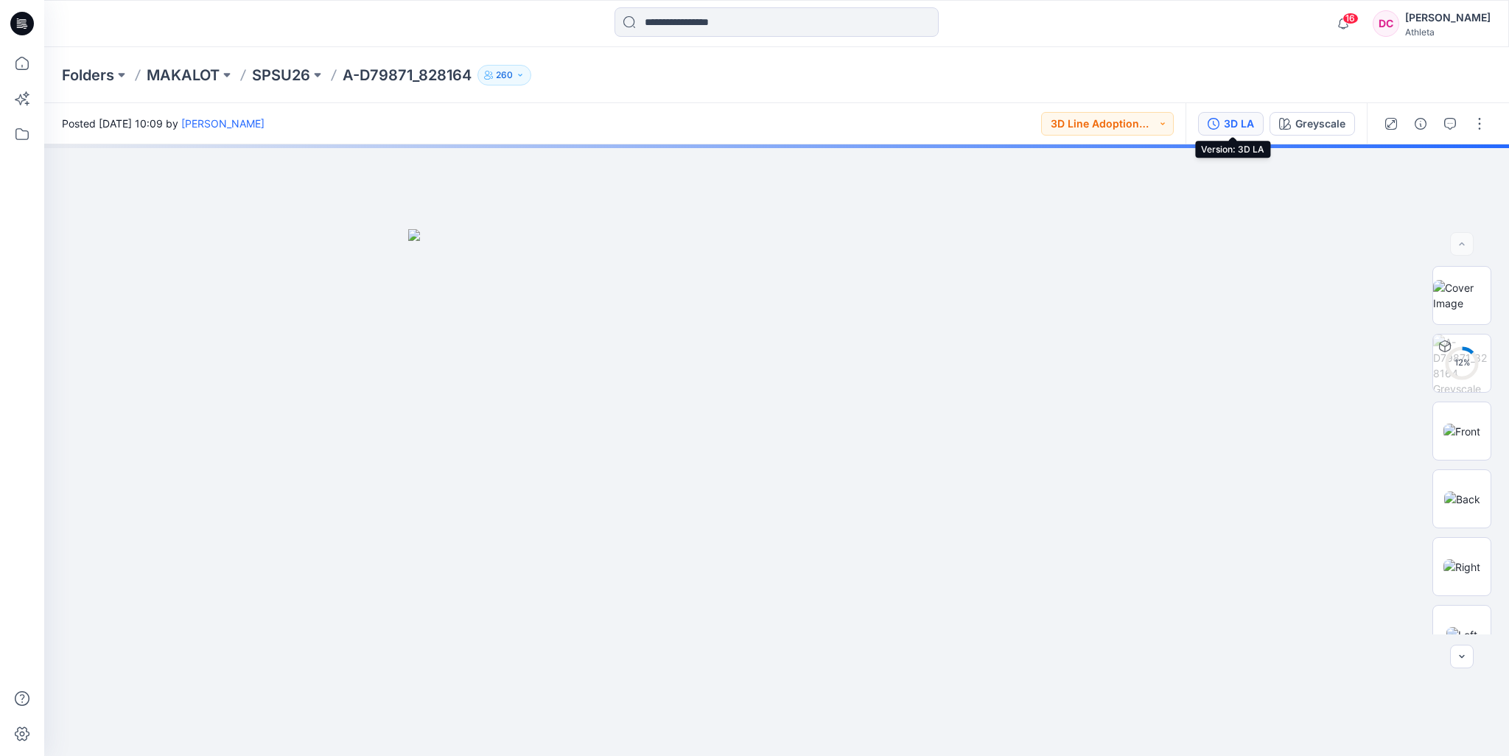
click at [1248, 124] on div "3D LA" at bounding box center [1239, 124] width 30 height 16
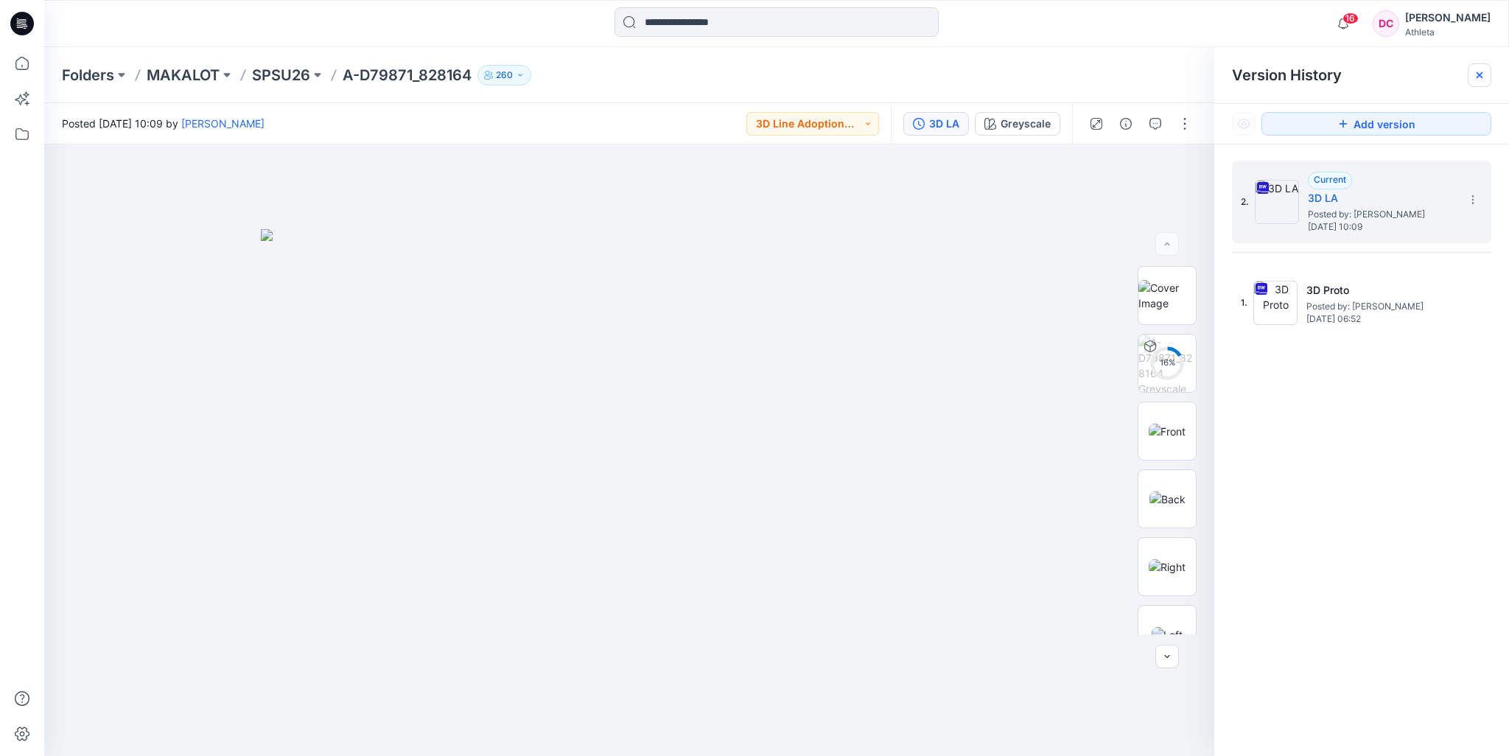
drag, startPoint x: 1482, startPoint y: 74, endPoint x: 1448, endPoint y: 77, distance: 34.0
click at [1482, 74] on icon at bounding box center [1479, 75] width 12 height 12
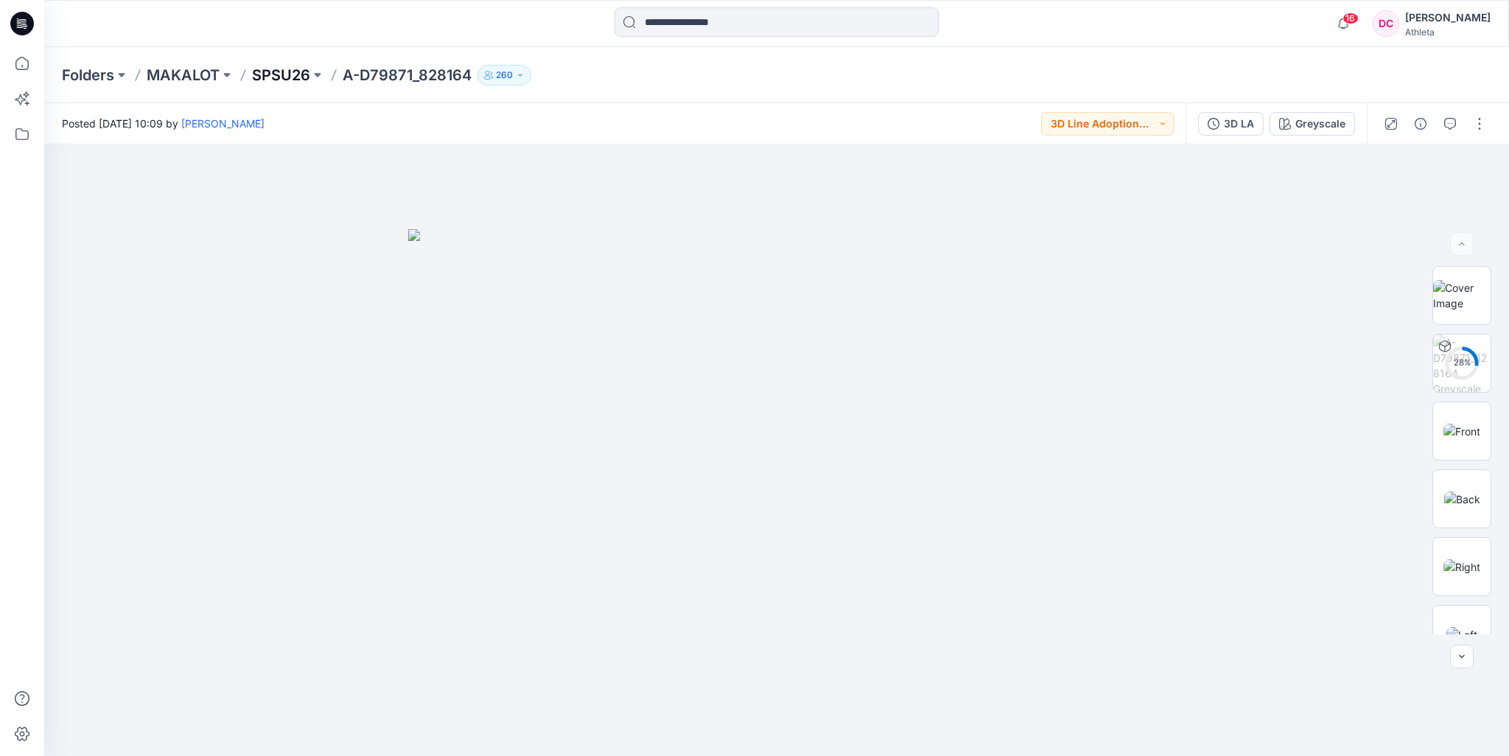
click at [274, 75] on p "SPSU26" at bounding box center [281, 75] width 58 height 21
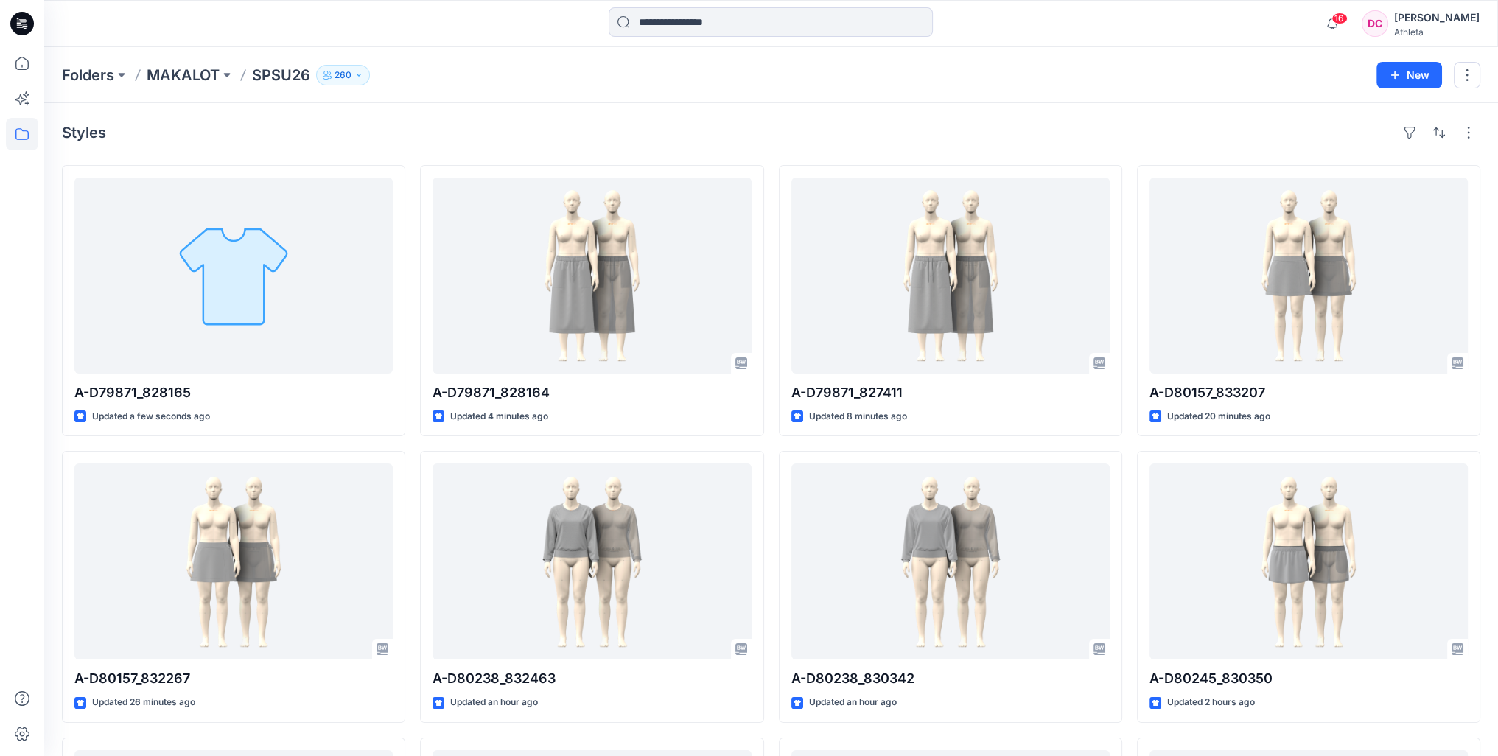
click at [1140, 116] on div "Styles A-D79871_828165 Updated a few seconds ago A-D80157_832267 Updated 26 min…" at bounding box center [770, 591] width 1453 height 976
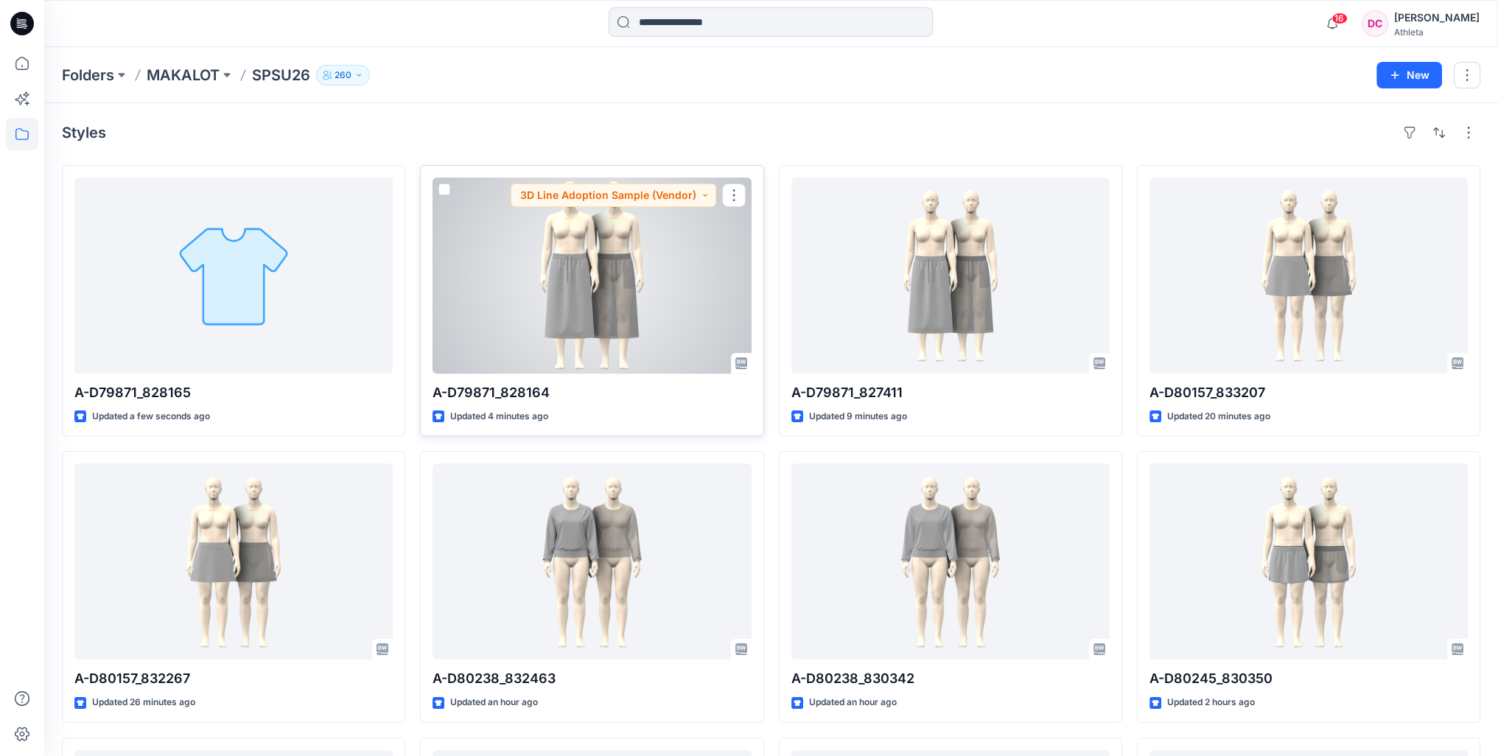
click at [613, 306] on div at bounding box center [591, 276] width 318 height 196
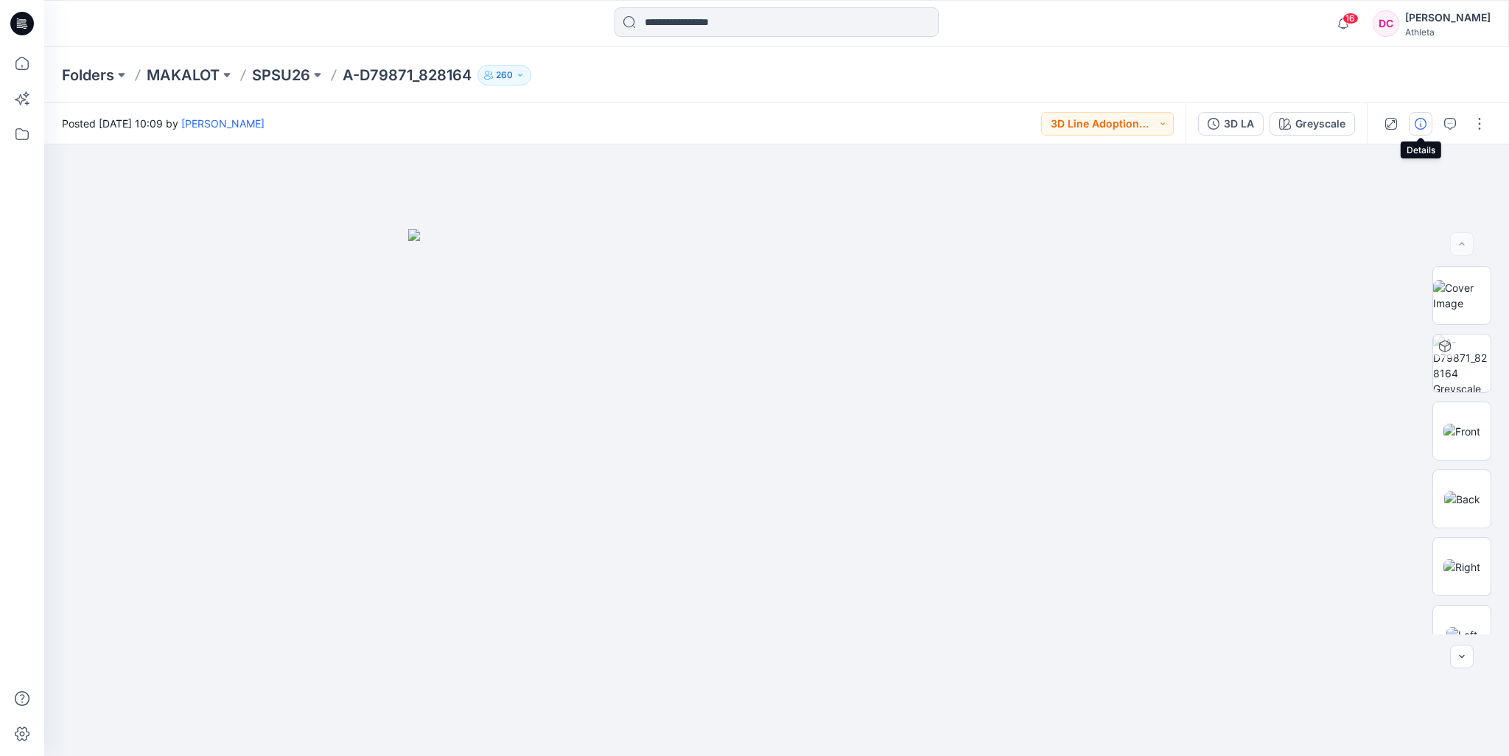
click at [1423, 122] on icon "button" at bounding box center [1420, 124] width 12 height 12
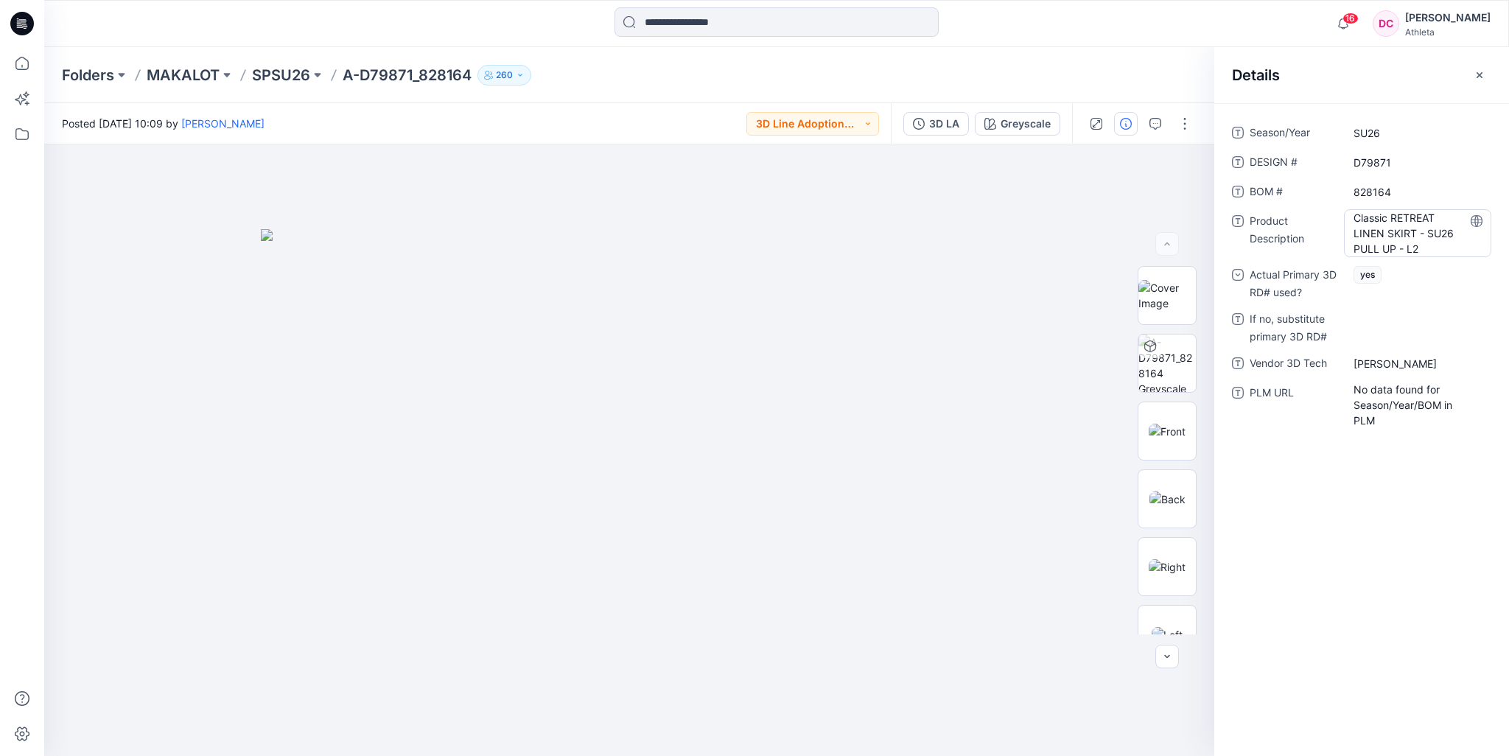
click at [1354, 214] on Description "Classic RETREAT LINEN SKIRT - SU26 PULL UP - L2" at bounding box center [1417, 233] width 128 height 46
drag, startPoint x: 1354, startPoint y: 219, endPoint x: 1441, endPoint y: 254, distance: 93.8
click at [1441, 254] on textarea "**********" at bounding box center [1417, 232] width 147 height 46
click at [298, 75] on p "SPSU26" at bounding box center [281, 75] width 58 height 21
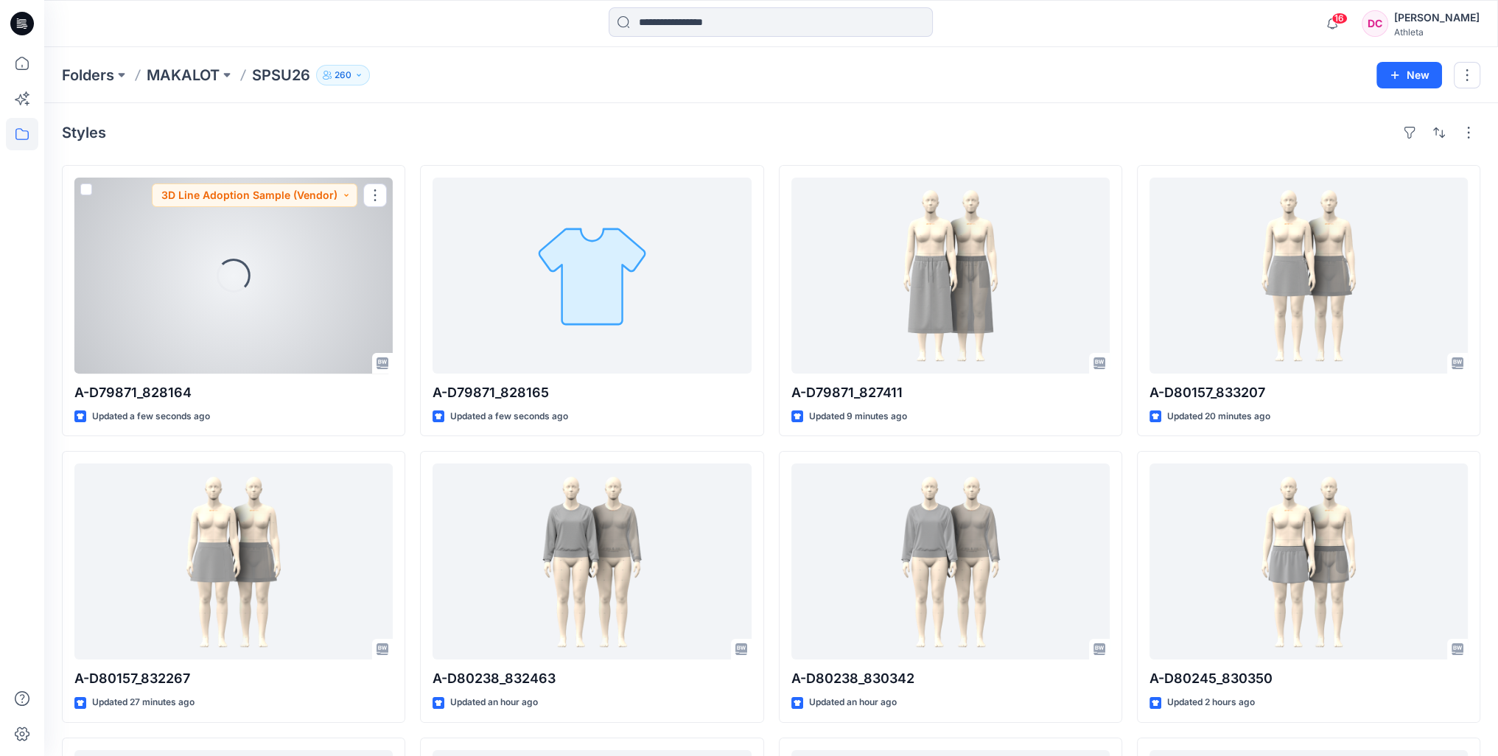
click at [275, 250] on div "Loading..." at bounding box center [233, 276] width 318 height 196
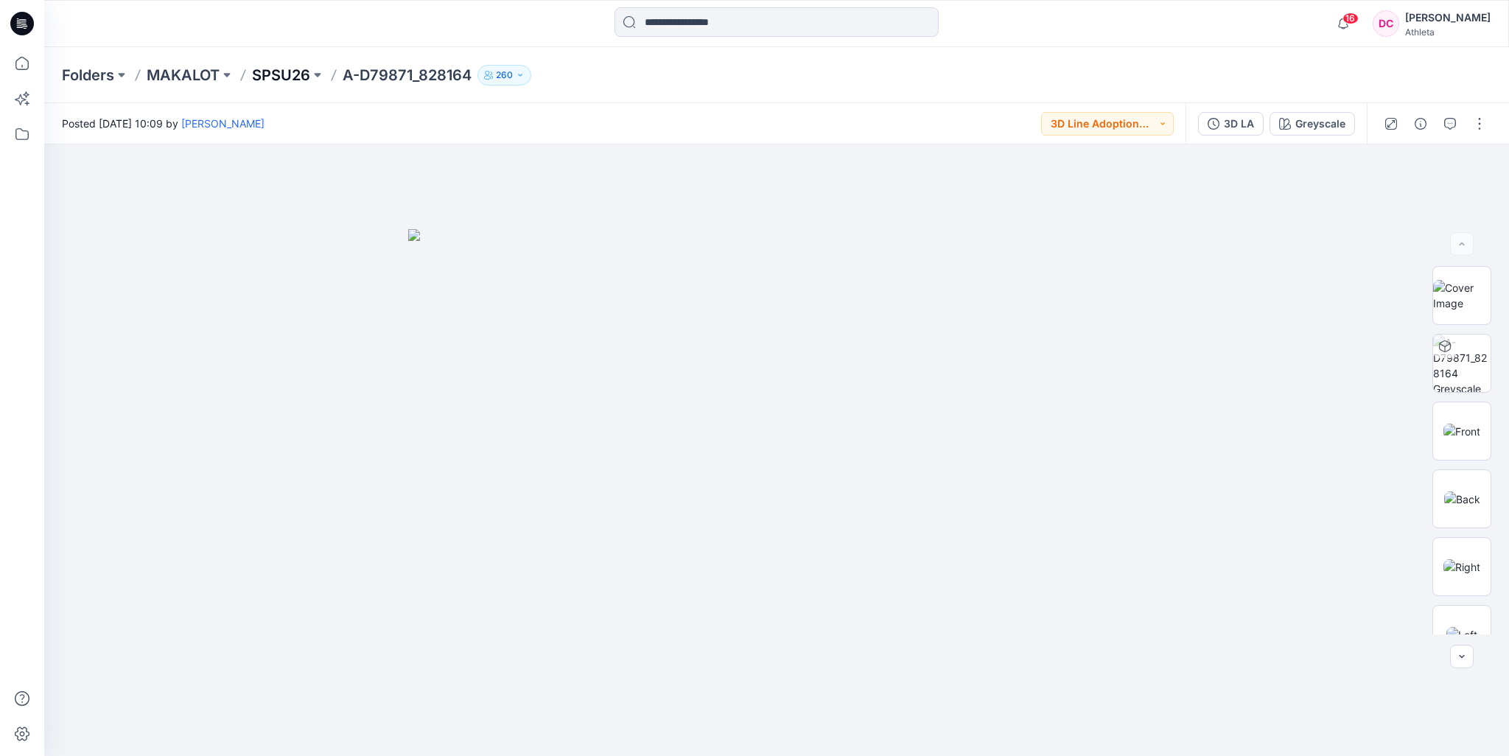
click at [275, 73] on p "SPSU26" at bounding box center [281, 75] width 58 height 21
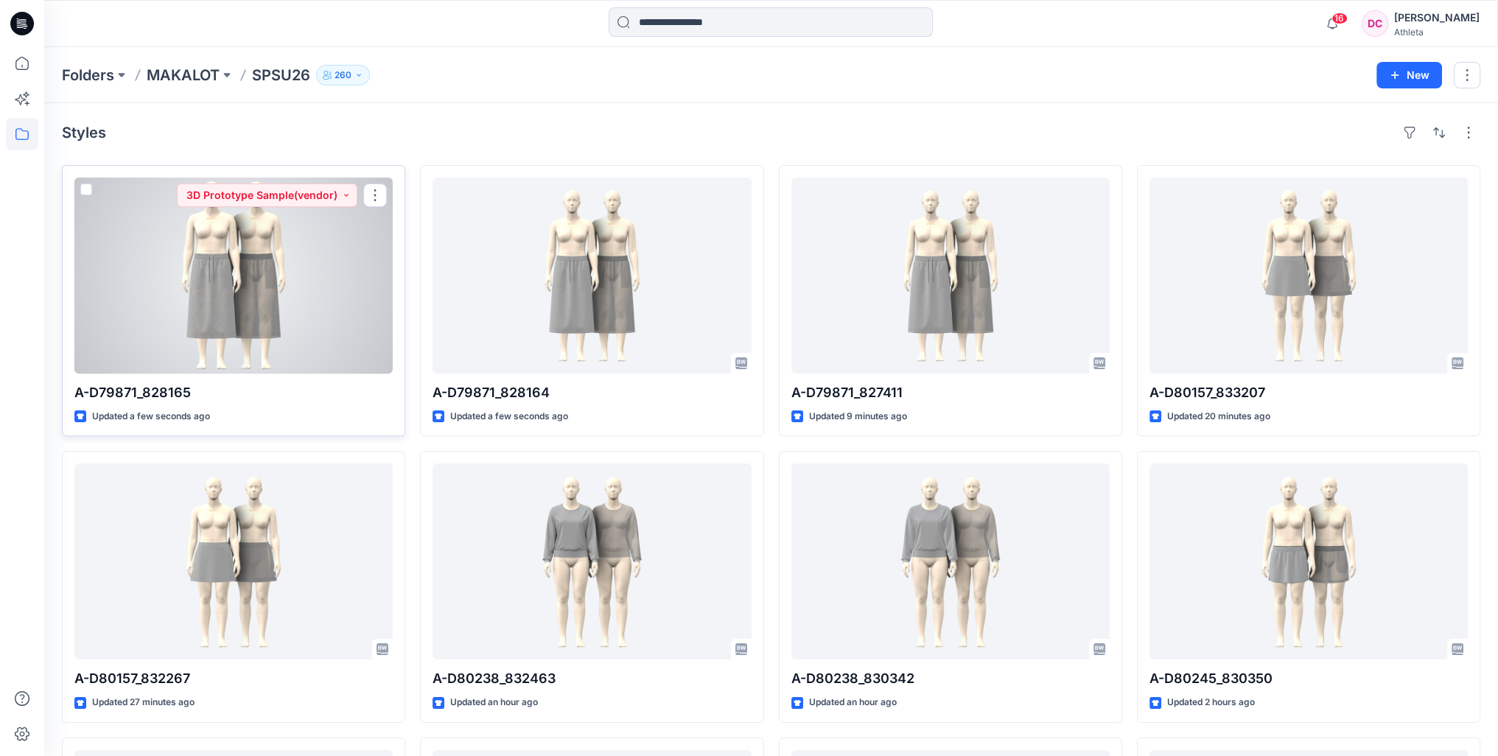
click at [267, 245] on div at bounding box center [233, 276] width 318 height 196
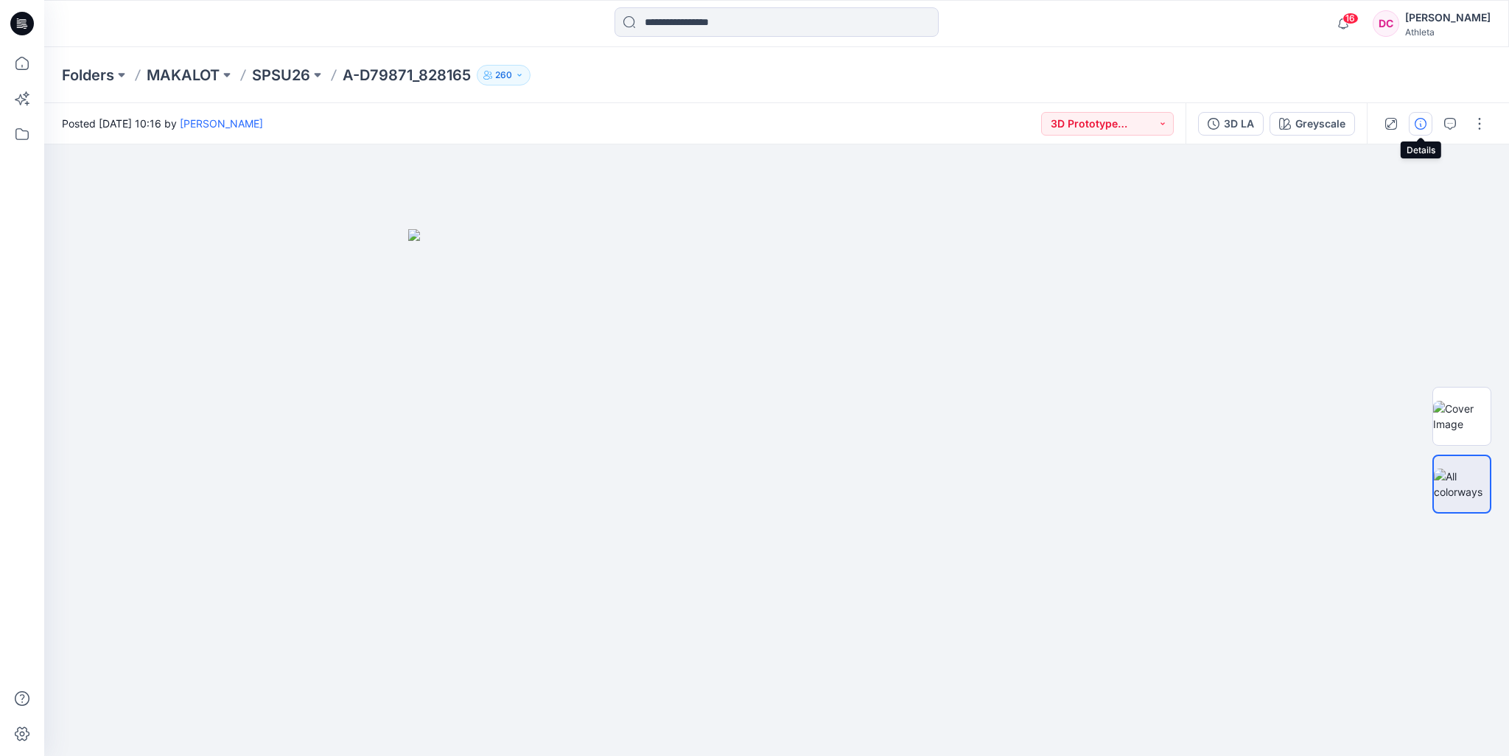
click at [1419, 124] on icon "button" at bounding box center [1420, 124] width 12 height 12
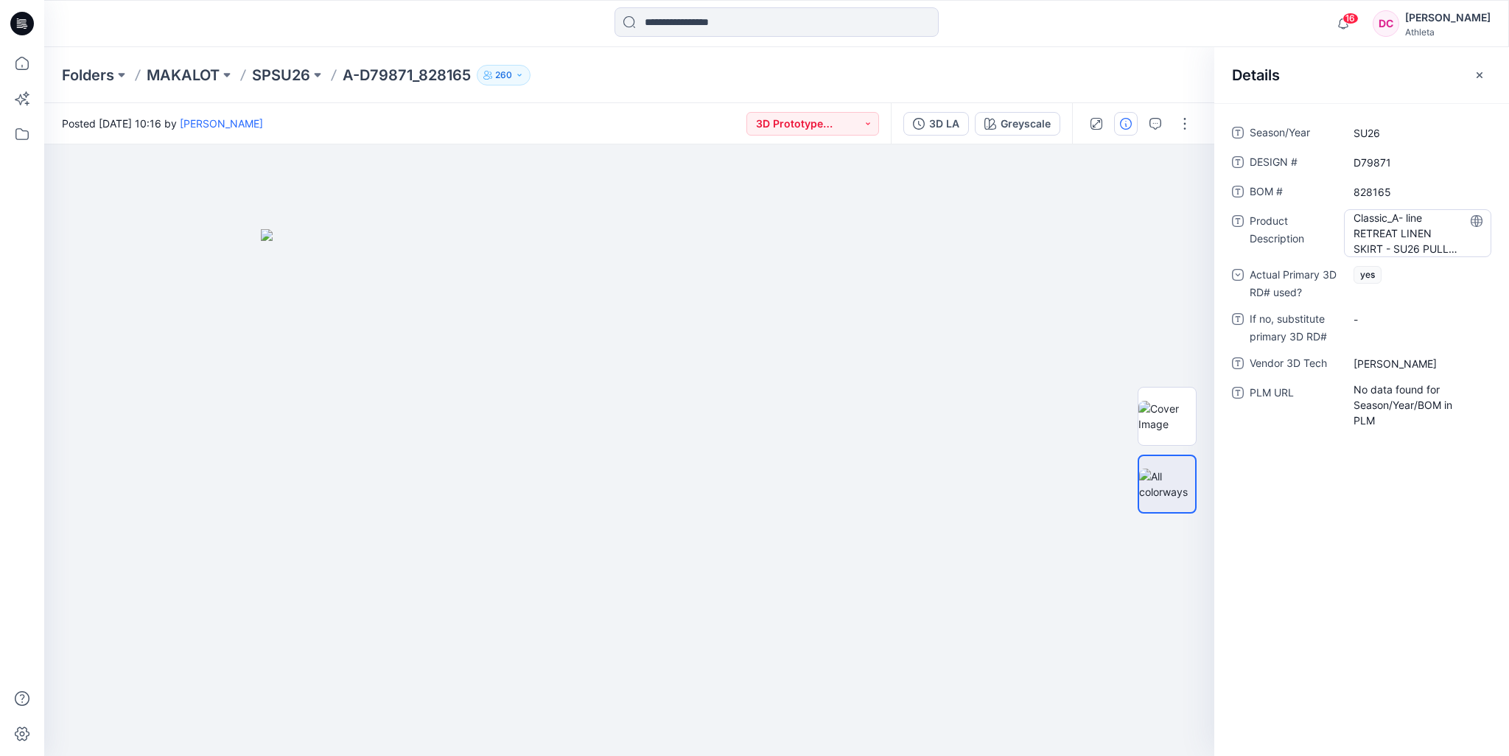
click at [1433, 222] on Description "Classic_A- line RETREAT LINEN SKIRT - SU26 PULL UP - L2" at bounding box center [1417, 233] width 128 height 46
drag, startPoint x: 1355, startPoint y: 220, endPoint x: 1464, endPoint y: 259, distance: 115.8
click at [1464, 259] on div "**********" at bounding box center [1361, 283] width 259 height 324
type textarea "**********"
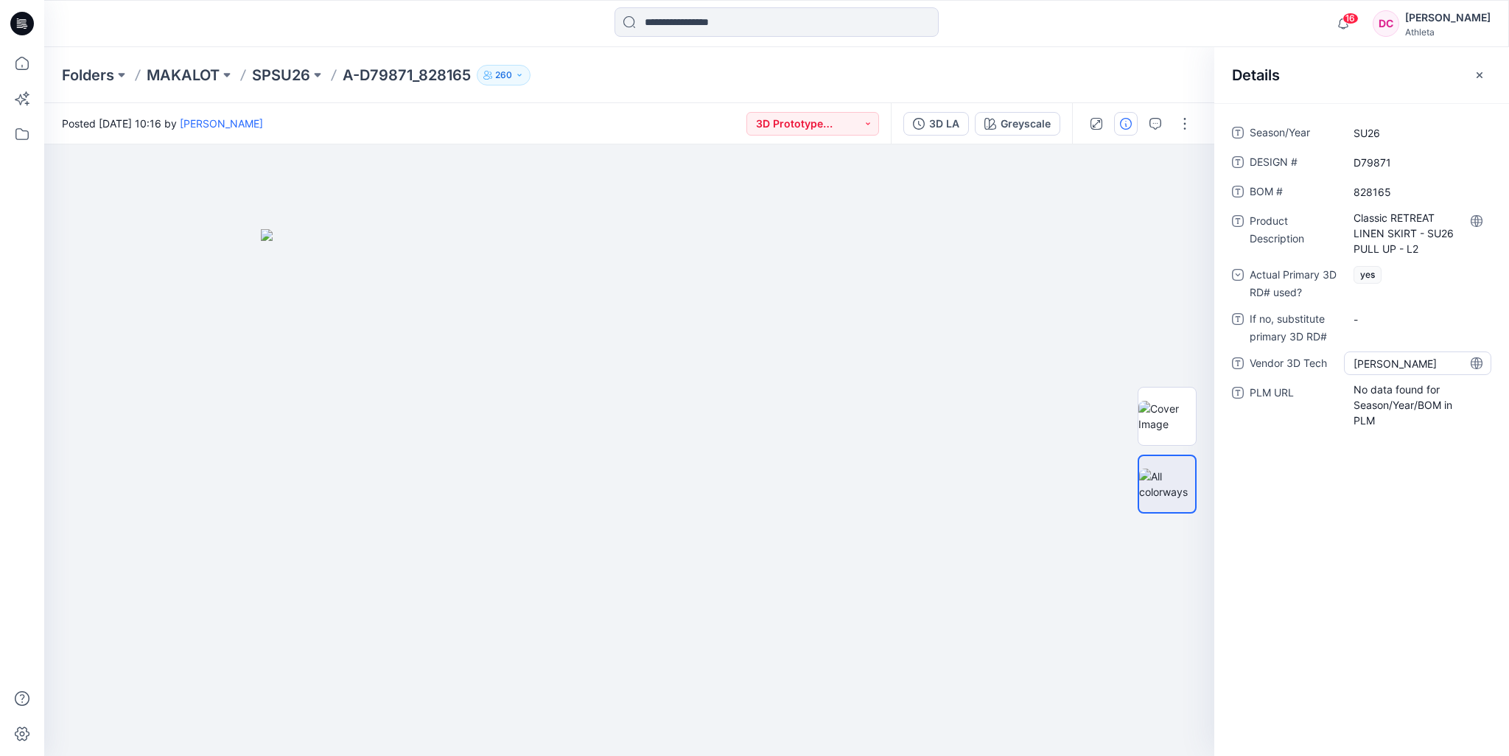
click at [1405, 362] on Tech "Rou Lin" at bounding box center [1417, 363] width 128 height 15
drag, startPoint x: 1358, startPoint y: 360, endPoint x: 1305, endPoint y: 357, distance: 53.1
click at [1296, 358] on div "Vendor 3D Tech *******" at bounding box center [1361, 363] width 259 height 24
type textarea "**********"
click at [1481, 75] on icon "button" at bounding box center [1479, 75] width 12 height 12
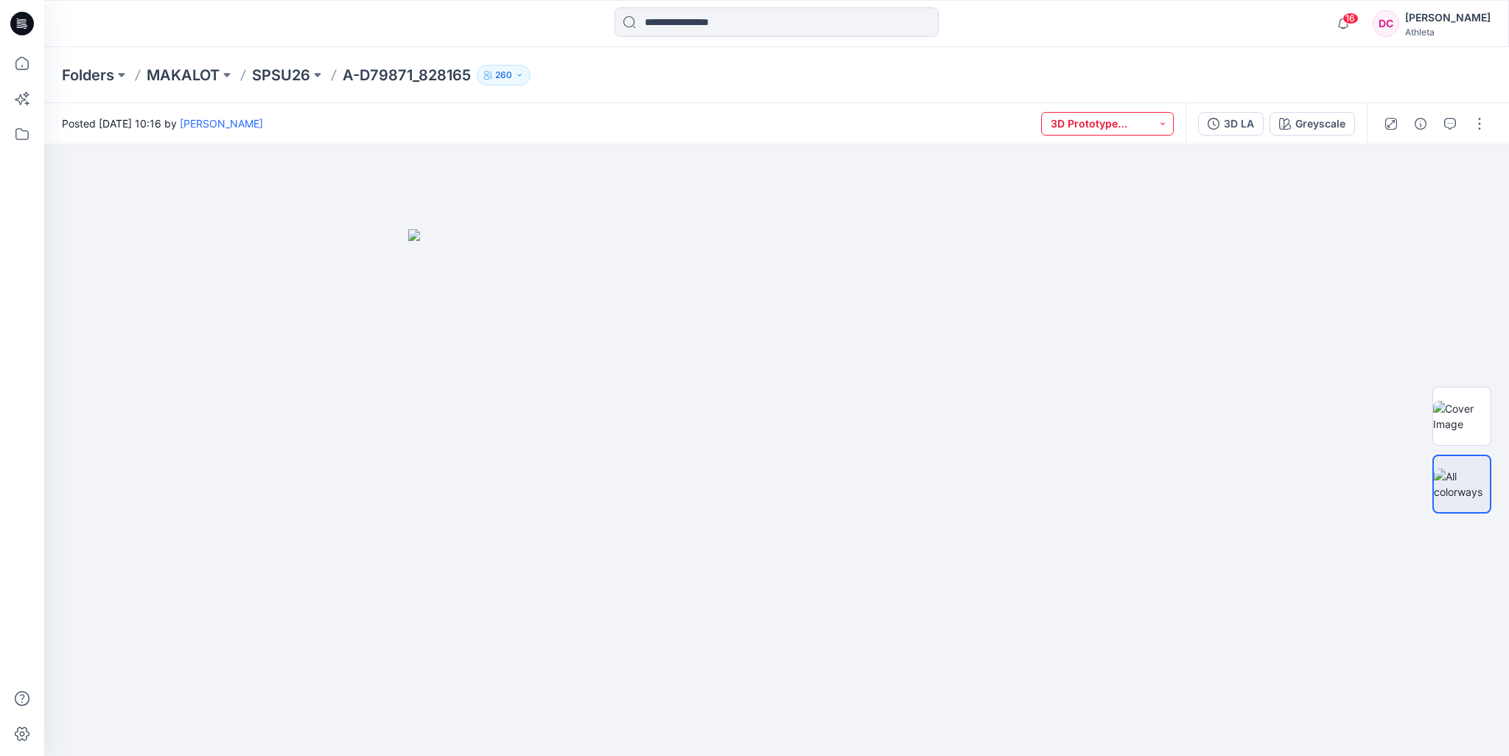
click at [1162, 120] on button "3D Prototype Sample(vendor)" at bounding box center [1107, 124] width 133 height 24
click at [1133, 222] on p "3D Line Adoption Sample (Vendor)" at bounding box center [1114, 224] width 83 height 19
click at [1216, 75] on div "Folders MAKALOT SPSU26 A-D79871_828165 260" at bounding box center [719, 75] width 1314 height 21
click at [298, 74] on p "SPSU26" at bounding box center [281, 75] width 58 height 21
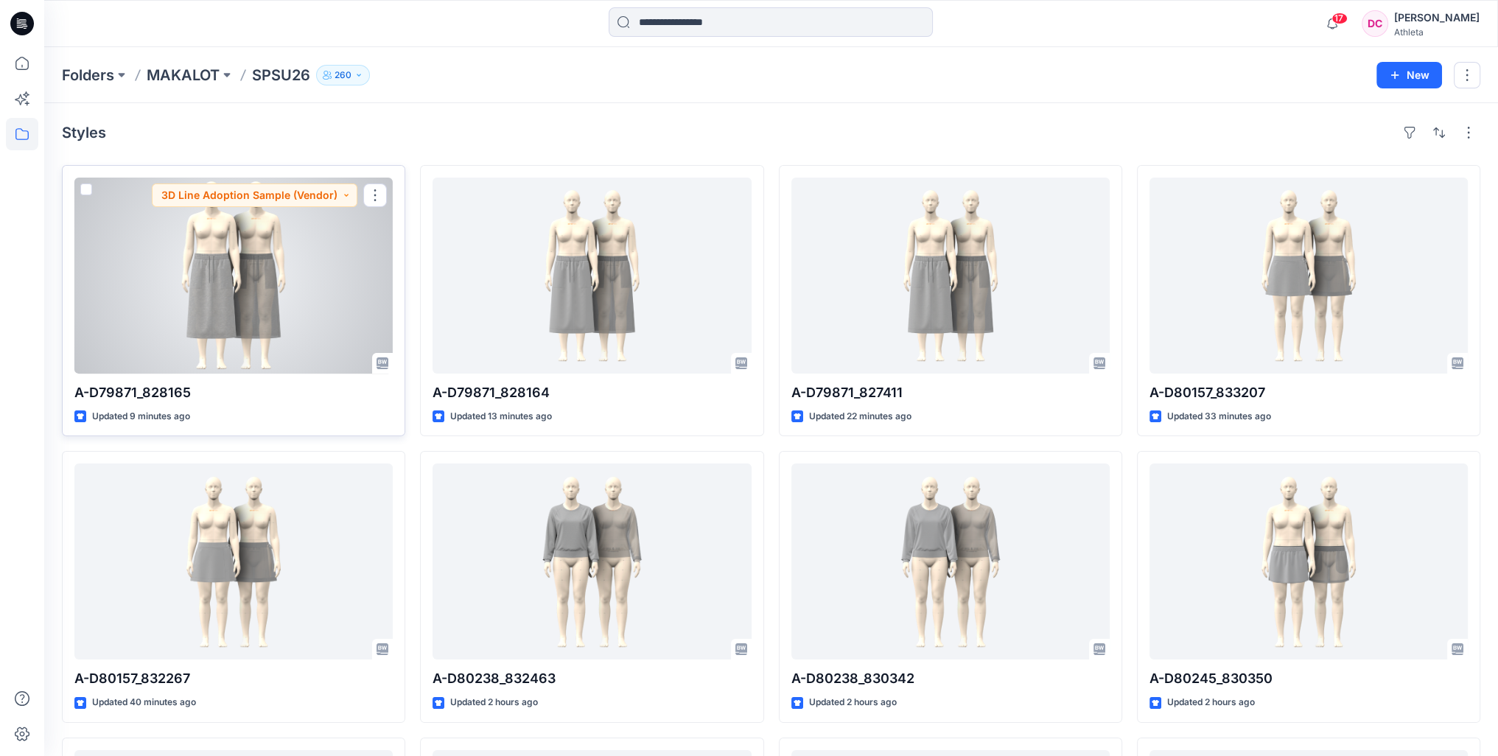
click at [264, 284] on div at bounding box center [233, 276] width 318 height 196
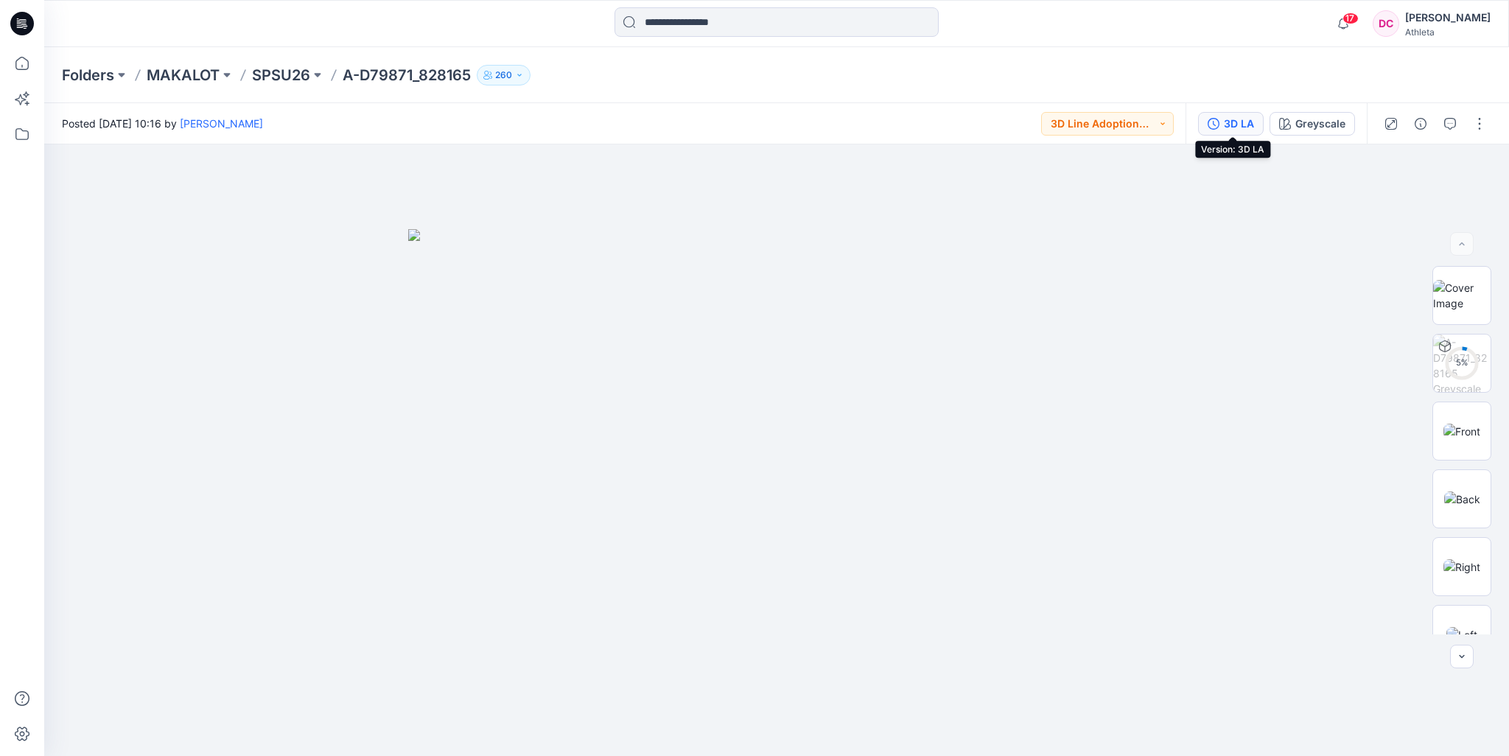
click at [1240, 122] on div "3D LA" at bounding box center [1239, 124] width 30 height 16
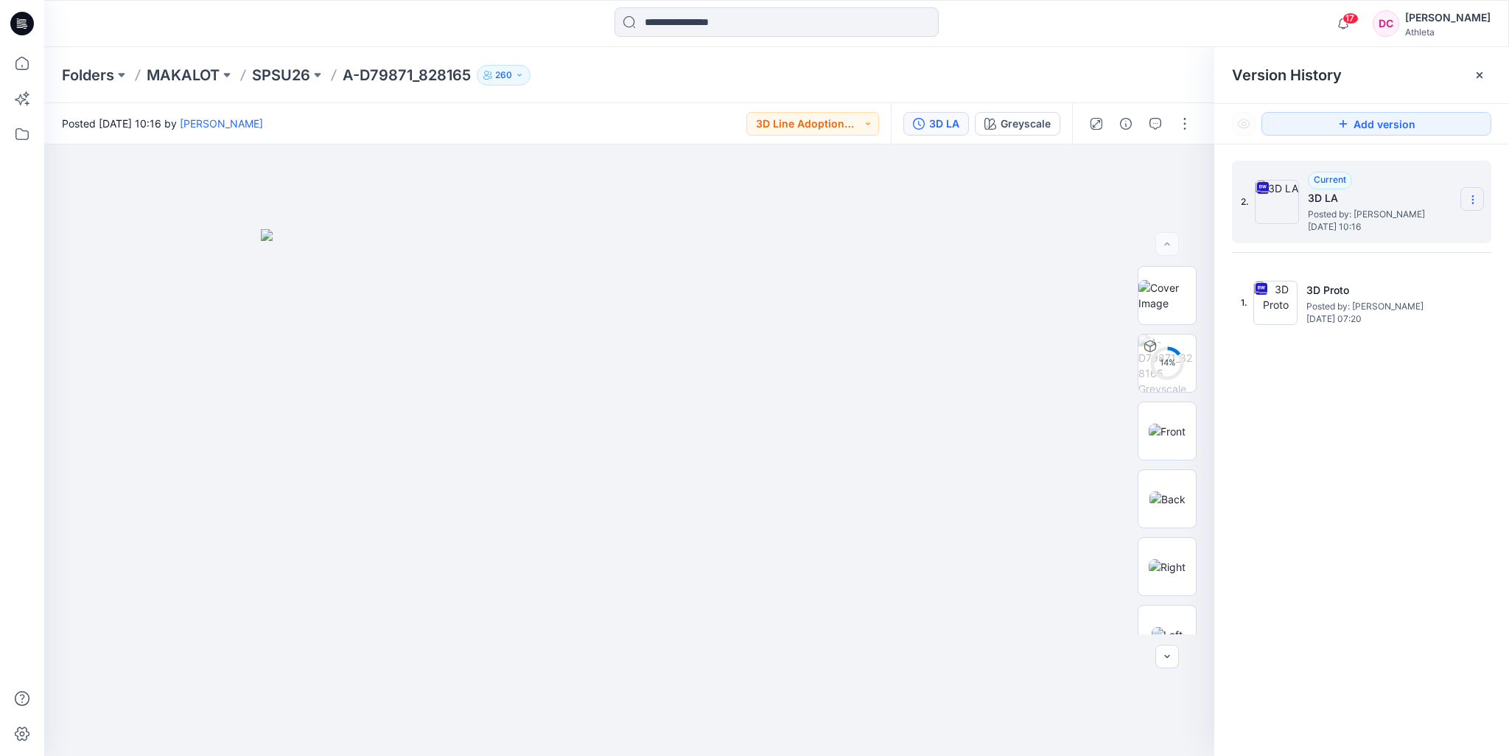
click at [1469, 196] on icon at bounding box center [1473, 200] width 12 height 12
click at [1485, 71] on div at bounding box center [1479, 75] width 24 height 24
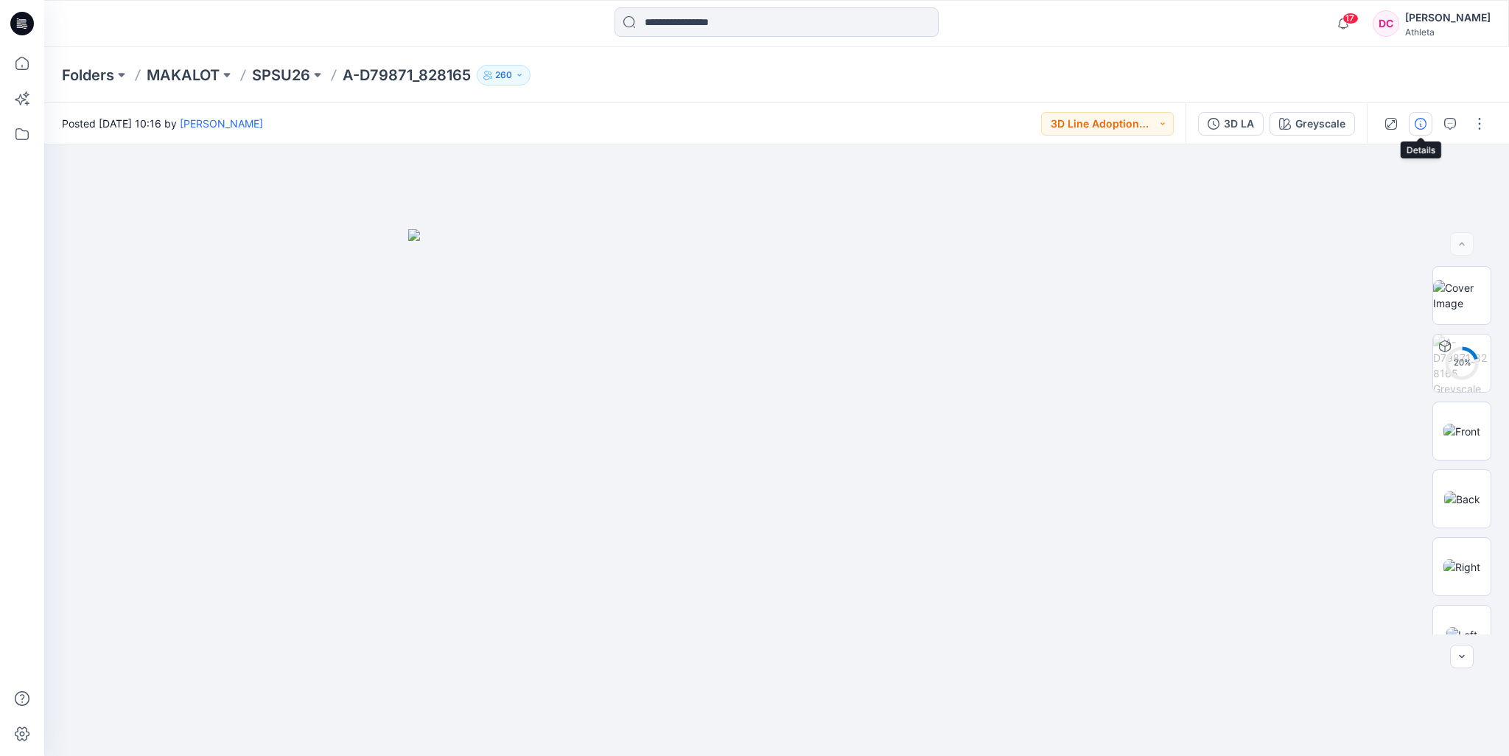
click at [1419, 124] on icon "button" at bounding box center [1420, 124] width 12 height 12
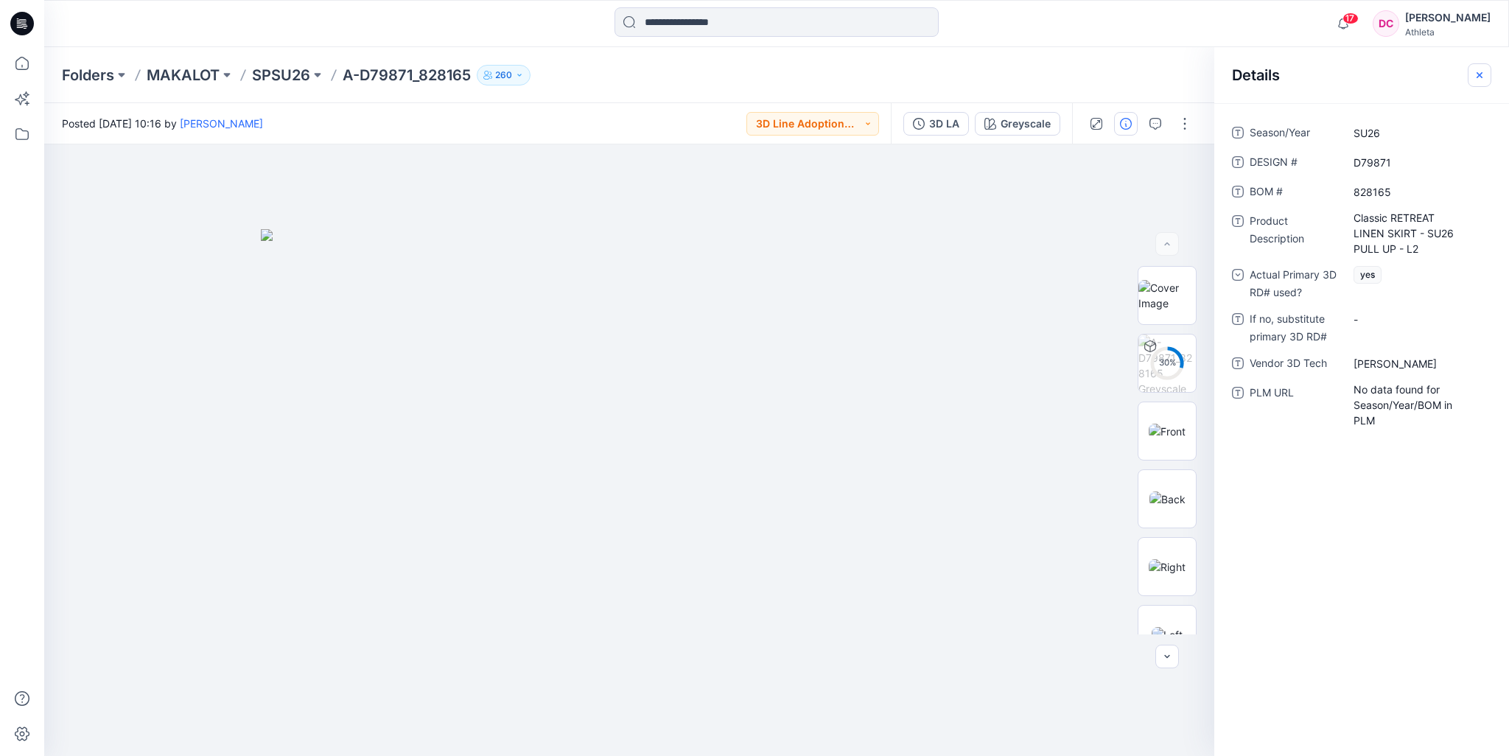
click at [1479, 74] on icon "button" at bounding box center [1479, 74] width 6 height 6
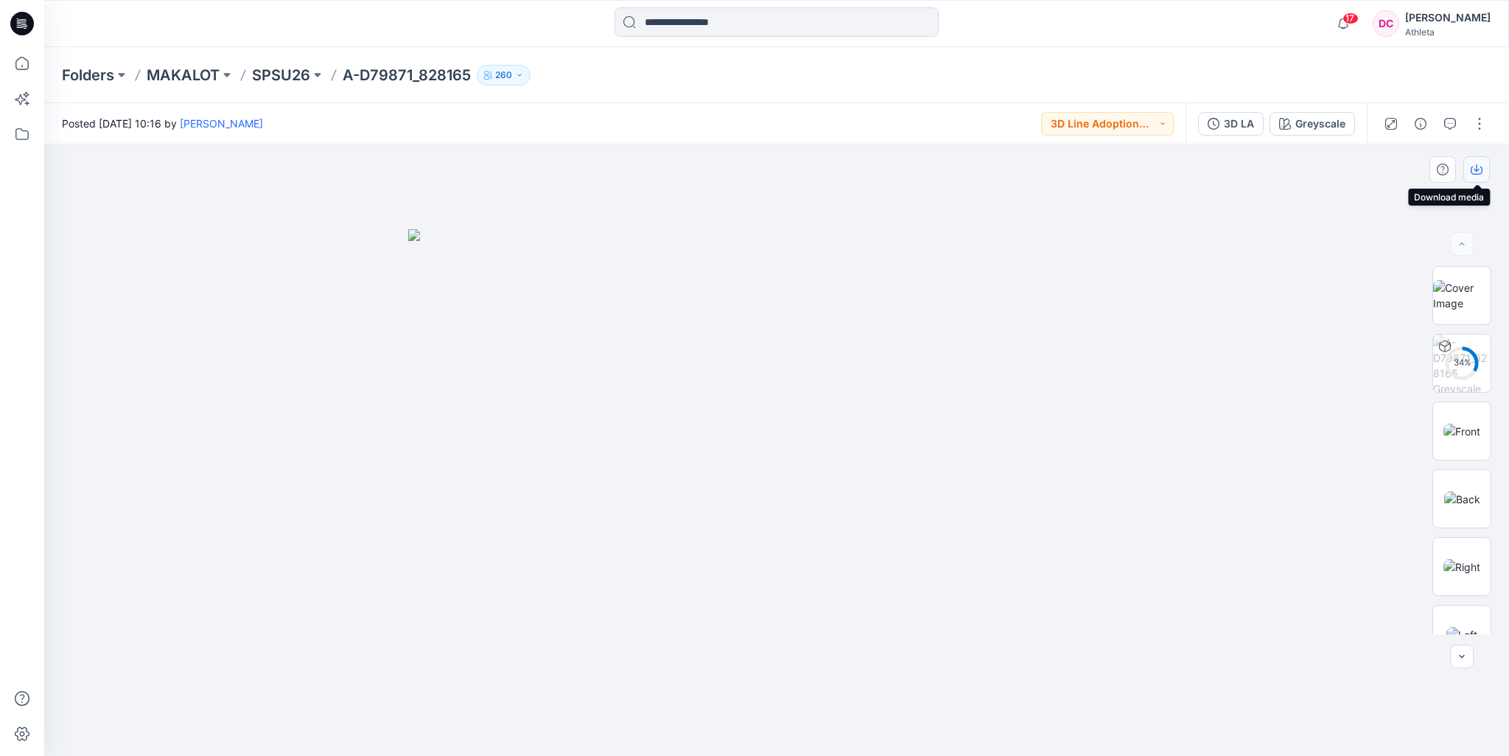
click at [1475, 169] on icon "button" at bounding box center [1476, 170] width 12 height 12
click at [395, 42] on div "17 Notifications Your style A-D79871_828165 has been updated with 3D LA version…" at bounding box center [776, 23] width 1464 height 47
click at [277, 76] on p "SPSU26" at bounding box center [281, 75] width 58 height 21
